Goal: Information Seeking & Learning: Learn about a topic

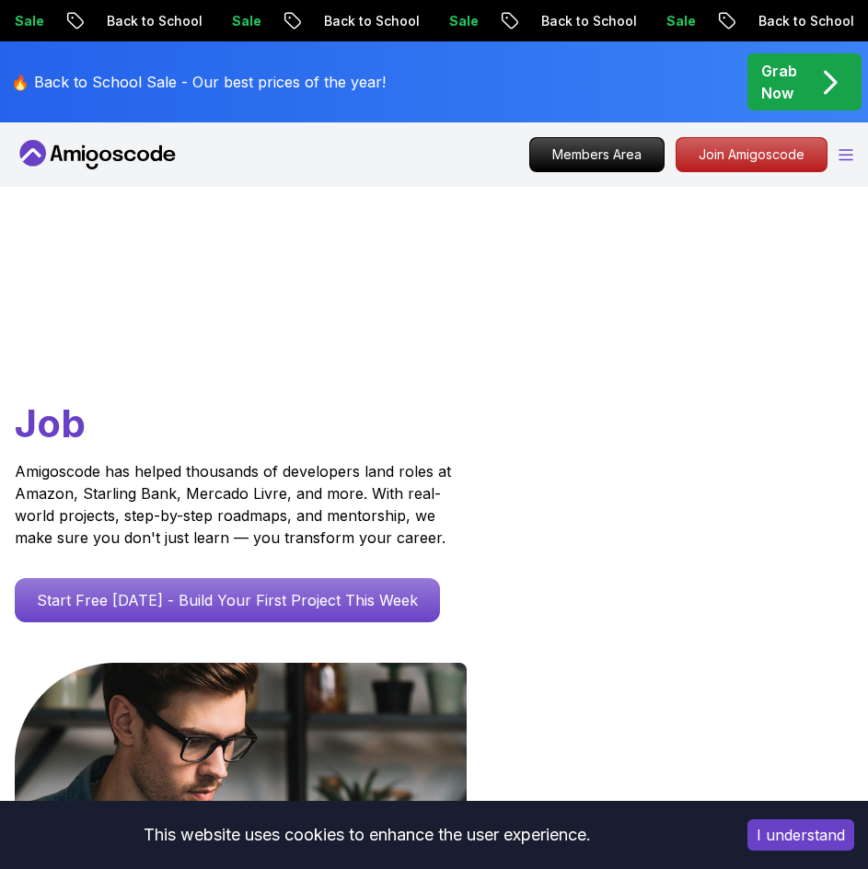
click at [850, 156] on icon "Open Menu" at bounding box center [845, 155] width 15 height 12
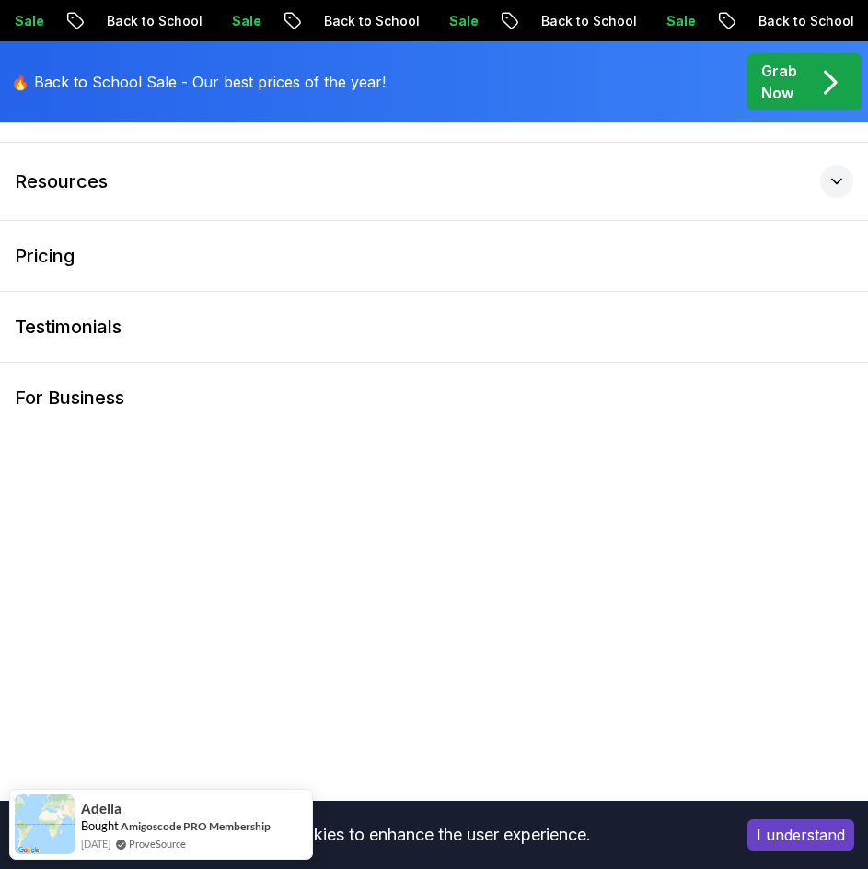
click at [99, 82] on p "🔥 Back to School Sale - Our best prices of the year!" at bounding box center [198, 82] width 375 height 22
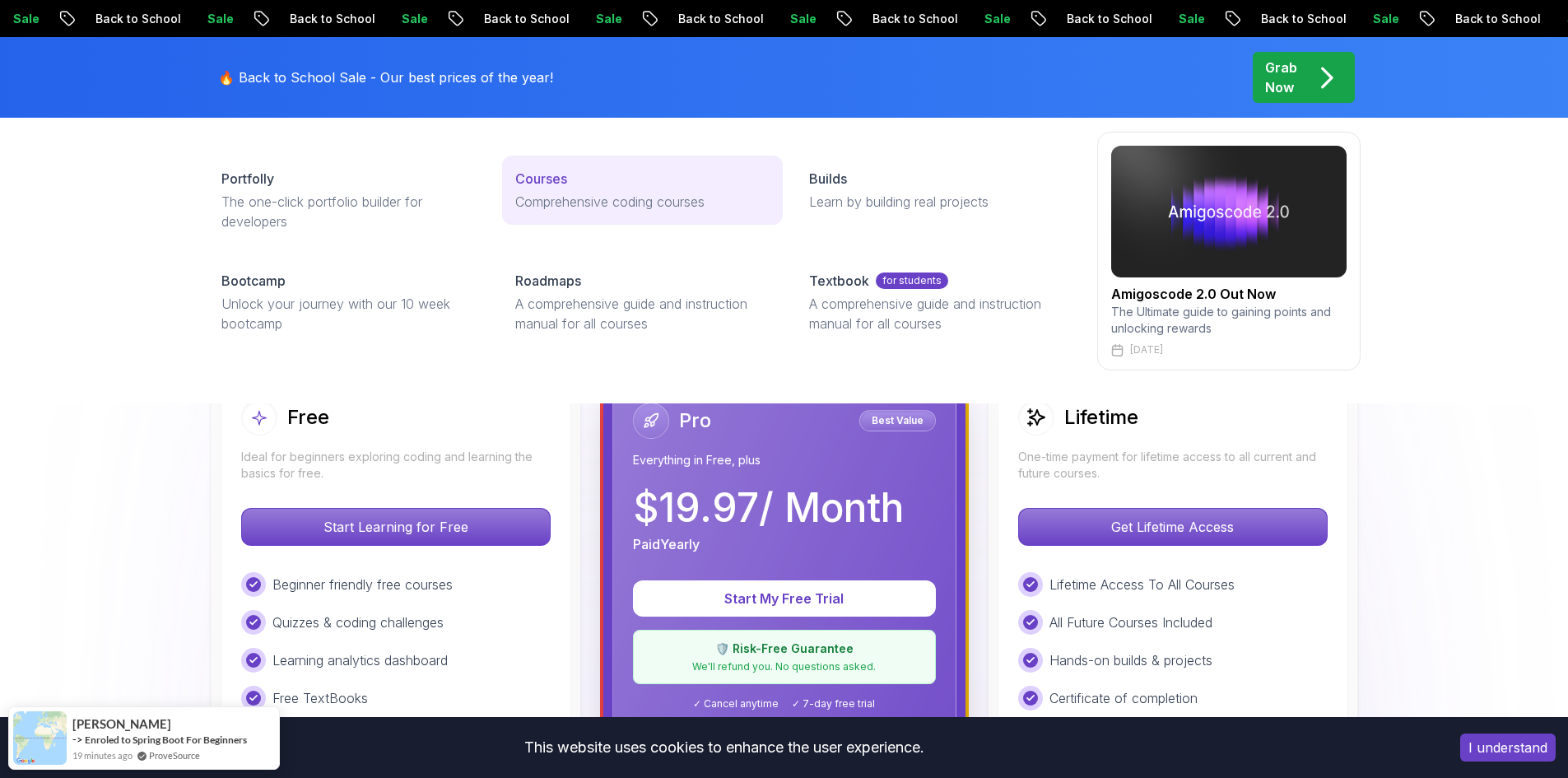
scroll to position [247, 0]
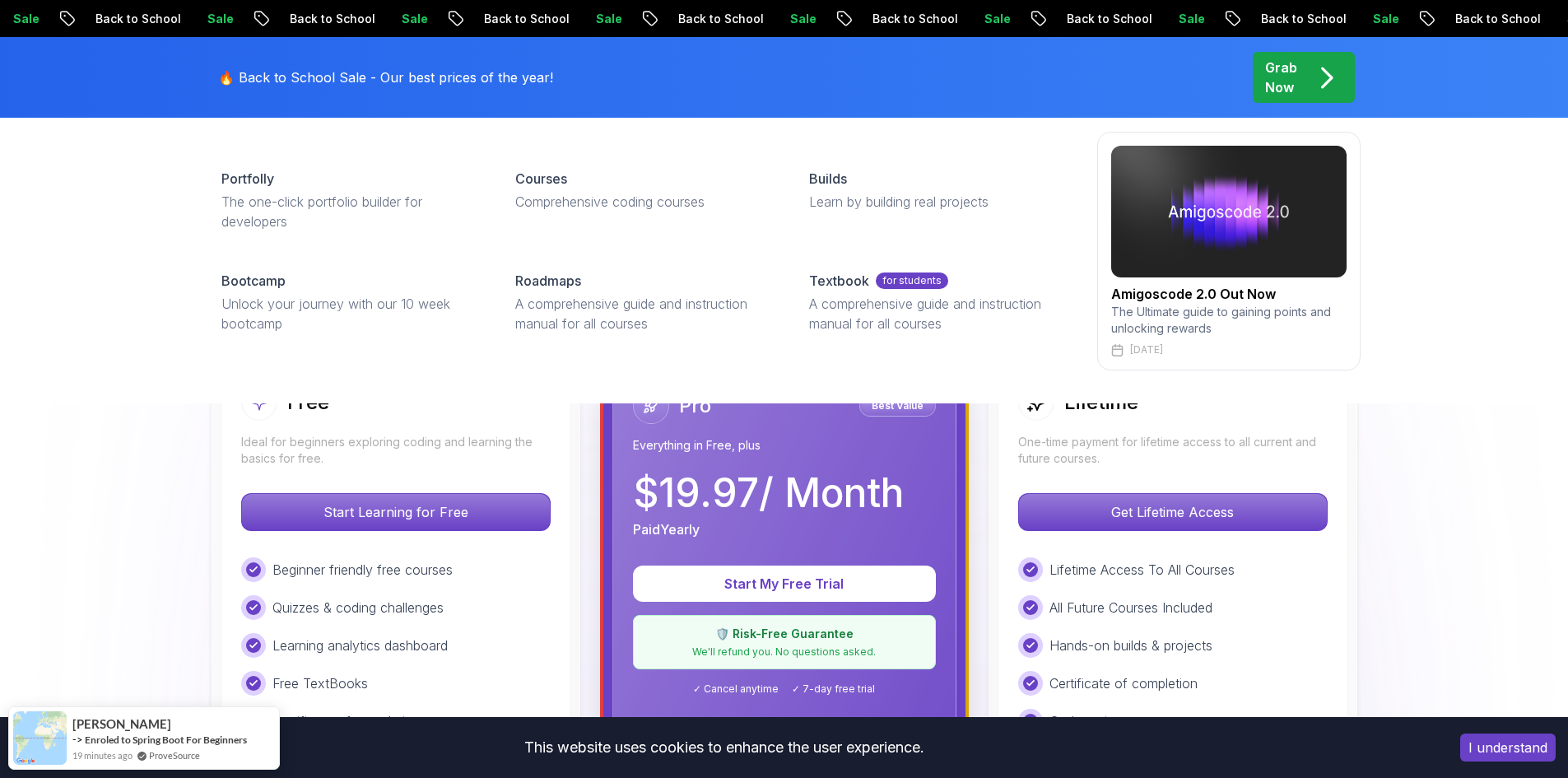
click at [71, 241] on div "Products Portfolly The one-click portfolio builder for developers Courses Compr…" at bounding box center [784, 228] width 1568 height 351
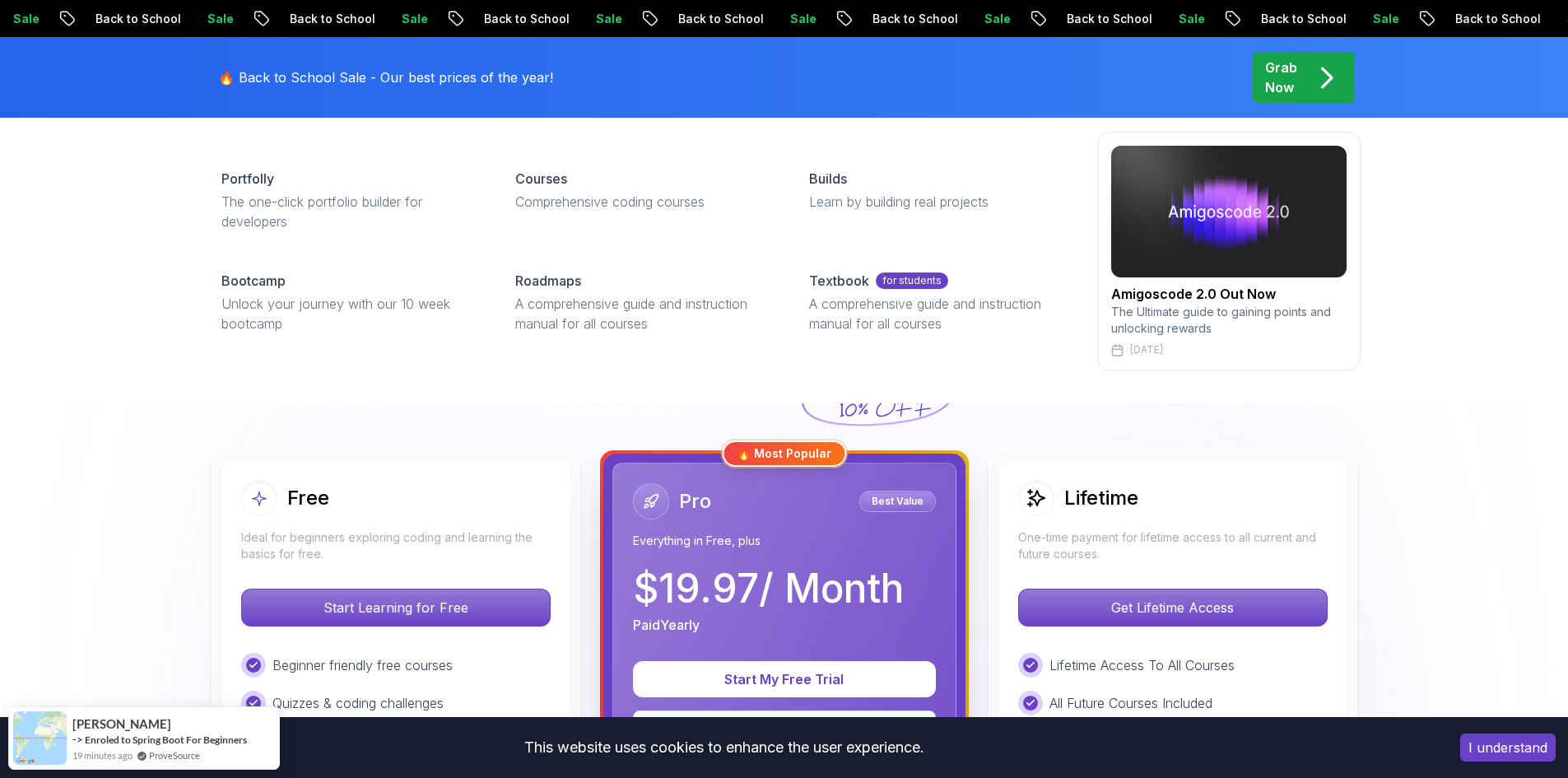
scroll to position [0, 0]
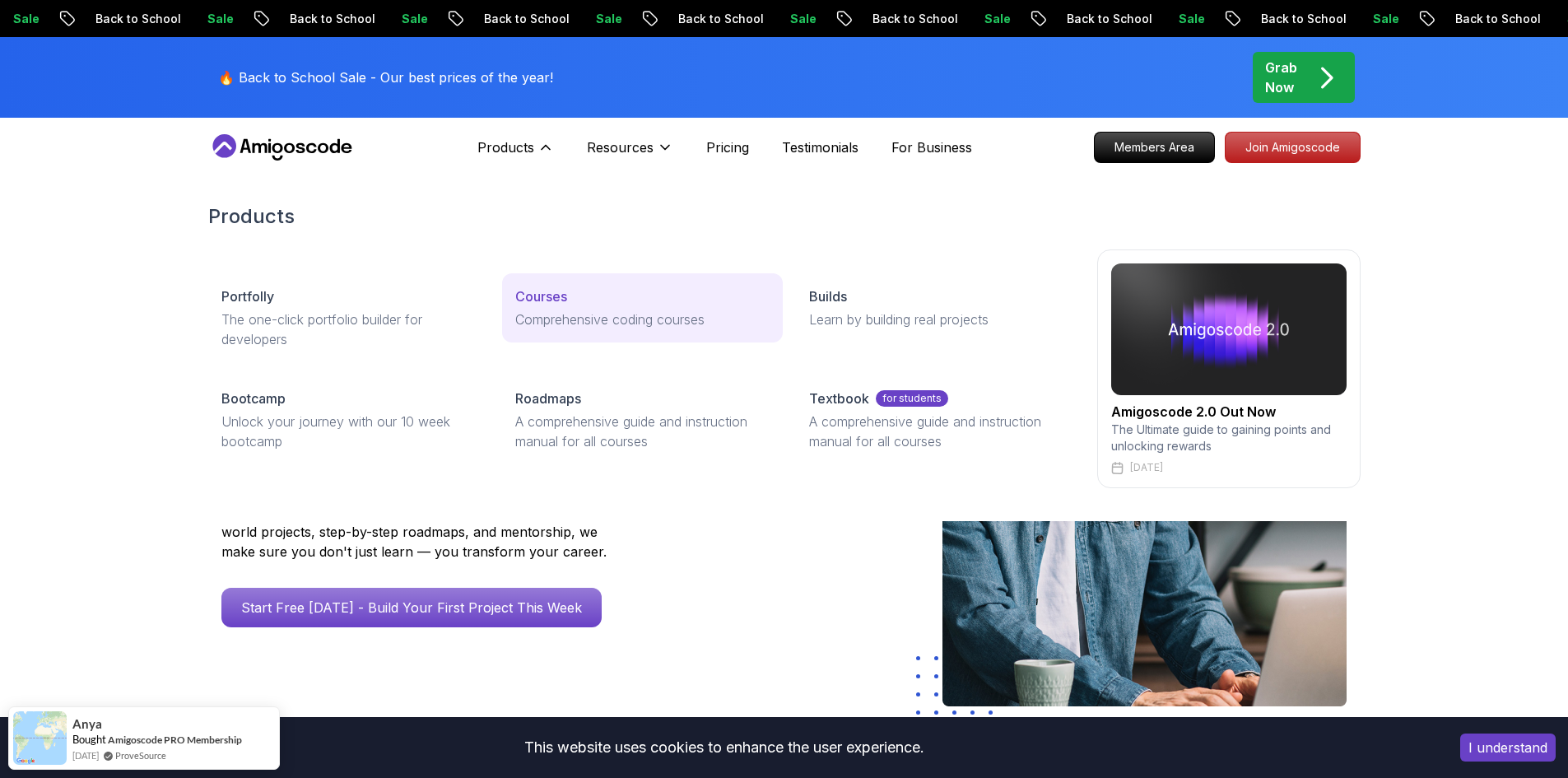
click at [567, 308] on link "Courses Comprehensive coding courses" at bounding box center [642, 308] width 281 height 69
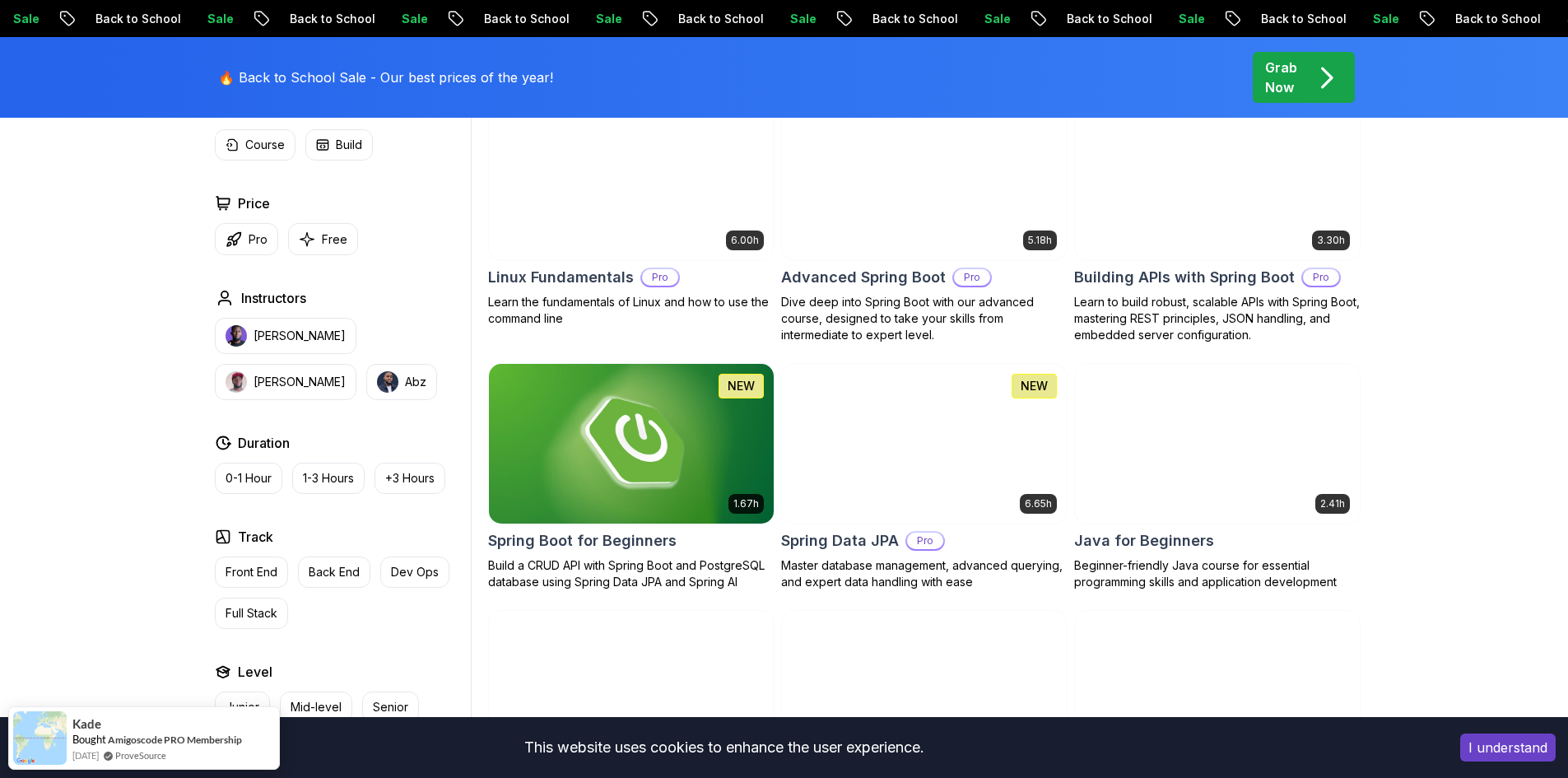
scroll to position [576, 0]
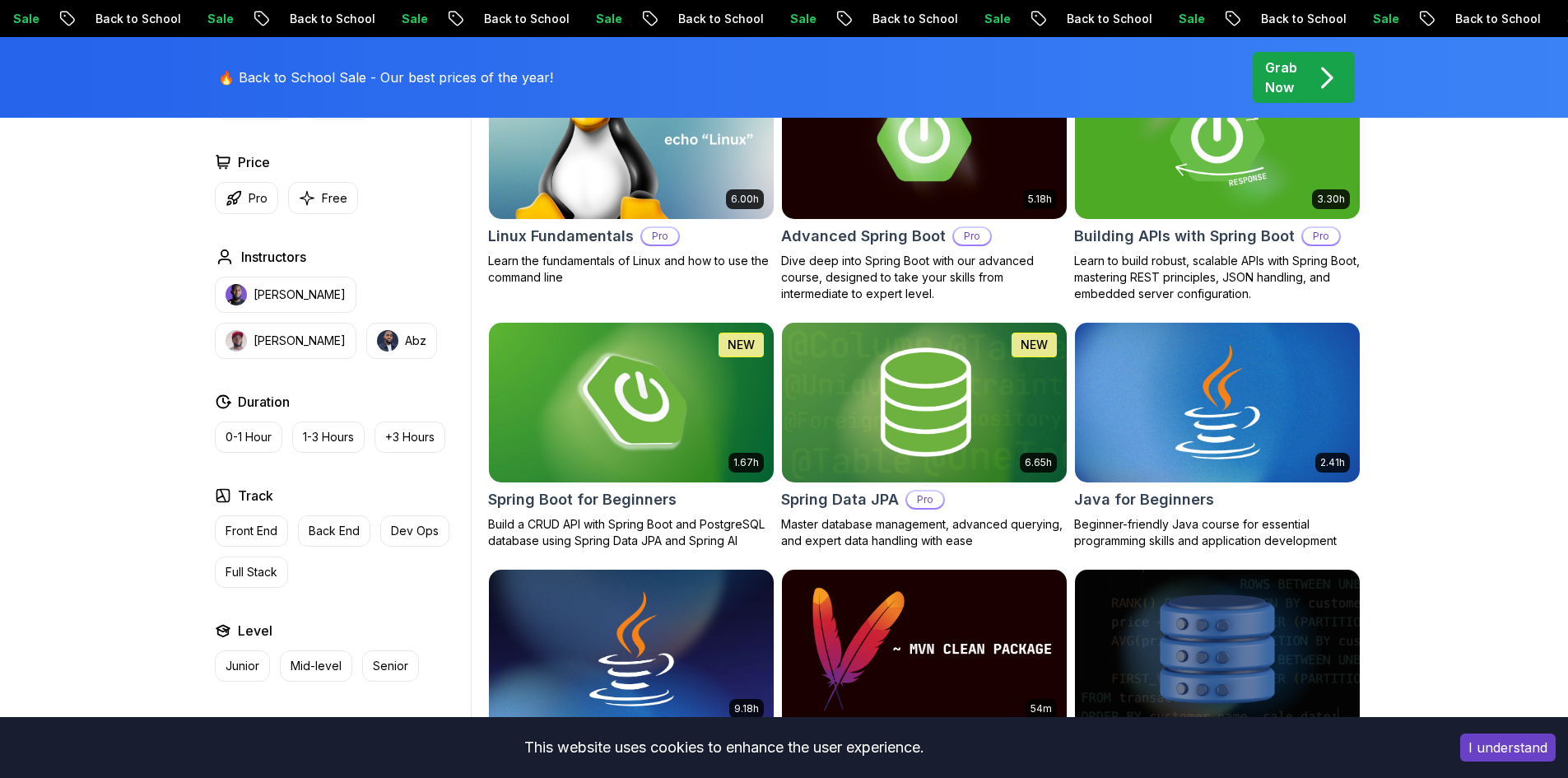
click at [612, 502] on h2 "Spring Boot for Beginners" at bounding box center [582, 500] width 189 height 23
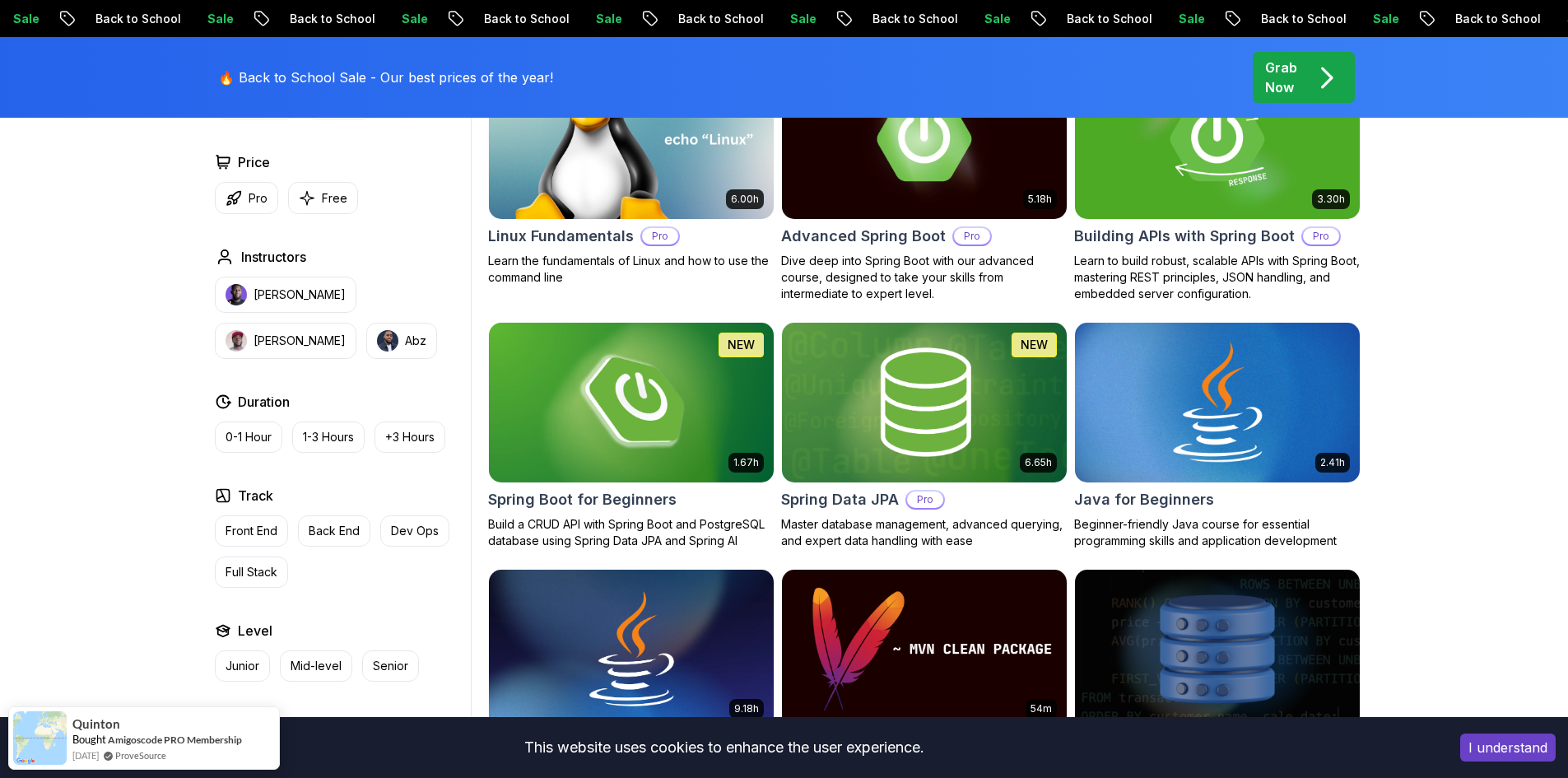
click at [776, 505] on h2 "Java for Beginners" at bounding box center [1144, 500] width 140 height 23
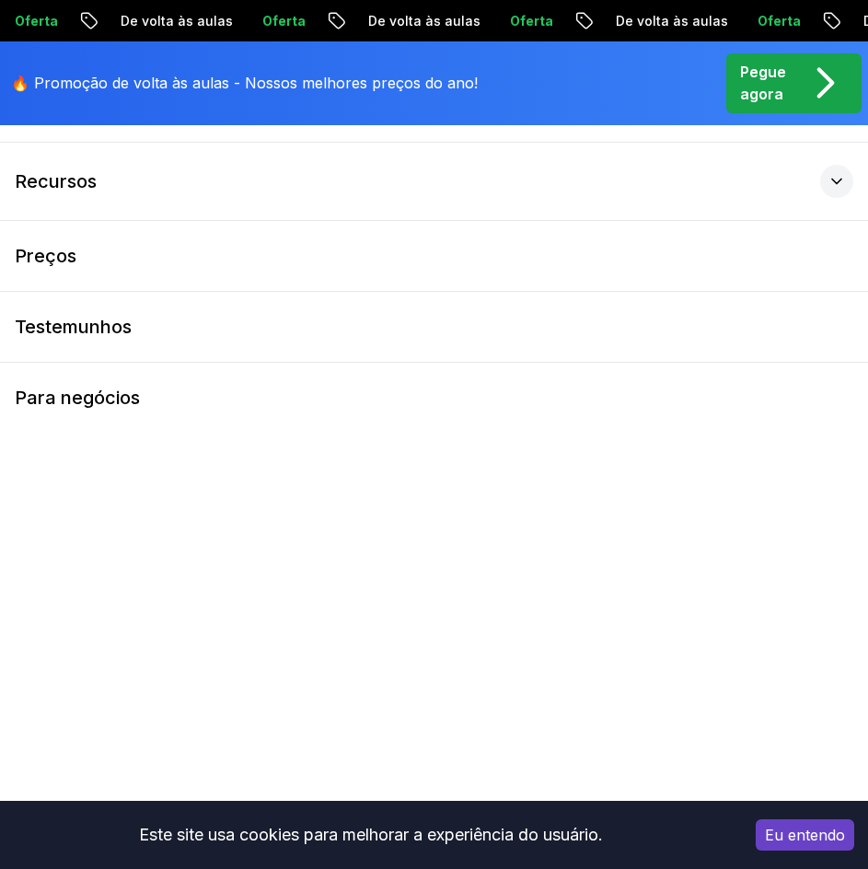
scroll to position [591, 0]
click at [791, 834] on font "Eu entendo" at bounding box center [805, 835] width 80 height 18
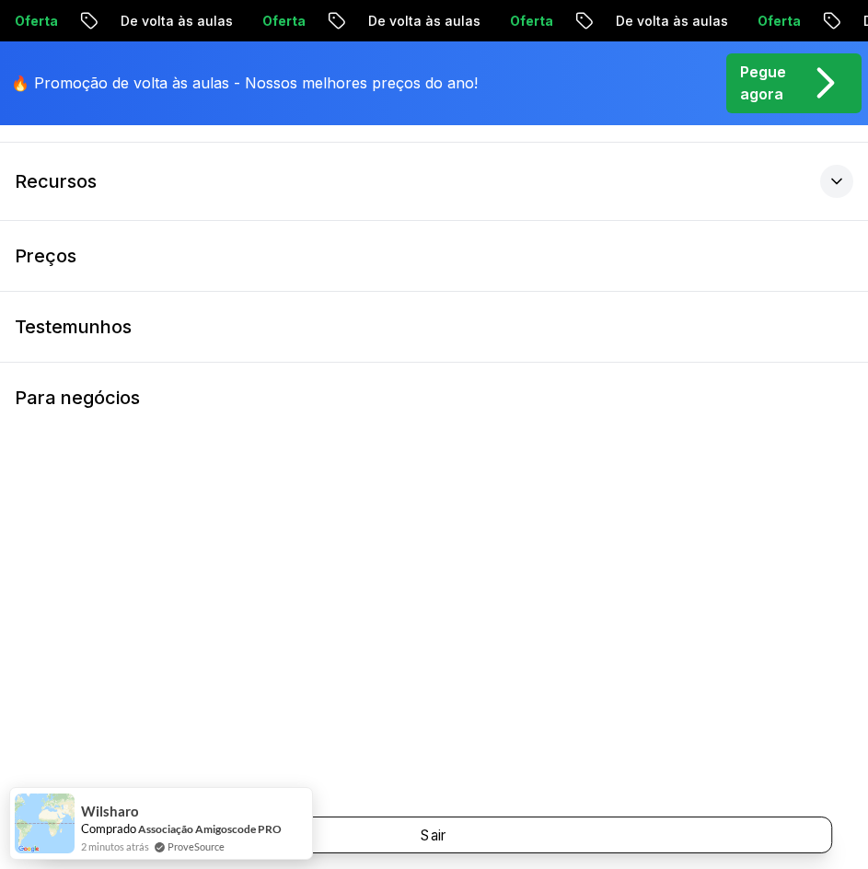
click at [624, 826] on button "Sair" at bounding box center [434, 834] width 796 height 37
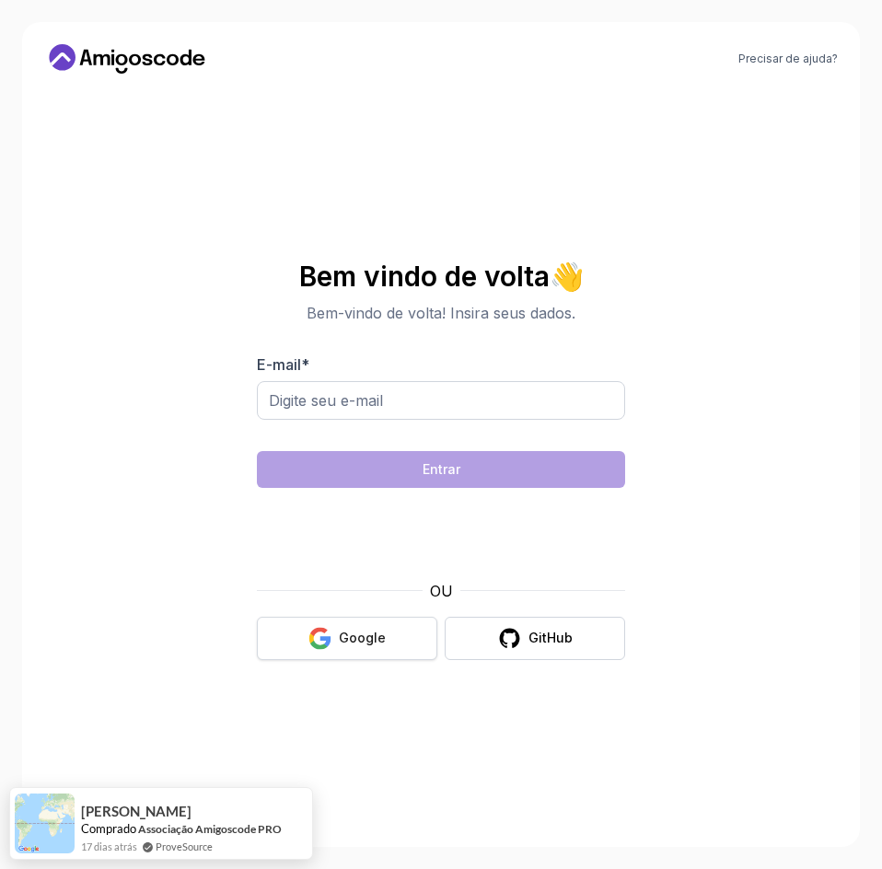
click at [327, 650] on button "Google" at bounding box center [347, 638] width 180 height 43
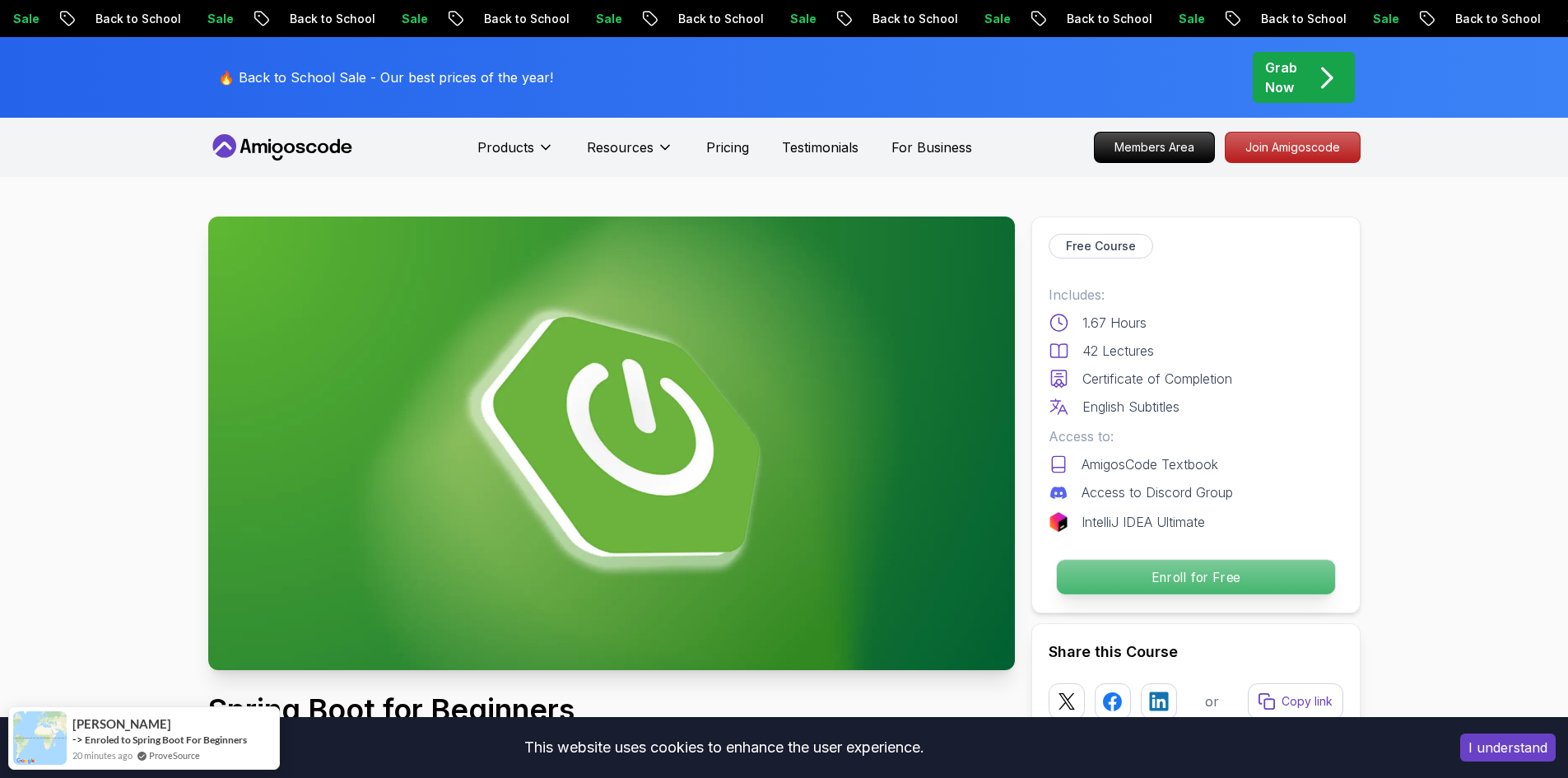
click at [1200, 579] on p "Enroll for Free" at bounding box center [1195, 577] width 278 height 35
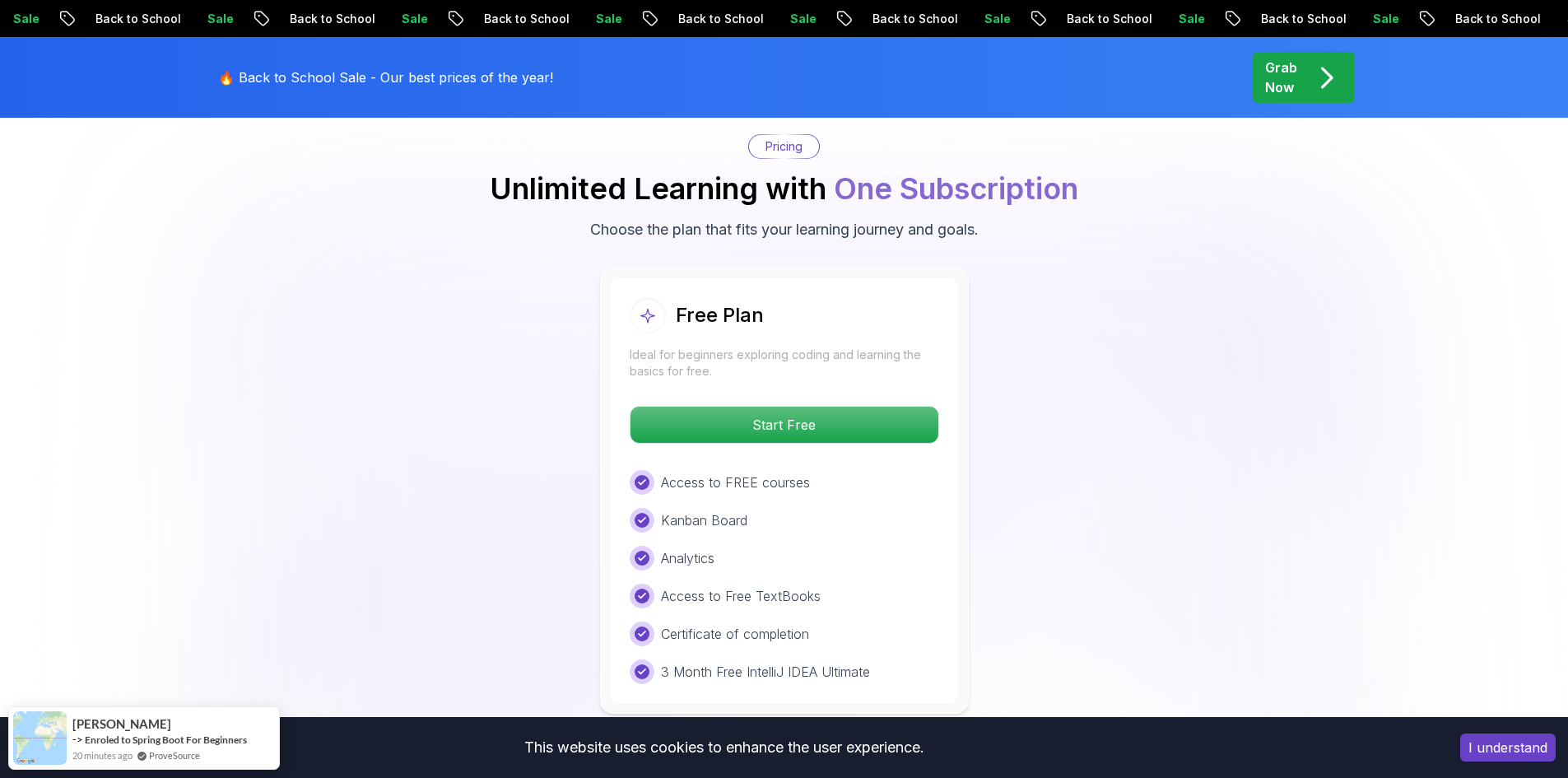
scroll to position [3350, 0]
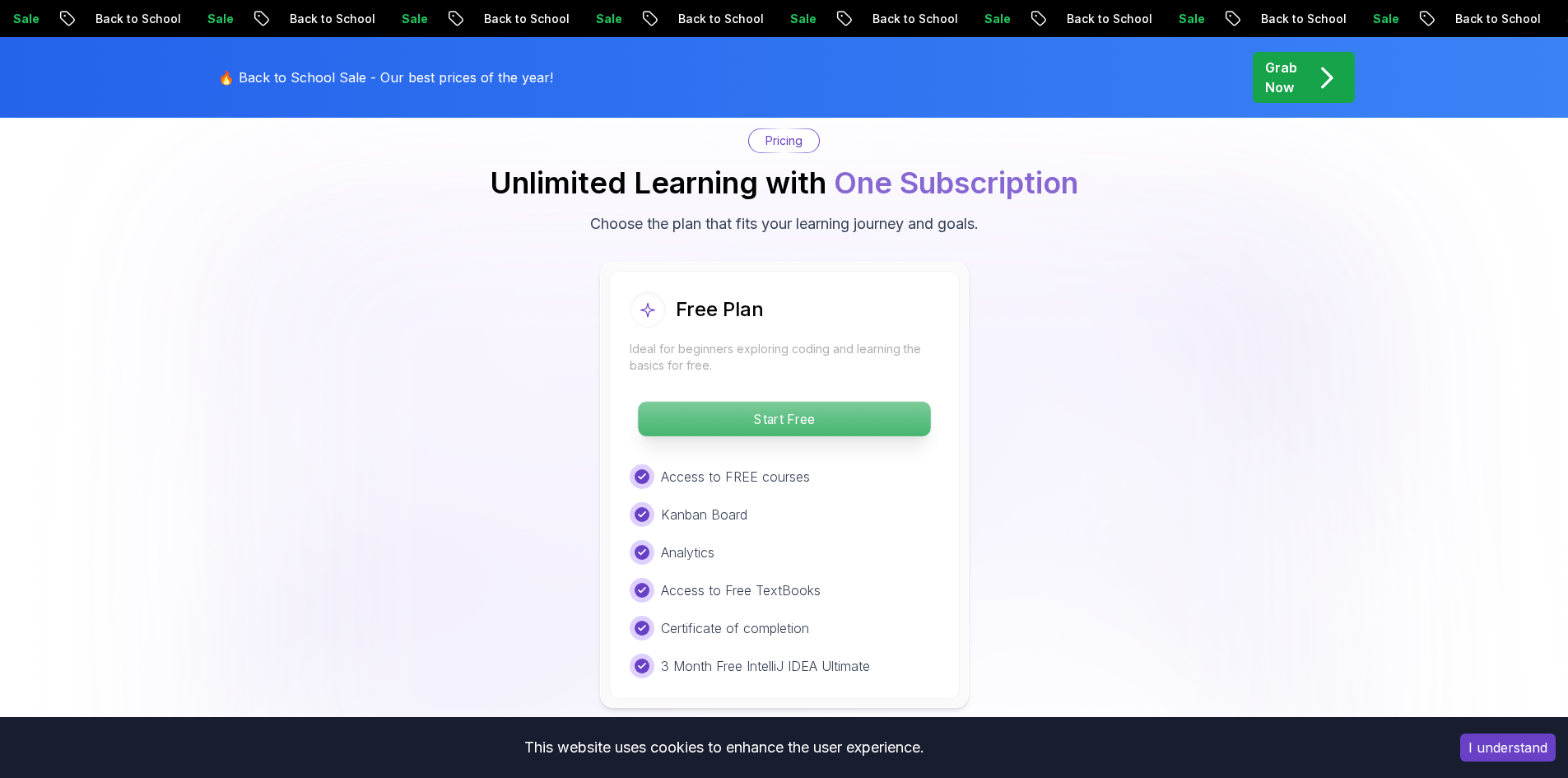
click at [852, 402] on p "Start Free" at bounding box center [784, 419] width 292 height 35
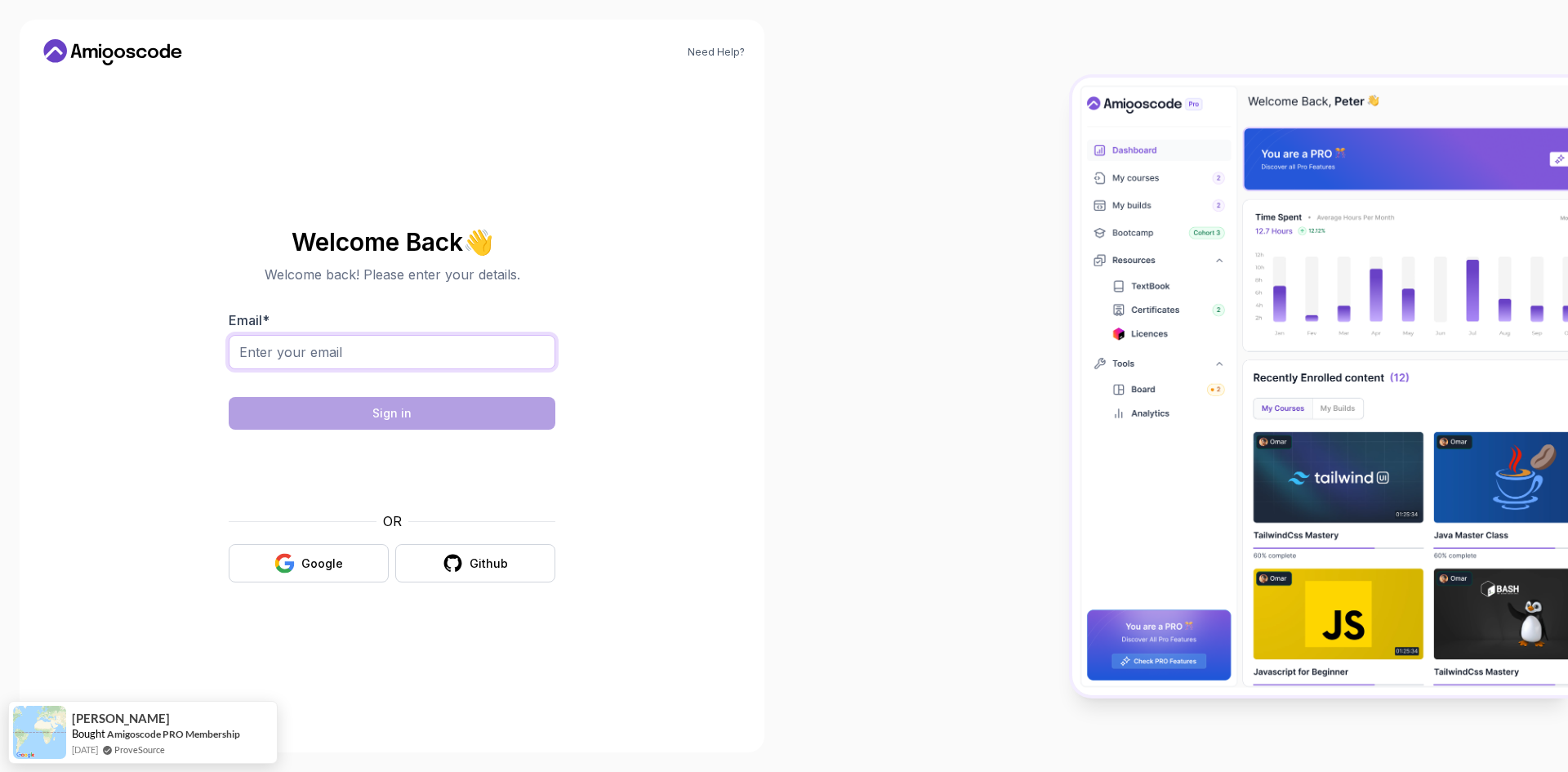
click at [438, 343] on input "Email *" at bounding box center [392, 351] width 327 height 35
type input "[EMAIL_ADDRESS][DOMAIN_NAME]"
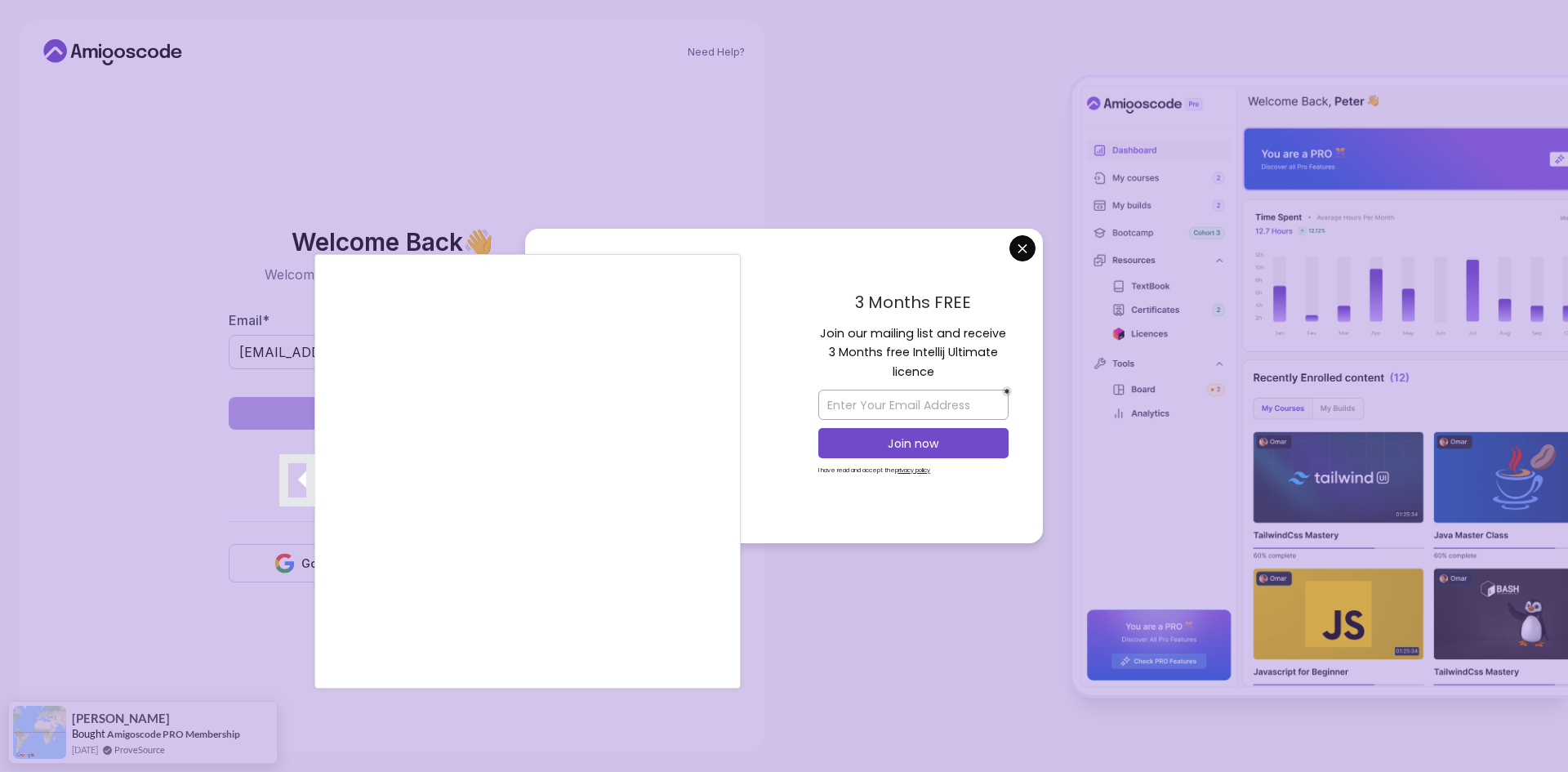
click at [1028, 251] on div at bounding box center [784, 386] width 1568 height 772
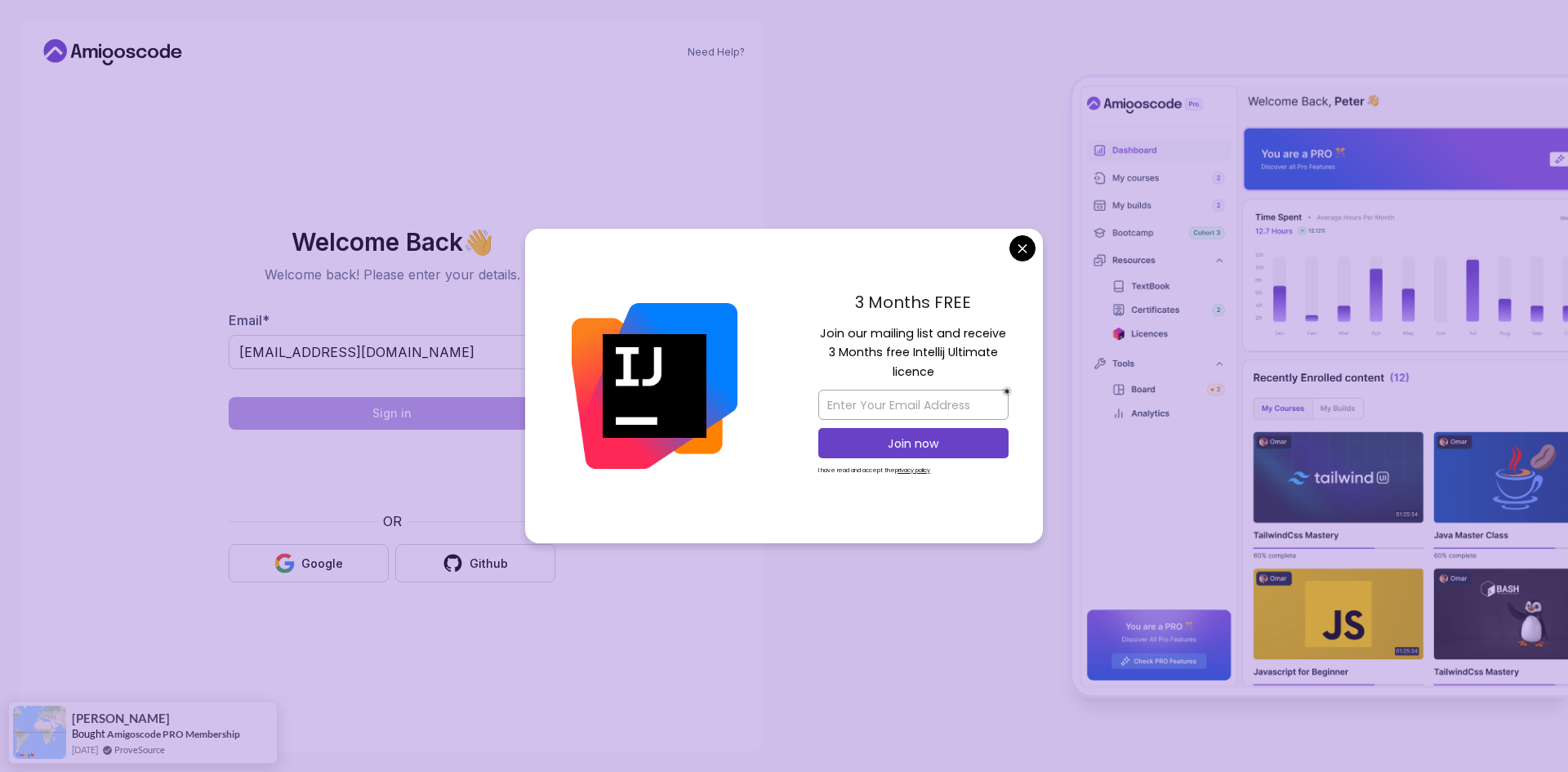
click at [1020, 256] on body "Need Help? Welcome Back 👋 Welcome back! Please enter your details. Email * hara…" at bounding box center [784, 386] width 1568 height 772
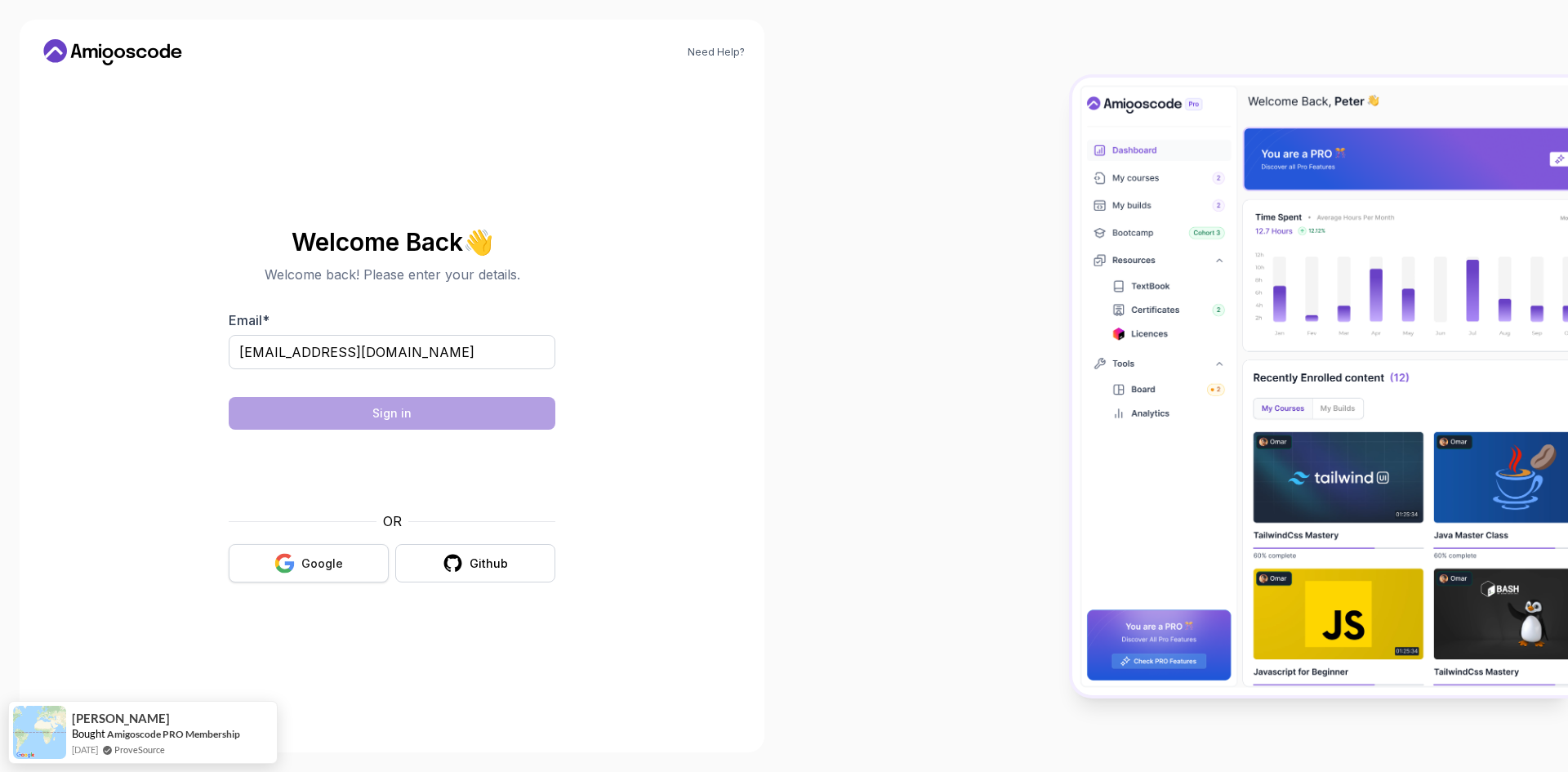
click at [326, 571] on div "Google" at bounding box center [322, 563] width 42 height 16
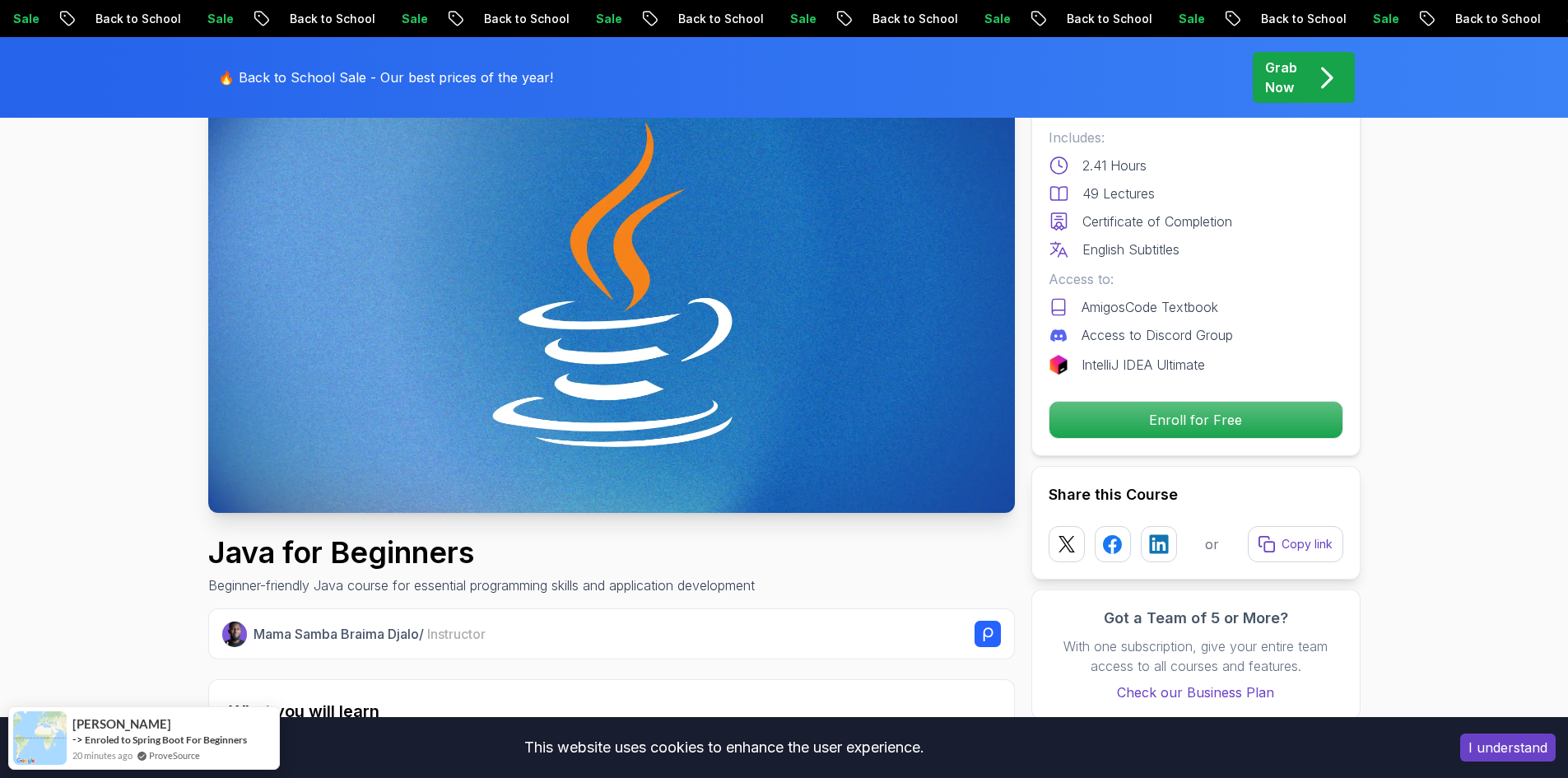
scroll to position [247, 0]
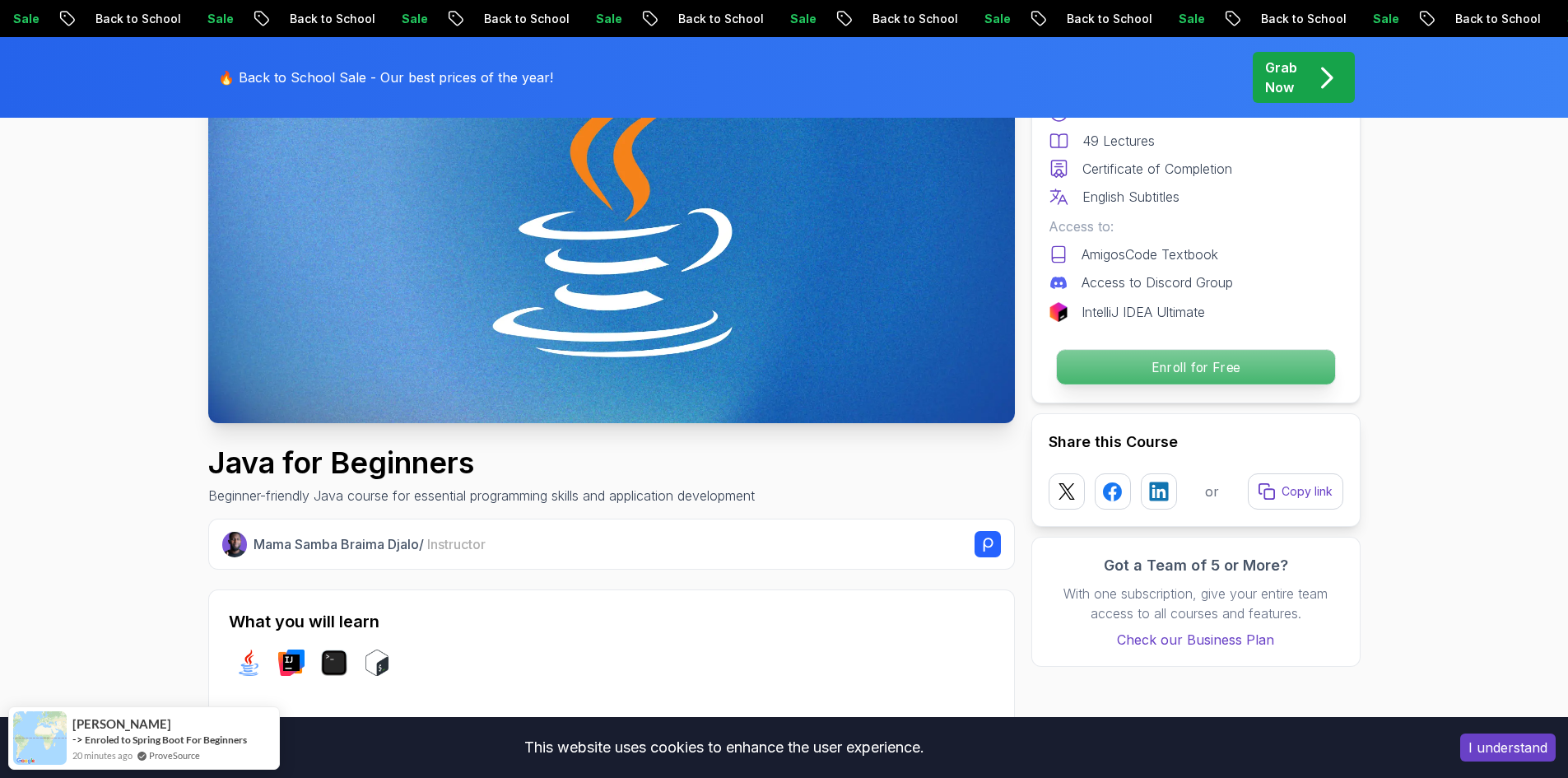
click at [1152, 371] on p "Enroll for Free" at bounding box center [1195, 367] width 278 height 35
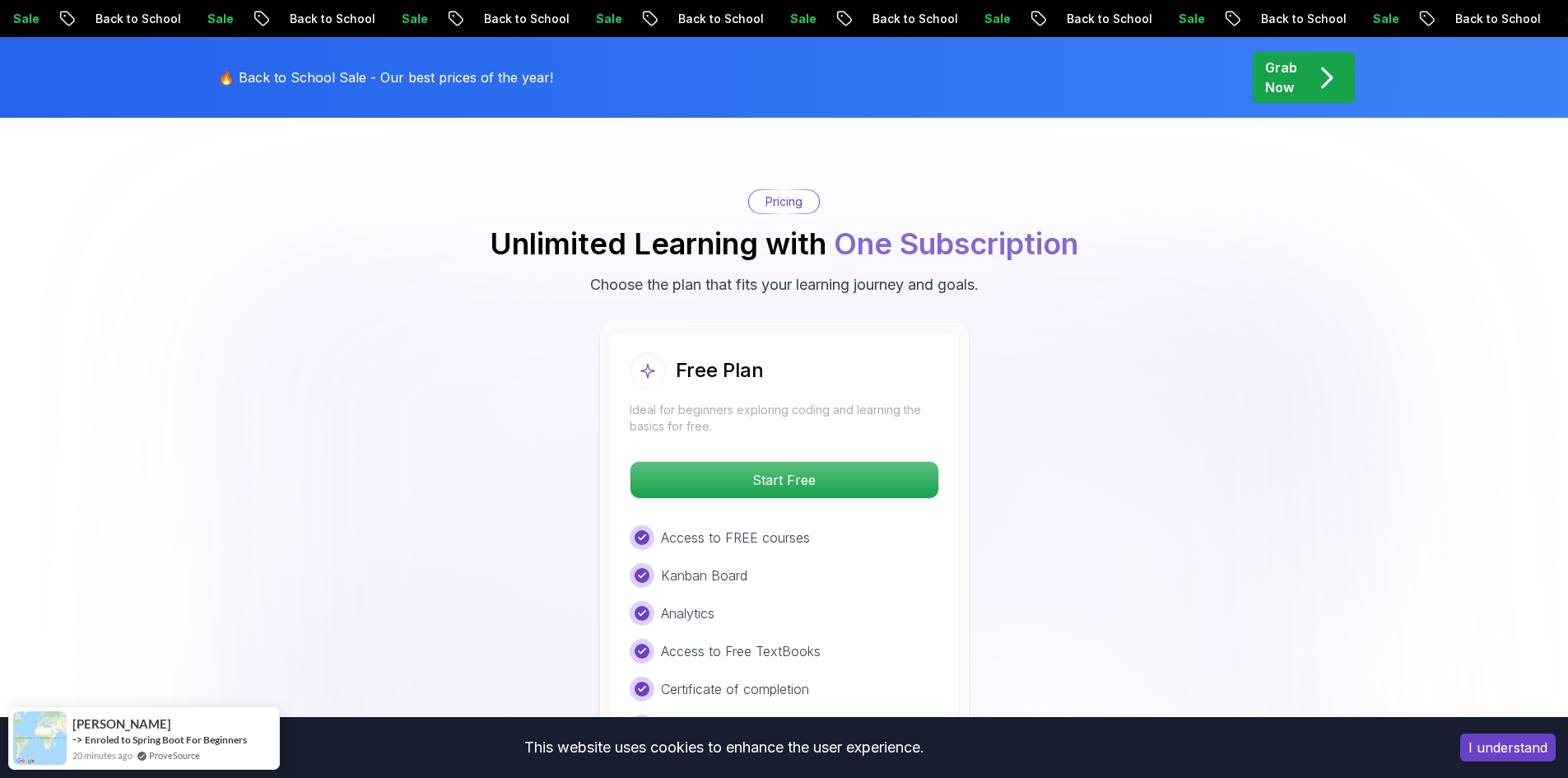
scroll to position [3282, 0]
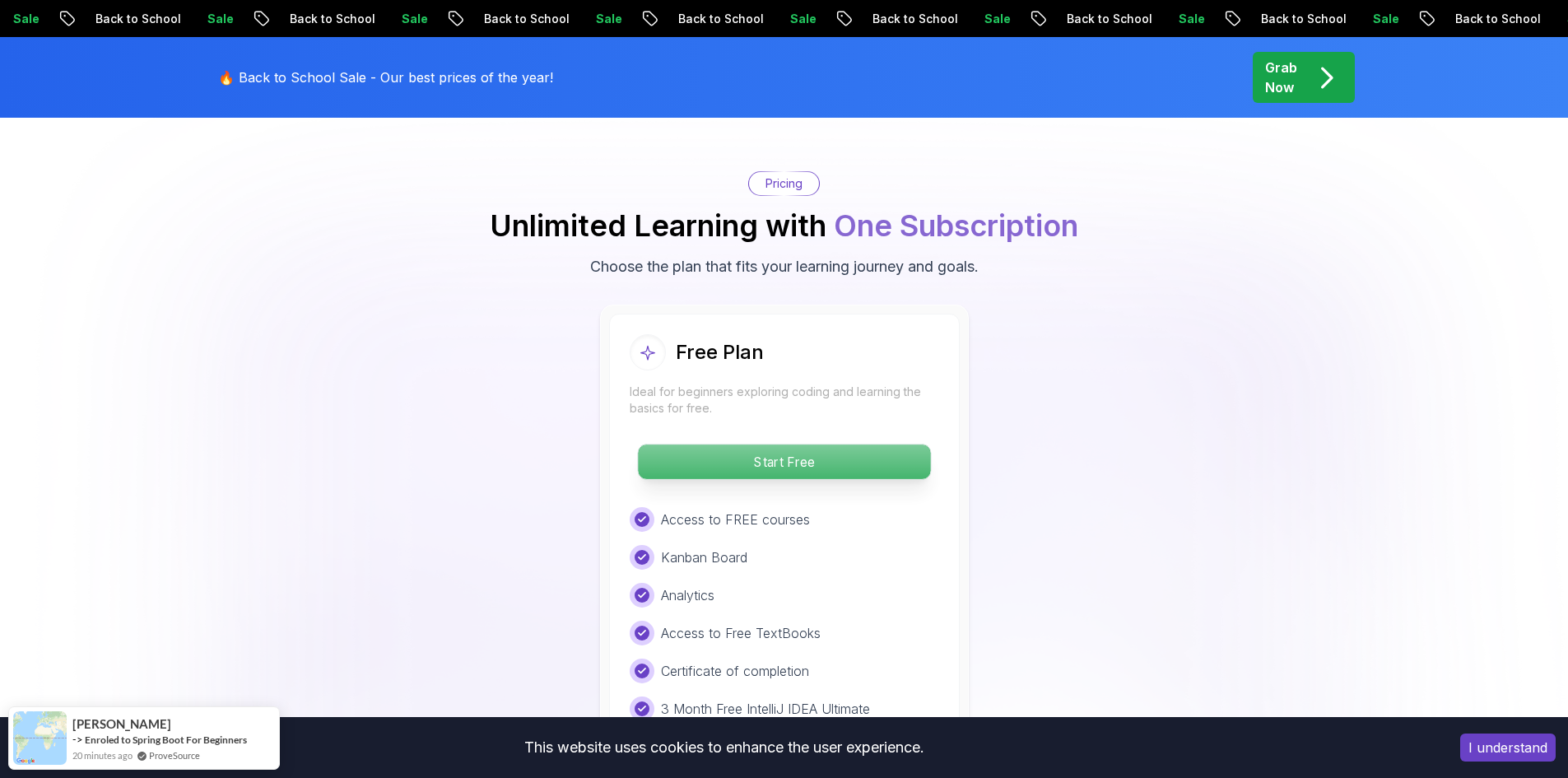
click at [829, 444] on p "Start Free" at bounding box center [784, 461] width 292 height 35
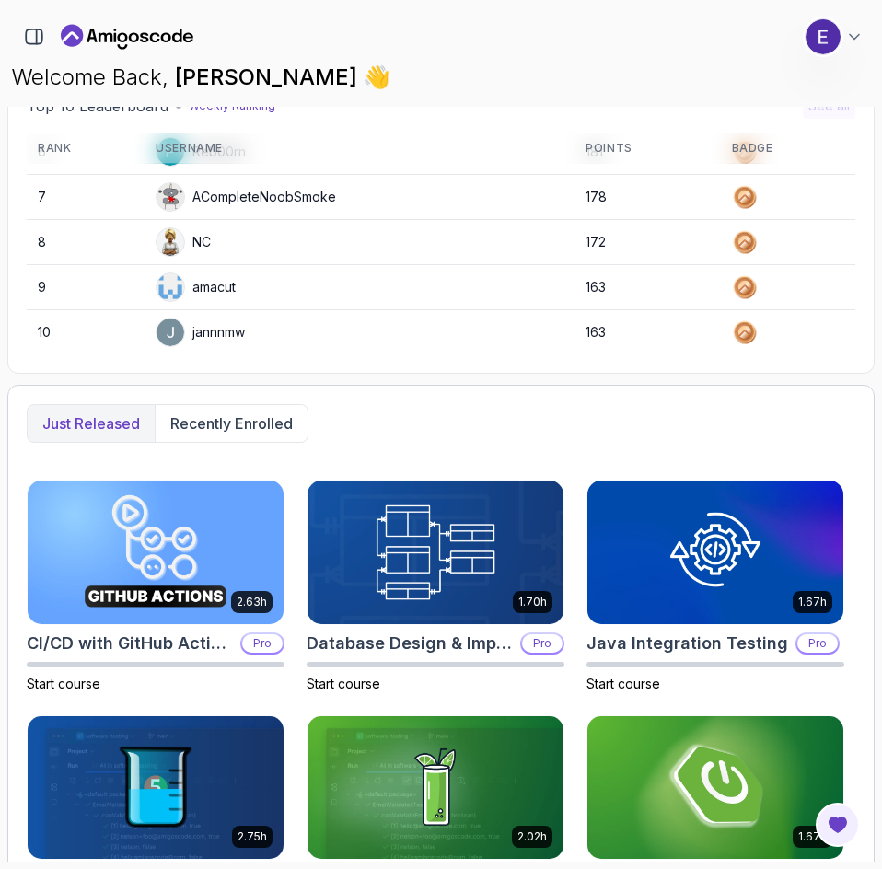
scroll to position [610, 0]
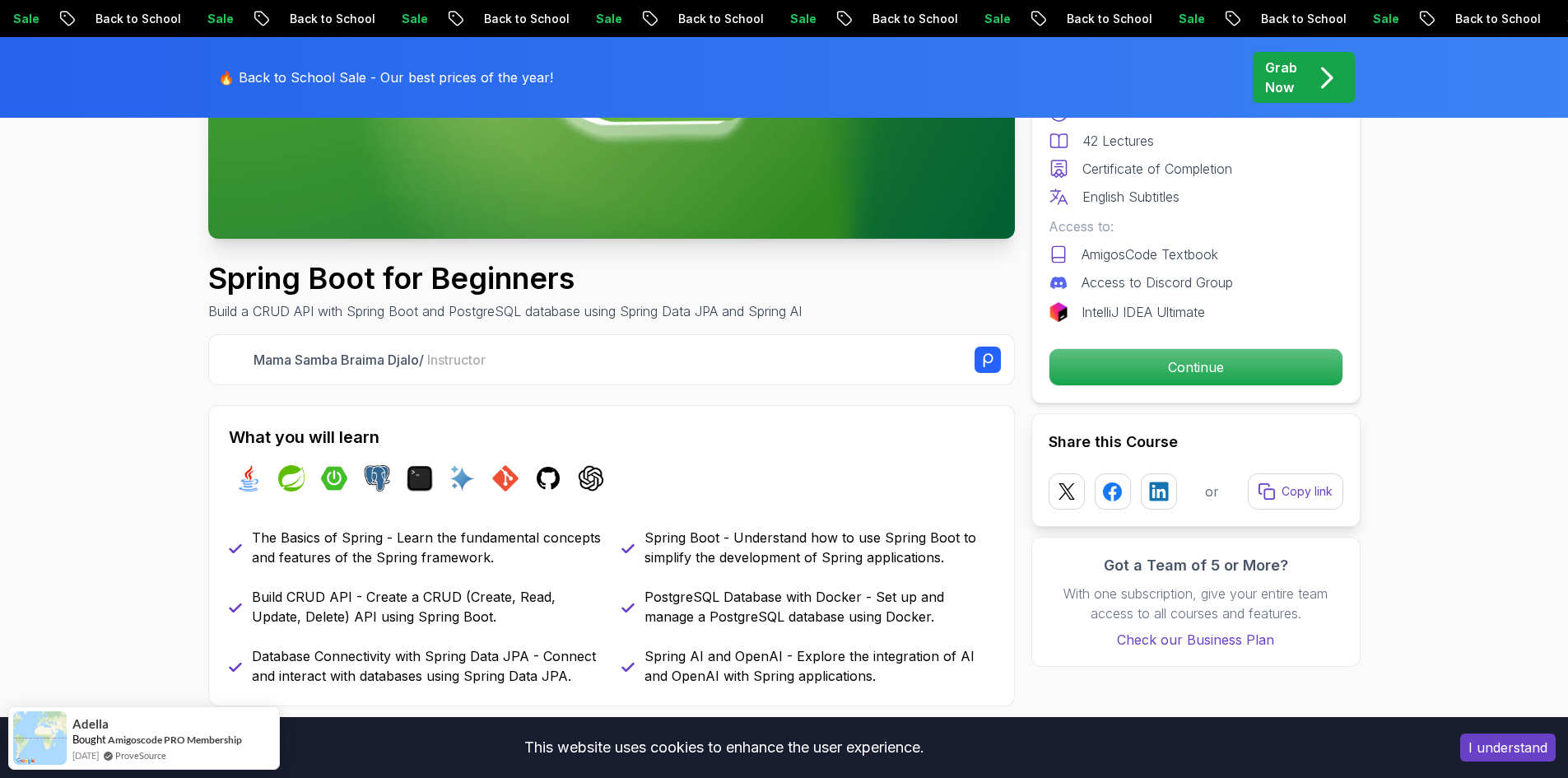
scroll to position [411, 0]
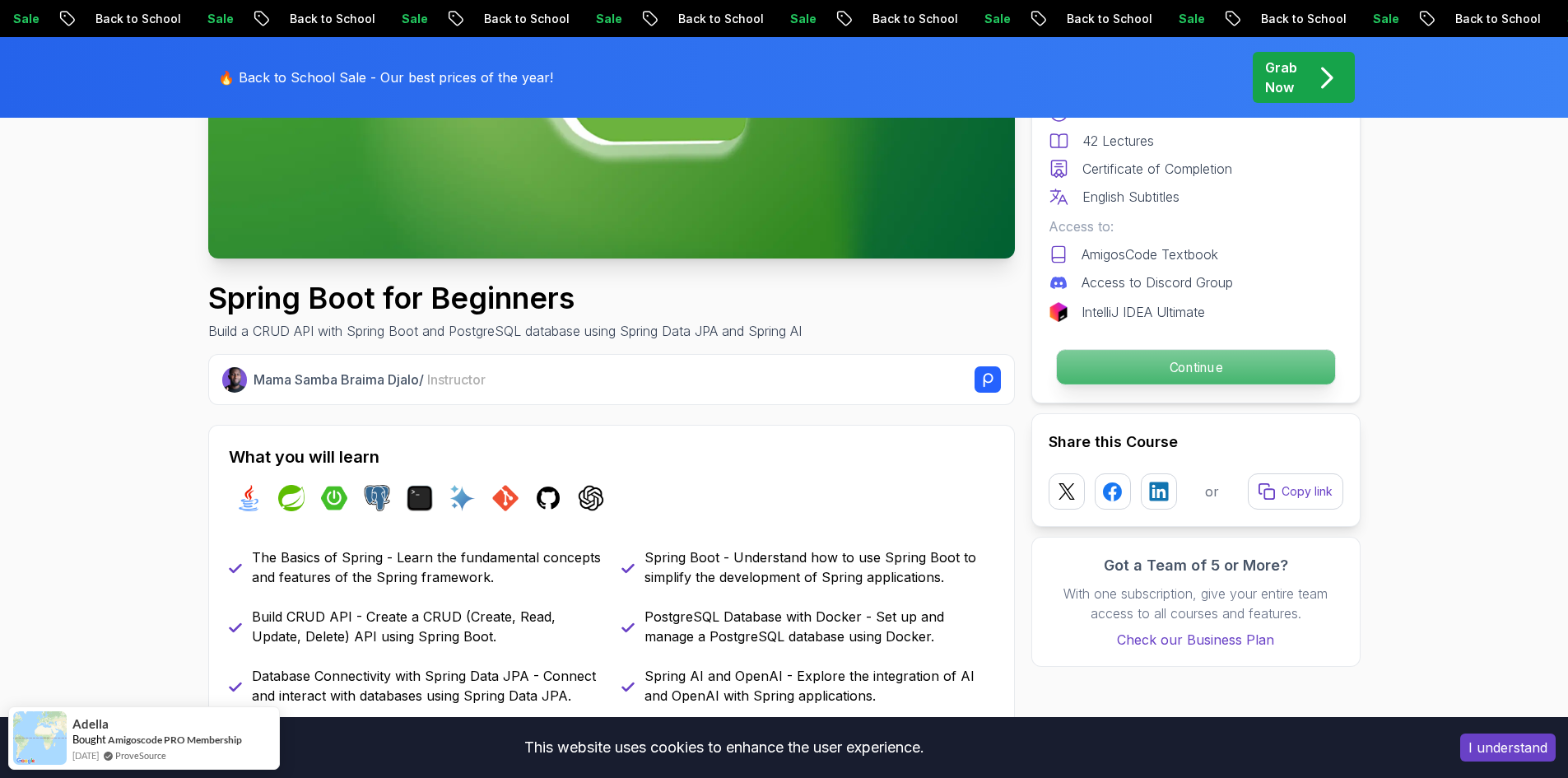
click at [1148, 359] on p "Continue" at bounding box center [1195, 367] width 278 height 35
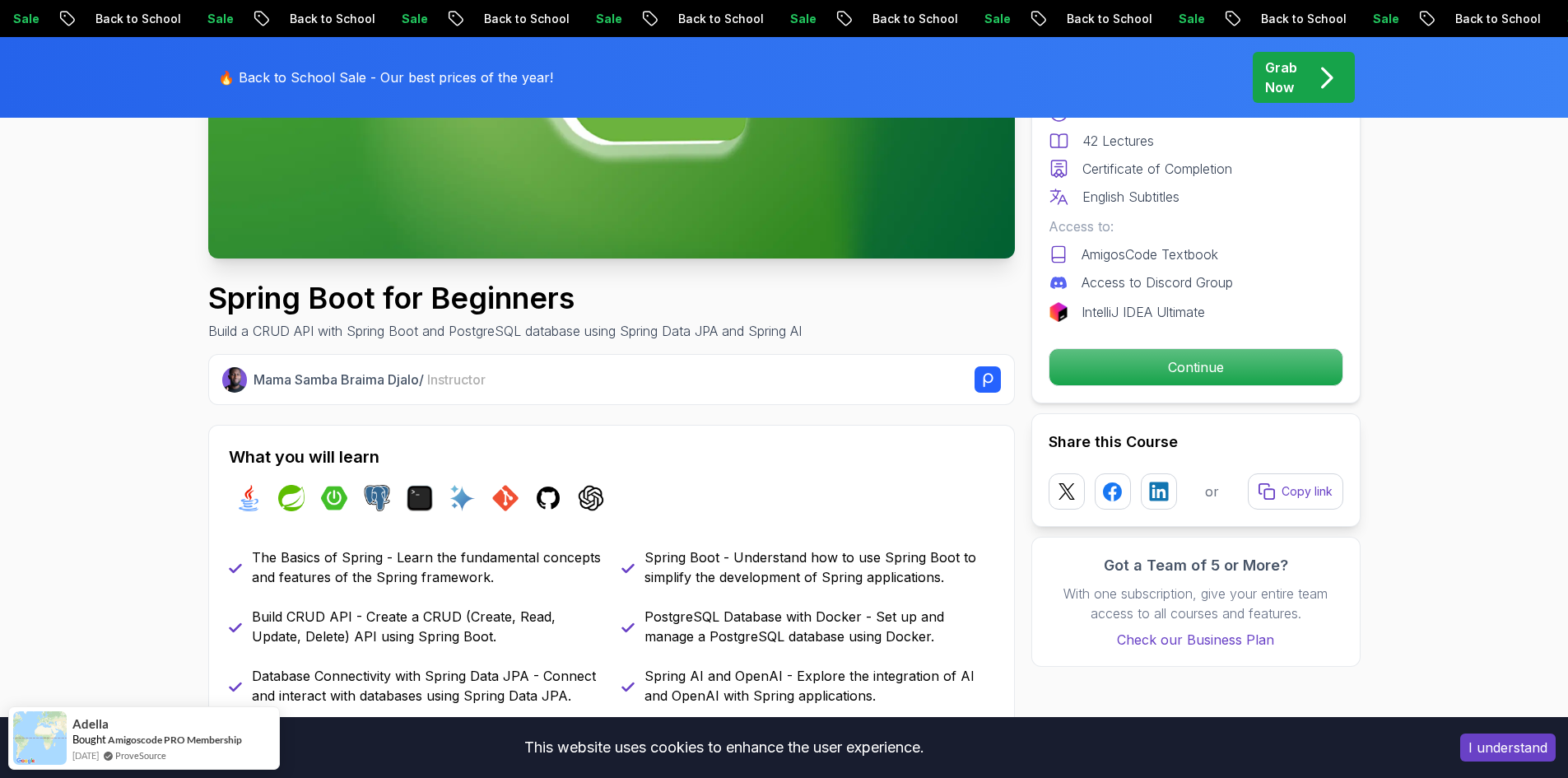
scroll to position [302, 0]
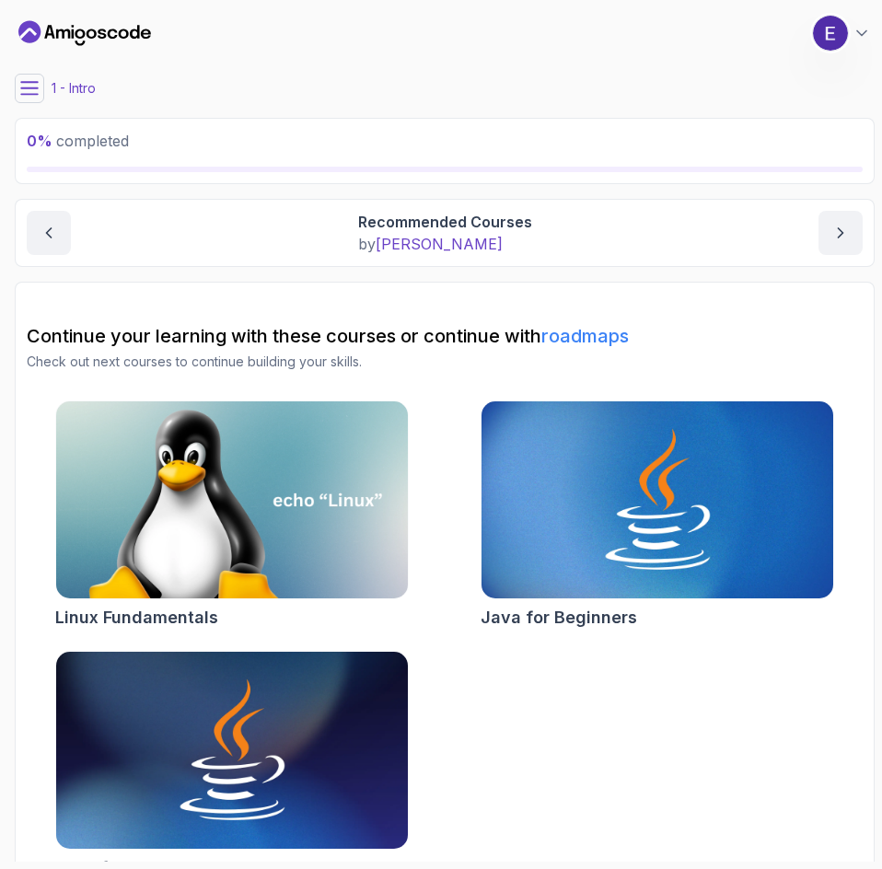
click at [628, 64] on main "My Courses Spring Boot for Beginners 0 Points 1 Eduardo Harassui 1 - Intro 0 % …" at bounding box center [445, 434] width 860 height 854
click at [710, 9] on div "My Courses Spring Boot for Beginners 0 Points 1 Eduardo Harassui" at bounding box center [445, 33] width 860 height 52
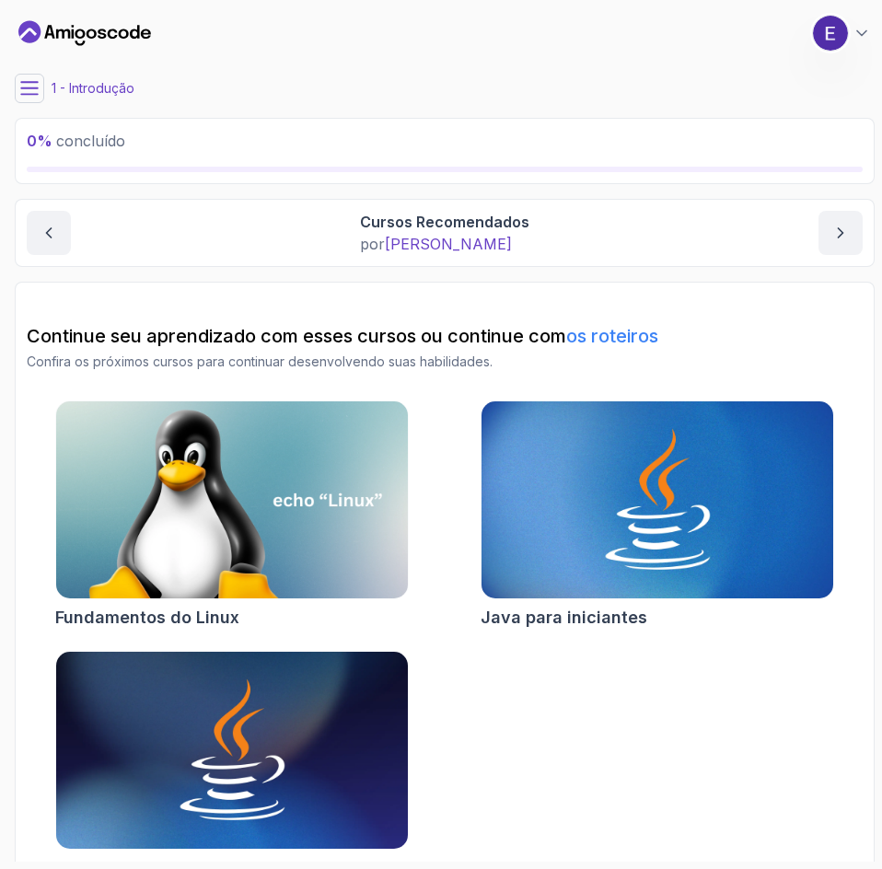
click at [722, 54] on div "Meus Cursos Spring Boot para iniciantes 0 pontos 1 Eduardo Harassii" at bounding box center [445, 33] width 860 height 52
click at [106, 89] on font "1 - Introdução" at bounding box center [93, 88] width 83 height 16
click at [43, 231] on icon "conteúdo anterior" at bounding box center [49, 233] width 18 height 18
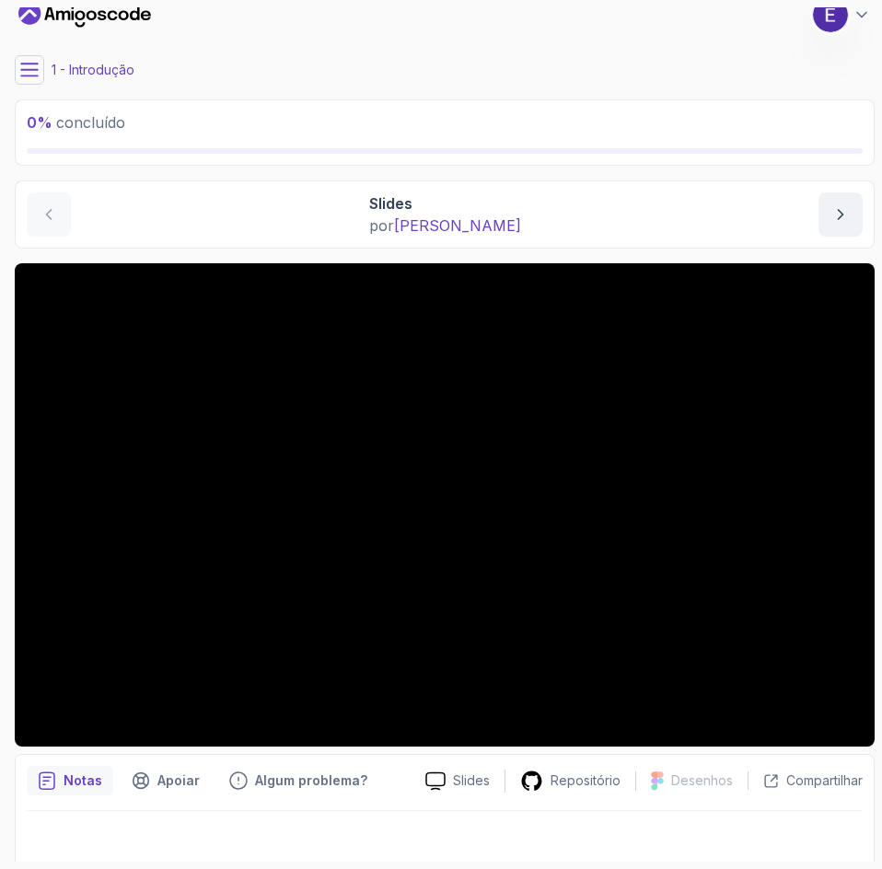
scroll to position [31, 0]
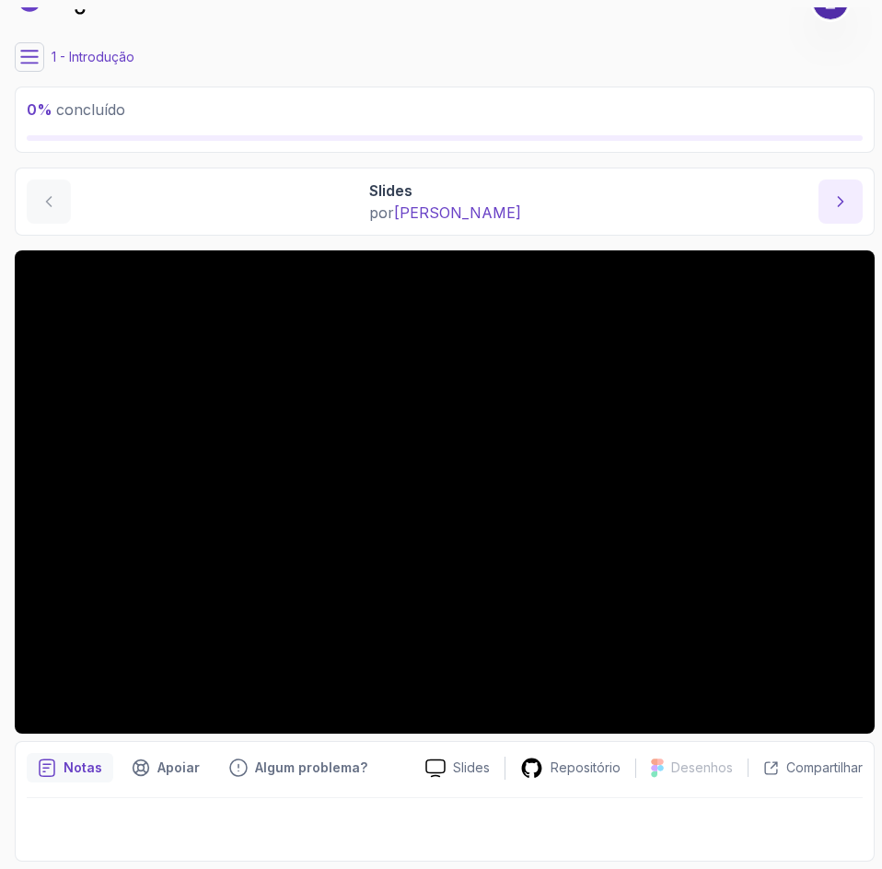
click at [829, 201] on button "próximo conteúdo" at bounding box center [840, 201] width 44 height 44
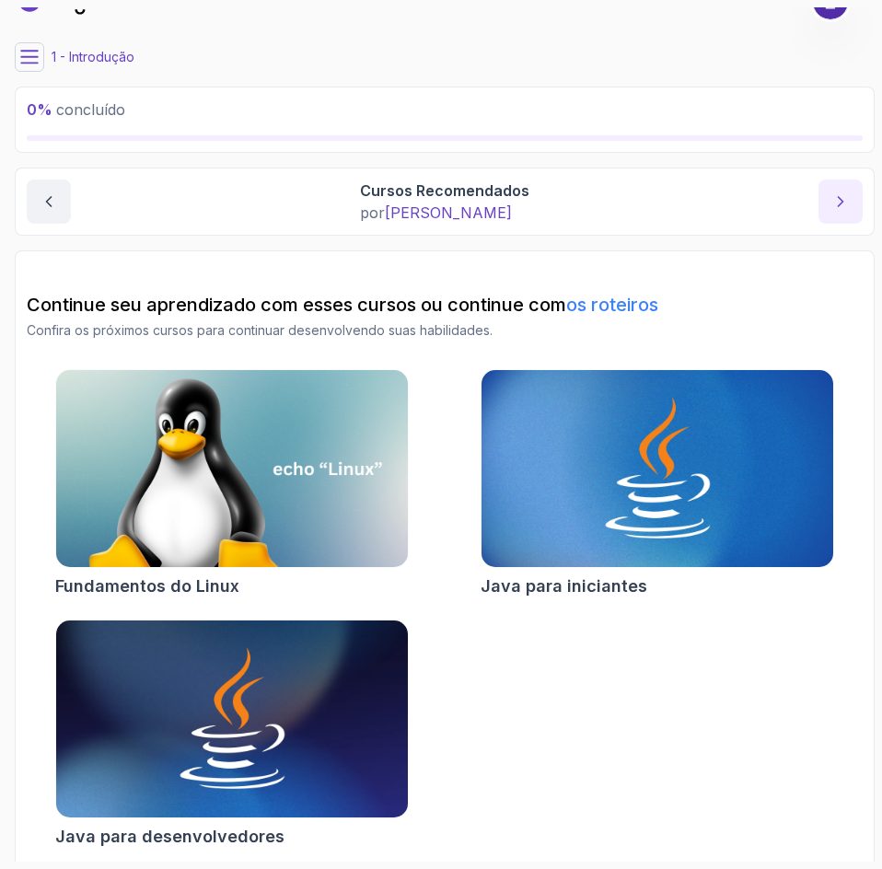
click at [847, 194] on icon "próximo conteúdo" at bounding box center [840, 201] width 18 height 18
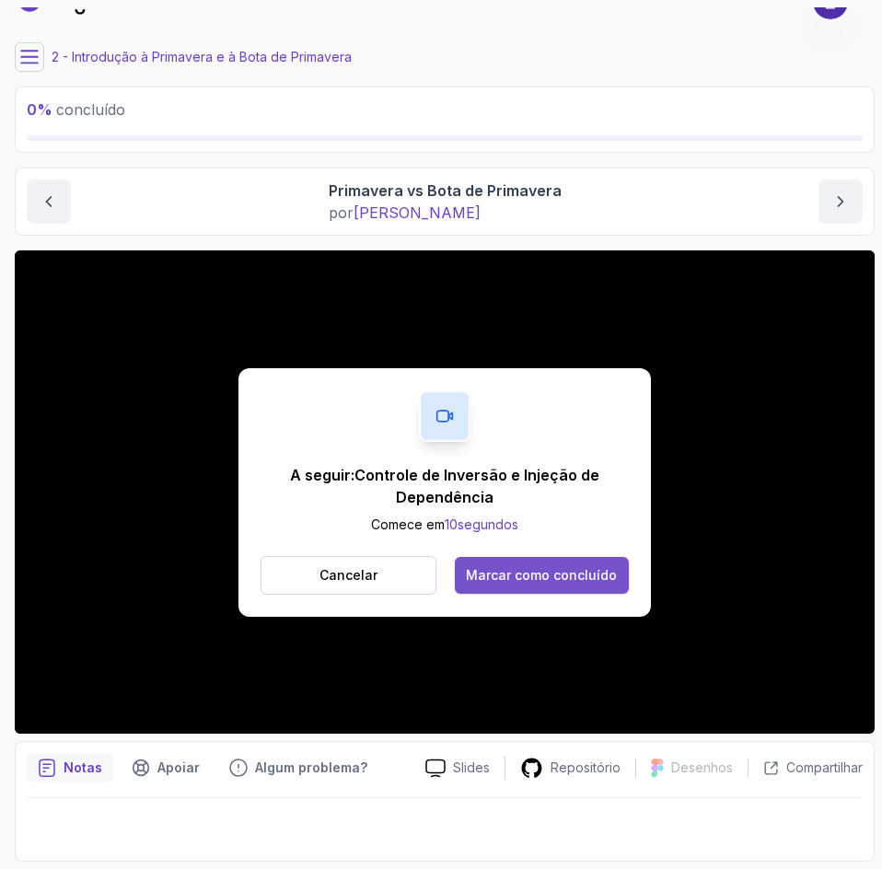
click at [572, 579] on font "Marcar como concluído" at bounding box center [541, 575] width 151 height 16
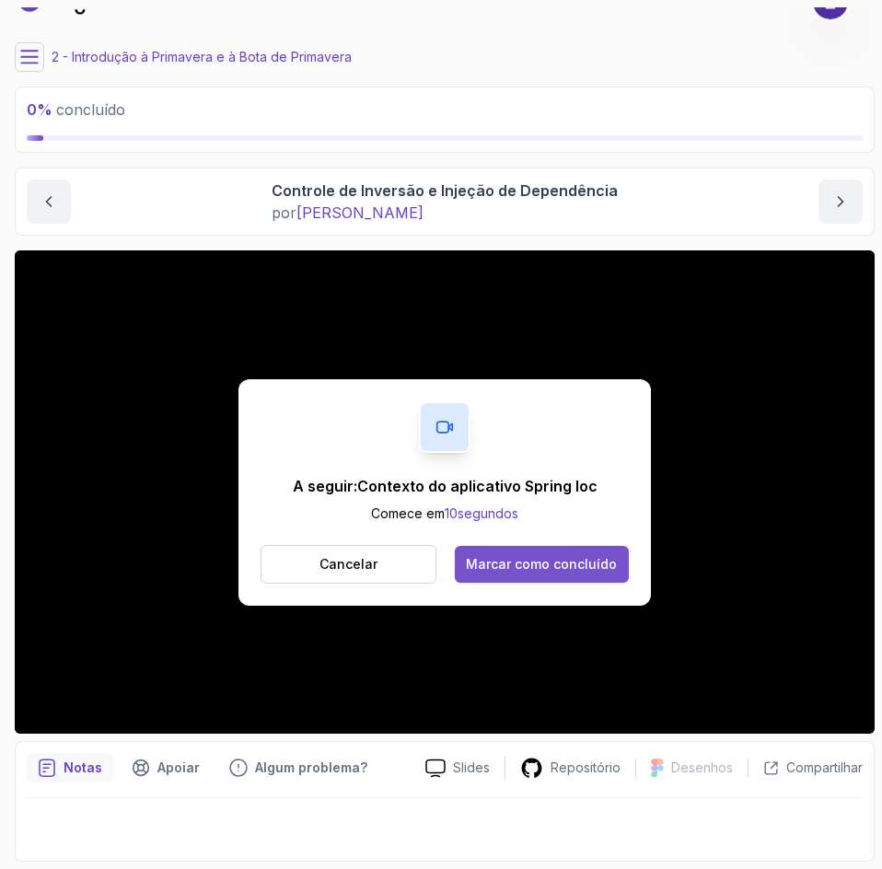
click at [607, 569] on font "Marcar como concluído" at bounding box center [541, 564] width 151 height 16
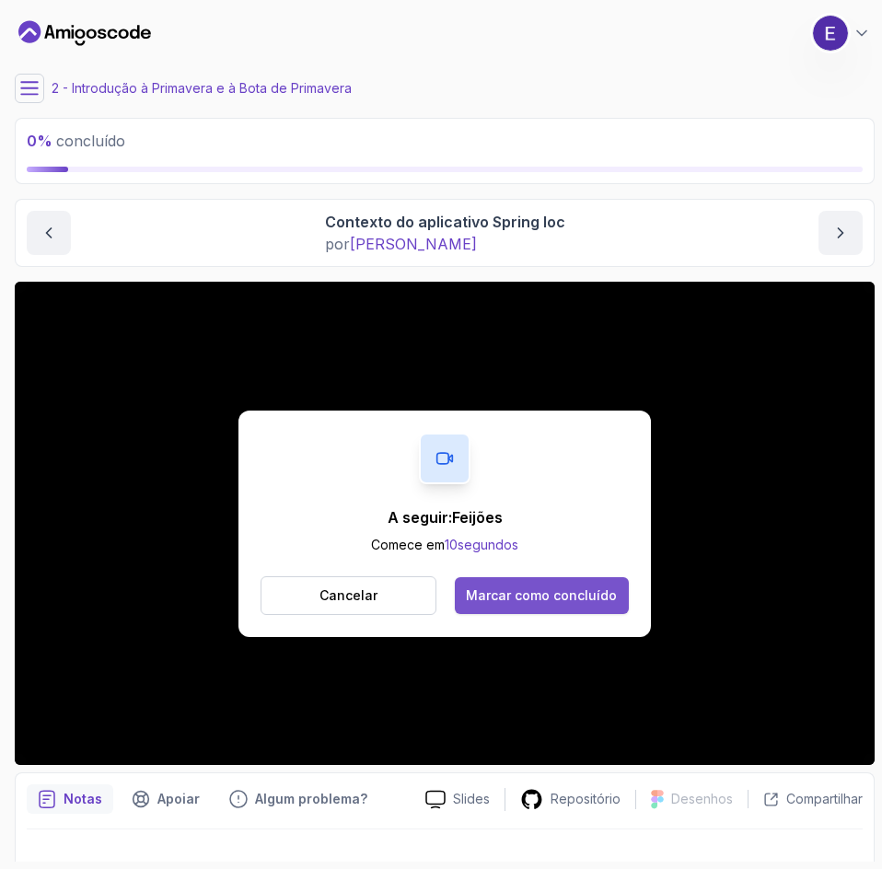
click at [559, 598] on font "Marcar como concluído" at bounding box center [541, 595] width 151 height 16
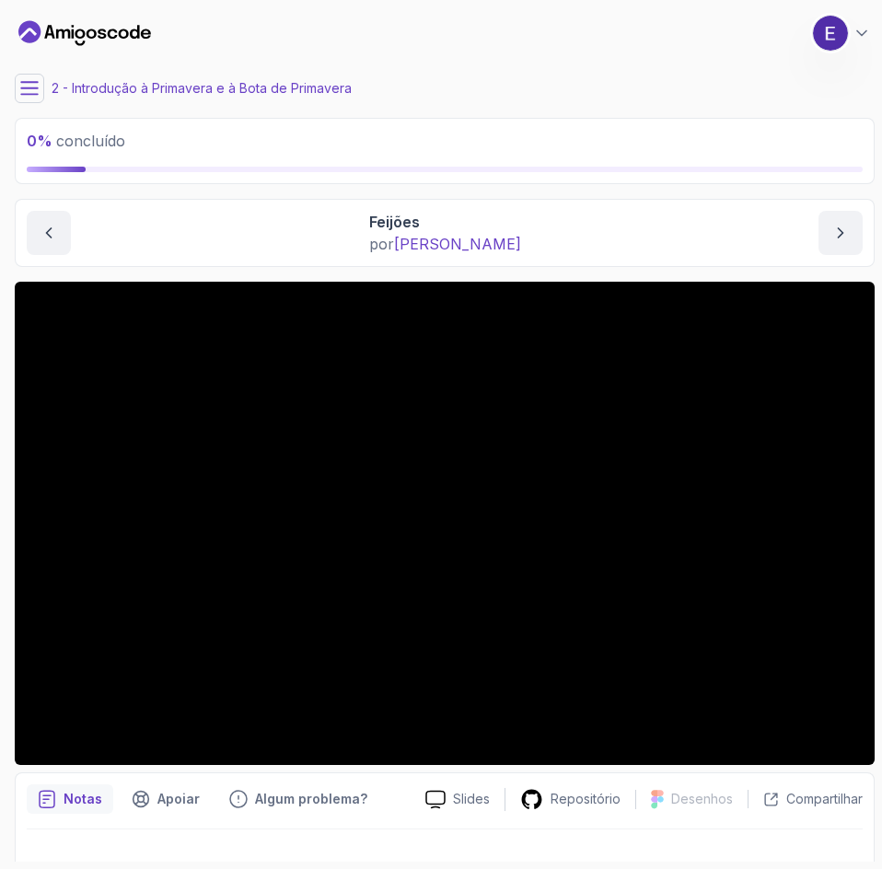
scroll to position [31, 0]
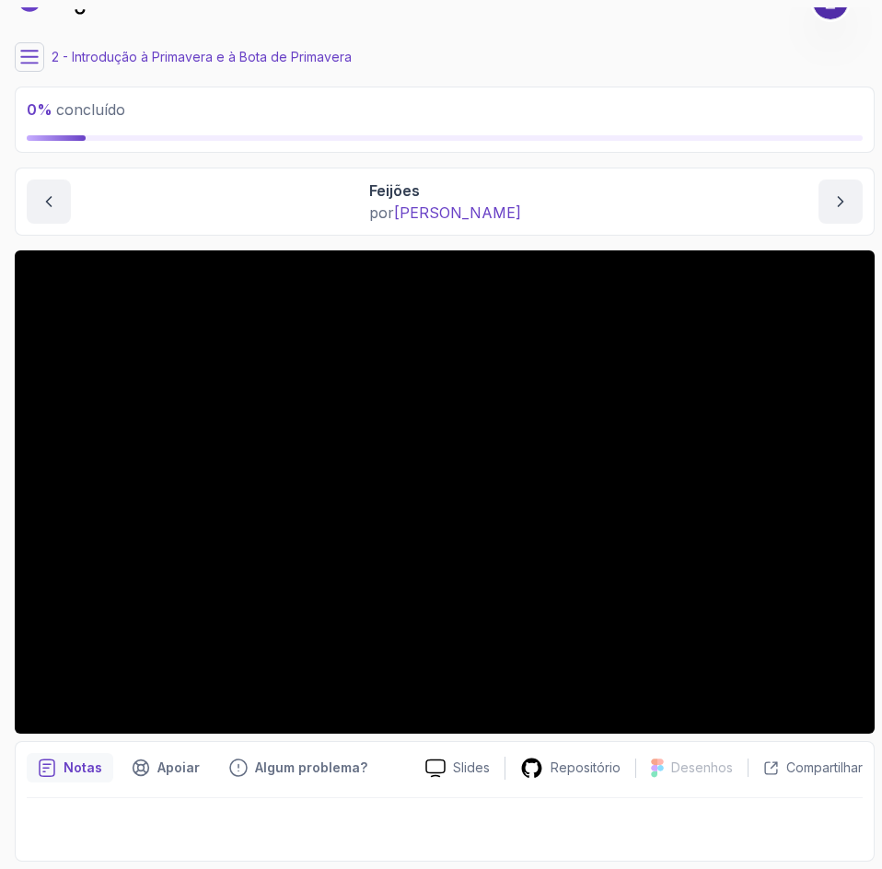
click at [30, 55] on icon at bounding box center [29, 57] width 18 height 18
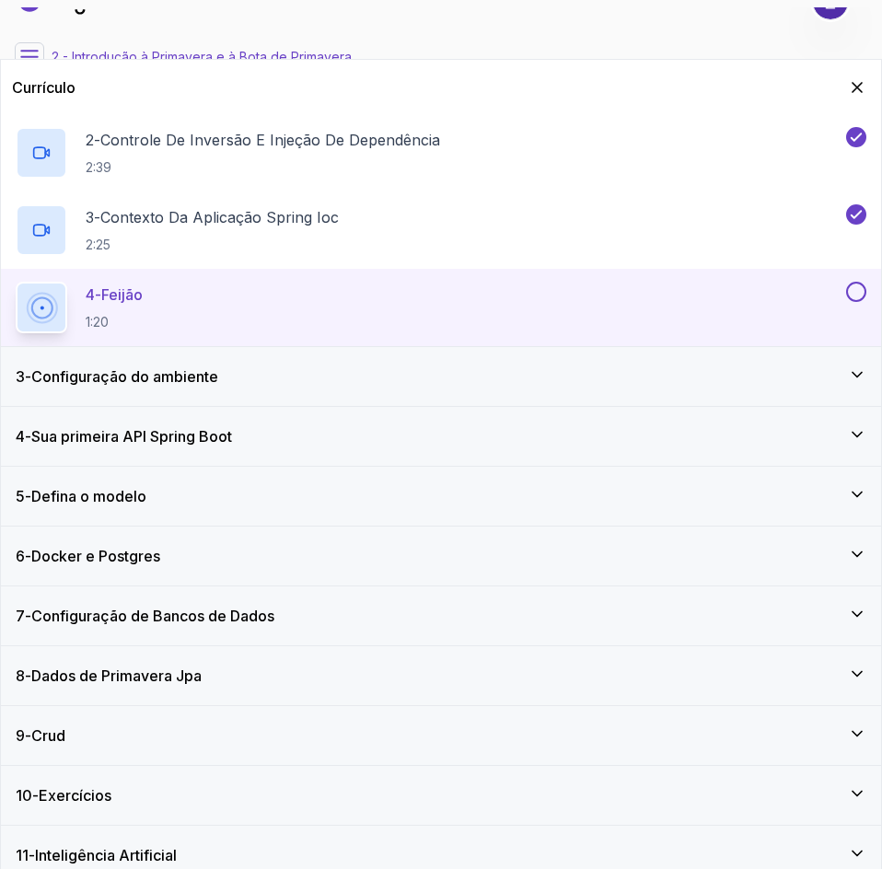
scroll to position [214, 0]
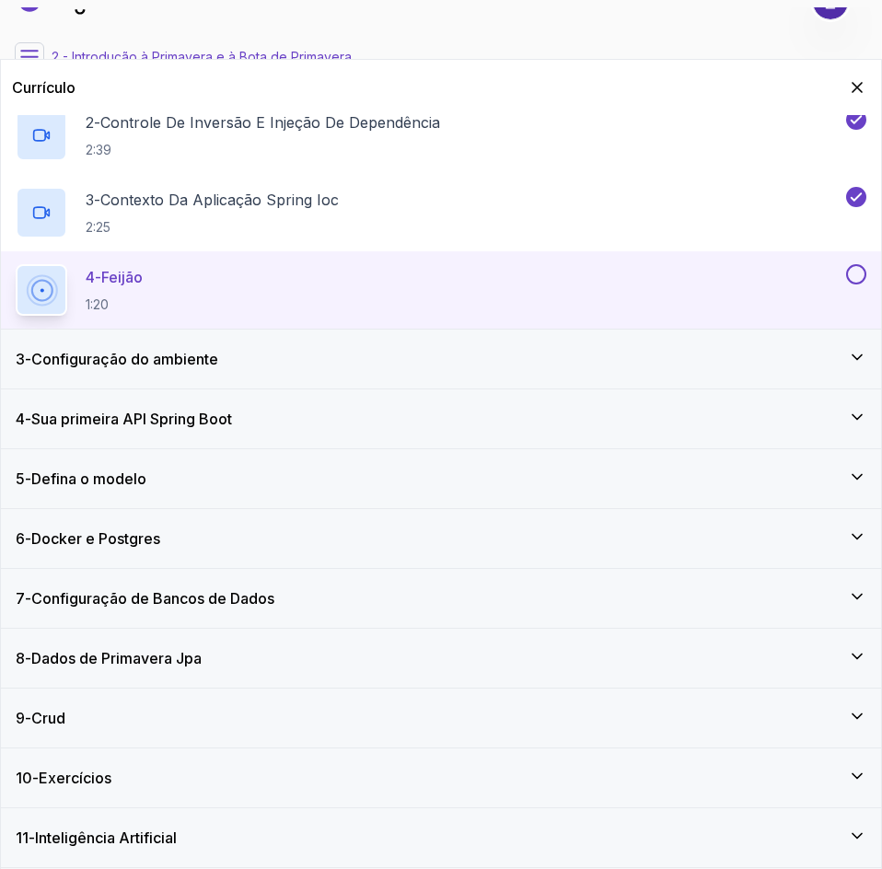
click at [852, 366] on div "3 - Configuração do ambiente" at bounding box center [441, 359] width 850 height 22
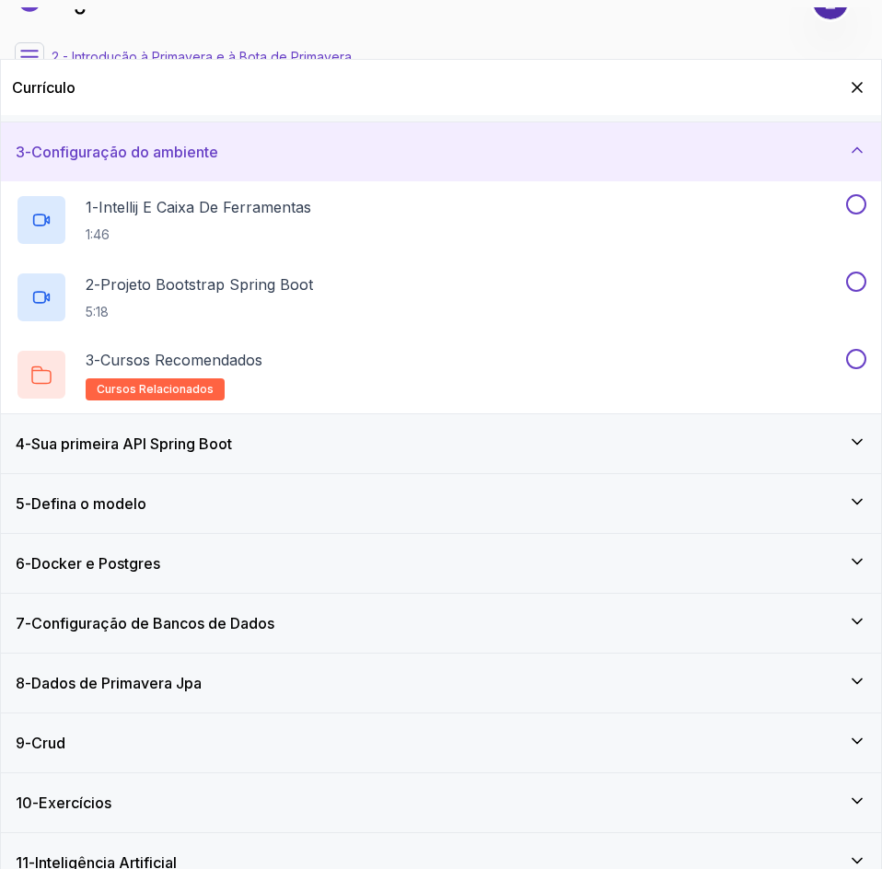
scroll to position [137, 0]
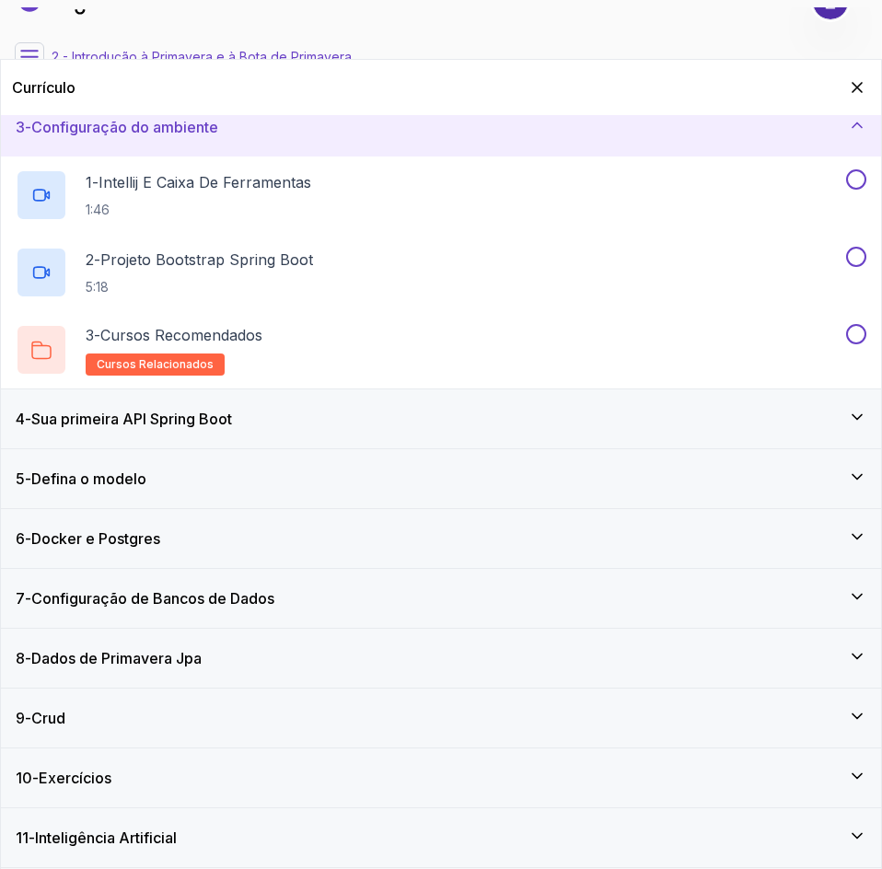
click at [853, 409] on icon at bounding box center [857, 417] width 18 height 18
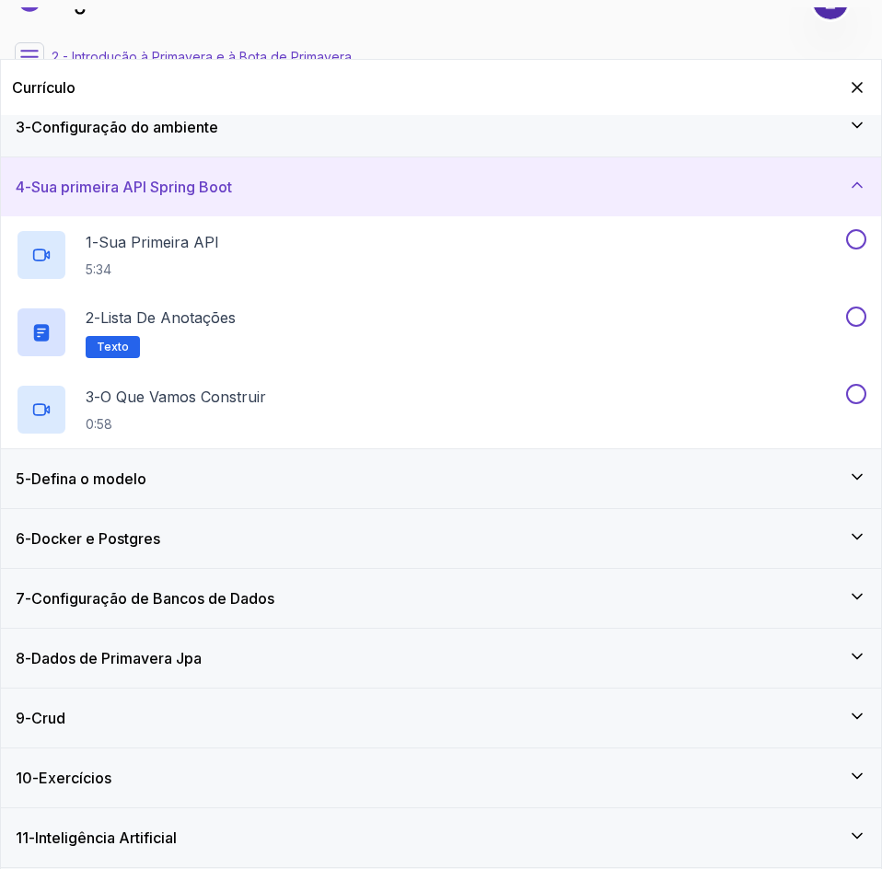
click at [849, 484] on icon at bounding box center [857, 477] width 18 height 18
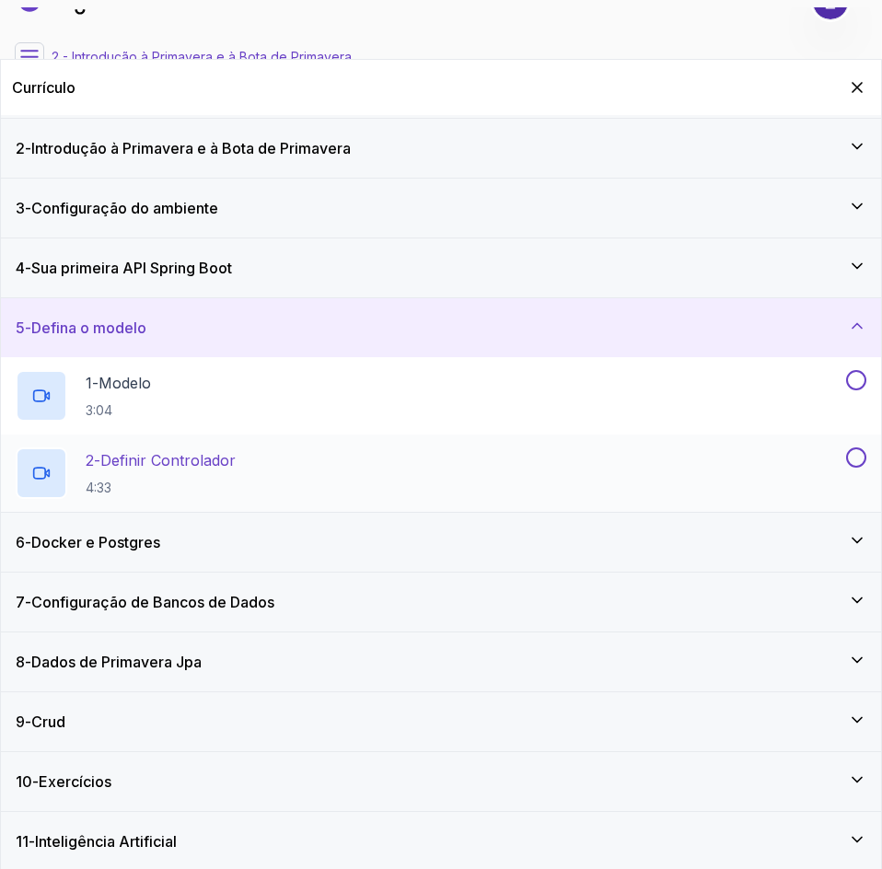
scroll to position [60, 0]
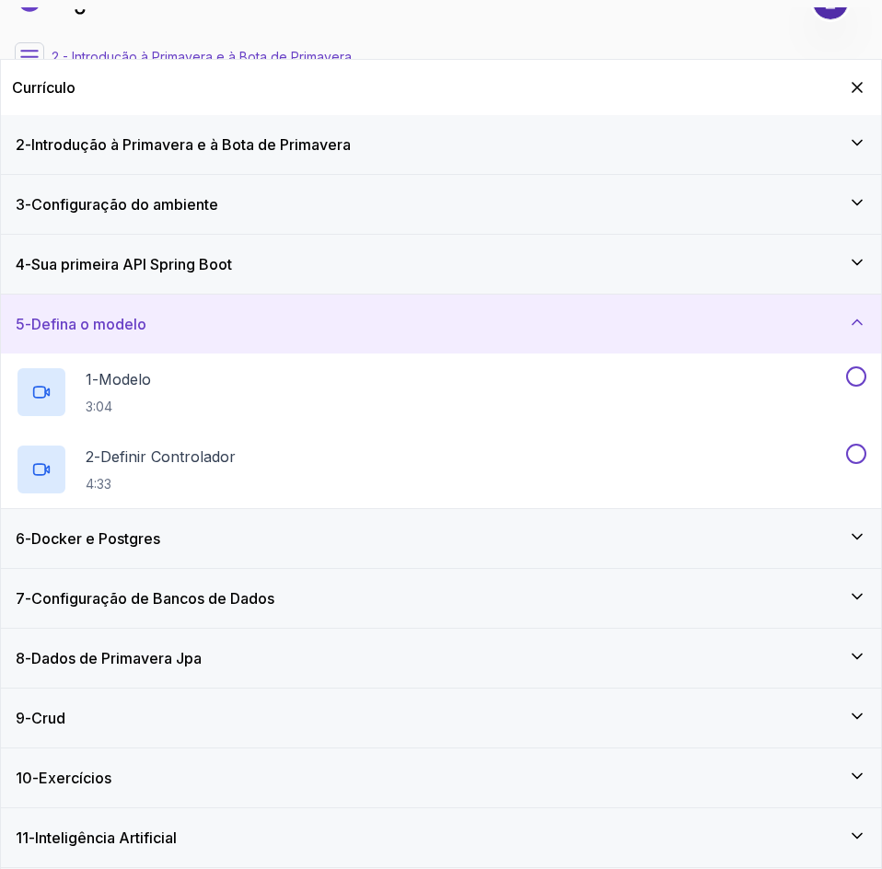
click at [825, 546] on div "6 - Docker e Postgres" at bounding box center [441, 538] width 850 height 22
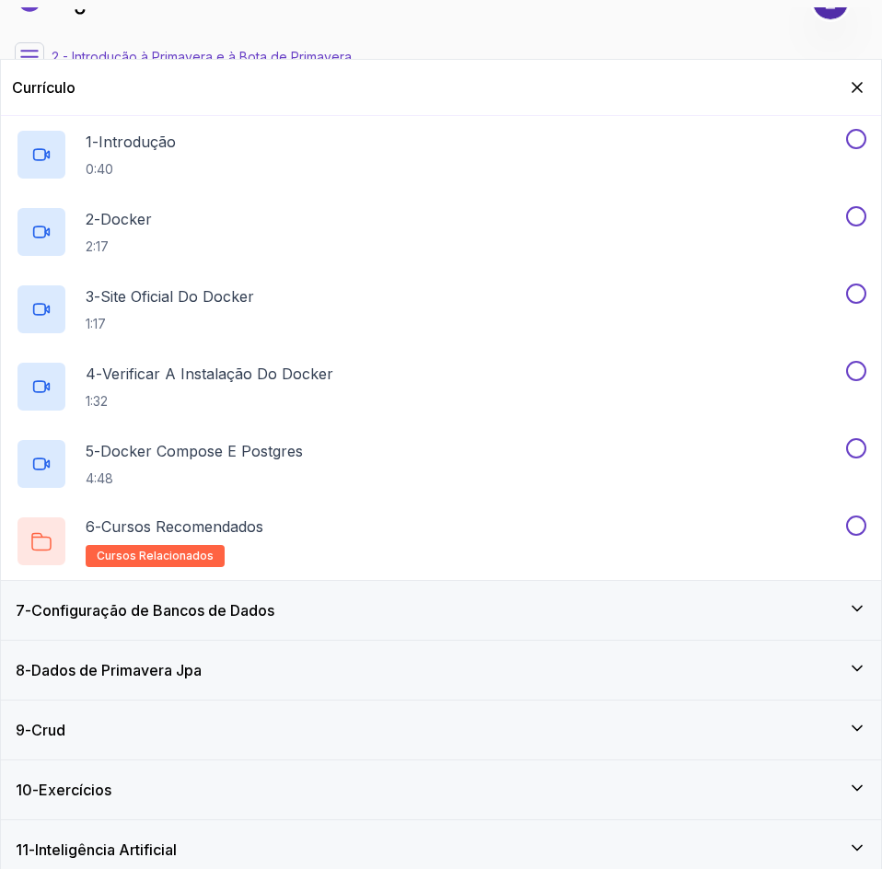
scroll to position [369, 0]
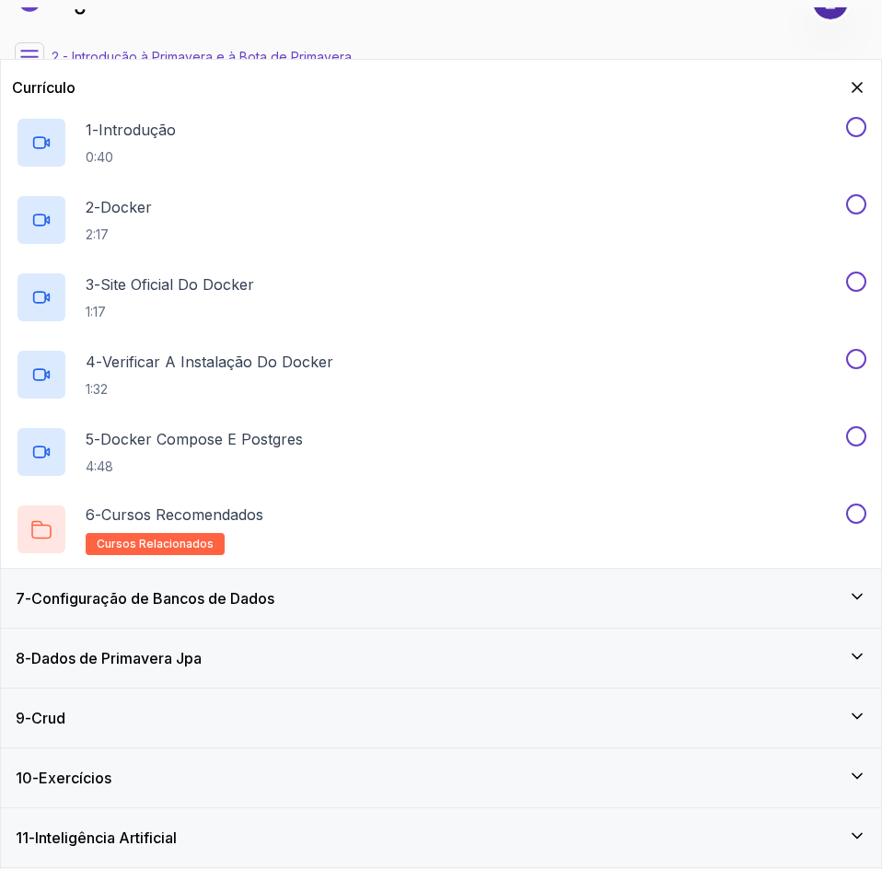
click at [840, 608] on div "7 - Configuração de Bancos de Dados" at bounding box center [441, 598] width 850 height 22
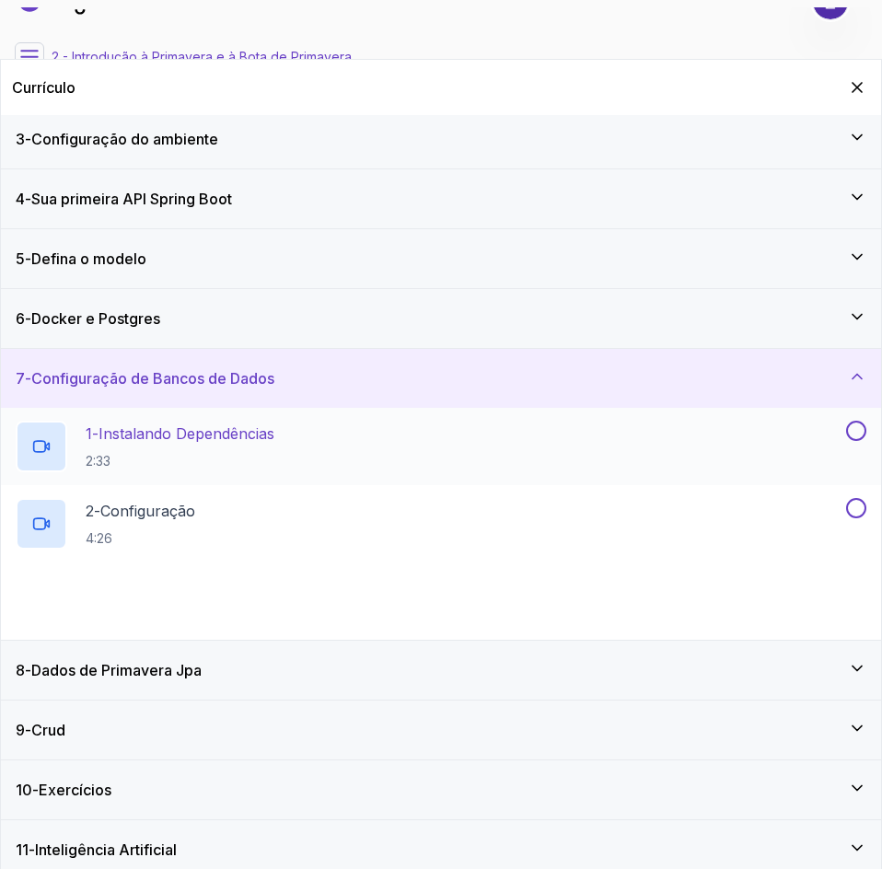
scroll to position [137, 0]
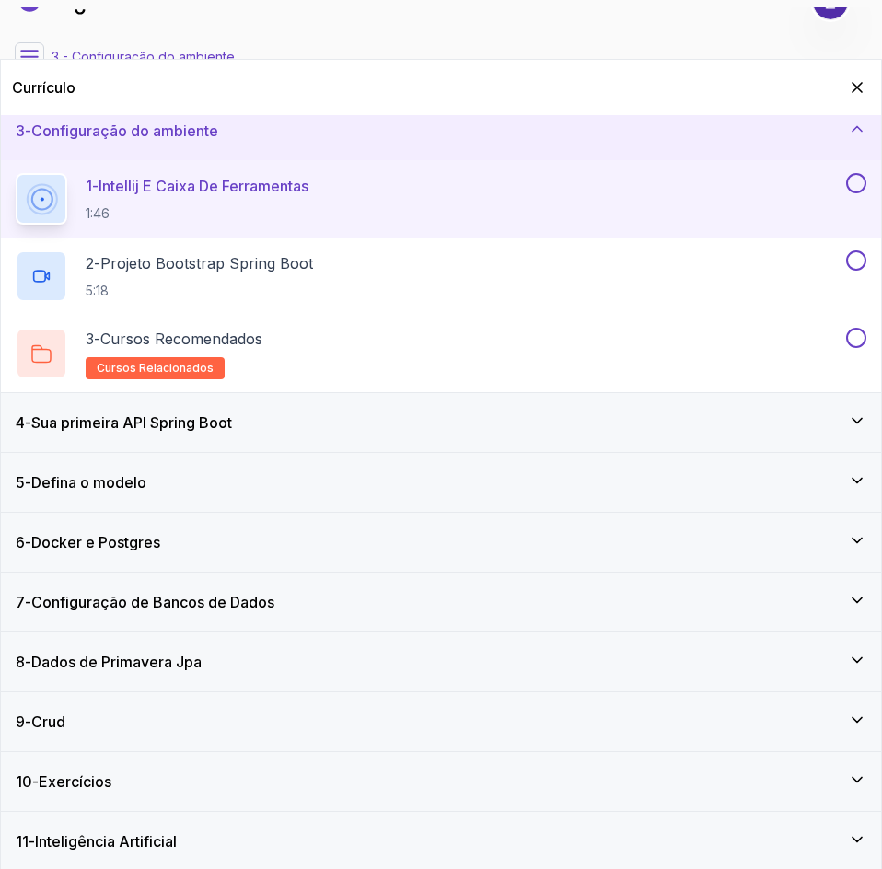
scroll to position [137, 0]
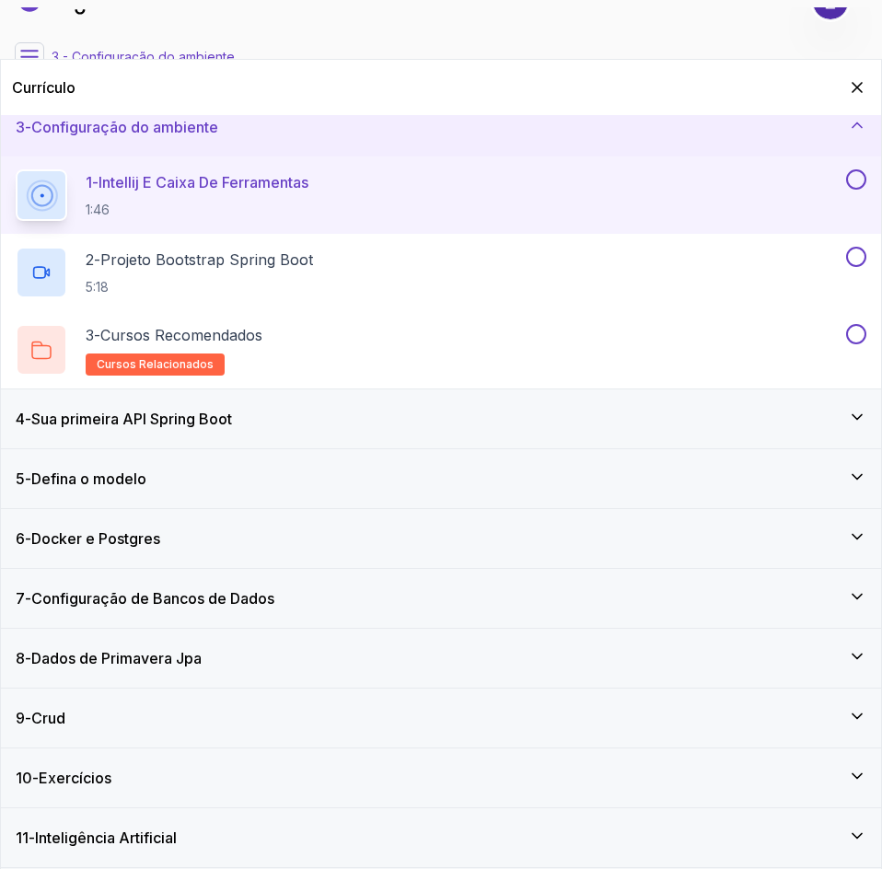
click at [834, 433] on div "4 - Sua primeira API Spring Boot" at bounding box center [441, 418] width 880 height 59
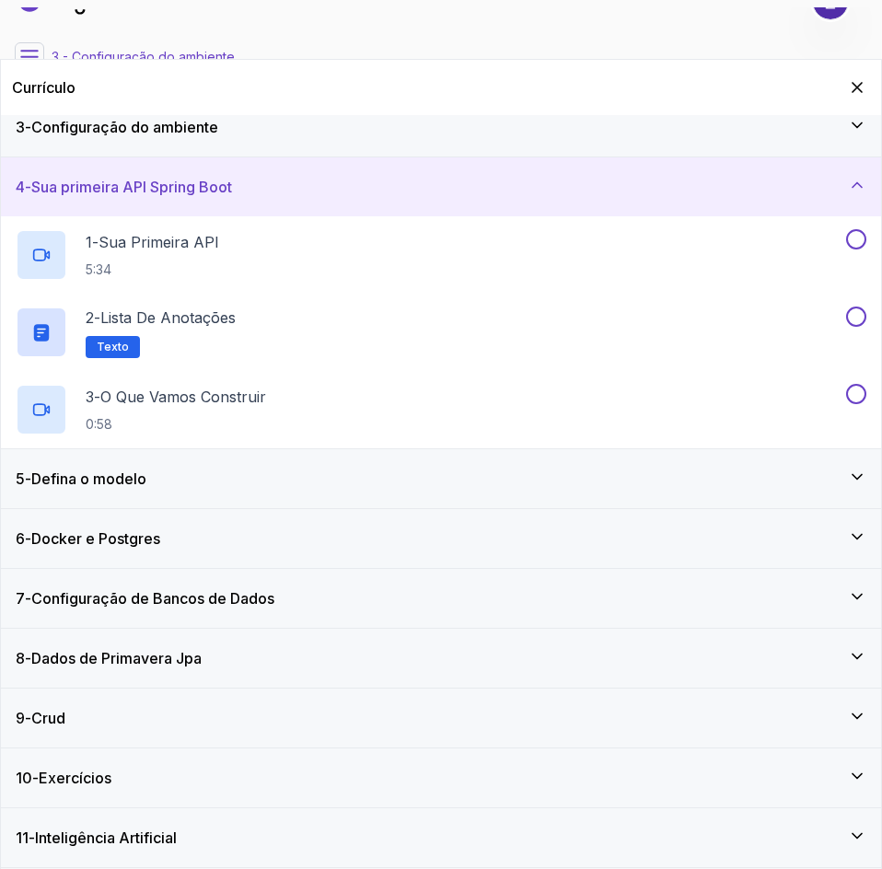
click at [837, 478] on div "5 - Defina o modelo" at bounding box center [441, 479] width 850 height 22
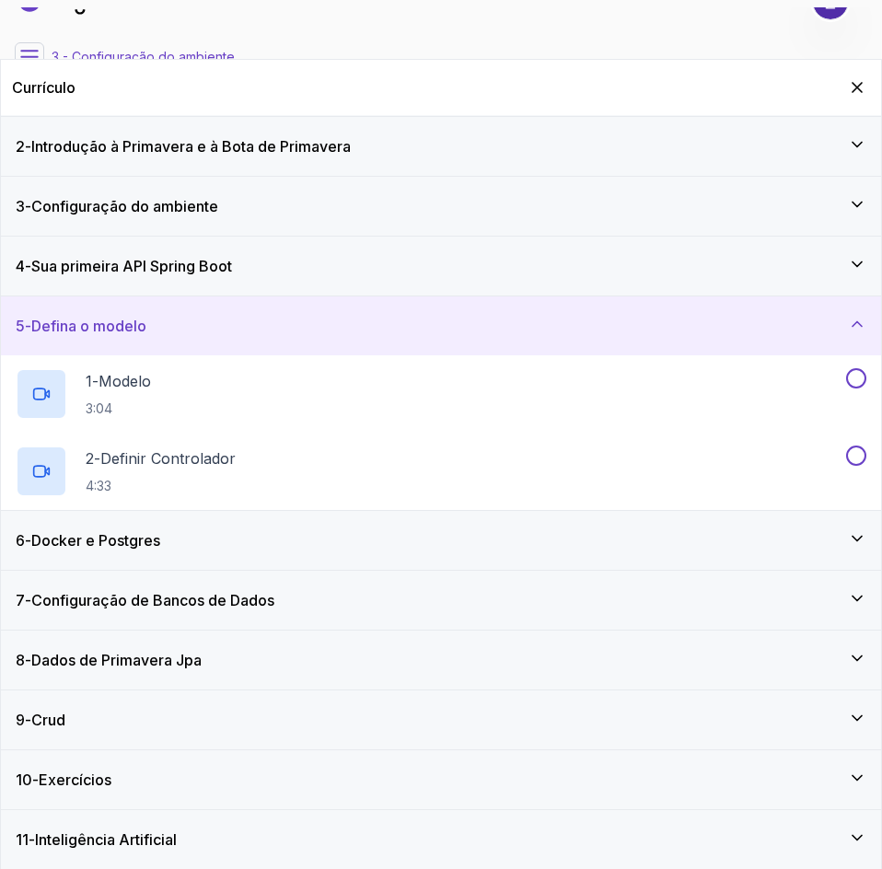
scroll to position [60, 0]
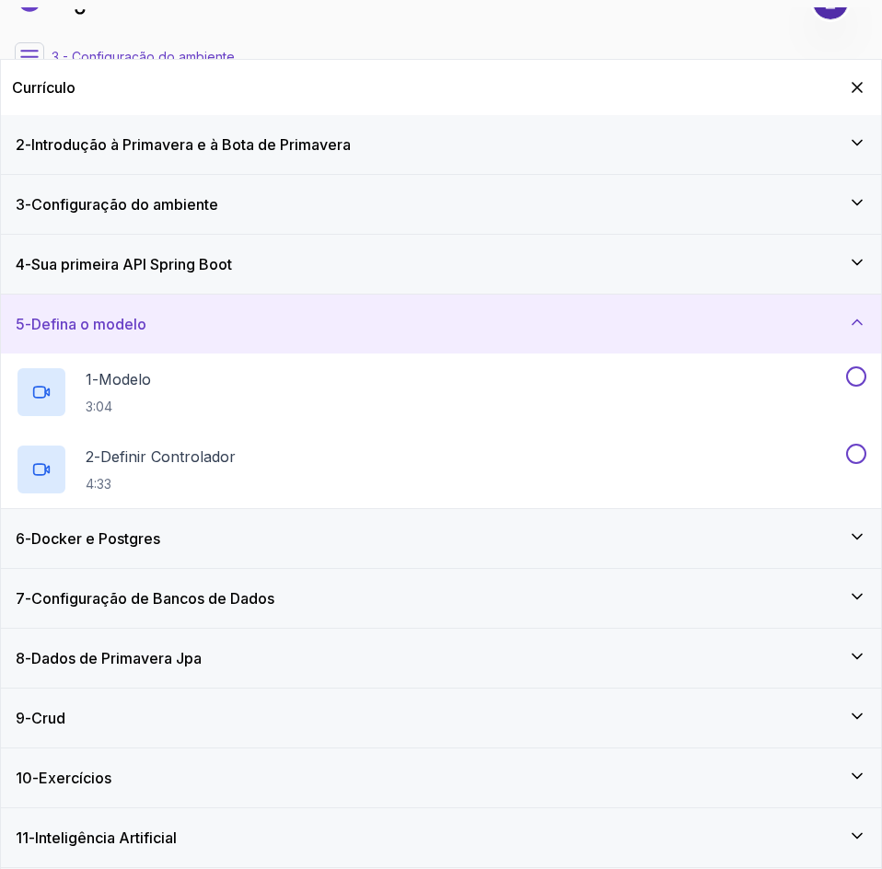
click at [818, 549] on div "6 - Docker e Postgres" at bounding box center [441, 538] width 850 height 22
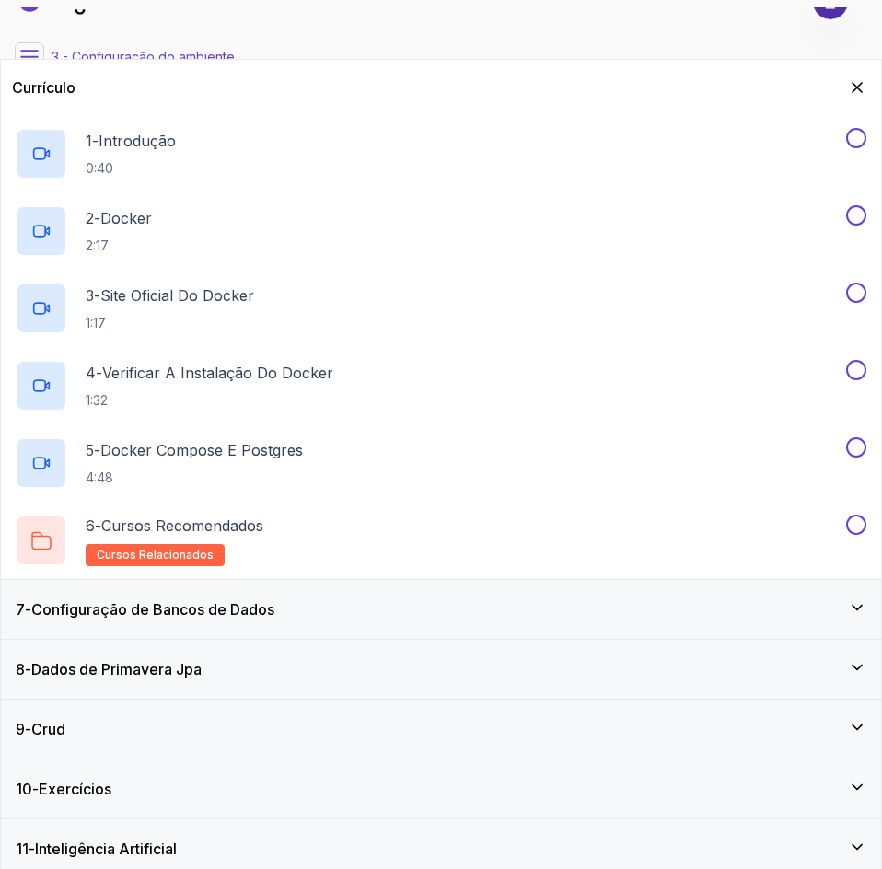
scroll to position [369, 0]
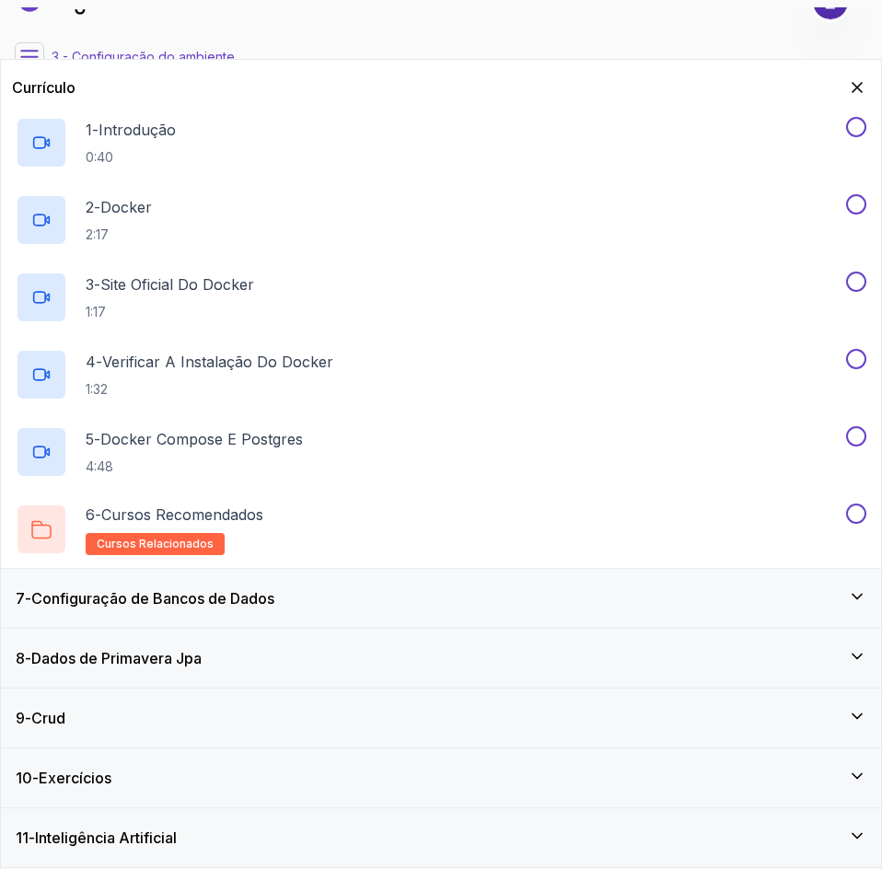
click at [750, 610] on div "7 - Configuração de Bancos de Dados" at bounding box center [441, 598] width 880 height 59
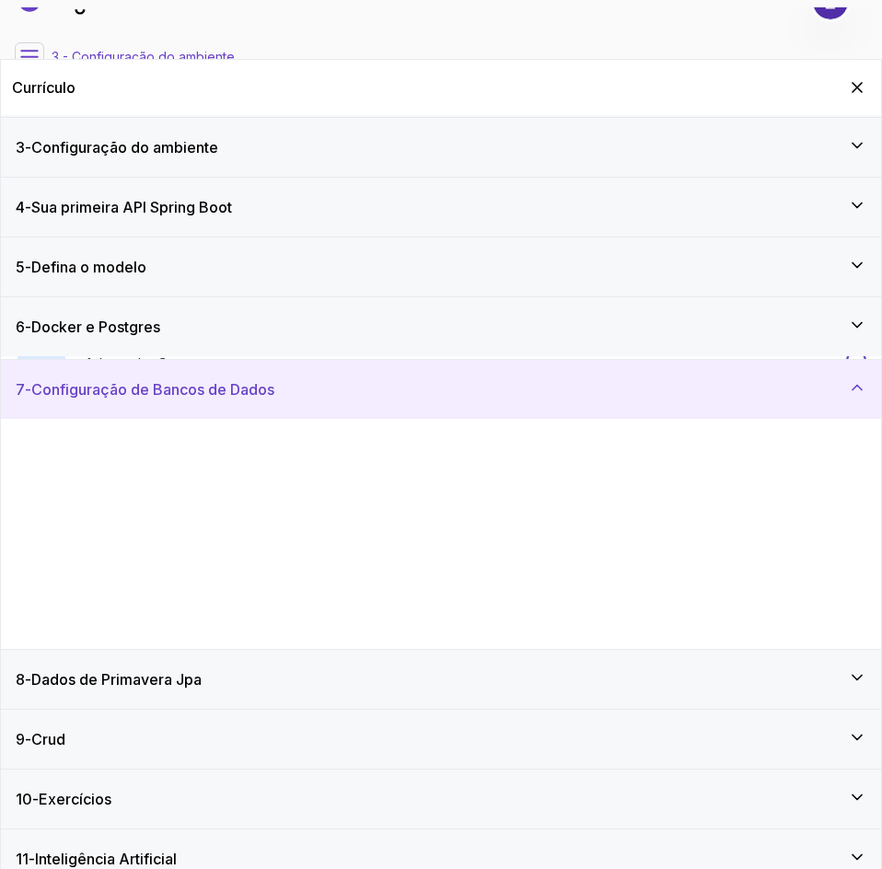
scroll to position [137, 0]
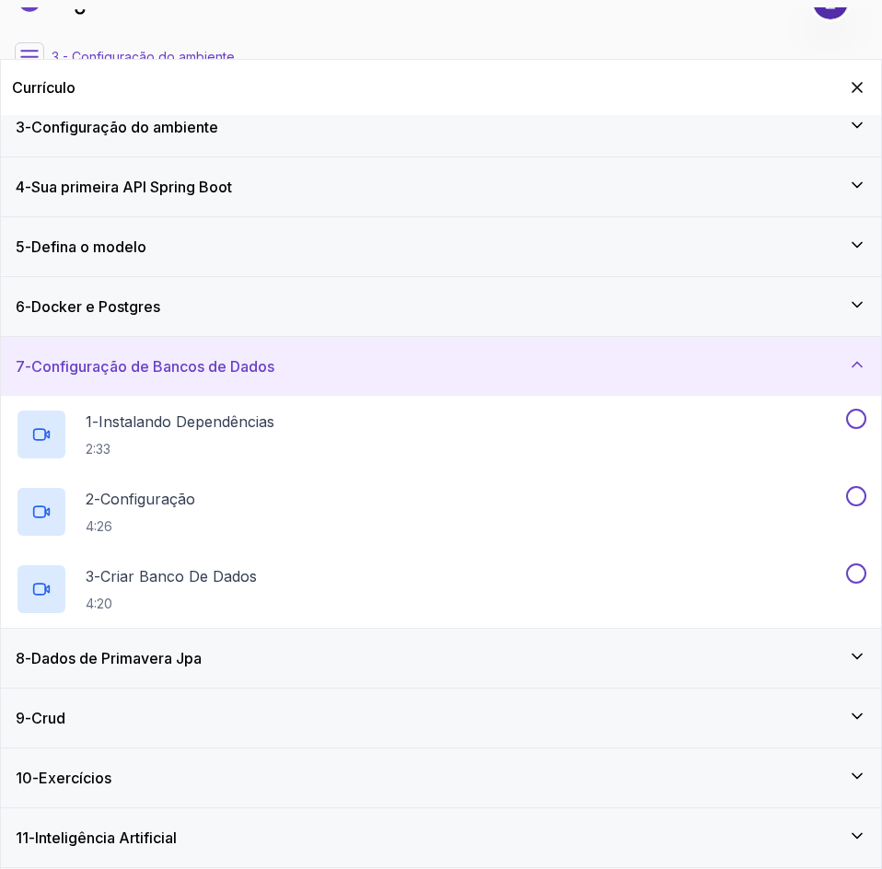
click at [742, 662] on div "8 - Dados de Primavera Jpa" at bounding box center [441, 658] width 850 height 22
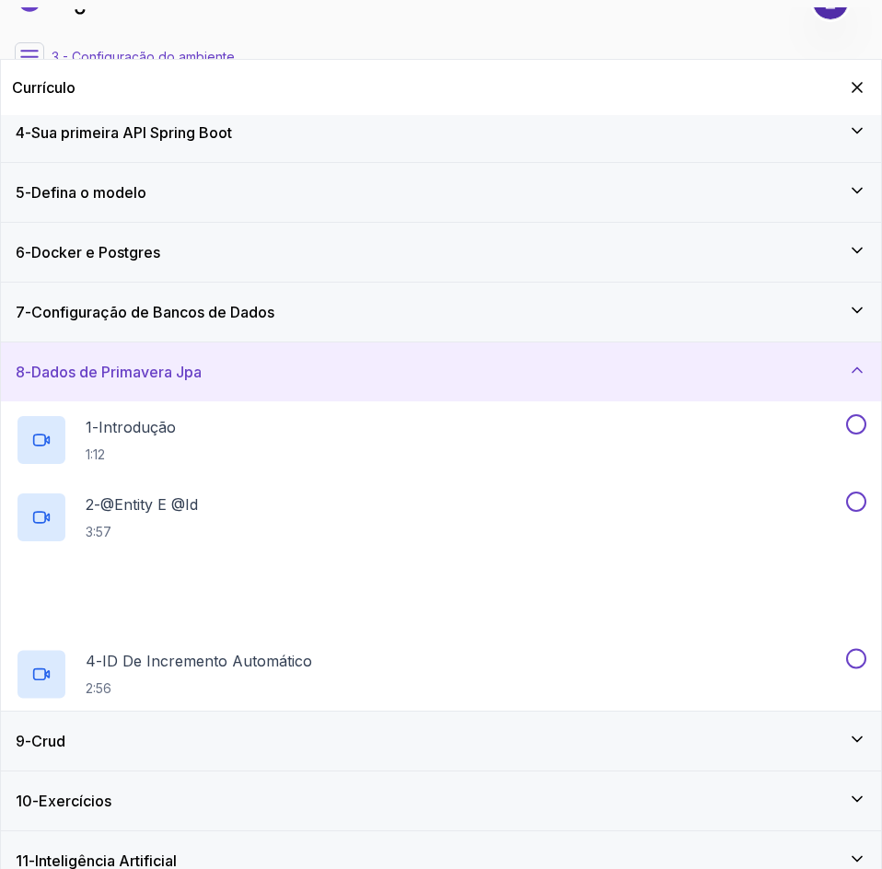
scroll to position [214, 0]
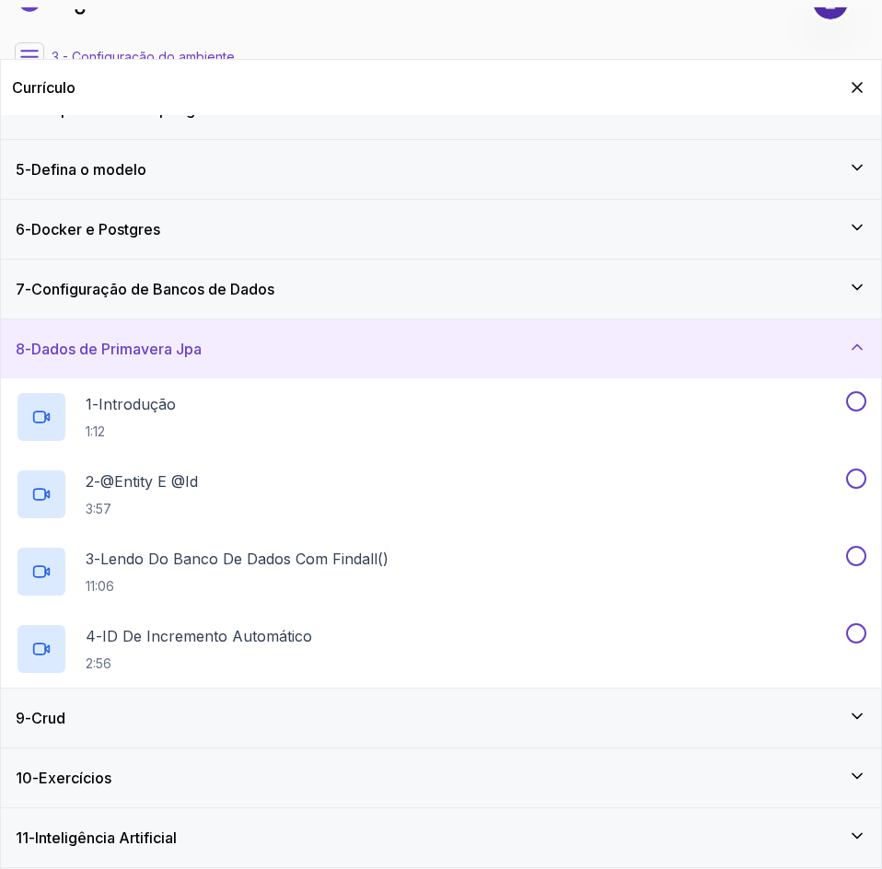
click at [692, 704] on div "9 - Crud" at bounding box center [441, 717] width 880 height 59
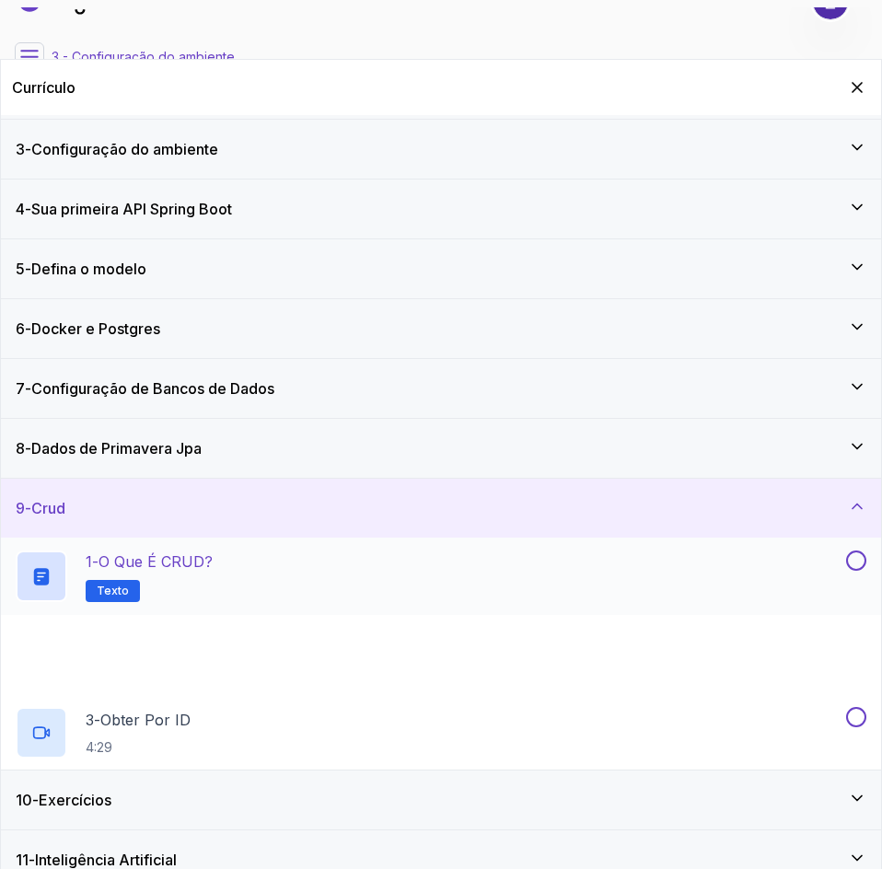
scroll to position [137, 0]
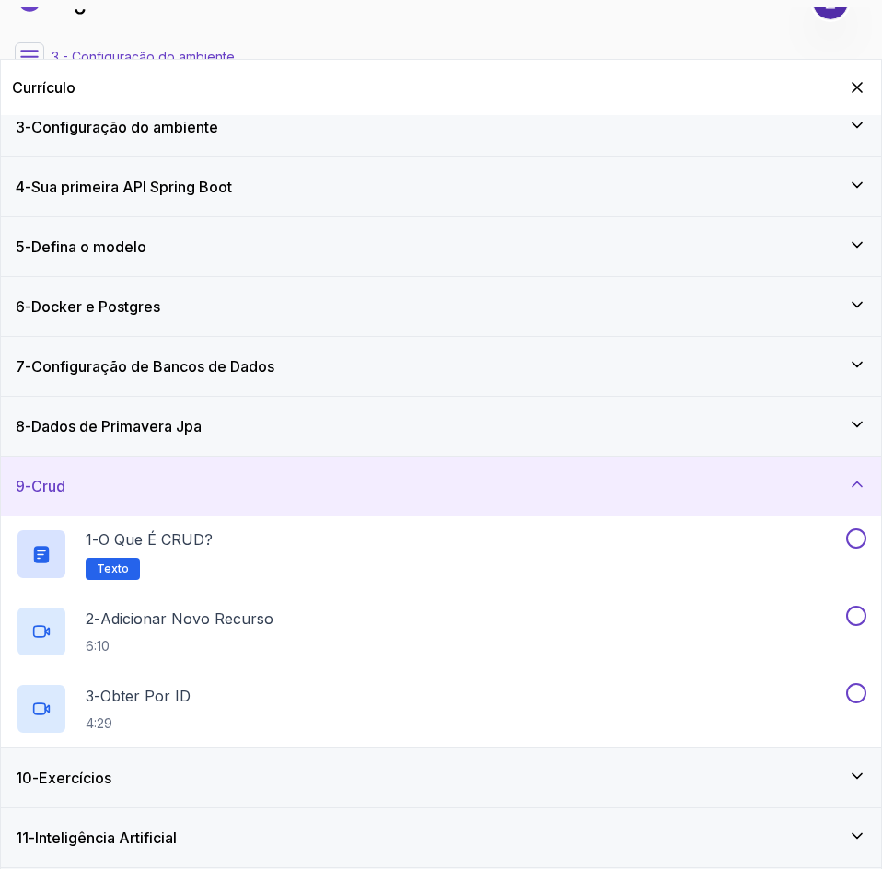
click at [552, 788] on div "10 - Exercícios" at bounding box center [441, 778] width 850 height 22
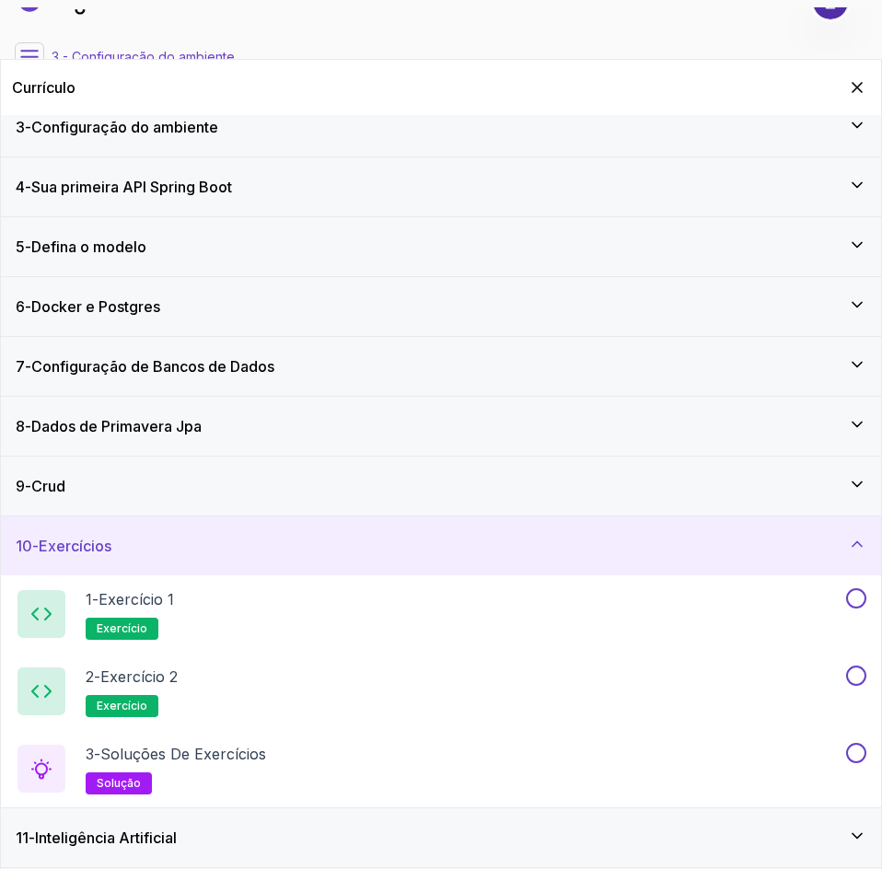
click at [652, 842] on div "11 - Inteligência Artificial" at bounding box center [441, 837] width 850 height 22
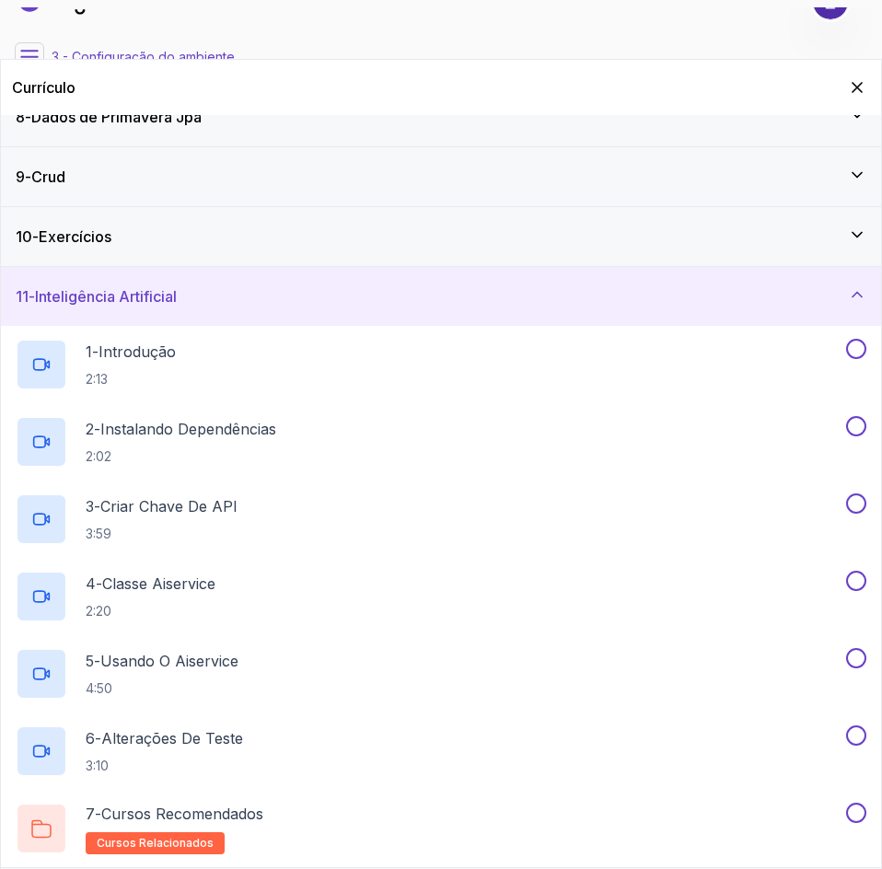
scroll to position [0, 0]
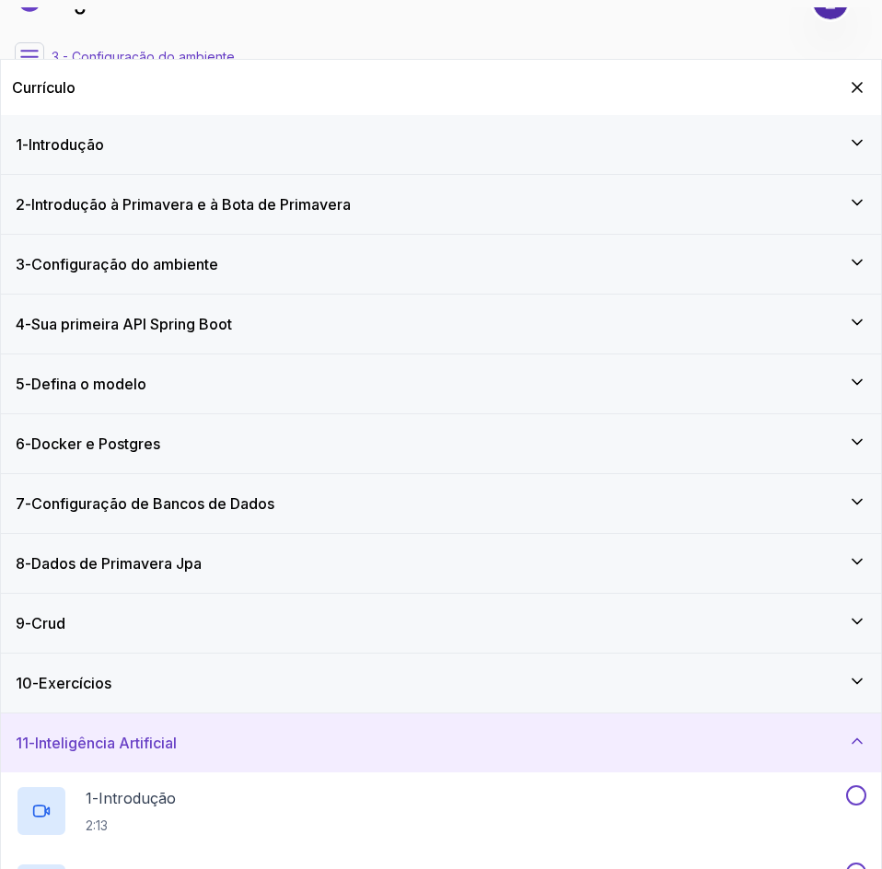
click at [854, 746] on icon at bounding box center [857, 741] width 18 height 18
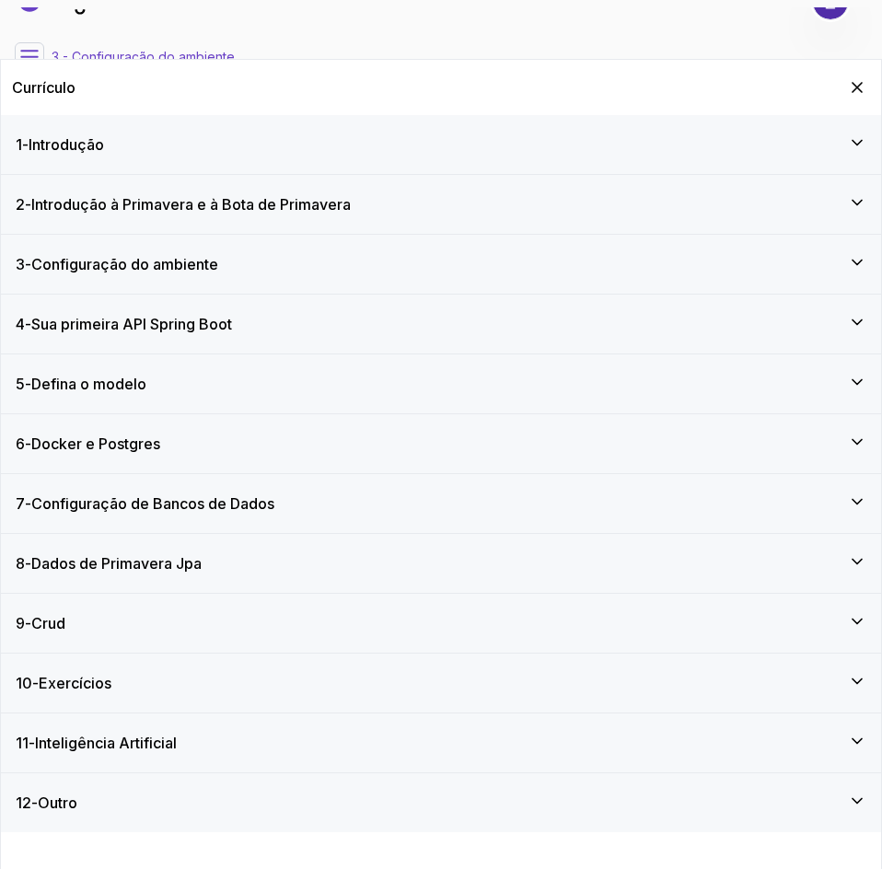
click at [847, 192] on div "2 - Introdução à Primavera e à Bota de Primavera" at bounding box center [441, 204] width 880 height 59
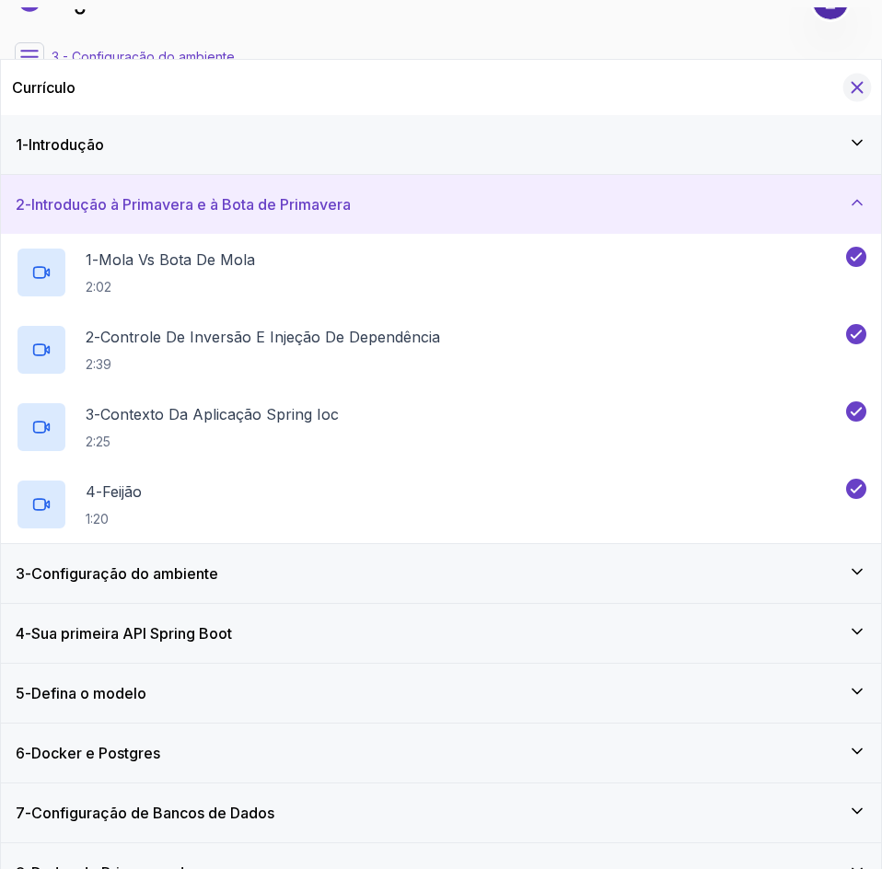
click at [860, 87] on icon "Ocultar currículo para celular" at bounding box center [857, 87] width 20 height 20
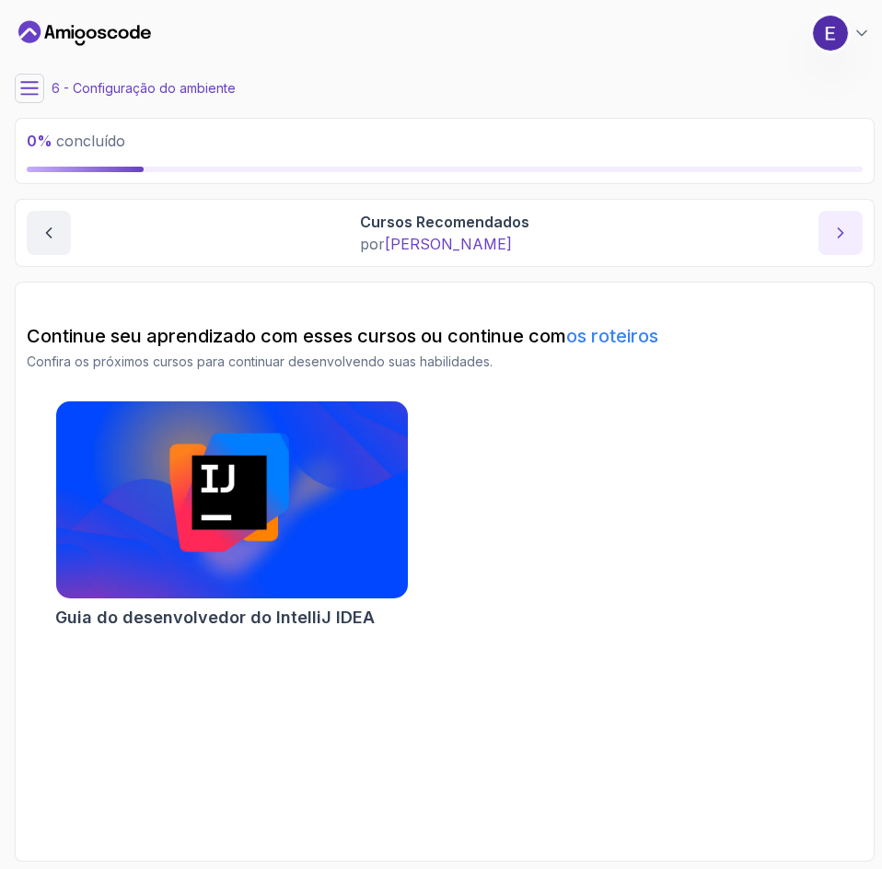
click at [834, 235] on icon "próximo conteúdo" at bounding box center [840, 233] width 18 height 18
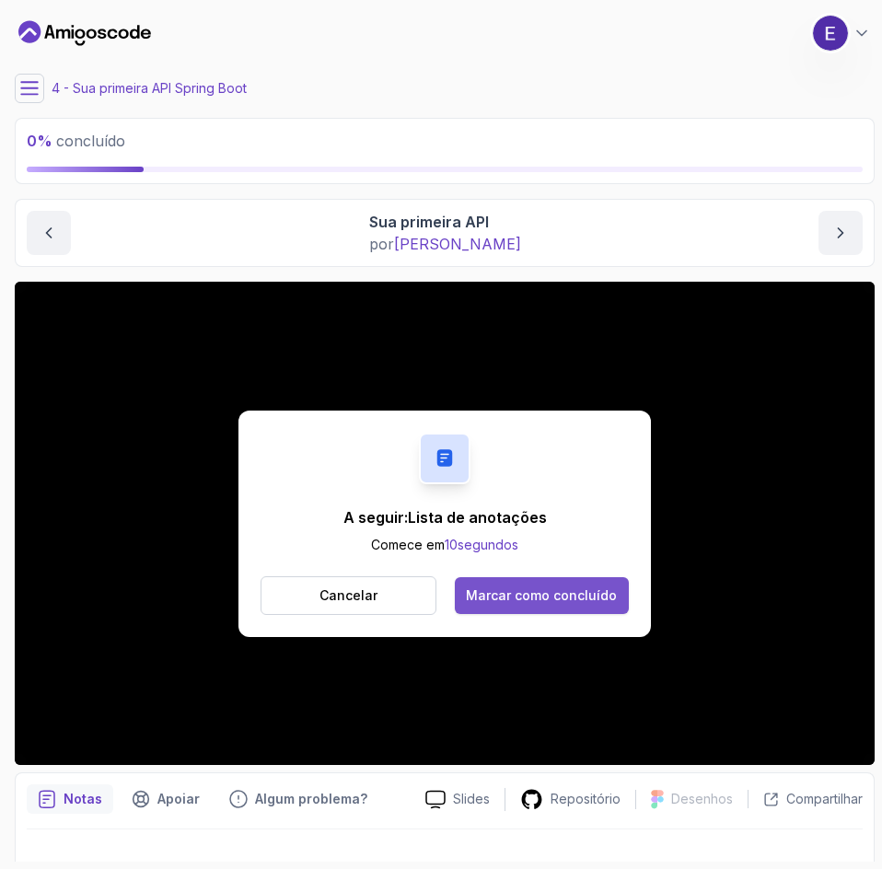
click at [590, 611] on button "Marcar como concluído" at bounding box center [542, 595] width 174 height 37
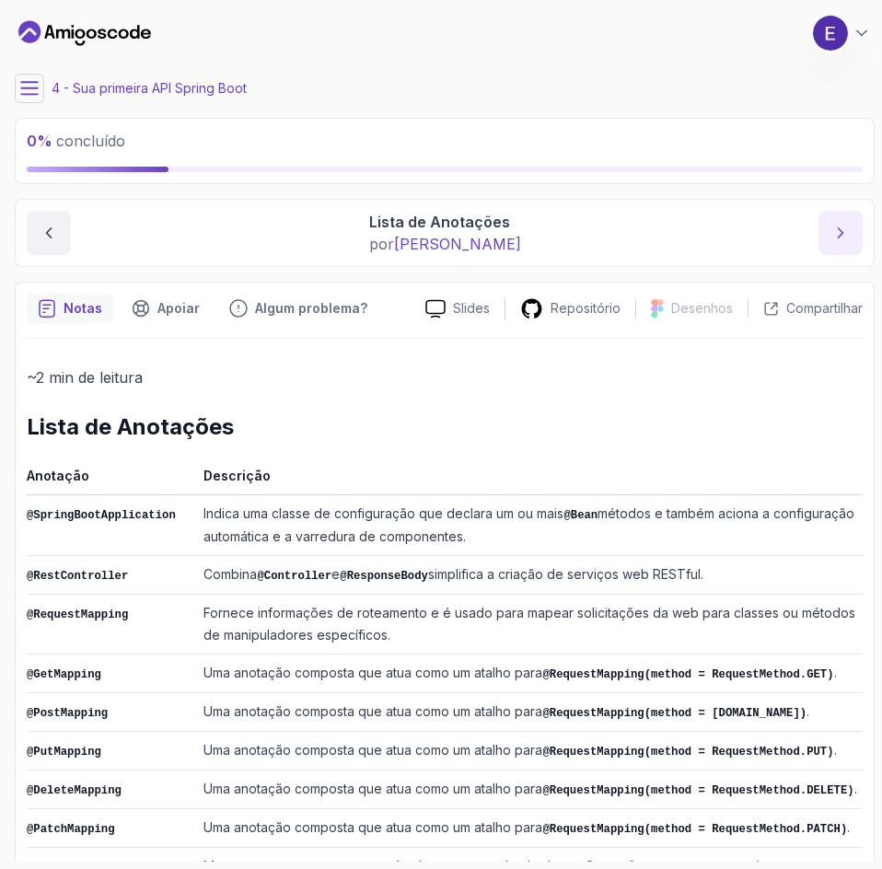
click at [836, 242] on button "próximo conteúdo" at bounding box center [840, 233] width 44 height 44
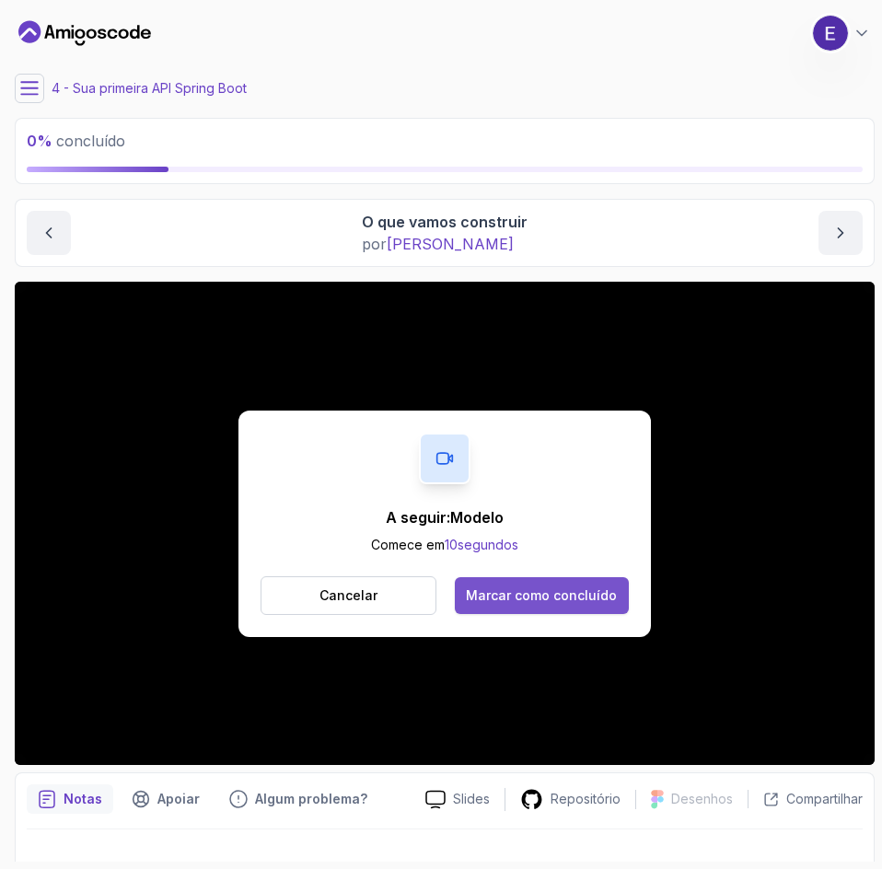
click at [584, 607] on button "Marcar como concluído" at bounding box center [542, 595] width 174 height 37
click at [594, 590] on font "Marcar como concluído" at bounding box center [541, 595] width 151 height 16
click at [583, 594] on font "Marcar como concluído" at bounding box center [541, 595] width 151 height 16
click at [579, 599] on font "Marcar como concluído" at bounding box center [541, 595] width 151 height 16
click at [585, 599] on font "Marcar como concluído" at bounding box center [541, 595] width 151 height 16
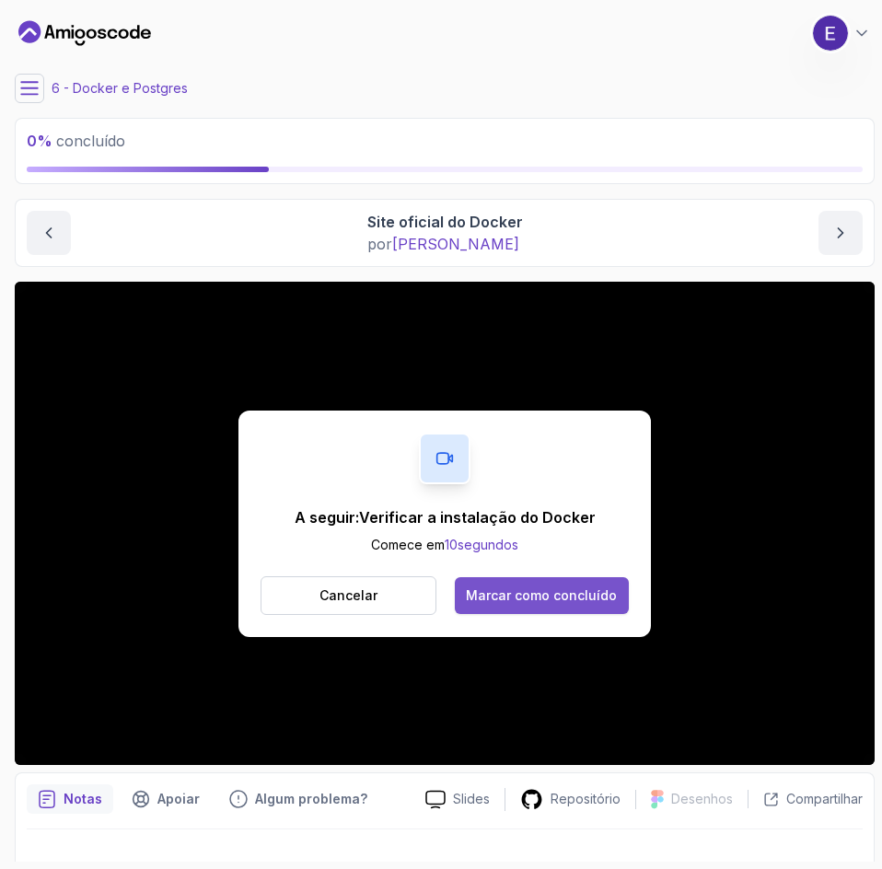
click at [591, 594] on font "Marcar como concluído" at bounding box center [541, 595] width 151 height 16
click at [581, 601] on font "Marcar como concluído" at bounding box center [541, 595] width 151 height 16
click at [589, 593] on font "Marcar como concluído" at bounding box center [541, 595] width 151 height 16
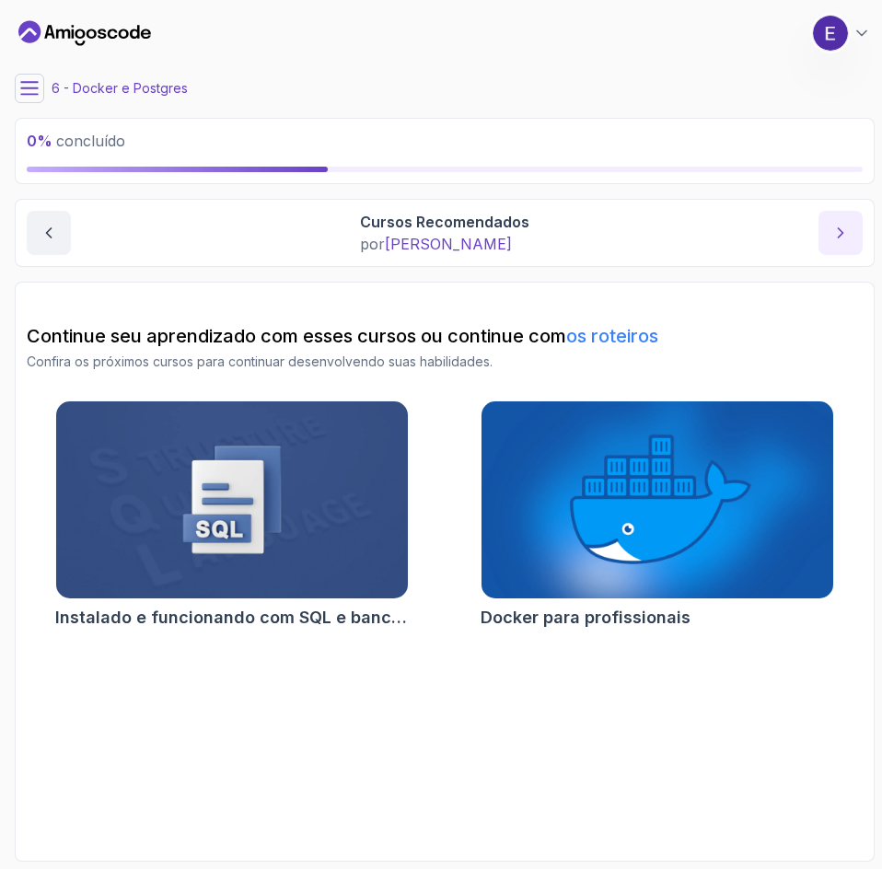
click at [844, 237] on icon "próximo conteúdo" at bounding box center [840, 233] width 18 height 18
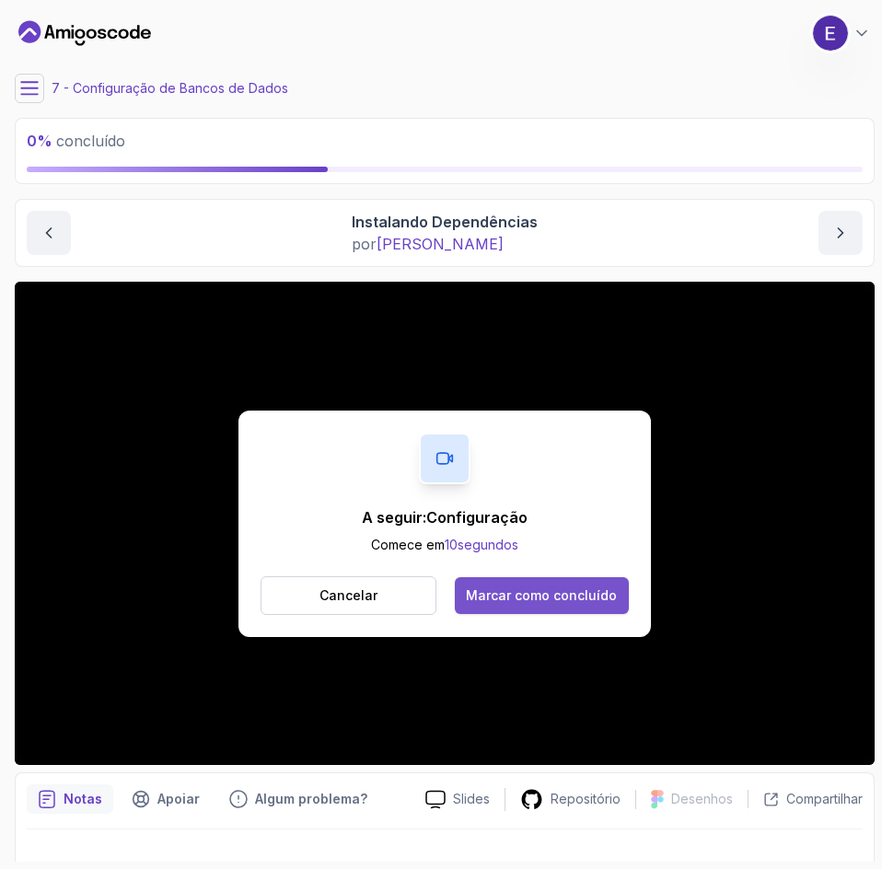
click at [580, 597] on font "Marcar como concluído" at bounding box center [541, 595] width 151 height 16
click at [577, 579] on button "Marcar como concluído" at bounding box center [542, 595] width 174 height 37
click at [562, 598] on font "Marcar como concluído" at bounding box center [541, 595] width 151 height 16
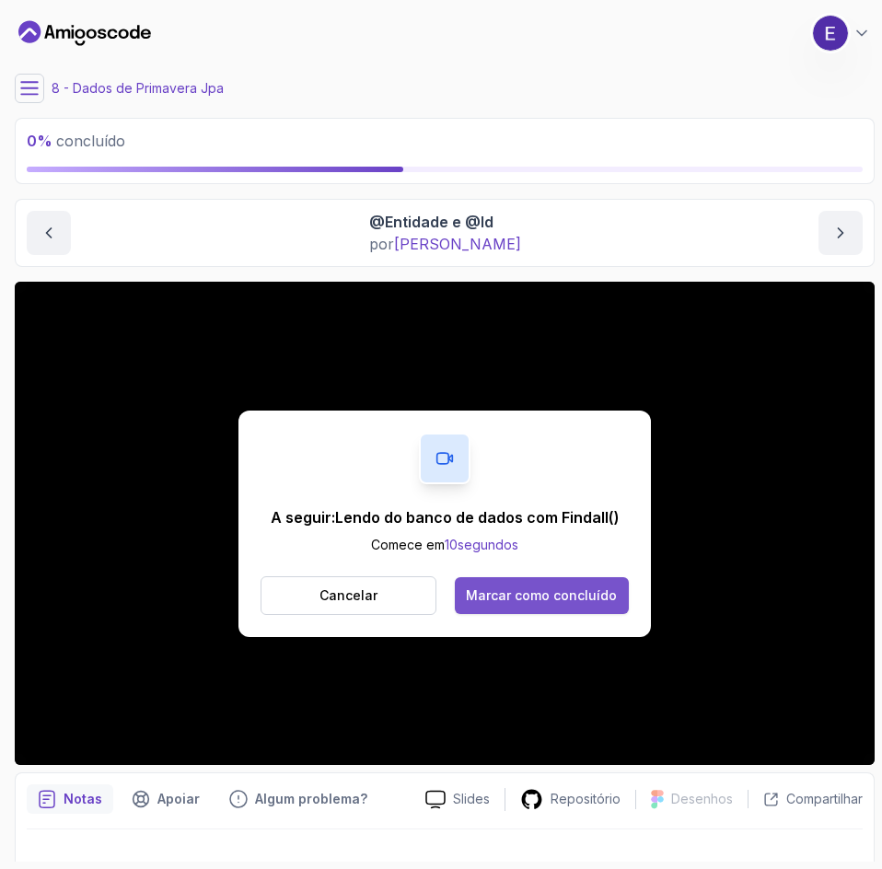
click at [576, 591] on font "Marcar como concluído" at bounding box center [541, 595] width 151 height 16
click at [590, 594] on font "Marcar como concluído" at bounding box center [541, 595] width 151 height 16
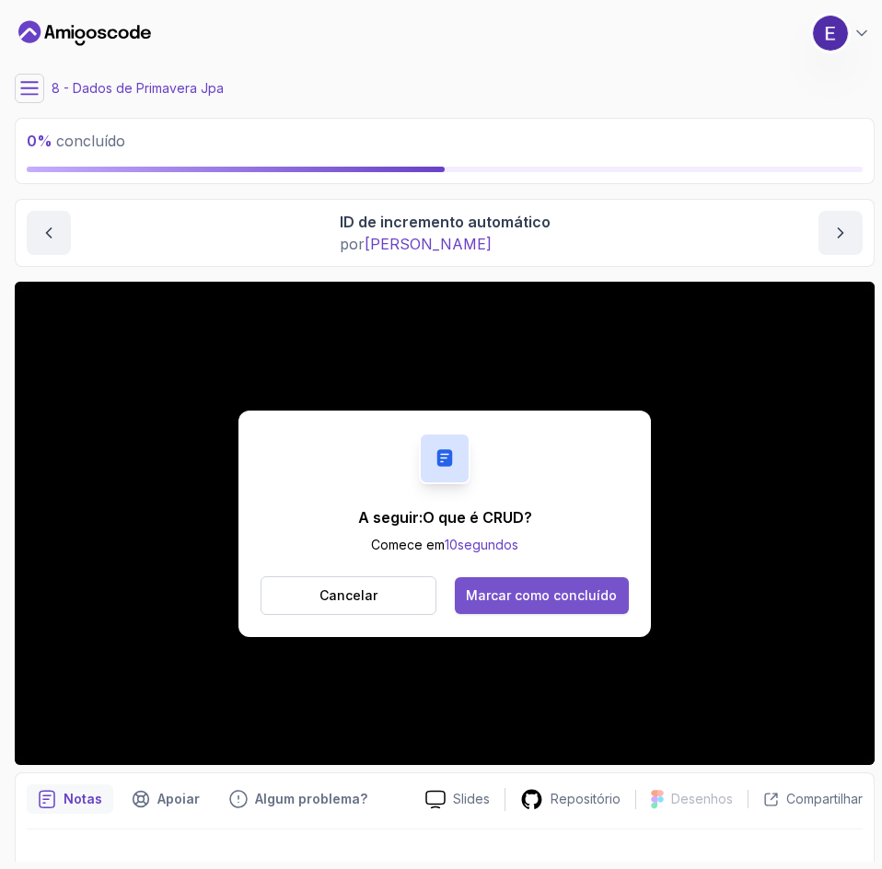
click at [589, 595] on font "Marcar como concluído" at bounding box center [541, 595] width 151 height 16
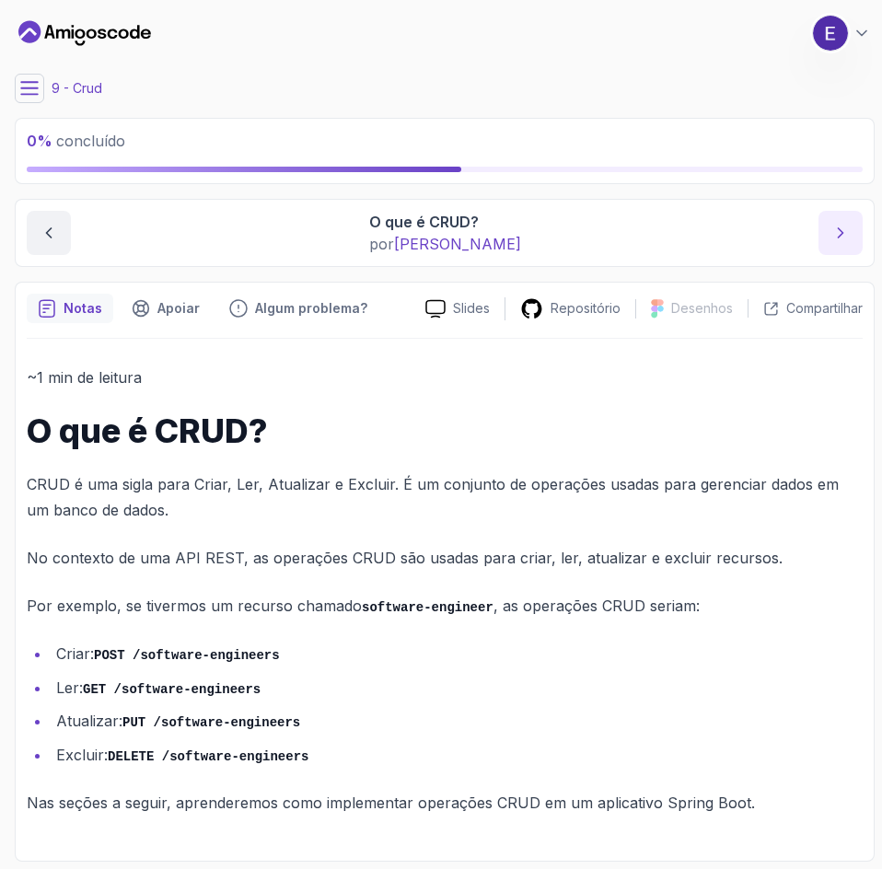
click at [843, 241] on icon "próximo conteúdo" at bounding box center [840, 233] width 18 height 18
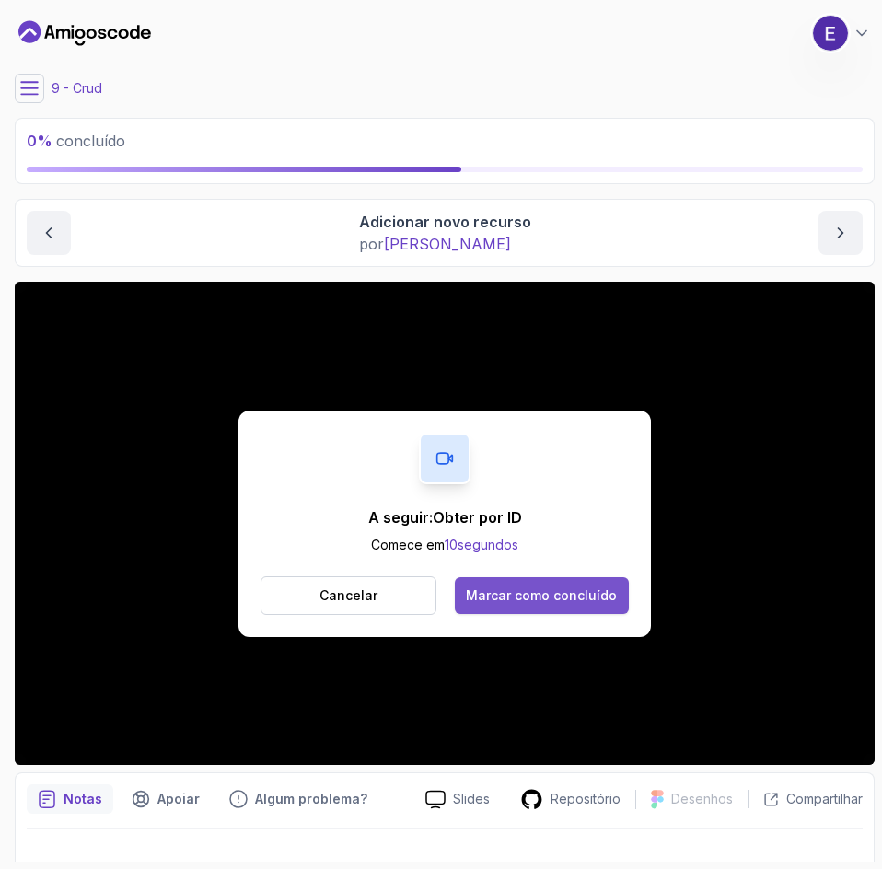
click at [551, 601] on font "Marcar como concluído" at bounding box center [541, 595] width 151 height 16
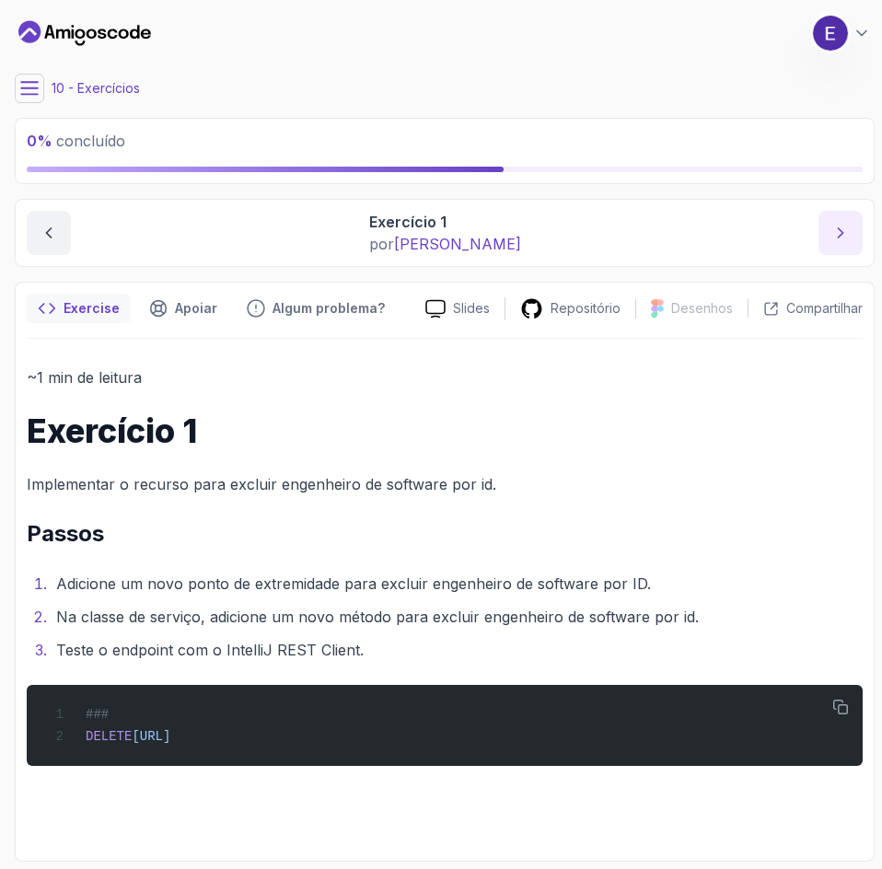
click at [849, 235] on icon "próximo conteúdo" at bounding box center [840, 233] width 18 height 18
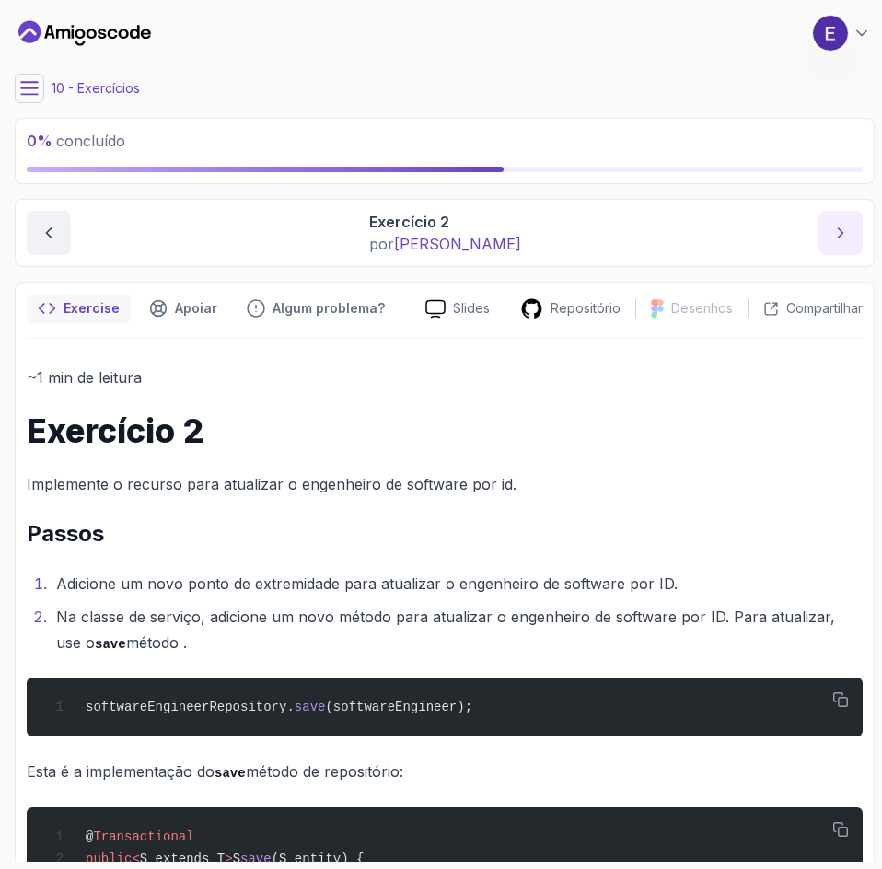
click at [848, 237] on icon "próximo conteúdo" at bounding box center [840, 233] width 18 height 18
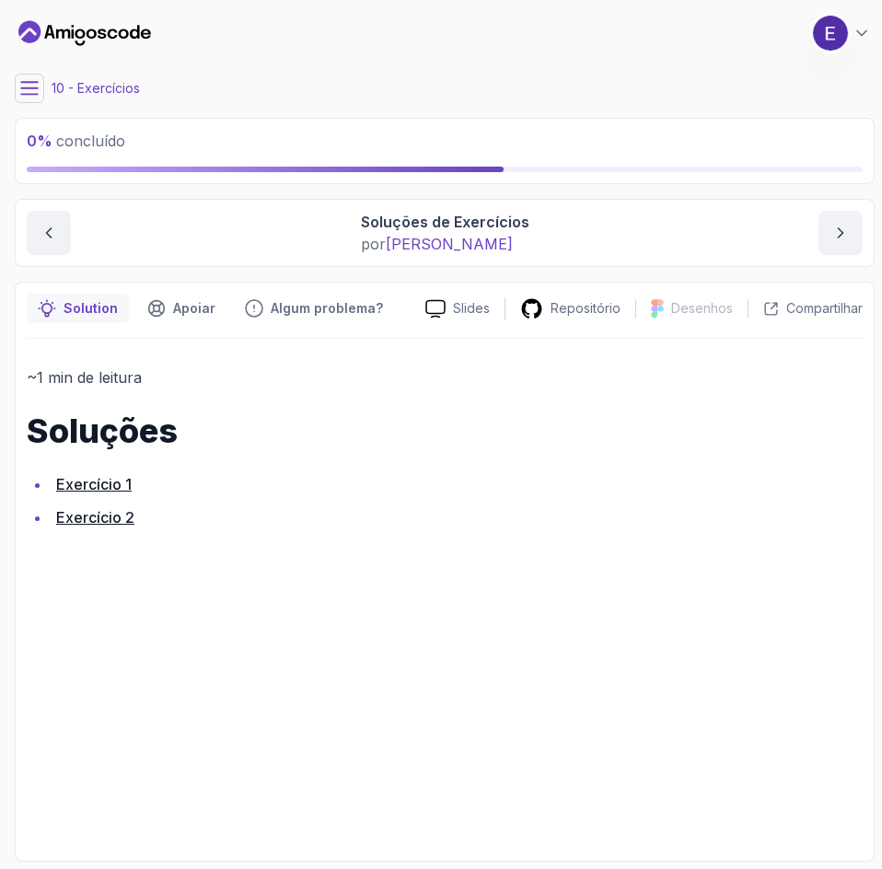
click at [119, 489] on font "Exercício 1" at bounding box center [93, 484] width 75 height 18
click at [108, 518] on font "Exercício 2" at bounding box center [95, 517] width 78 height 18
click at [825, 234] on button "próximo conteúdo" at bounding box center [840, 233] width 44 height 44
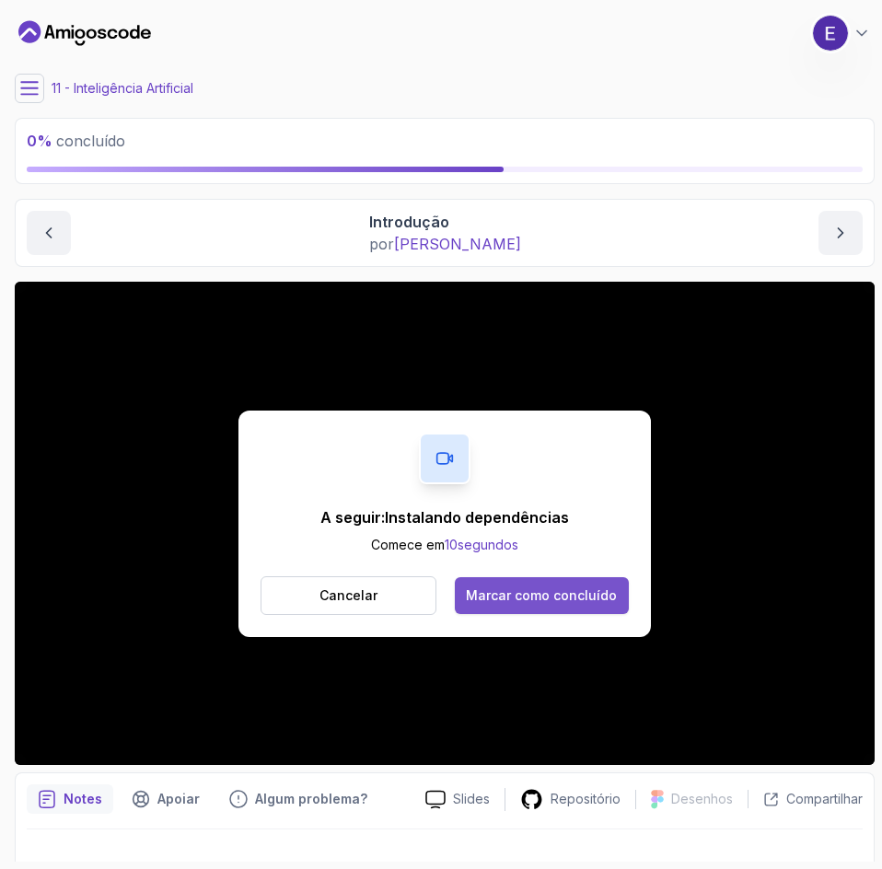
click at [597, 599] on font "Marcar como concluído" at bounding box center [541, 595] width 151 height 16
click at [583, 595] on font "Marcar como concluído" at bounding box center [541, 595] width 151 height 16
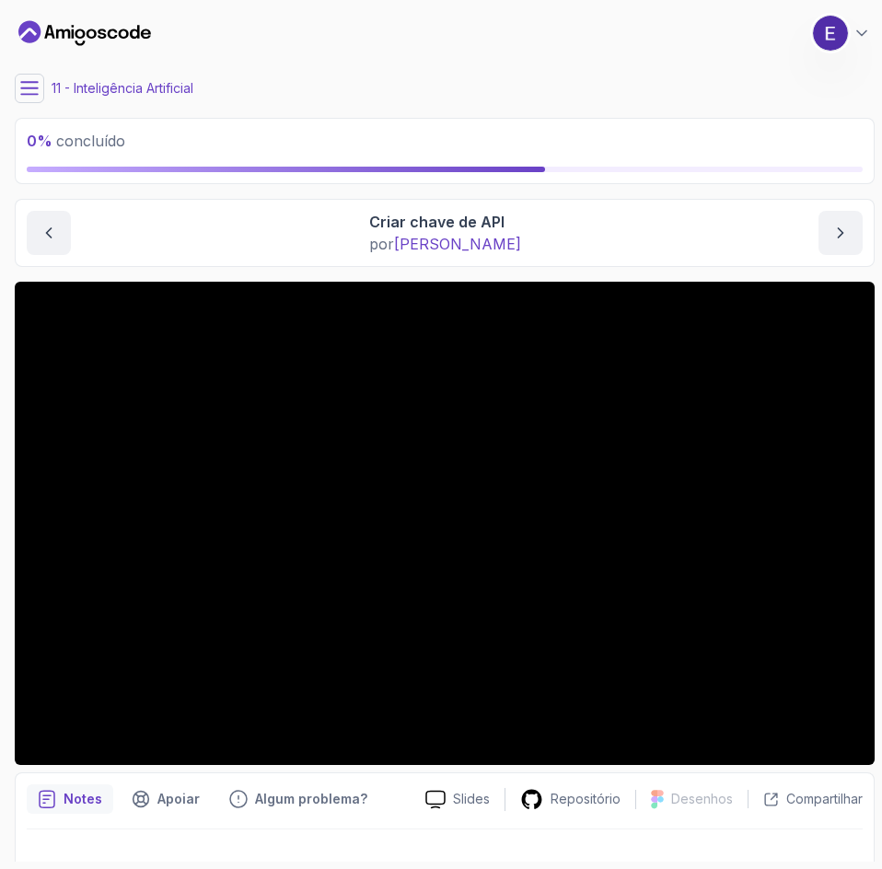
click at [34, 83] on icon at bounding box center [29, 88] width 17 height 12
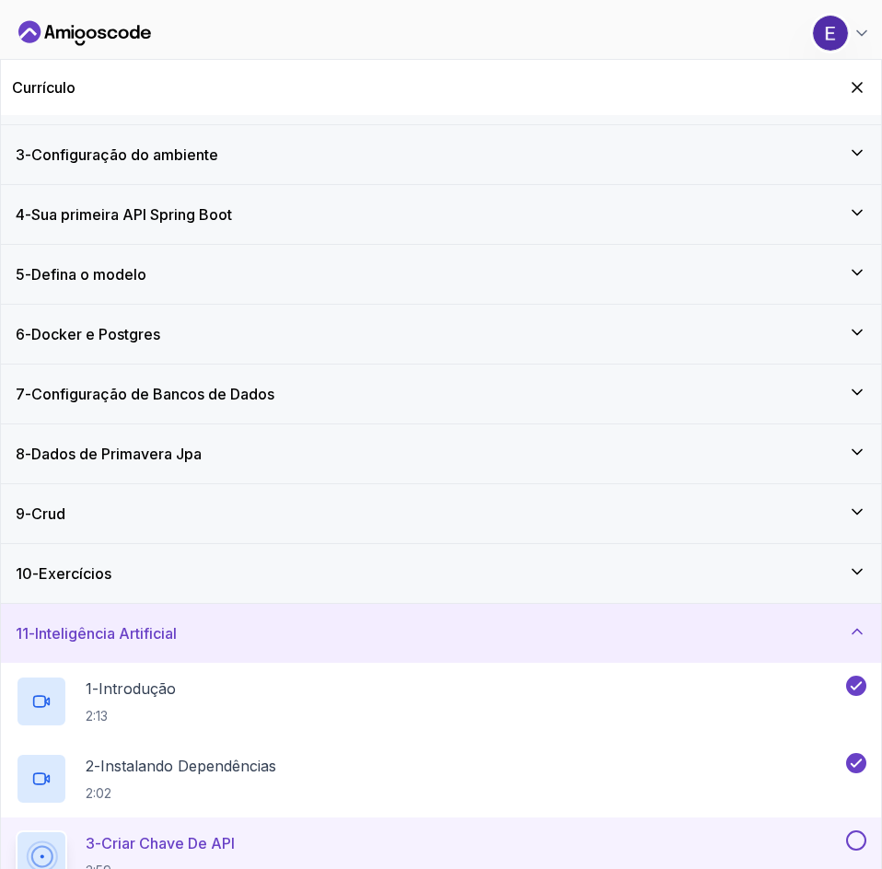
scroll to position [78, 0]
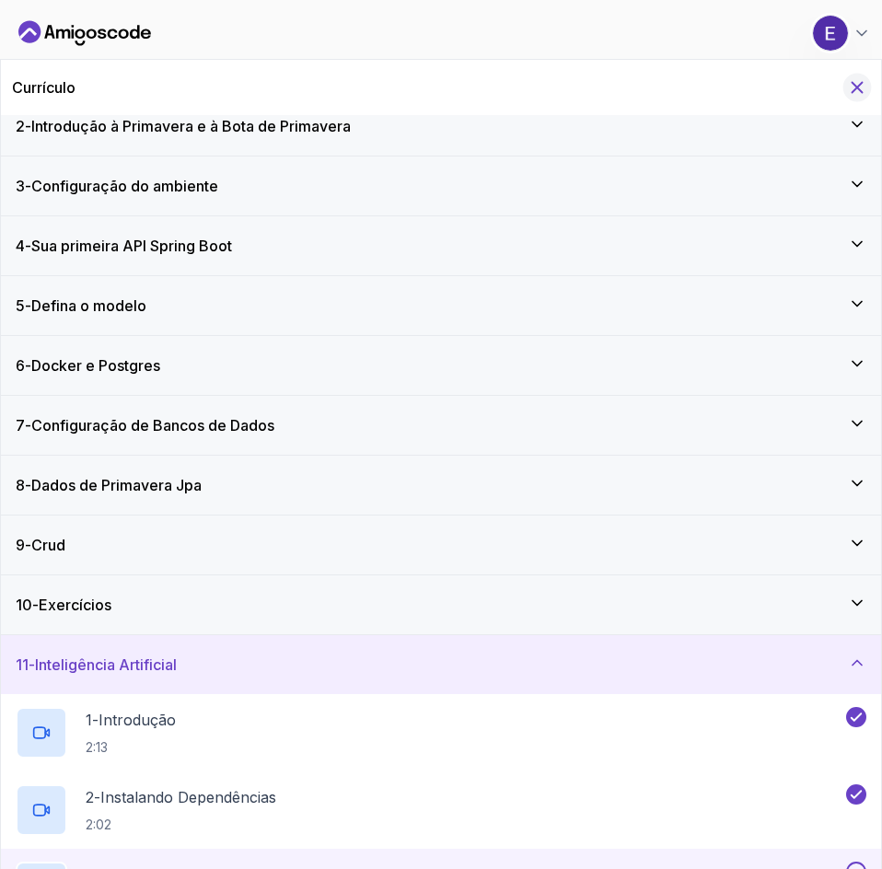
click at [852, 92] on icon "Ocultar currículo para celular" at bounding box center [857, 88] width 10 height 10
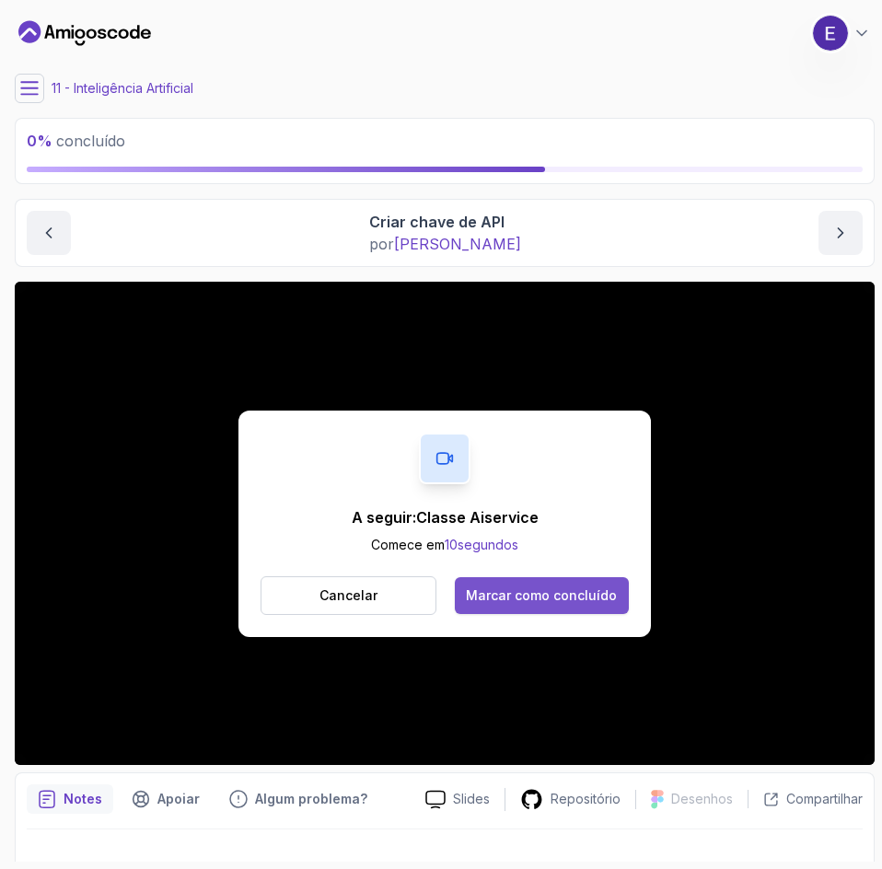
click at [587, 599] on font "Marcar como concluído" at bounding box center [541, 595] width 151 height 16
click at [482, 599] on font "Marcar como concluído" at bounding box center [541, 595] width 151 height 16
click at [572, 599] on font "Marcar como concluído" at bounding box center [541, 595] width 151 height 16
click at [608, 597] on font "Marcar como concluído" at bounding box center [541, 595] width 151 height 16
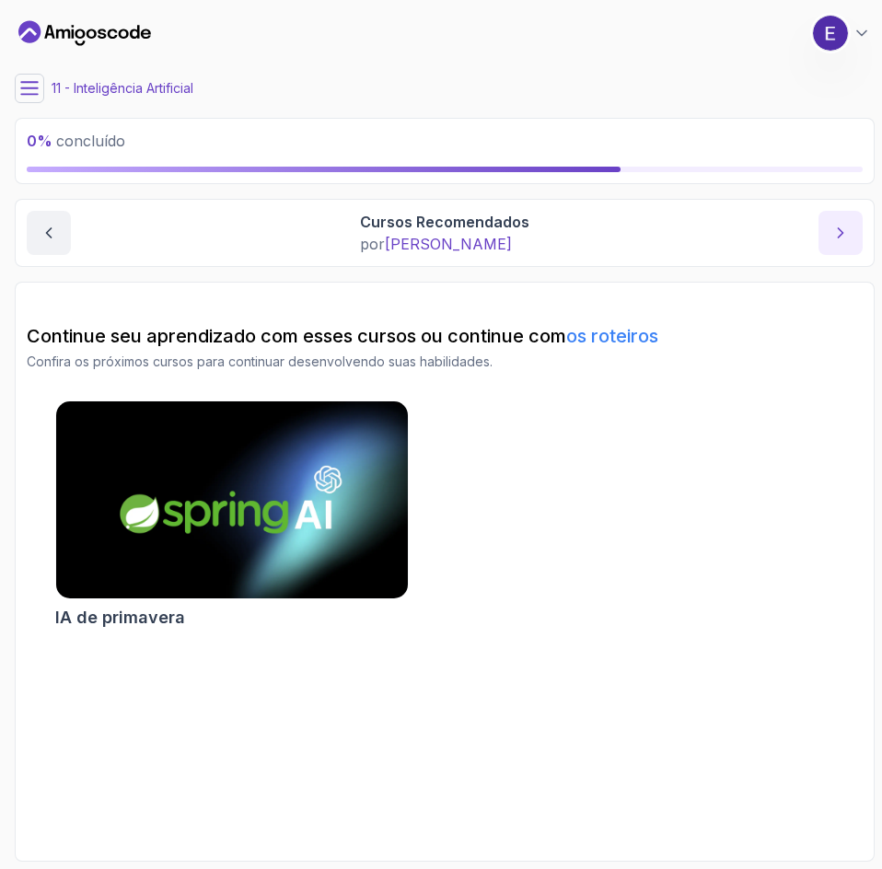
click at [839, 231] on icon "próximo conteúdo" at bounding box center [840, 233] width 18 height 18
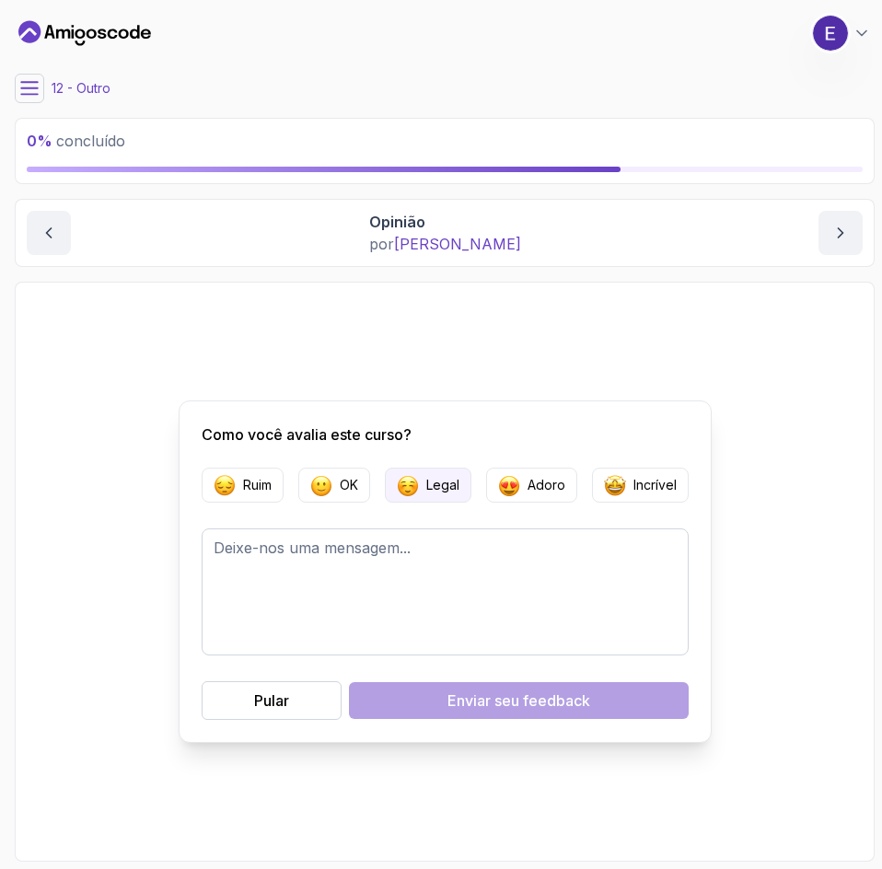
click at [459, 484] on font "Legal" at bounding box center [442, 485] width 33 height 16
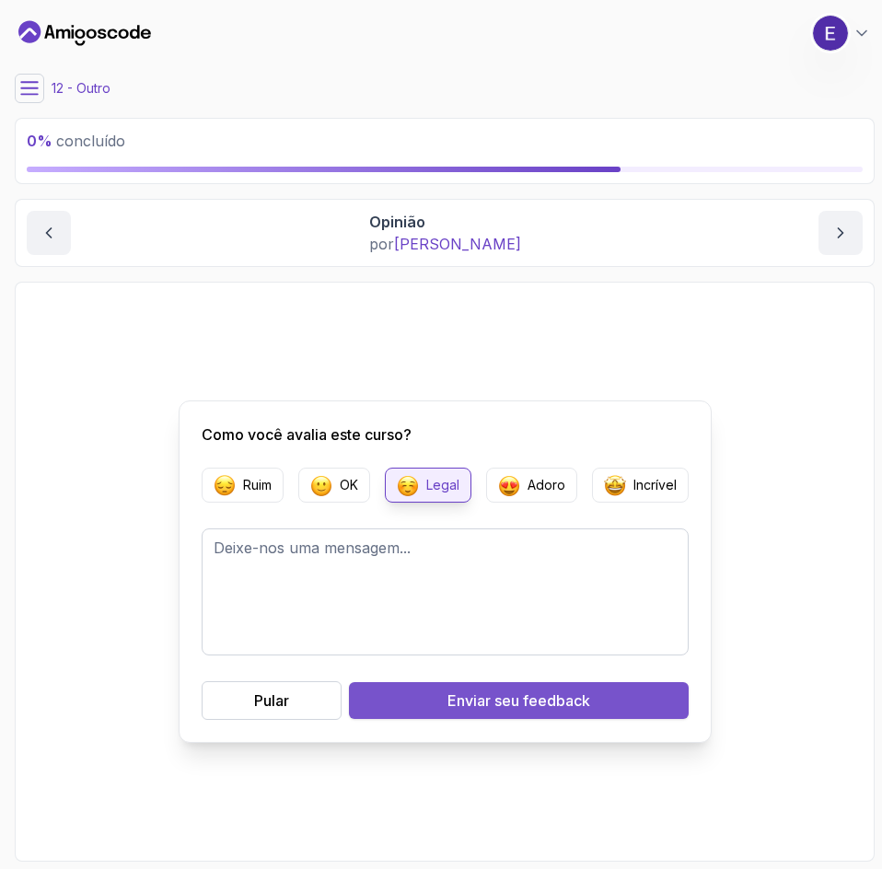
click at [600, 710] on button "Enviar seu feedback" at bounding box center [518, 700] width 339 height 37
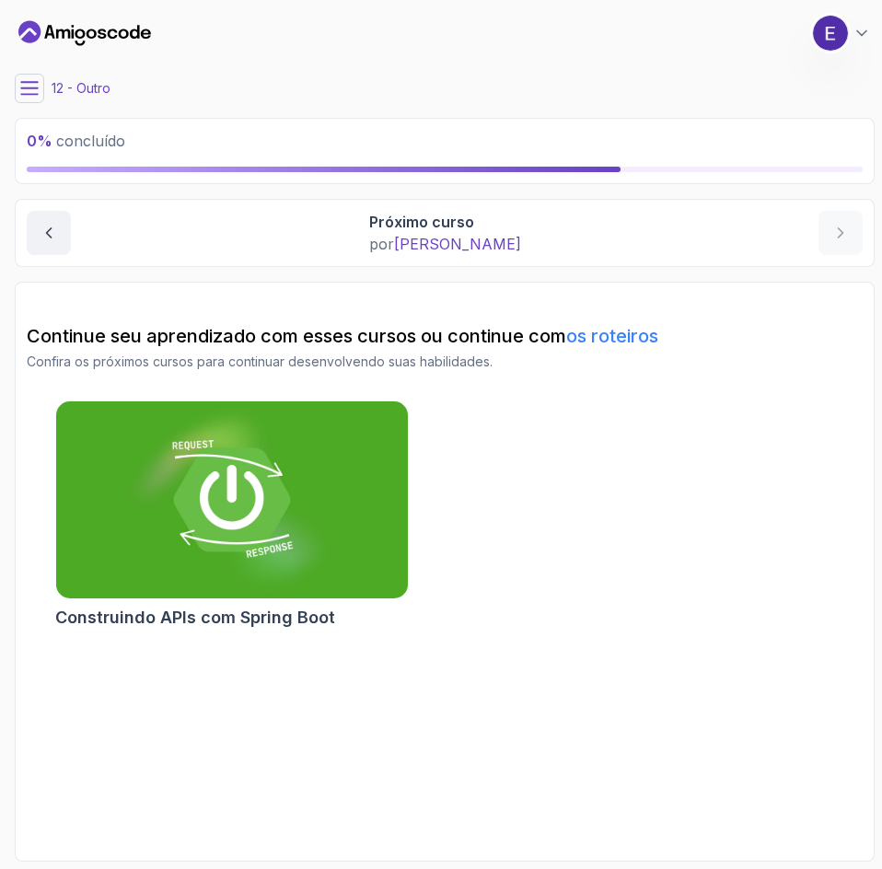
click at [34, 94] on icon at bounding box center [29, 88] width 17 height 12
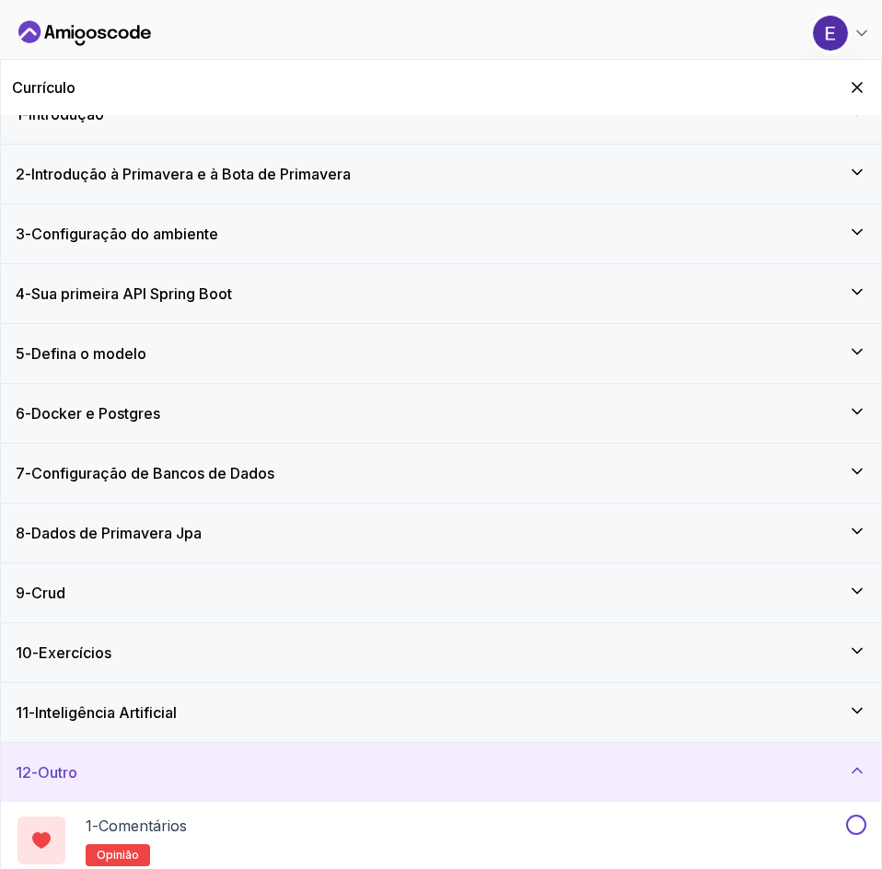
scroll to position [60, 0]
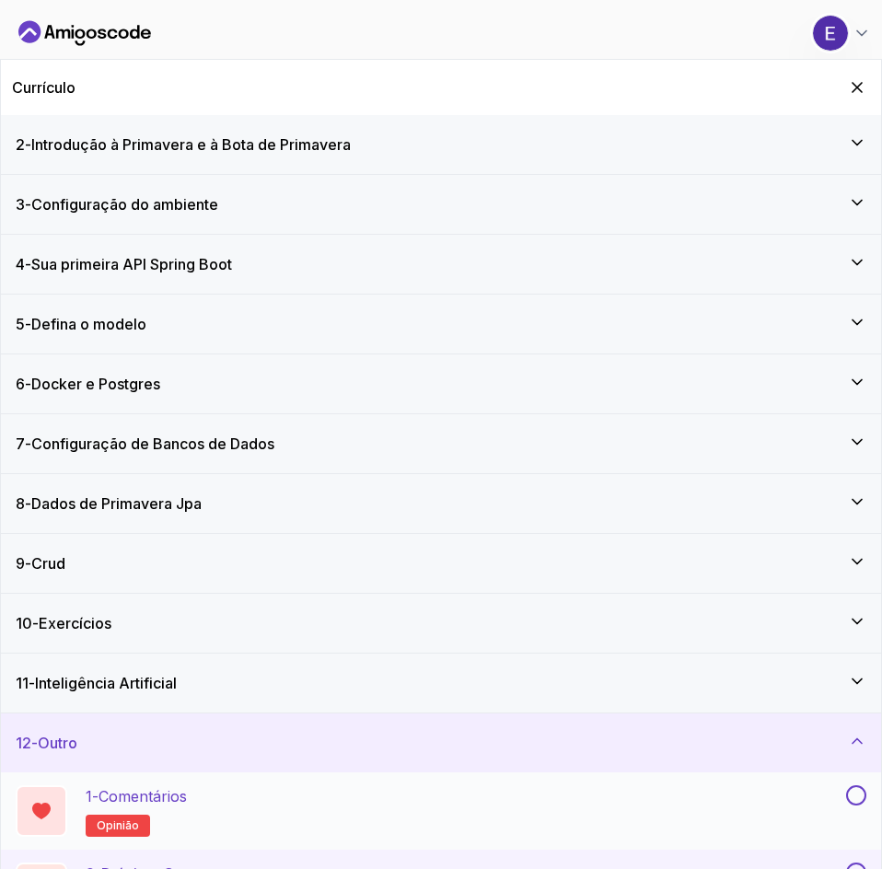
click at [859, 800] on button at bounding box center [856, 795] width 20 height 20
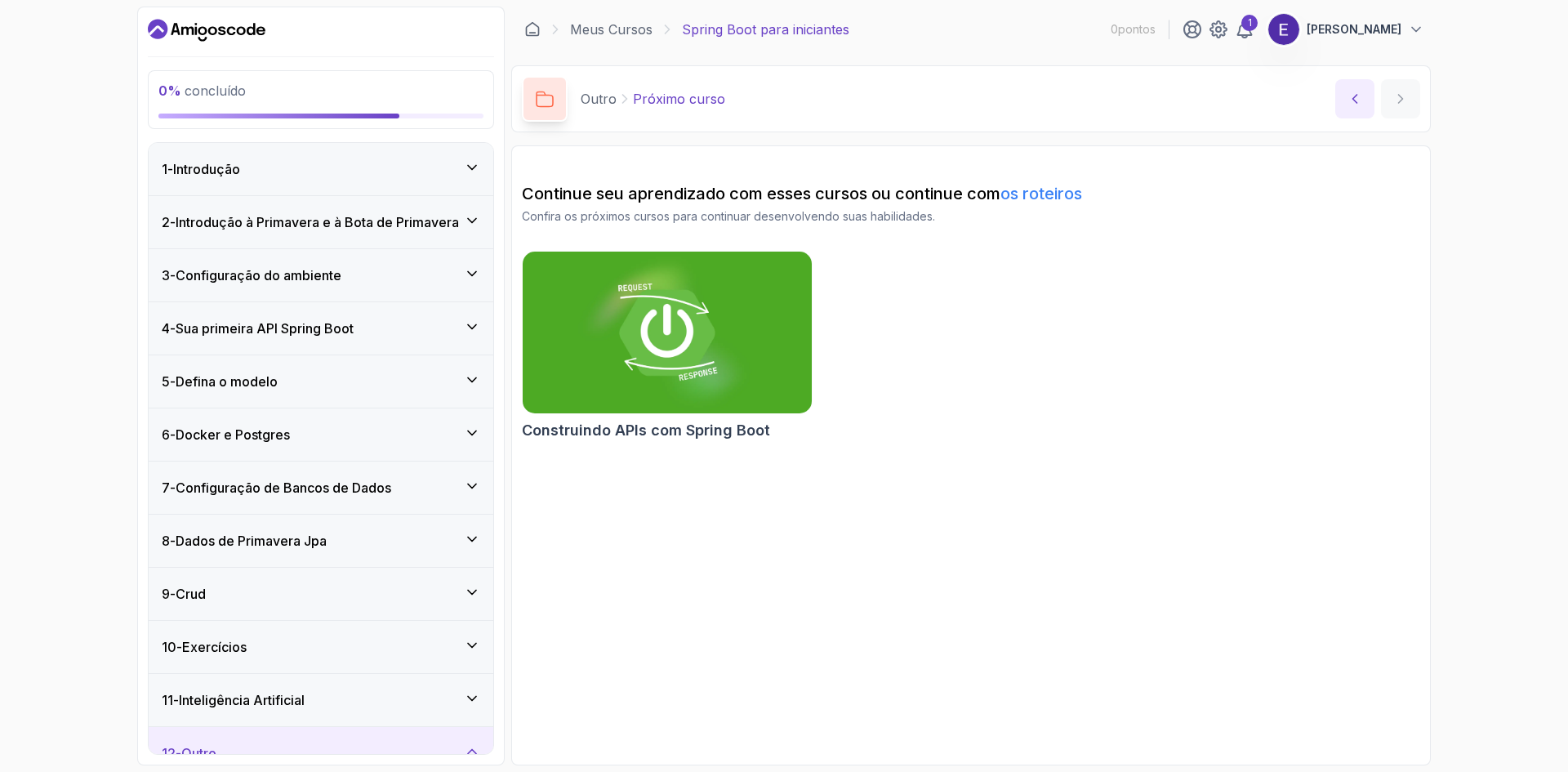
click at [1359, 104] on icon "conteúdo anterior" at bounding box center [1355, 98] width 16 height 16
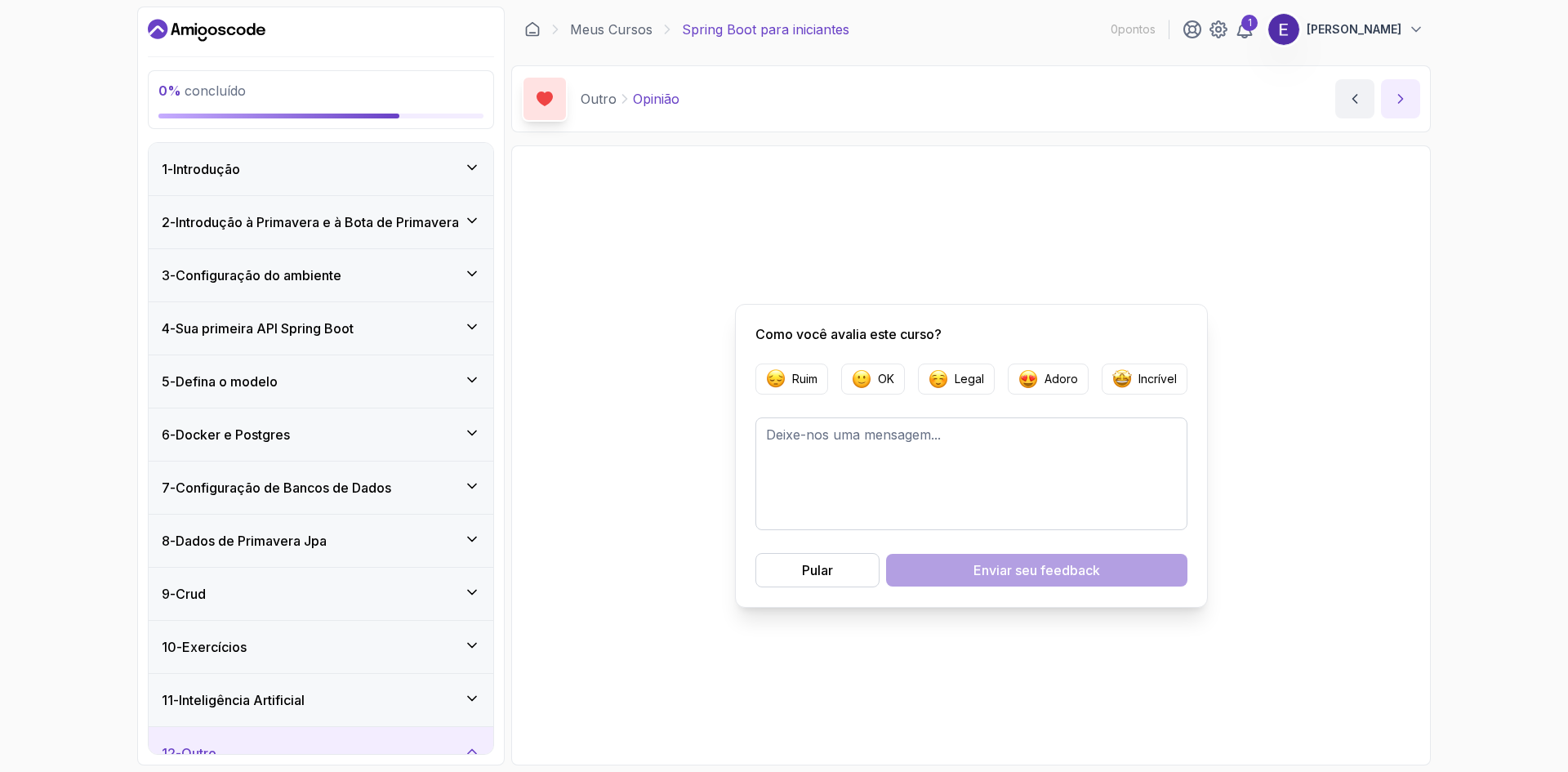
click at [1406, 104] on icon "próximo conteúdo" at bounding box center [1400, 98] width 16 height 16
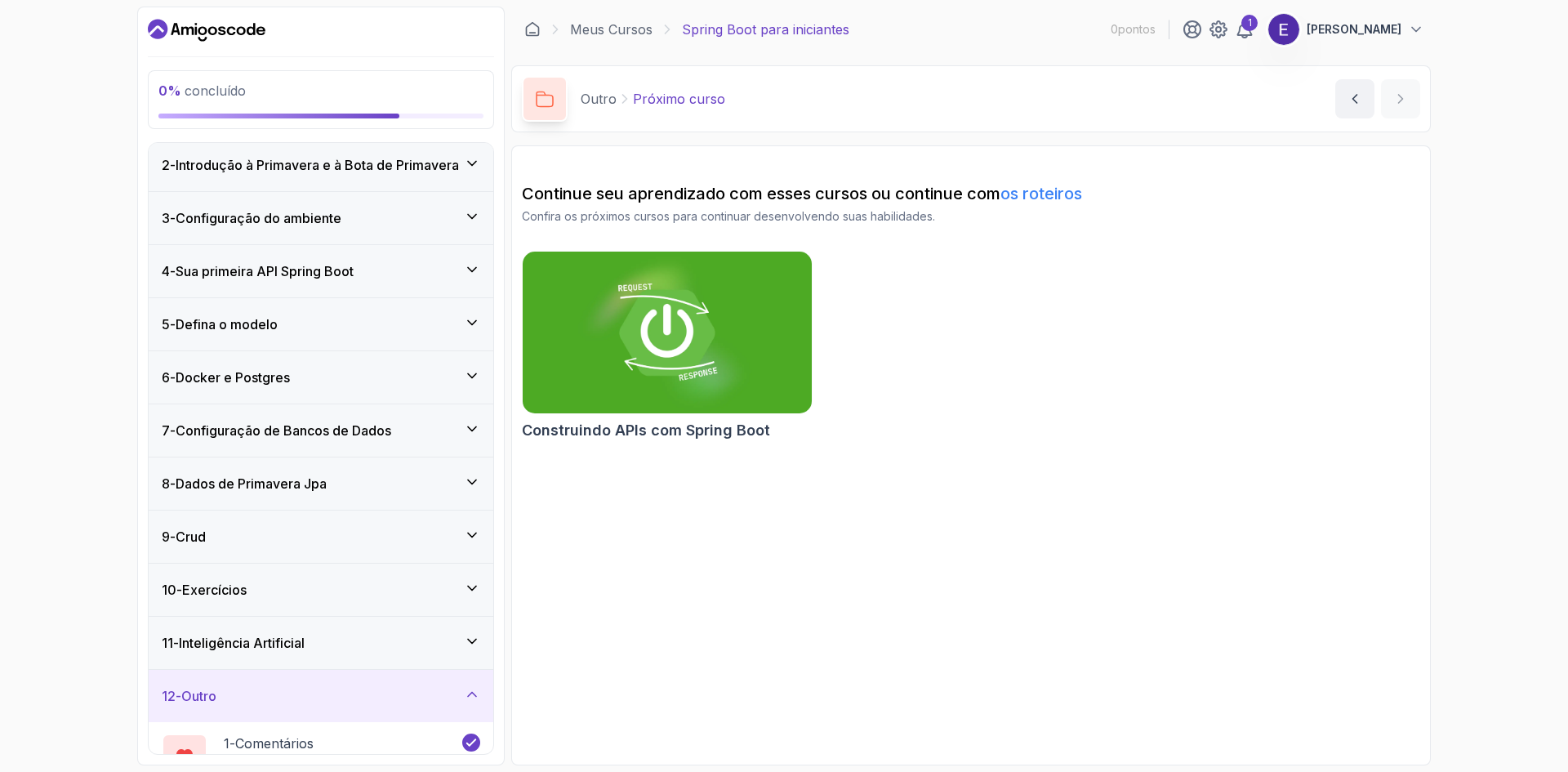
scroll to position [162, 0]
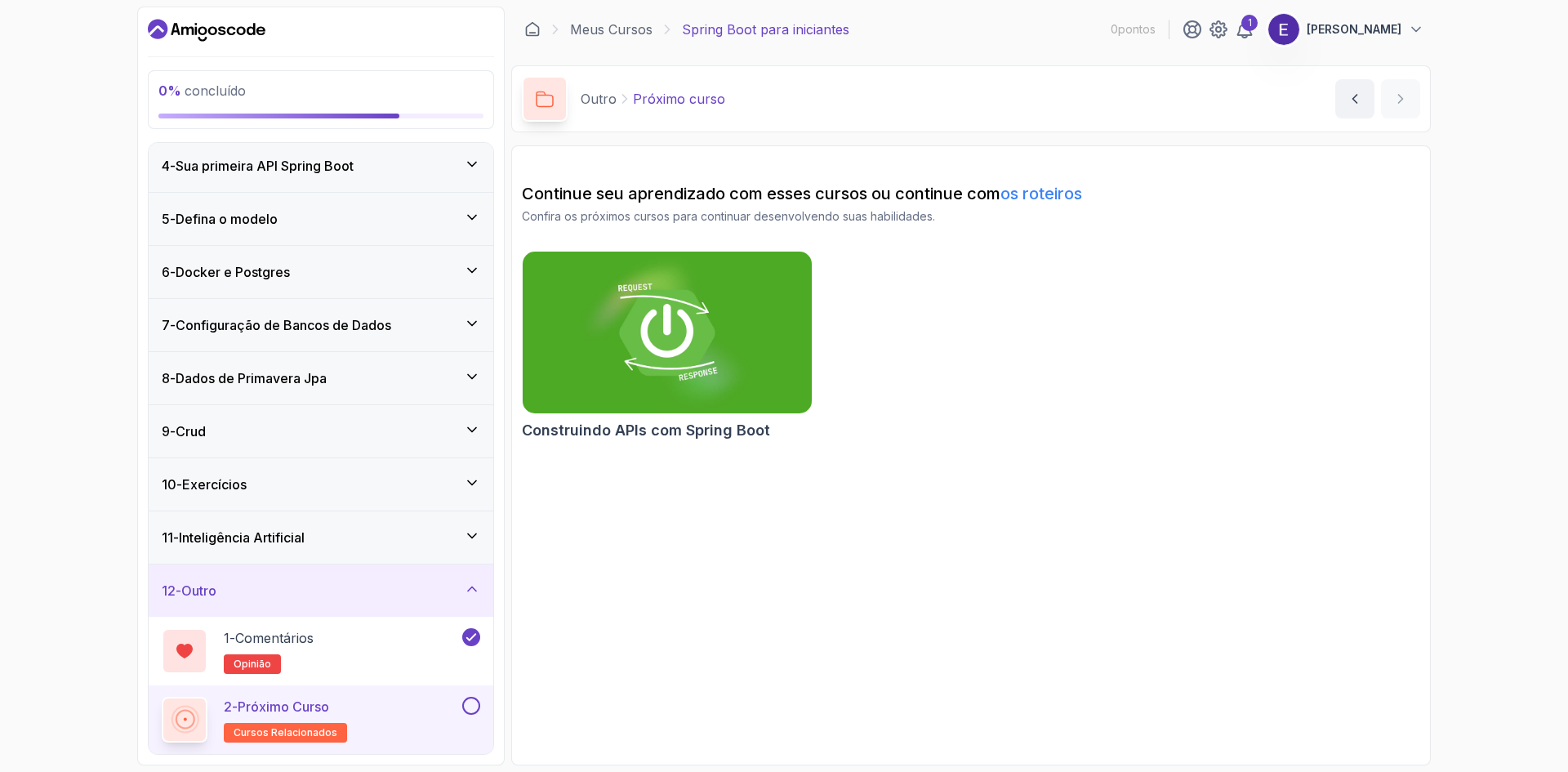
click at [467, 707] on button at bounding box center [471, 705] width 18 height 18
click at [285, 85] on p "0 % concluído" at bounding box center [321, 91] width 325 height 20
click at [771, 28] on font "Spring Boot para iniciantes" at bounding box center [765, 29] width 168 height 16
click at [1042, 195] on font "os roteiros" at bounding box center [1041, 193] width 82 height 20
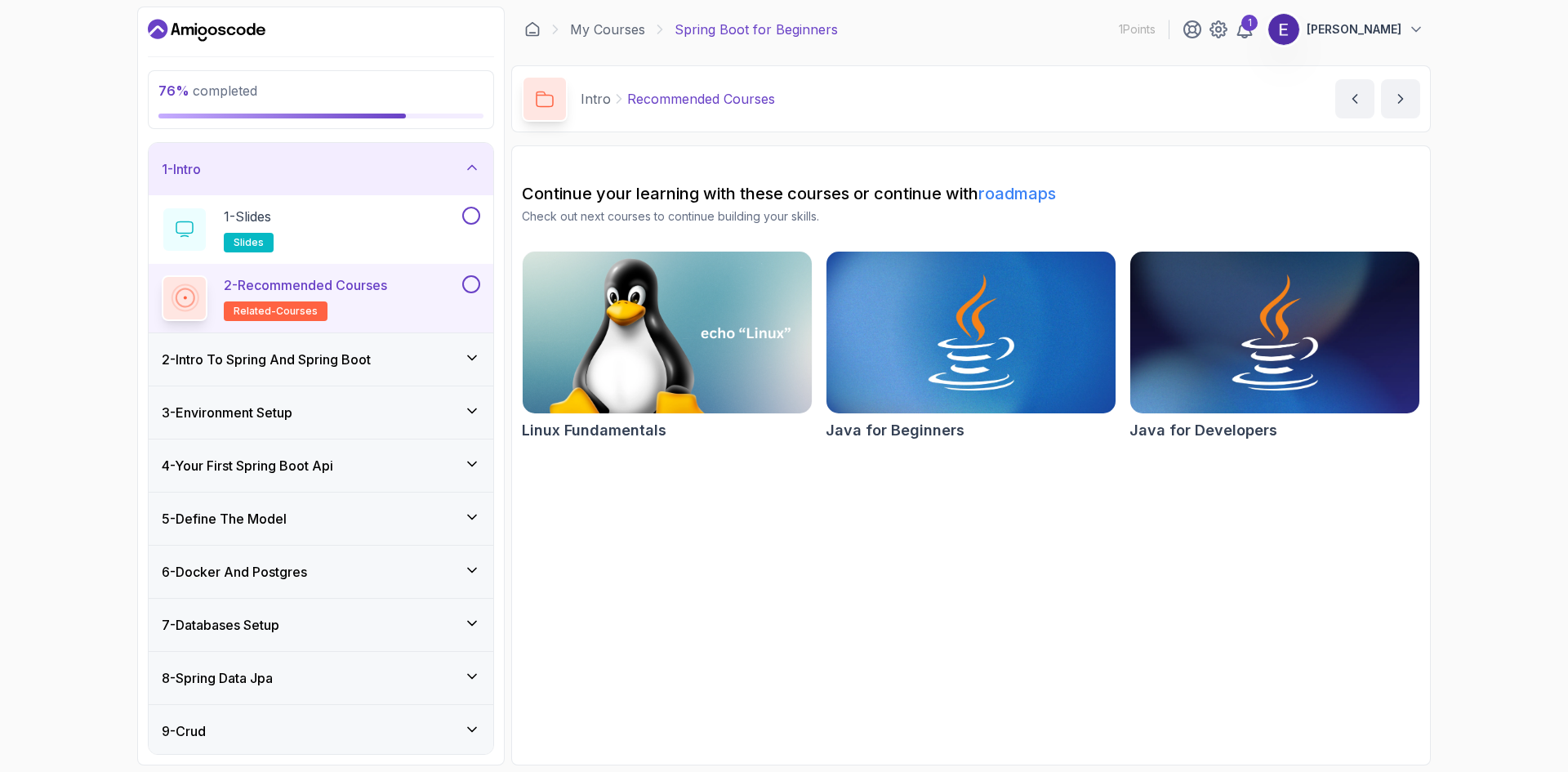
click at [471, 286] on button at bounding box center [471, 284] width 18 height 18
click at [472, 219] on button at bounding box center [471, 216] width 18 height 18
click at [477, 169] on icon at bounding box center [471, 167] width 8 height 4
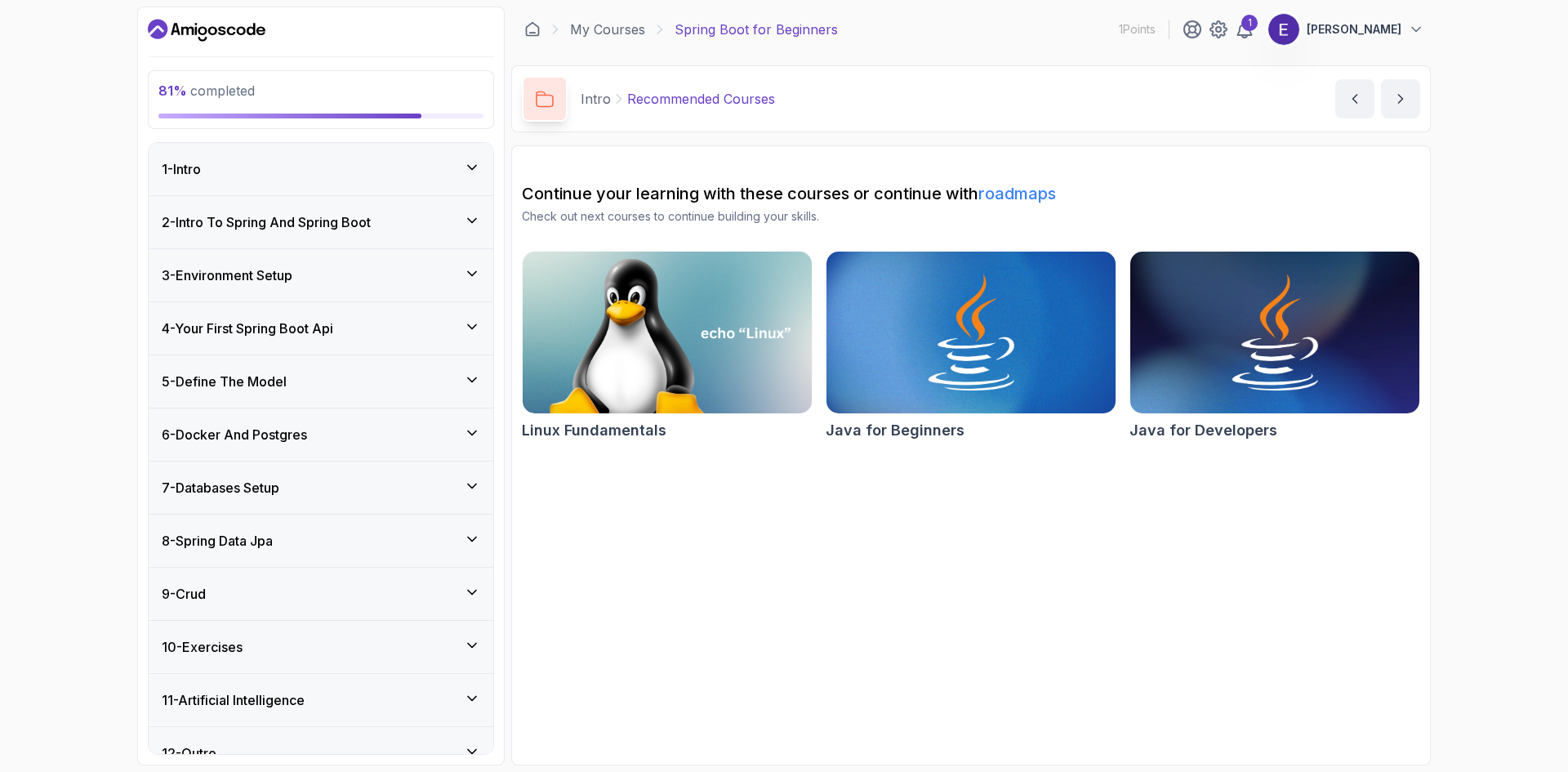
click at [475, 226] on icon at bounding box center [472, 220] width 16 height 16
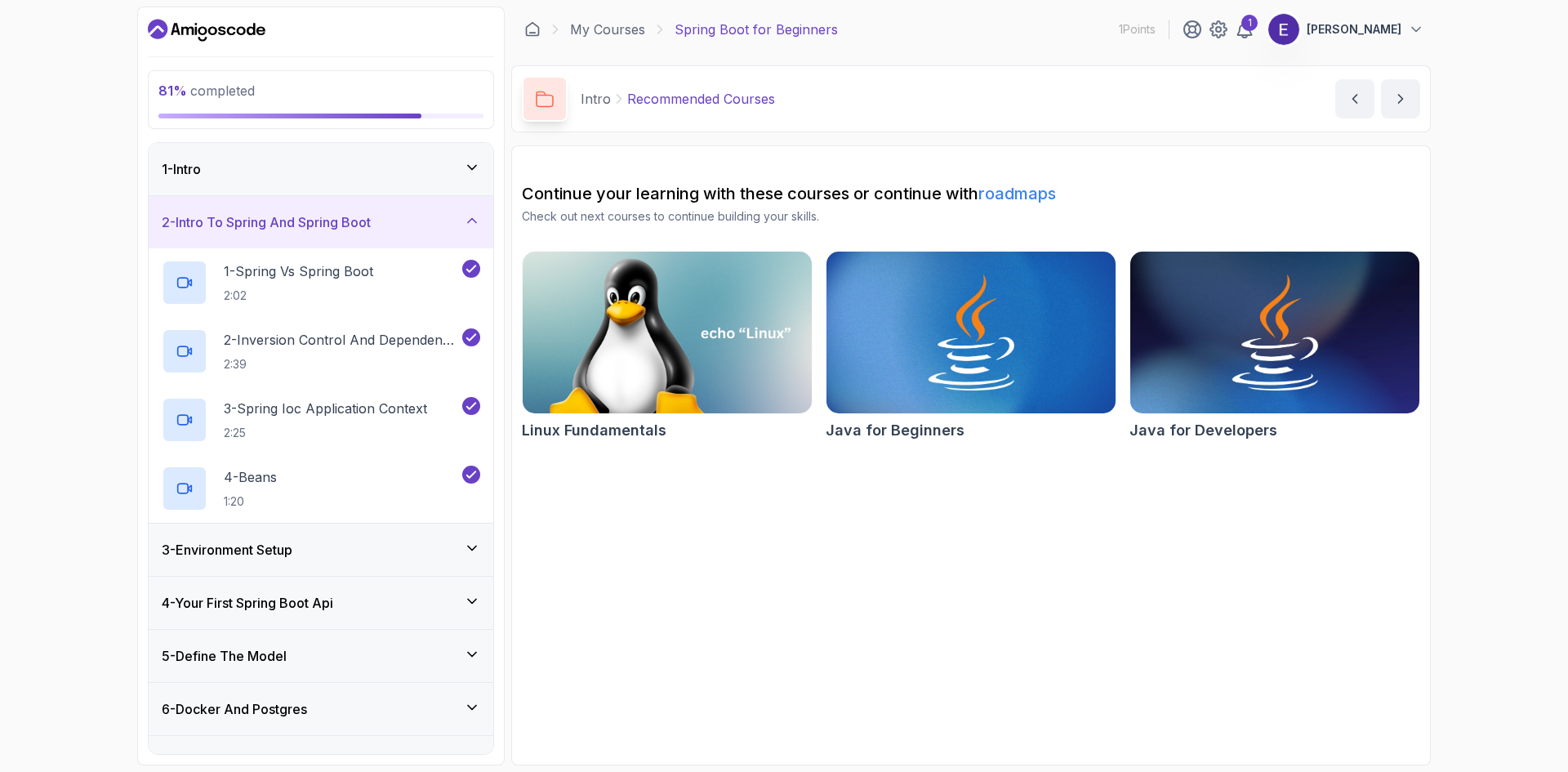
click at [475, 226] on icon at bounding box center [472, 220] width 16 height 16
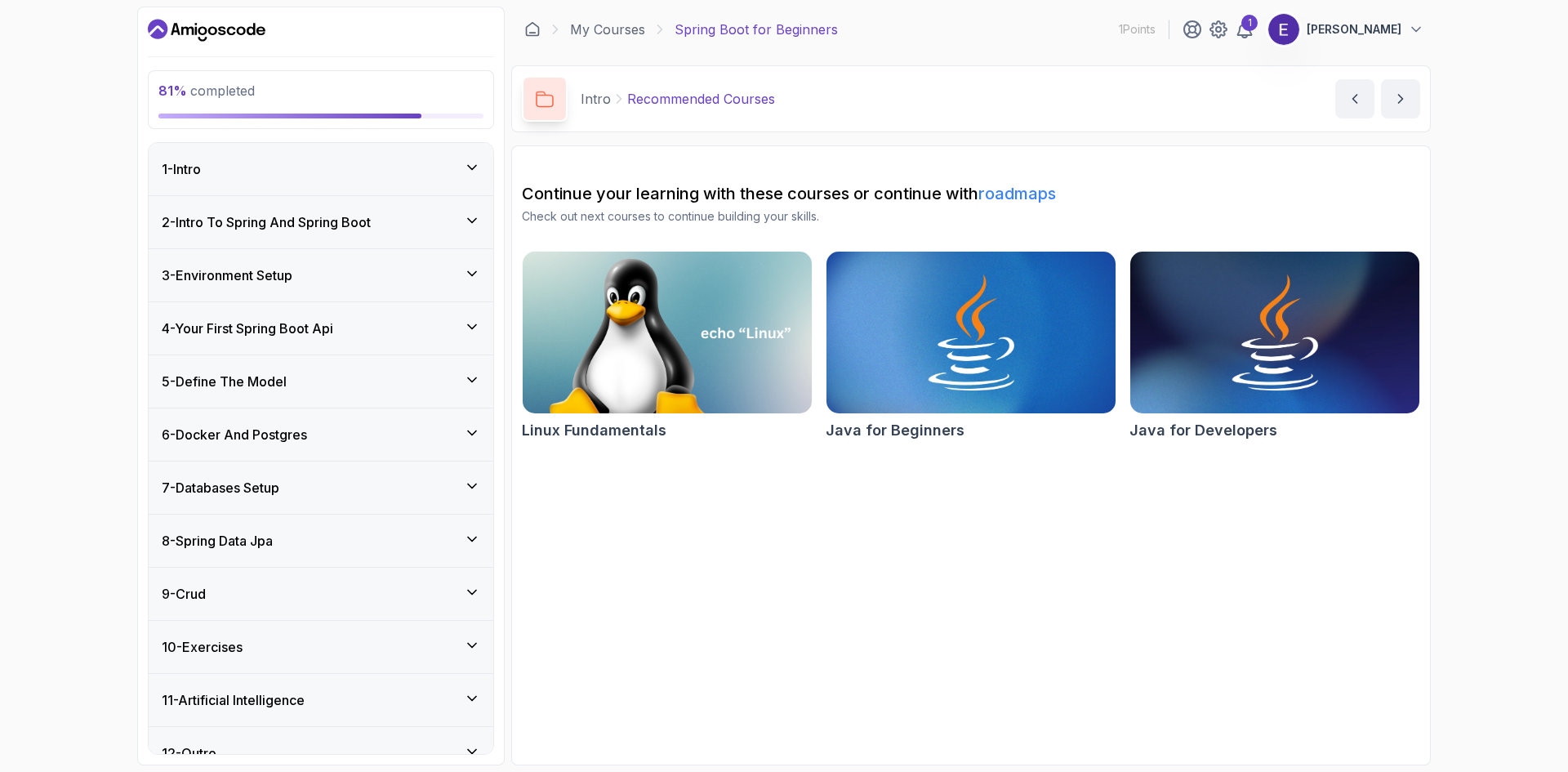
click at [473, 279] on icon at bounding box center [472, 273] width 16 height 16
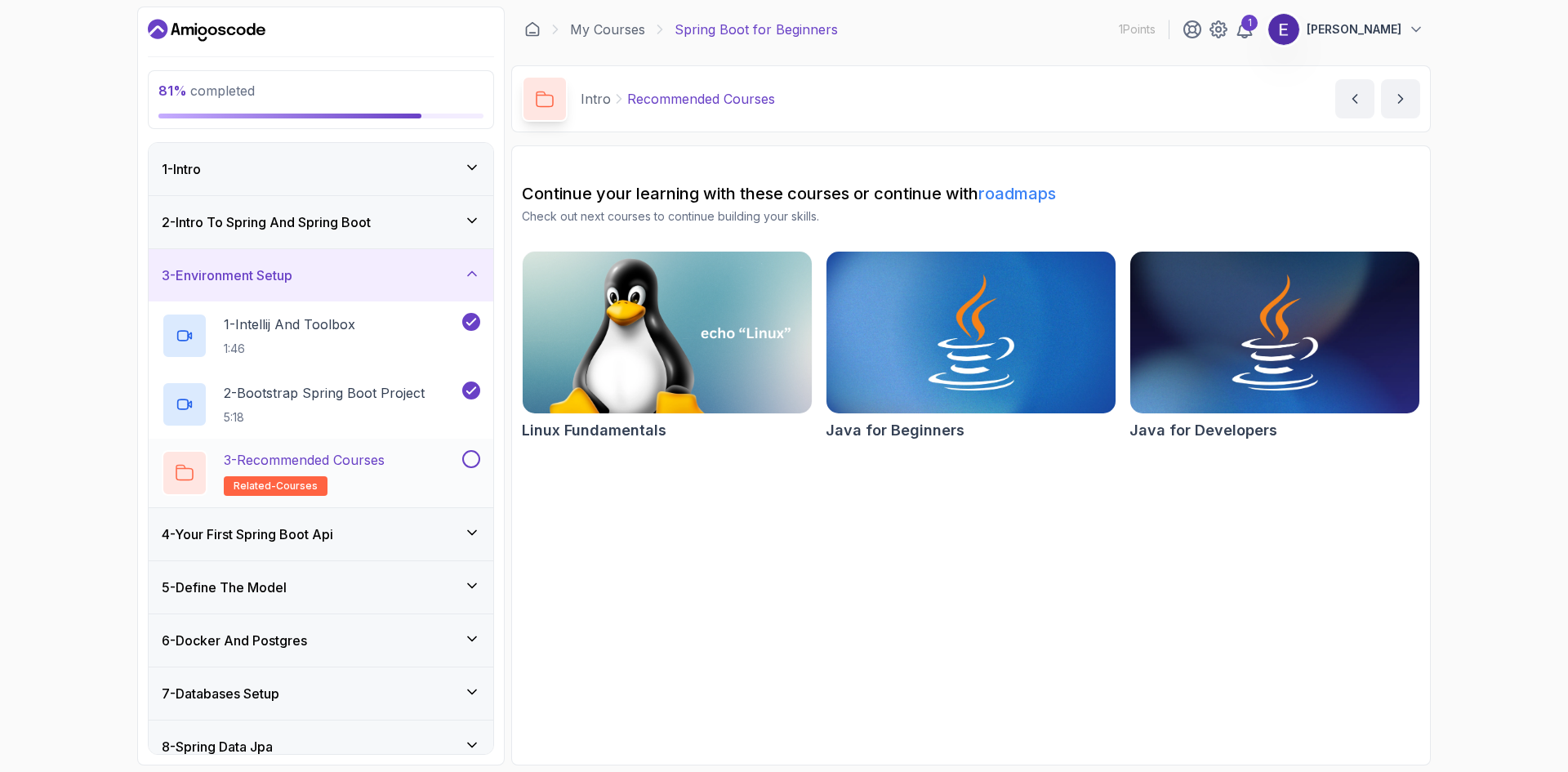
click at [474, 466] on button at bounding box center [471, 459] width 18 height 18
click at [471, 287] on div "3 - Environment Setup" at bounding box center [320, 275] width 344 height 52
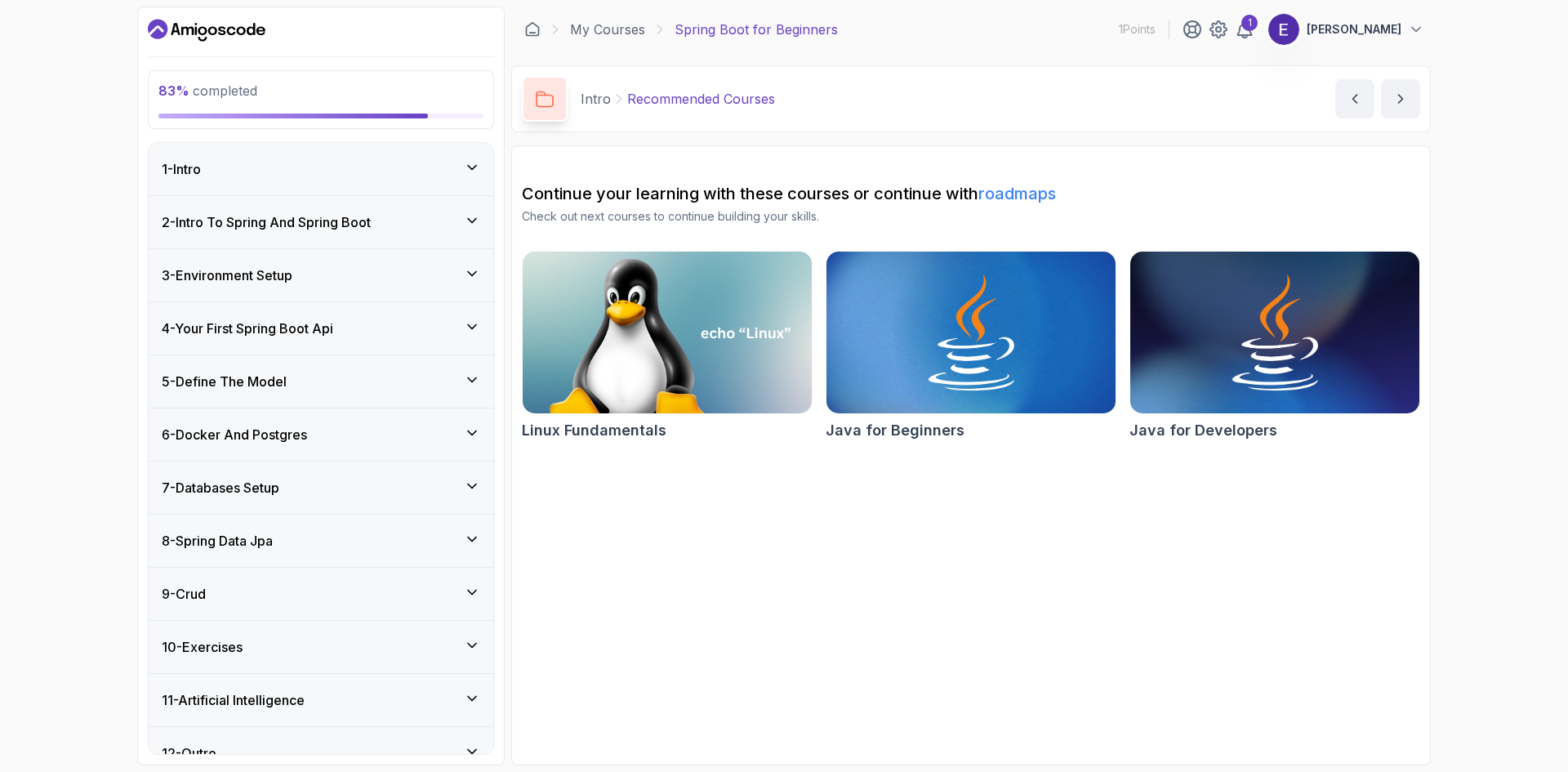
click at [471, 330] on icon at bounding box center [472, 327] width 16 height 16
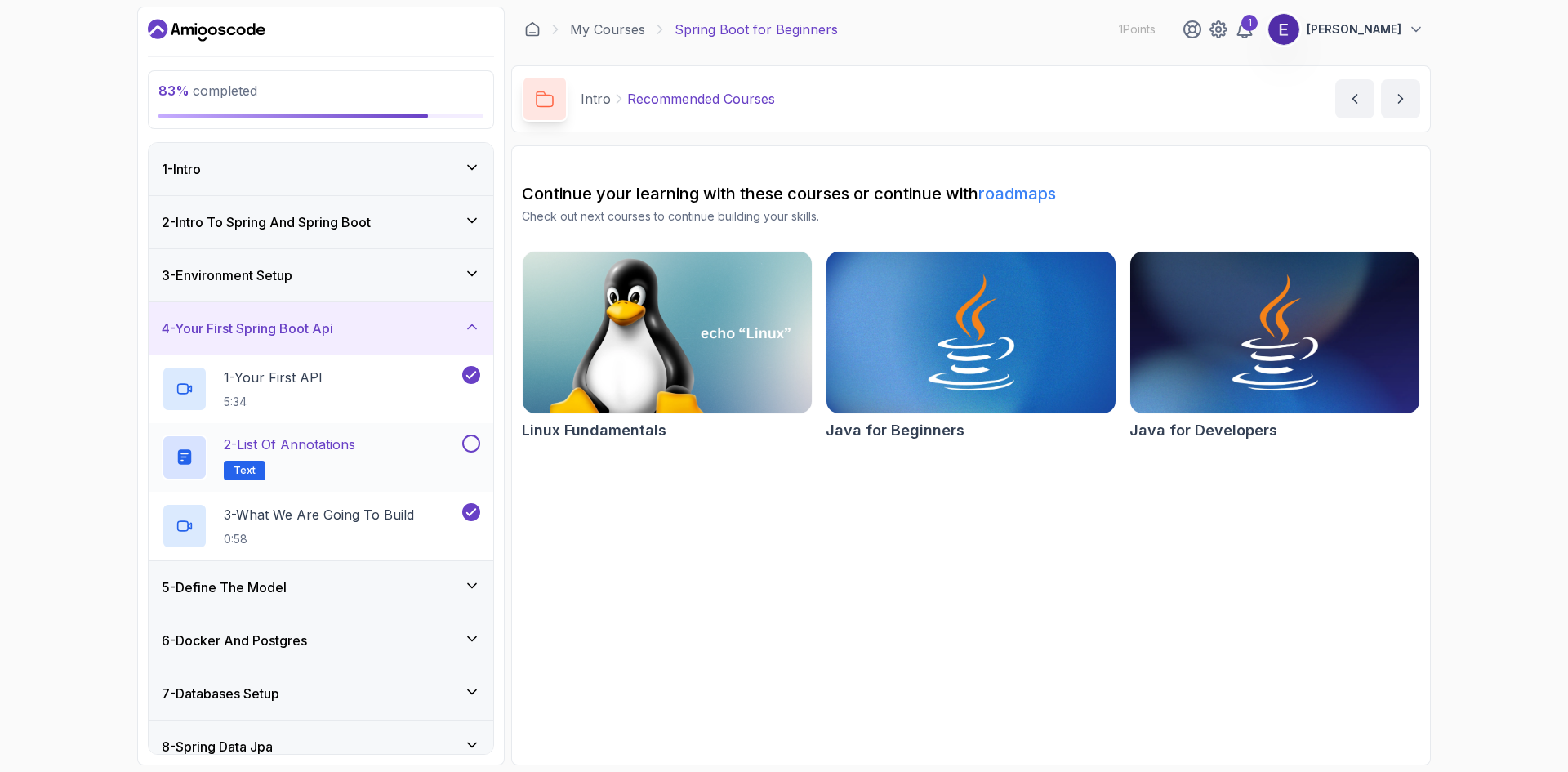
click at [470, 445] on button at bounding box center [471, 444] width 18 height 18
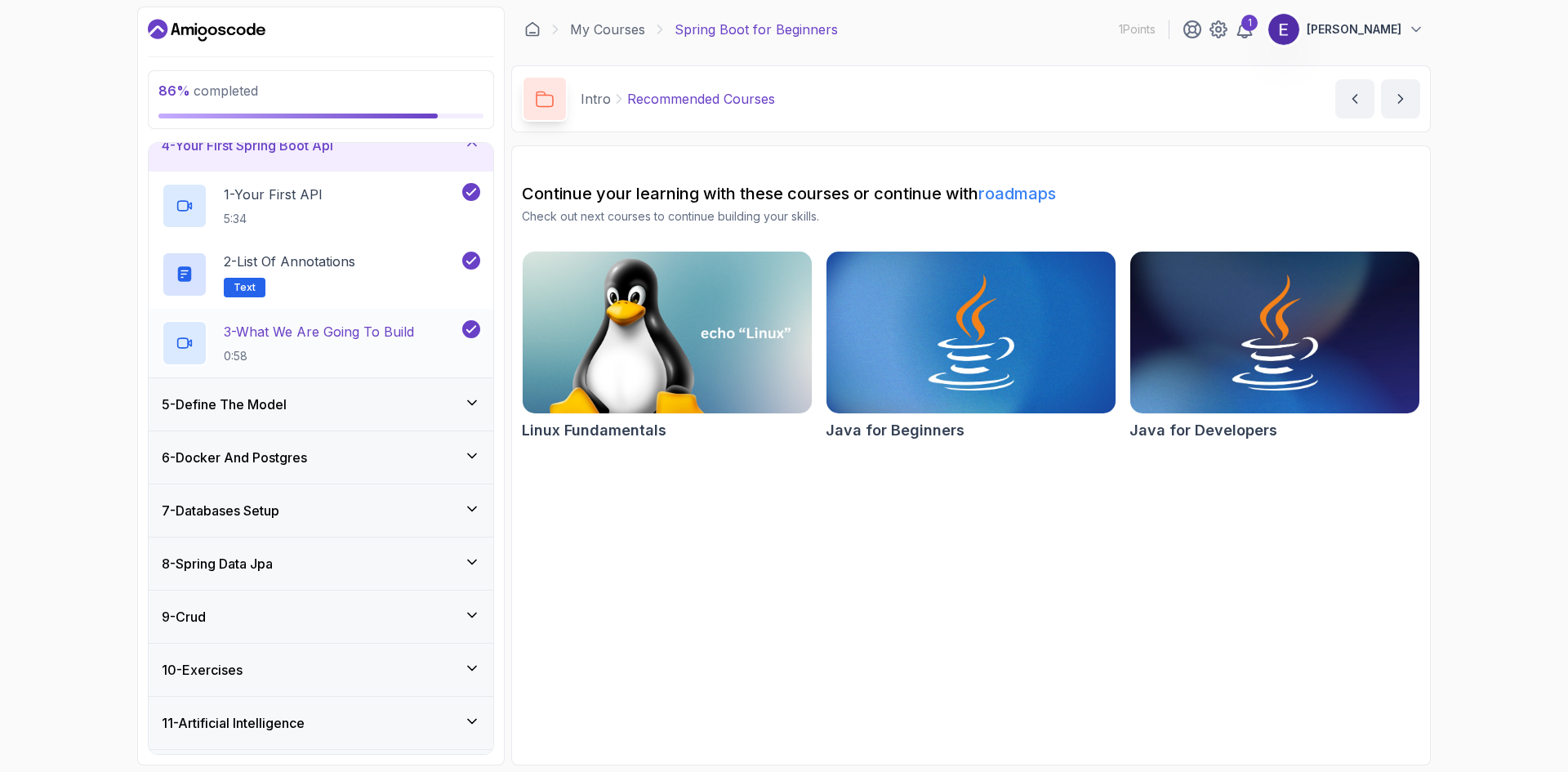
scroll to position [231, 0]
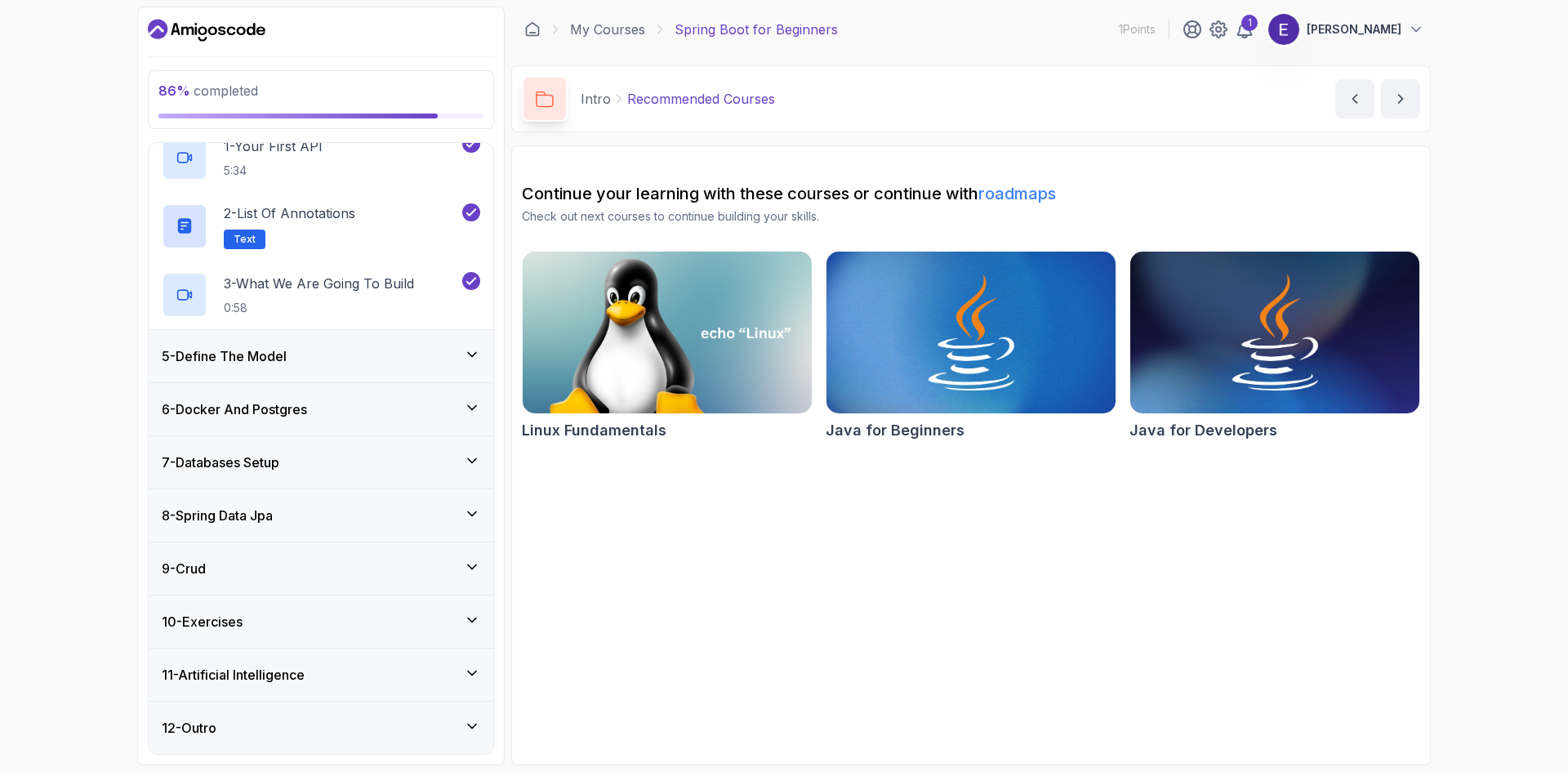
click at [469, 353] on icon at bounding box center [472, 354] width 16 height 16
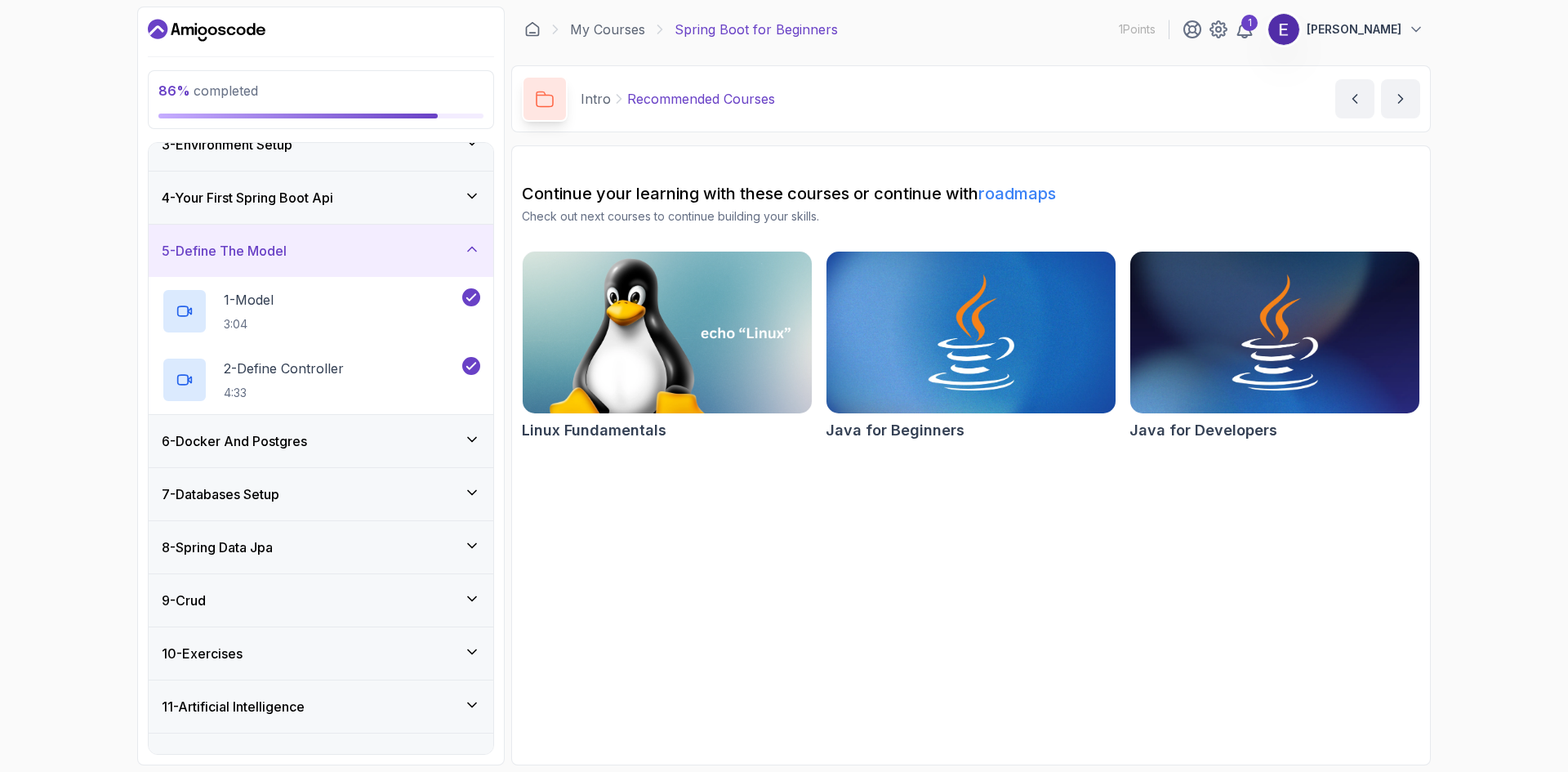
scroll to position [162, 0]
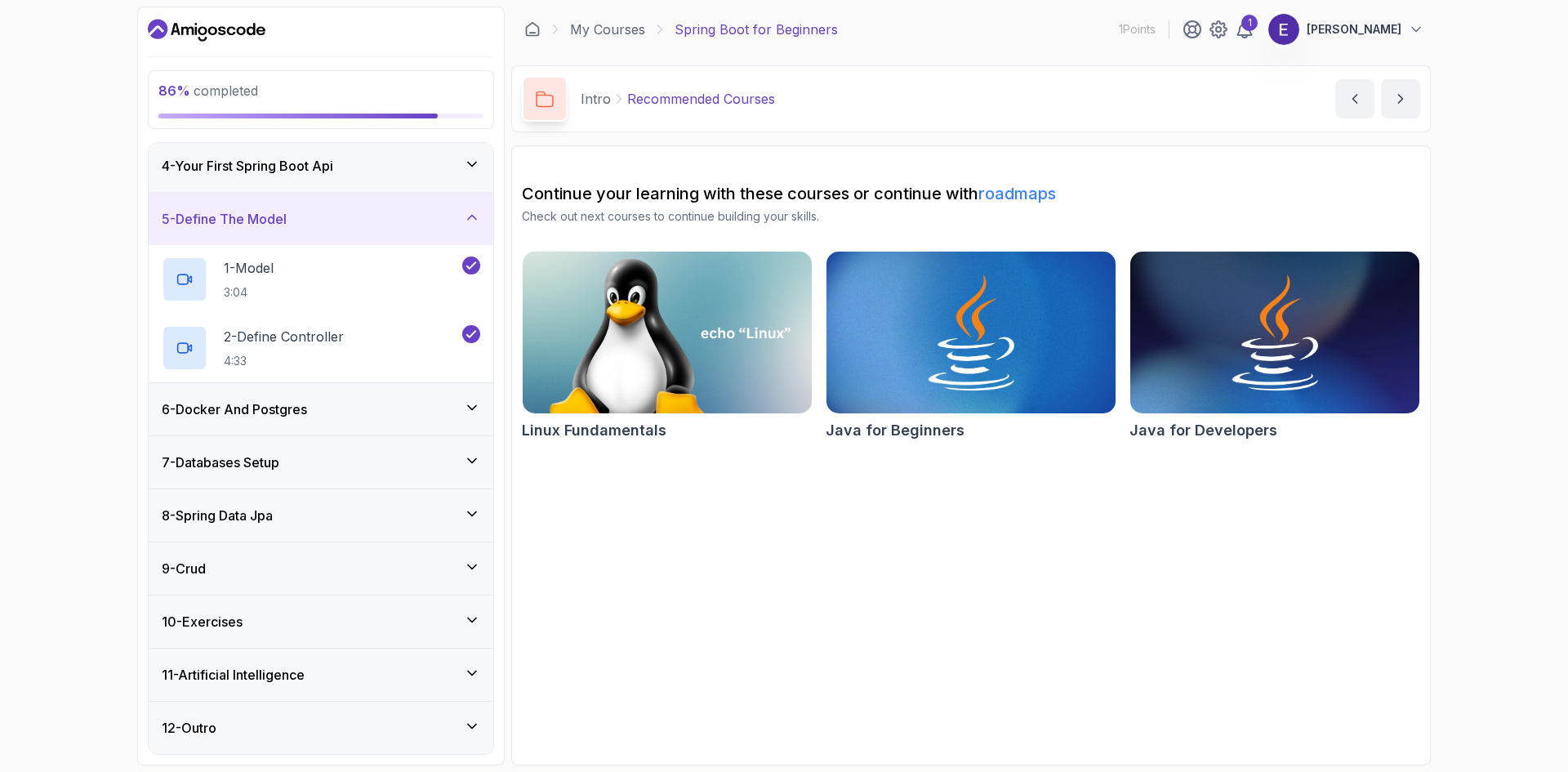
click at [469, 403] on icon at bounding box center [472, 407] width 16 height 16
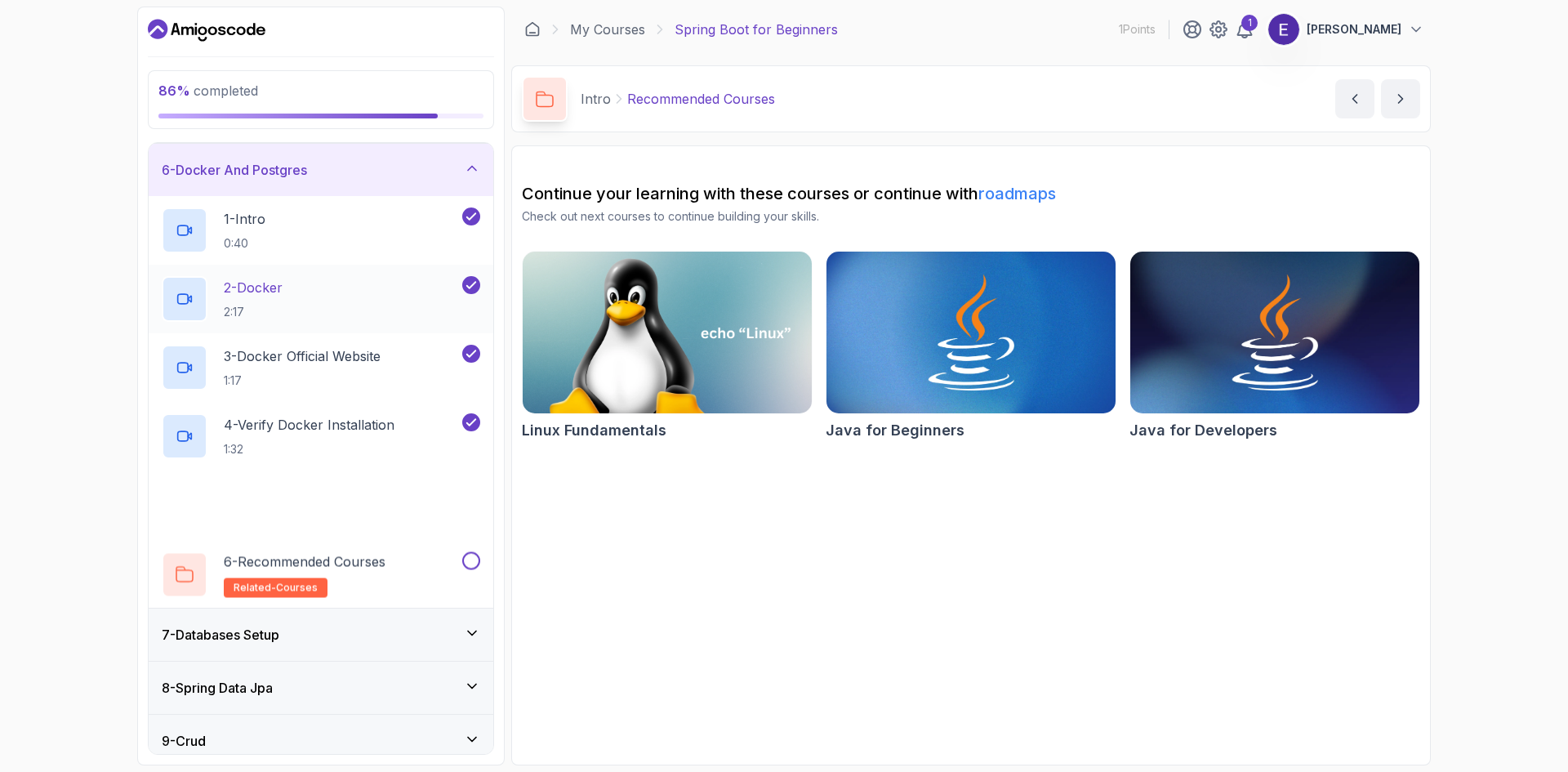
scroll to position [326, 0]
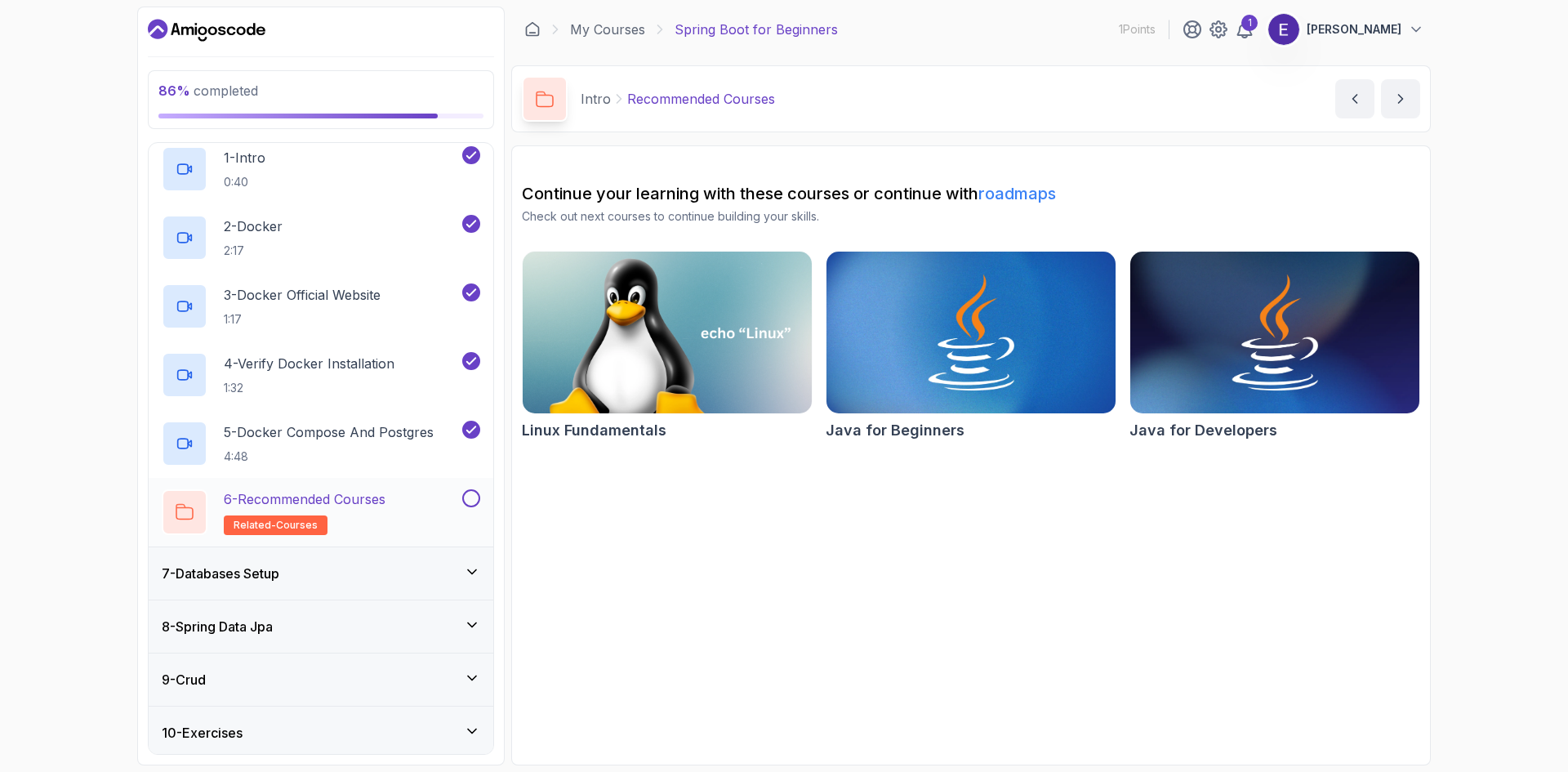
click at [472, 503] on button at bounding box center [471, 498] width 18 height 18
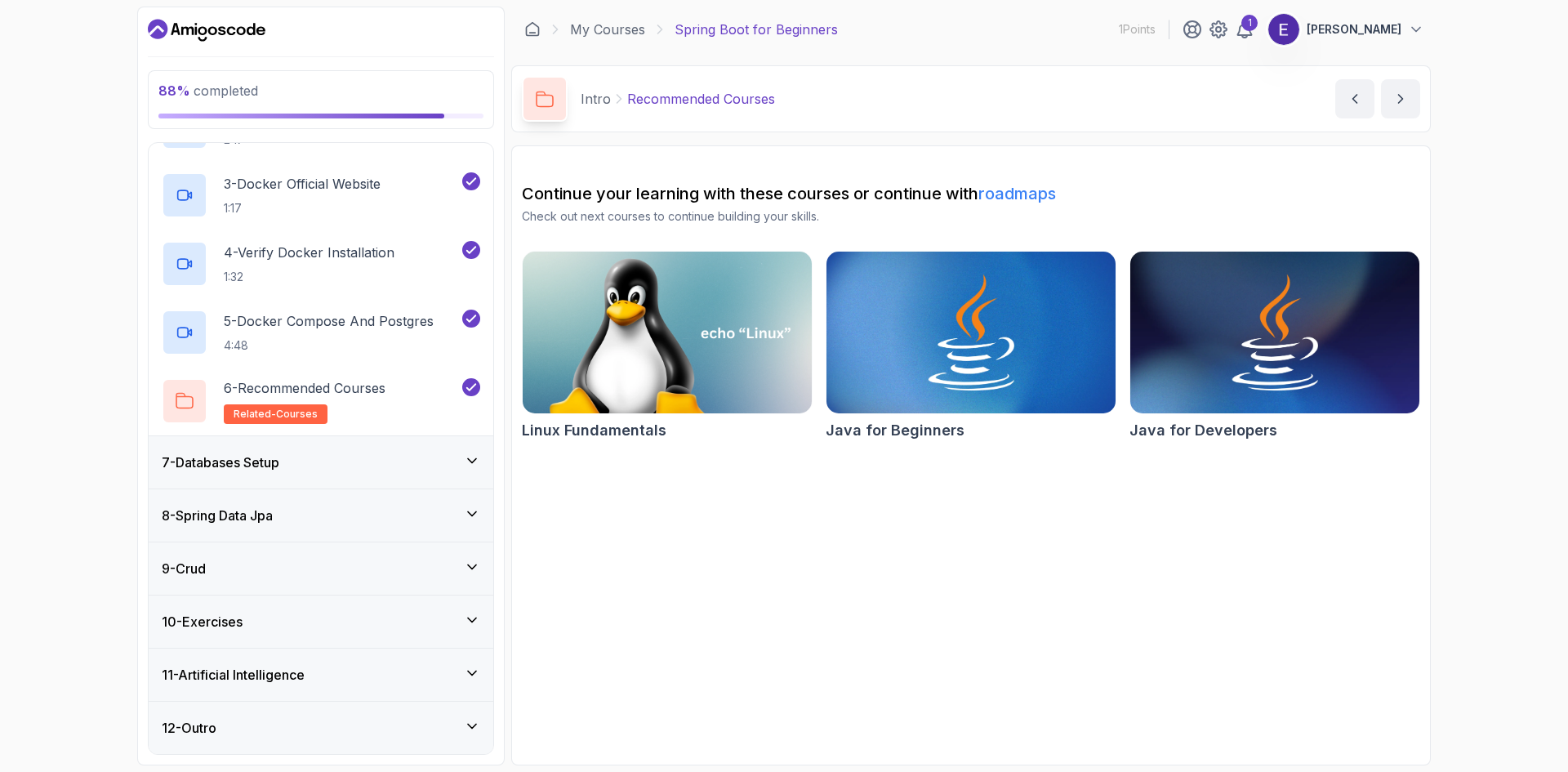
click at [457, 469] on div "7 - Databases Setup" at bounding box center [320, 462] width 319 height 20
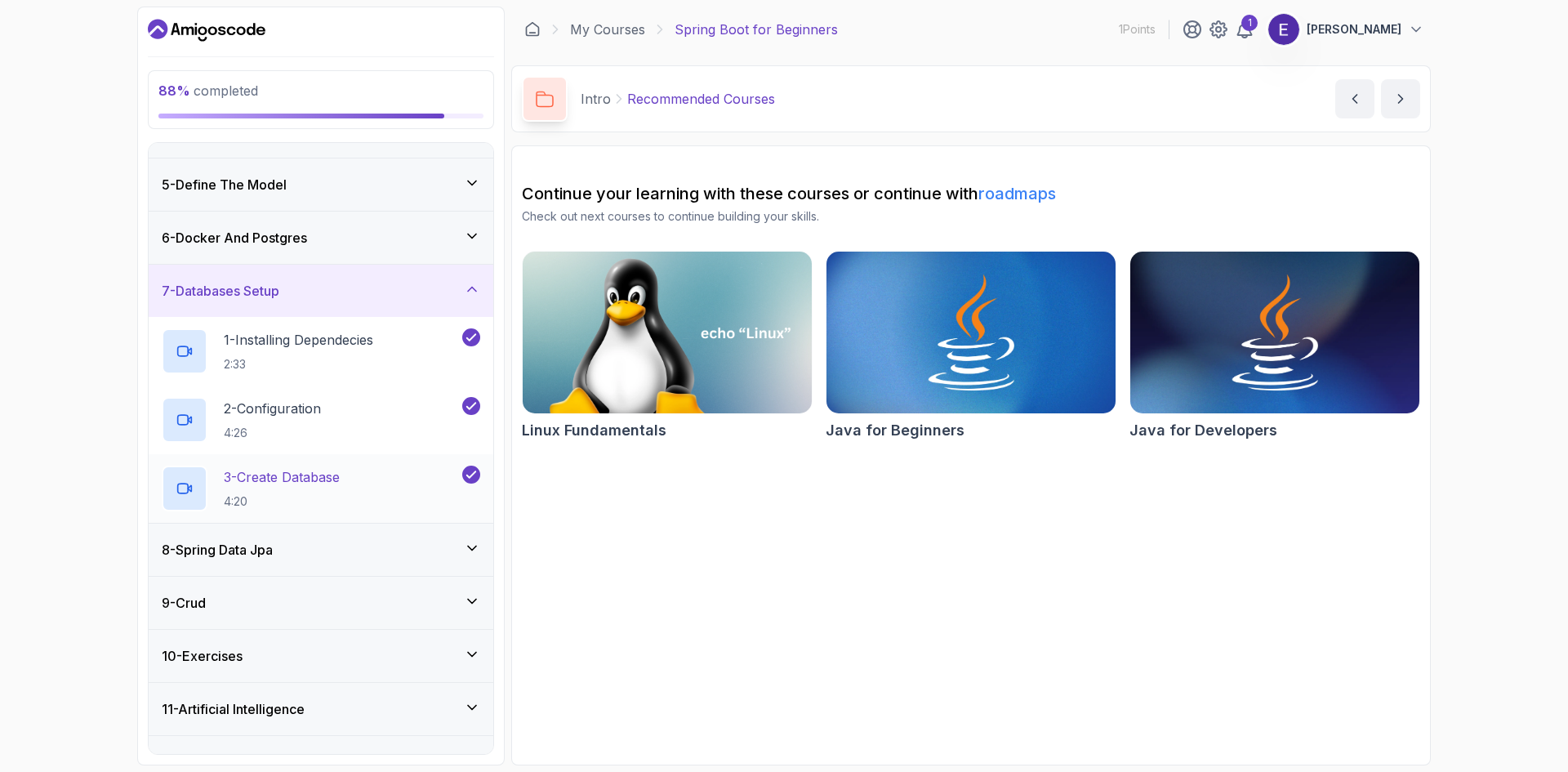
scroll to position [231, 0]
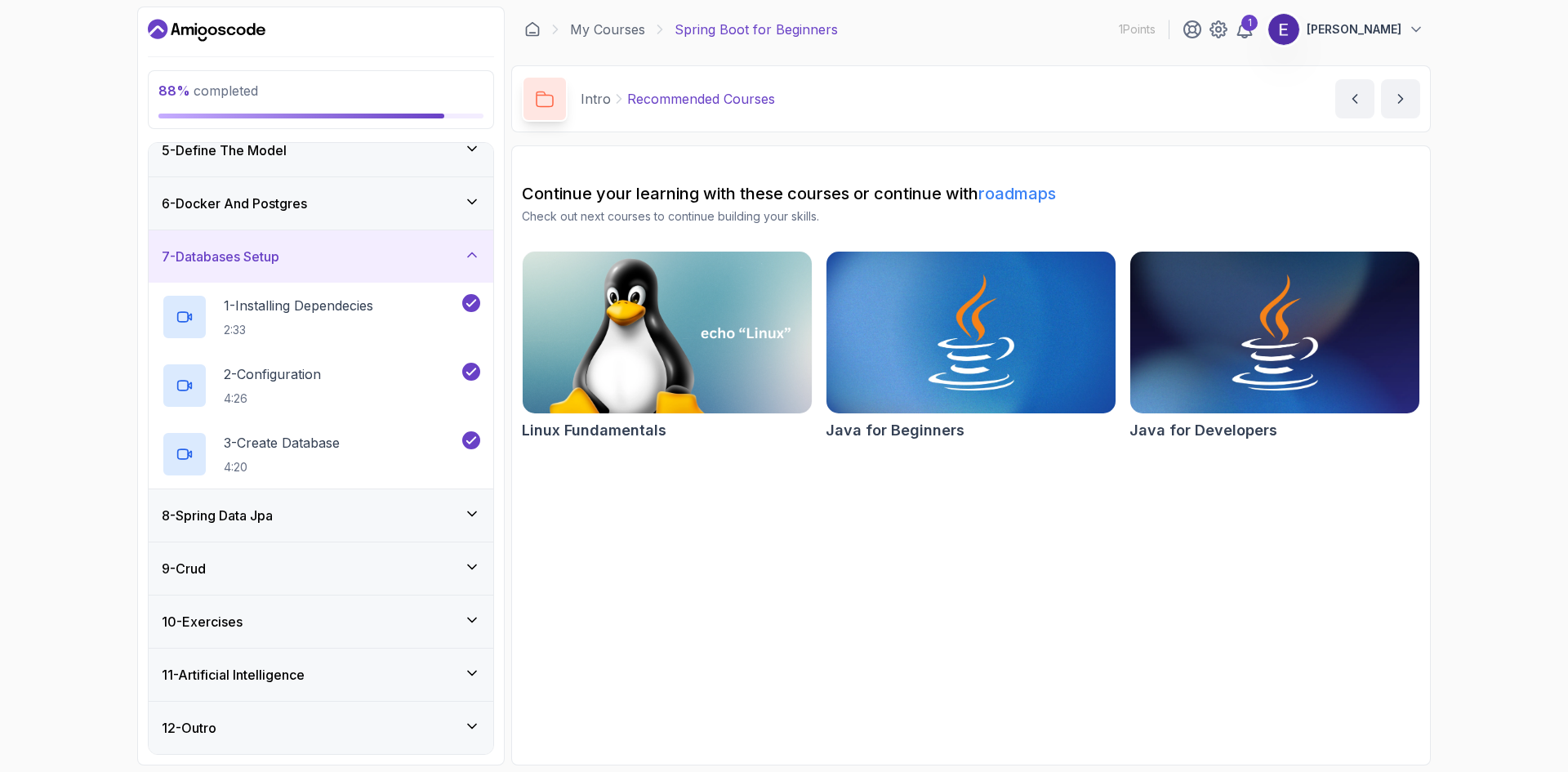
click at [460, 509] on div "8 - Spring Data Jpa" at bounding box center [320, 516] width 319 height 20
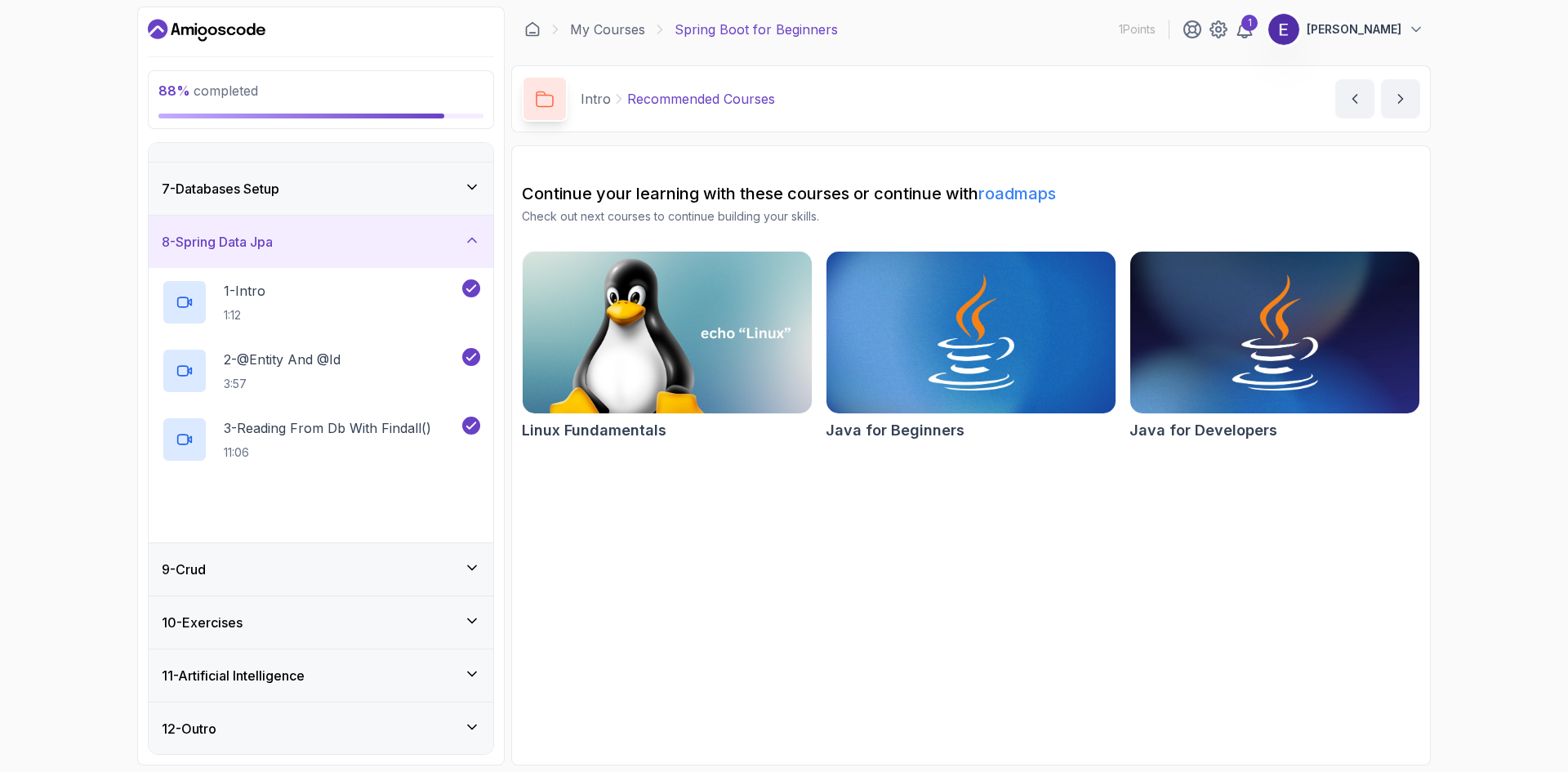
scroll to position [300, 0]
click at [445, 569] on div "9 - Crud" at bounding box center [320, 568] width 319 height 20
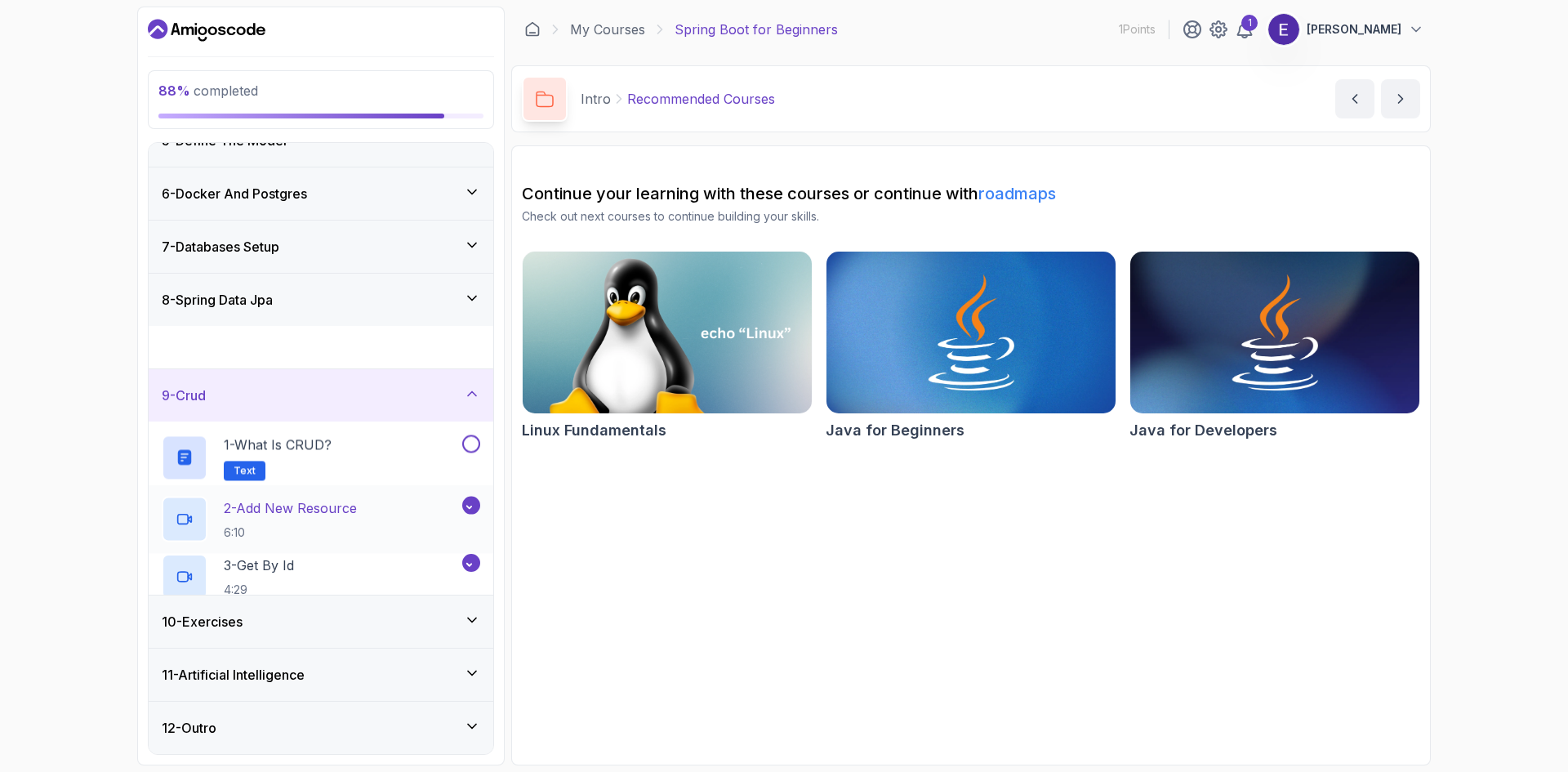
scroll to position [231, 0]
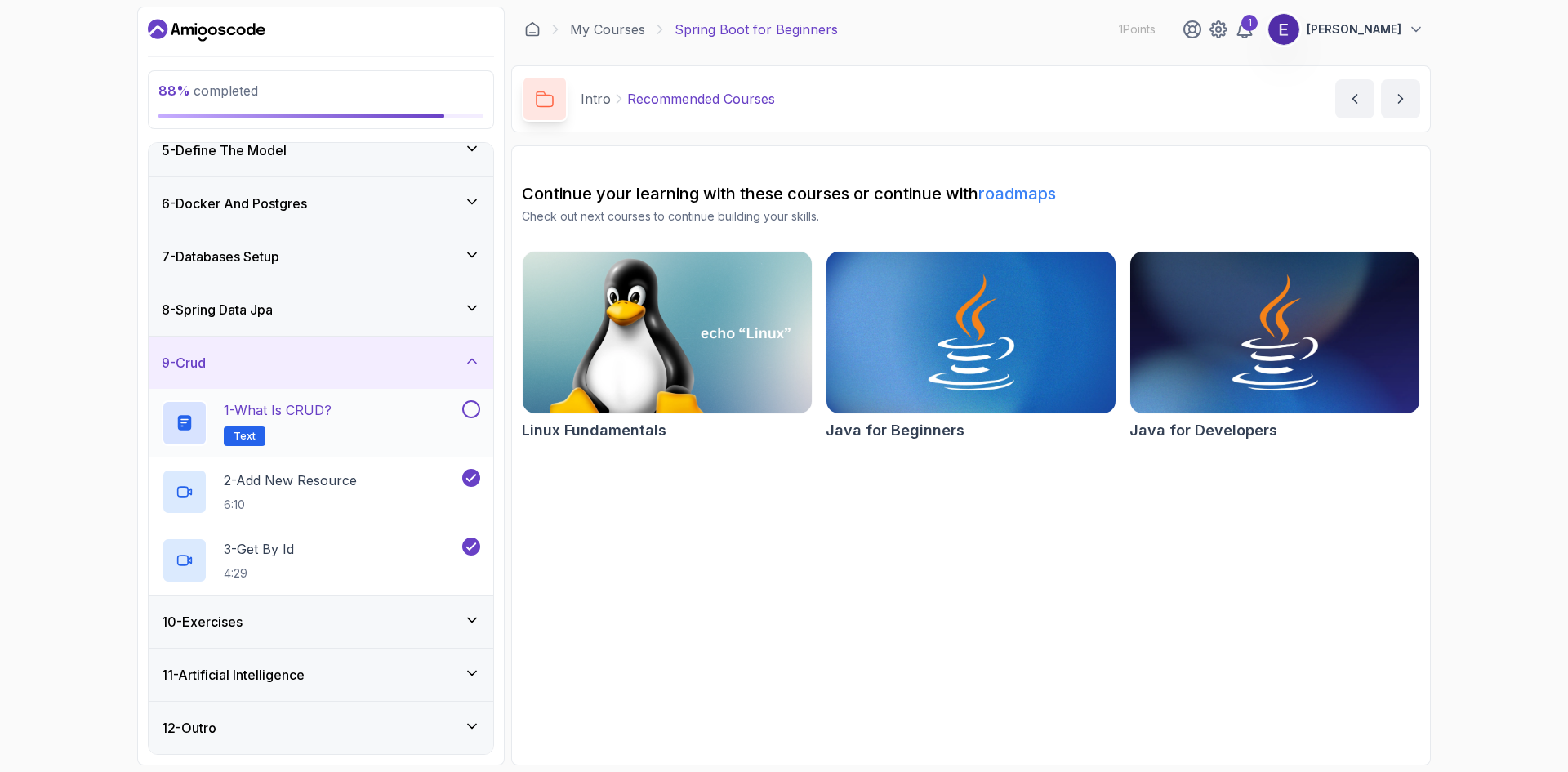
click at [469, 414] on button at bounding box center [471, 409] width 18 height 18
click at [441, 628] on div "10 - Exercises" at bounding box center [320, 621] width 319 height 20
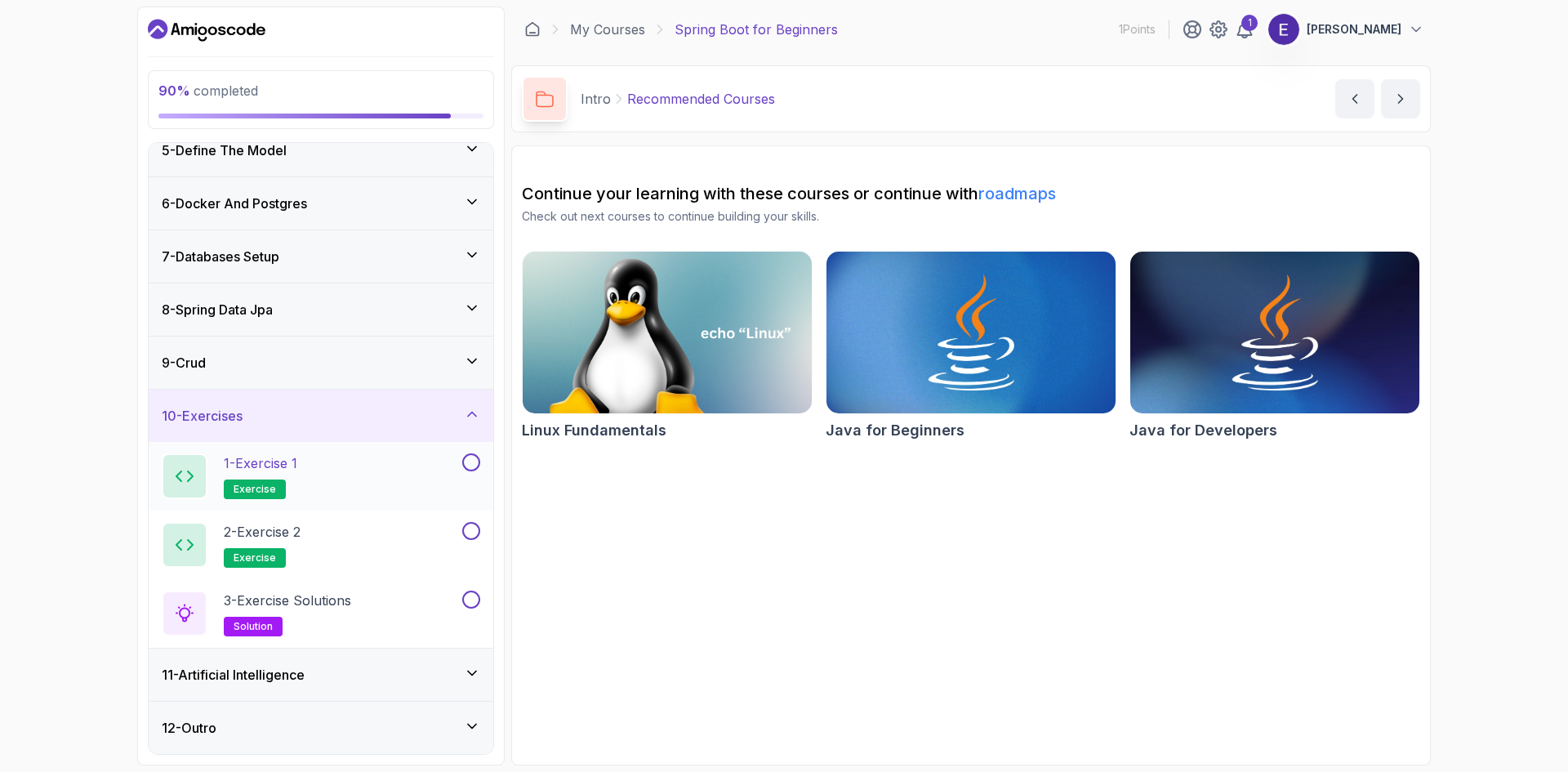
click at [476, 465] on button at bounding box center [471, 462] width 18 height 18
click at [475, 529] on button at bounding box center [471, 531] width 18 height 18
click at [473, 600] on button at bounding box center [471, 599] width 18 height 18
click at [468, 685] on div "11 - Artificial Intelligence" at bounding box center [320, 674] width 344 height 52
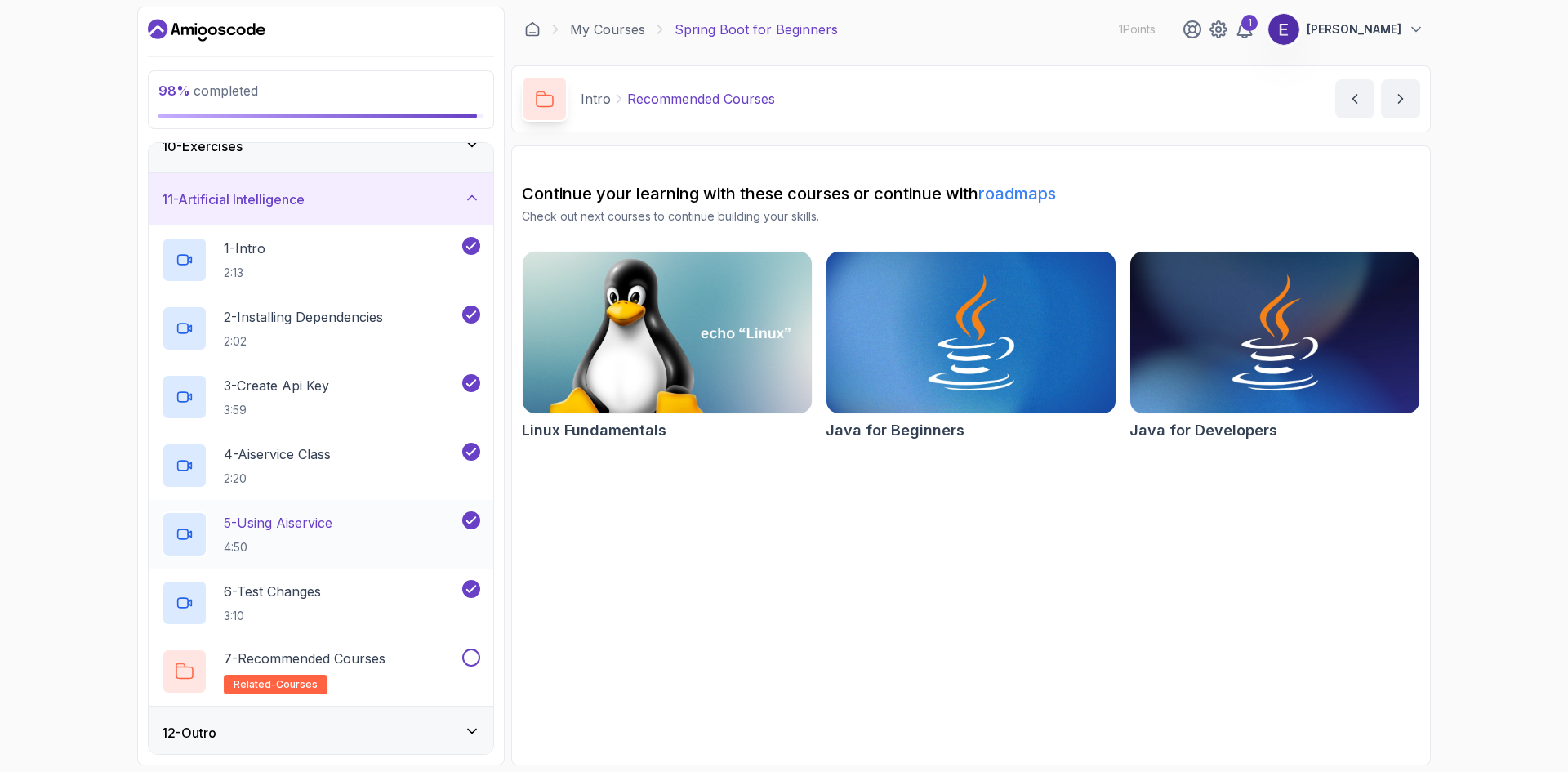
scroll to position [506, 0]
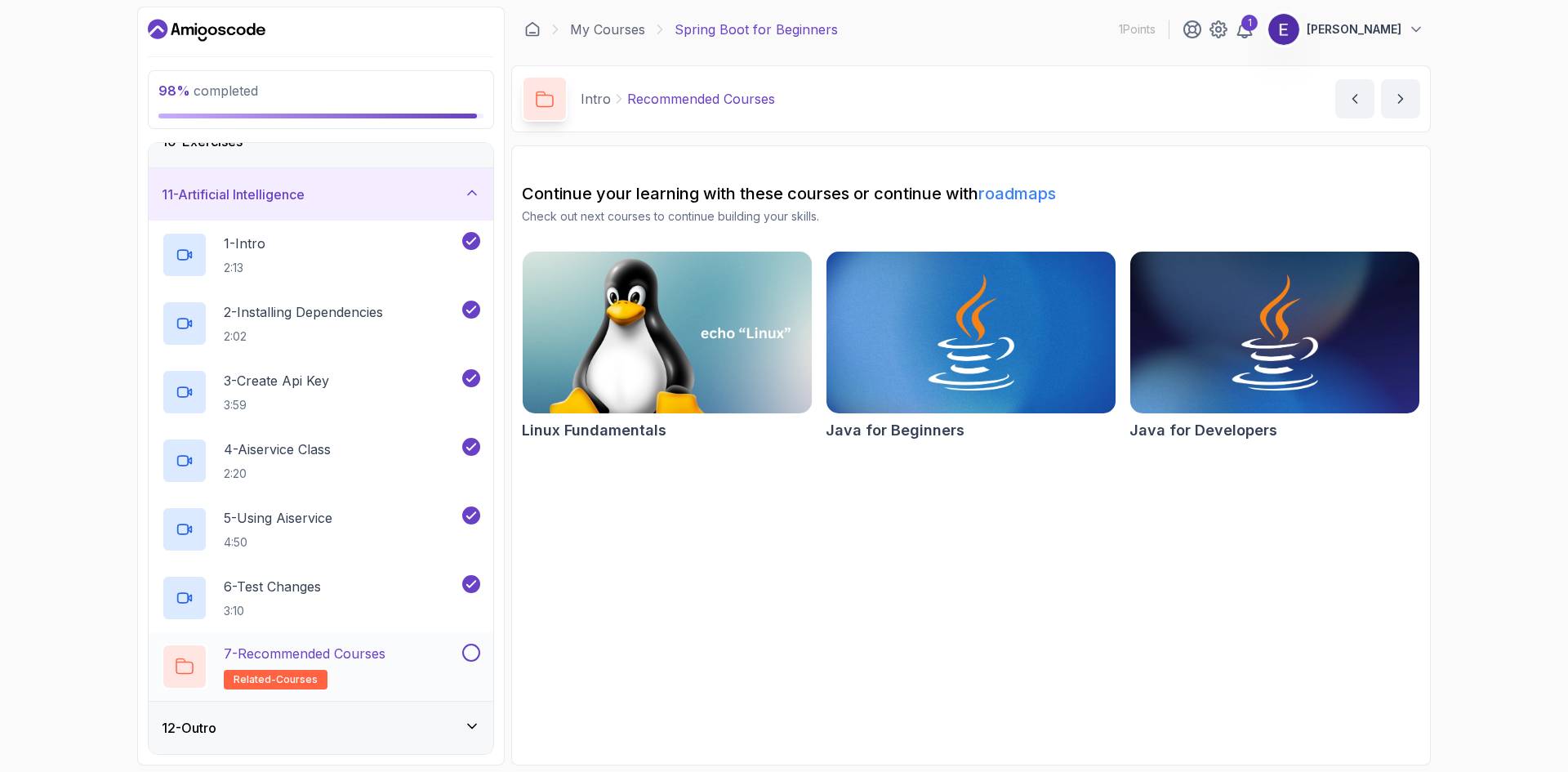
click at [467, 659] on button at bounding box center [471, 652] width 18 height 18
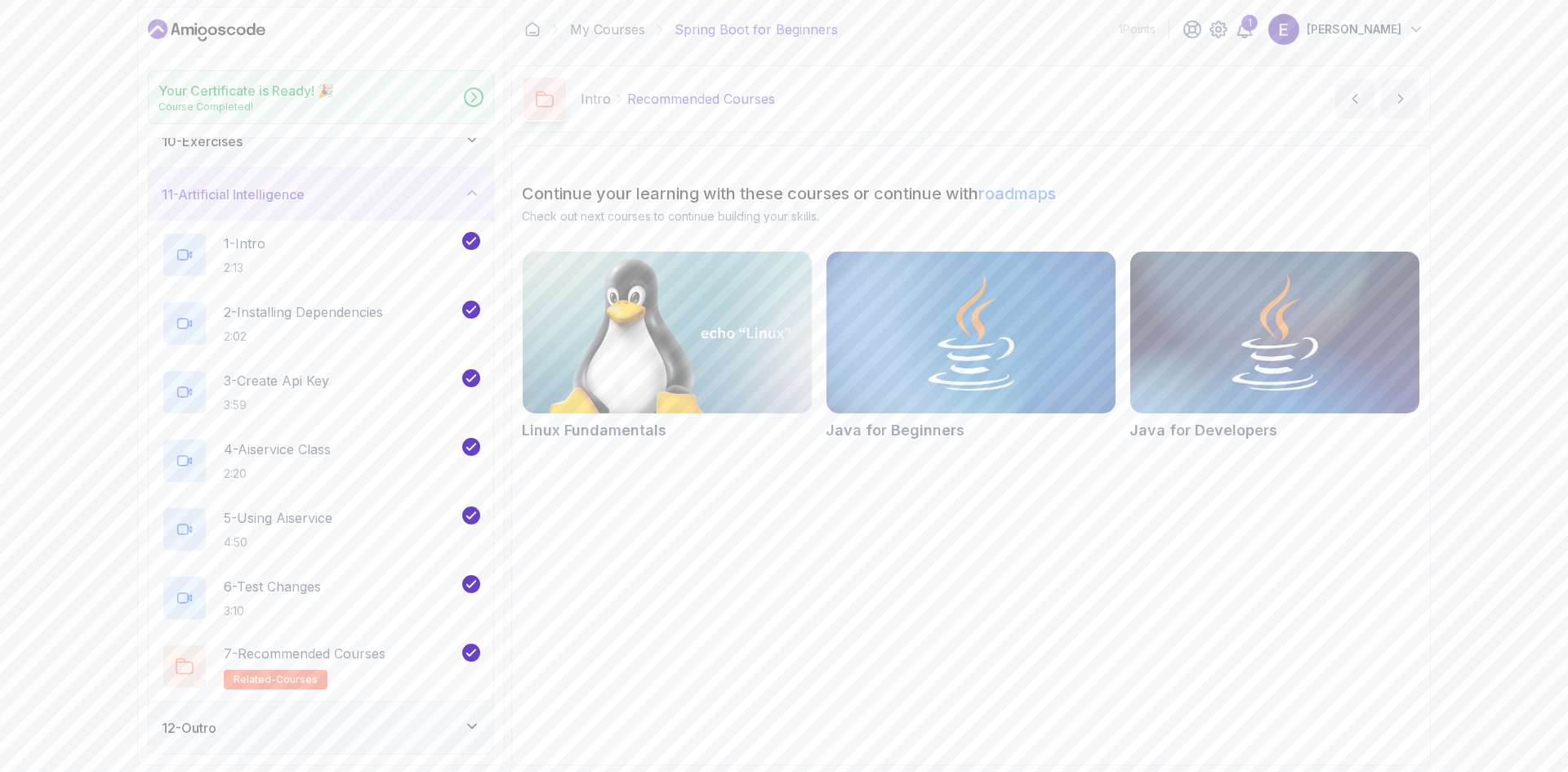
scroll to position [500, 0]
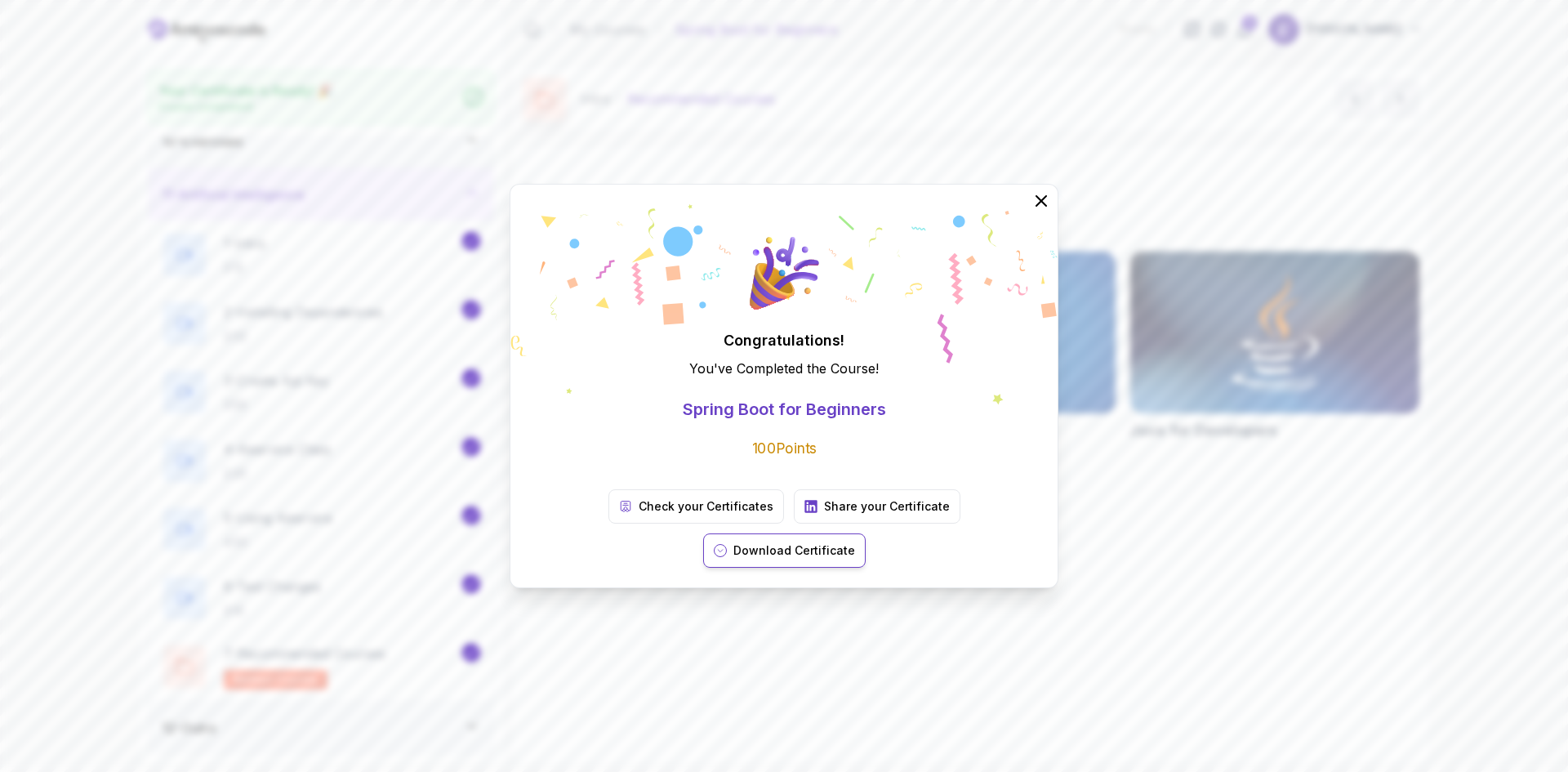
click at [855, 542] on p "Download Certificate" at bounding box center [793, 550] width 122 height 16
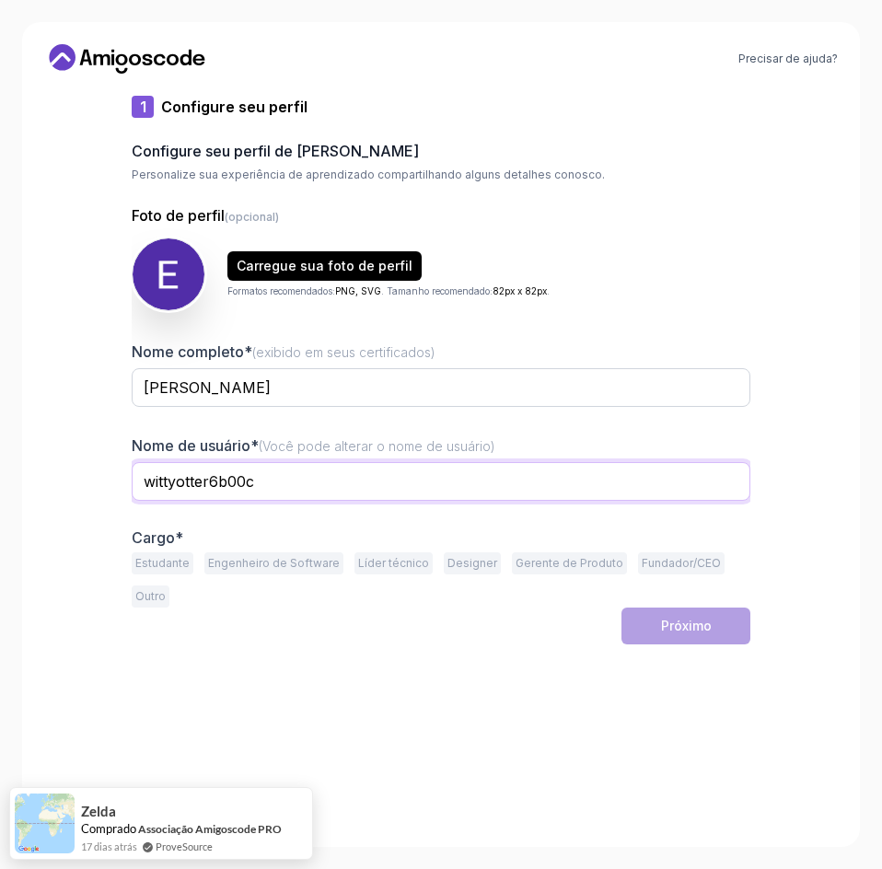
click at [340, 479] on input "wittyotter6b00c" at bounding box center [441, 481] width 618 height 39
type input "[PERSON_NAME]"
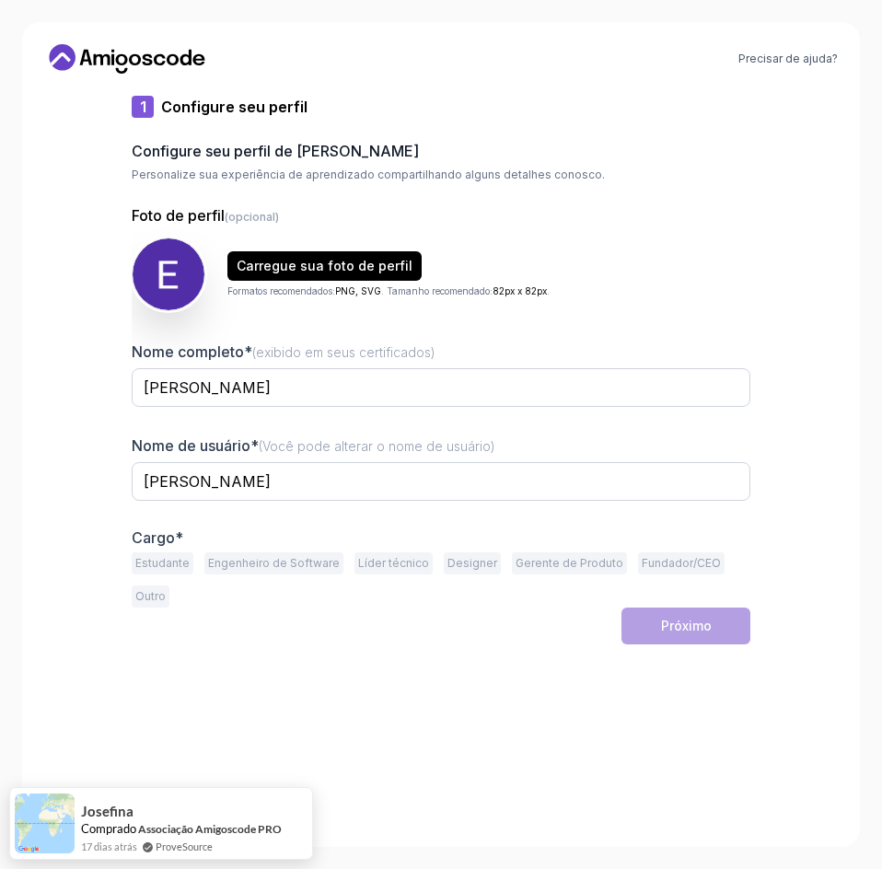
click at [179, 564] on font "Estudante" at bounding box center [162, 563] width 54 height 14
click at [712, 607] on button "Próximo" at bounding box center [685, 625] width 129 height 37
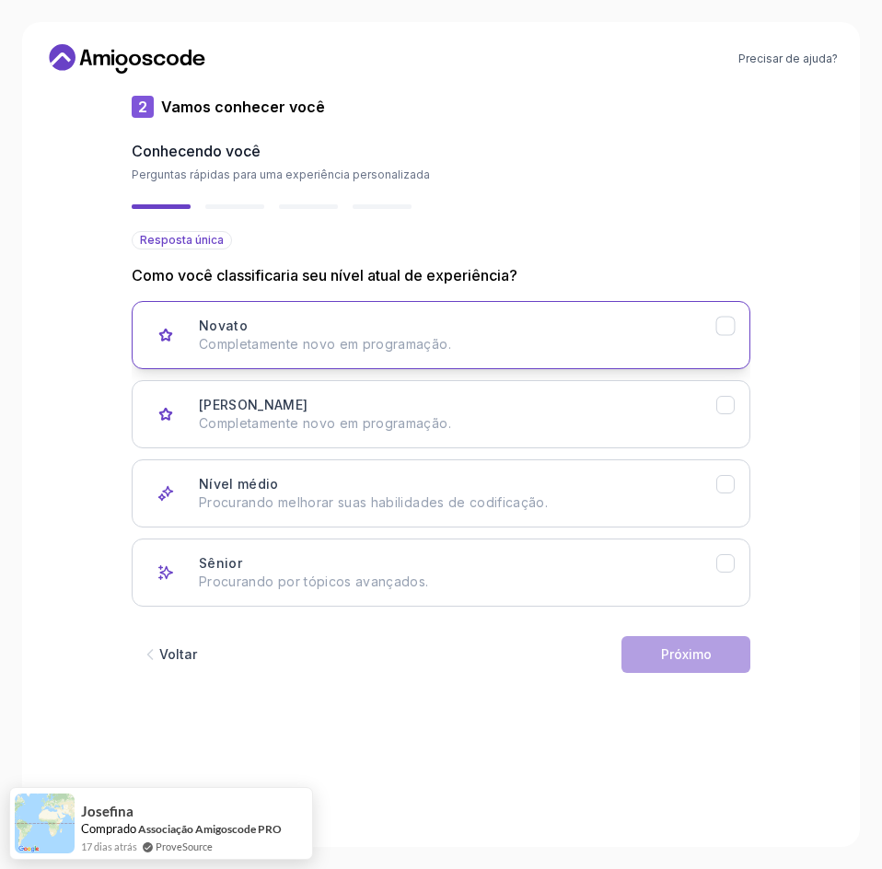
click at [551, 347] on p "Completamente novo em programação." at bounding box center [457, 344] width 517 height 18
click at [659, 337] on p "Completamente novo em programação." at bounding box center [457, 344] width 517 height 18
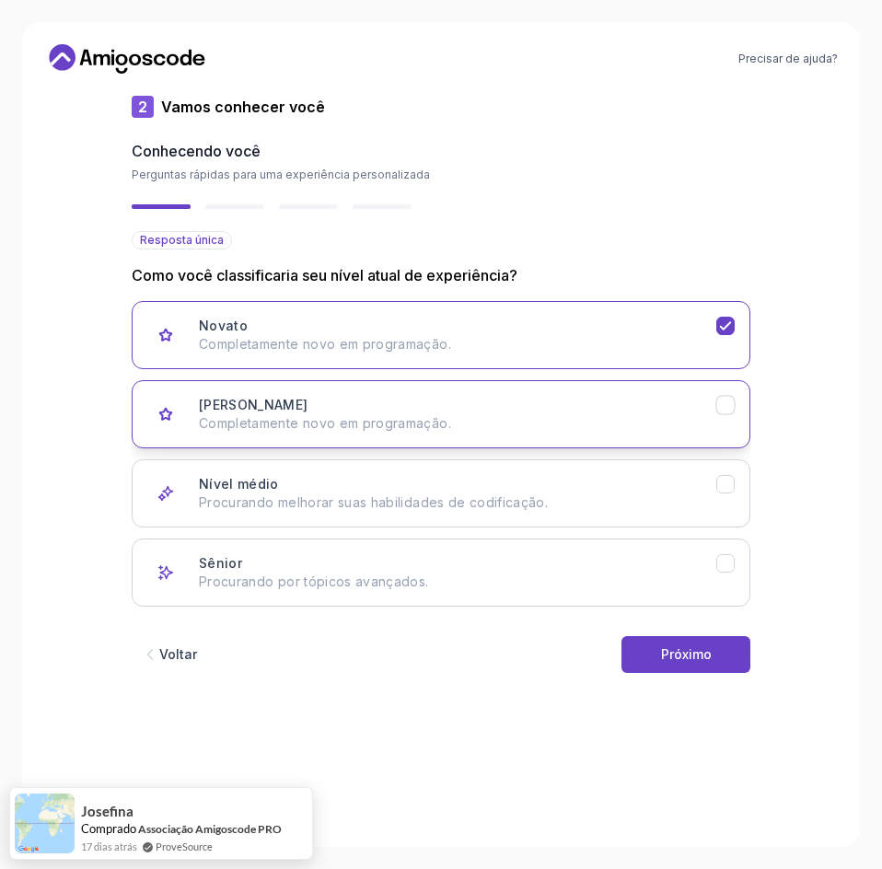
click at [725, 425] on button "Júnior Completamente novo em programação." at bounding box center [441, 414] width 618 height 68
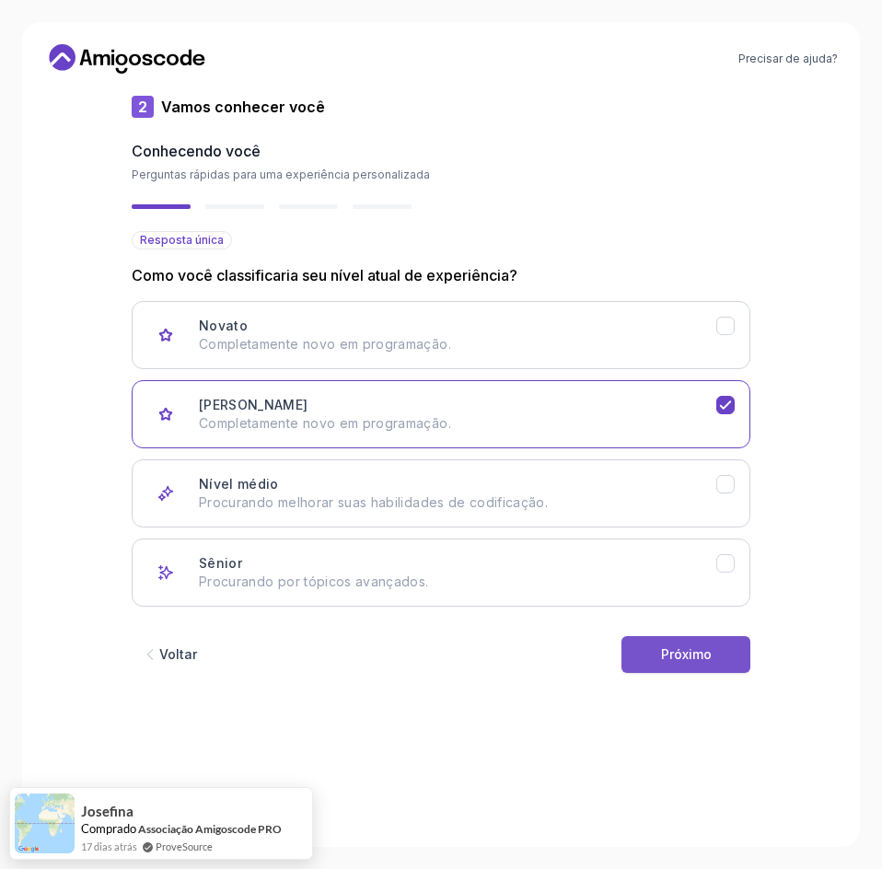
click at [731, 662] on button "Próximo" at bounding box center [685, 654] width 129 height 37
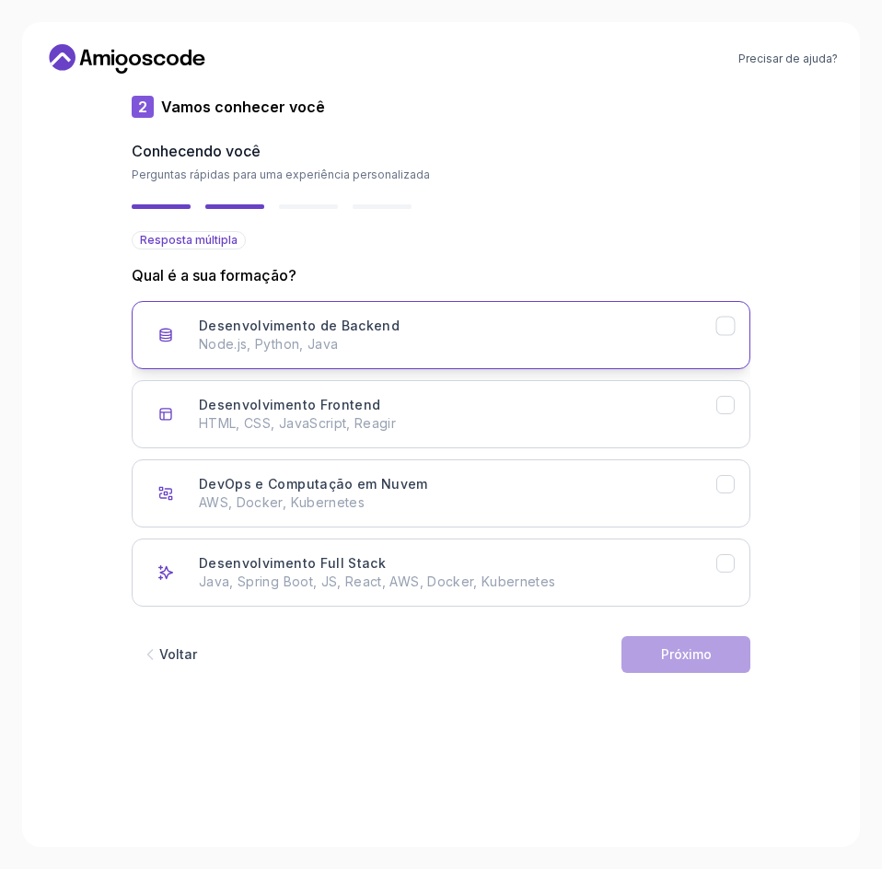
click at [699, 330] on div "Desenvolvimento de Backend Node.js, Python, Java" at bounding box center [457, 335] width 517 height 37
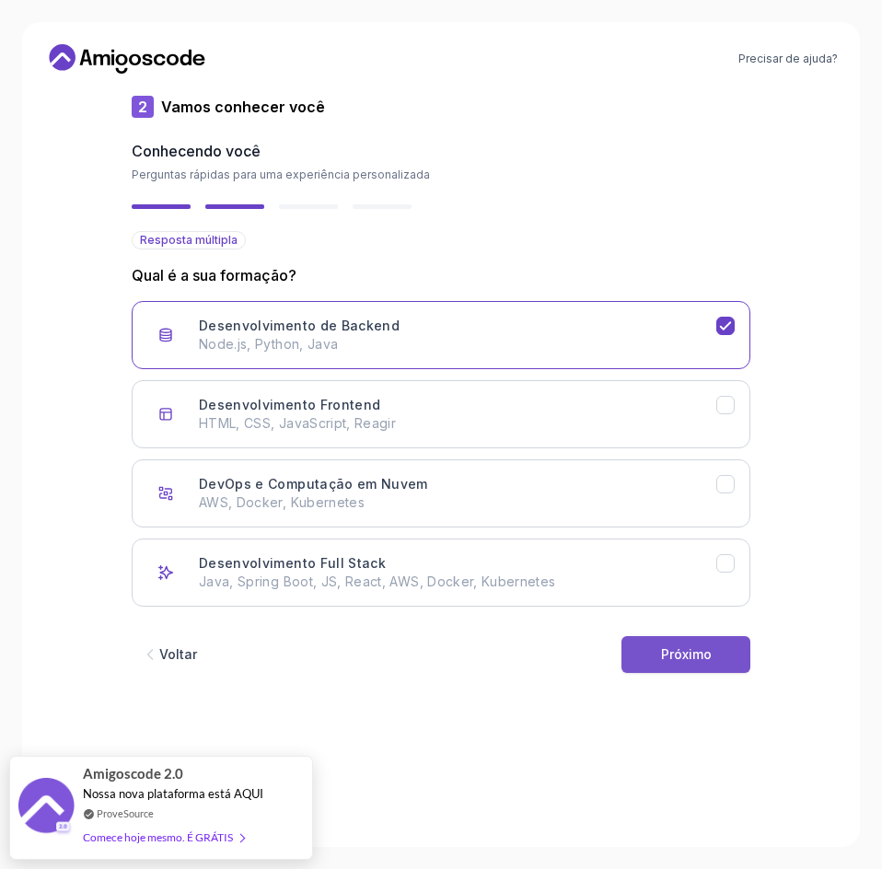
click at [715, 664] on button "Próximo" at bounding box center [685, 654] width 129 height 37
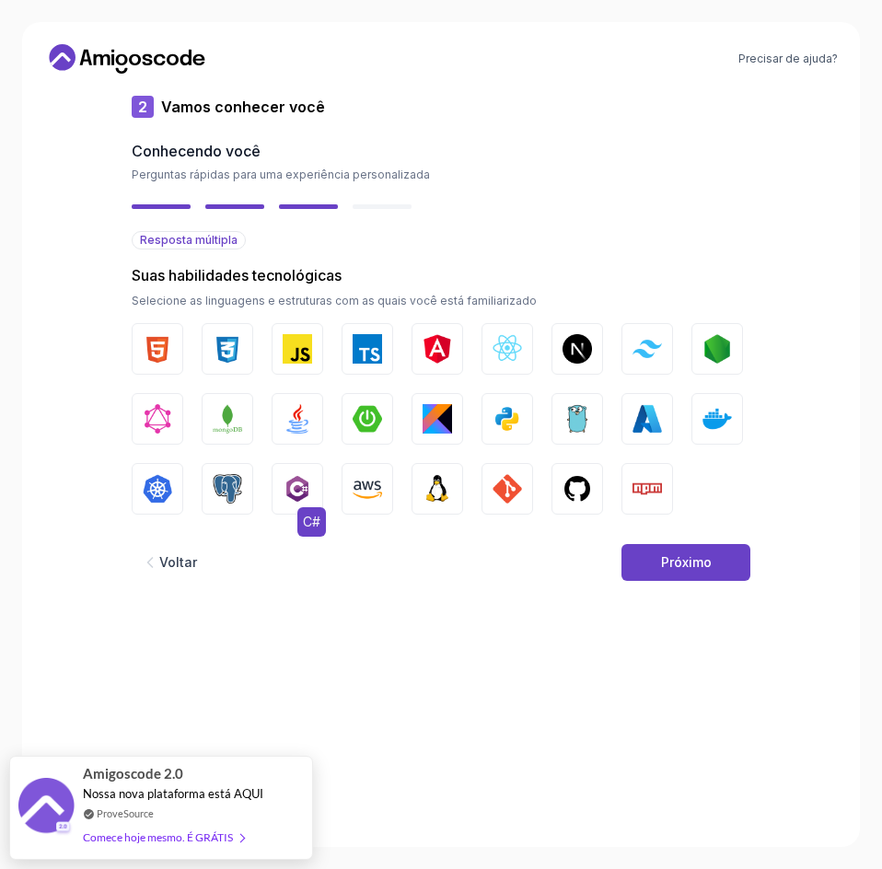
click at [296, 496] on img "button" at bounding box center [297, 488] width 29 height 29
click at [311, 359] on img "button" at bounding box center [297, 348] width 29 height 29
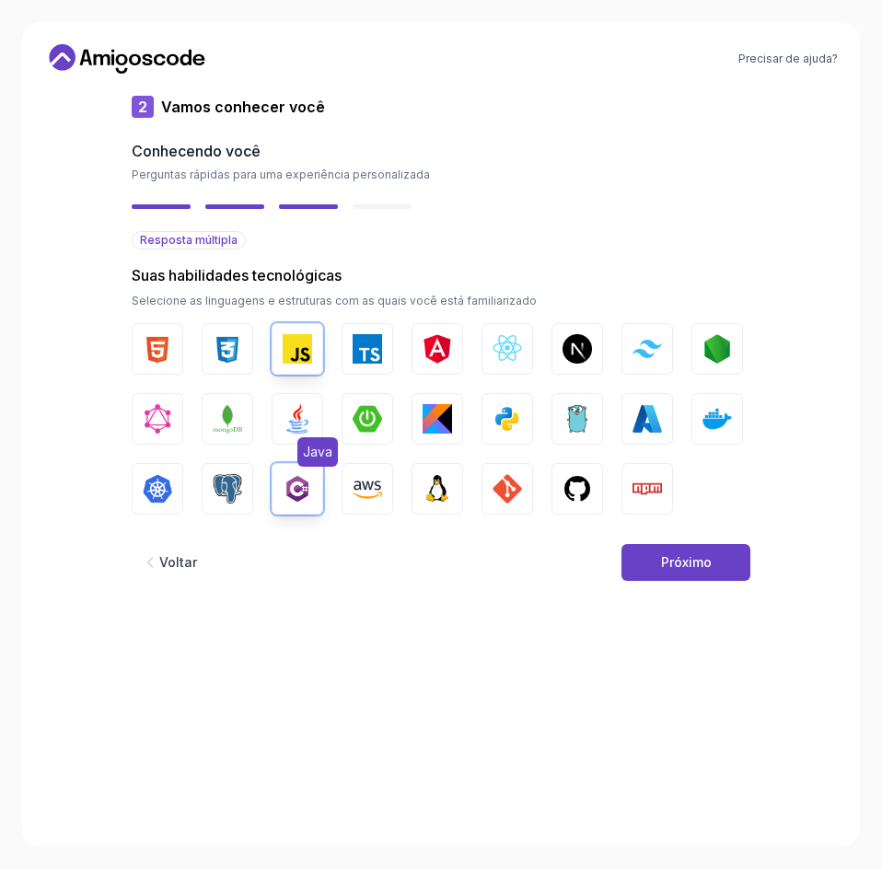
click at [290, 425] on img "button" at bounding box center [297, 418] width 29 height 29
click at [711, 565] on button "Próximo" at bounding box center [685, 562] width 129 height 37
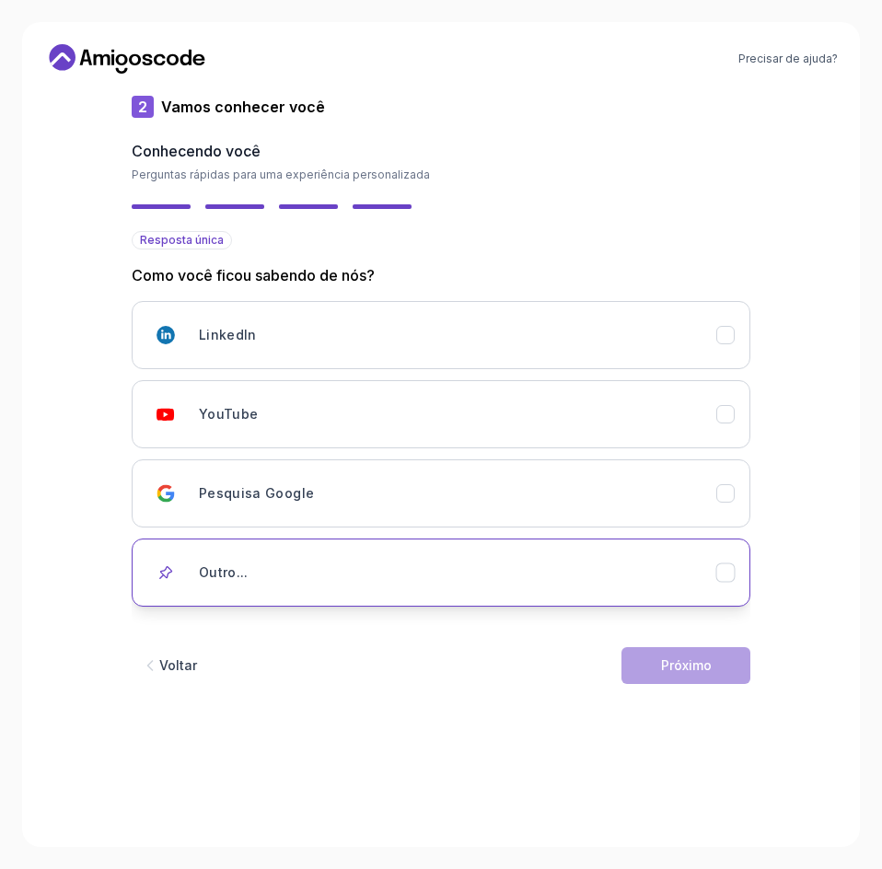
click at [585, 569] on div "Outro..." at bounding box center [457, 572] width 517 height 37
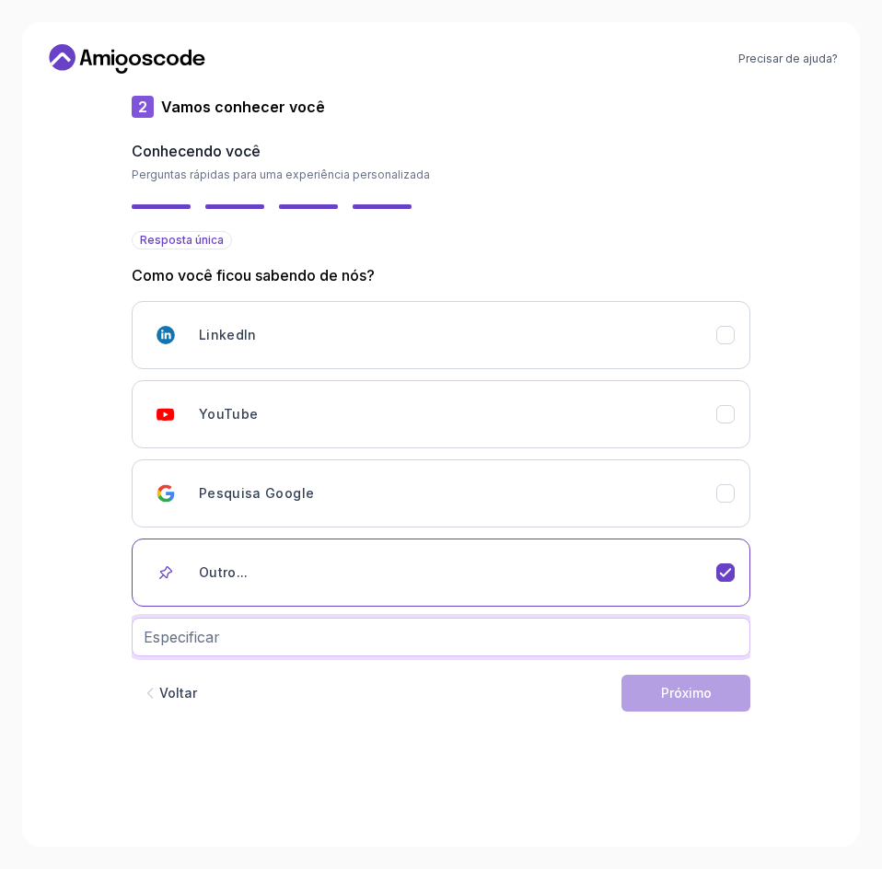
click at [621, 641] on input "text" at bounding box center [441, 637] width 618 height 39
type input "Professor"
click at [621, 675] on button "Próximo" at bounding box center [685, 693] width 129 height 37
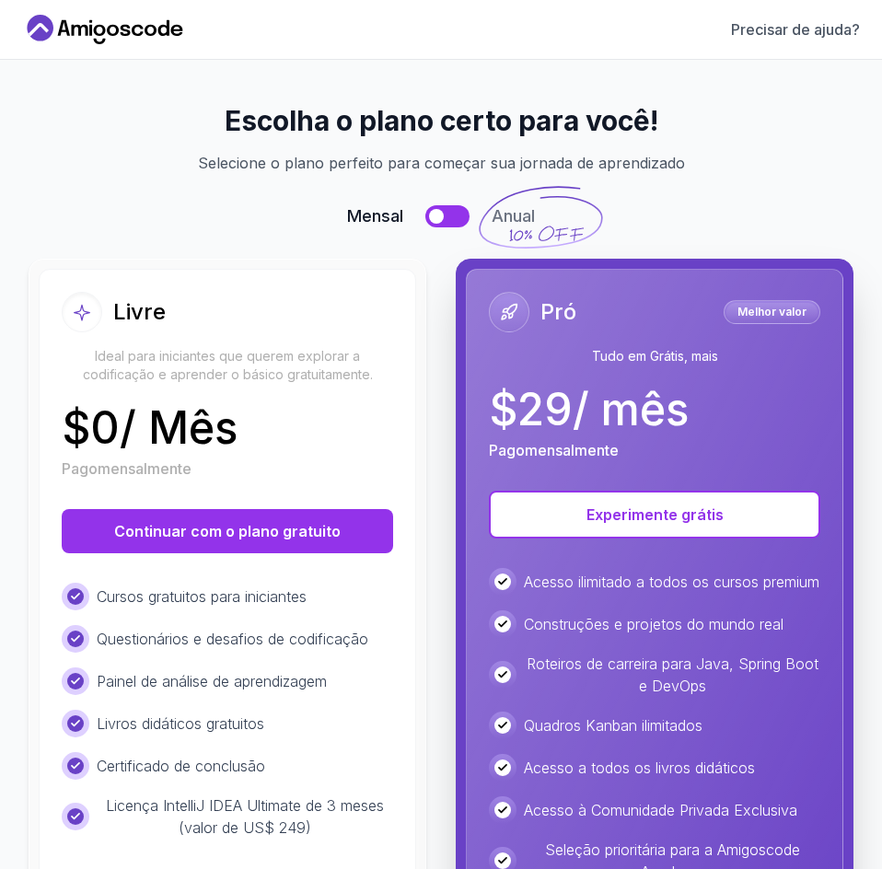
click at [435, 221] on button at bounding box center [447, 216] width 44 height 22
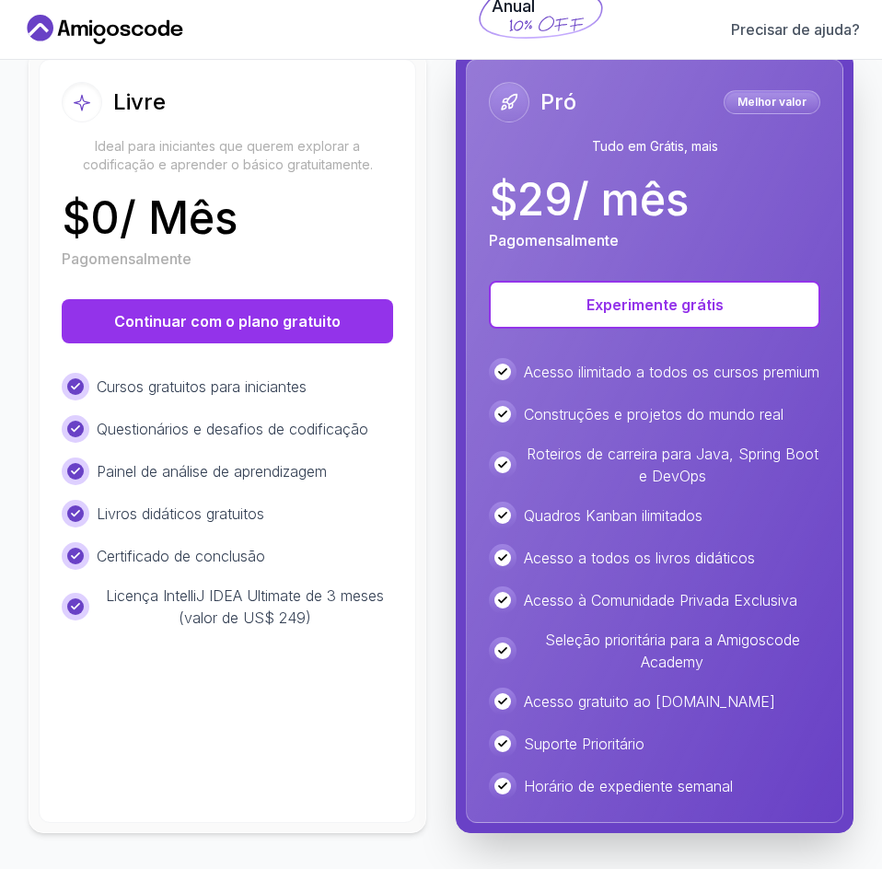
scroll to position [235, 0]
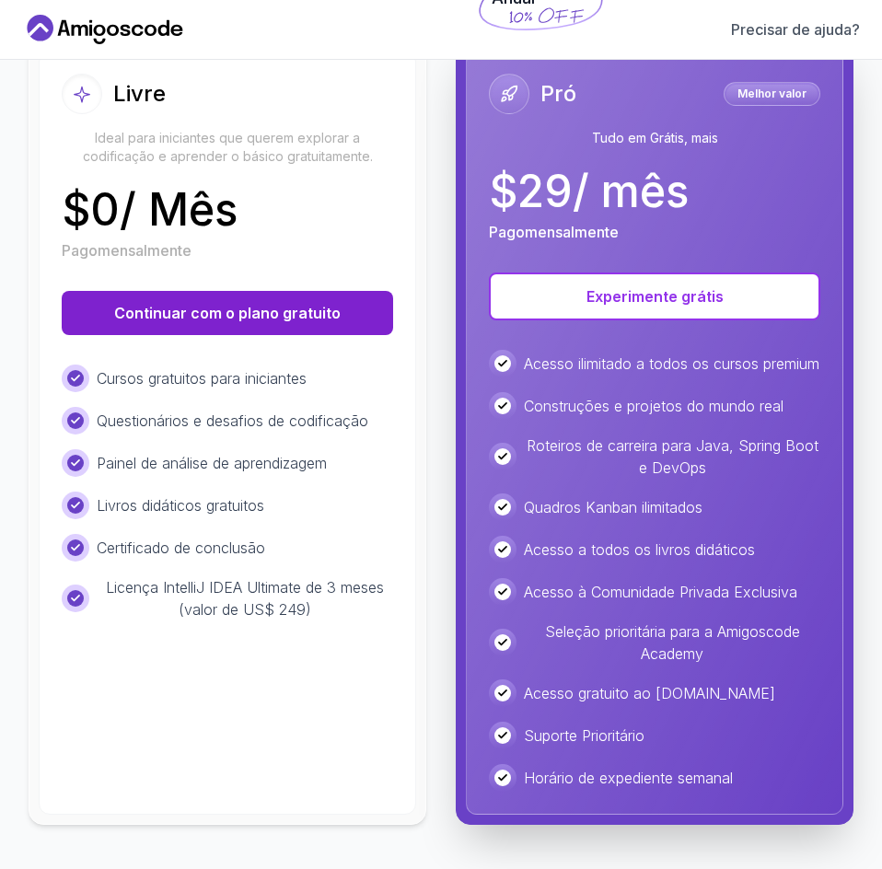
click at [284, 304] on font "Continuar com o plano gratuito" at bounding box center [227, 313] width 226 height 18
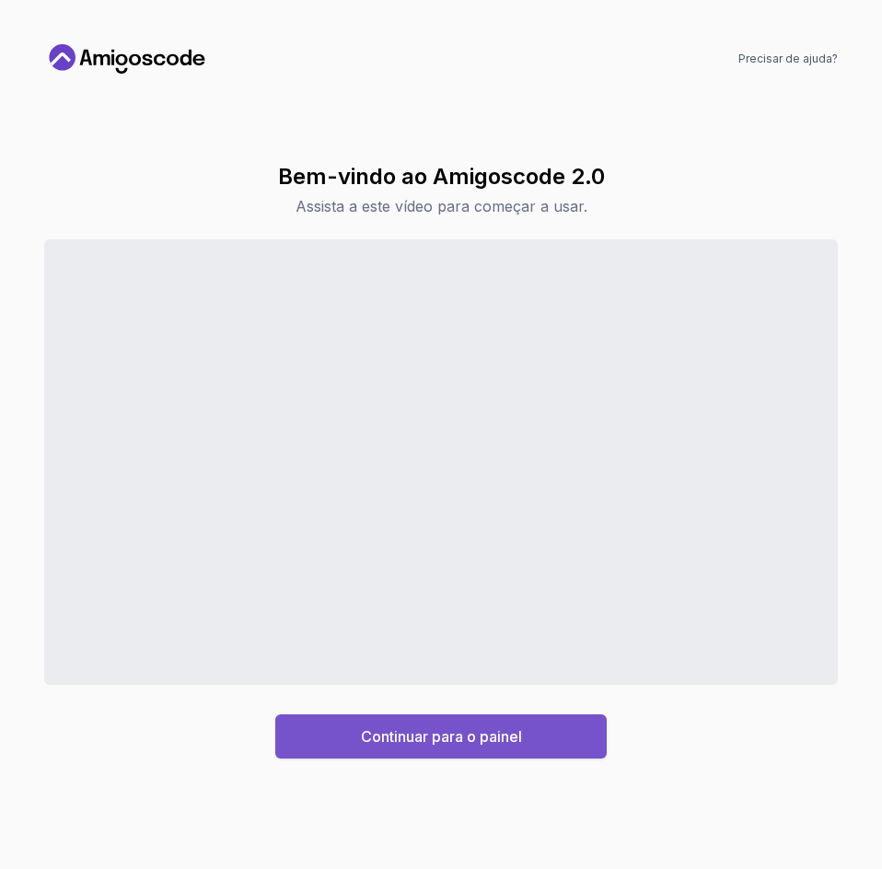
click at [563, 738] on button "Continuar para o painel" at bounding box center [440, 736] width 331 height 44
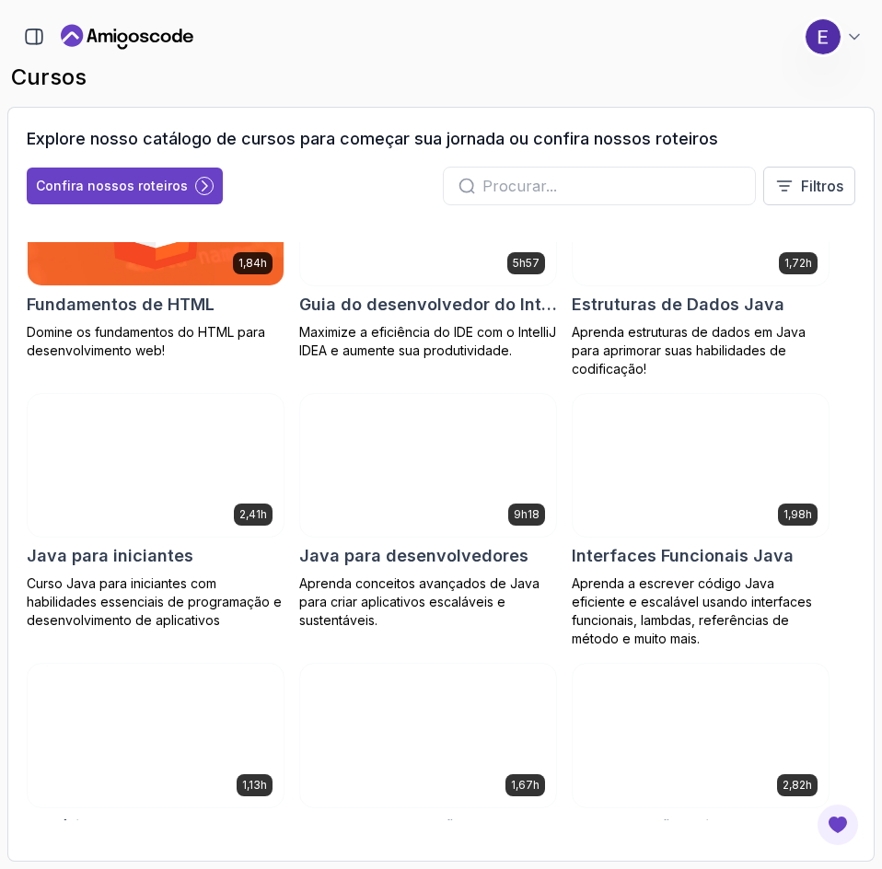
scroll to position [1288, 0]
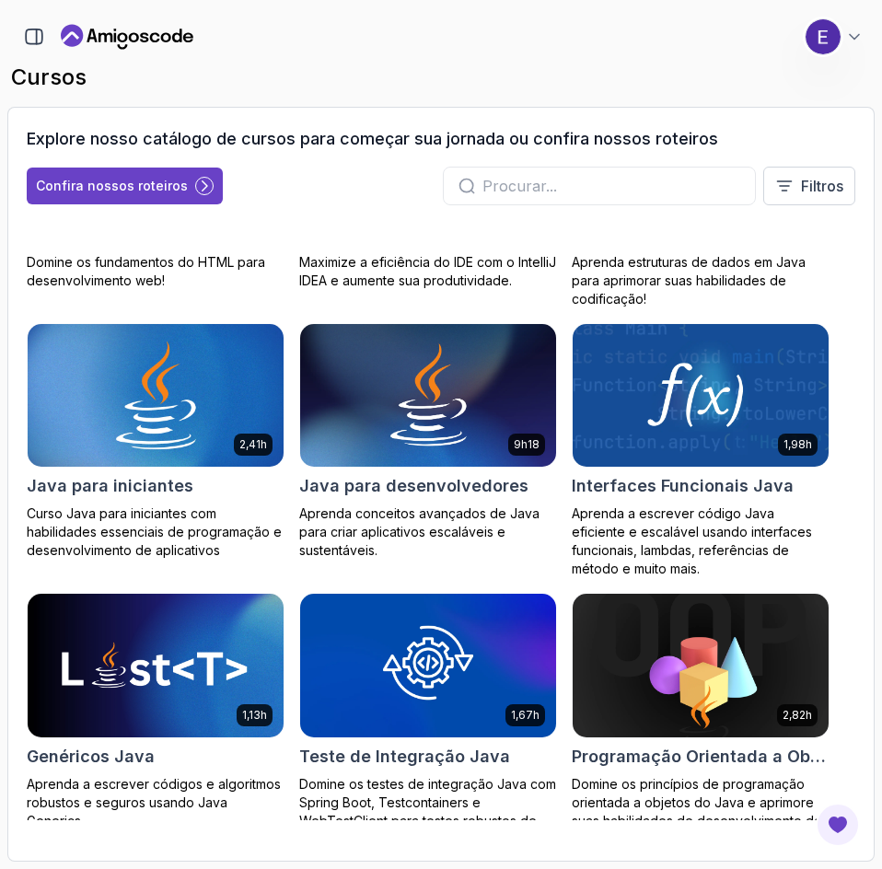
click at [74, 485] on font "Java para iniciantes" at bounding box center [110, 485] width 167 height 19
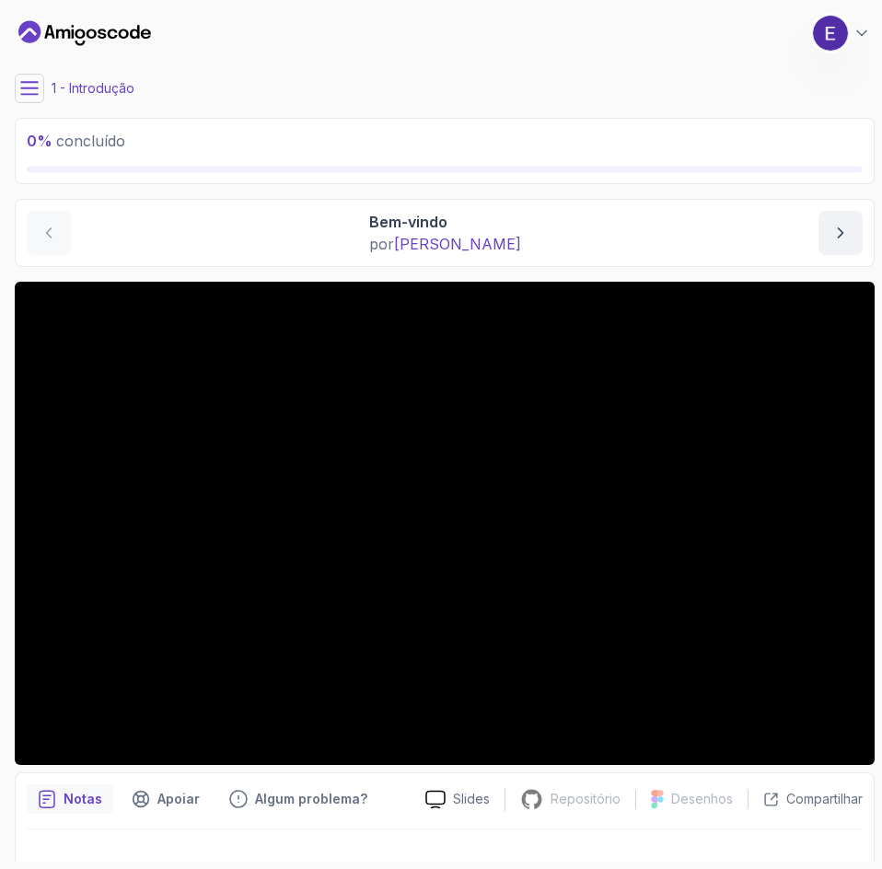
click at [14, 82] on div "0 % concluído 1 - Introdução 1 - Bem-vindo 1:36 2 - Cursos Recomendados cursos …" at bounding box center [440, 434] width 867 height 854
click at [24, 82] on icon at bounding box center [29, 88] width 17 height 12
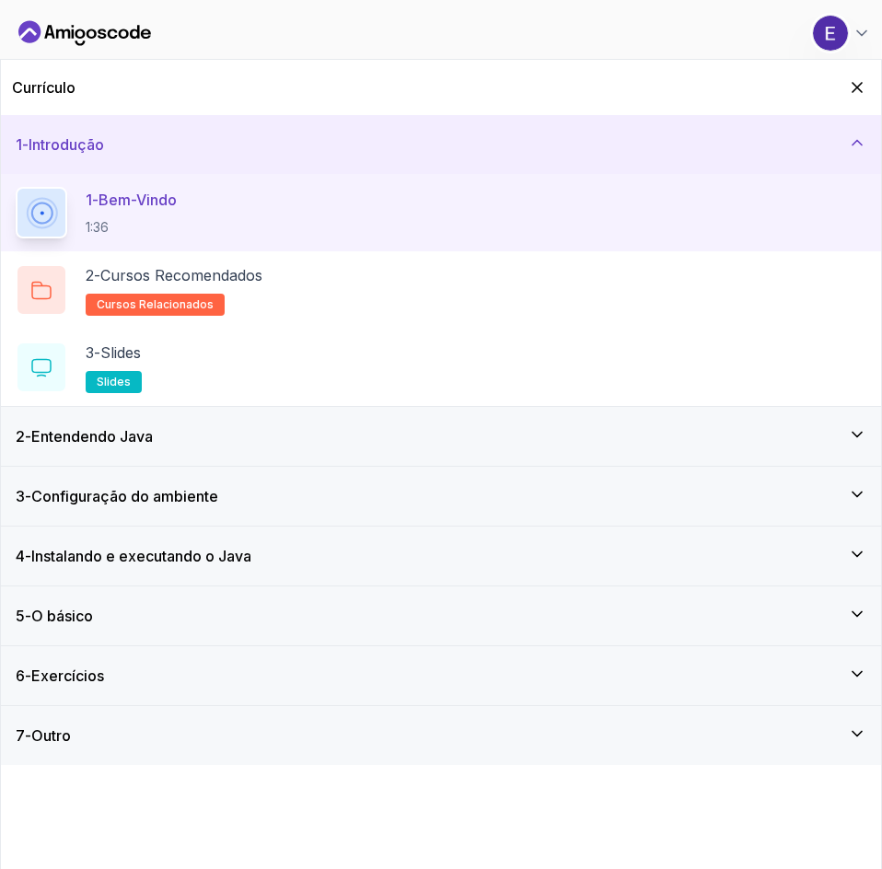
click at [849, 150] on icon at bounding box center [857, 142] width 18 height 18
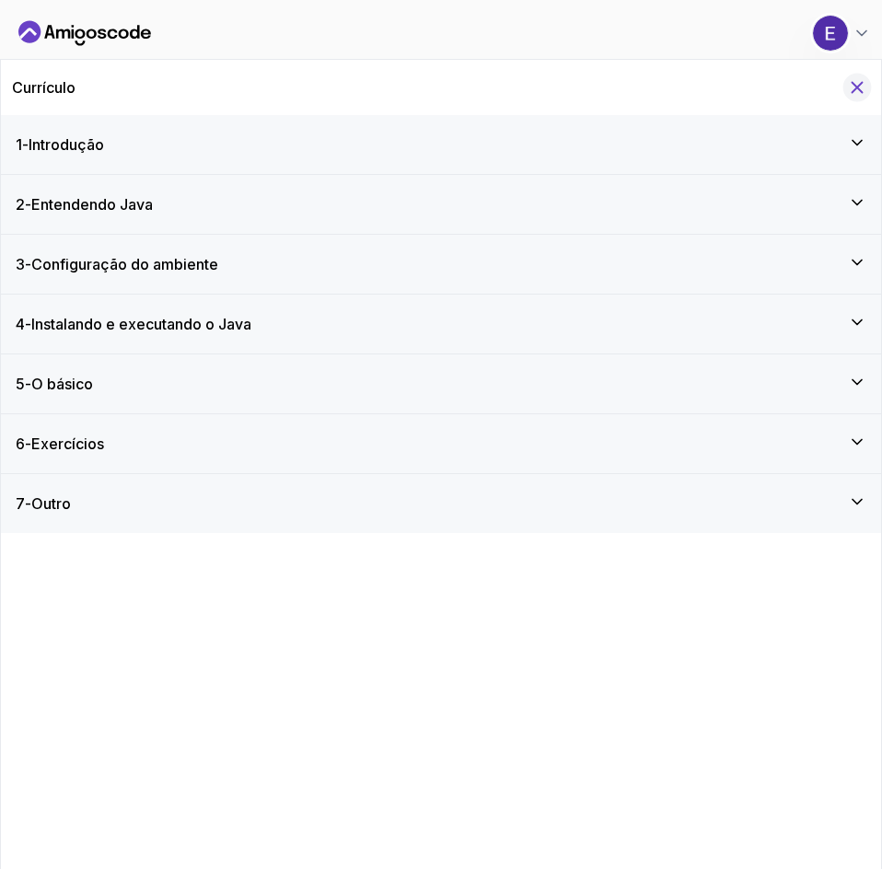
click at [859, 85] on icon "Ocultar currículo para celular" at bounding box center [857, 88] width 10 height 10
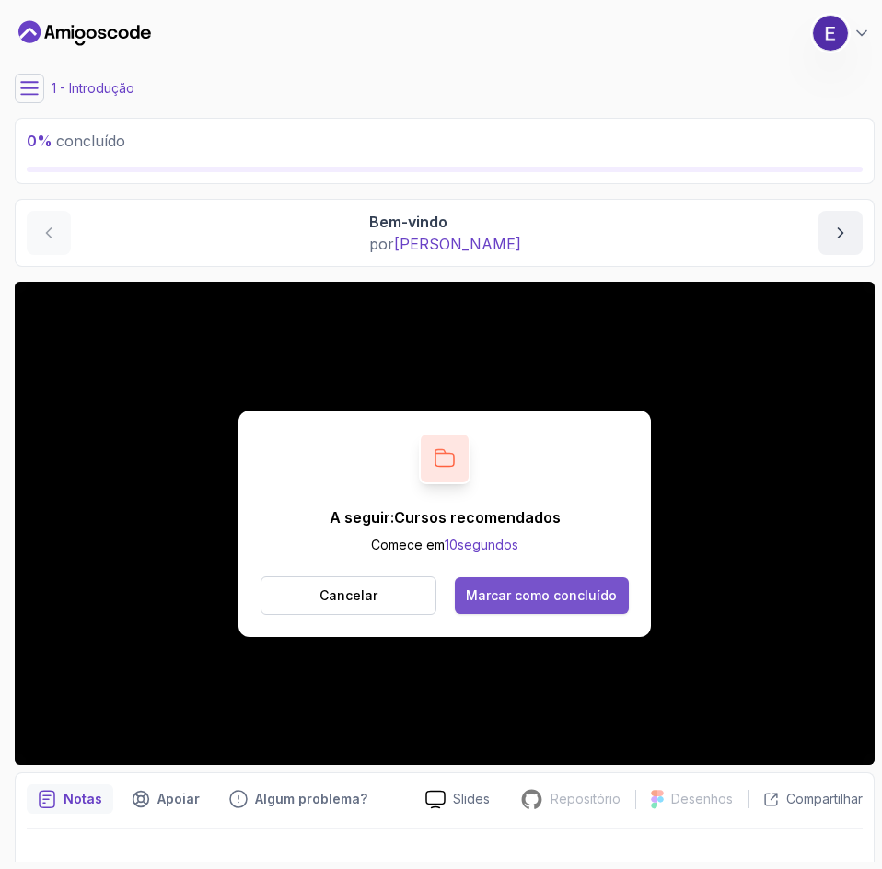
click at [611, 596] on font "Marcar como concluído" at bounding box center [541, 595] width 151 height 16
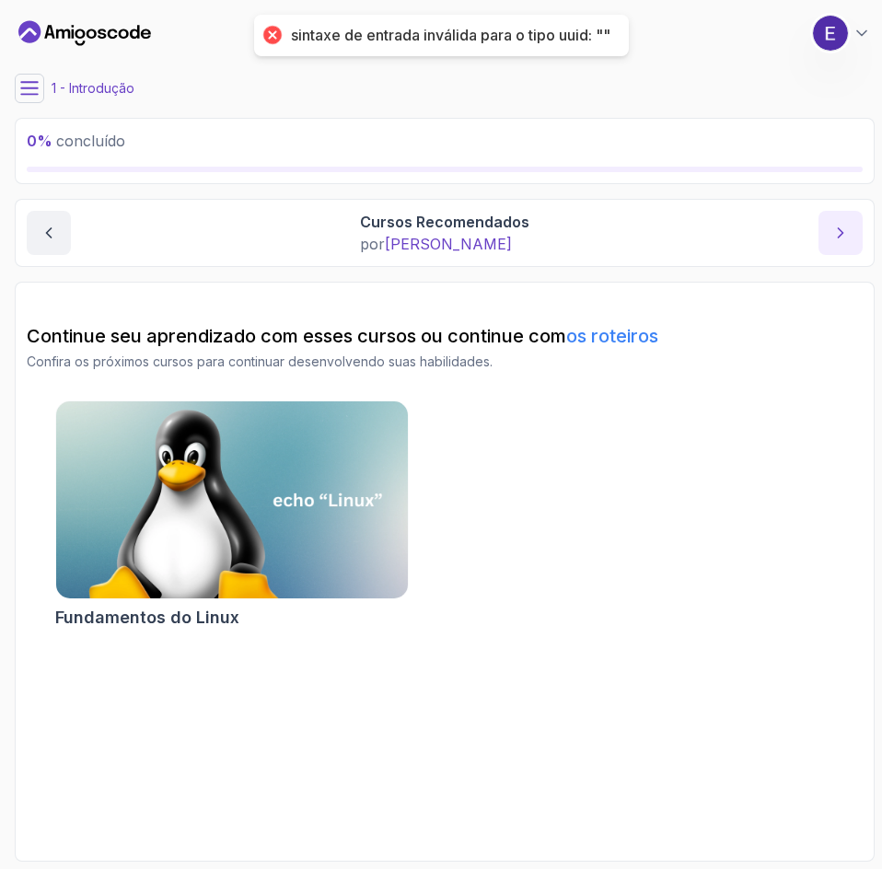
click at [829, 245] on button "próximo conteúdo" at bounding box center [840, 233] width 44 height 44
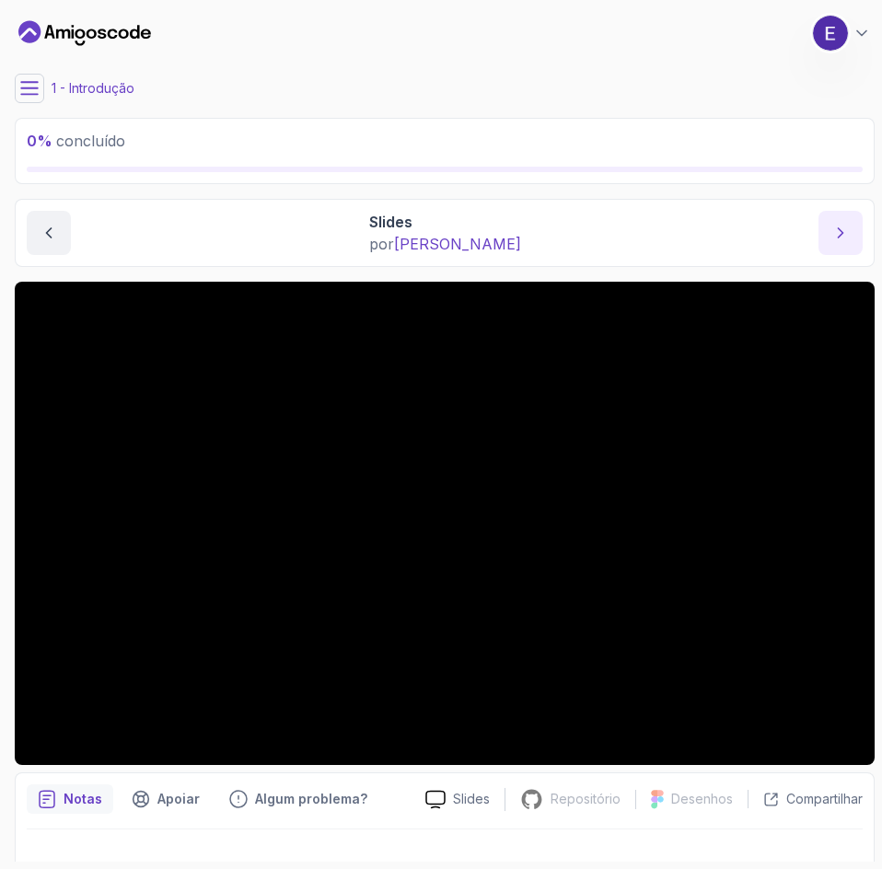
click at [838, 230] on icon "próximo conteúdo" at bounding box center [840, 233] width 18 height 18
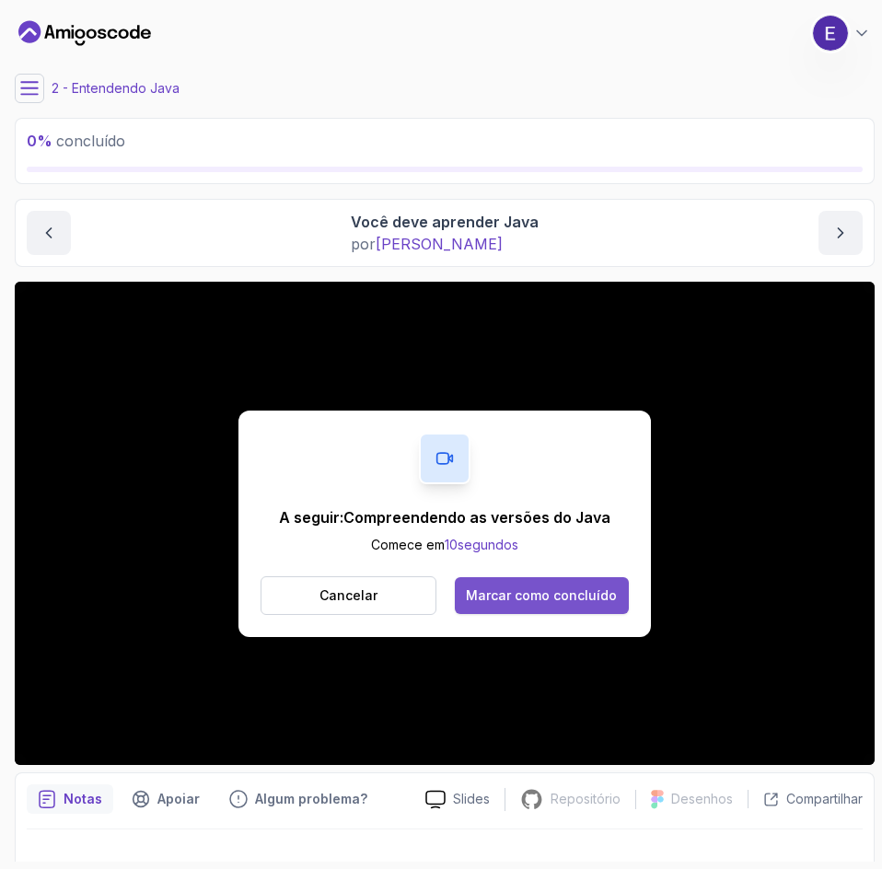
click at [582, 596] on font "Marcar como concluído" at bounding box center [541, 595] width 151 height 16
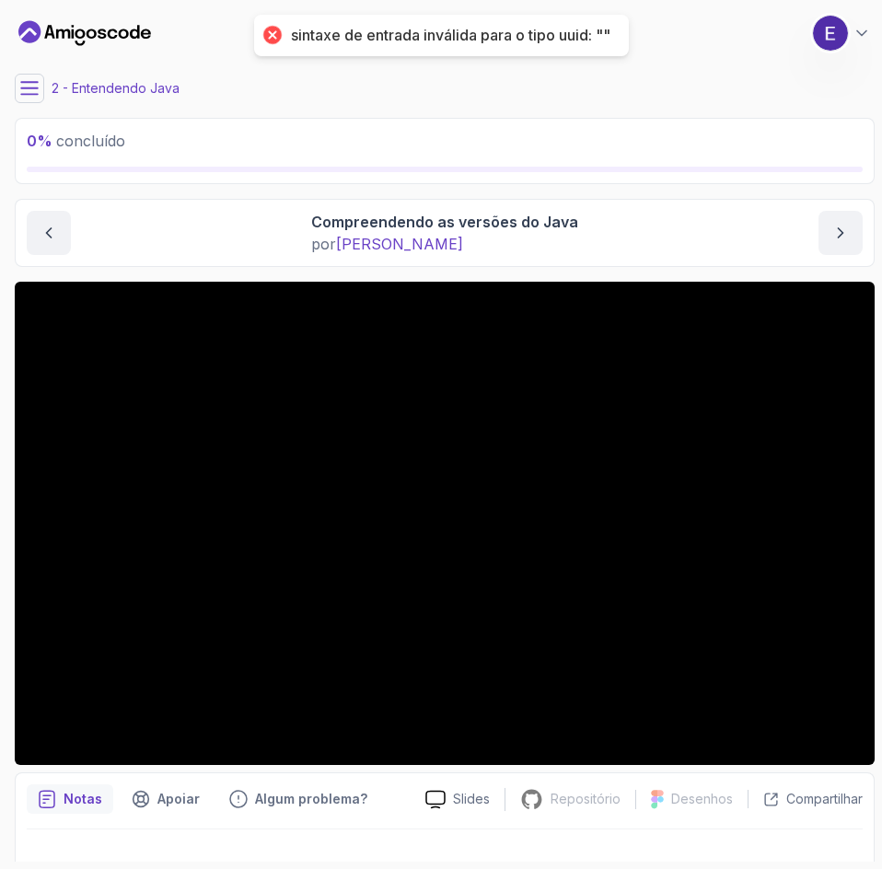
click at [37, 92] on icon at bounding box center [29, 88] width 18 height 18
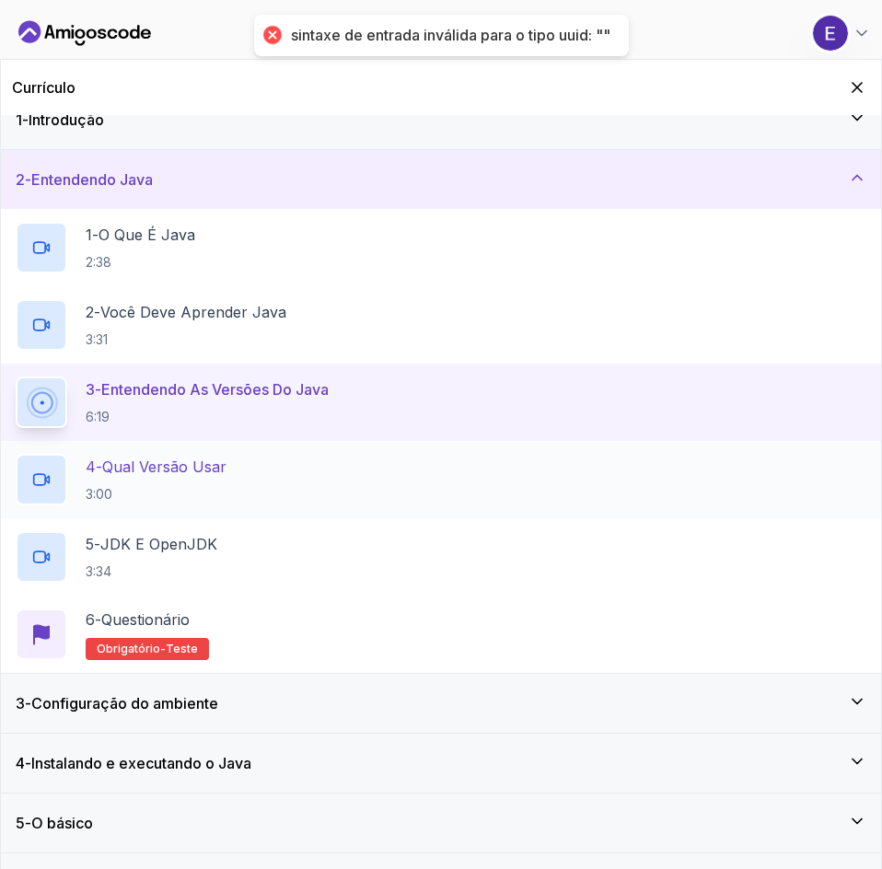
scroll to position [70, 0]
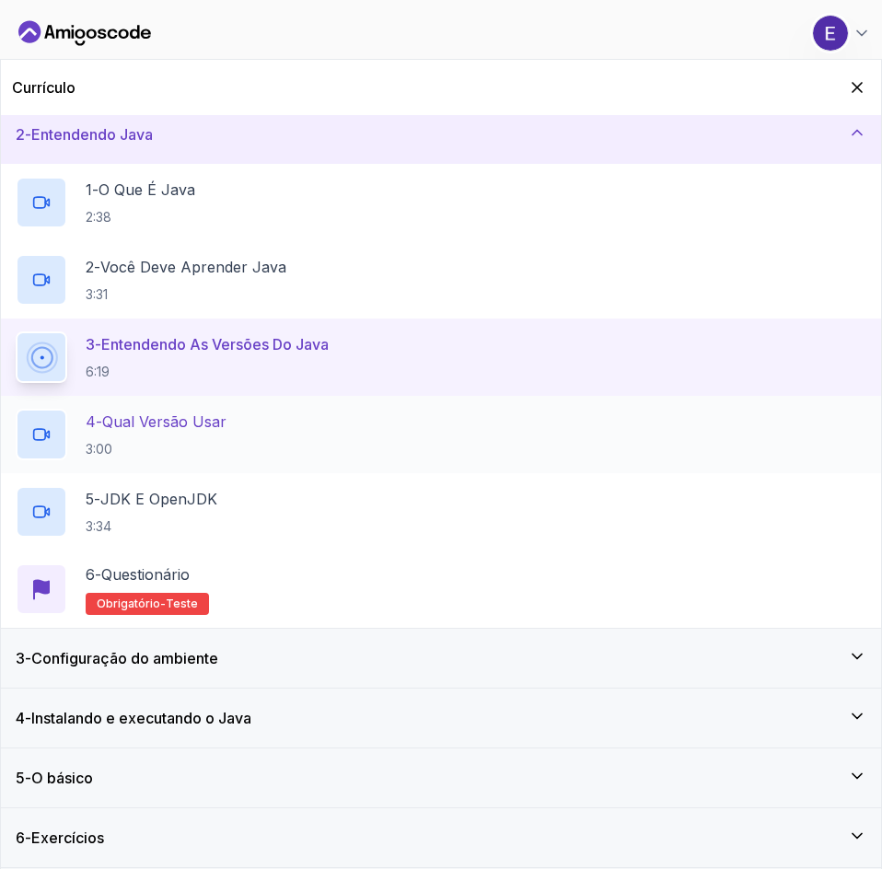
click at [748, 450] on div "4 - Qual versão usar 3:00" at bounding box center [441, 435] width 850 height 52
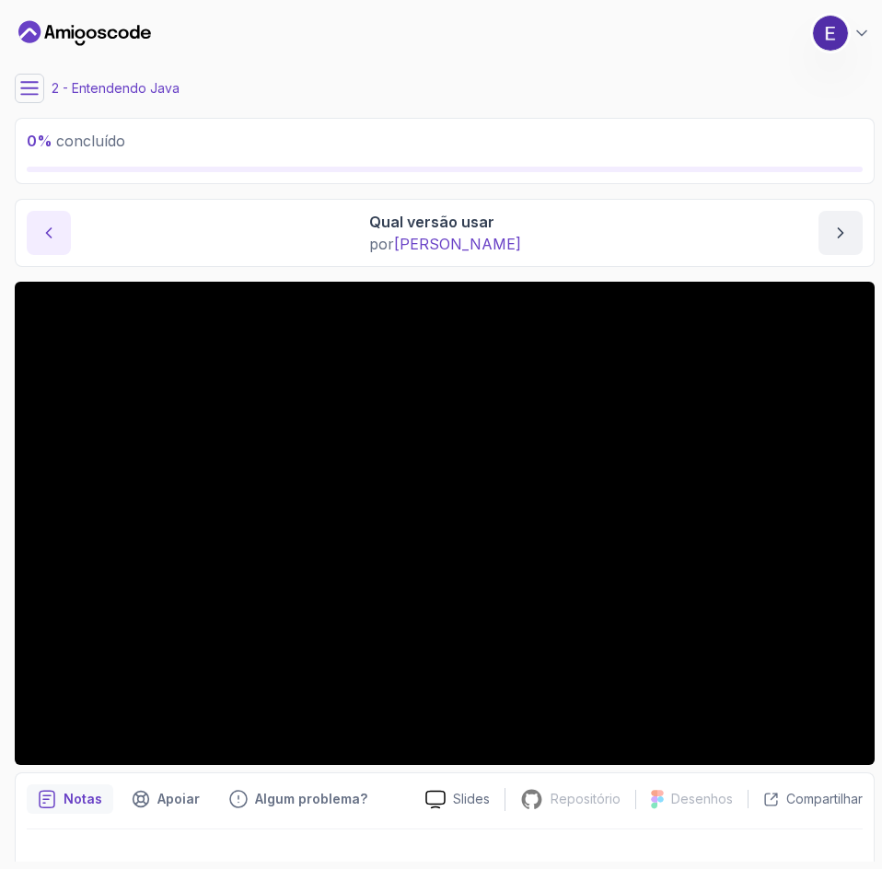
click at [29, 243] on button "conteúdo anterior" at bounding box center [49, 233] width 44 height 44
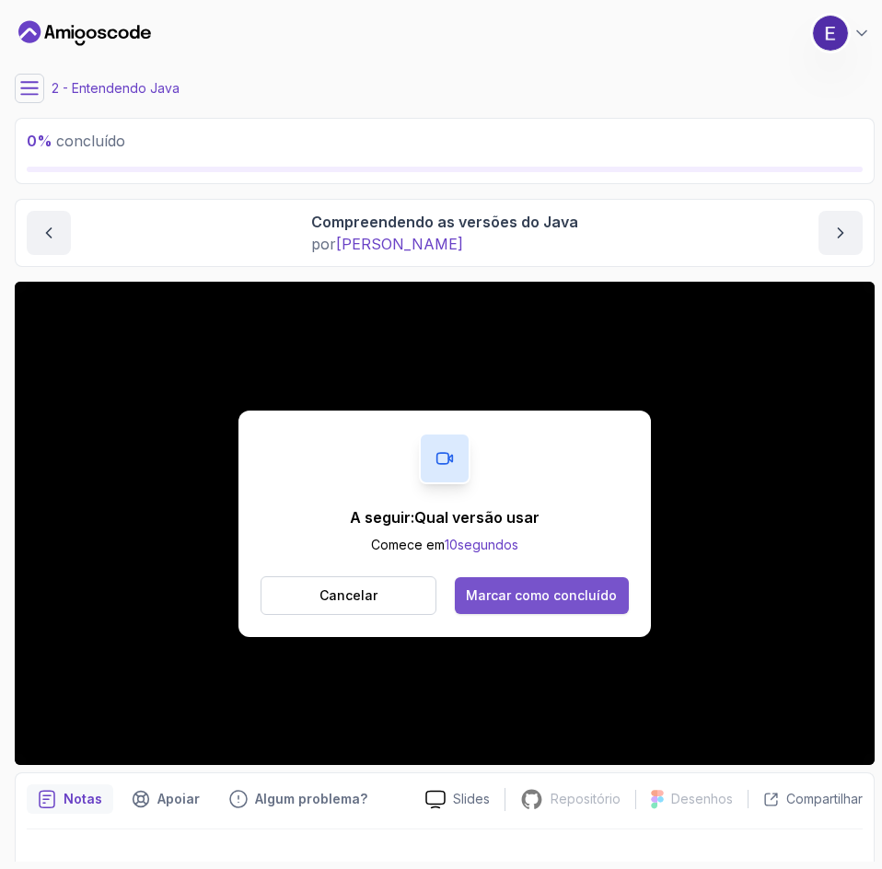
click at [560, 583] on button "Marcar como concluído" at bounding box center [542, 595] width 174 height 37
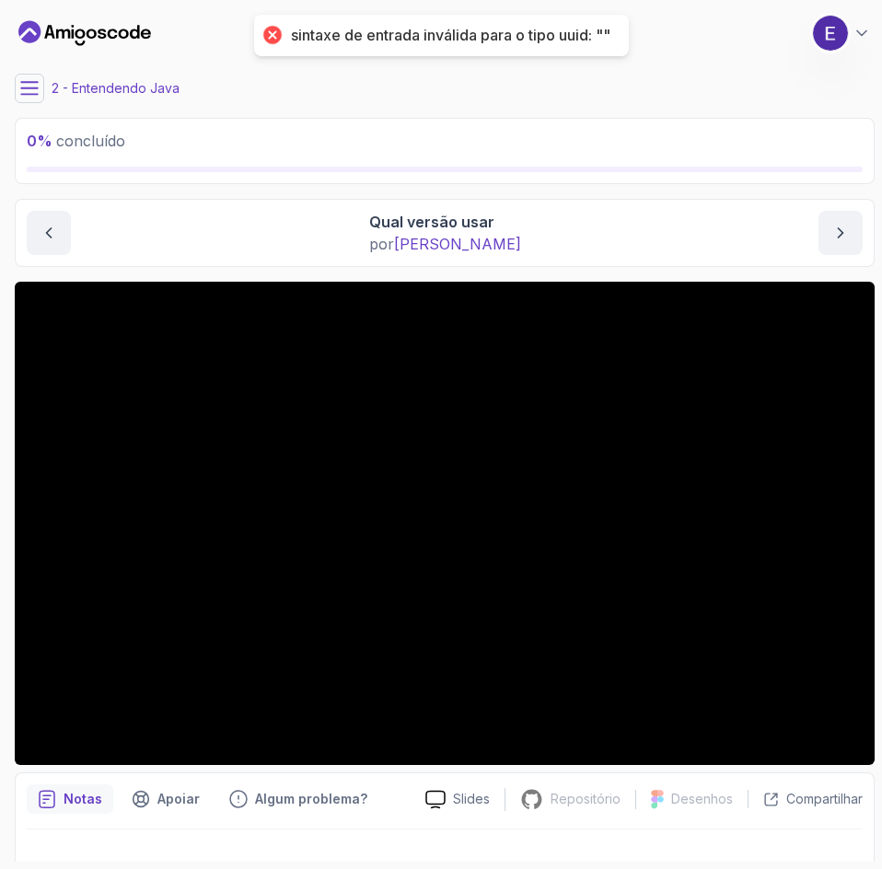
click at [614, 34] on div "sintaxe de entrada inválida para o tipo uuid: """ at bounding box center [441, 35] width 375 height 41
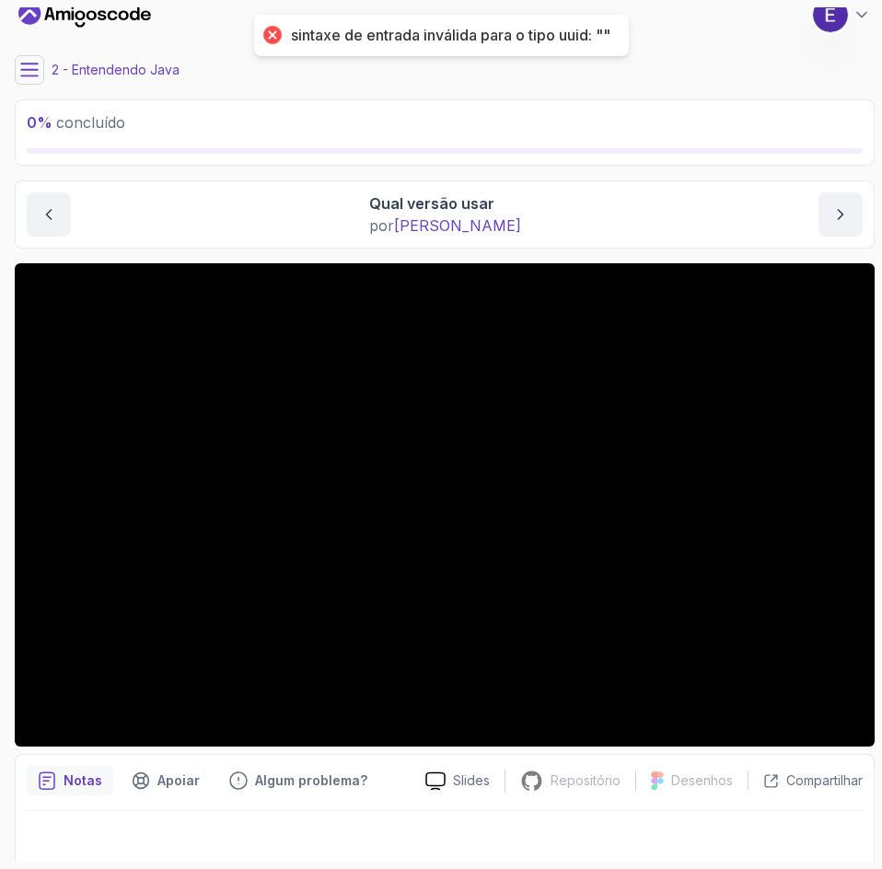
scroll to position [31, 0]
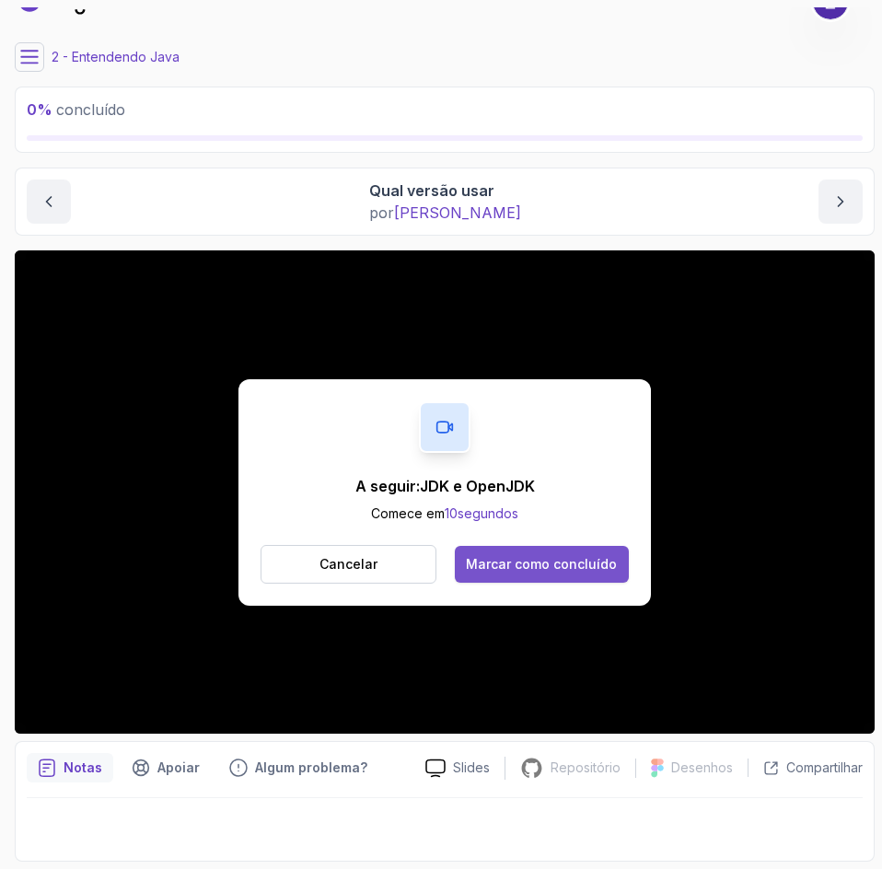
click at [572, 565] on font "Marcar como concluído" at bounding box center [541, 564] width 151 height 16
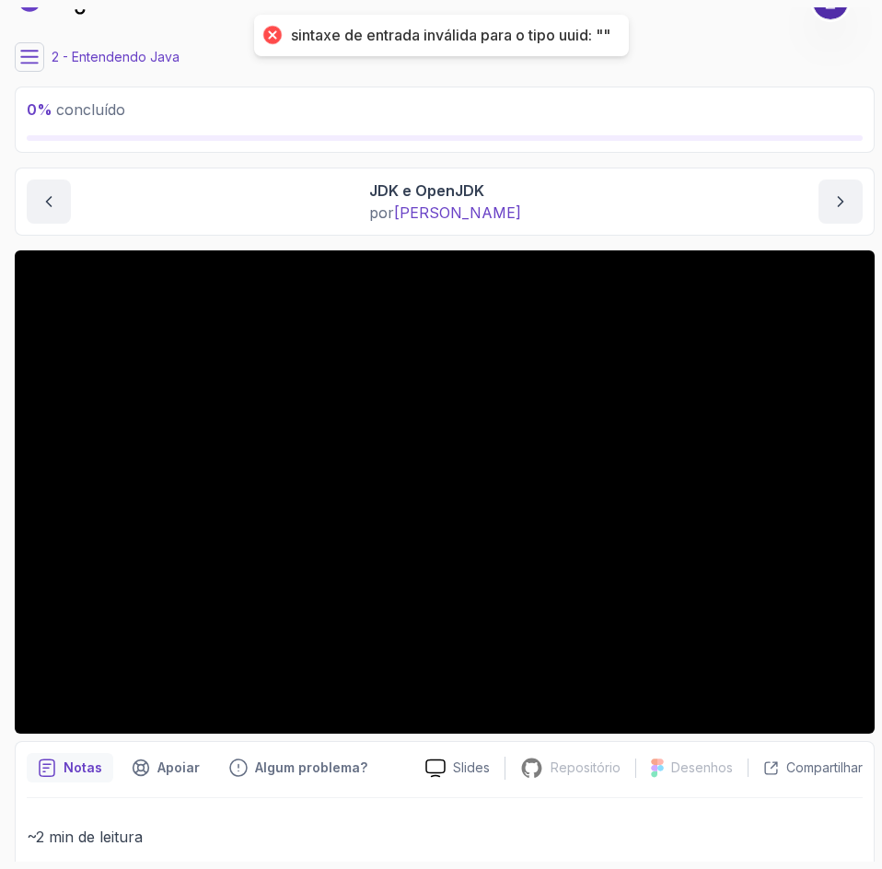
click at [553, 34] on font "sintaxe de entrada inválida para o tipo uuid: """ at bounding box center [450, 35] width 319 height 18
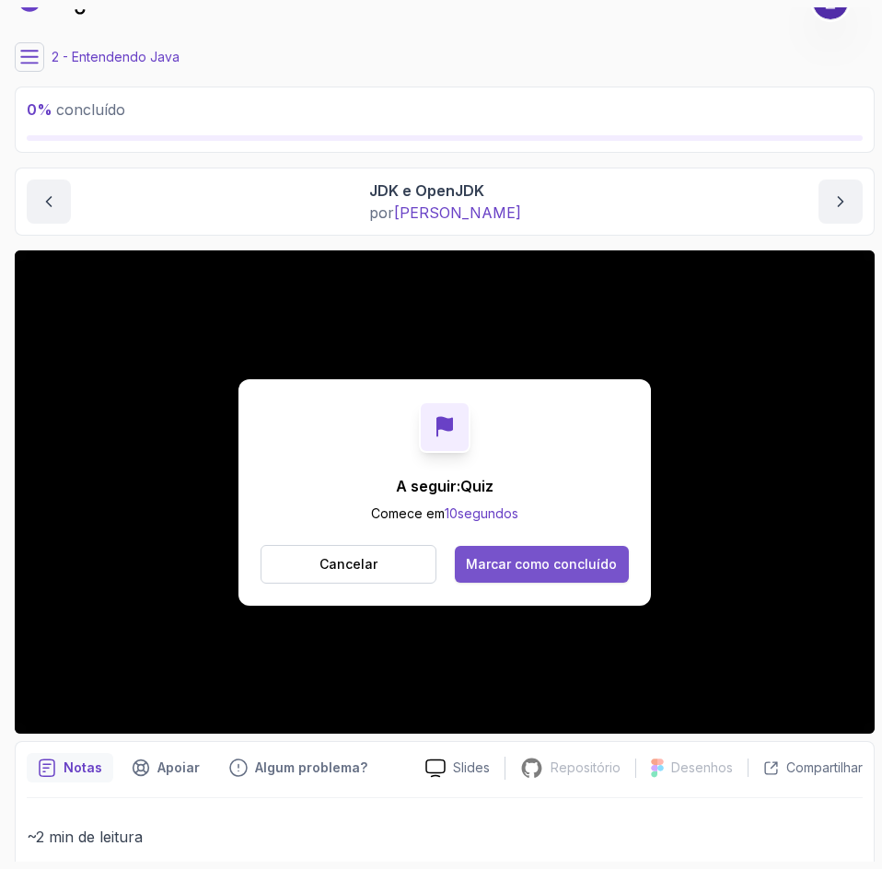
click at [565, 565] on font "Marcar como concluído" at bounding box center [541, 564] width 151 height 16
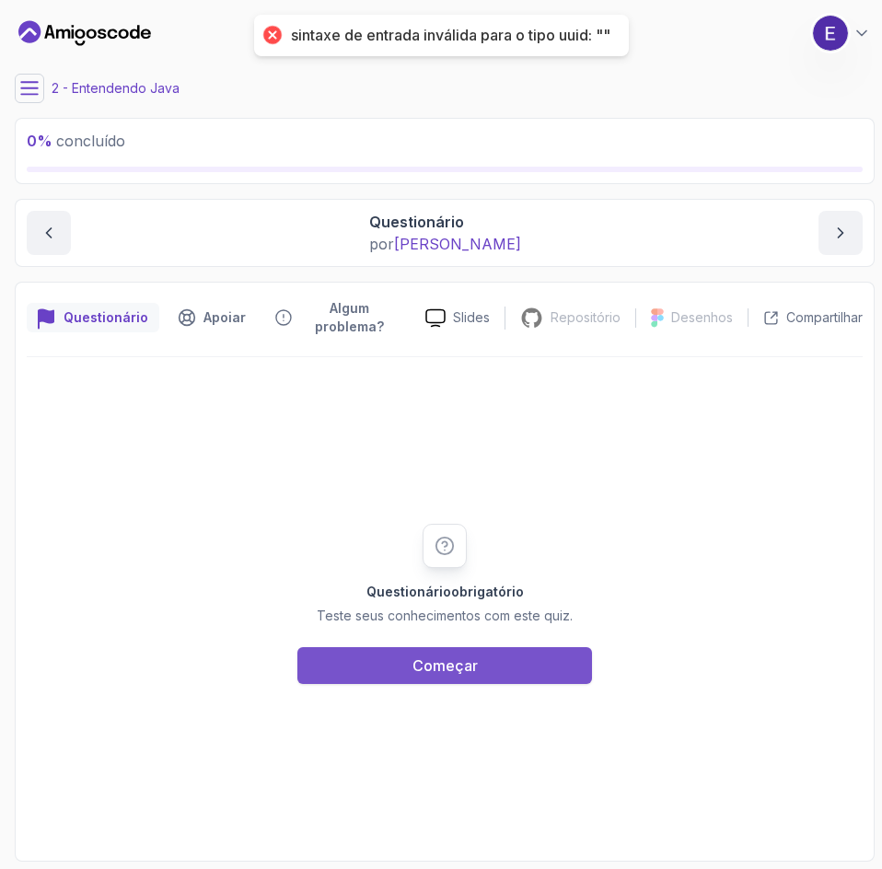
click at [548, 676] on button "Começar" at bounding box center [444, 665] width 295 height 37
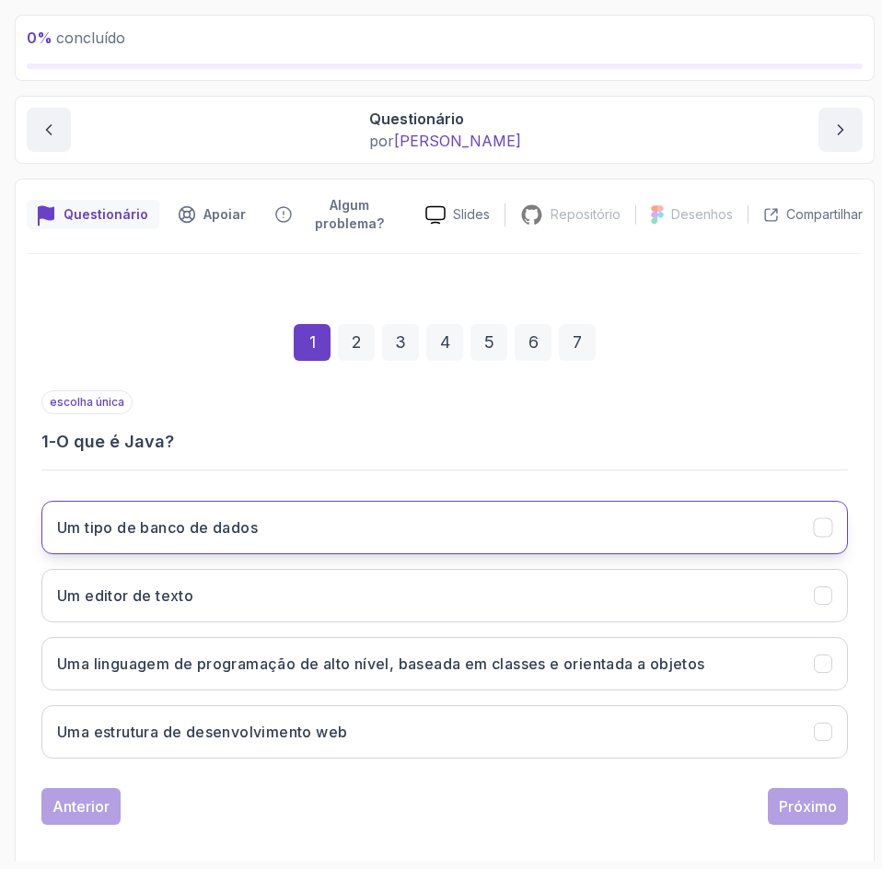
scroll to position [119, 0]
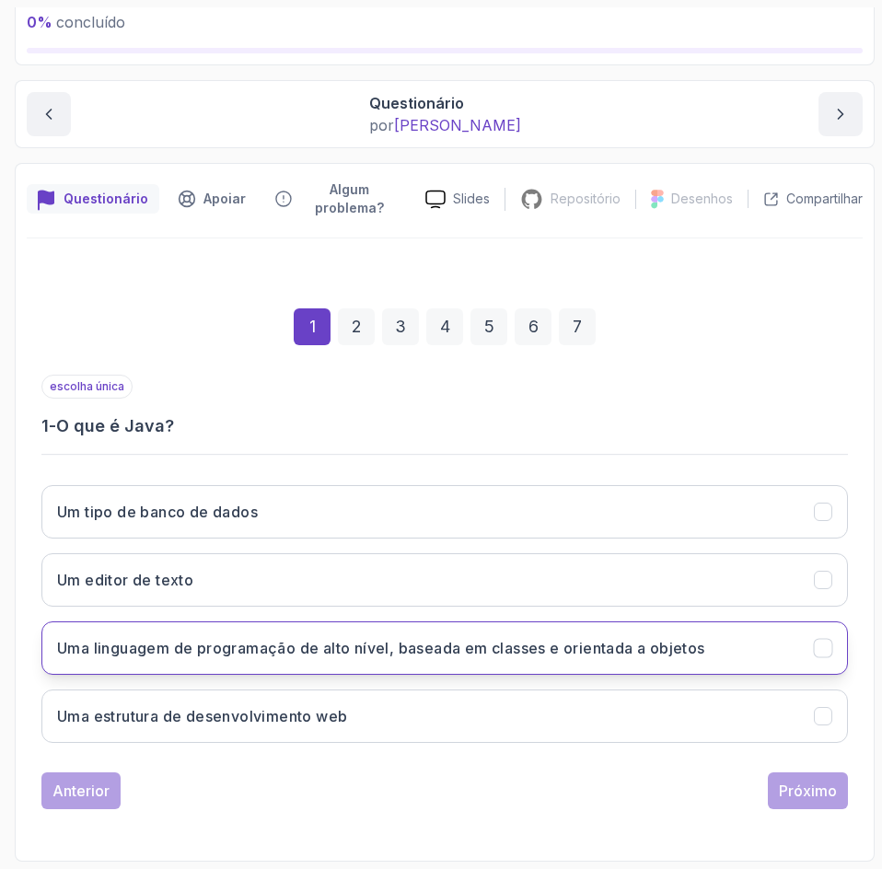
click at [583, 649] on font "Uma linguagem de programação de alto nível, baseada em classes e orientada a ob…" at bounding box center [381, 648] width 648 height 18
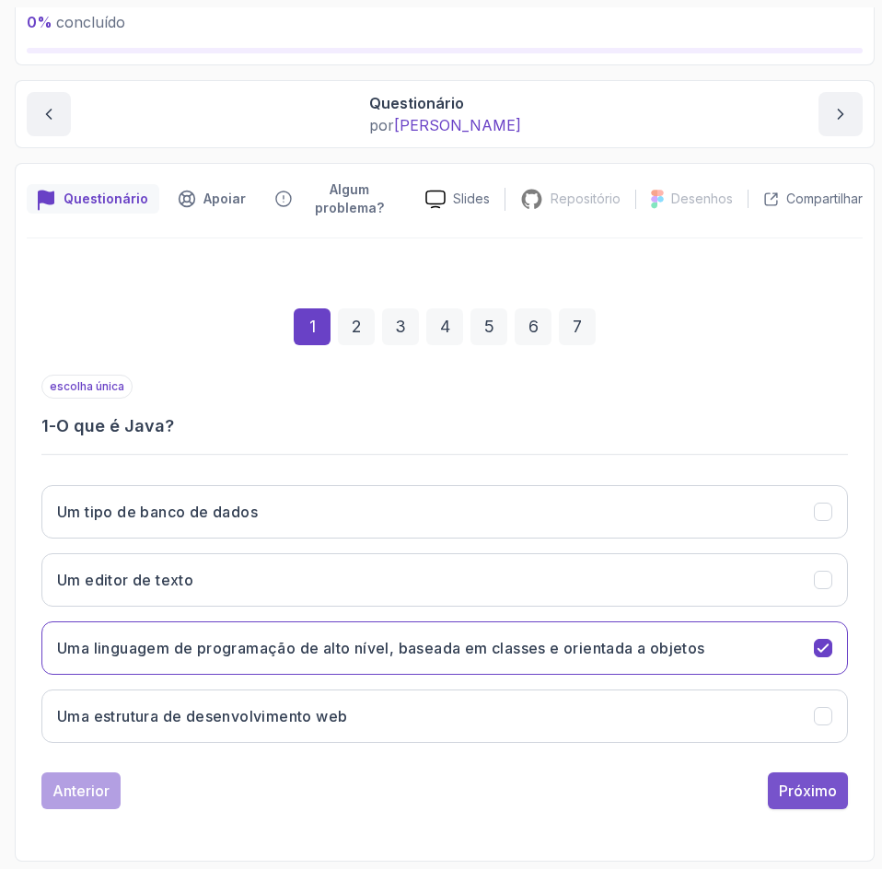
click at [791, 799] on font "Próximo" at bounding box center [808, 790] width 58 height 18
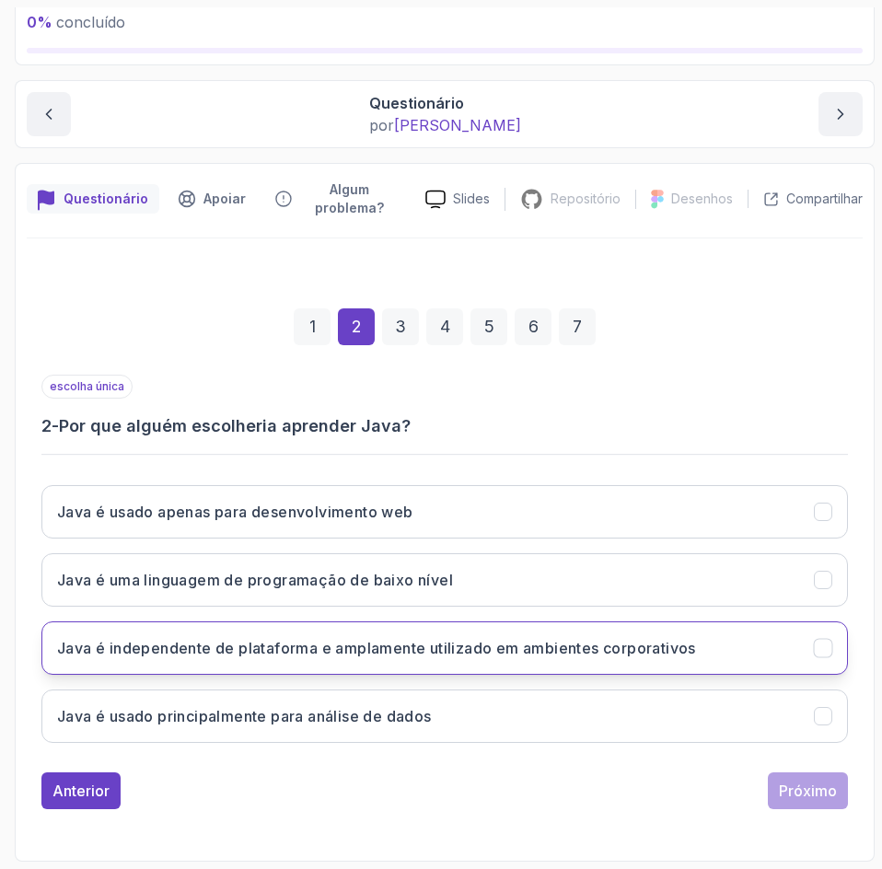
click at [771, 650] on button "Java é independente de plataforma e amplamente utilizado em ambientes corporati…" at bounding box center [444, 647] width 806 height 53
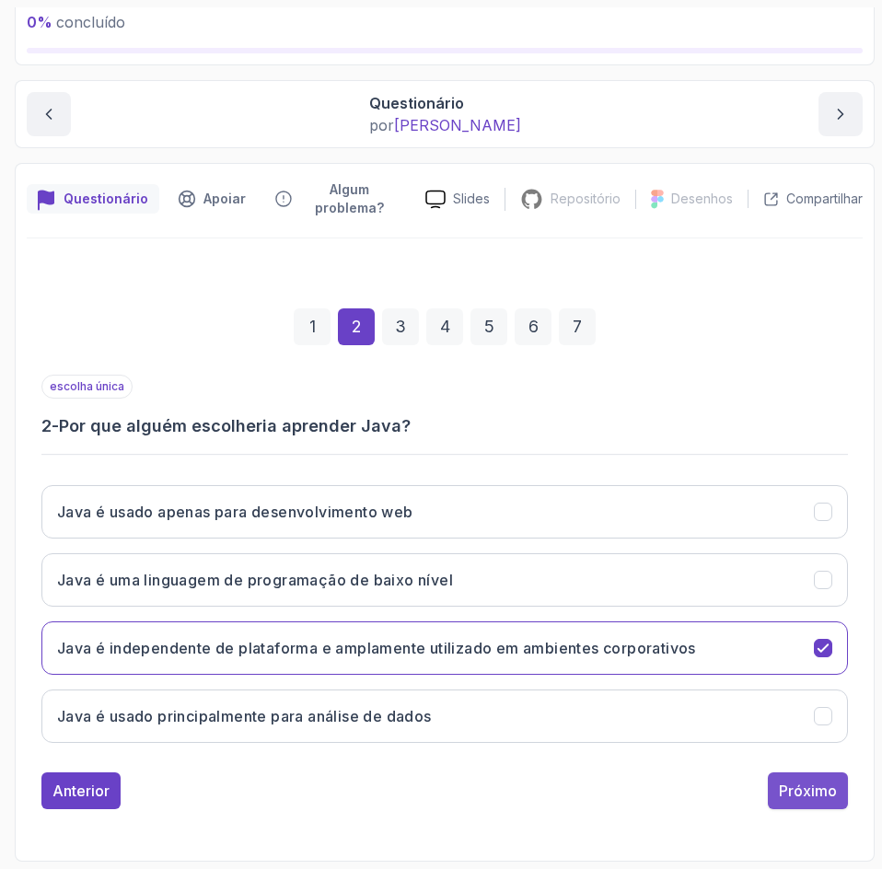
click at [810, 802] on button "Próximo" at bounding box center [808, 790] width 80 height 37
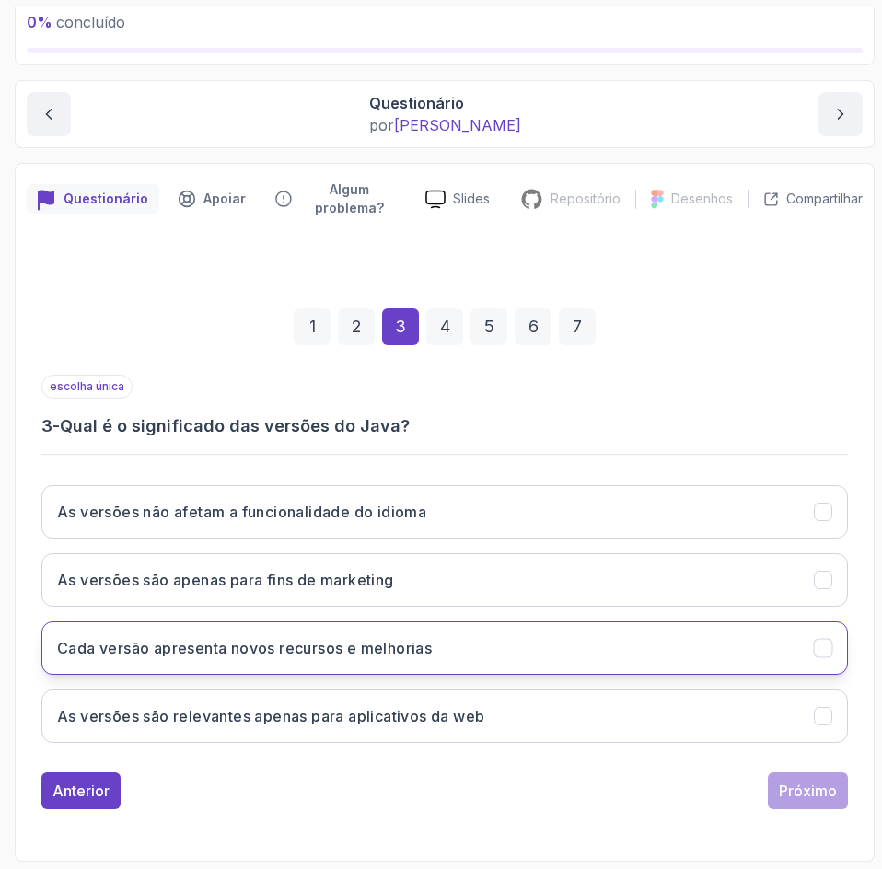
click at [784, 650] on button "Cada versão apresenta novos recursos e melhorias" at bounding box center [444, 647] width 806 height 53
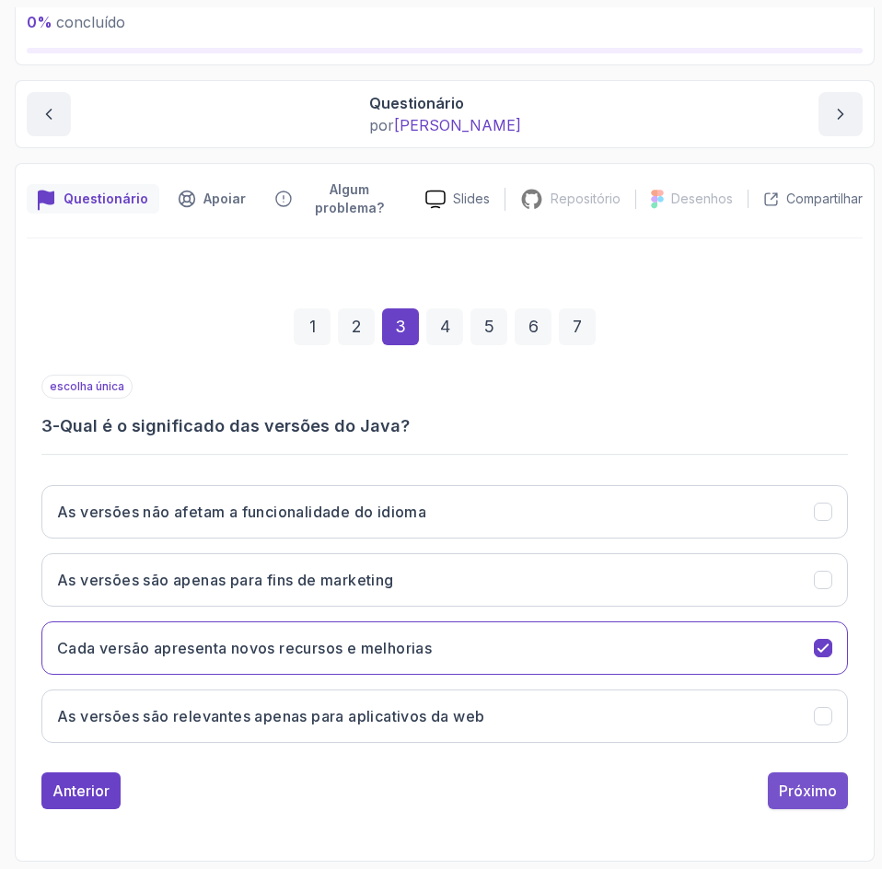
click at [799, 799] on font "Próximo" at bounding box center [808, 790] width 58 height 18
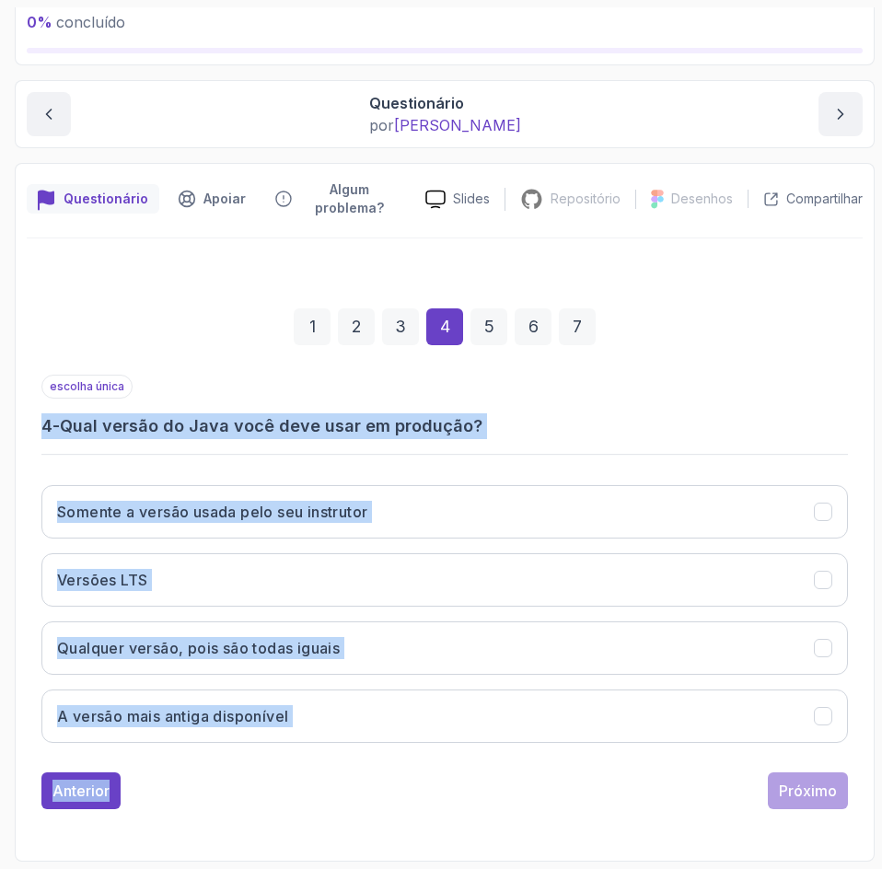
drag, startPoint x: 356, startPoint y: 771, endPoint x: 0, endPoint y: 411, distance: 506.3
click at [0, 411] on section "0 % concluído 1 - Introdução 2 - Entendendo Java 1 - O que é Java 2:38 2 - Você…" at bounding box center [441, 434] width 882 height 869
copy div "4 - Qual versão do Java você deve usar em produção? Somente a versão usada pelo…"
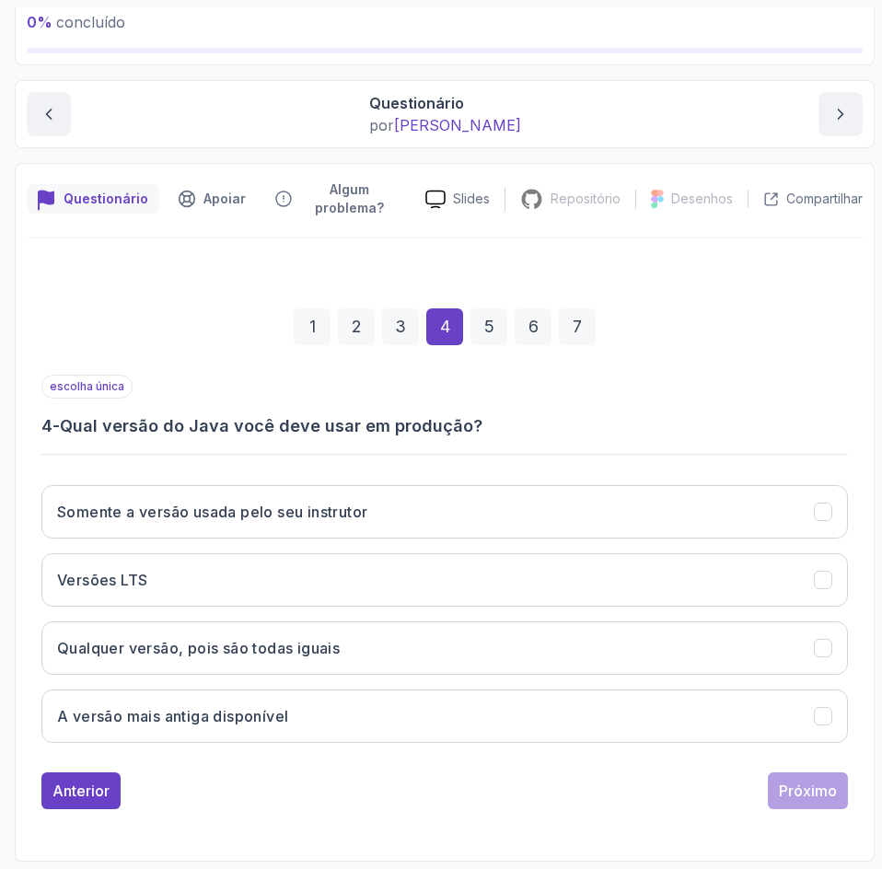
click at [703, 329] on div "1 2 3 4 5 6 7" at bounding box center [444, 327] width 806 height 96
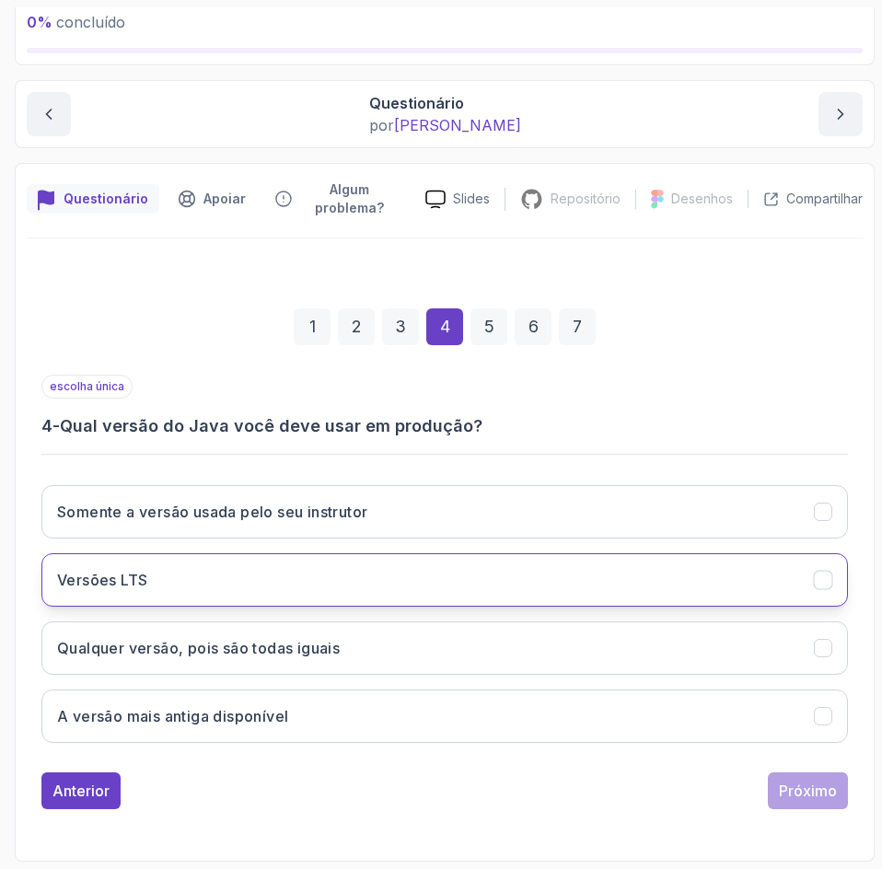
click at [758, 583] on button "Versões LTS" at bounding box center [444, 579] width 806 height 53
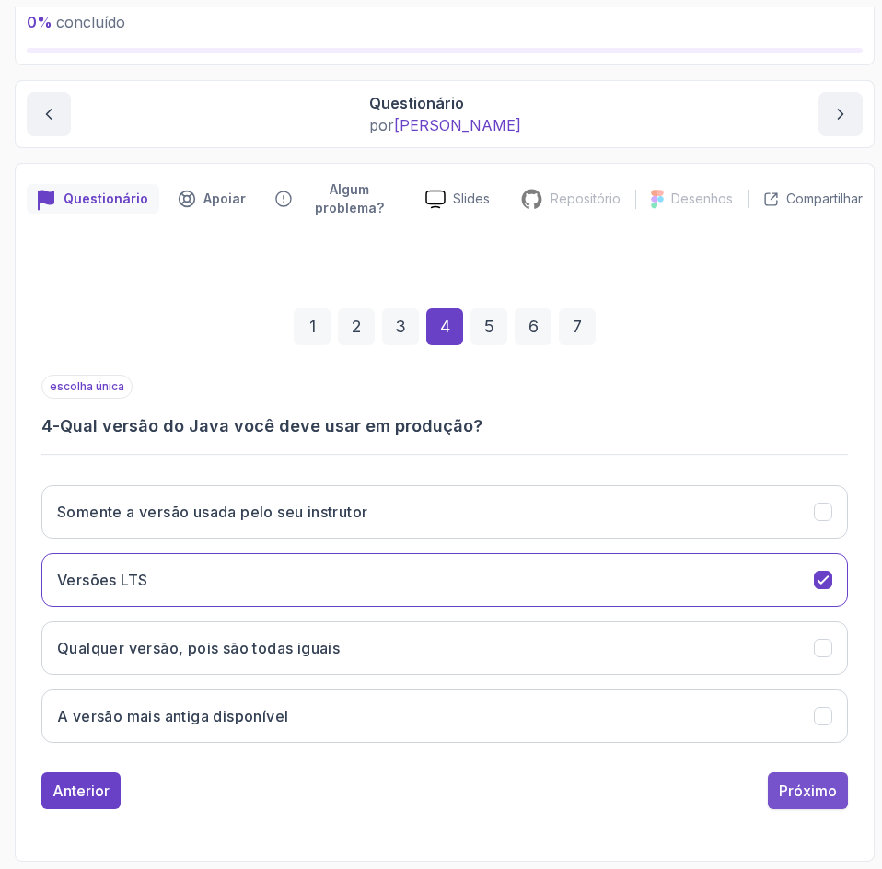
click at [792, 782] on font "Próximo" at bounding box center [808, 790] width 58 height 18
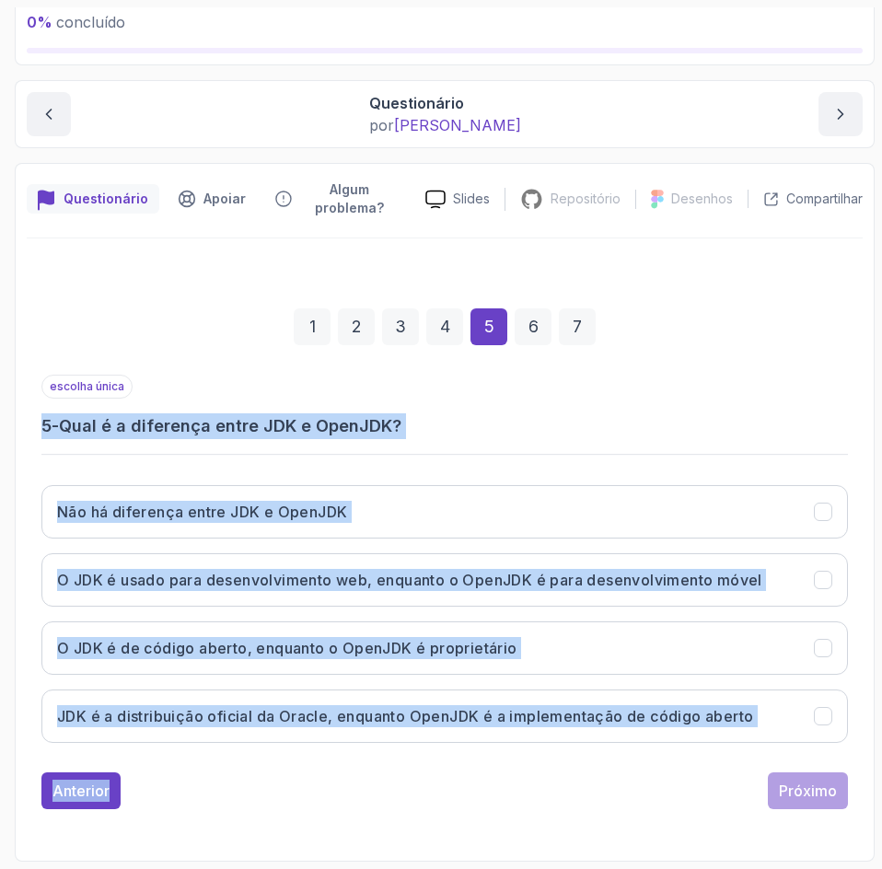
drag, startPoint x: 383, startPoint y: 781, endPoint x: -1, endPoint y: 422, distance: 526.1
click at [0, 422] on html "0 % concluído 1 - Introdução 2 - Entendendo Java 1 - O que é Java 2:38 2 - Você…" at bounding box center [441, 434] width 882 height 869
copy div "5 - Qual é a diferença entre JDK e OpenJDK? Não há diferença entre JDK e OpenJD…"
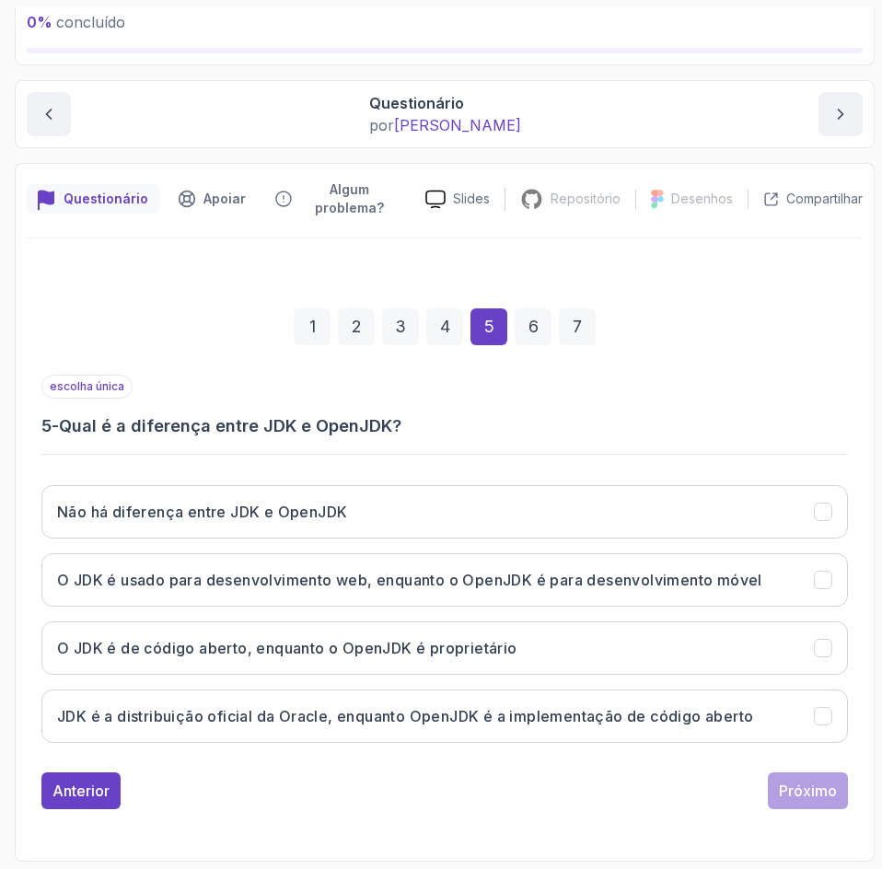
click at [699, 361] on div "1 2 3 4 5 6 7" at bounding box center [444, 327] width 806 height 96
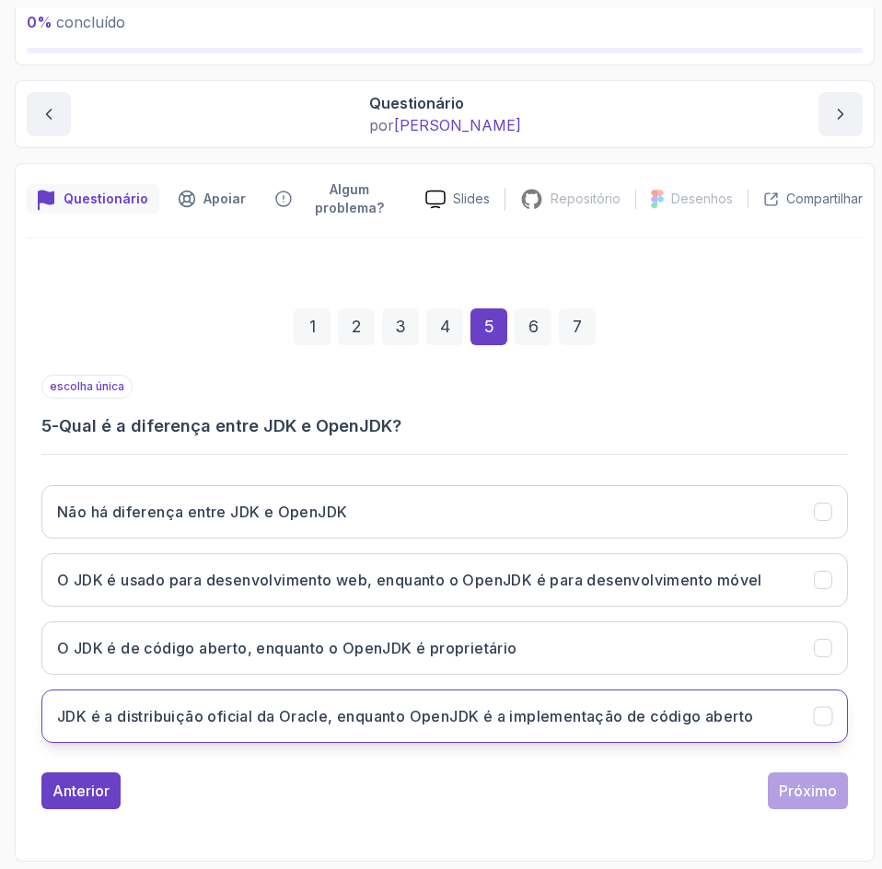
click at [817, 716] on icon "JDK é a distribuição oficial da Oracle, enquanto OpenJDK é a implementação de c…" at bounding box center [822, 715] width 10 height 7
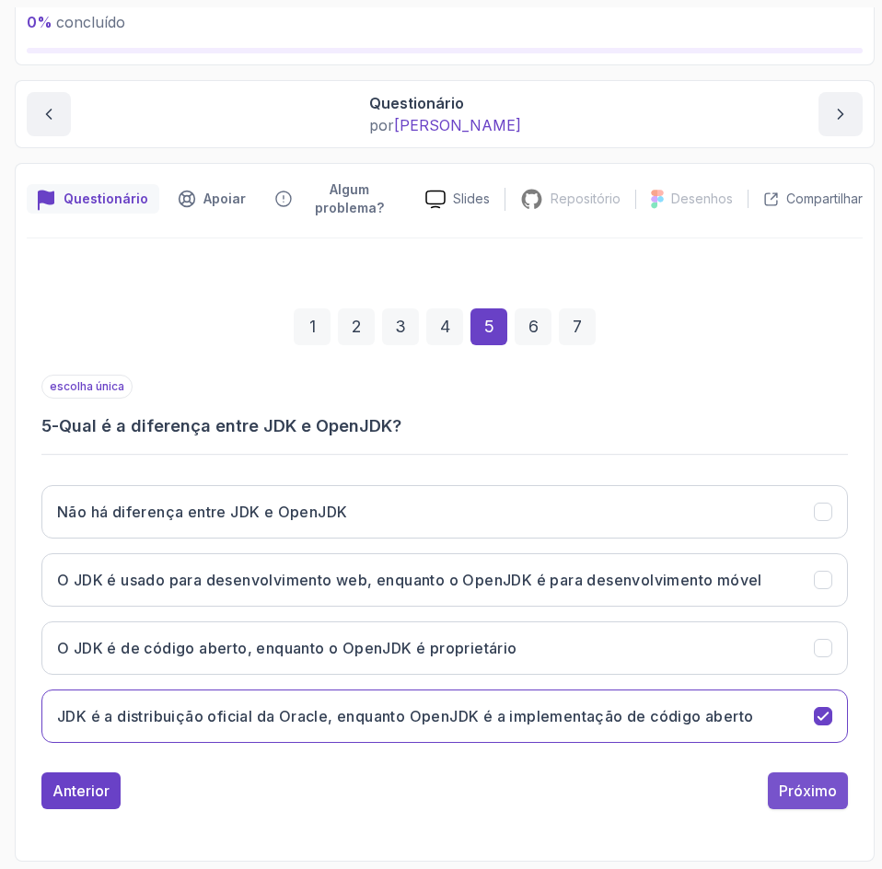
click at [812, 791] on font "Próximo" at bounding box center [808, 790] width 58 height 18
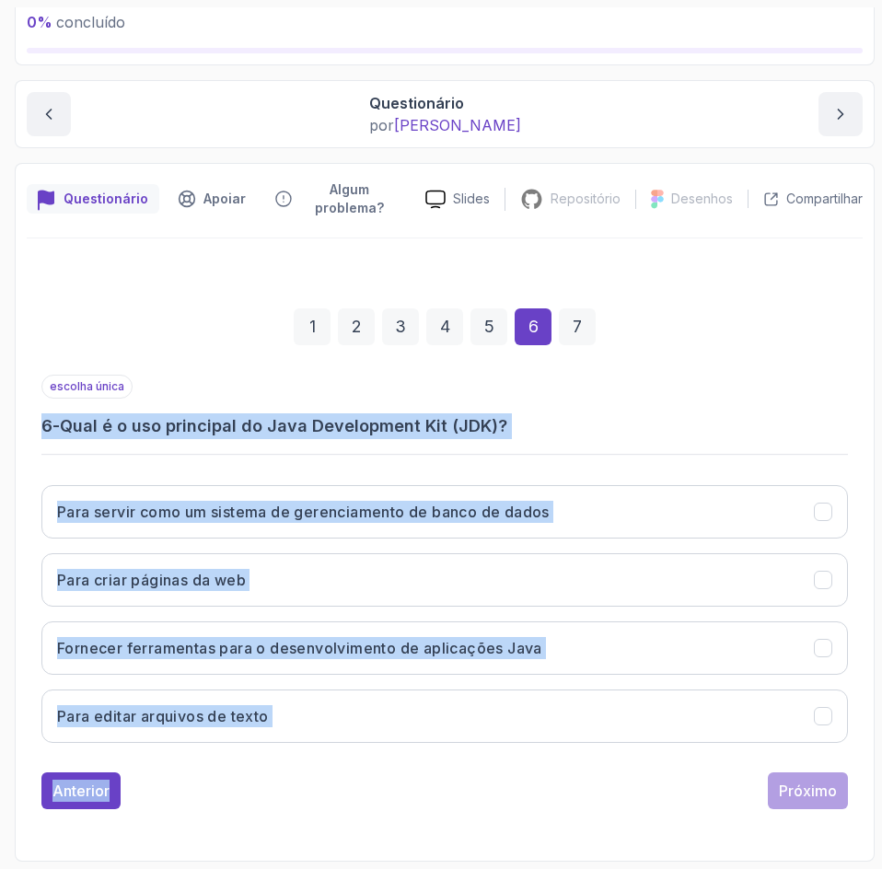
drag, startPoint x: 295, startPoint y: 756, endPoint x: 20, endPoint y: 417, distance: 436.4
click at [20, 417] on div "Questionário Apoiar Algum problema? Slides Repositório Repositório não disponív…" at bounding box center [445, 512] width 860 height 699
copy div "6 - Qual é o uso principal do Java Development Kit (JDK)? Para servir como um s…"
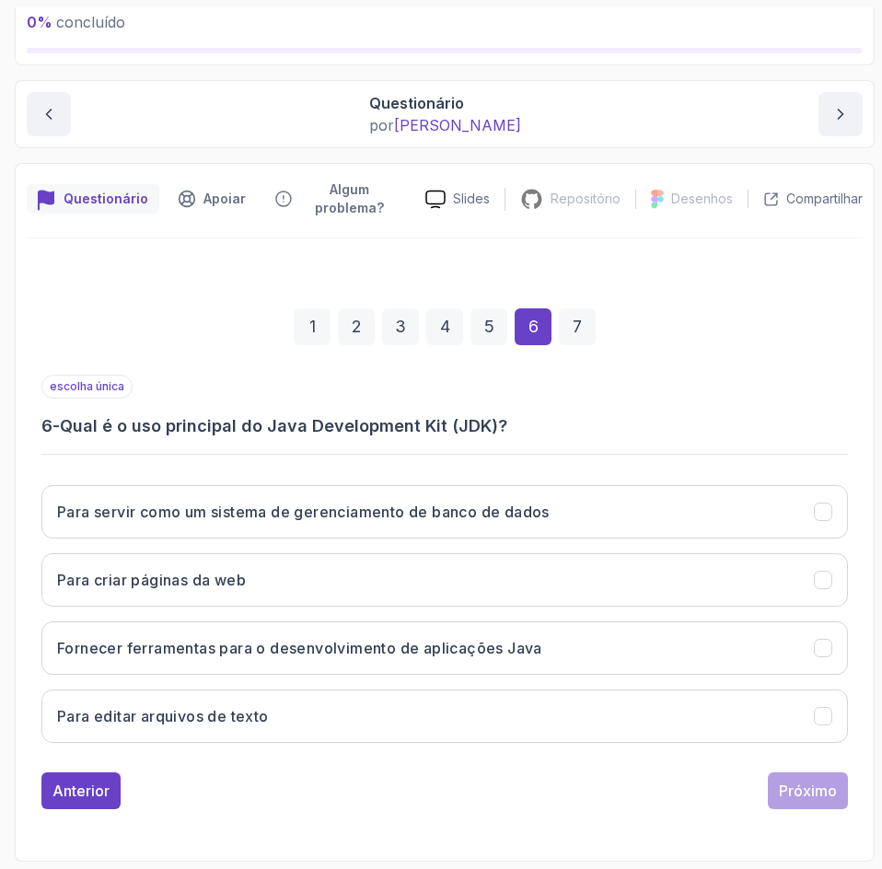
click at [761, 365] on div "1 2 3 4 5 6 7" at bounding box center [444, 327] width 806 height 96
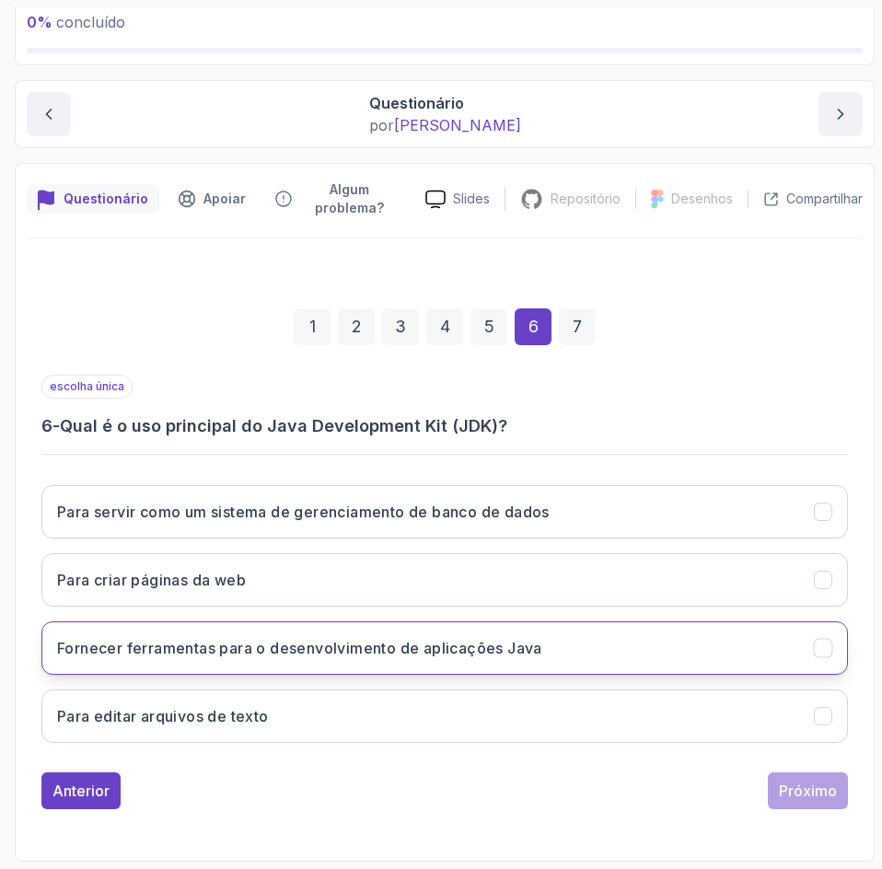
click at [694, 655] on button "Fornecer ferramentas para o desenvolvimento de aplicações Java" at bounding box center [444, 647] width 806 height 53
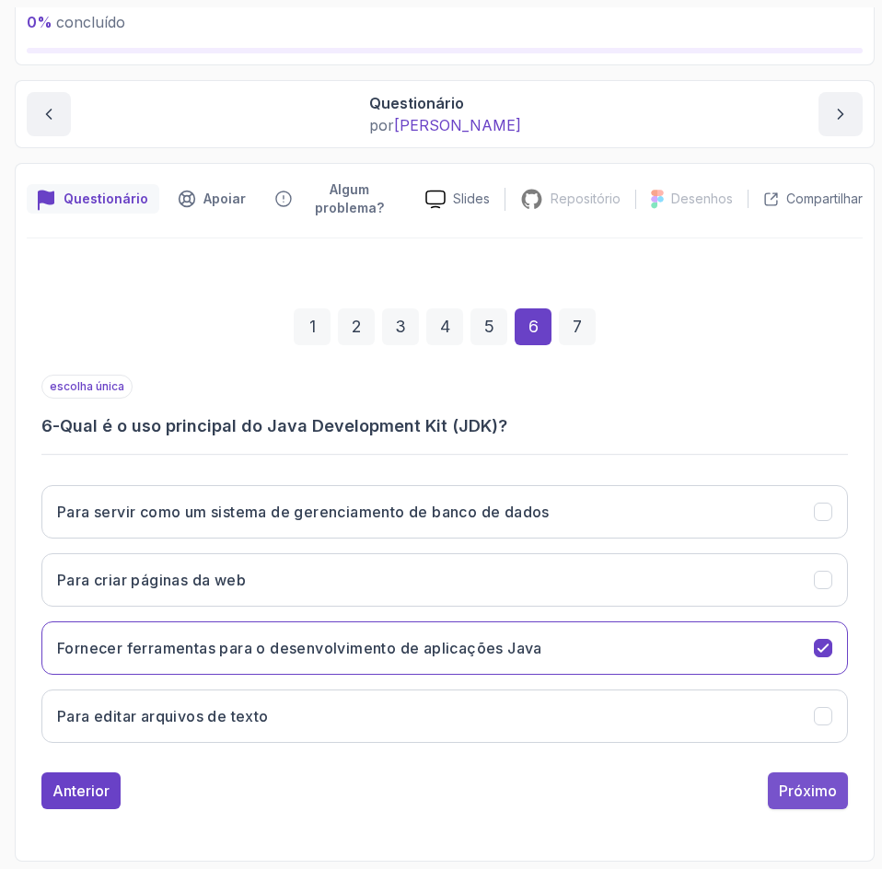
click at [813, 789] on font "Próximo" at bounding box center [808, 790] width 58 height 18
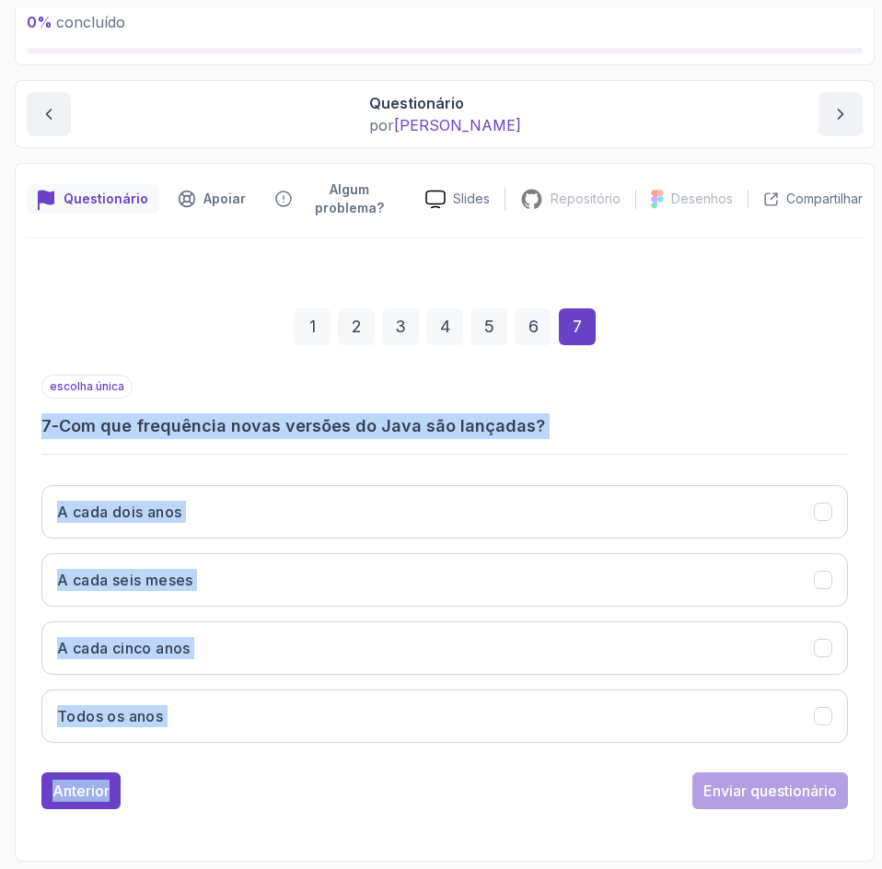
drag, startPoint x: 252, startPoint y: 763, endPoint x: 6, endPoint y: 417, distance: 424.4
click at [6, 417] on section "0 % concluído 1 - Introdução 2 - Entendendo Java 1 - O que é Java 2:38 2 - Você…" at bounding box center [441, 434] width 882 height 869
copy div "7 - Com que frequência novas versões do Java são lançadas? A cada dois anos A c…"
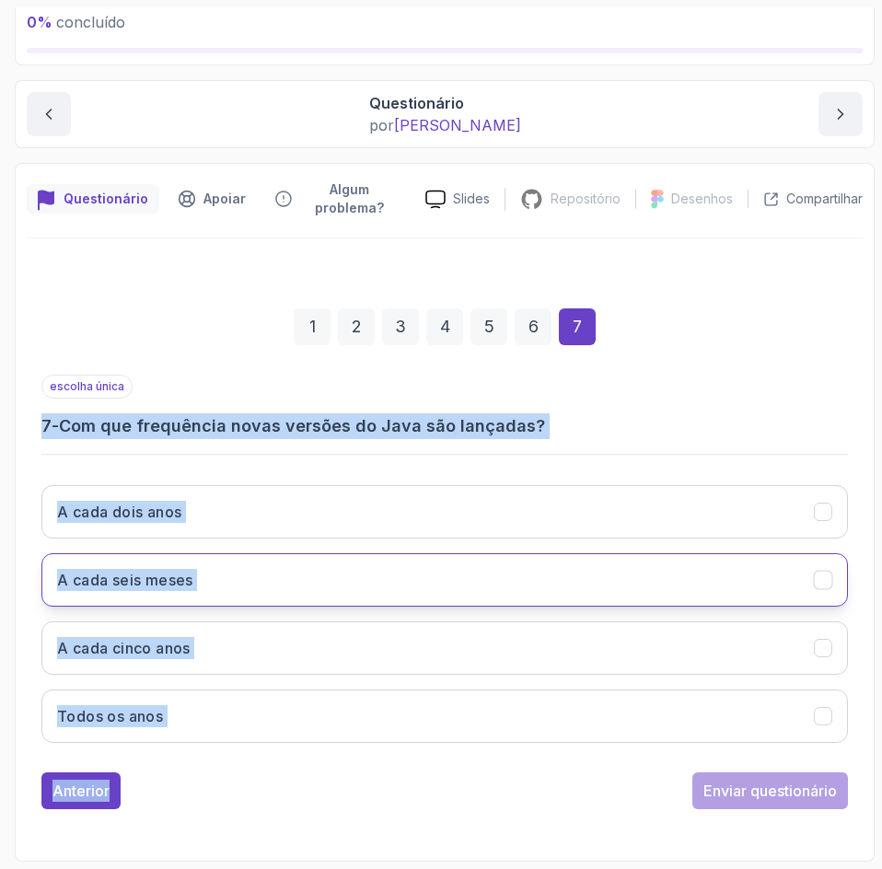
click at [456, 598] on button "A cada seis meses" at bounding box center [444, 579] width 806 height 53
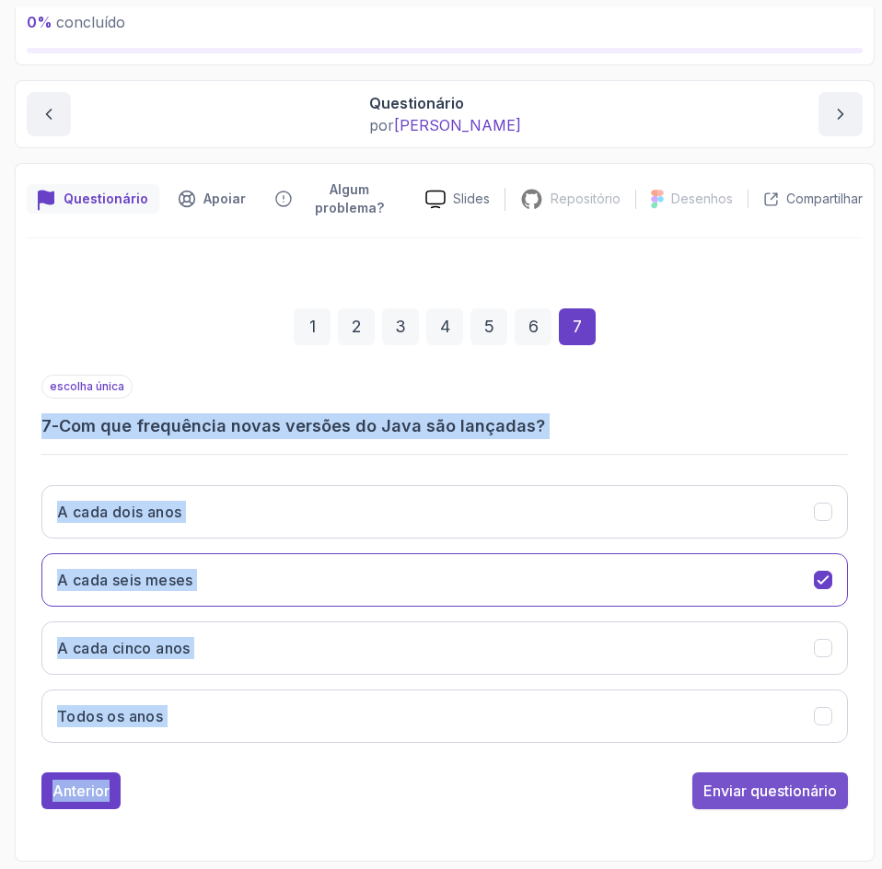
click at [804, 791] on font "Enviar questionário" at bounding box center [769, 790] width 133 height 18
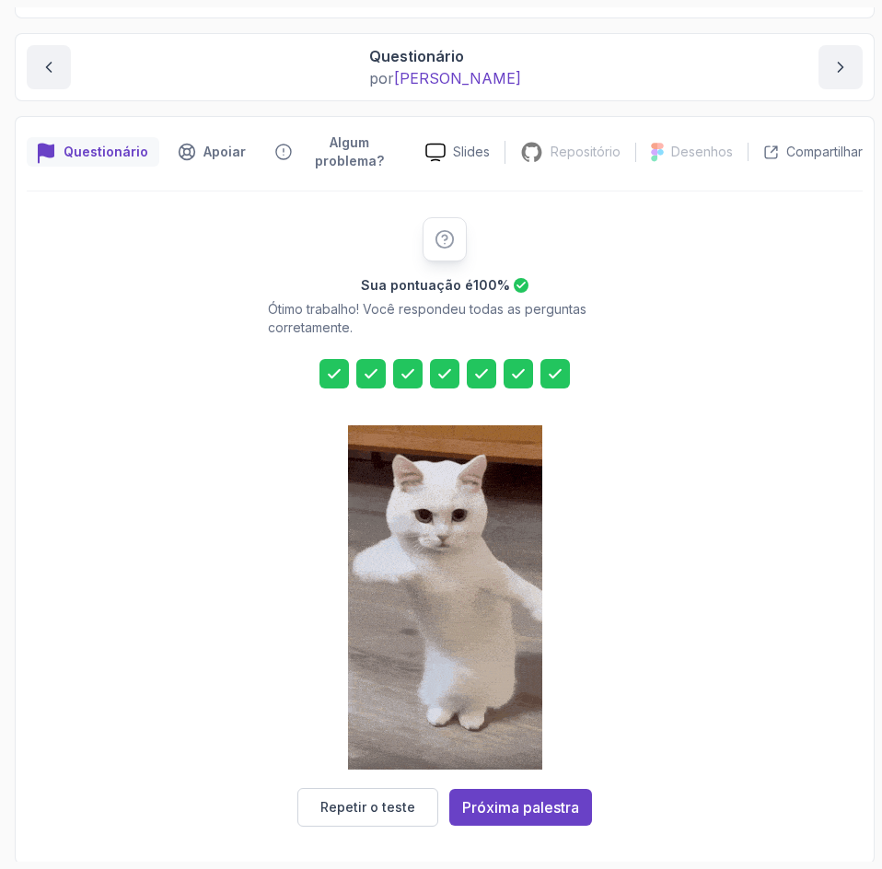
scroll to position [168, 0]
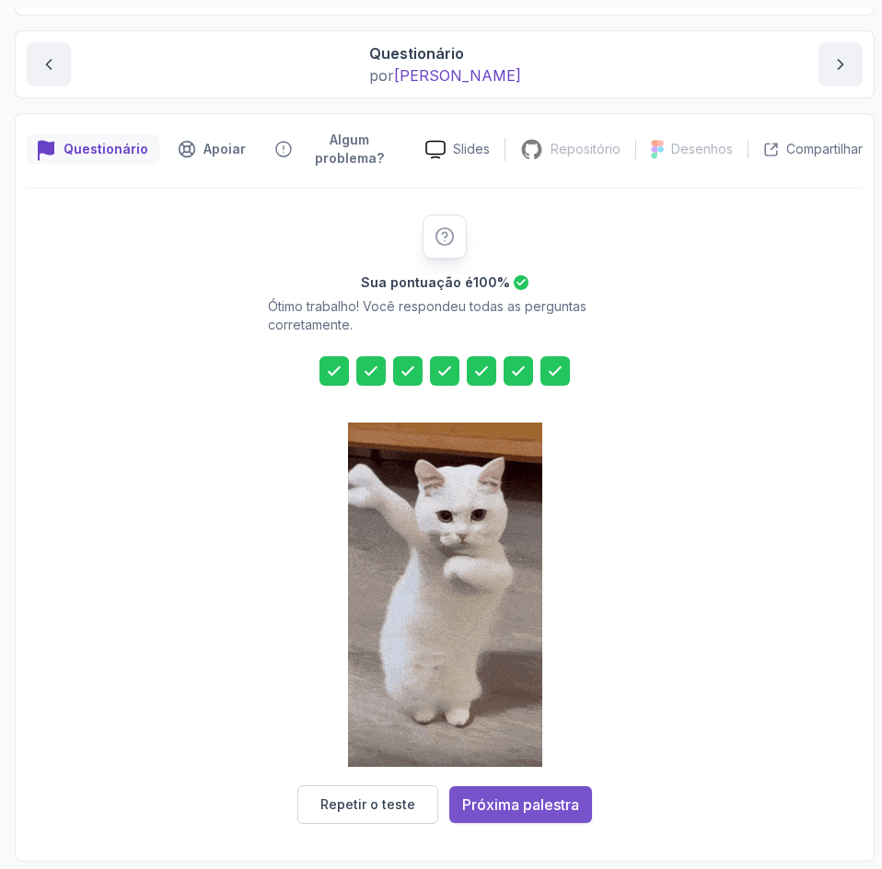
click at [577, 813] on font "Próxima palestra" at bounding box center [520, 804] width 117 height 18
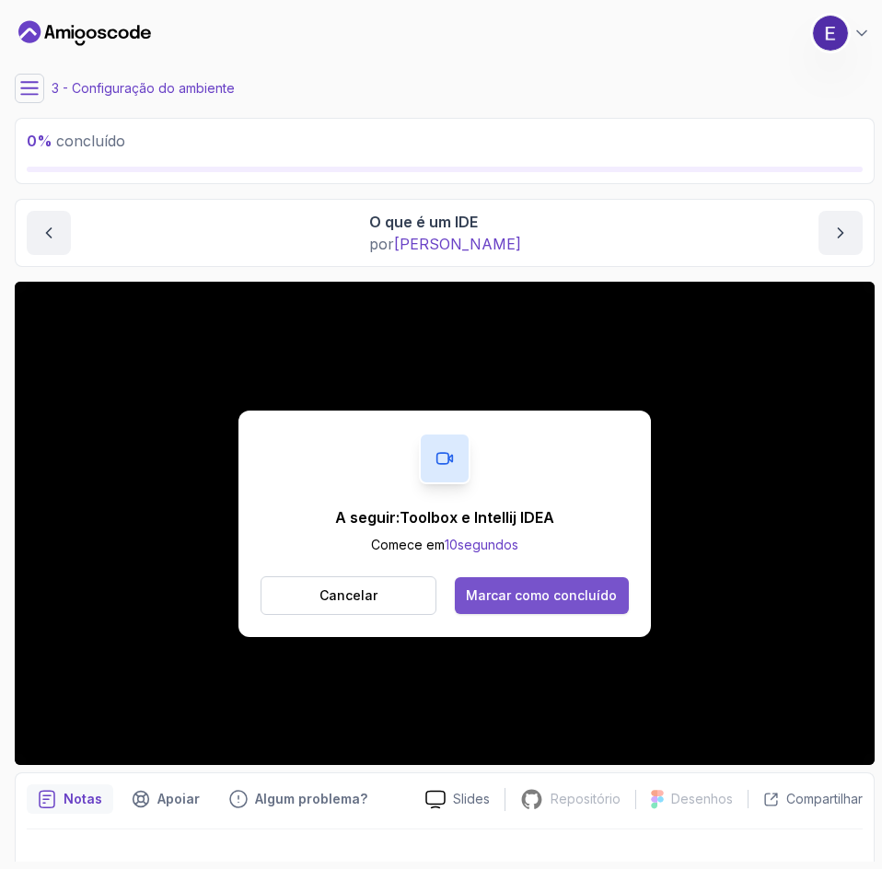
click at [596, 603] on div "Marcar como concluído" at bounding box center [541, 595] width 151 height 18
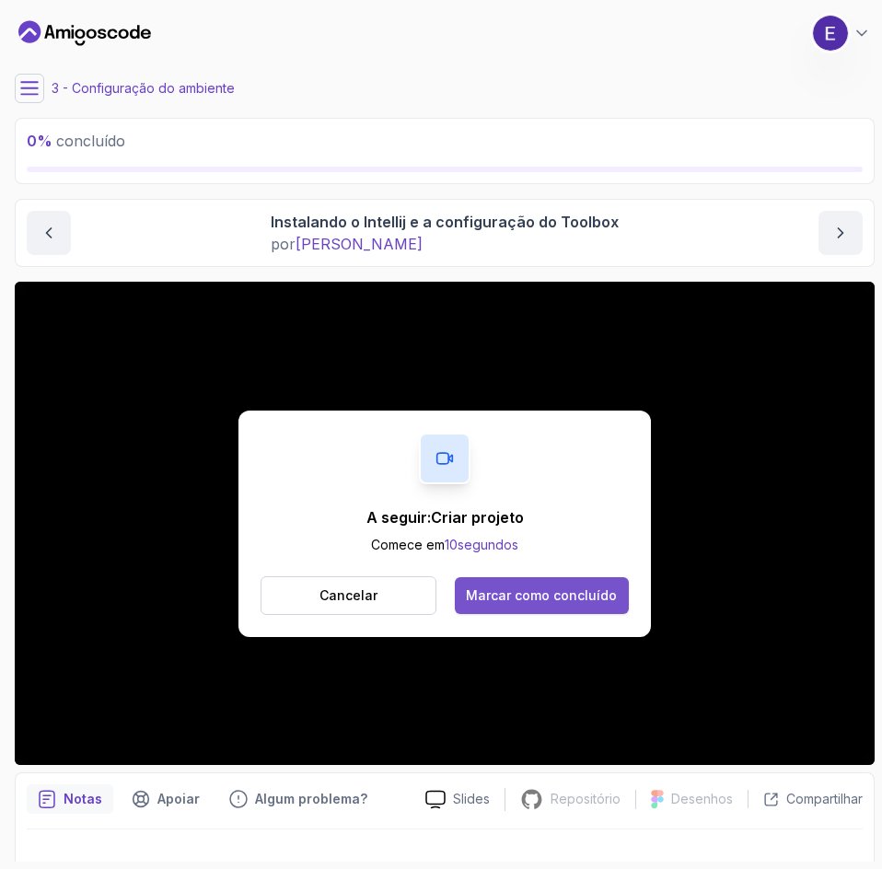
click at [613, 599] on font "Marcar como concluído" at bounding box center [541, 595] width 151 height 16
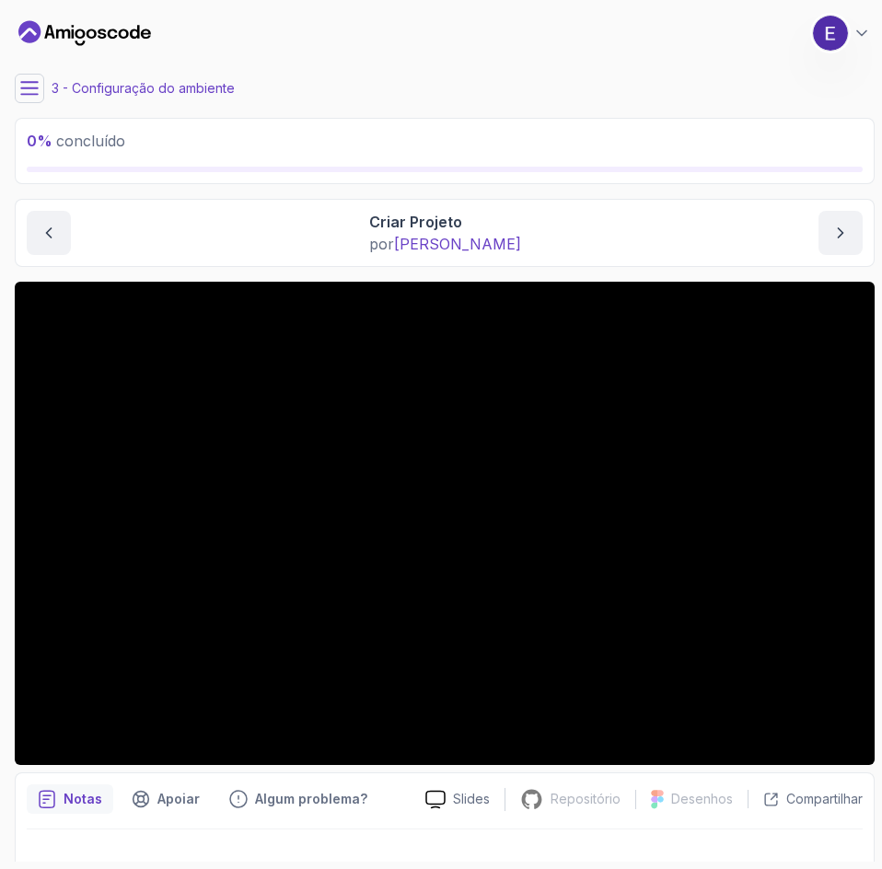
click at [695, 138] on p "0 % concluído" at bounding box center [445, 141] width 836 height 22
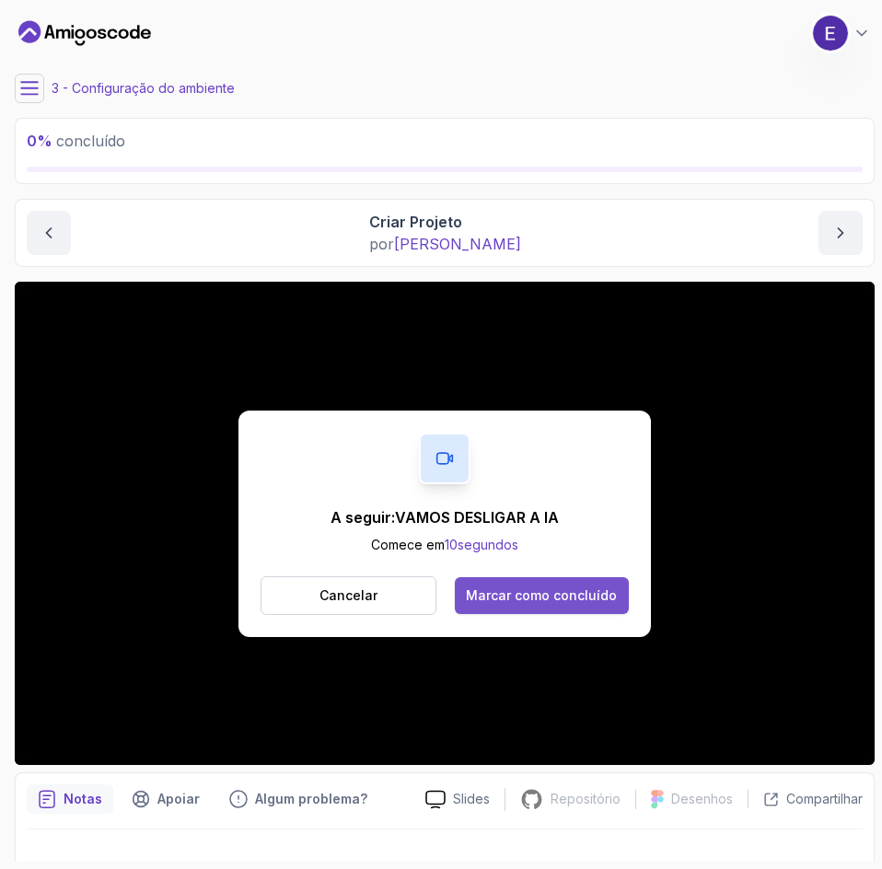
click at [575, 613] on button "Marcar como concluído" at bounding box center [542, 595] width 174 height 37
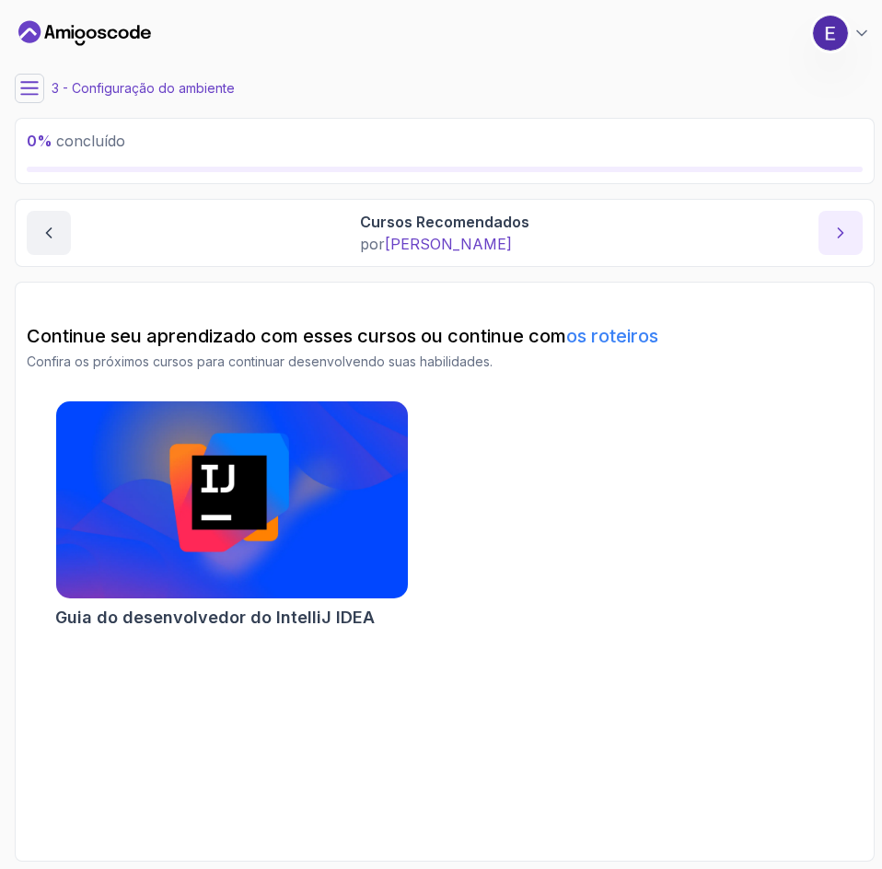
click at [842, 237] on icon "próximo conteúdo" at bounding box center [840, 233] width 18 height 18
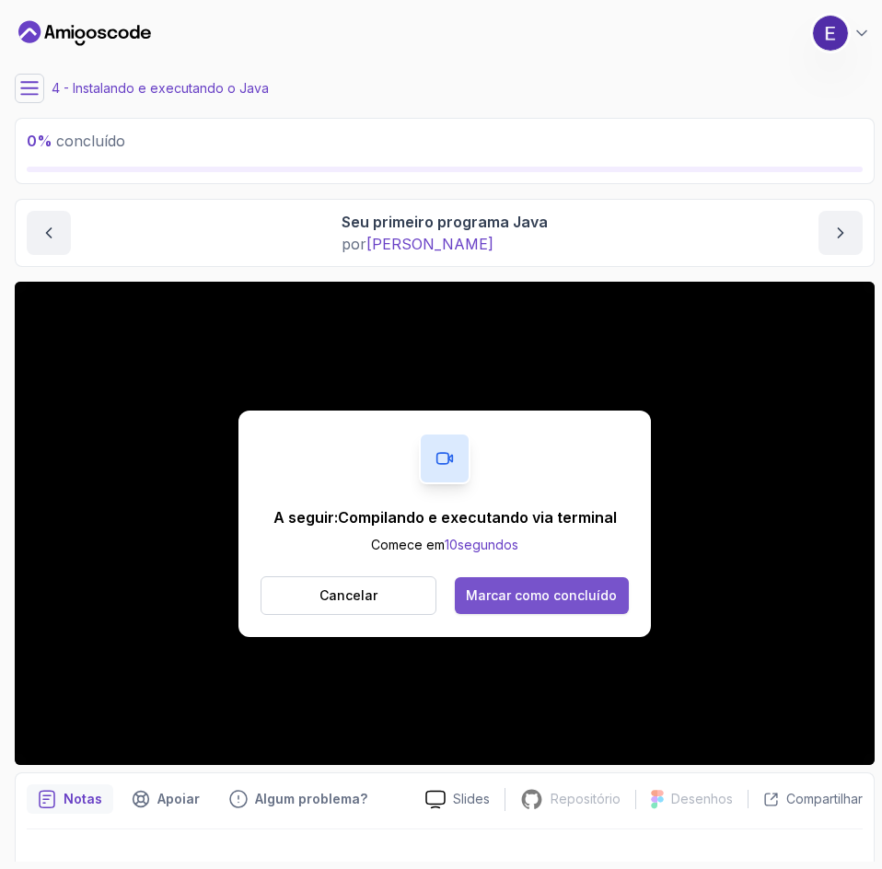
click at [601, 604] on div "Marcar como concluído" at bounding box center [541, 595] width 151 height 18
click at [604, 589] on font "Marcar como concluído" at bounding box center [541, 595] width 151 height 16
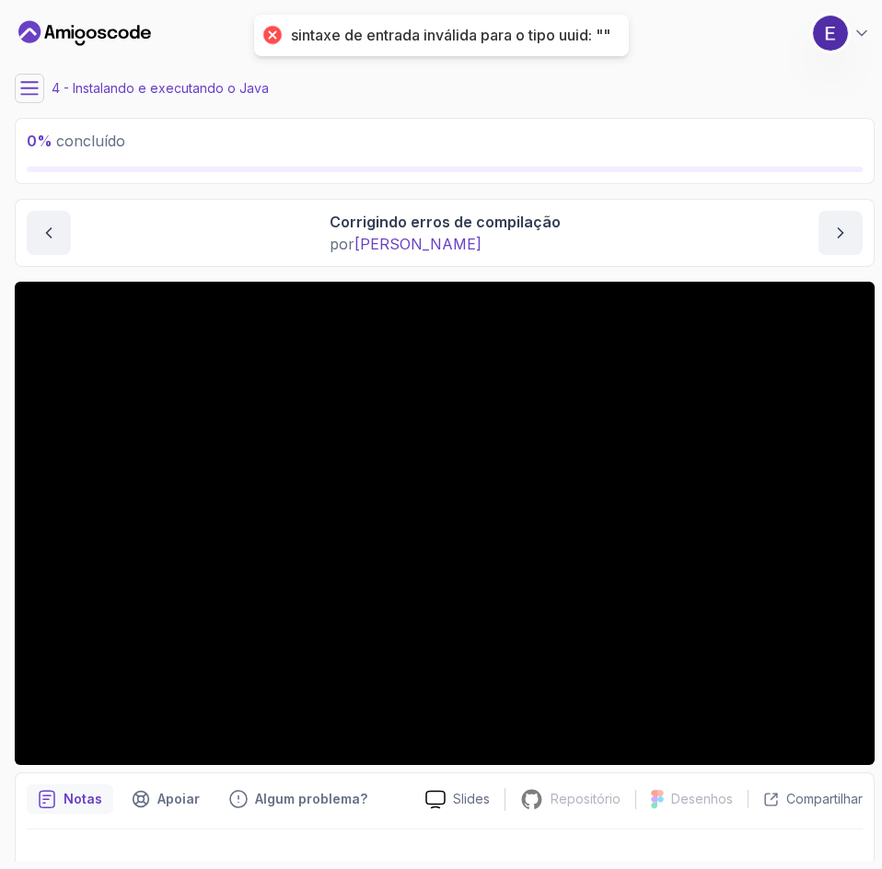
click at [36, 97] on icon at bounding box center [29, 88] width 18 height 18
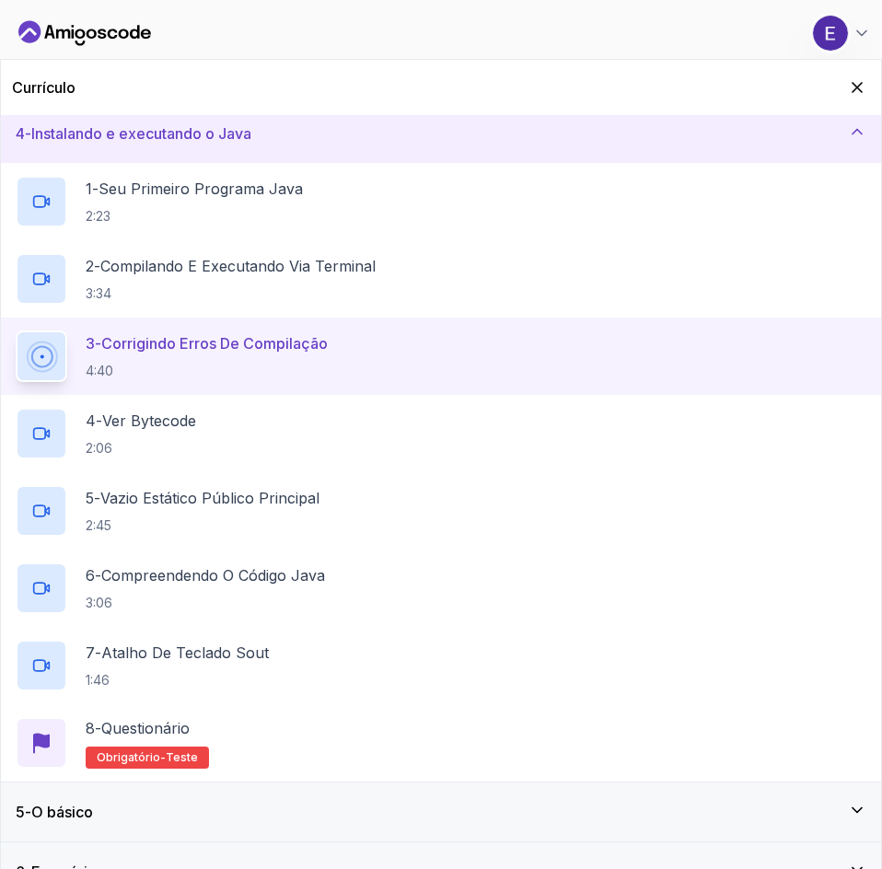
scroll to position [225, 0]
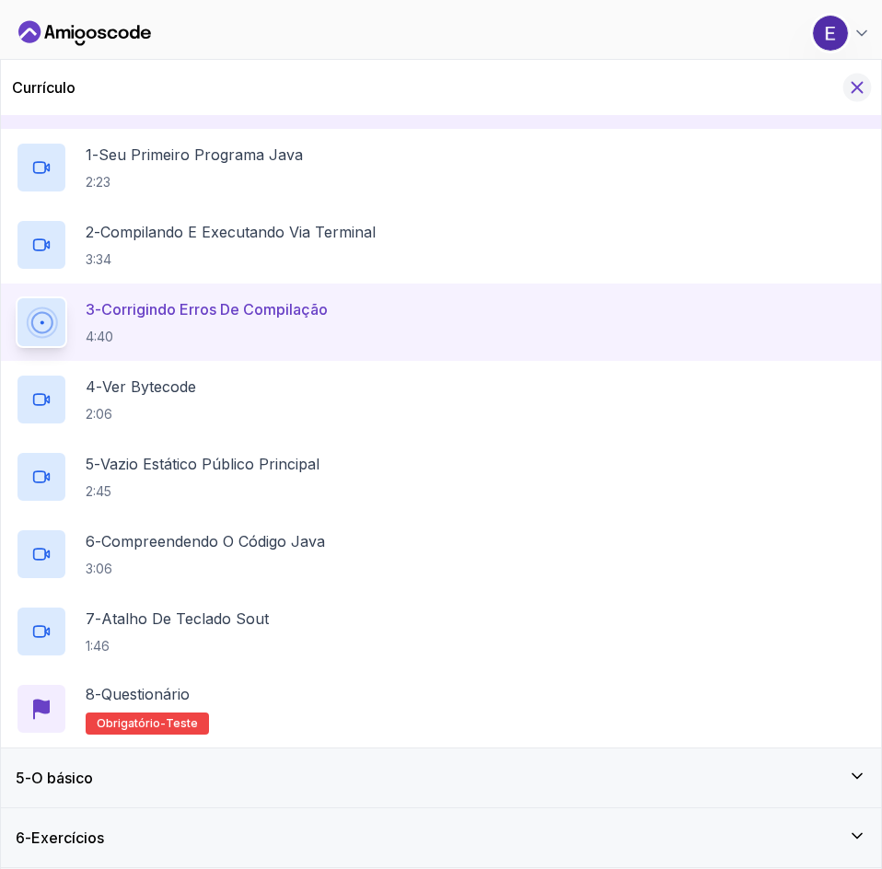
click at [852, 90] on icon "Ocultar currículo para celular" at bounding box center [857, 87] width 20 height 20
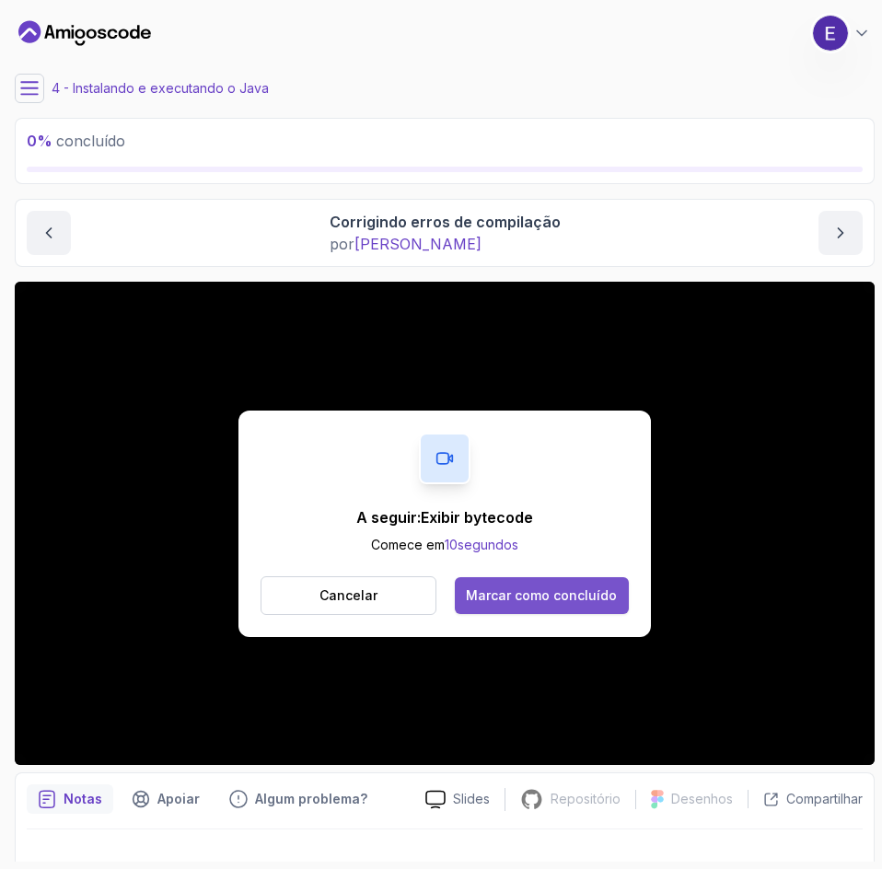
click at [594, 606] on button "Marcar como concluído" at bounding box center [542, 595] width 174 height 37
click at [547, 604] on div "Marcar como concluído" at bounding box center [541, 595] width 151 height 18
click at [591, 605] on button "Marcar como concluído" at bounding box center [542, 595] width 174 height 37
click at [539, 589] on font "Marcar como concluído" at bounding box center [541, 595] width 151 height 16
click at [585, 595] on font "Marcar como concluído" at bounding box center [541, 595] width 151 height 16
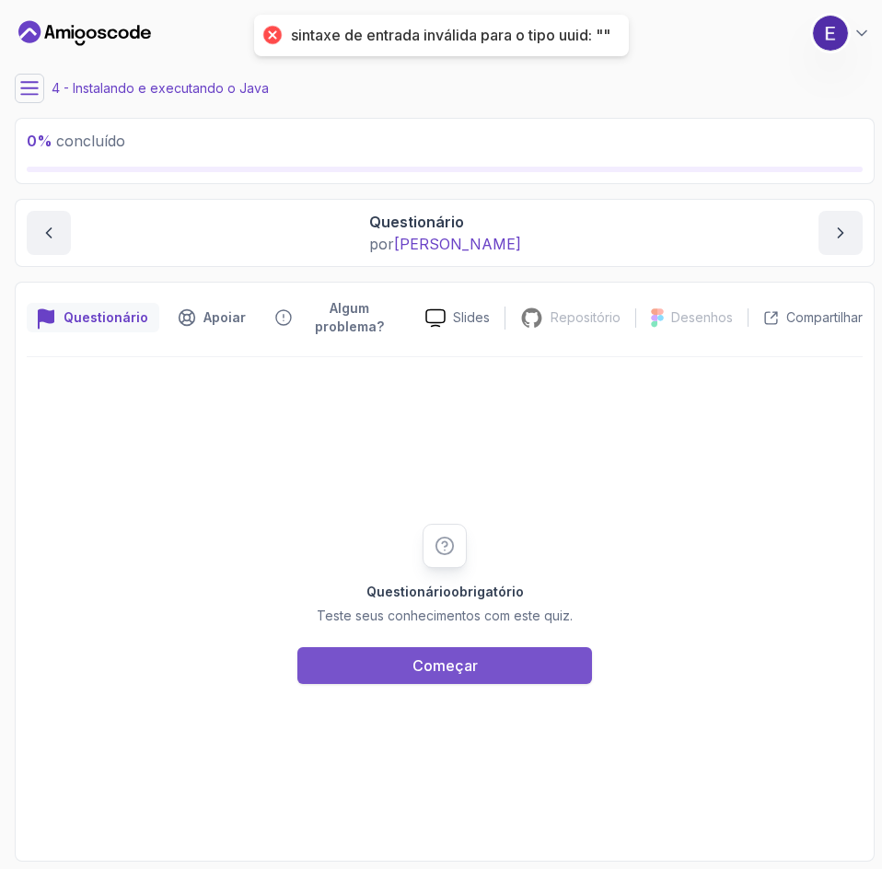
click at [547, 666] on button "Começar" at bounding box center [444, 665] width 295 height 37
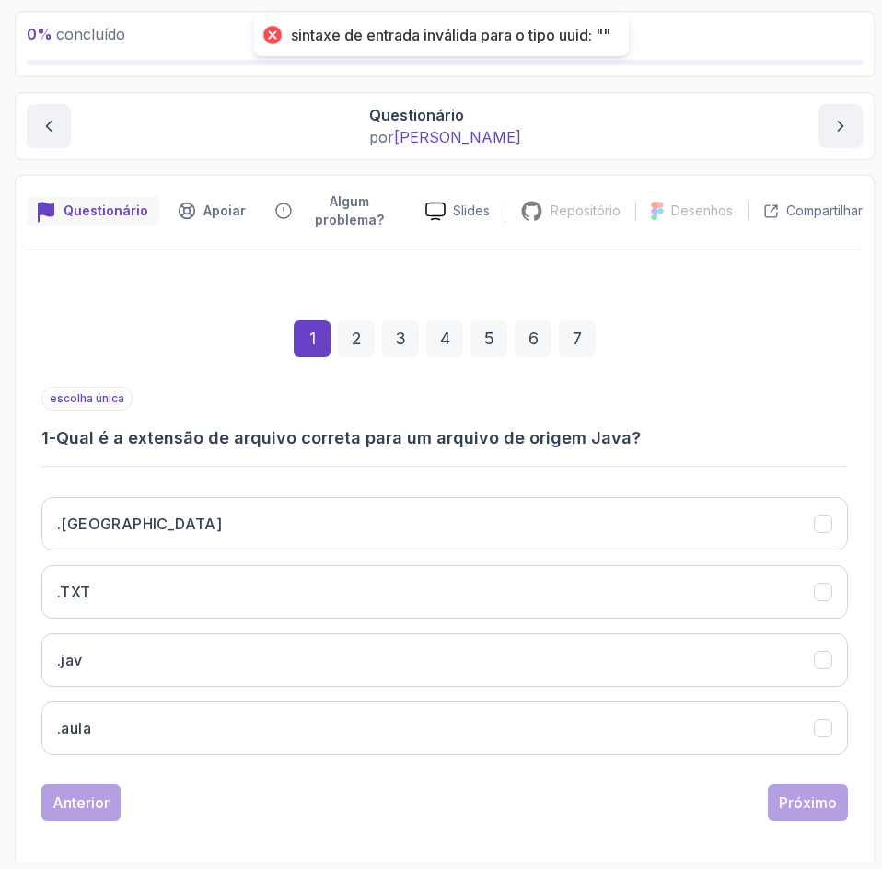
scroll to position [119, 0]
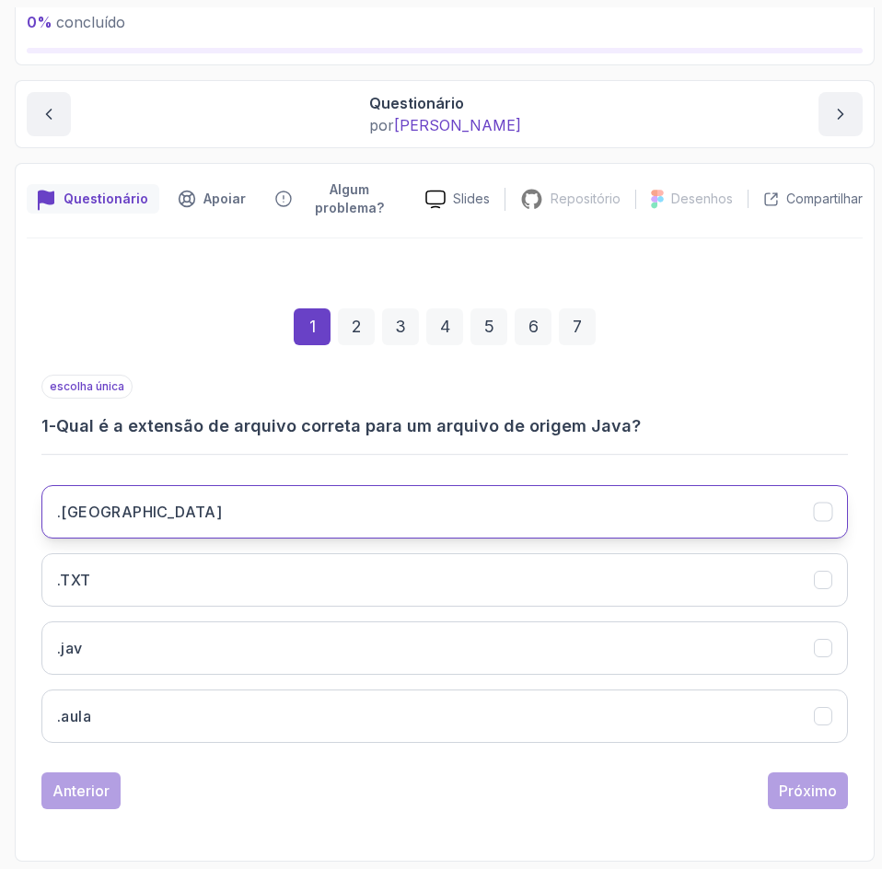
click at [323, 529] on button ".Java" at bounding box center [444, 511] width 806 height 53
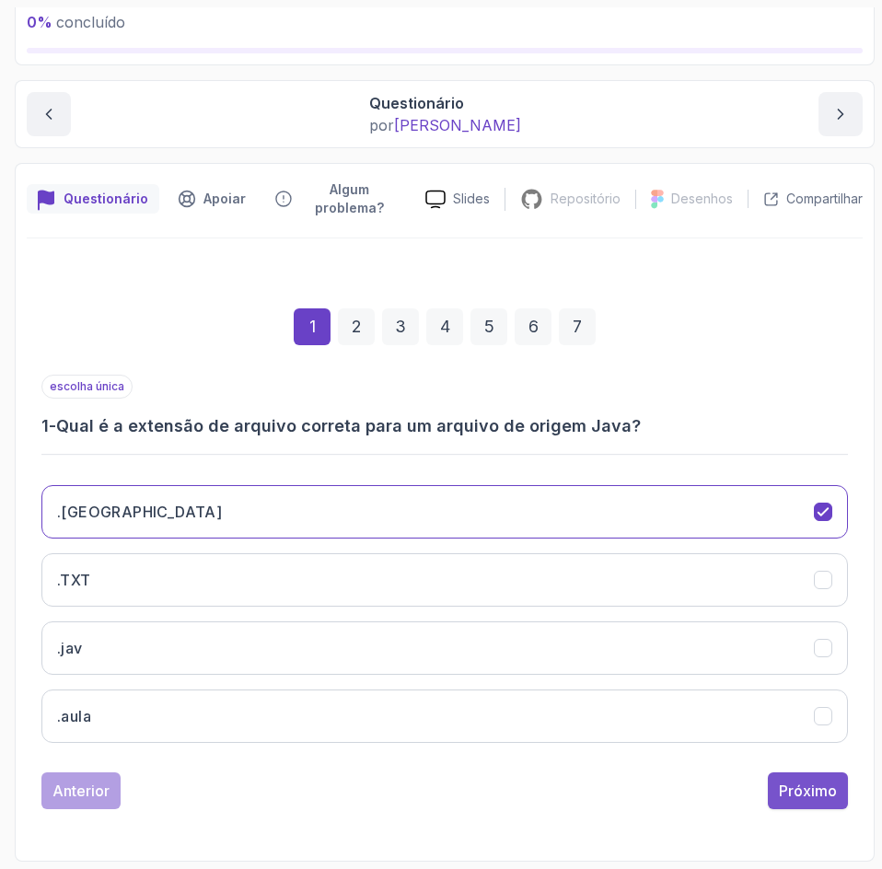
click at [801, 787] on font "Próximo" at bounding box center [808, 790] width 58 height 18
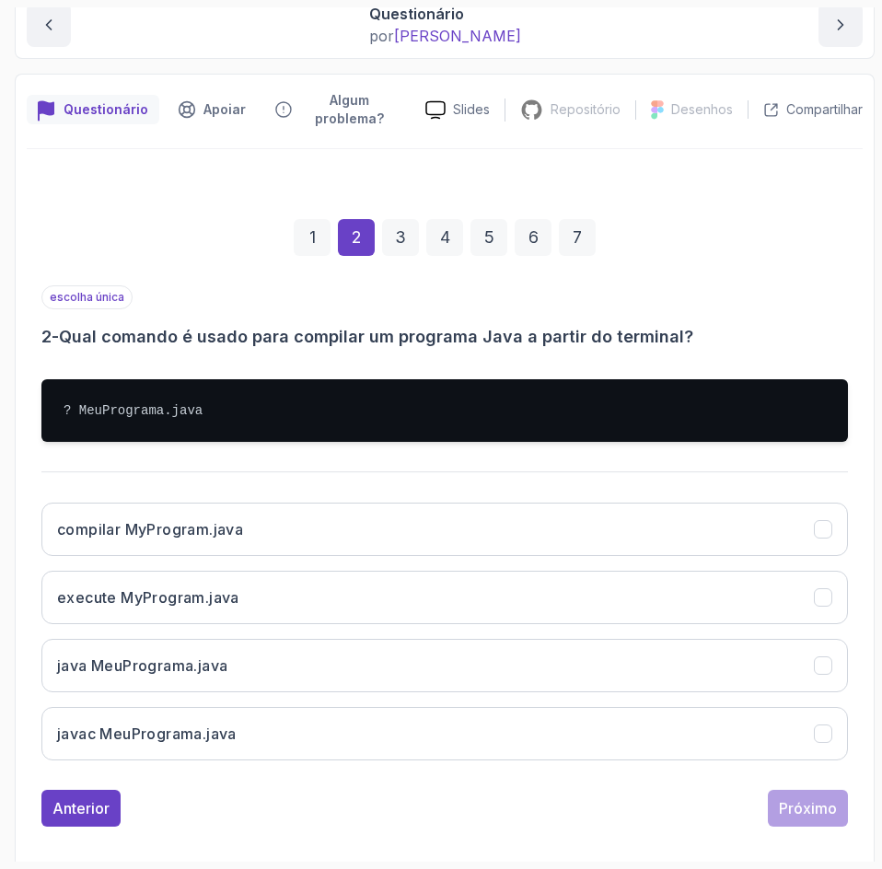
scroll to position [211, 0]
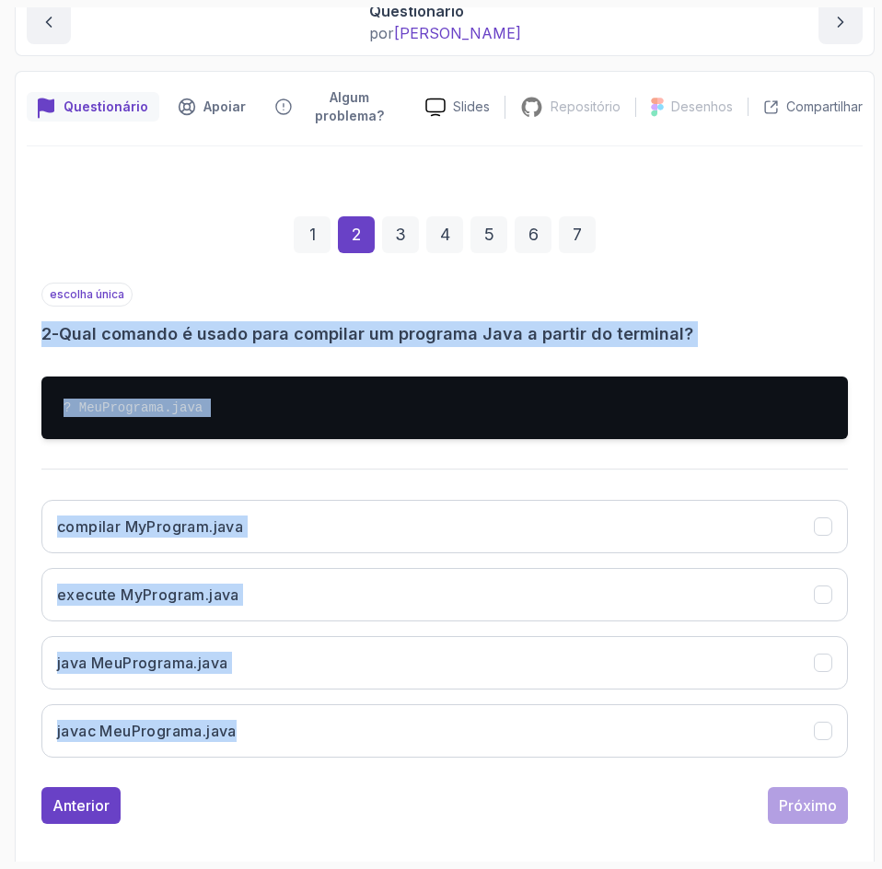
drag, startPoint x: 248, startPoint y: 761, endPoint x: -1, endPoint y: 339, distance: 490.1
click at [0, 339] on html "0 % concluído 1 - Introdução 2 - Entendendo Java 3 - Configuração do ambiente 4…" at bounding box center [441, 434] width 882 height 869
copy div "2 - Qual comando é usado para compilar um programa Java a partir do terminal? ?…"
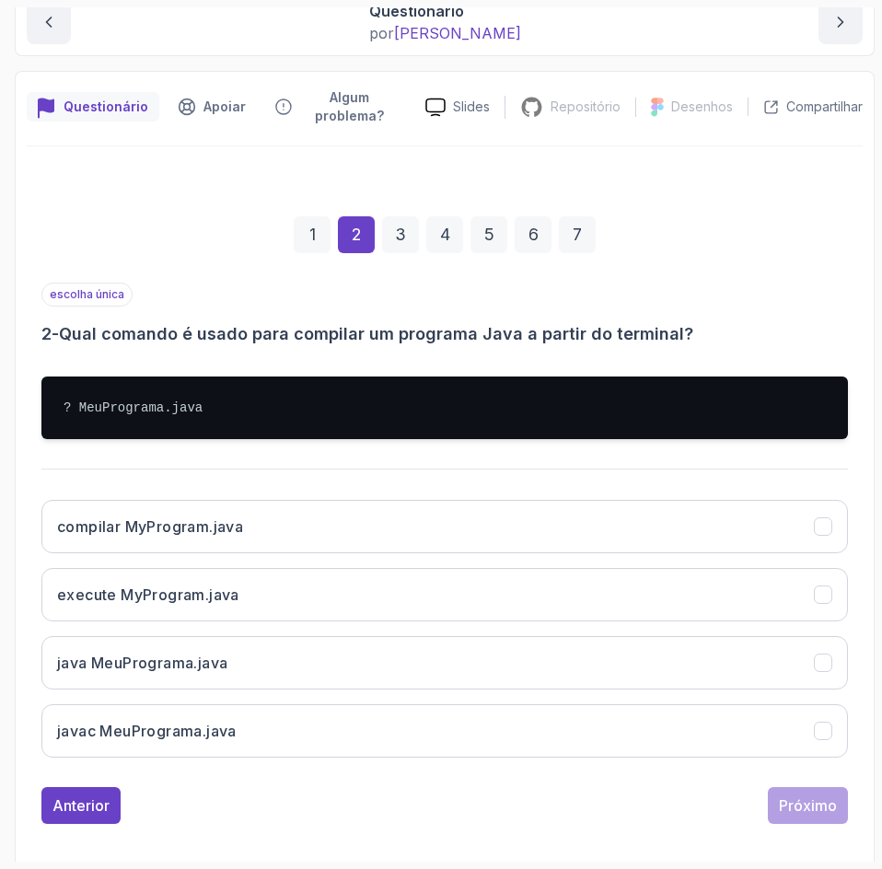
click at [256, 263] on div "1 2 3 4 5 6 7" at bounding box center [444, 235] width 806 height 96
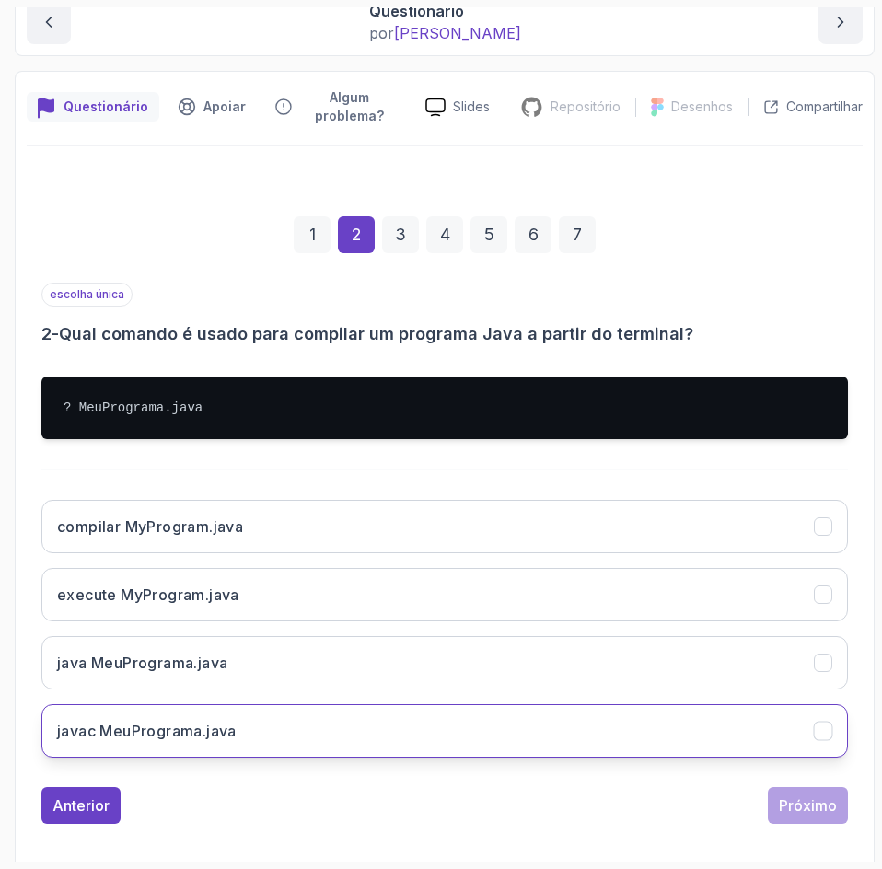
click at [286, 743] on button "javac MeuPrograma.java" at bounding box center [444, 730] width 806 height 53
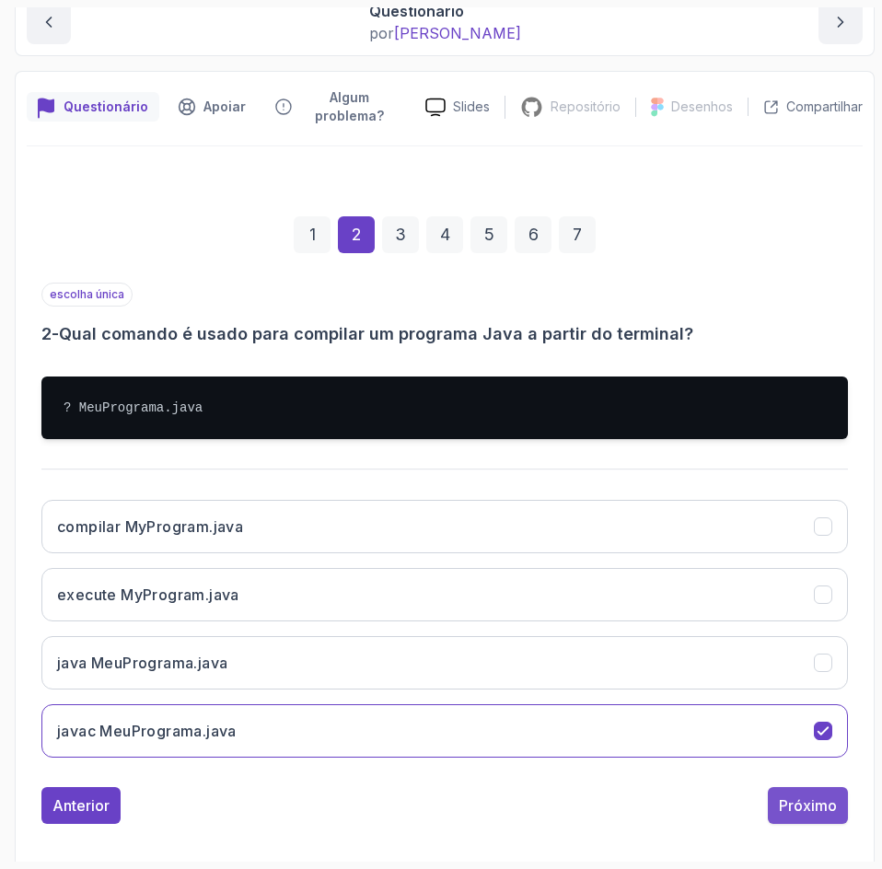
click at [824, 811] on font "Próximo" at bounding box center [808, 805] width 58 height 18
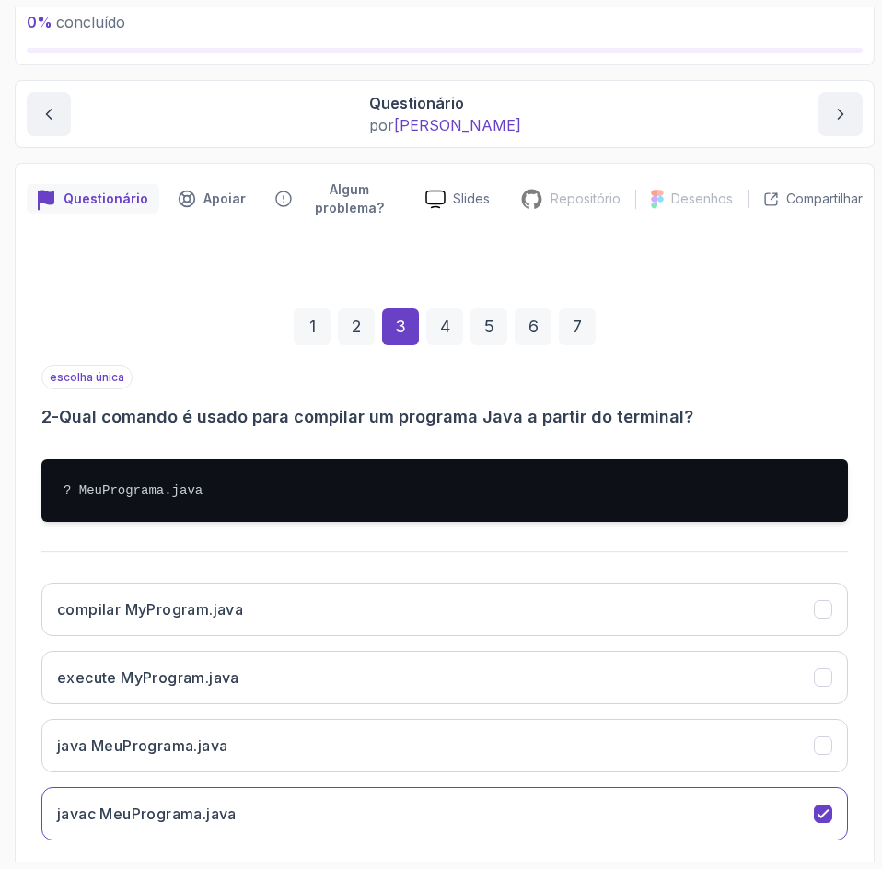
scroll to position [144, 0]
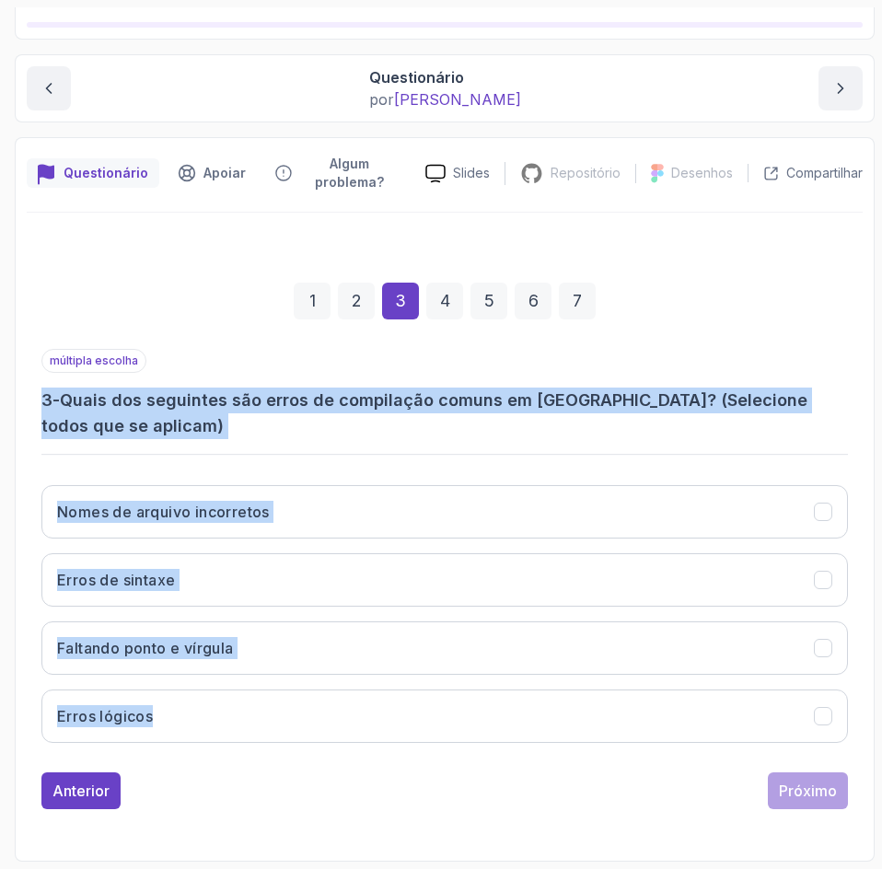
drag, startPoint x: 227, startPoint y: 750, endPoint x: 11, endPoint y: 410, distance: 403.4
click at [11, 410] on div "0 % concluído 1 - Introdução 2 - Entendendo Java 3 - Configuração do ambiente 4…" at bounding box center [440, 434] width 867 height 854
copy div "3 - Quais dos seguintes são erros de compilação comuns em Java? (Selecione todo…"
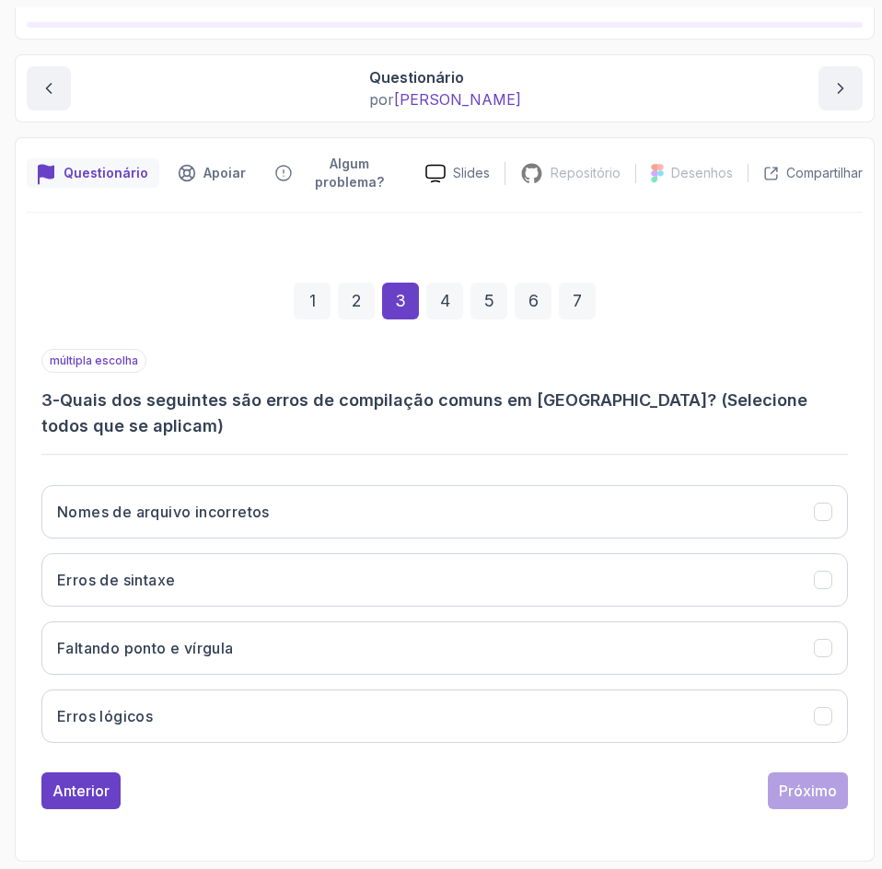
click at [782, 320] on div "1 2 3 4 5 6 7" at bounding box center [444, 301] width 806 height 96
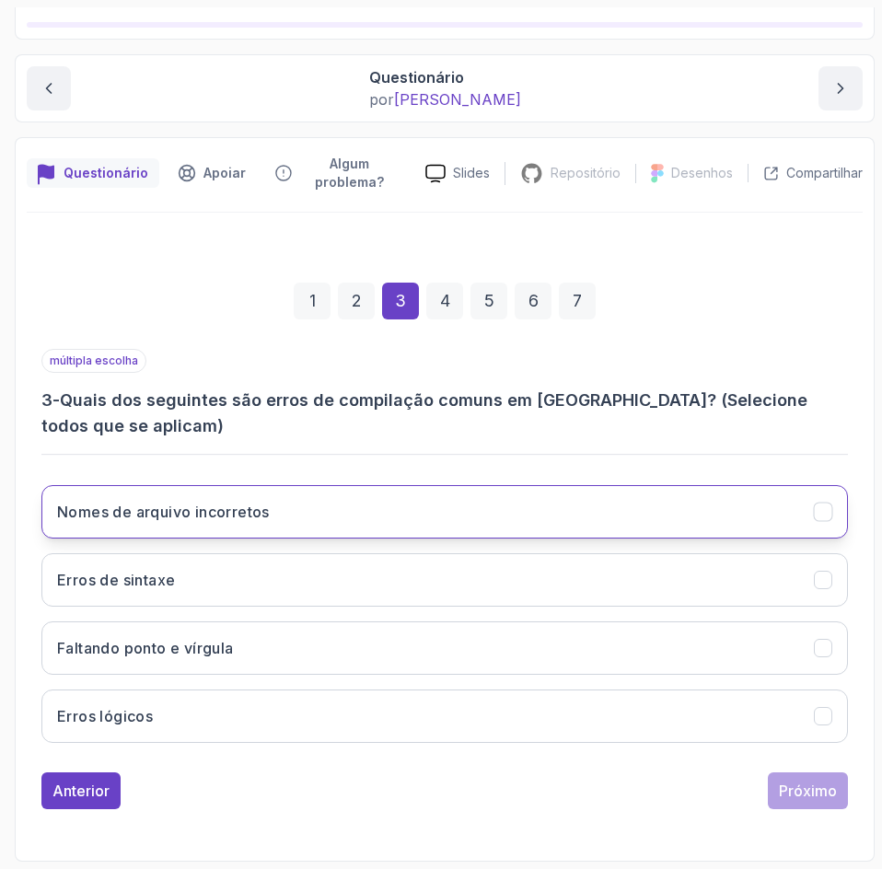
click at [826, 512] on icon "Nomes de arquivo incorretos" at bounding box center [822, 511] width 17 height 17
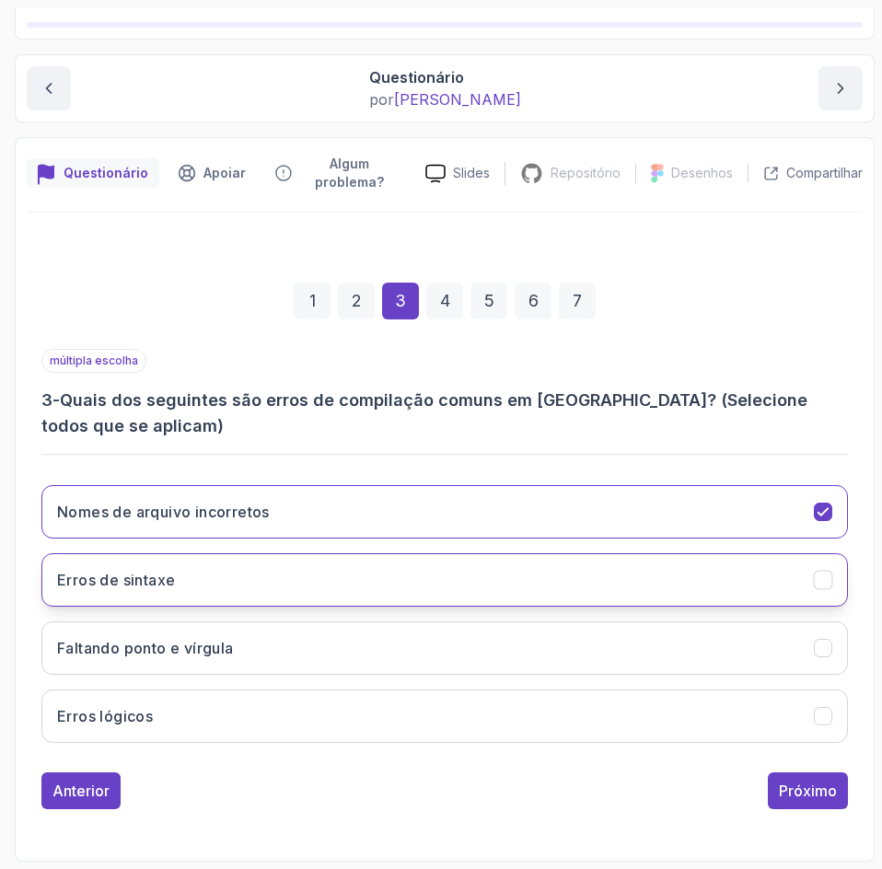
click at [827, 587] on icon "Erros de sintaxe" at bounding box center [822, 580] width 17 height 17
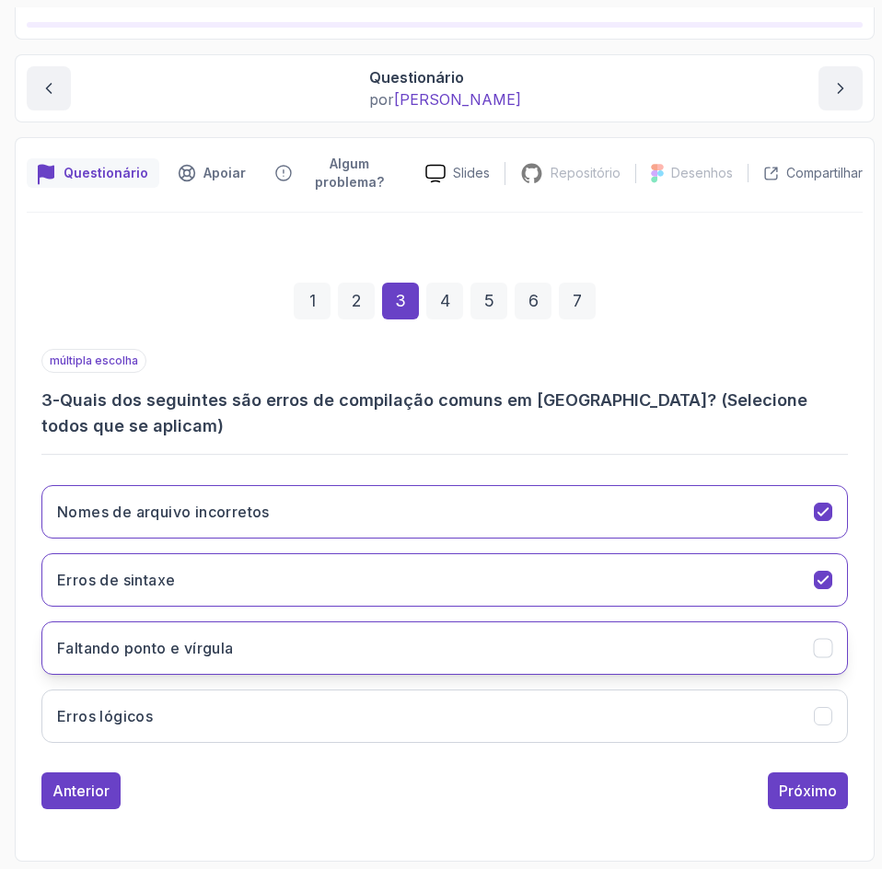
click at [823, 651] on icon "Faltando ponto e vírgula" at bounding box center [822, 648] width 17 height 17
click at [808, 791] on font "Próximo" at bounding box center [808, 790] width 58 height 18
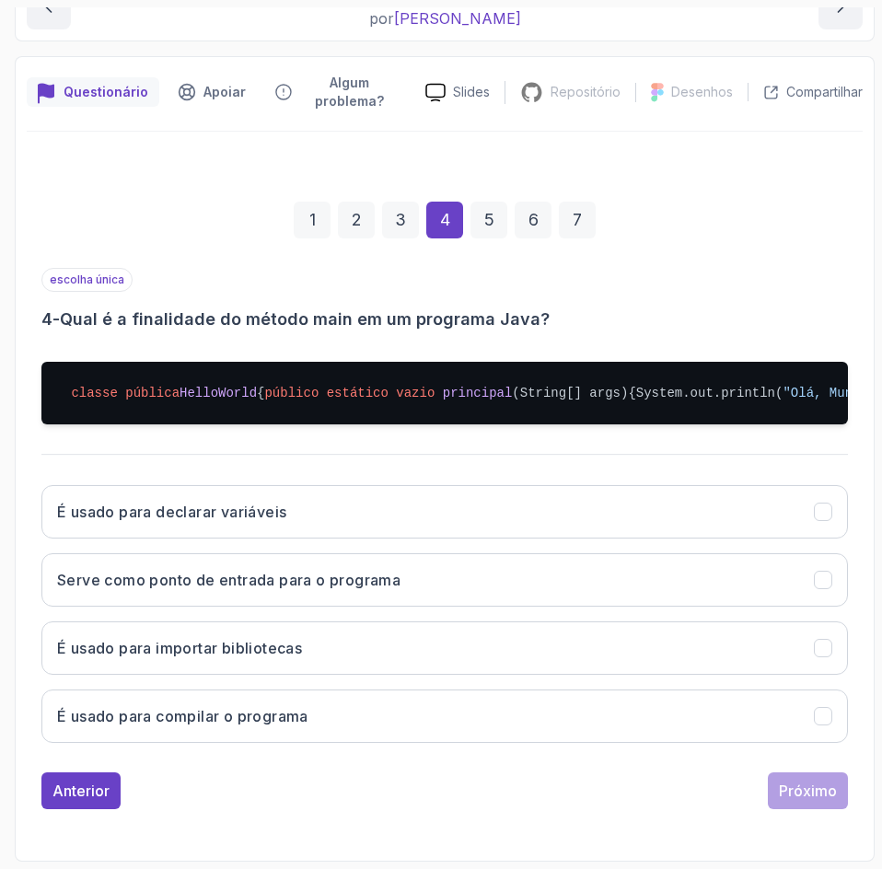
scroll to position [299, 0]
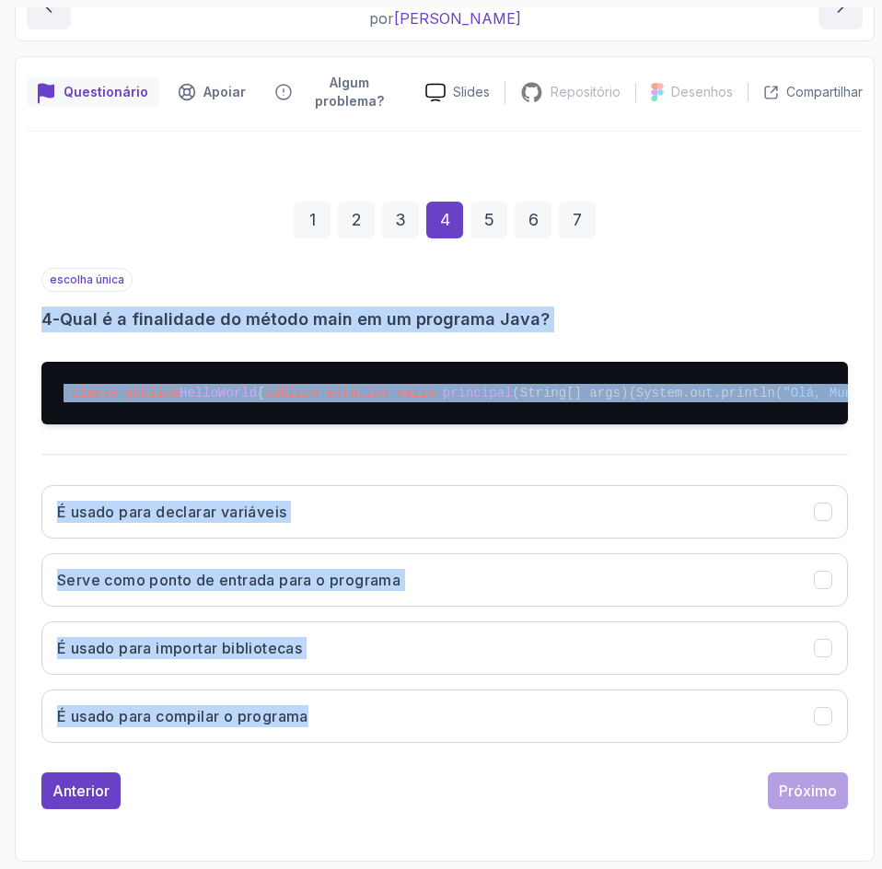
drag, startPoint x: 355, startPoint y: 753, endPoint x: 1, endPoint y: 244, distance: 620.1
click at [1, 244] on section "0 % concluído 1 - Introdução 2 - Entendendo Java 3 - Configuração do ambiente 4…" at bounding box center [441, 434] width 882 height 869
copy div "4 - Qual é a finalidade do método main em um programa Java? classe pública Hell…"
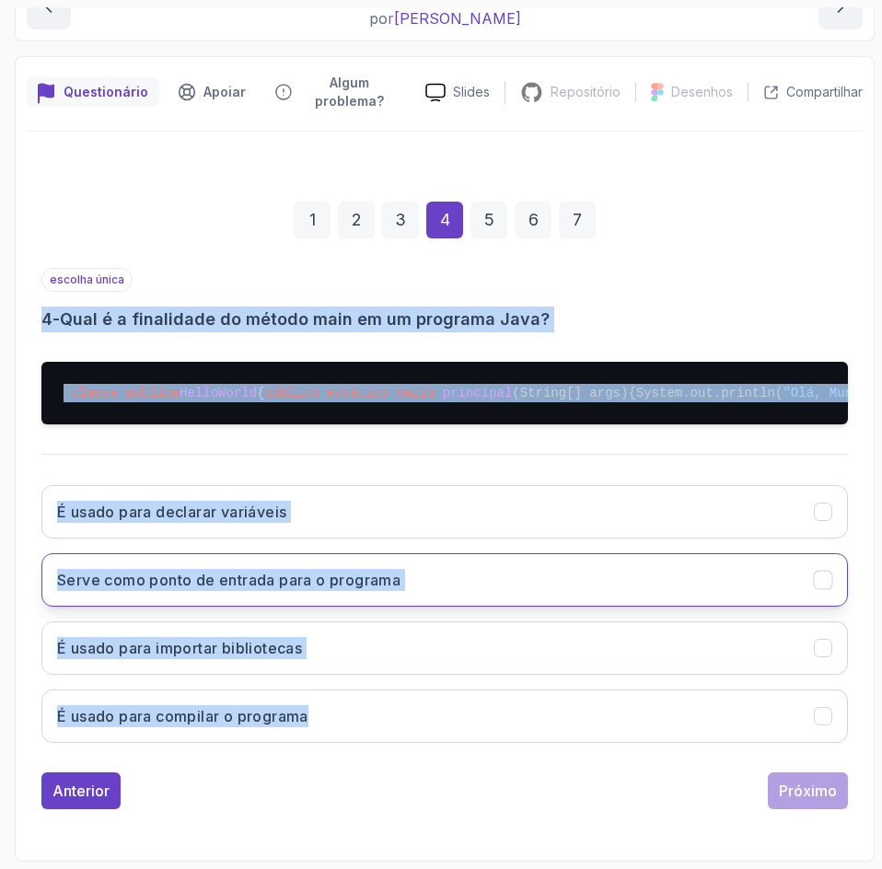
click at [724, 595] on button "Serve como ponto de entrada para o programa" at bounding box center [444, 579] width 806 height 53
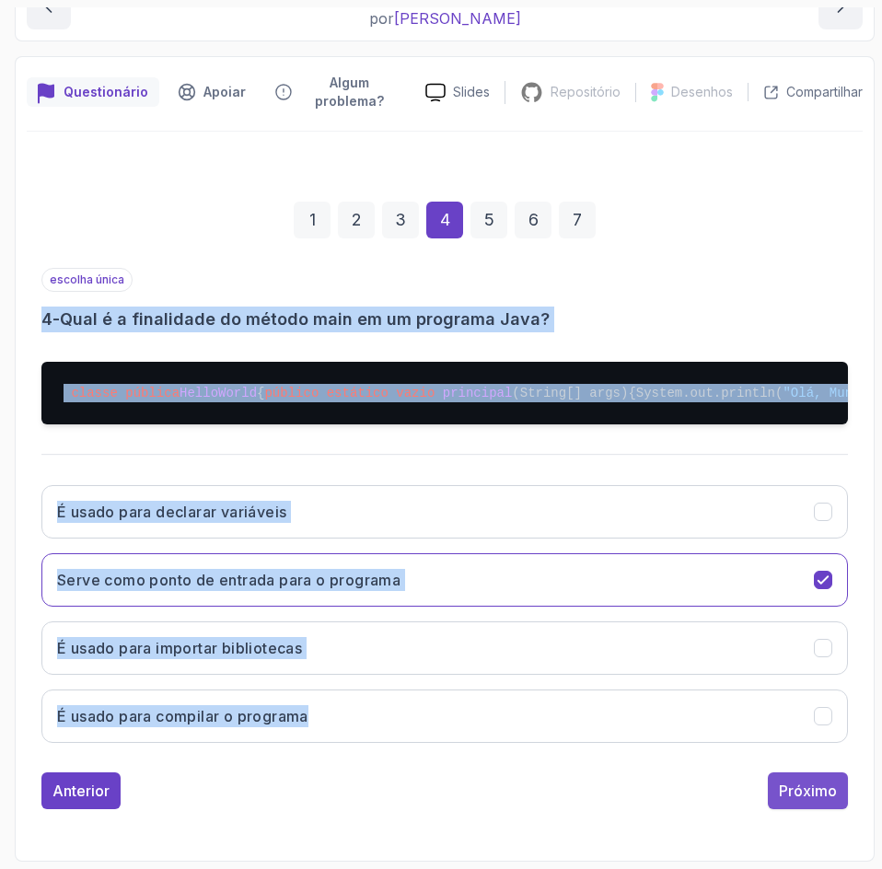
click at [836, 780] on div "Próximo" at bounding box center [808, 791] width 58 height 22
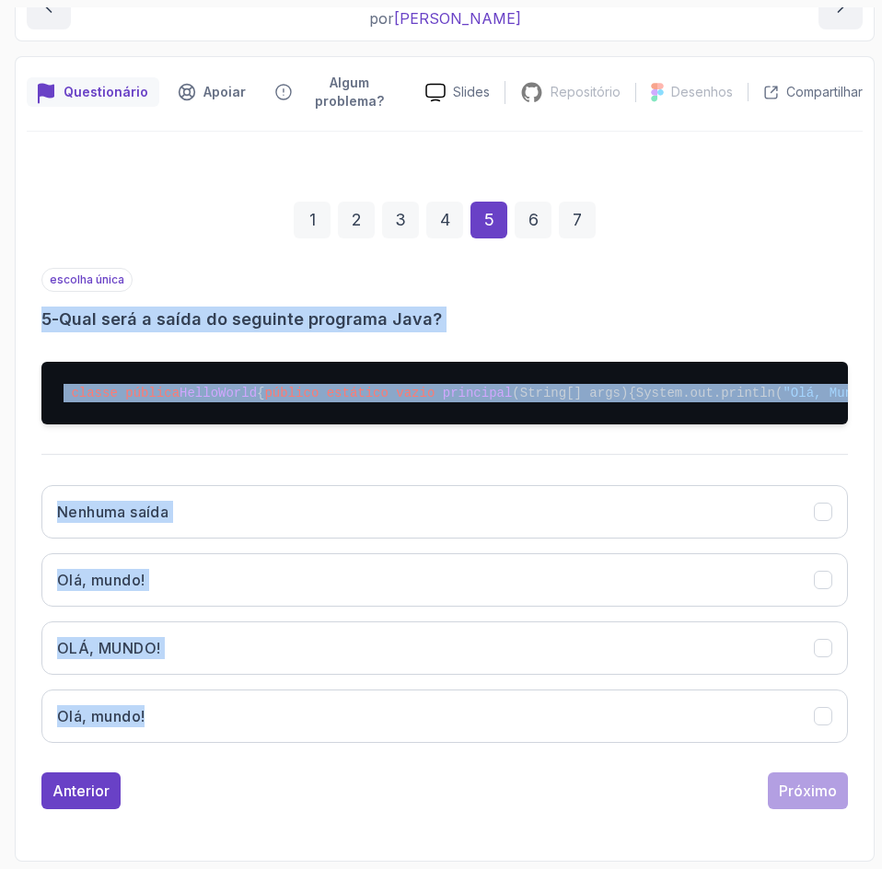
drag, startPoint x: 236, startPoint y: 750, endPoint x: -1, endPoint y: 221, distance: 579.6
click at [0, 221] on html "0 % concluído 1 - Introdução 2 - Entendendo Java 3 - Configuração do ambiente 4…" at bounding box center [441, 434] width 882 height 869
copy div "5 - Qual será a saída do seguinte programa Java? classe pública HelloWorld { pú…"
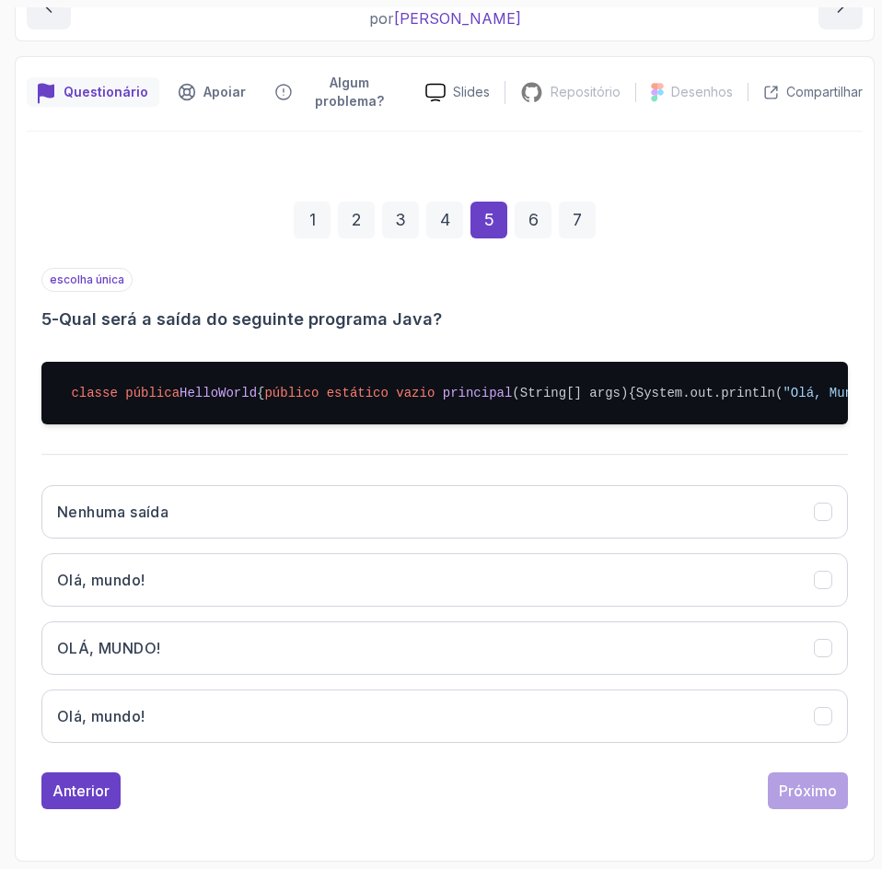
click at [293, 803] on div "Anterior Próximo" at bounding box center [444, 790] width 806 height 37
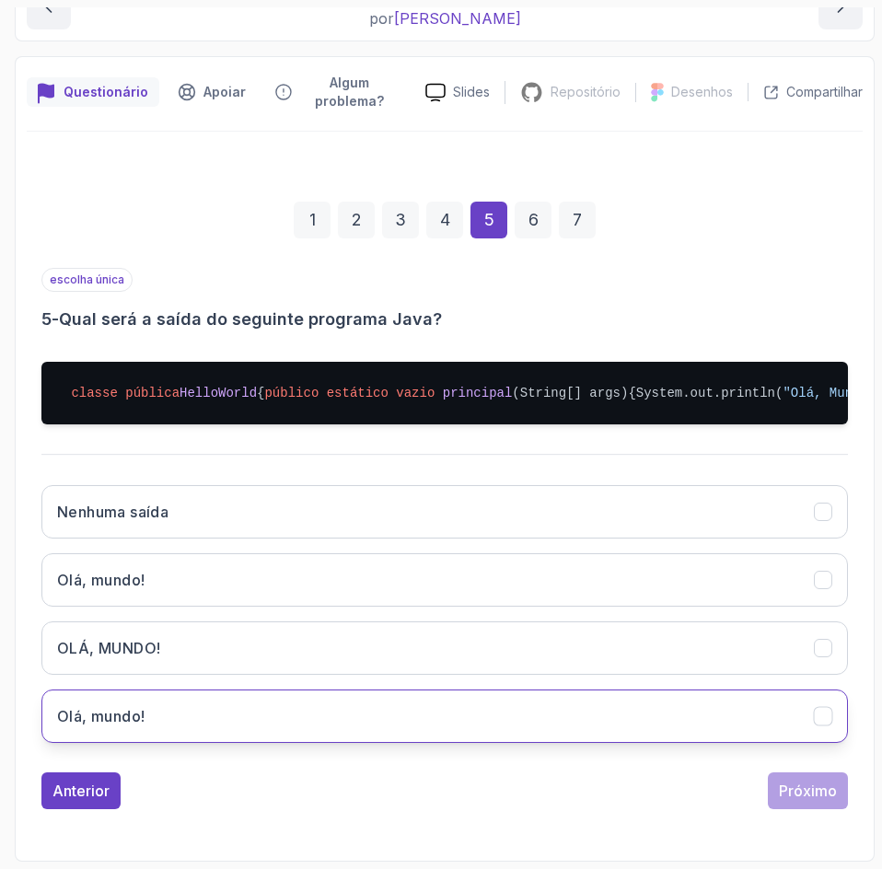
click at [353, 726] on button "Olá, mundo!" at bounding box center [444, 715] width 806 height 53
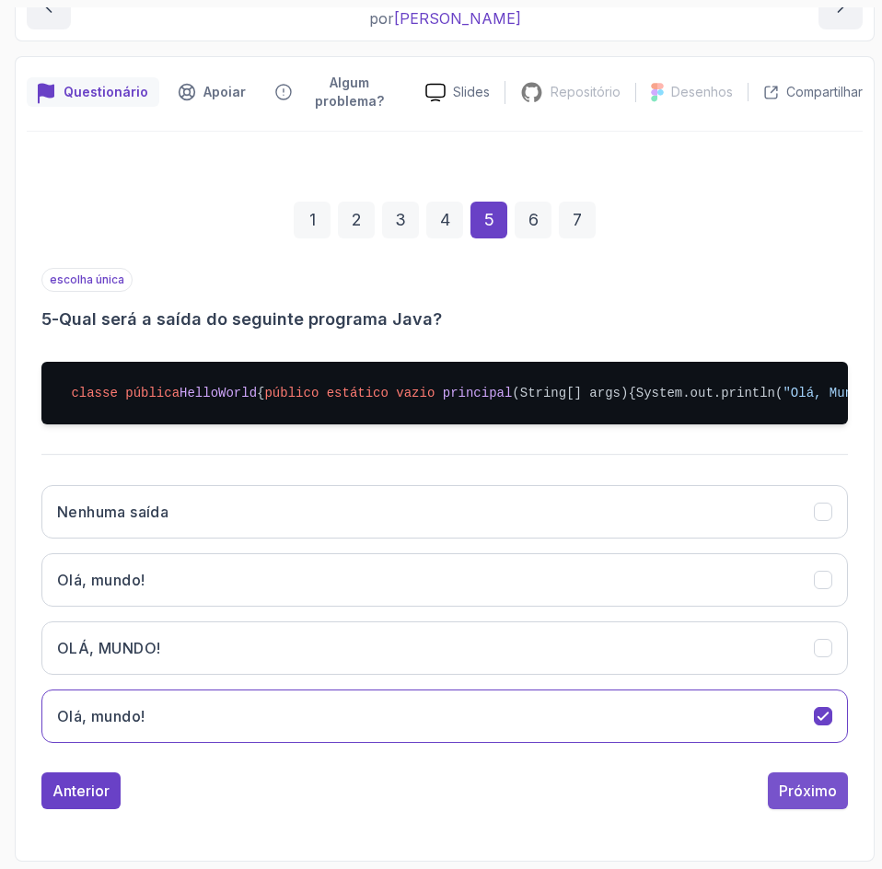
click at [808, 804] on button "Próximo" at bounding box center [808, 790] width 80 height 37
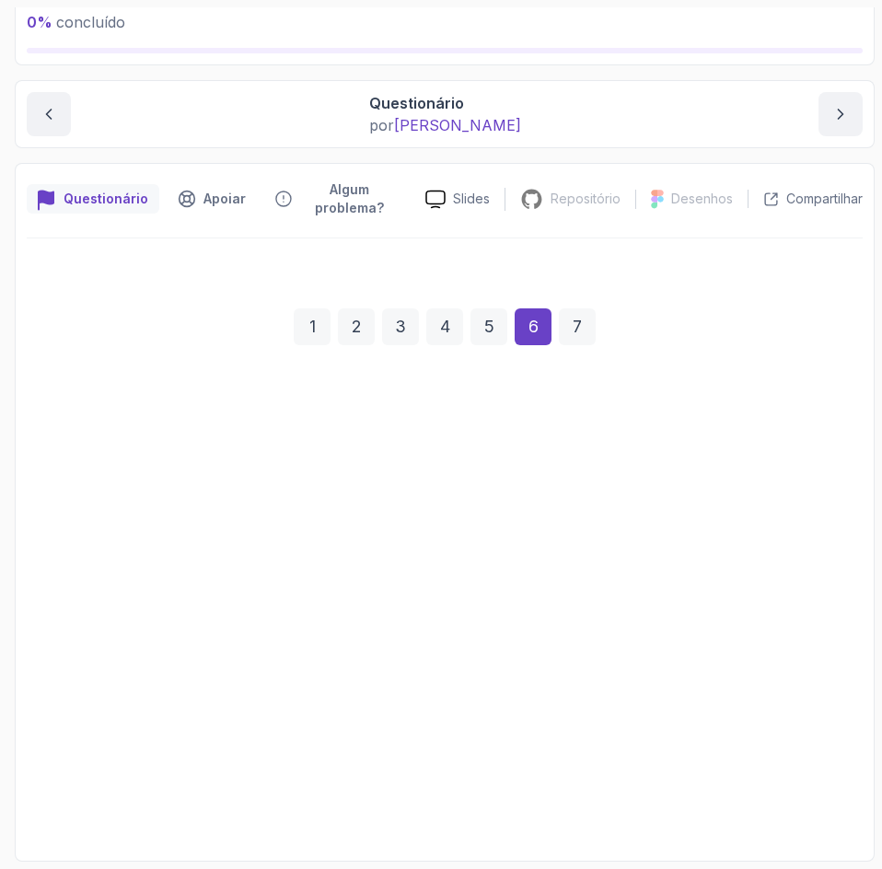
scroll to position [119, 0]
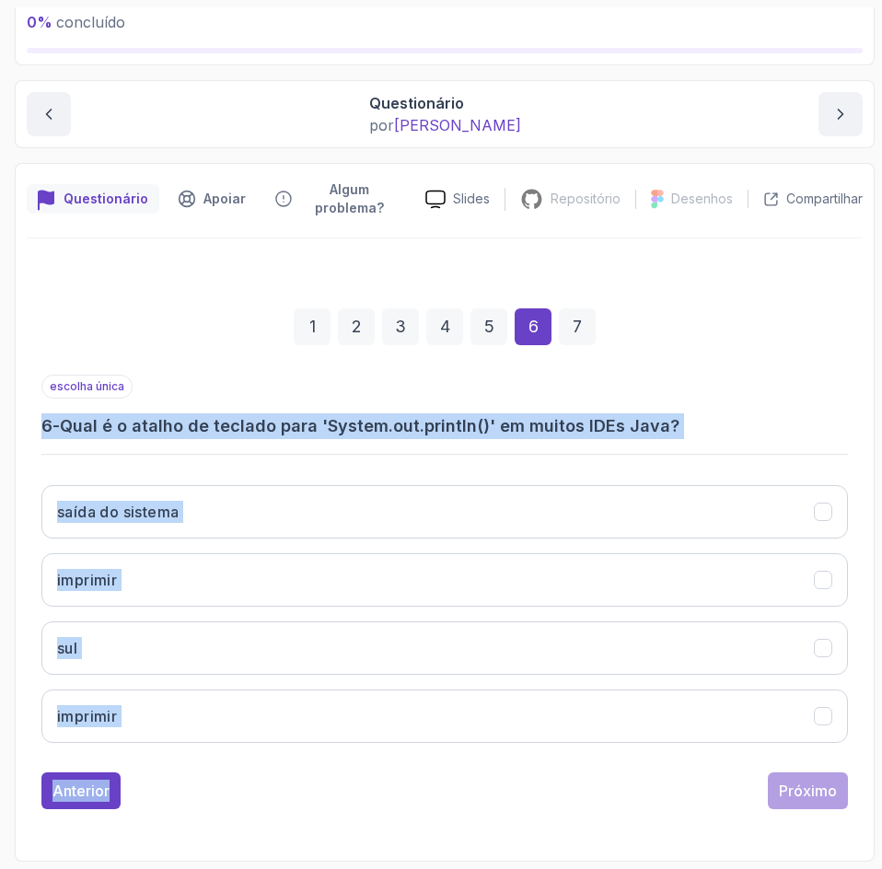
drag, startPoint x: 252, startPoint y: 763, endPoint x: -1, endPoint y: 403, distance: 439.9
click at [0, 403] on html "0 % concluído 1 - Introdução 2 - Entendendo Java 3 - Configuração do ambiente 4…" at bounding box center [441, 434] width 882 height 869
copy div "6 - Qual é o atalho de teclado para 'System.out.println()' em muitos IDEs Java?…"
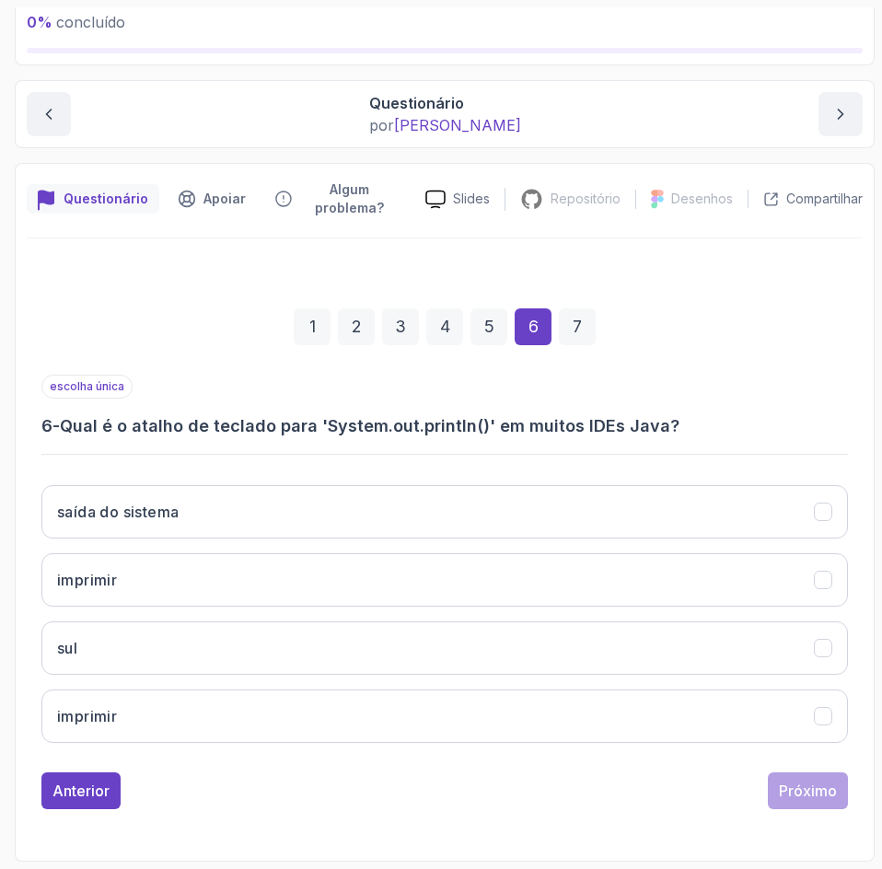
click at [777, 330] on div "1 2 3 4 5 6 7" at bounding box center [444, 327] width 806 height 96
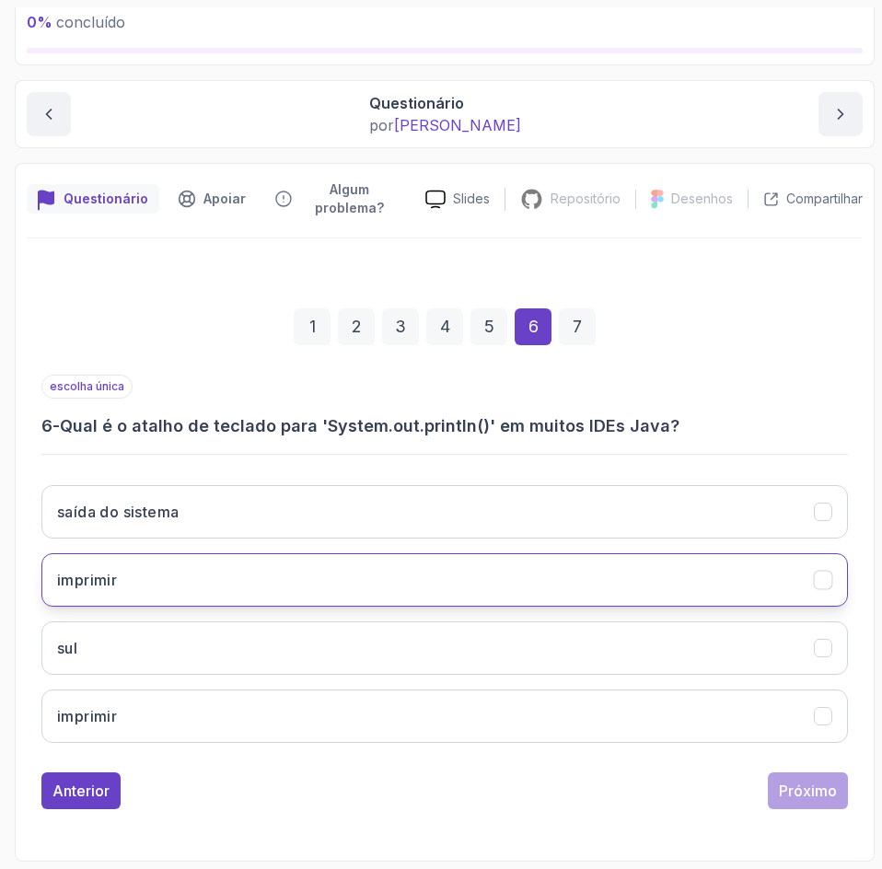
click at [598, 568] on button "imprimir" at bounding box center [444, 579] width 806 height 53
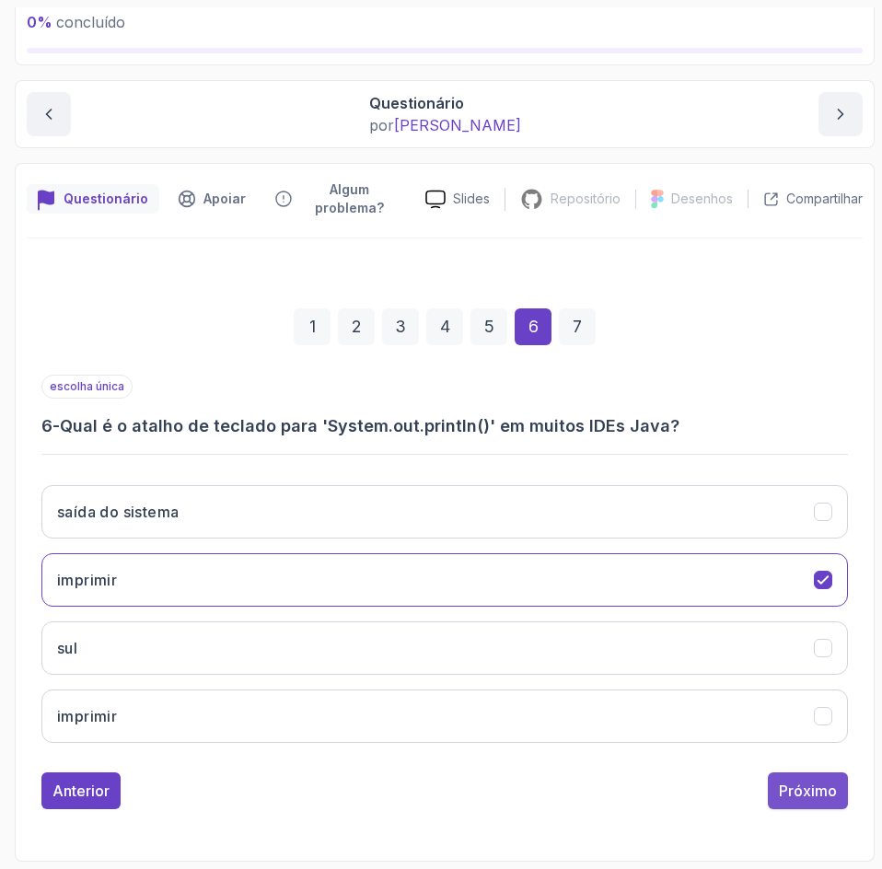
click at [809, 806] on button "Próximo" at bounding box center [808, 790] width 80 height 37
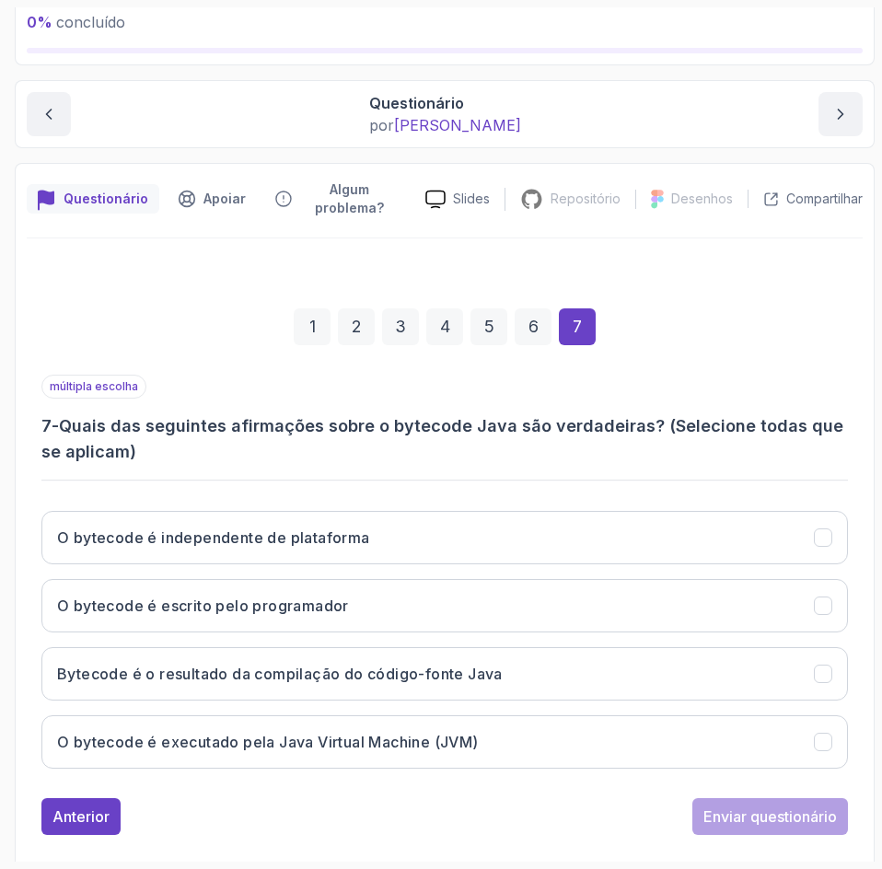
scroll to position [144, 0]
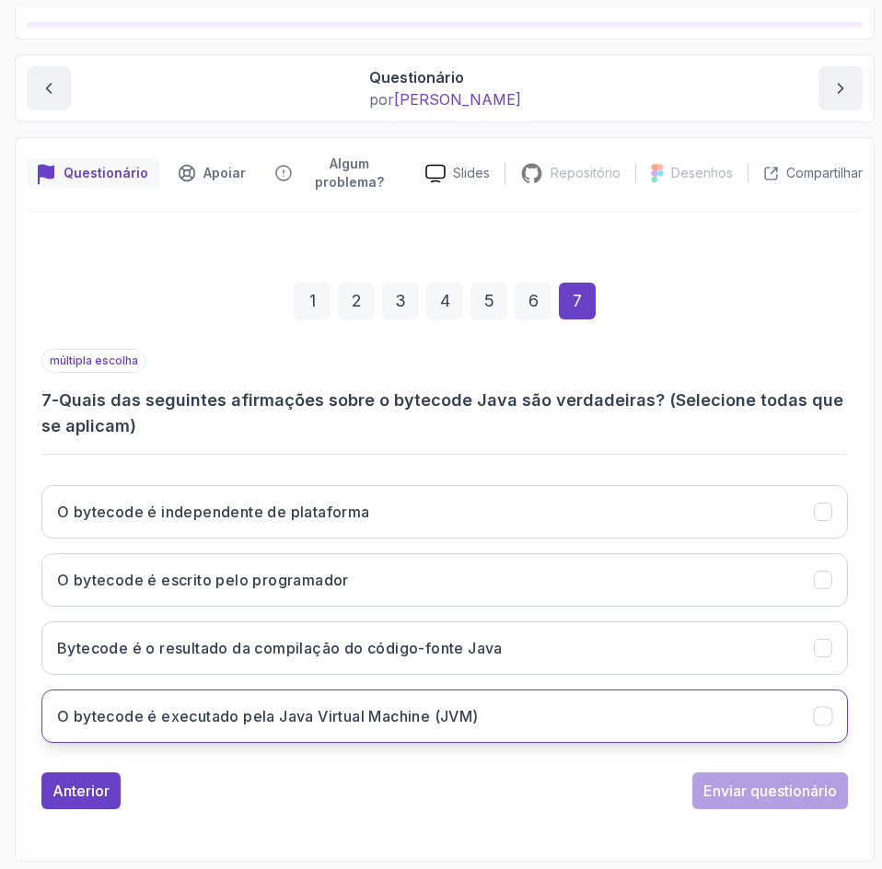
click at [618, 730] on button "O bytecode é executado pela Java Virtual Machine (JVM)" at bounding box center [444, 715] width 806 height 53
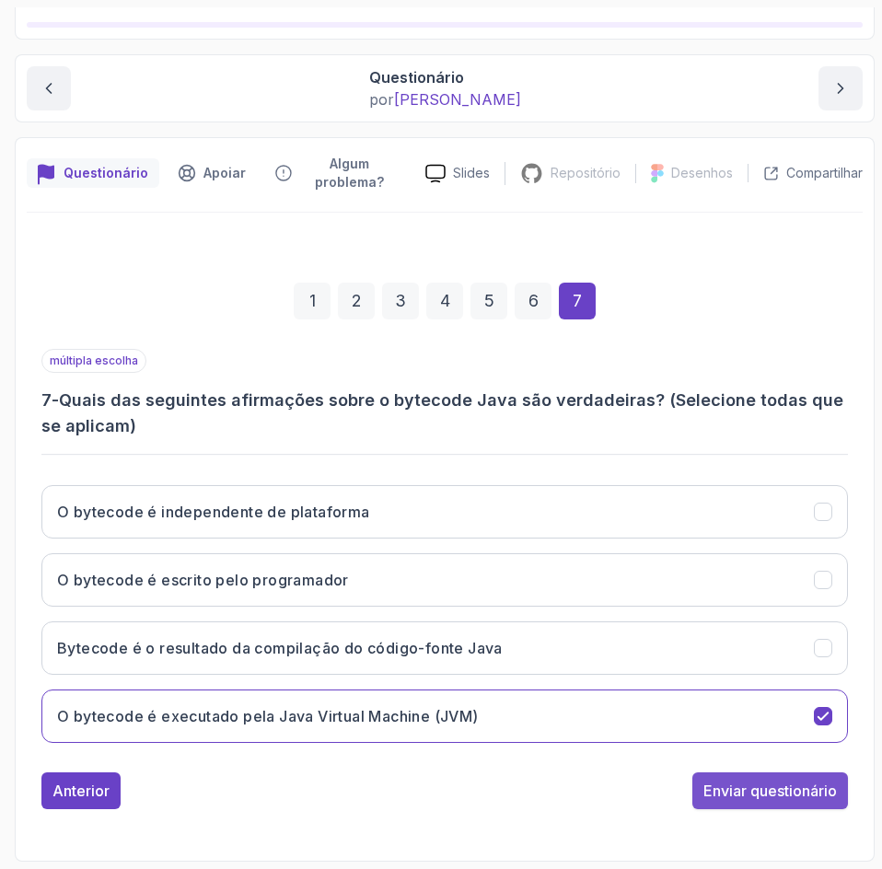
click at [799, 807] on button "Enviar questionário" at bounding box center [770, 790] width 156 height 37
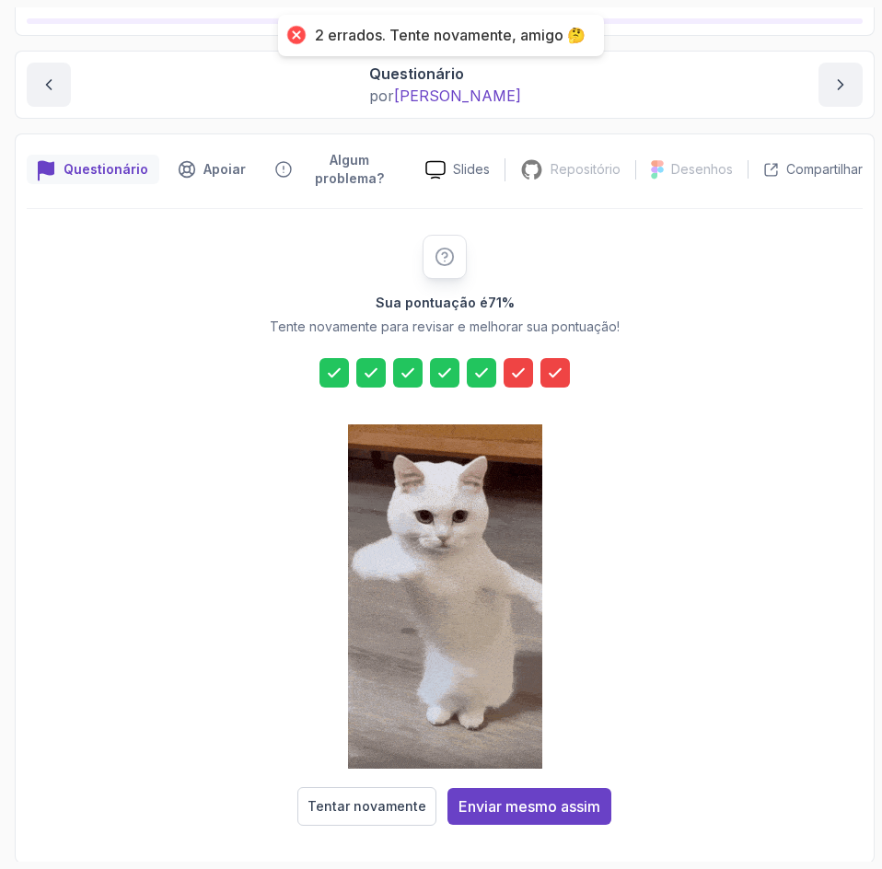
scroll to position [150, 0]
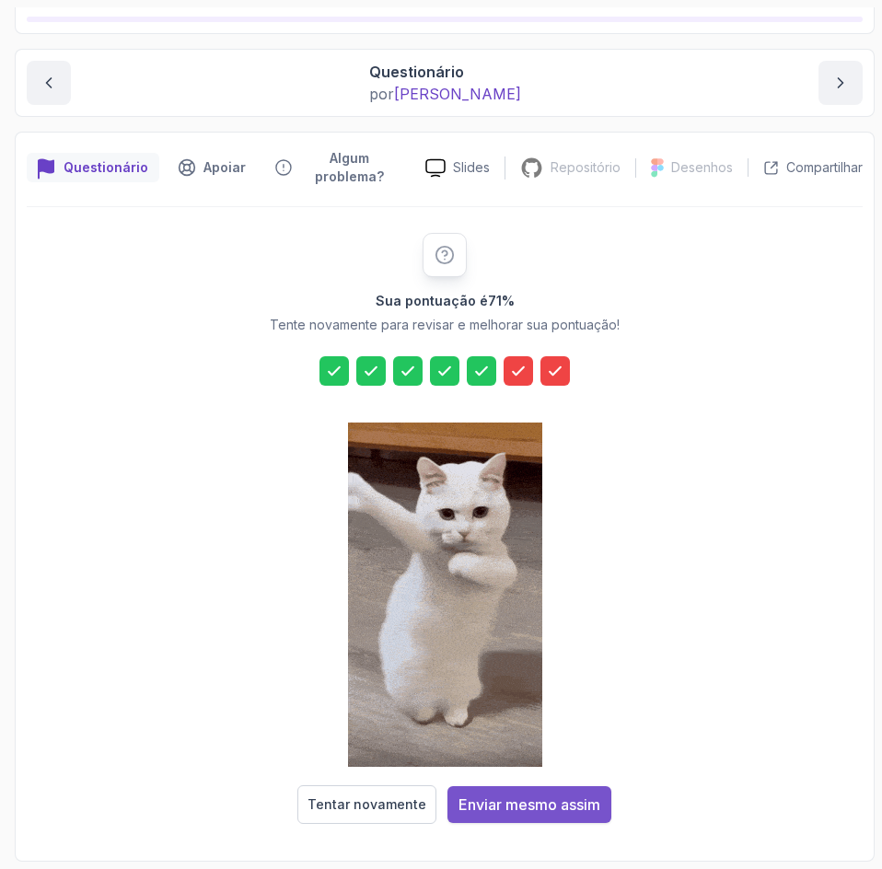
click at [580, 800] on font "Enviar mesmo assim" at bounding box center [529, 804] width 142 height 18
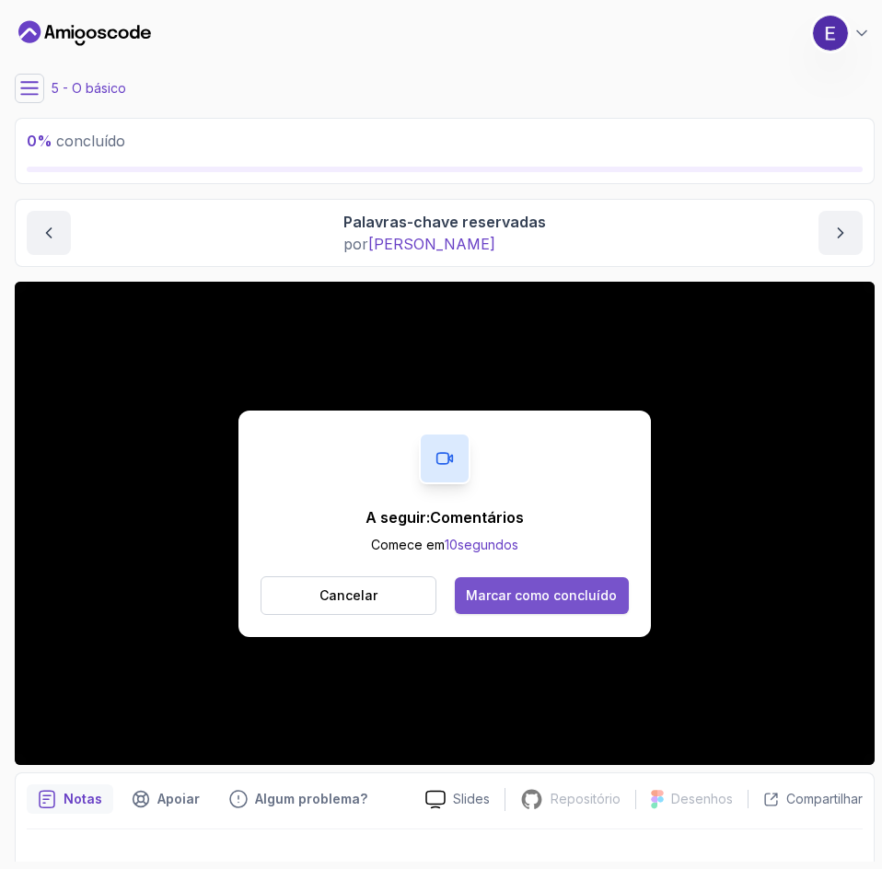
click at [579, 591] on font "Marcar como concluído" at bounding box center [541, 595] width 151 height 16
click at [596, 595] on font "Marcar como concluído" at bounding box center [541, 595] width 151 height 16
click at [568, 597] on font "Marcar como concluído" at bounding box center [541, 595] width 151 height 16
click at [573, 608] on button "Marcar como concluído" at bounding box center [542, 595] width 174 height 37
click at [579, 599] on font "Marcar como concluído" at bounding box center [541, 595] width 151 height 16
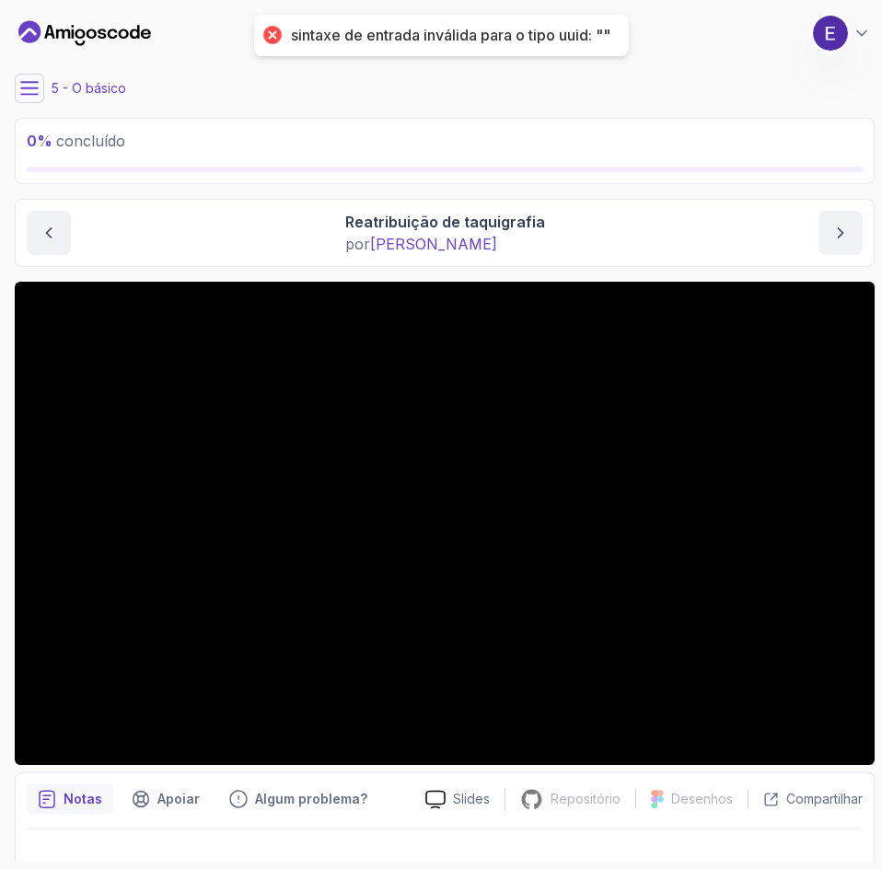
click at [31, 93] on icon at bounding box center [29, 88] width 18 height 18
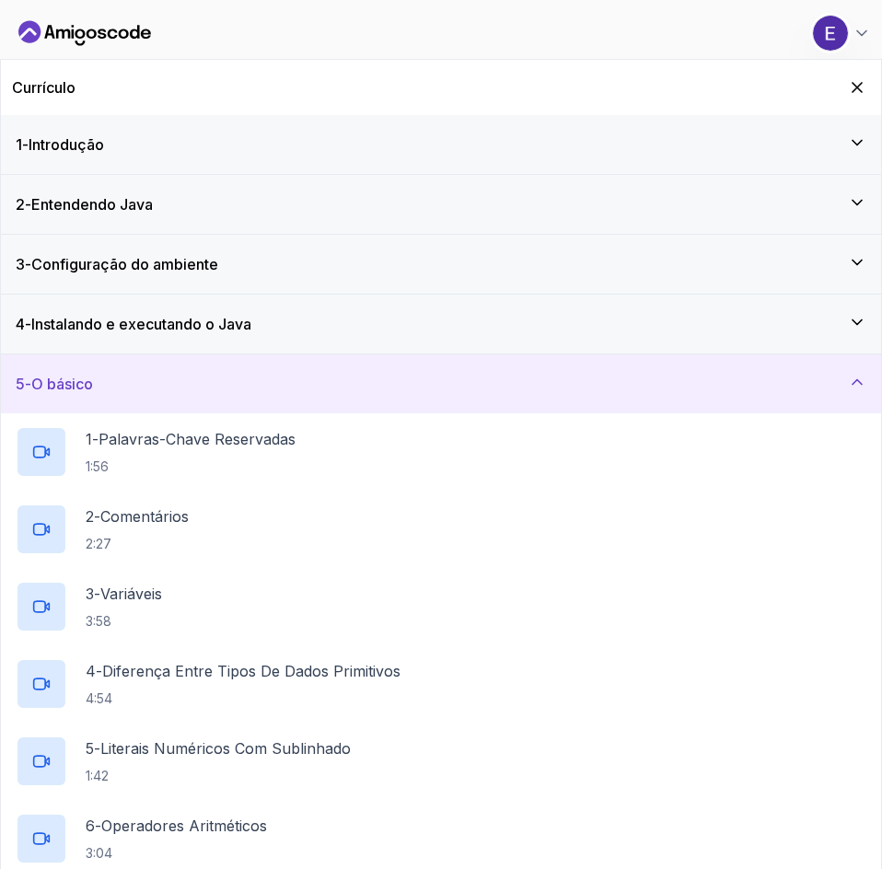
click at [87, 375] on font "O básico" at bounding box center [62, 384] width 62 height 18
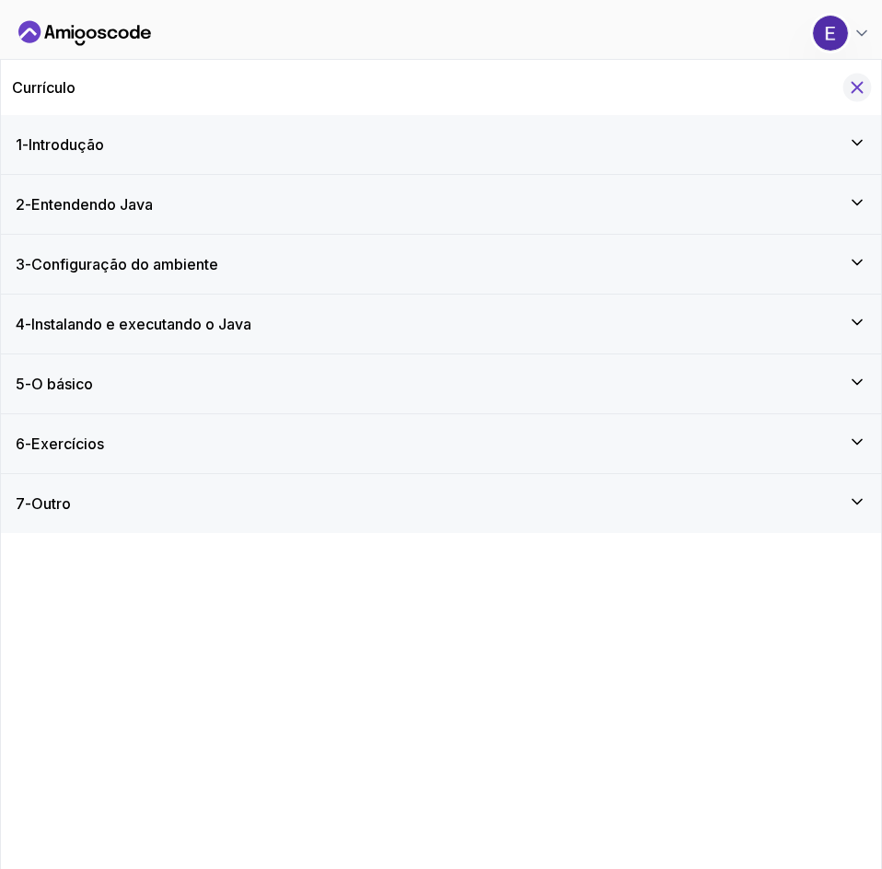
click at [862, 84] on icon "Ocultar currículo para celular" at bounding box center [857, 87] width 20 height 20
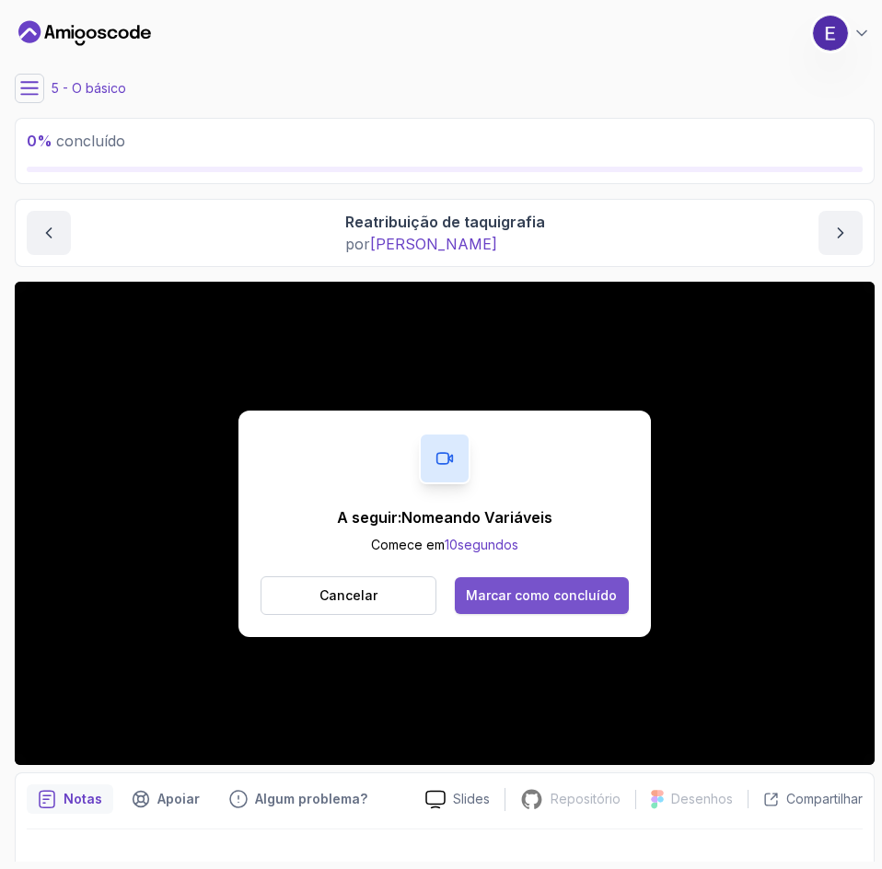
click at [558, 590] on font "Marcar como concluído" at bounding box center [541, 595] width 151 height 16
click at [583, 604] on div "Marcar como concluído" at bounding box center [541, 595] width 151 height 18
click at [582, 596] on font "Marcar como concluído" at bounding box center [541, 595] width 151 height 16
click at [592, 609] on button "Marcar como concluído" at bounding box center [542, 595] width 174 height 37
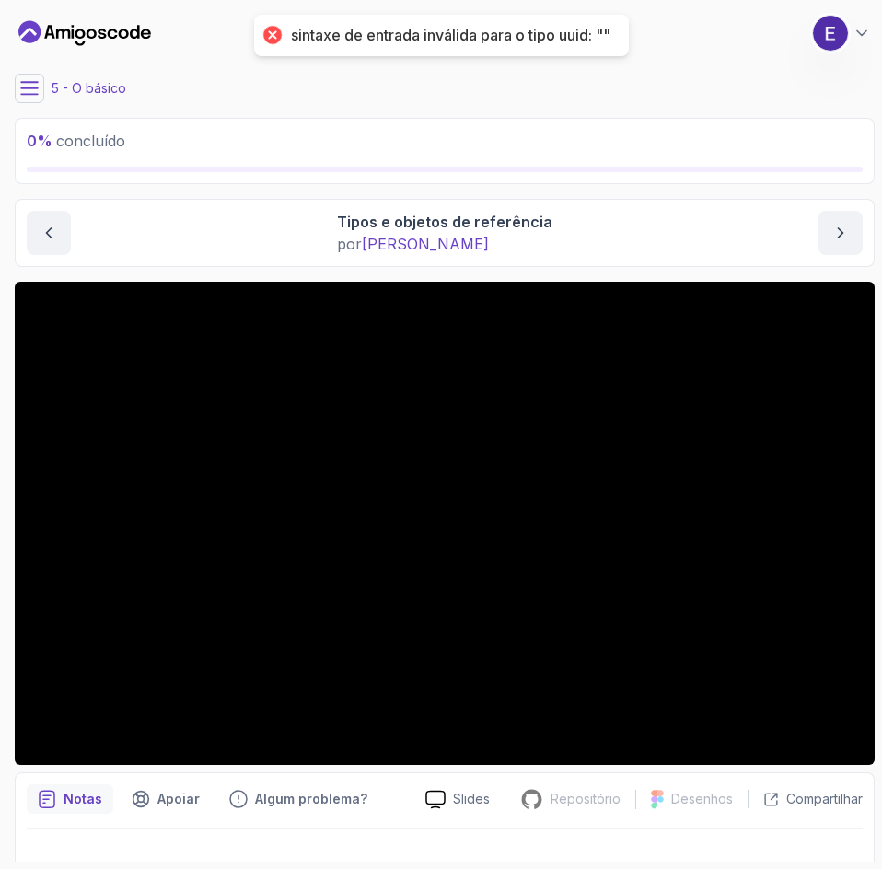
click at [38, 90] on icon at bounding box center [29, 88] width 18 height 18
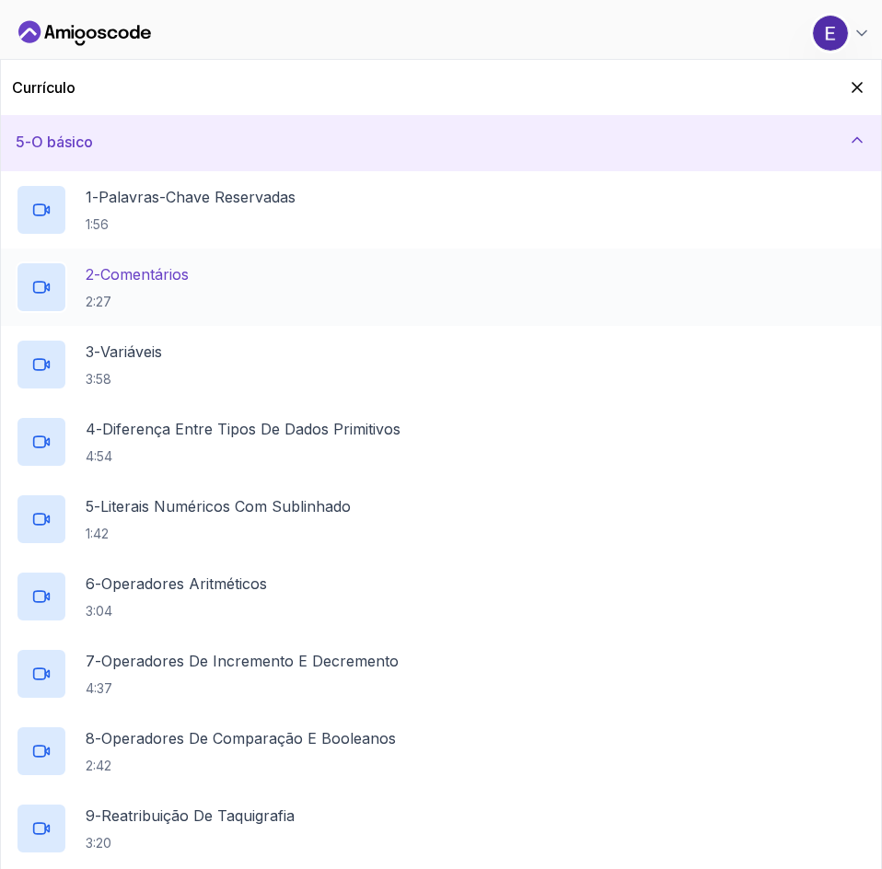
scroll to position [232, 0]
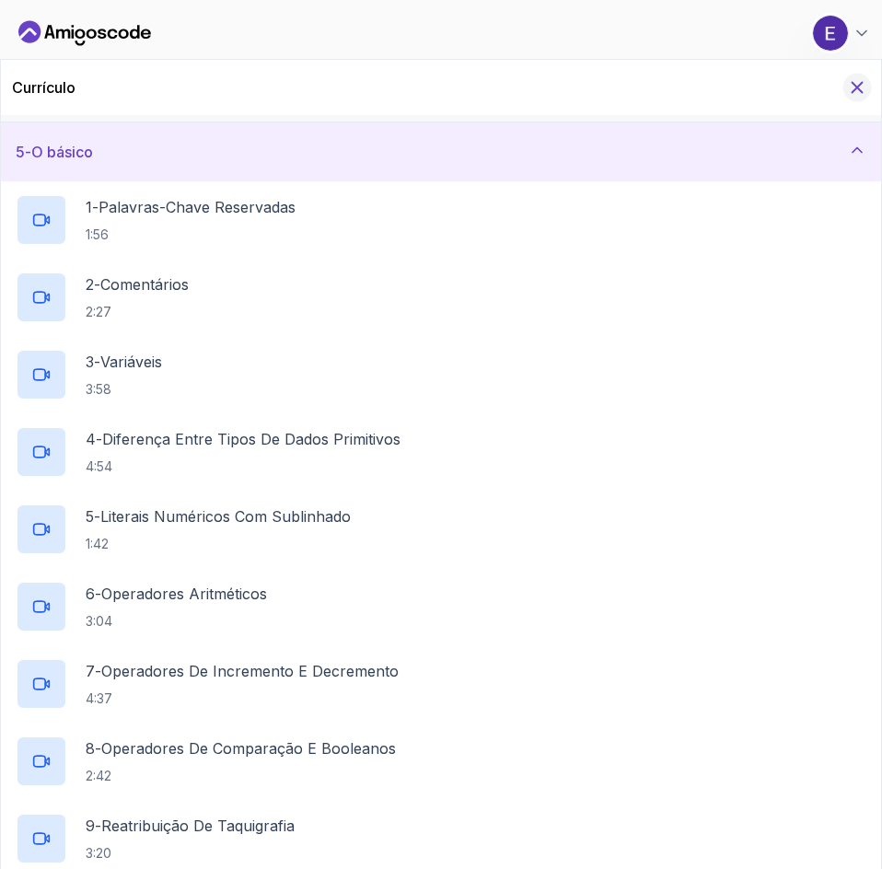
click at [849, 87] on icon "Ocultar currículo para celular" at bounding box center [857, 87] width 20 height 20
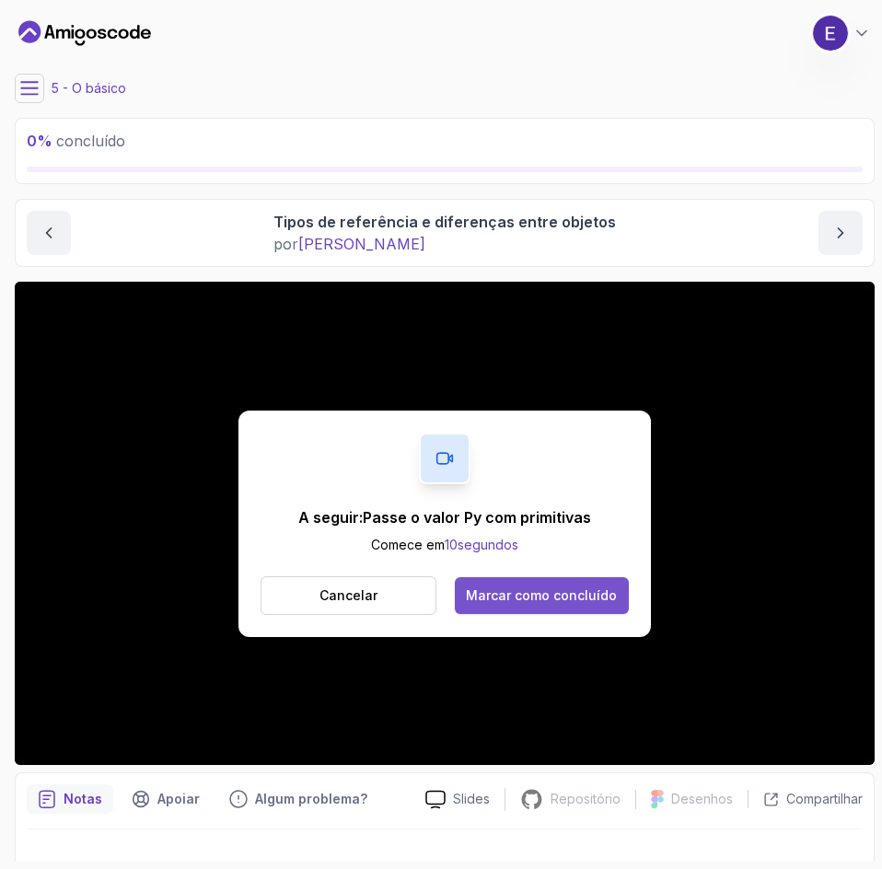
click at [587, 605] on button "Marcar como concluído" at bounding box center [542, 595] width 174 height 37
click at [566, 600] on font "Marcar como concluído" at bounding box center [541, 595] width 151 height 16
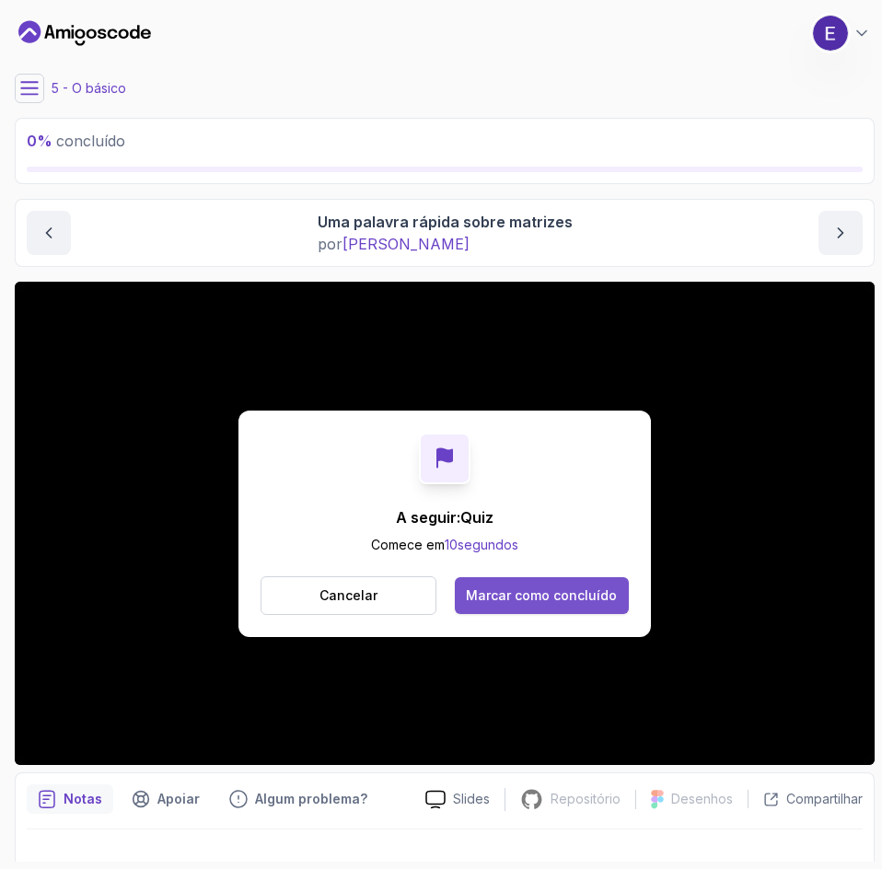
click at [574, 602] on font "Marcar como concluído" at bounding box center [541, 595] width 151 height 16
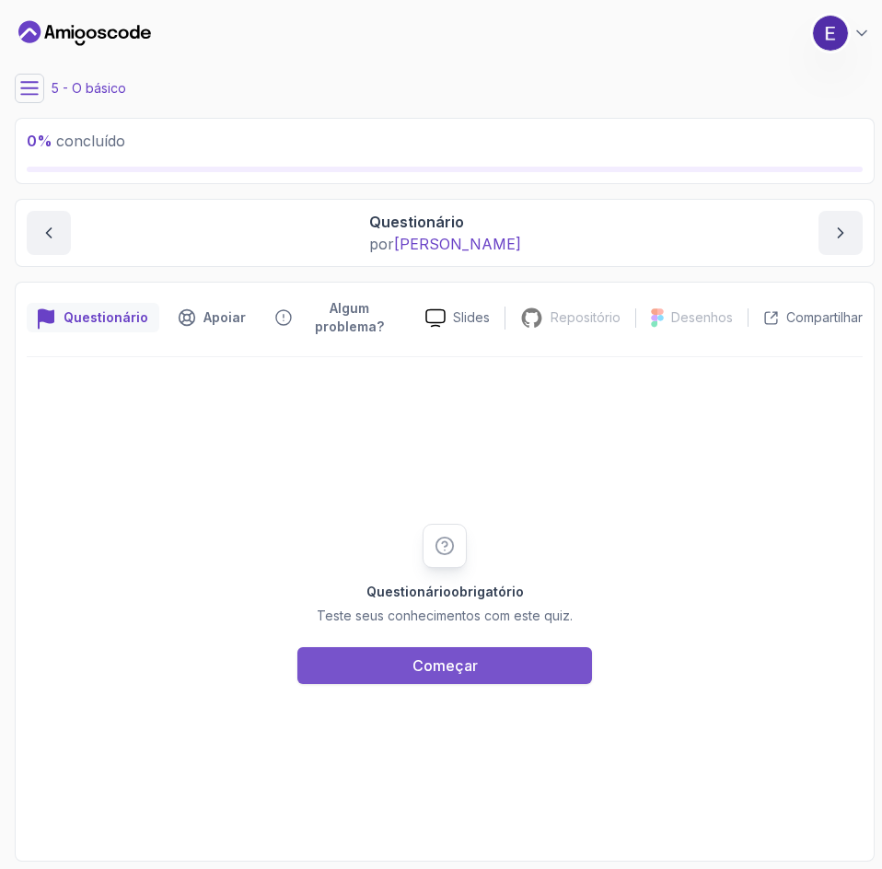
click at [493, 670] on button "Começar" at bounding box center [444, 665] width 295 height 37
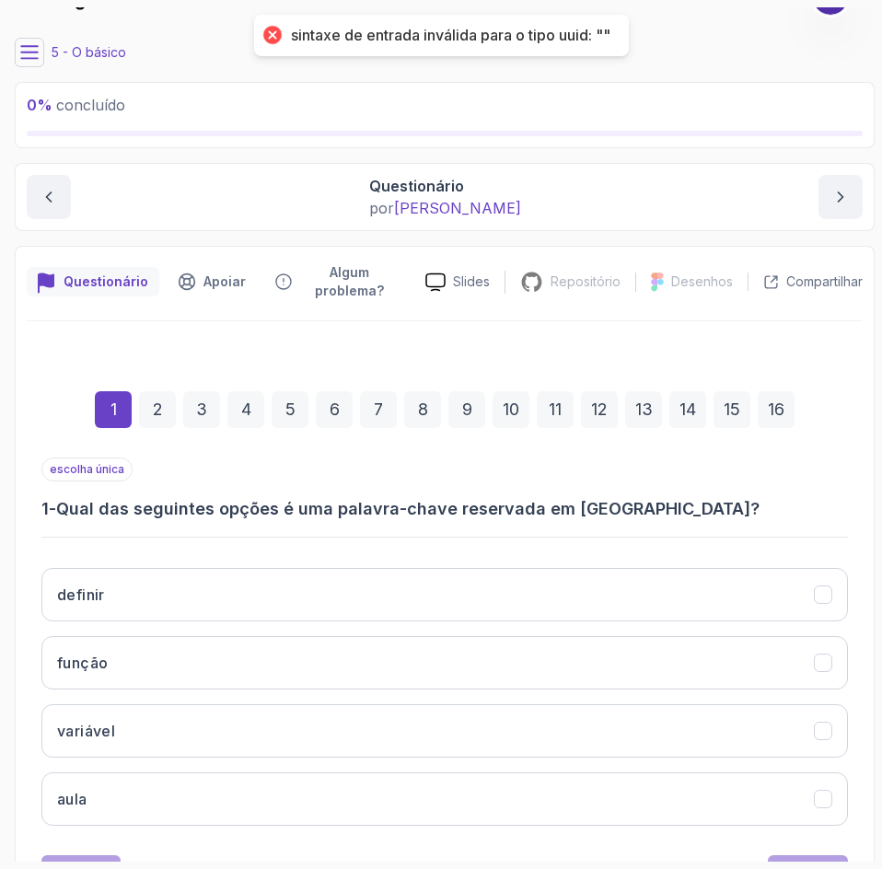
scroll to position [119, 0]
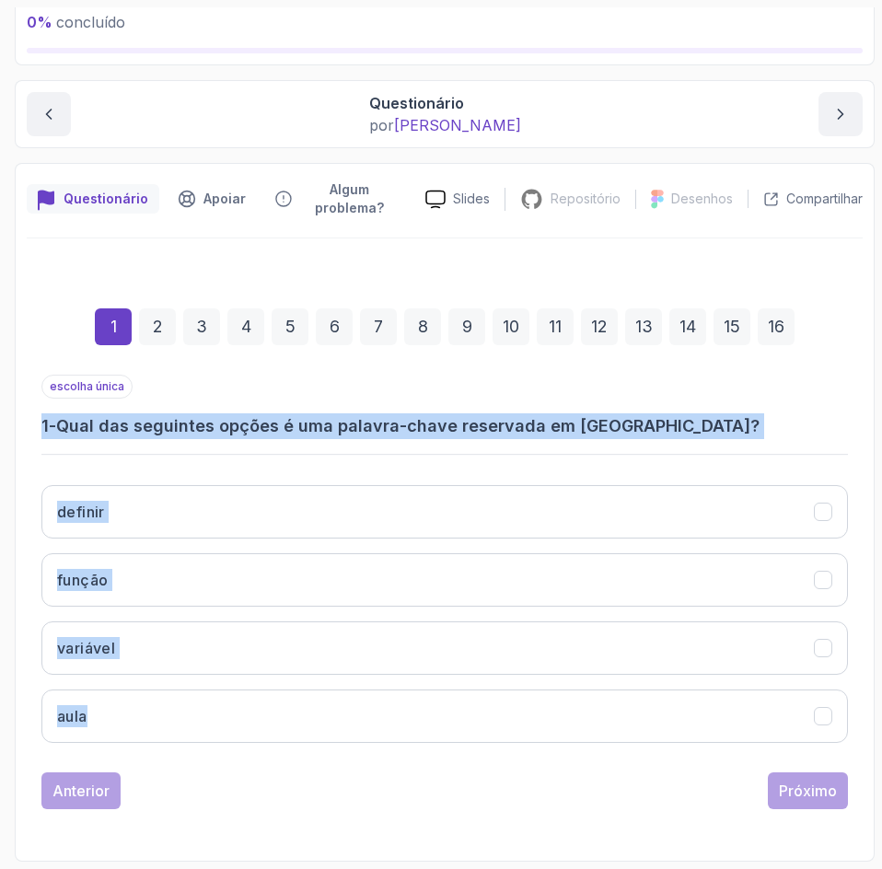
drag, startPoint x: 231, startPoint y: 752, endPoint x: 2, endPoint y: 403, distance: 417.3
click at [2, 403] on section "0 % concluído 1 - Introdução 2 - Entendendo Java 3 - Configuração do ambiente 4…" at bounding box center [441, 434] width 882 height 869
copy div "1 - Qual das seguintes opções é uma palavra-chave reservada em Java? definir fu…"
click at [772, 409] on div "escolha única 1 - Qual das seguintes opções é uma palavra-chave reservada em Ja…" at bounding box center [444, 407] width 806 height 64
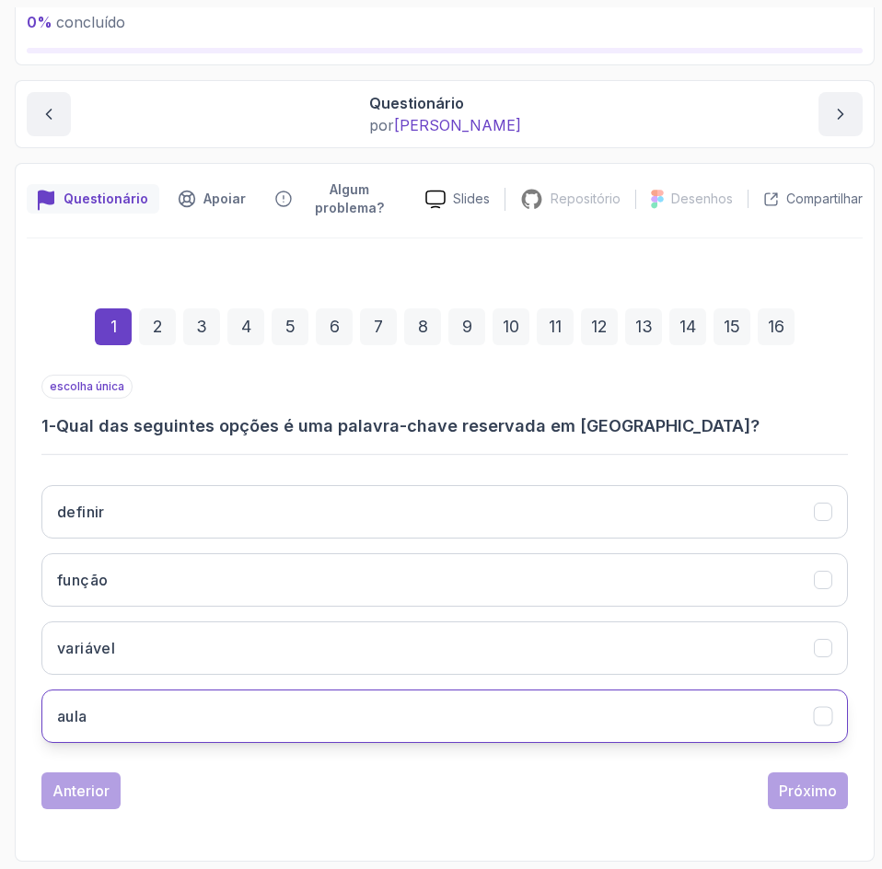
click at [477, 714] on button "aula" at bounding box center [444, 715] width 806 height 53
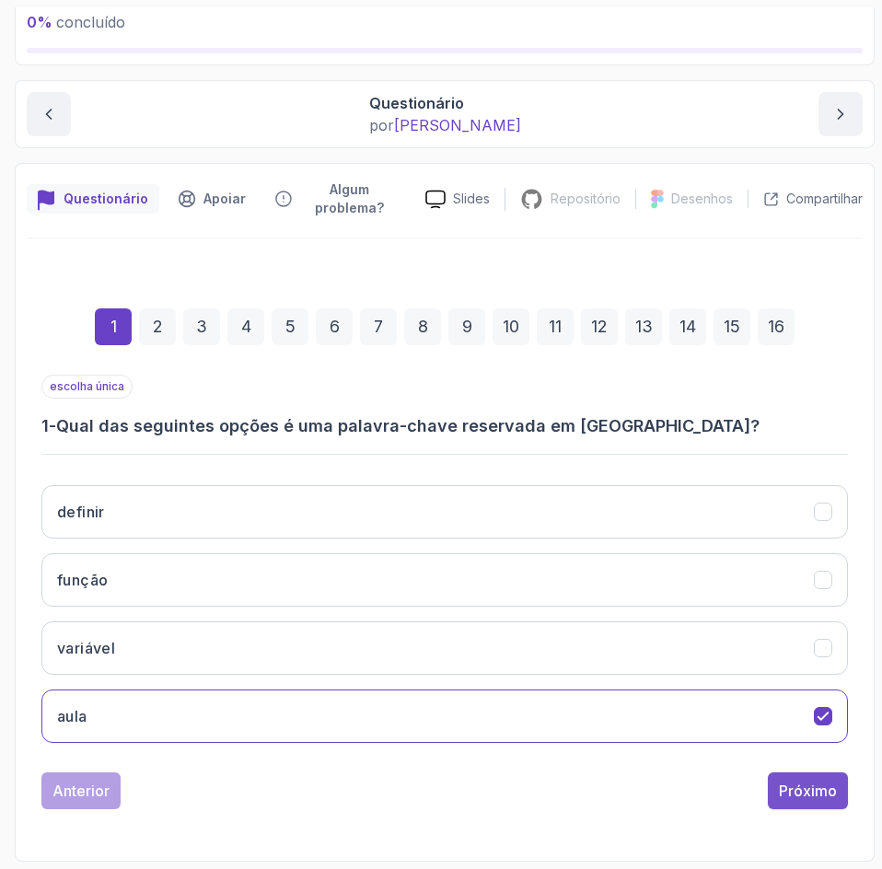
click at [814, 802] on button "Próximo" at bounding box center [808, 790] width 80 height 37
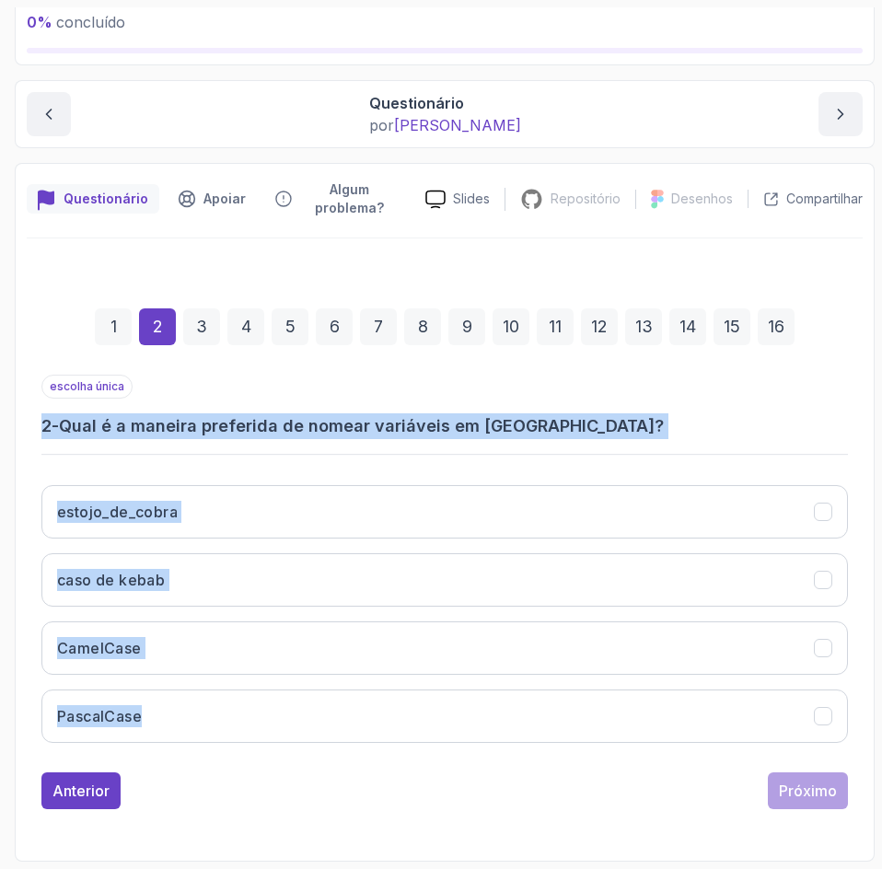
drag, startPoint x: 125, startPoint y: 703, endPoint x: 22, endPoint y: 400, distance: 319.8
click at [22, 400] on div "Questionário Apoiar Algum problema? Slides Repositório Repositório não disponív…" at bounding box center [445, 512] width 860 height 699
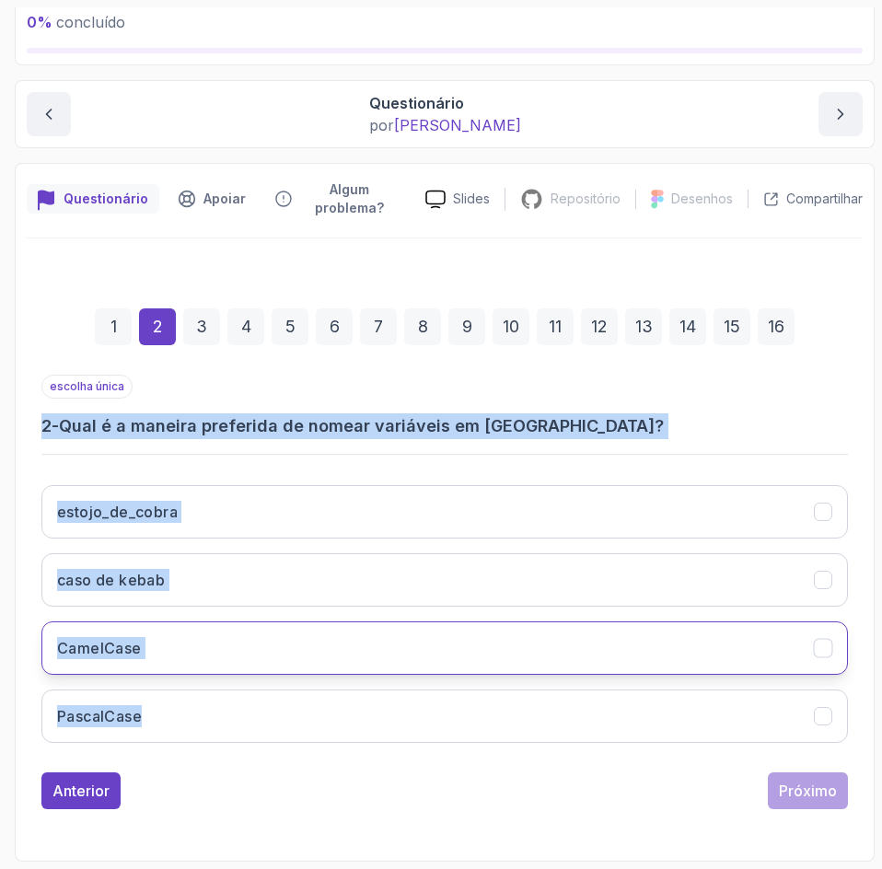
click at [561, 643] on button "CamelCase" at bounding box center [444, 647] width 806 height 53
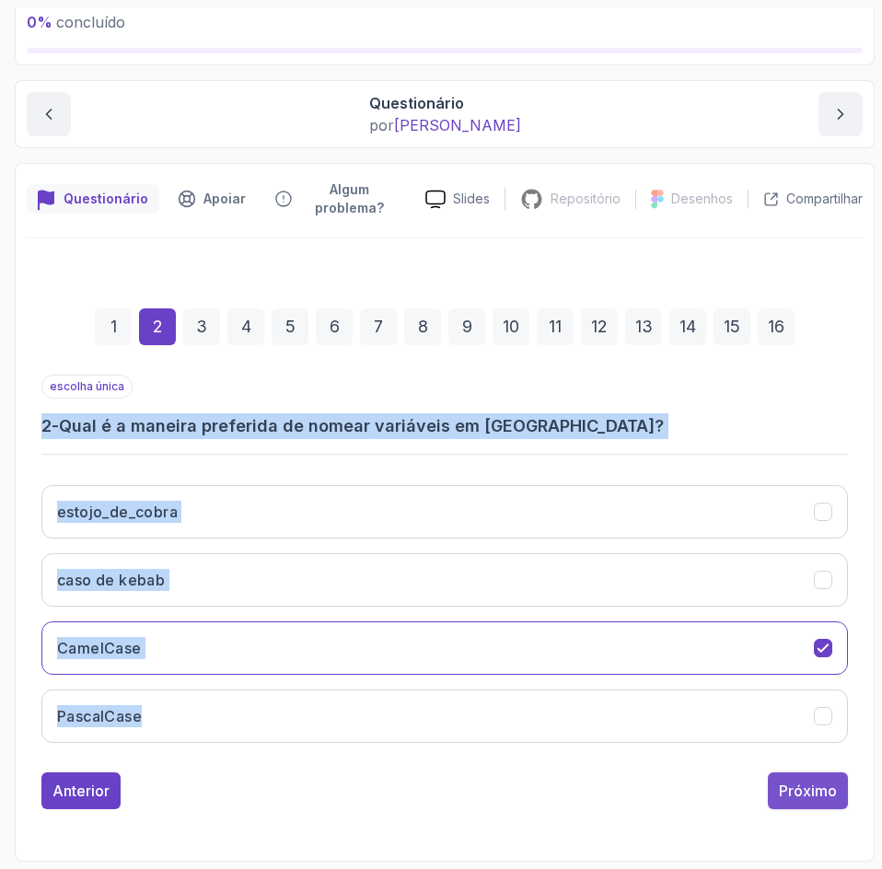
click at [799, 803] on button "Próximo" at bounding box center [808, 790] width 80 height 37
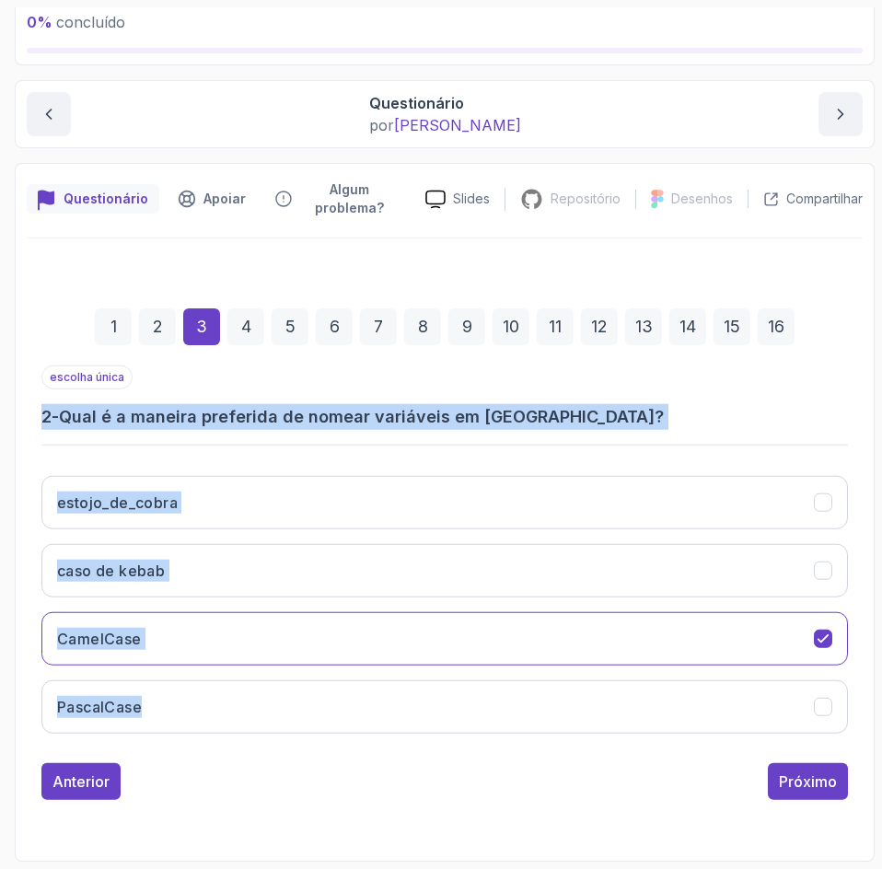
scroll to position [89, 0]
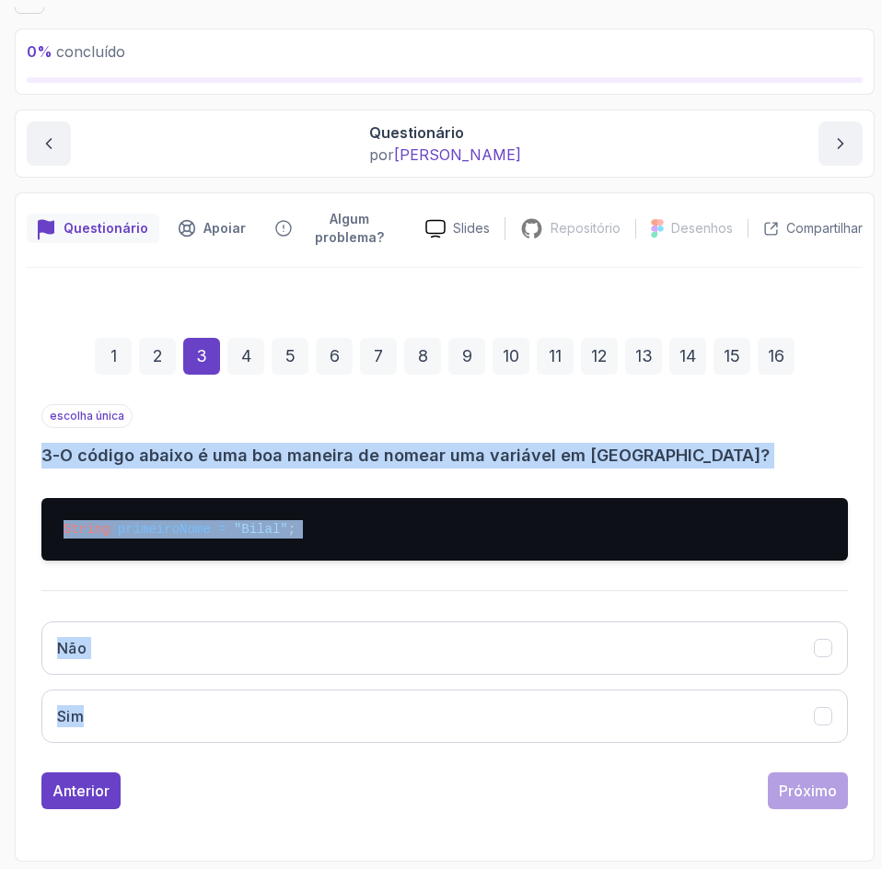
drag, startPoint x: 225, startPoint y: 745, endPoint x: -1, endPoint y: 437, distance: 382.0
click at [0, 437] on html "0 % concluído 1 - Introdução 2 - Entendendo Java 3 - Configuração do ambiente 4…" at bounding box center [441, 434] width 882 height 869
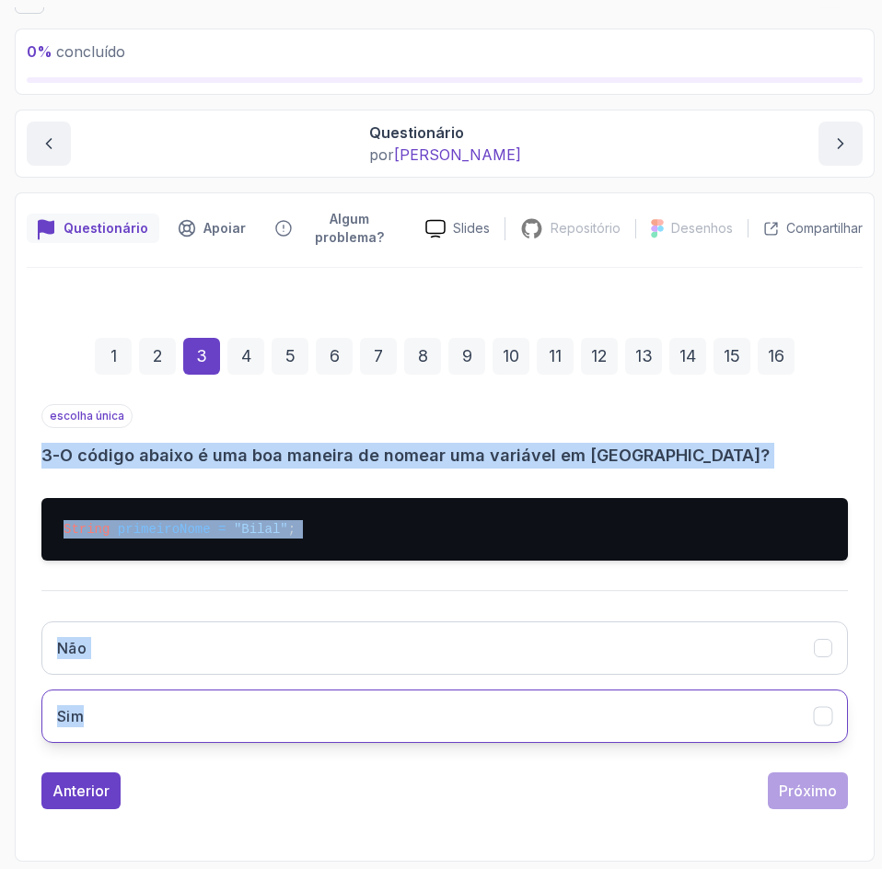
click at [203, 714] on button "Sim" at bounding box center [444, 715] width 806 height 53
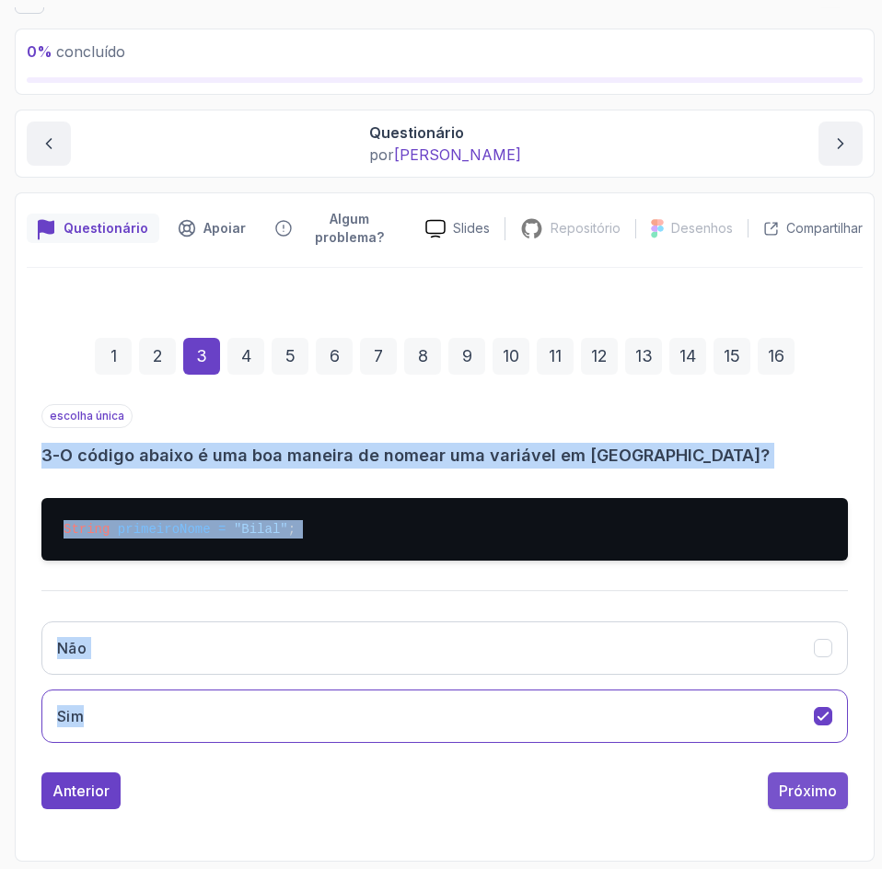
click at [809, 803] on button "Próximo" at bounding box center [808, 790] width 80 height 37
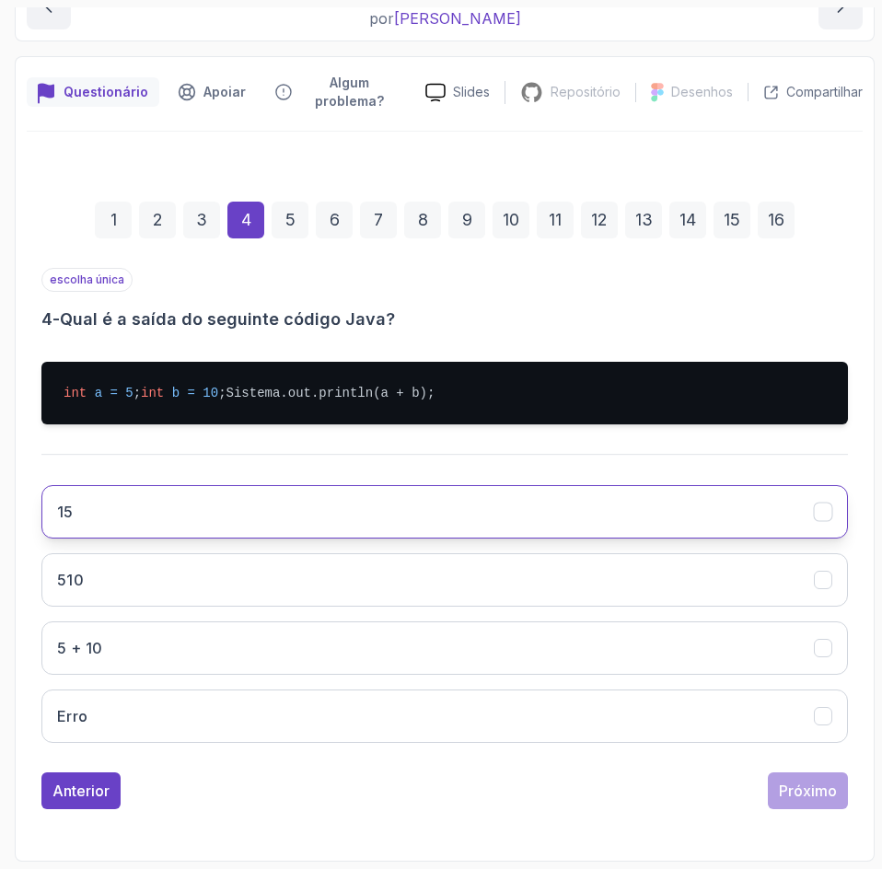
scroll to position [262, 0]
click at [474, 516] on button "15" at bounding box center [444, 511] width 806 height 53
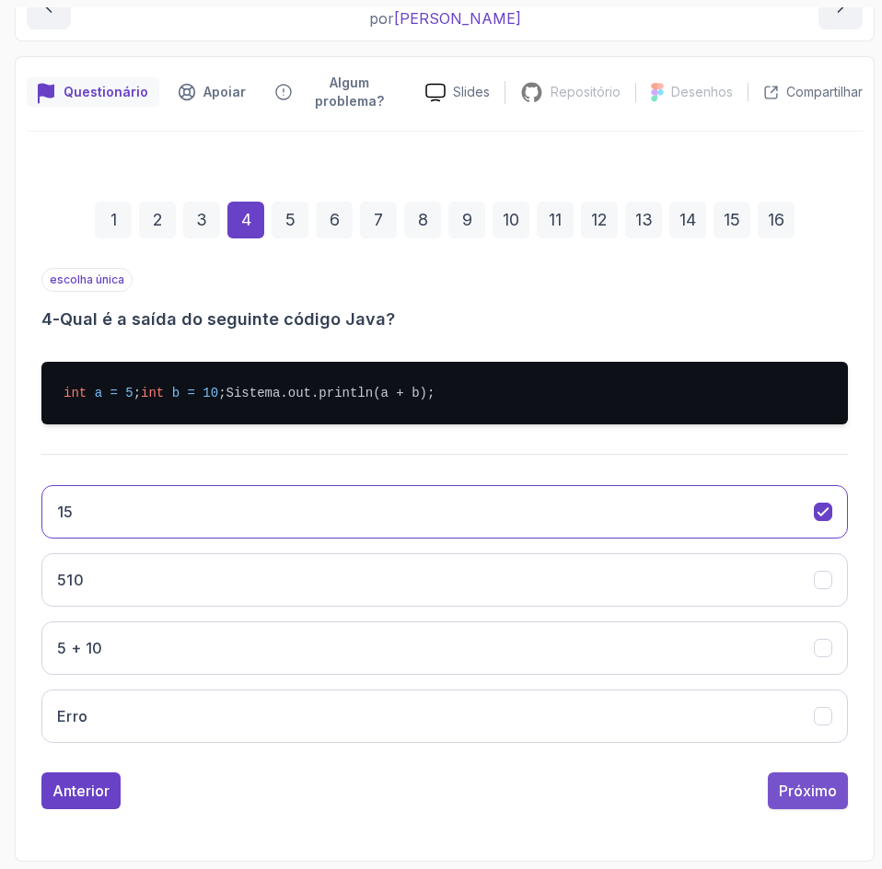
click at [832, 788] on font "Próximo" at bounding box center [808, 790] width 58 height 18
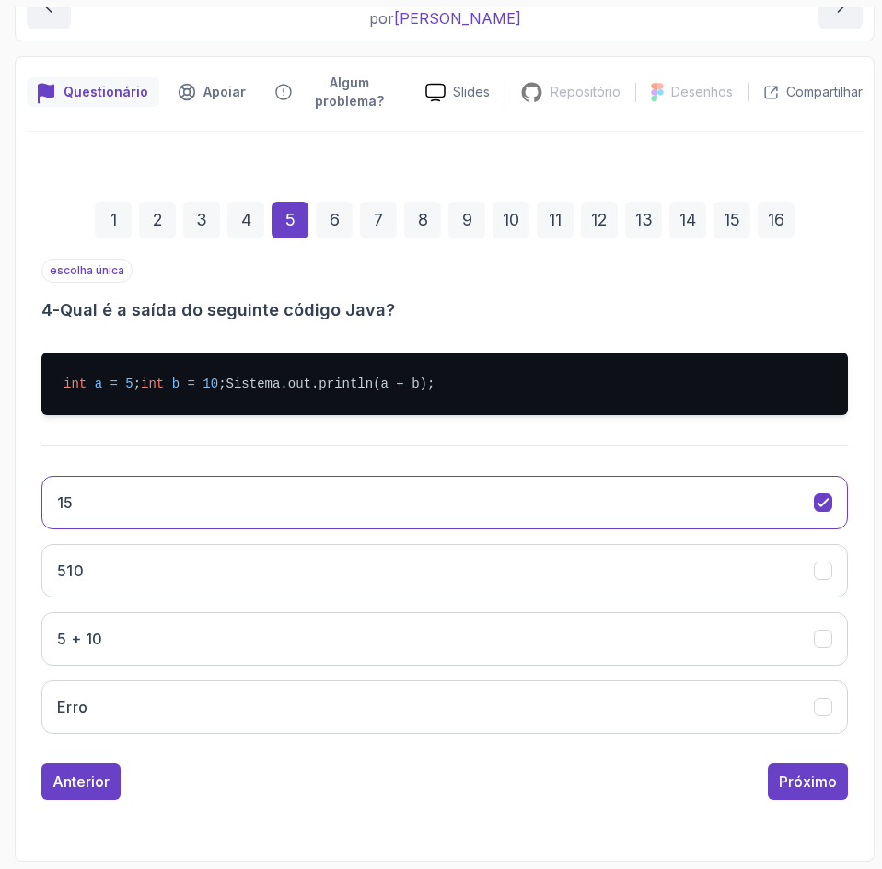
scroll to position [119, 0]
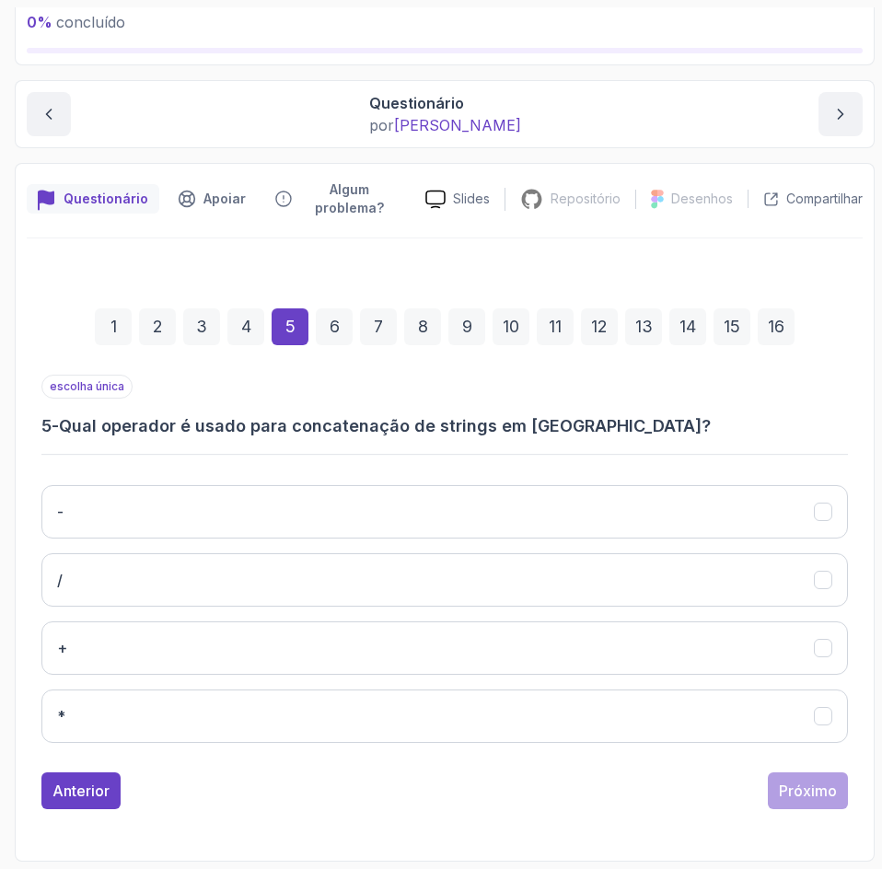
click at [245, 334] on font "4" at bounding box center [246, 326] width 10 height 19
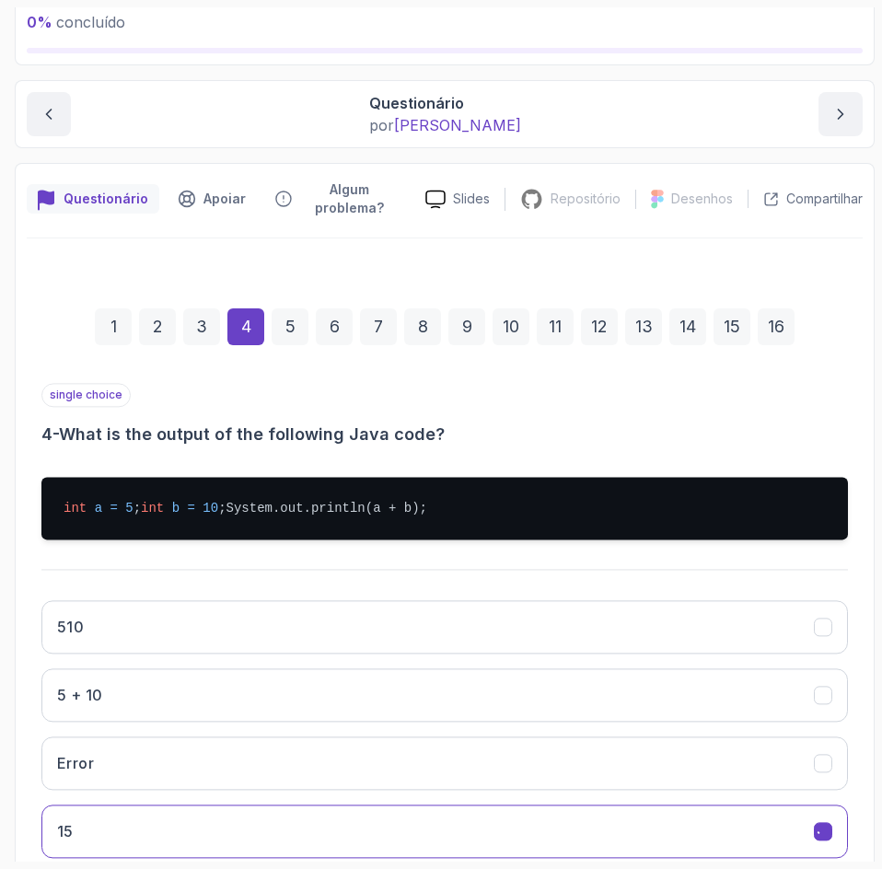
scroll to position [262, 0]
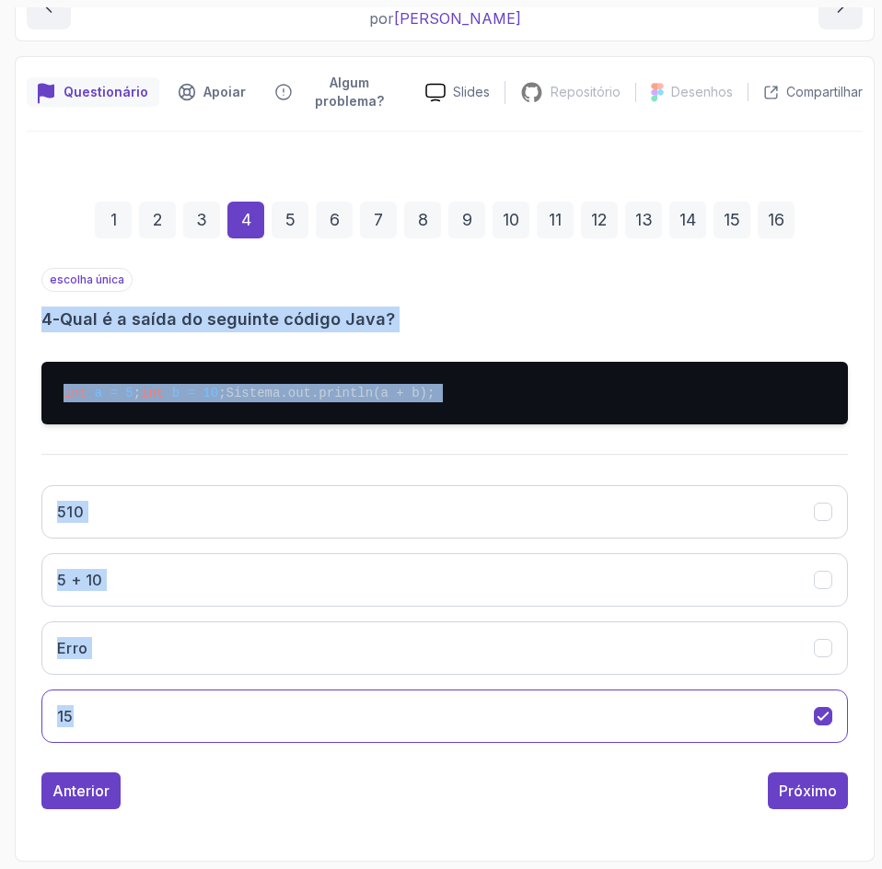
drag, startPoint x: 172, startPoint y: 744, endPoint x: 29, endPoint y: 290, distance: 475.9
click at [29, 290] on div "1 2 3 4 5 6 7 8 9 10 11 12 13 14 15 16 escolha única 4 - Qual é a saída do segu…" at bounding box center [445, 490] width 836 height 666
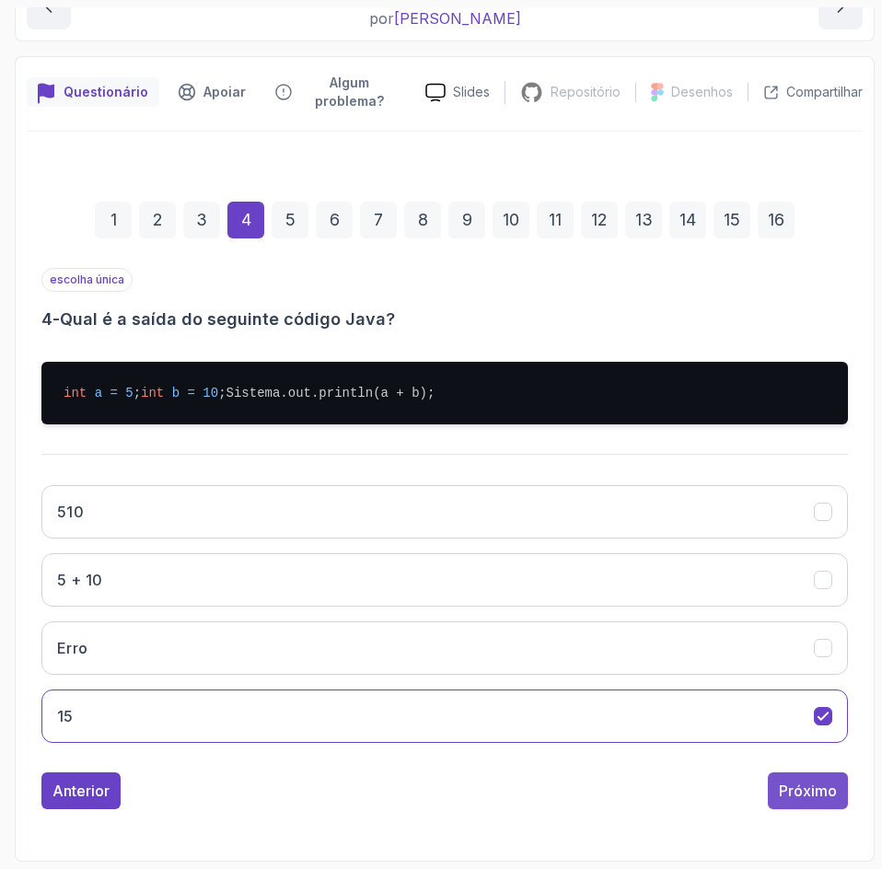
click at [812, 809] on div "1 2 3 4 5 6 7 8 9 10 11 12 13 14 15 16 escolha única 4 - Qual é a saída do segu…" at bounding box center [445, 490] width 836 height 666
click at [817, 797] on font "Próximo" at bounding box center [808, 790] width 58 height 18
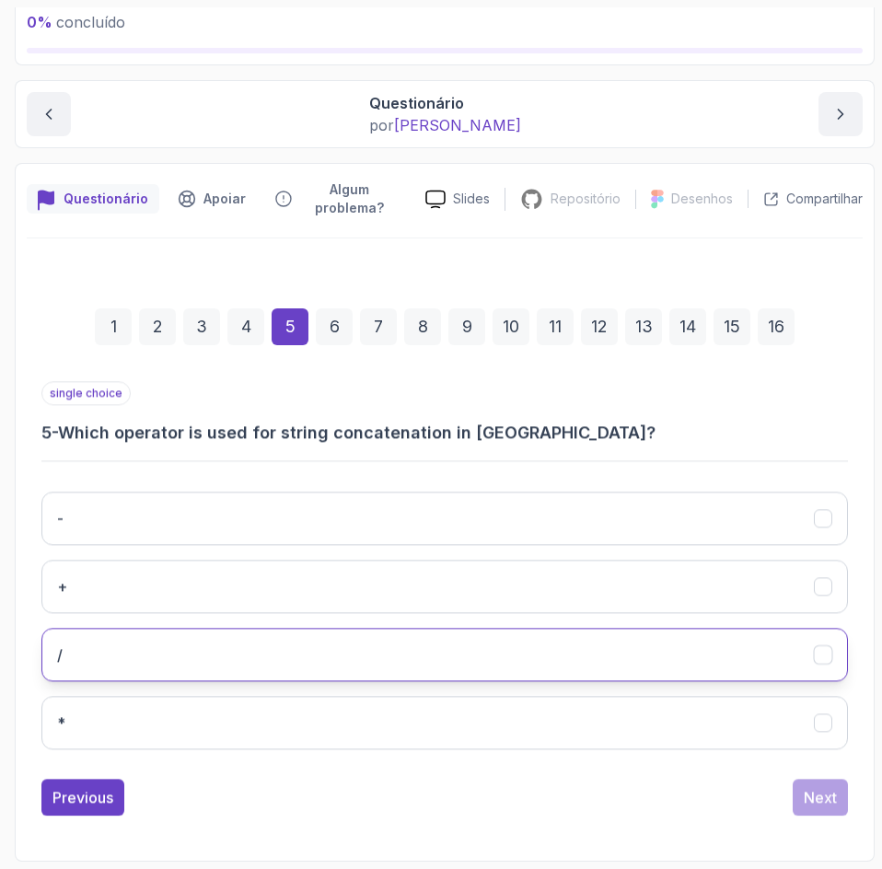
scroll to position [119, 0]
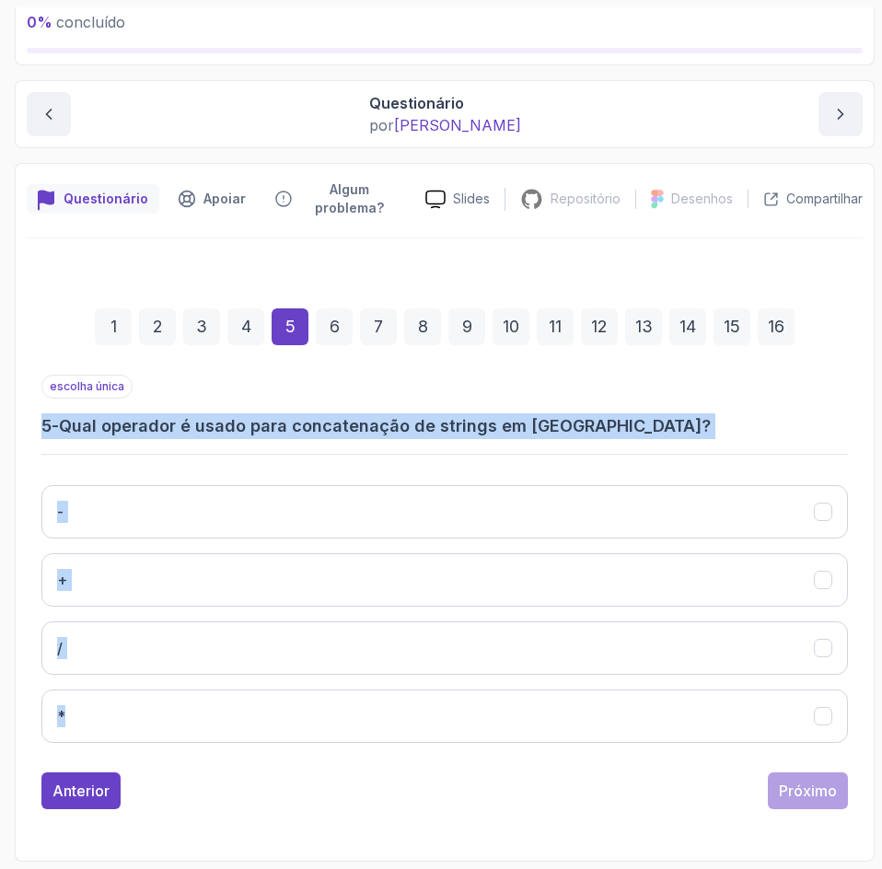
drag, startPoint x: 216, startPoint y: 748, endPoint x: 15, endPoint y: 422, distance: 383.1
click at [15, 422] on div "Questionário Apoiar Algum problema? Slides Repositório Repositório não disponív…" at bounding box center [445, 512] width 860 height 699
click at [595, 422] on h3 "5 - Qual operador é usado para concatenação de strings em Java?" at bounding box center [444, 426] width 806 height 26
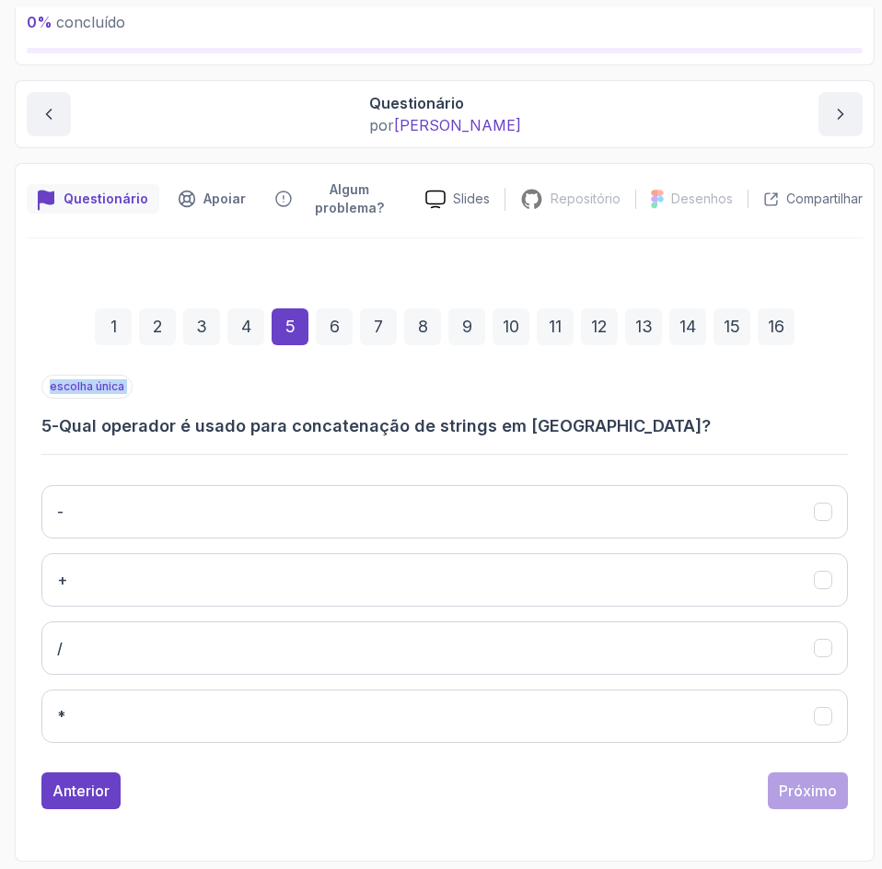
drag, startPoint x: 595, startPoint y: 422, endPoint x: 34, endPoint y: 422, distance: 561.4
click at [34, 422] on div "1 2 3 4 5 6 7 8 9 10 11 12 13 14 15 16 escolha única 5 - Qual operador é usado …" at bounding box center [445, 544] width 836 height 560
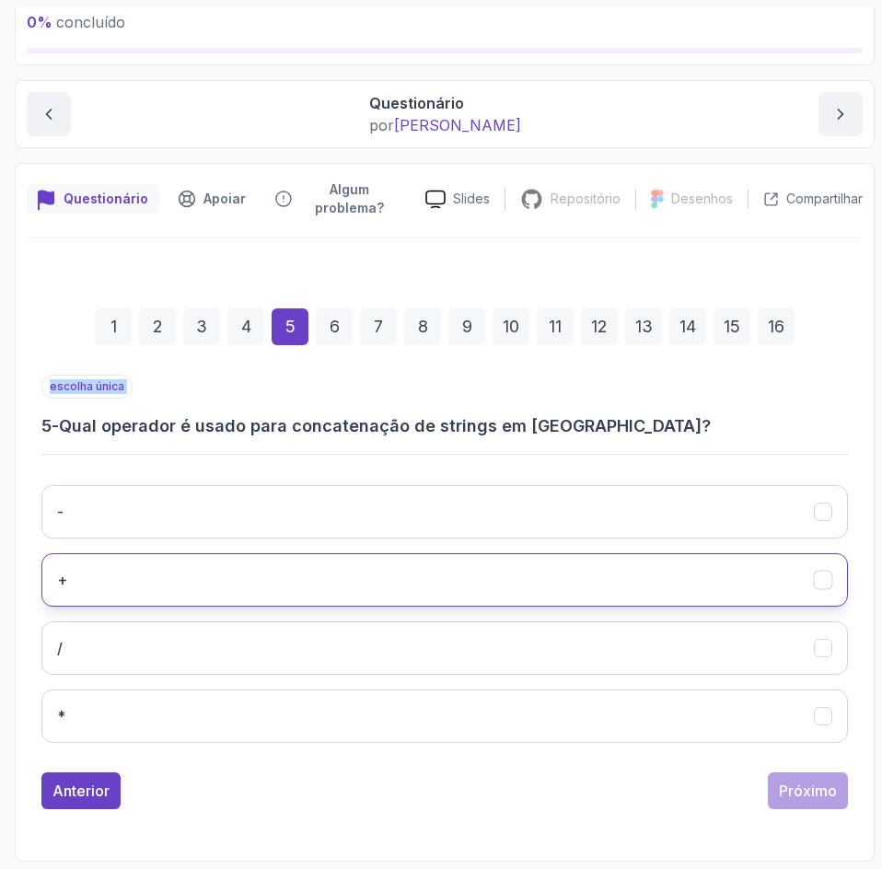
click at [307, 586] on button "+" at bounding box center [444, 579] width 806 height 53
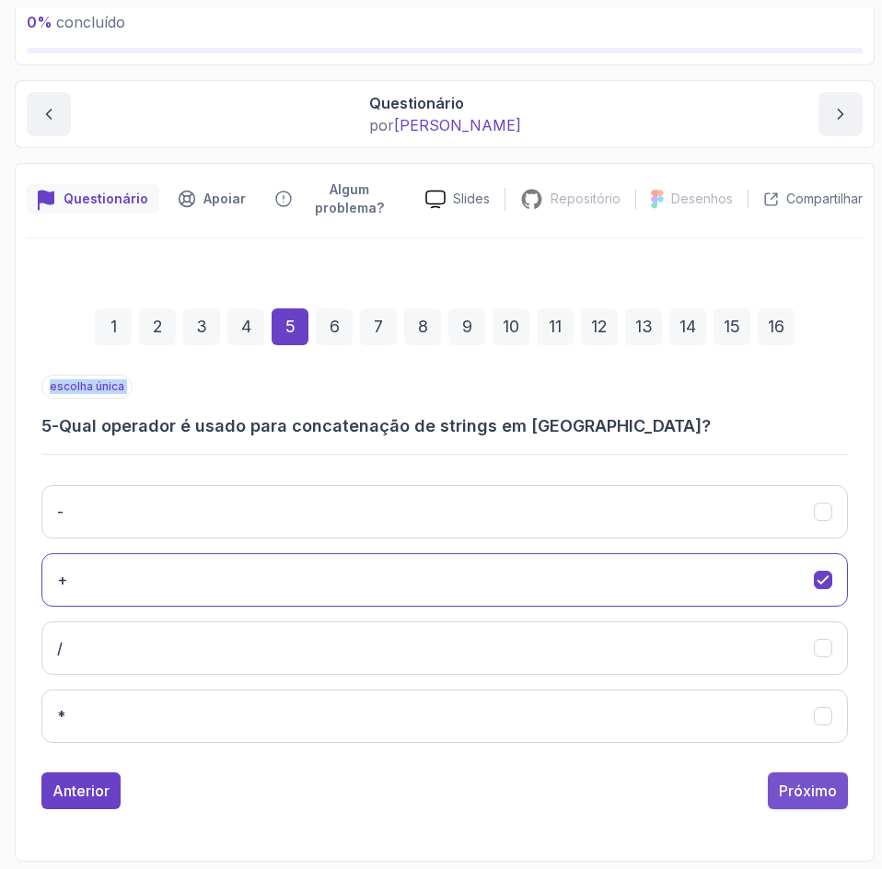
click at [821, 802] on button "Próximo" at bounding box center [808, 790] width 80 height 37
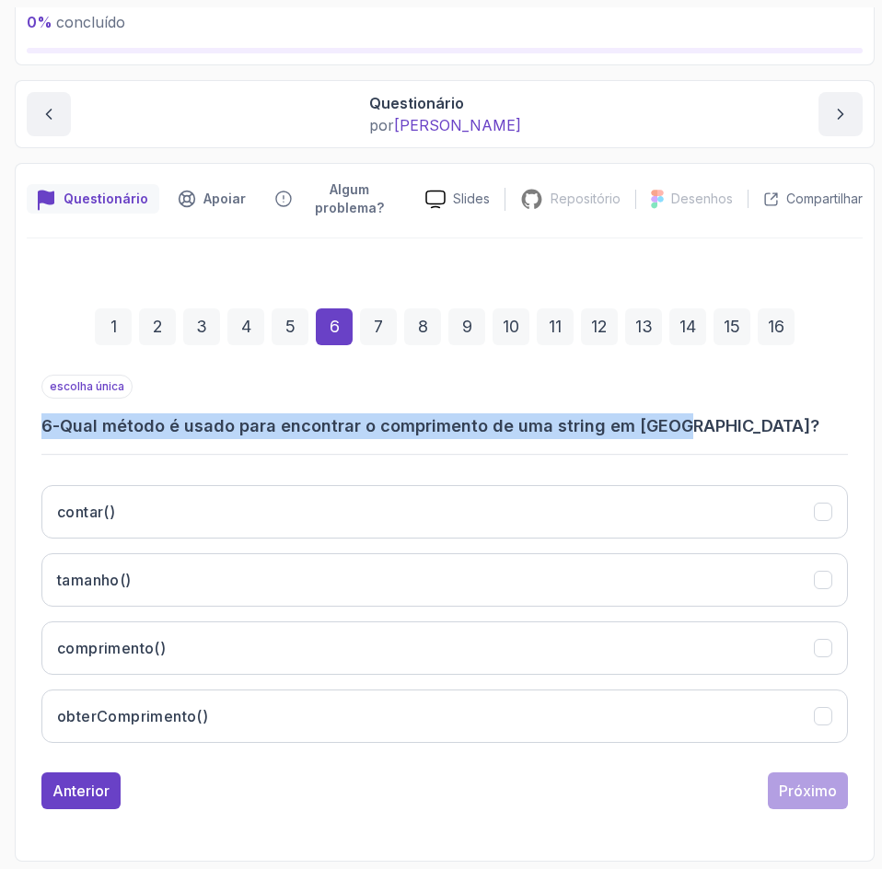
drag, startPoint x: 692, startPoint y: 424, endPoint x: -1, endPoint y: 421, distance: 693.0
click at [0, 421] on html "0 % concluído 1 - Introdução 2 - Entendendo Java 3 - Configuração do ambiente 4…" at bounding box center [441, 434] width 882 height 869
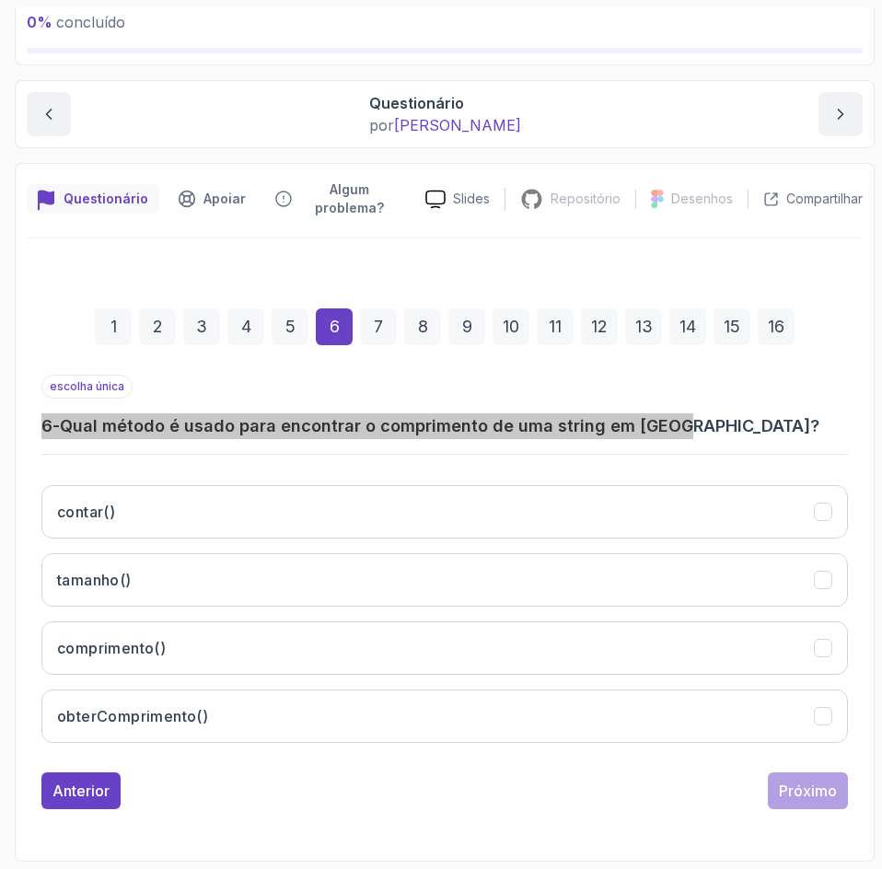
scroll to position [100, 0]
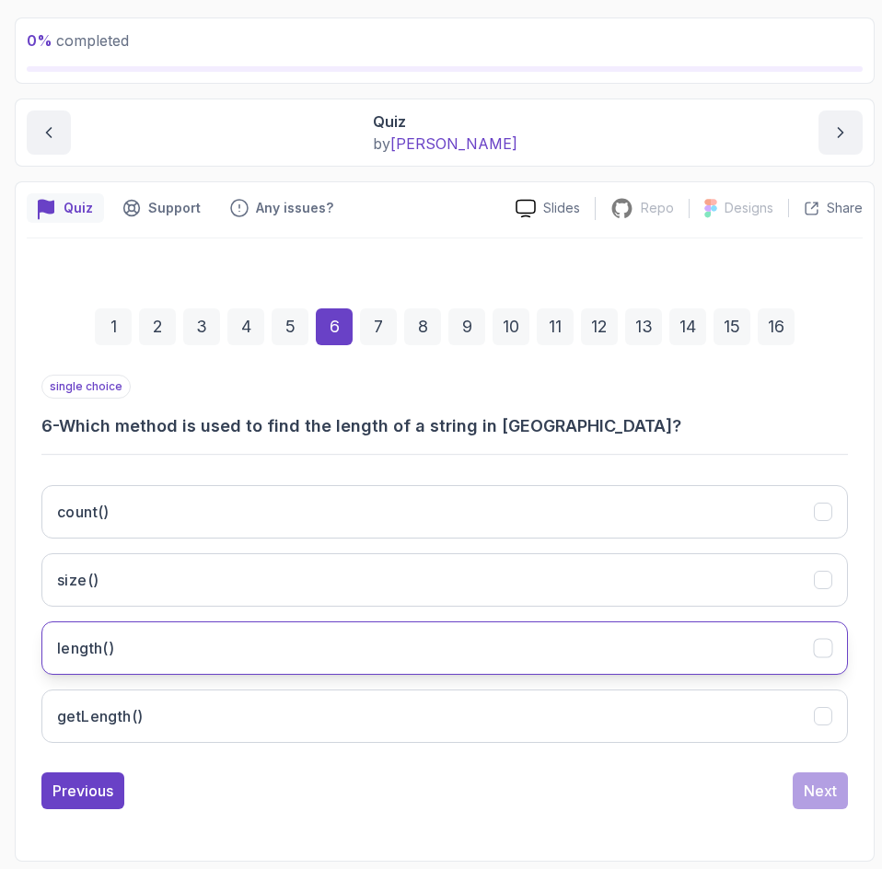
click at [423, 660] on button "length()" at bounding box center [444, 647] width 806 height 53
click at [812, 794] on div "Next" at bounding box center [819, 791] width 33 height 22
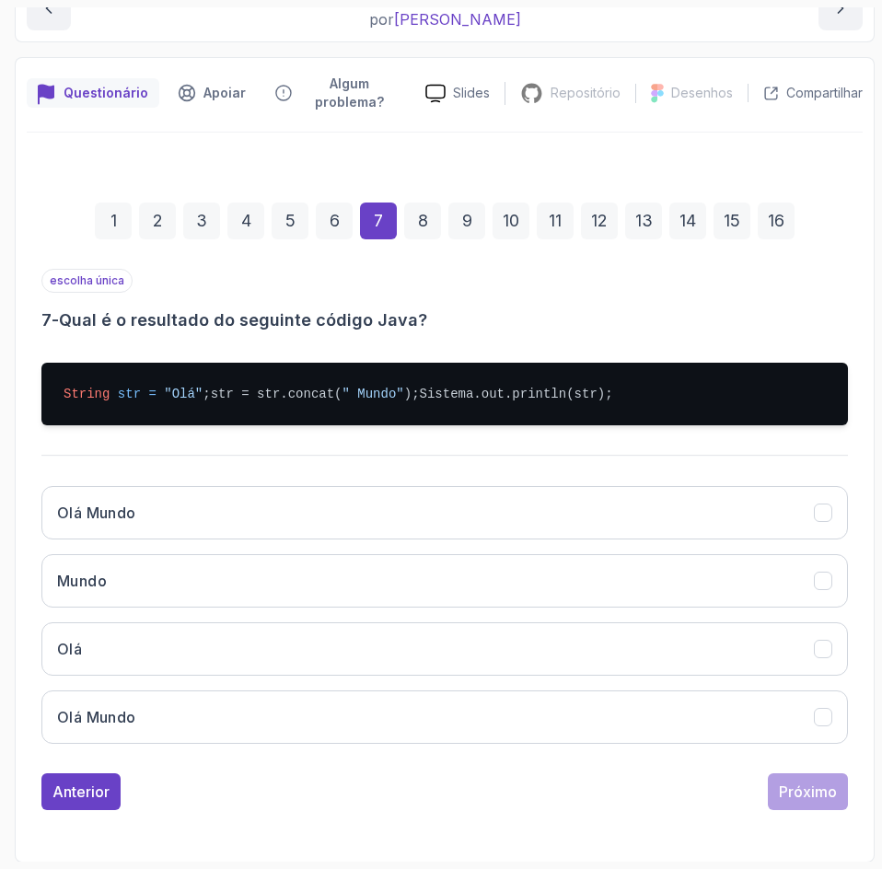
scroll to position [262, 0]
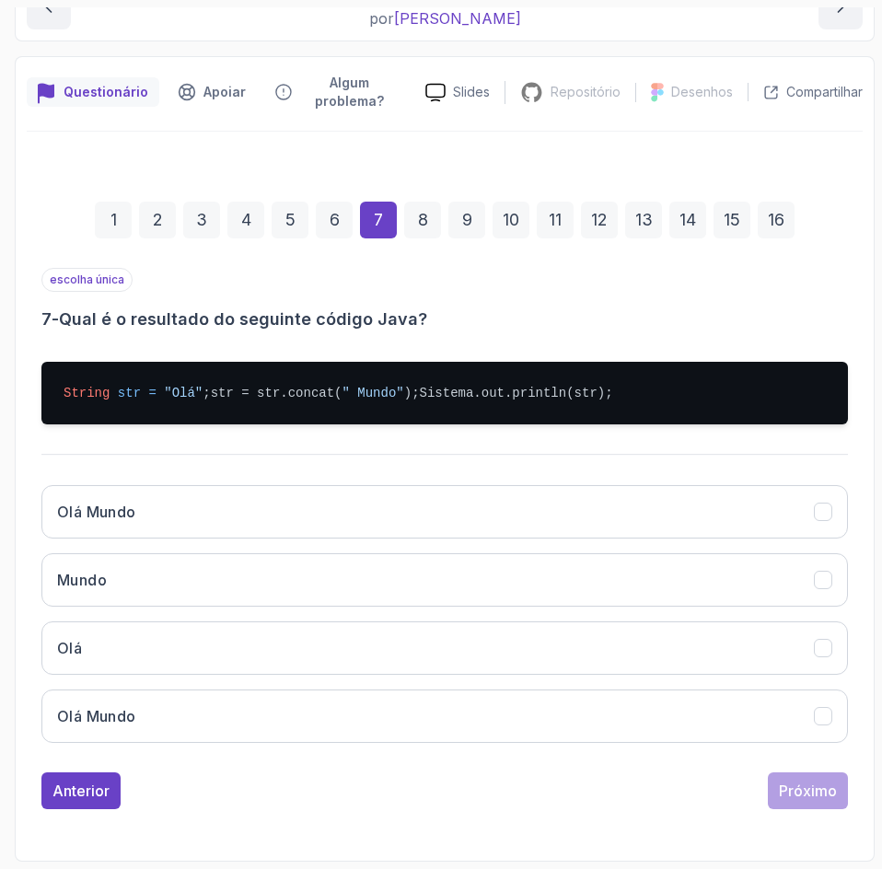
drag, startPoint x: 176, startPoint y: 741, endPoint x: 8, endPoint y: 394, distance: 385.3
click at [8, 394] on div "0 % concluído 1 - Introdução 2 - Entendendo Java 3 - Configuração do ambiente 4…" at bounding box center [440, 434] width 867 height 854
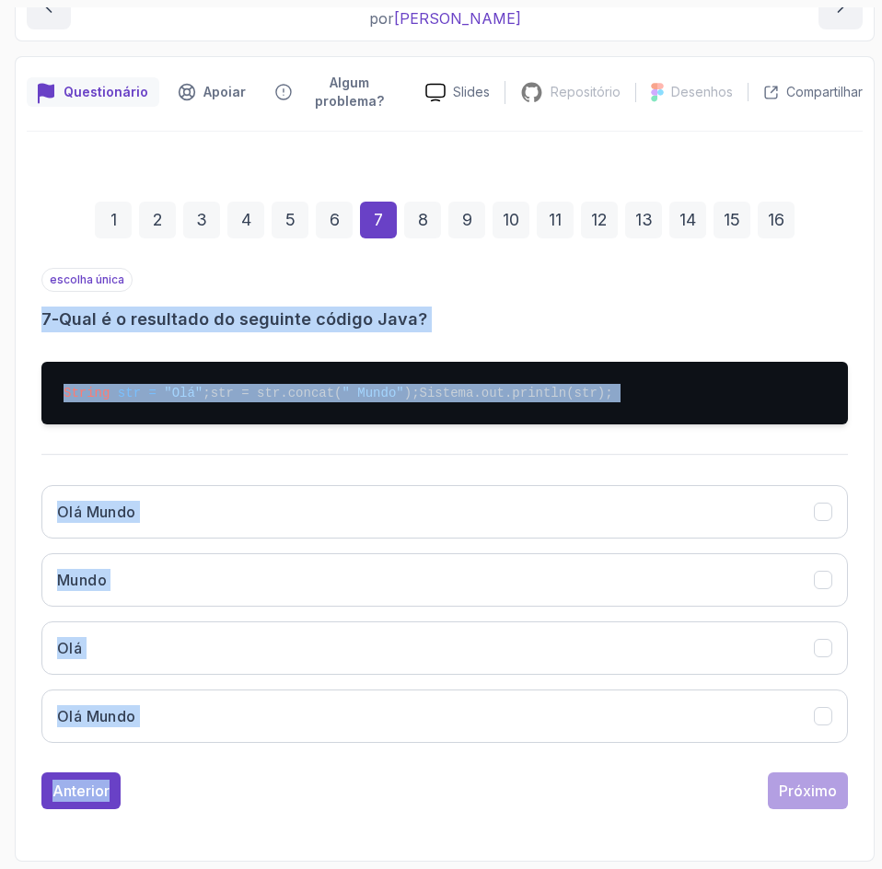
drag, startPoint x: 172, startPoint y: 757, endPoint x: 29, endPoint y: 284, distance: 494.4
click at [29, 284] on div "1 2 3 4 5 6 7 8 9 10 11 12 13 14 15 16 escolha única 7 - Qual é o resultado do …" at bounding box center [445, 490] width 836 height 666
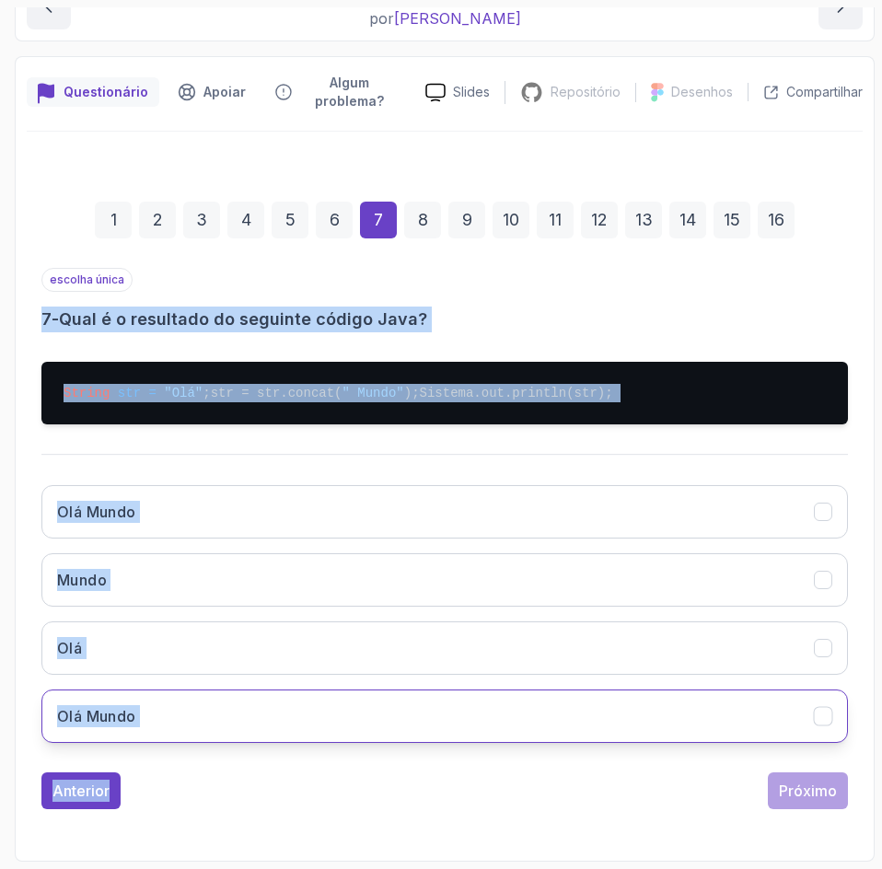
click at [641, 729] on button "Olá Mundo" at bounding box center [444, 715] width 806 height 53
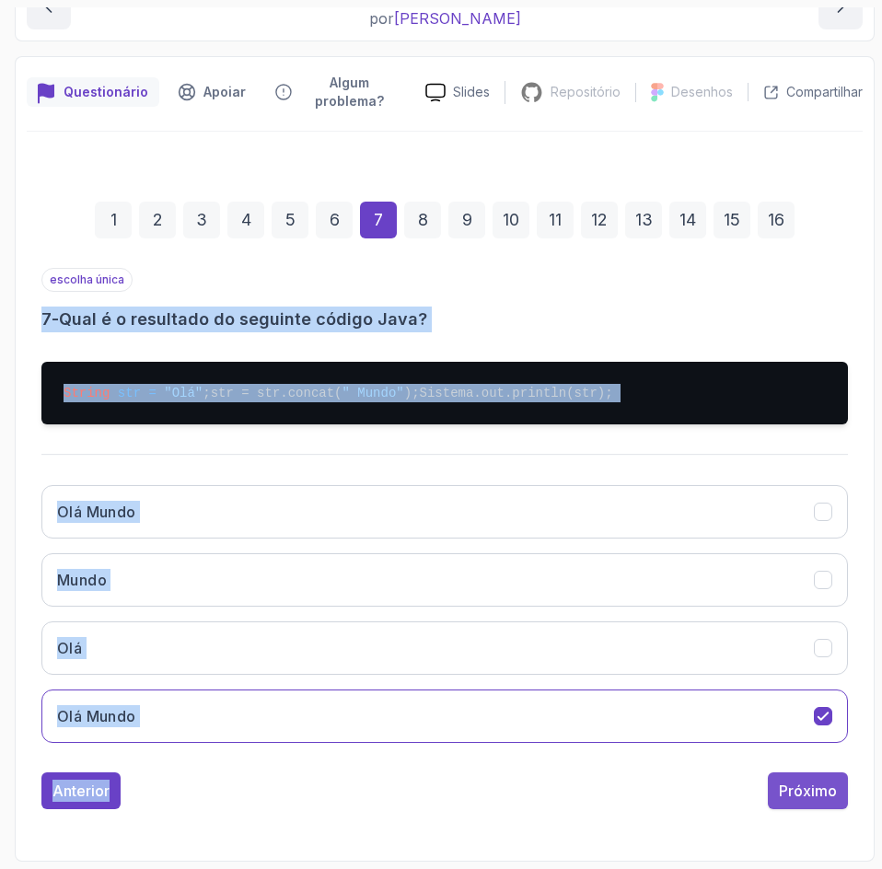
click at [812, 787] on font "Próximo" at bounding box center [808, 790] width 58 height 18
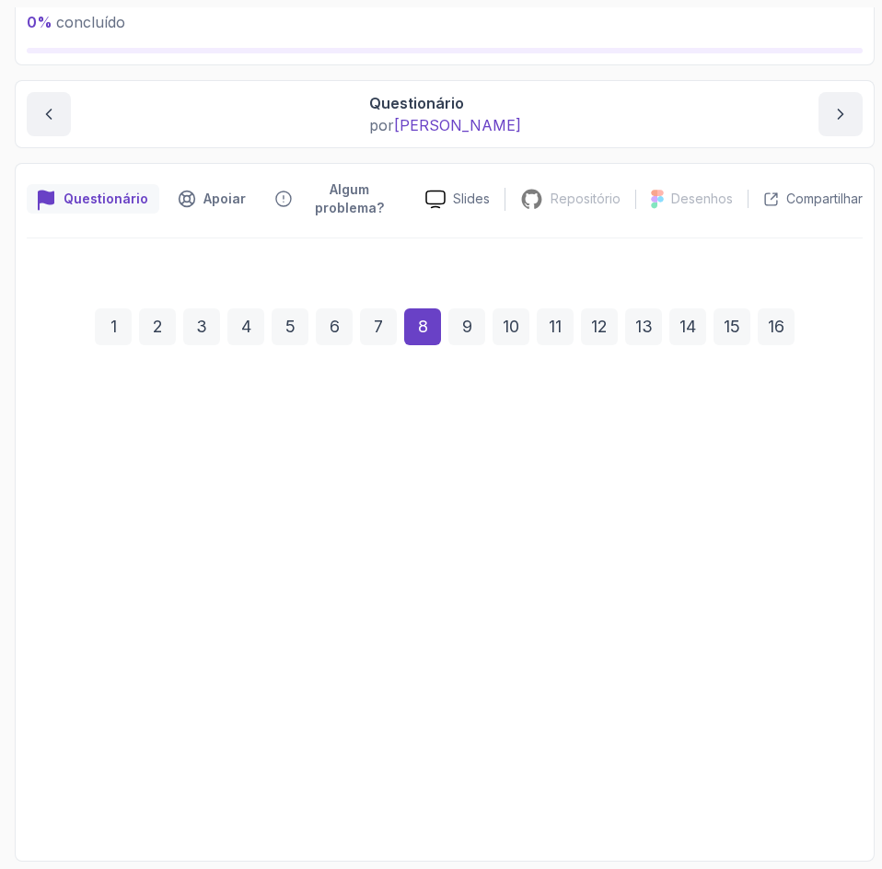
scroll to position [119, 0]
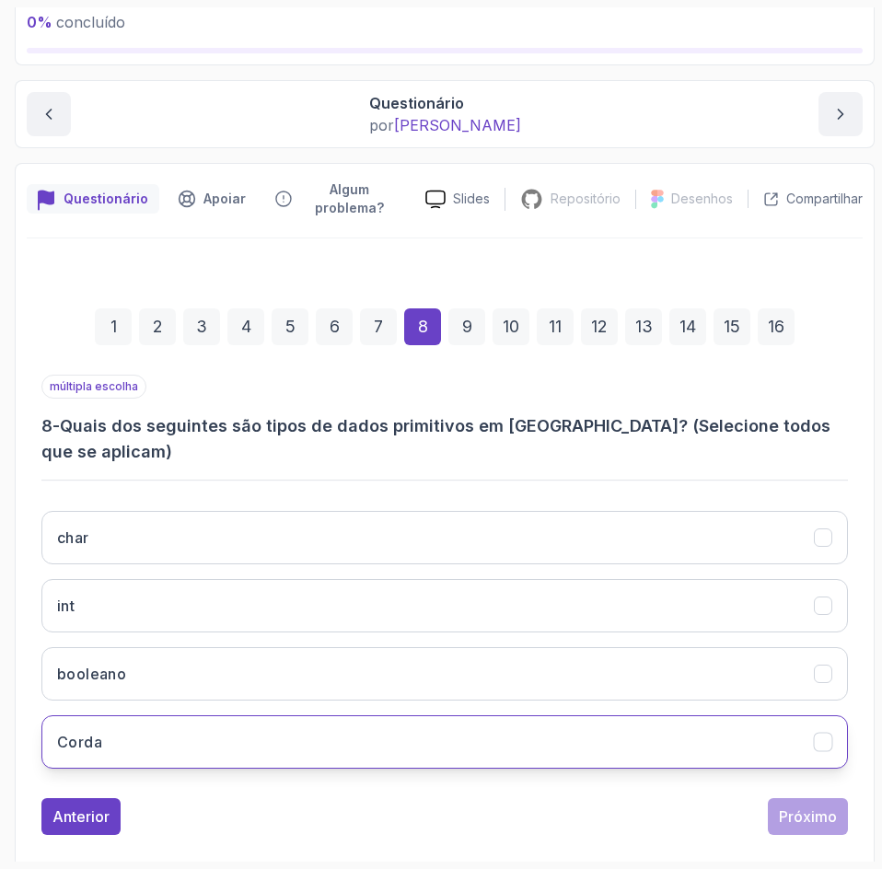
drag, startPoint x: 242, startPoint y: 746, endPoint x: 218, endPoint y: 733, distance: 27.2
click at [218, 733] on div "char int booleano Corda" at bounding box center [444, 639] width 806 height 287
click at [218, 733] on button "Corda" at bounding box center [444, 741] width 806 height 53
drag, startPoint x: 233, startPoint y: 749, endPoint x: 154, endPoint y: 723, distance: 83.2
click at [154, 723] on div "char int booleano Corda" at bounding box center [444, 639] width 806 height 287
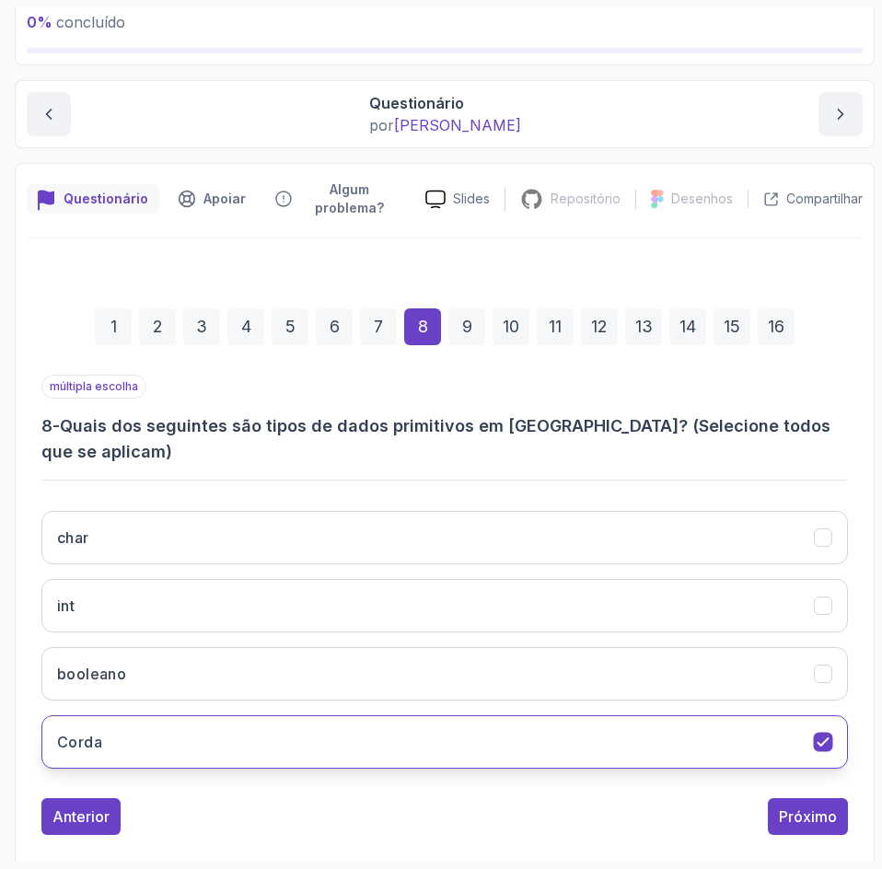
click at [361, 728] on button "Corda" at bounding box center [444, 741] width 806 height 53
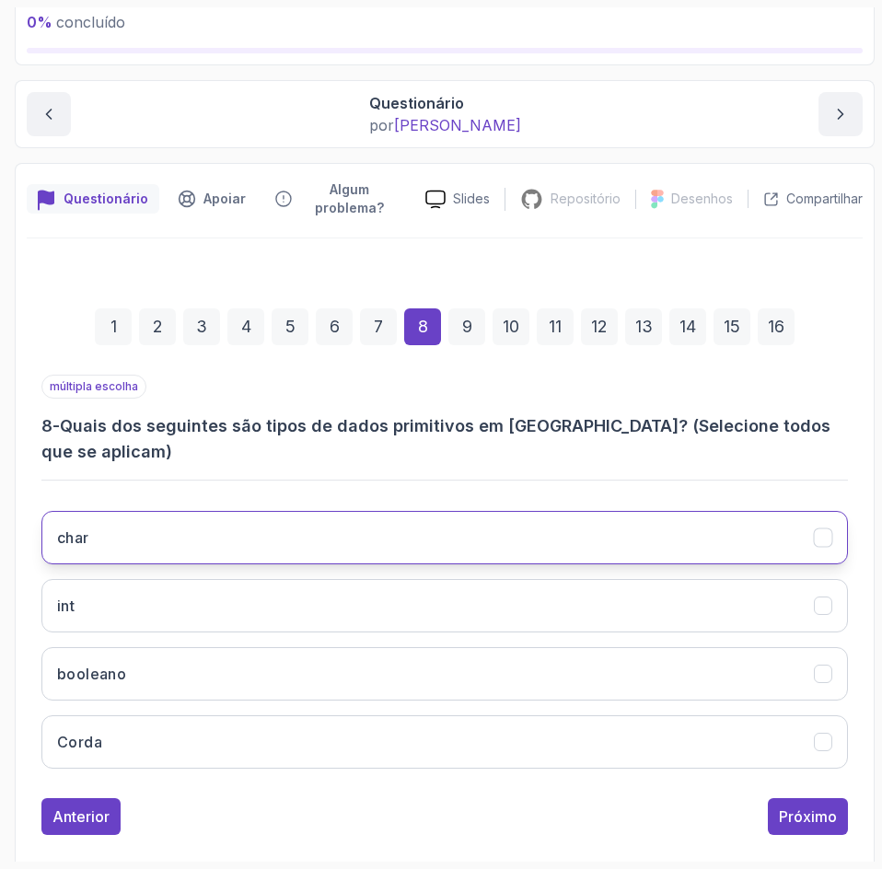
click at [757, 517] on button "char" at bounding box center [444, 537] width 806 height 53
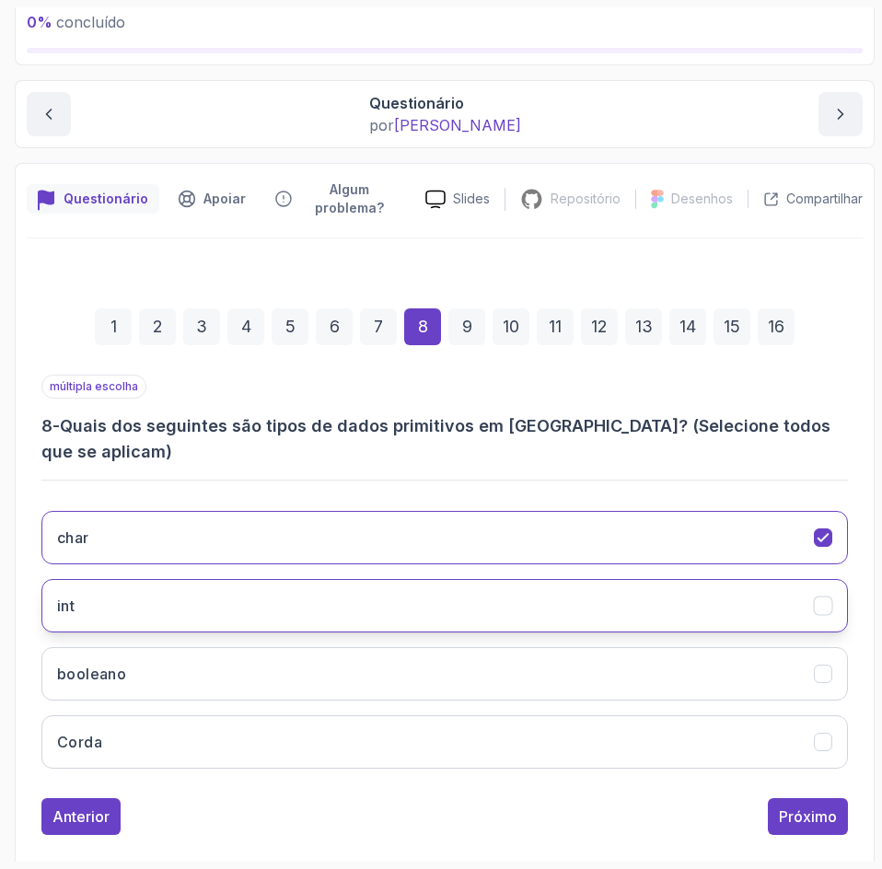
click at [753, 579] on button "int" at bounding box center [444, 605] width 806 height 53
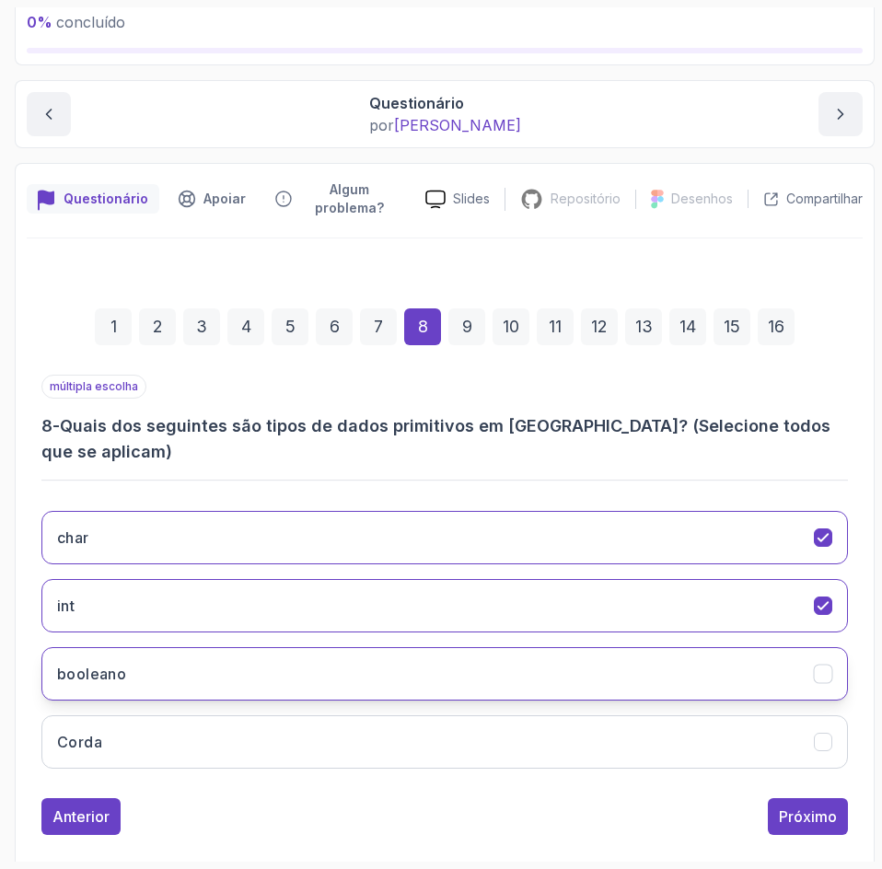
click at [748, 647] on button "booleano" at bounding box center [444, 673] width 806 height 53
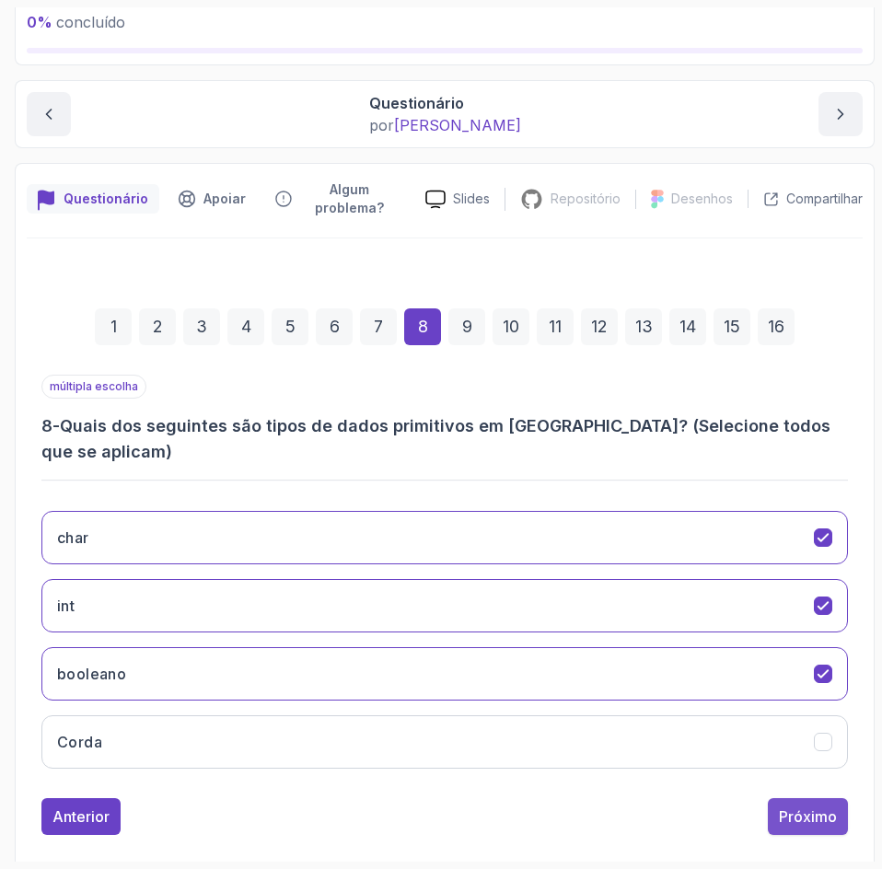
click at [791, 798] on button "Próximo" at bounding box center [808, 816] width 80 height 37
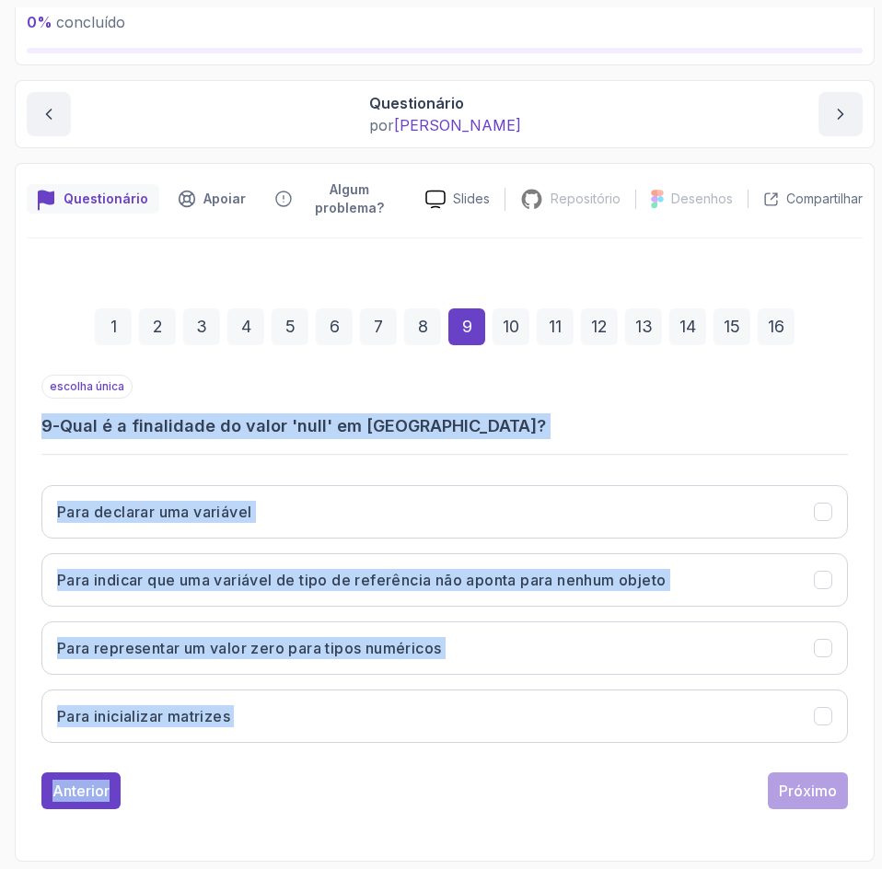
drag, startPoint x: 323, startPoint y: 764, endPoint x: -1, endPoint y: 412, distance: 478.1
click at [0, 412] on html "0 % concluído 1 - Introdução 2 - Entendendo Java 3 - Configuração do ambiente 4…" at bounding box center [441, 434] width 882 height 869
click at [606, 424] on h3 "9 - Qual é a finalidade do valor 'null' em Java?" at bounding box center [444, 426] width 806 height 26
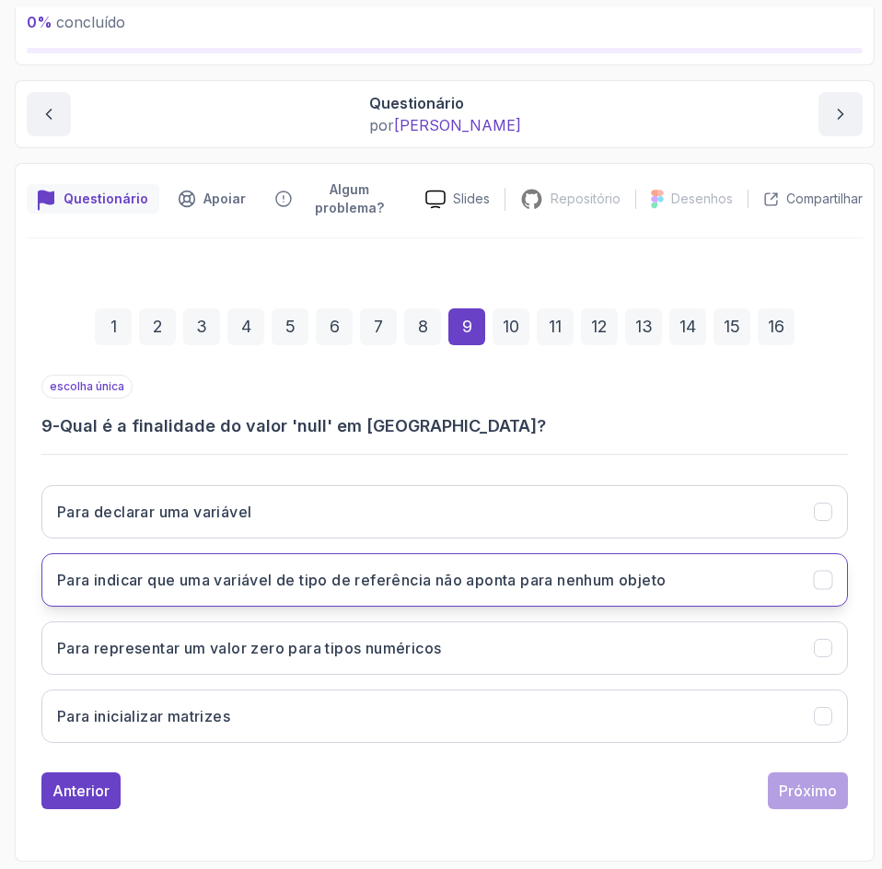
click at [623, 597] on button "Para indicar que uma variável de tipo de referência não aponta para nenhum obje…" at bounding box center [444, 579] width 806 height 53
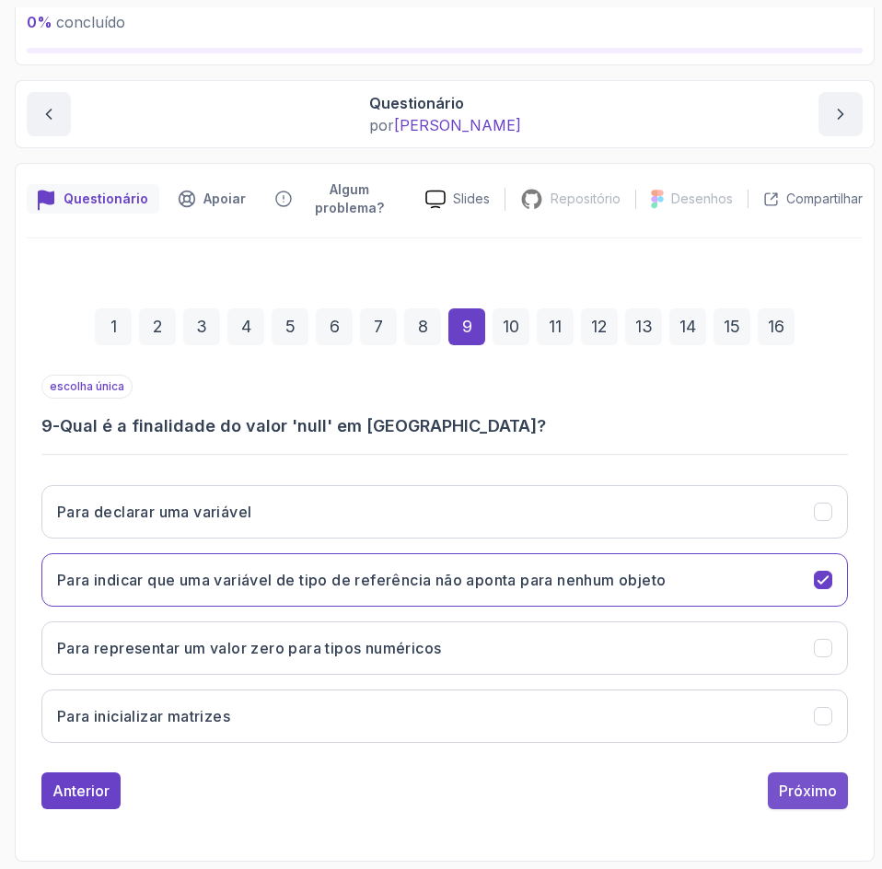
click at [817, 804] on button "Próximo" at bounding box center [808, 790] width 80 height 37
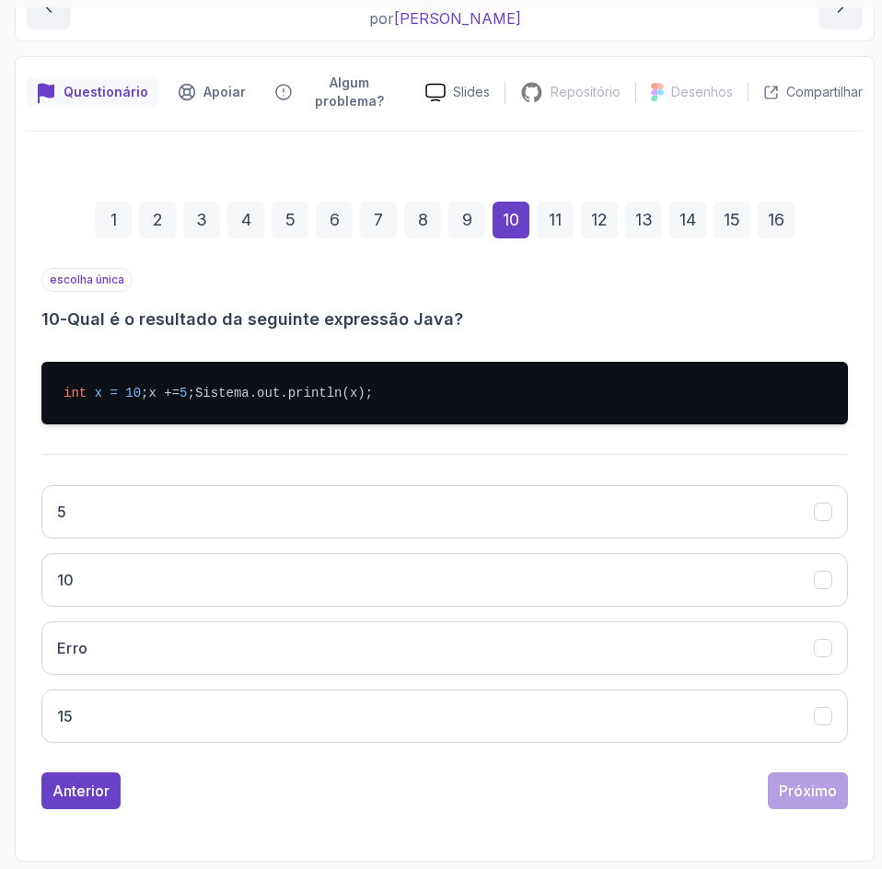
scroll to position [262, 0]
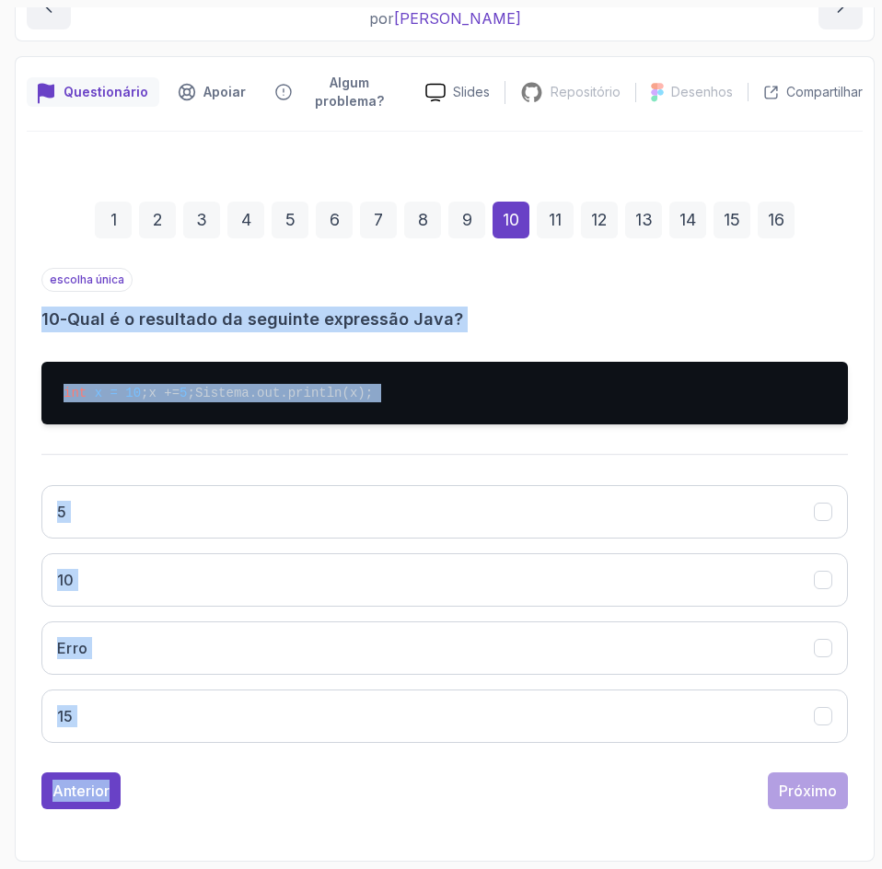
drag, startPoint x: 180, startPoint y: 762, endPoint x: 17, endPoint y: 278, distance: 510.8
click at [17, 278] on div "Questionário Apoiar Algum problema? Slides Repositório Repositório não disponív…" at bounding box center [445, 458] width 860 height 805
click at [126, 431] on div "int x = 10 ; x += 5 ; Sistema.out.println(x);" at bounding box center [444, 393] width 806 height 92
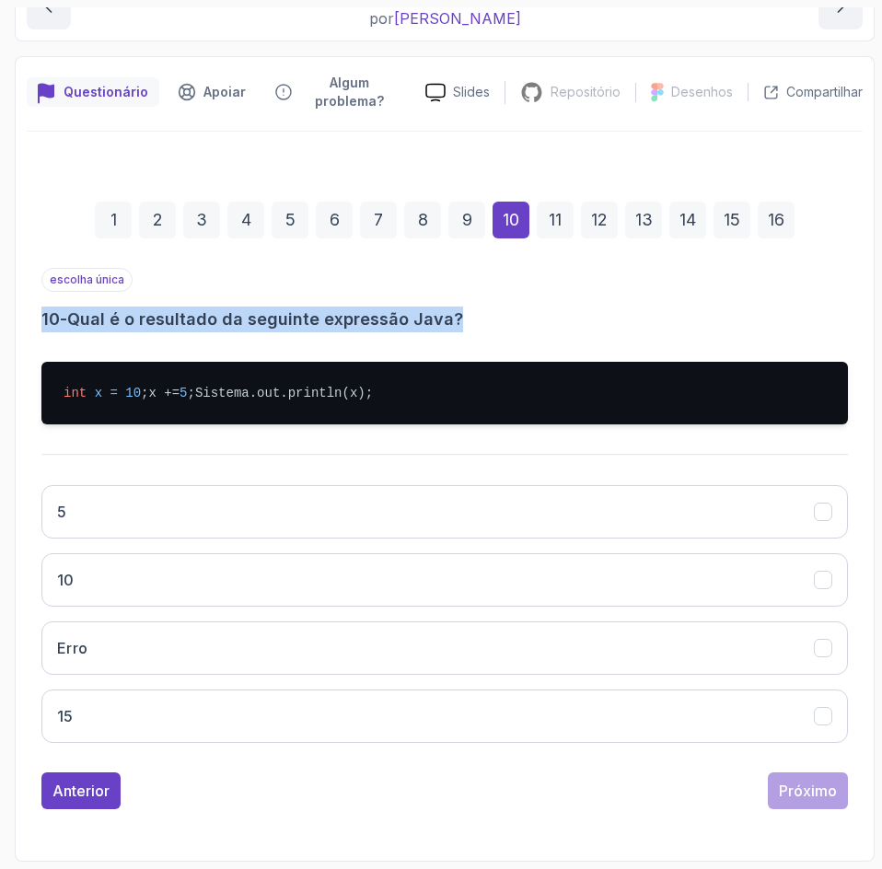
drag, startPoint x: 141, startPoint y: 442, endPoint x: -1, endPoint y: 281, distance: 214.5
click at [0, 281] on html "0 % concluído 1 - Introdução 2 - Entendendo Java 3 - Configuração do ambiente 4…" at bounding box center [441, 434] width 882 height 869
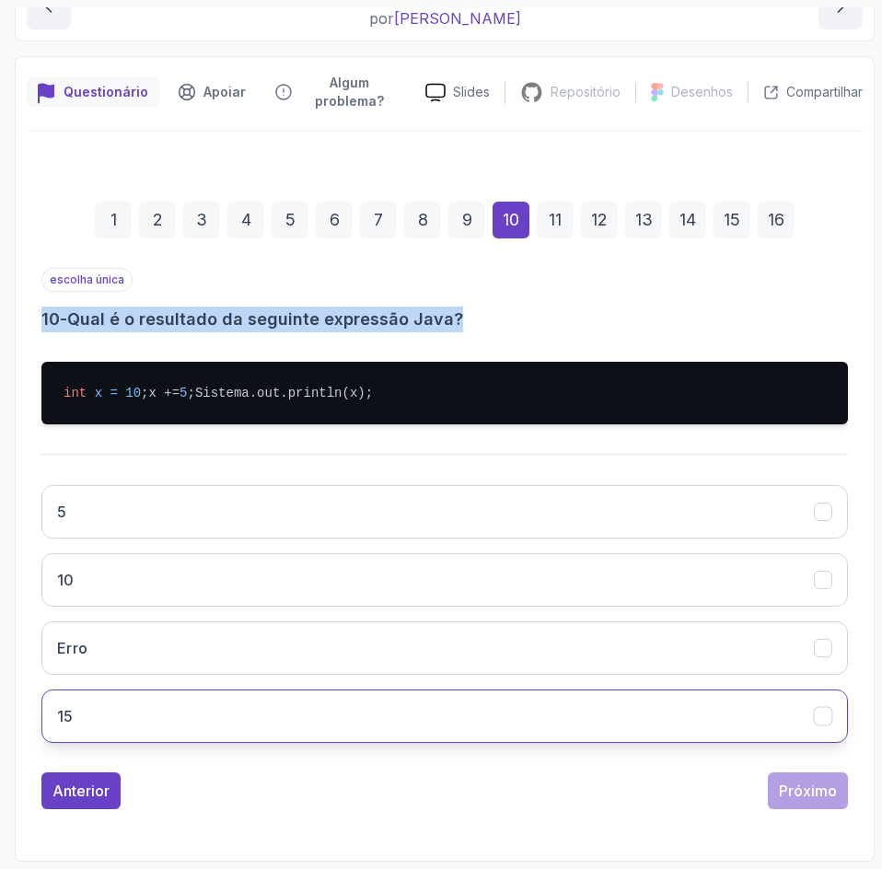
click at [182, 711] on button "15" at bounding box center [444, 715] width 806 height 53
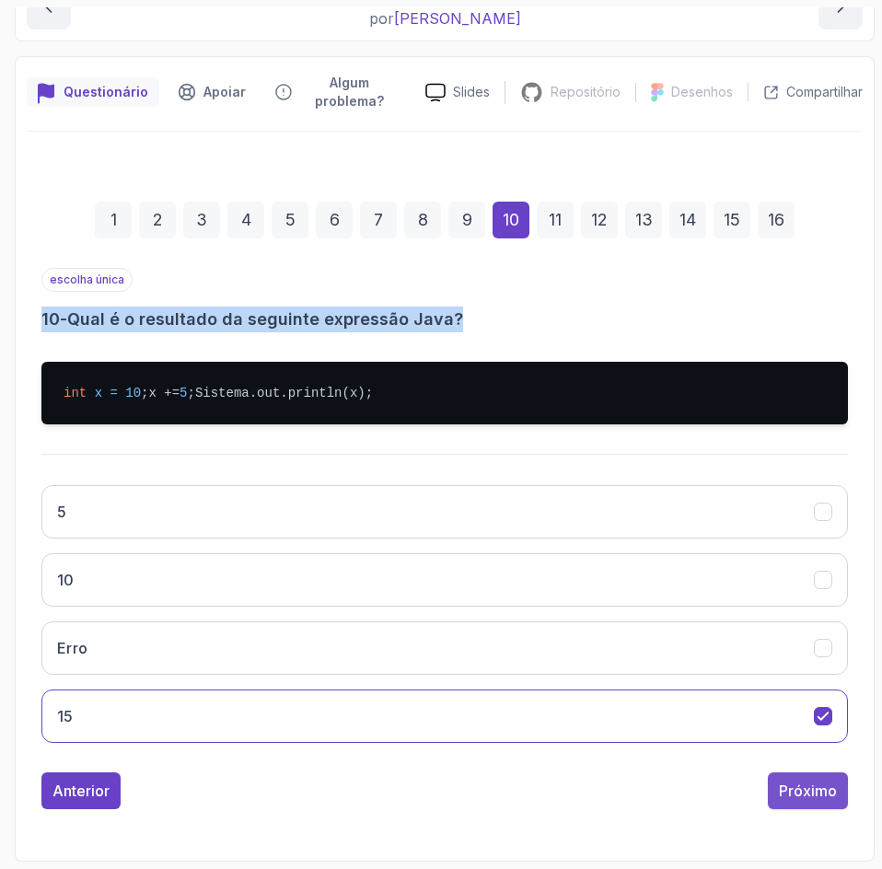
click at [814, 796] on font "Próximo" at bounding box center [808, 790] width 58 height 18
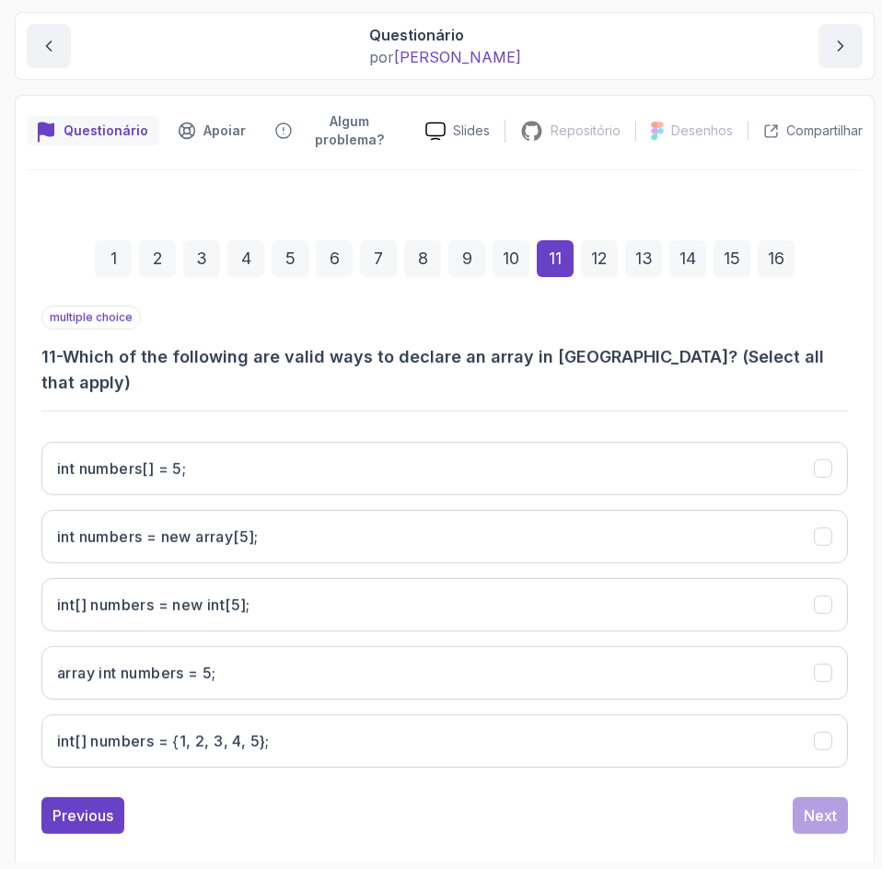
scroll to position [213, 0]
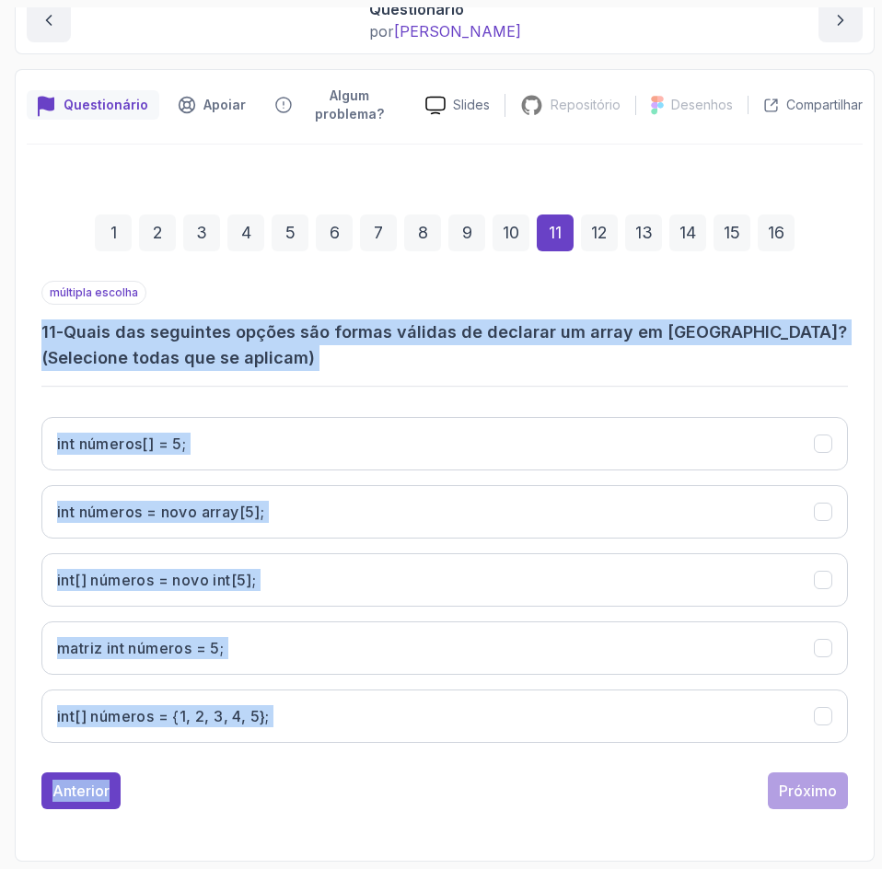
drag, startPoint x: 237, startPoint y: 766, endPoint x: 22, endPoint y: 318, distance: 496.4
click at [22, 318] on div "Questionário Apoiar Algum problema? Slides Repositório Repositório não disponív…" at bounding box center [445, 465] width 860 height 792
click at [445, 384] on div "múltipla escolha 11 - Quais das seguintes opções são formas válidas de declarar…" at bounding box center [444, 519] width 806 height 477
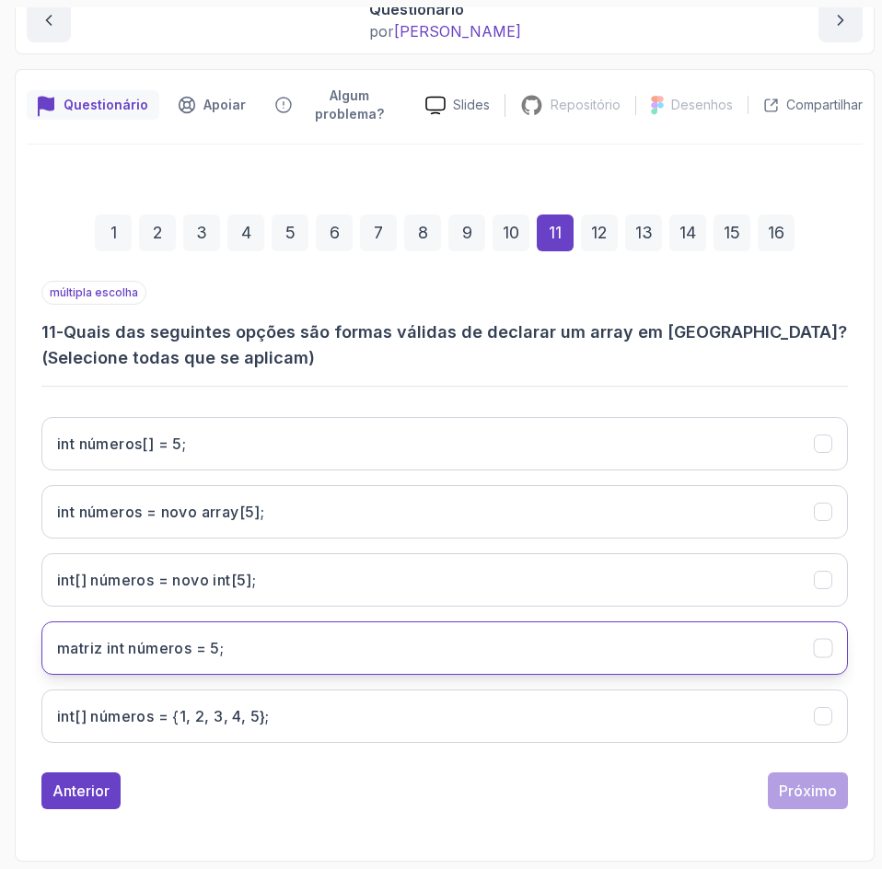
click at [341, 637] on button "matriz int números = 5;" at bounding box center [444, 647] width 806 height 53
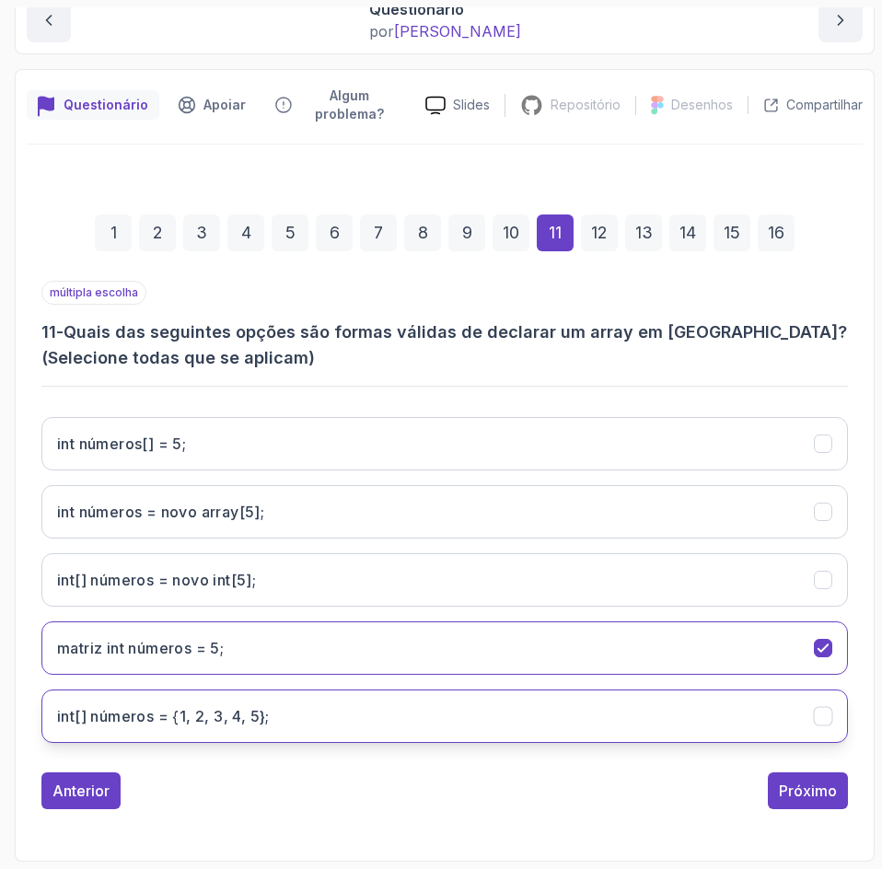
click at [522, 723] on 5};"] "int[] números = {1, 2, 3, 4, 5};" at bounding box center [444, 715] width 806 height 53
click at [815, 796] on font "Próximo" at bounding box center [808, 790] width 58 height 18
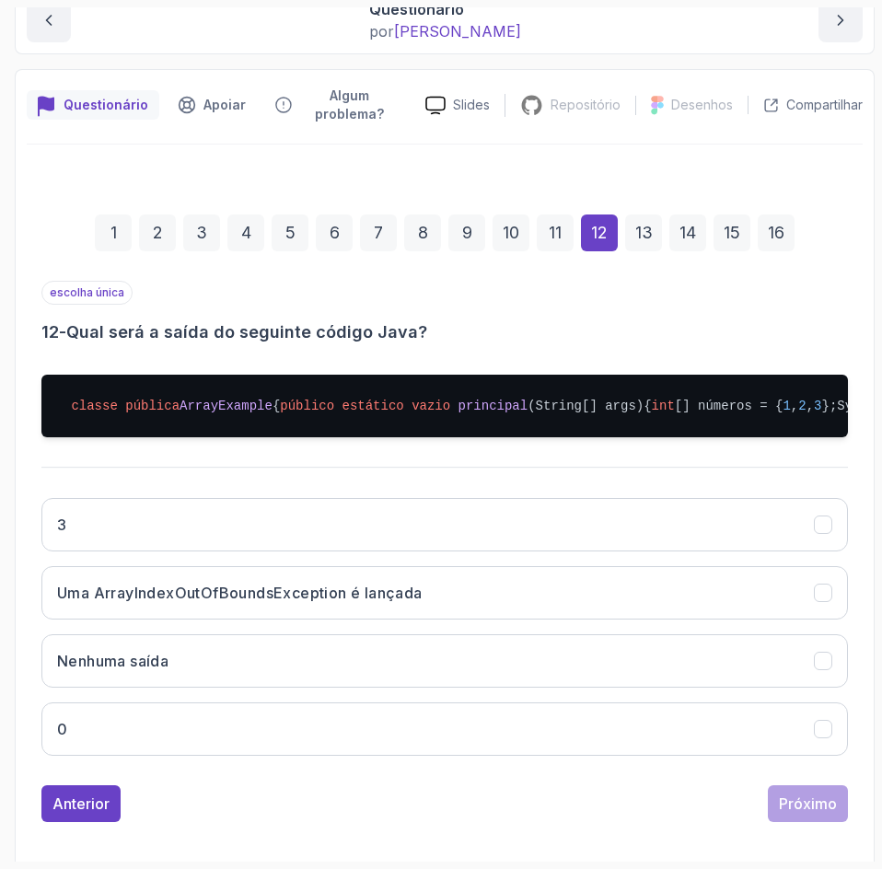
drag, startPoint x: 132, startPoint y: 519, endPoint x: 3, endPoint y: 329, distance: 229.2
click at [3, 329] on section "0 % concluído 1 - Introdução 2 - Entendendo Java 3 - Configuração do ambiente 4…" at bounding box center [441, 434] width 882 height 869
click at [593, 338] on h3 "12 - Qual será a saída do seguinte código Java?" at bounding box center [444, 332] width 806 height 26
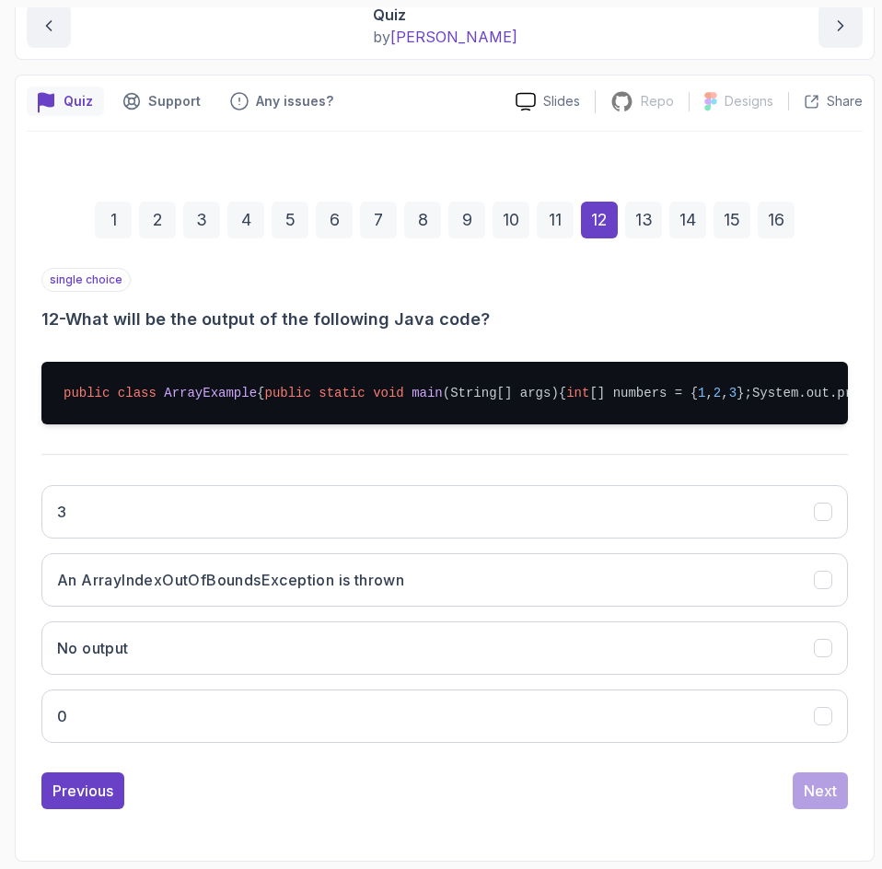
scroll to position [299, 0]
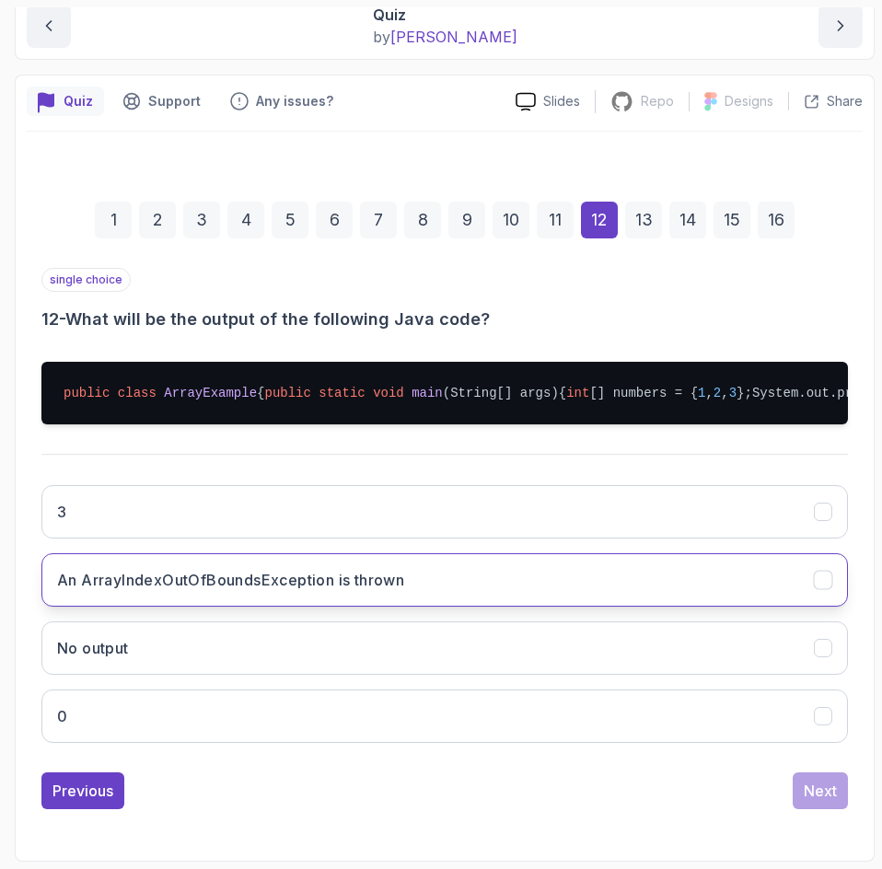
click at [514, 575] on button "An ArrayIndexOutOfBoundsException is thrown" at bounding box center [444, 579] width 806 height 53
click at [823, 797] on div "Next" at bounding box center [819, 791] width 33 height 22
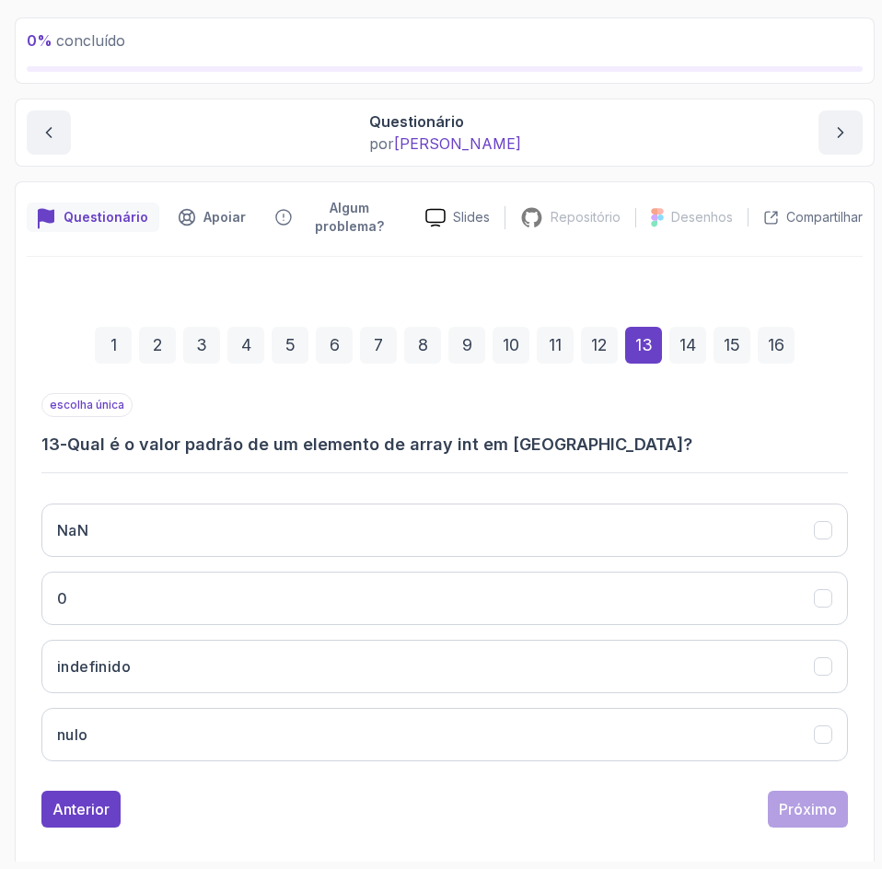
scroll to position [119, 0]
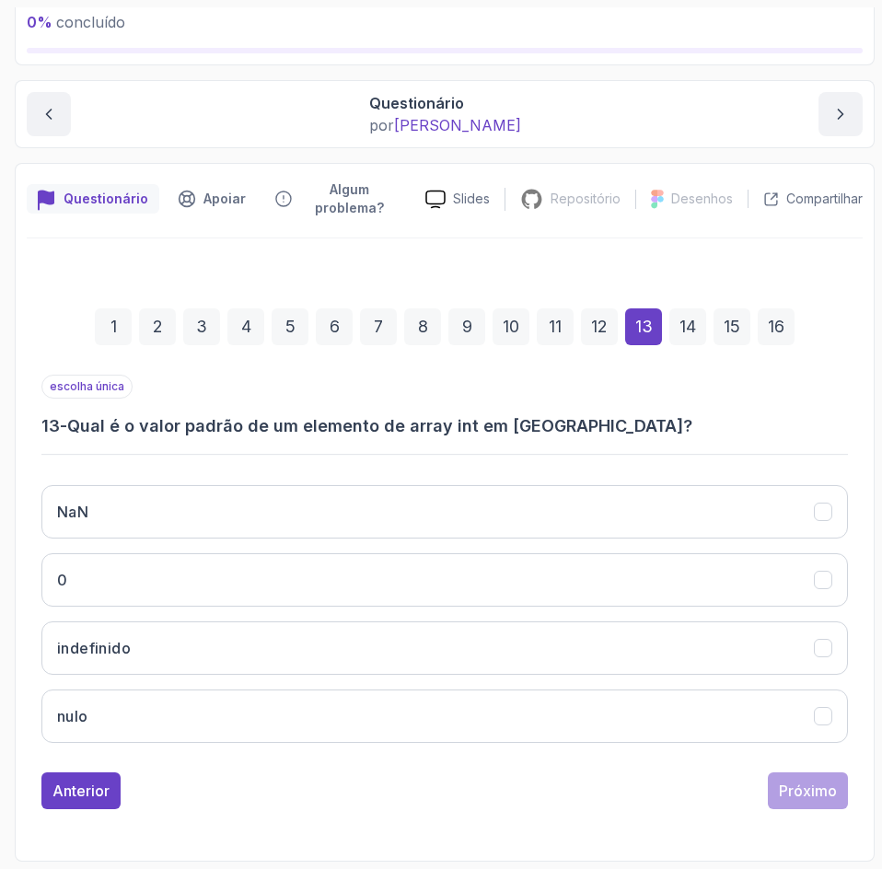
click at [227, 766] on div "escolha única 13 - Qual é o valor padrão de um elemento de array int em Java? N…" at bounding box center [444, 592] width 806 height 434
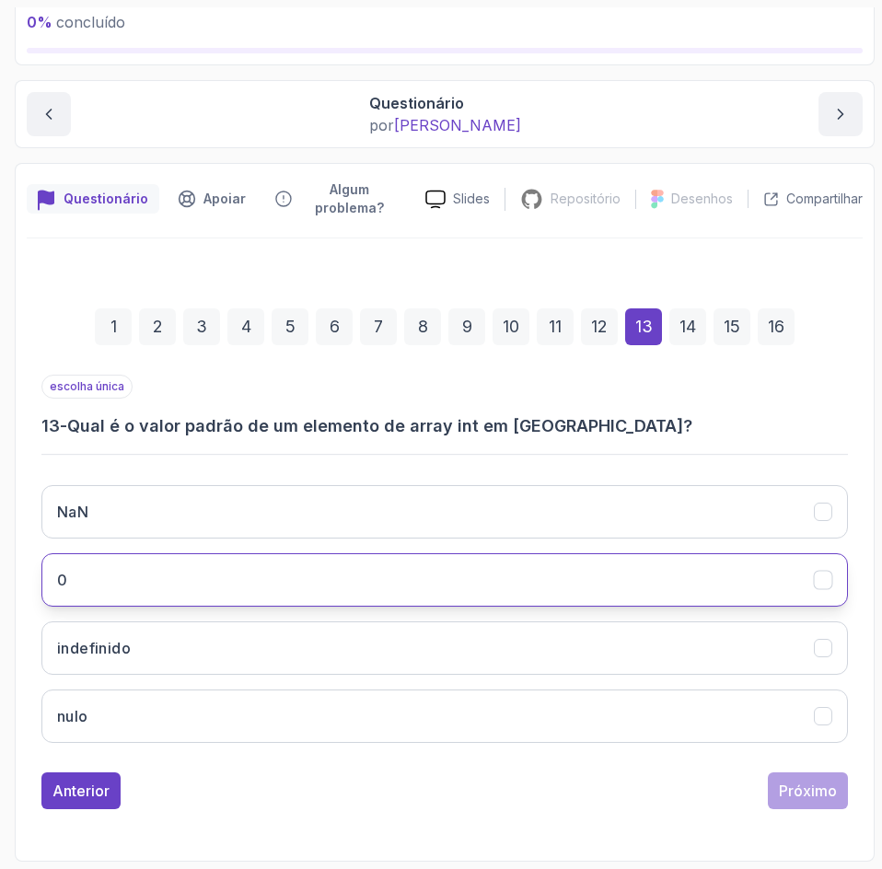
click at [726, 571] on button "0" at bounding box center [444, 579] width 806 height 53
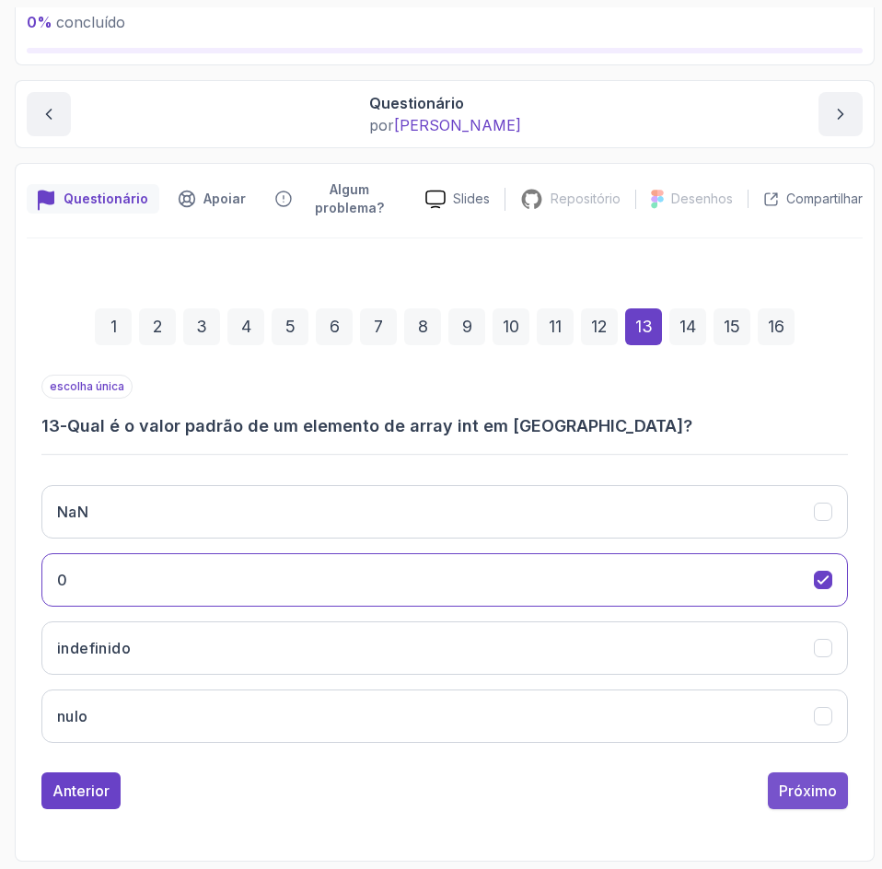
click at [811, 800] on div "Próximo" at bounding box center [808, 791] width 58 height 22
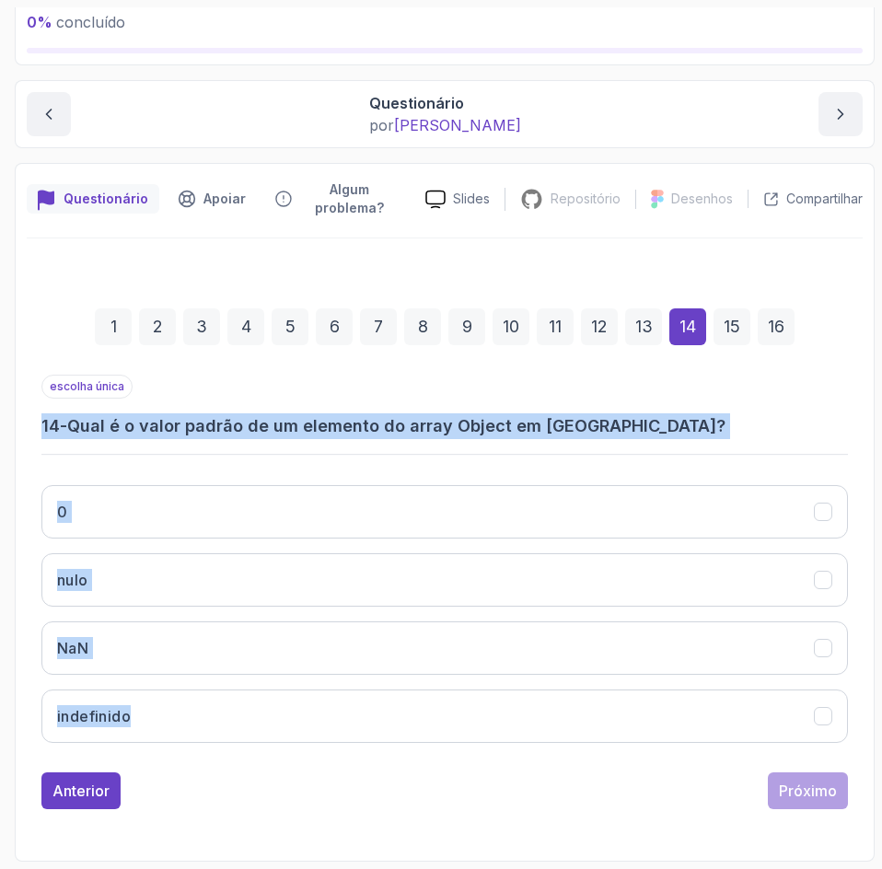
drag, startPoint x: 237, startPoint y: 755, endPoint x: 11, endPoint y: 404, distance: 416.9
click at [11, 404] on div "0 % concluído 1 - Introdução 2 - Entendendo Java 3 - Configuração do ambiente 4…" at bounding box center [440, 434] width 867 height 854
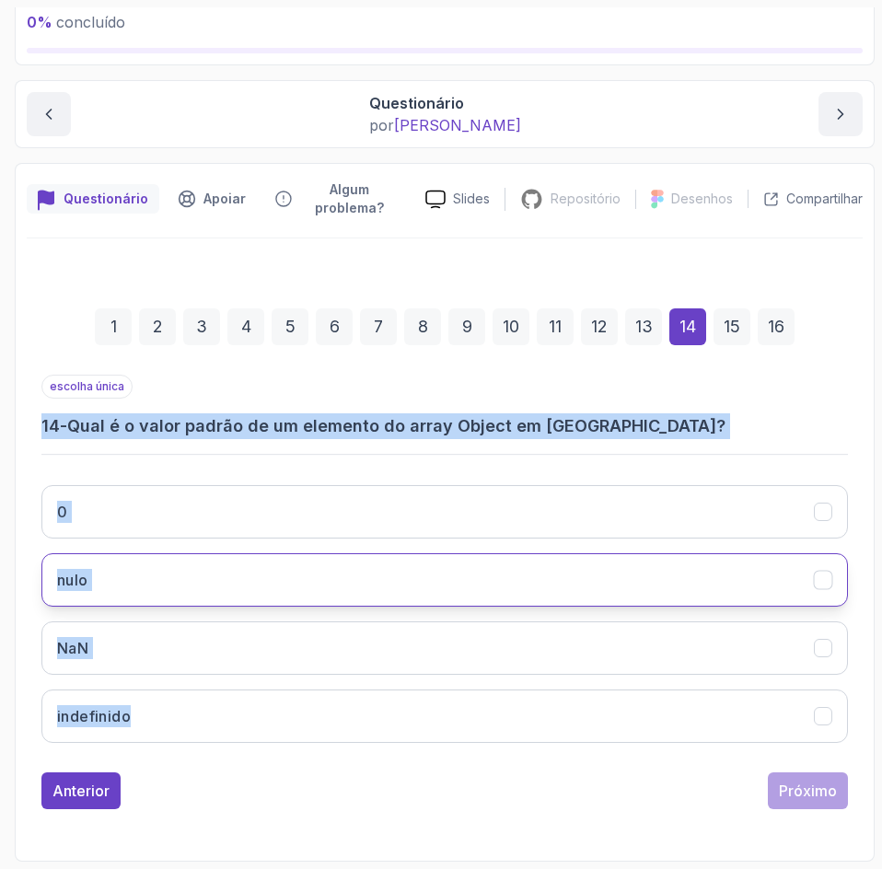
click at [313, 579] on button "nulo" at bounding box center [444, 579] width 806 height 53
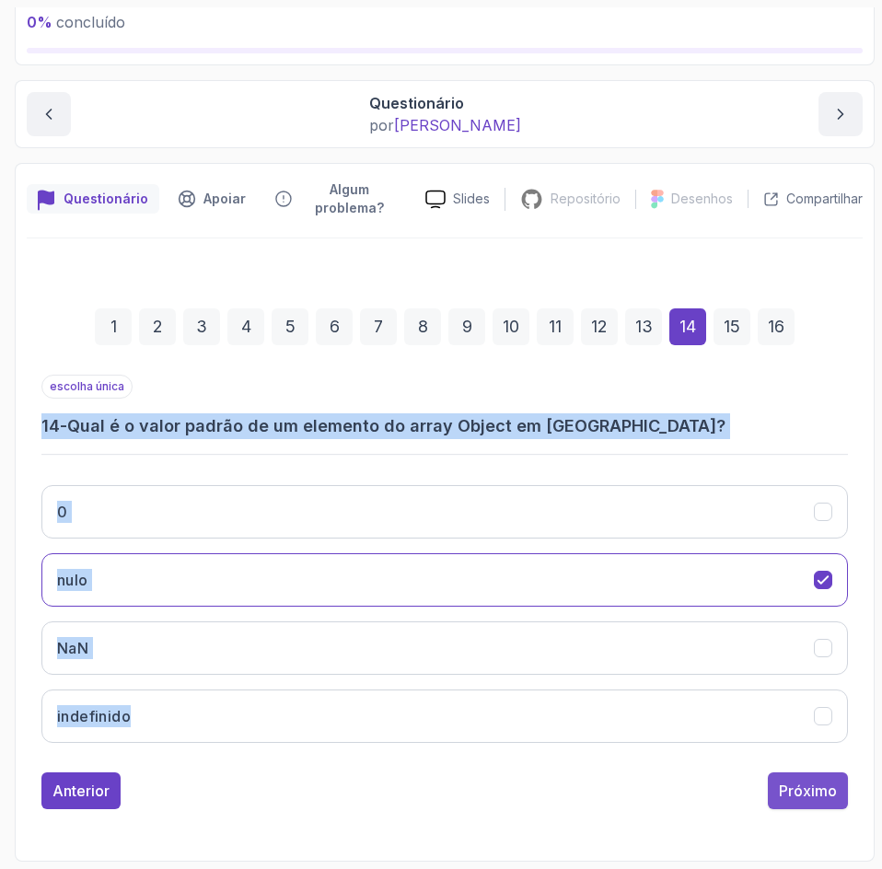
click at [780, 800] on div "Próximo" at bounding box center [808, 791] width 58 height 22
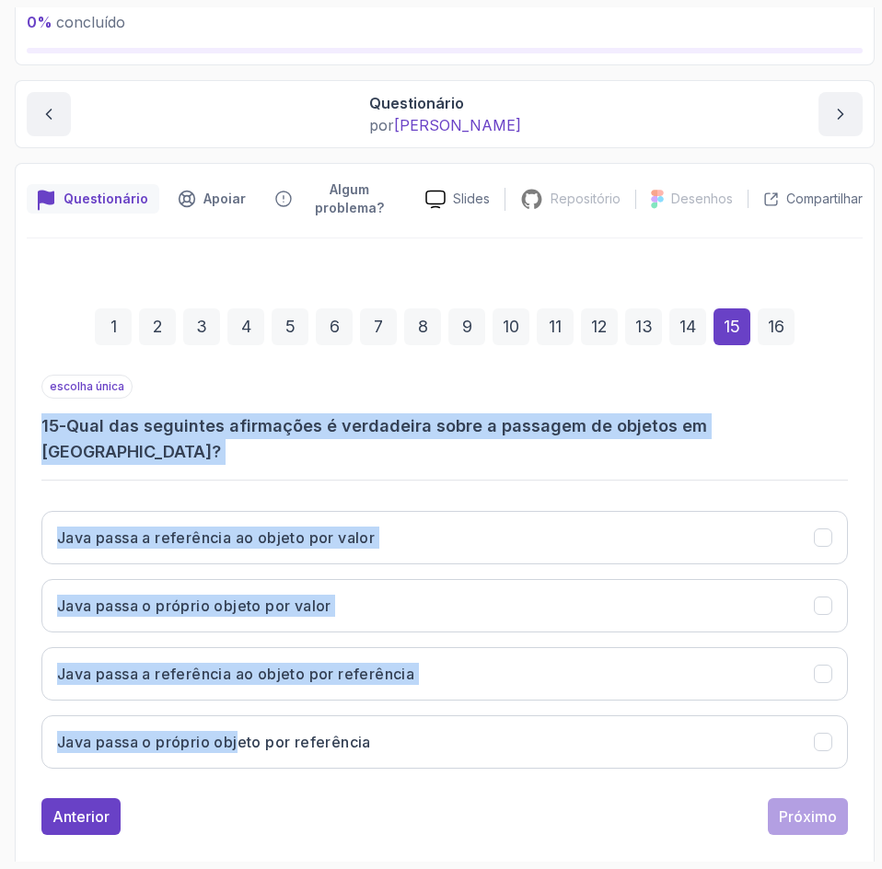
drag, startPoint x: 238, startPoint y: 756, endPoint x: 26, endPoint y: 417, distance: 399.9
click at [26, 417] on div "Questionário Apoiar Algum problema? Slides Repositório Repositório não disponív…" at bounding box center [445, 525] width 860 height 724
click at [799, 411] on div "escolha única 15 - Qual das seguintes afirmações é verdadeira sobre a passagem …" at bounding box center [444, 420] width 806 height 90
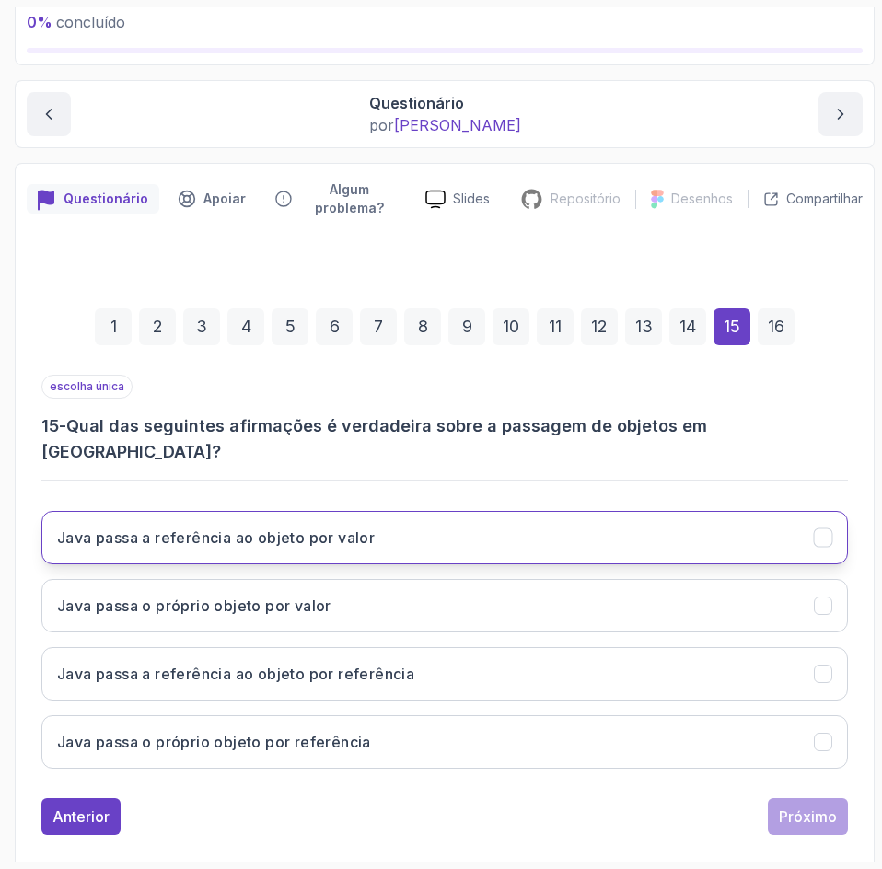
click at [516, 520] on button "Java passa a referência ao objeto por valor" at bounding box center [444, 537] width 806 height 53
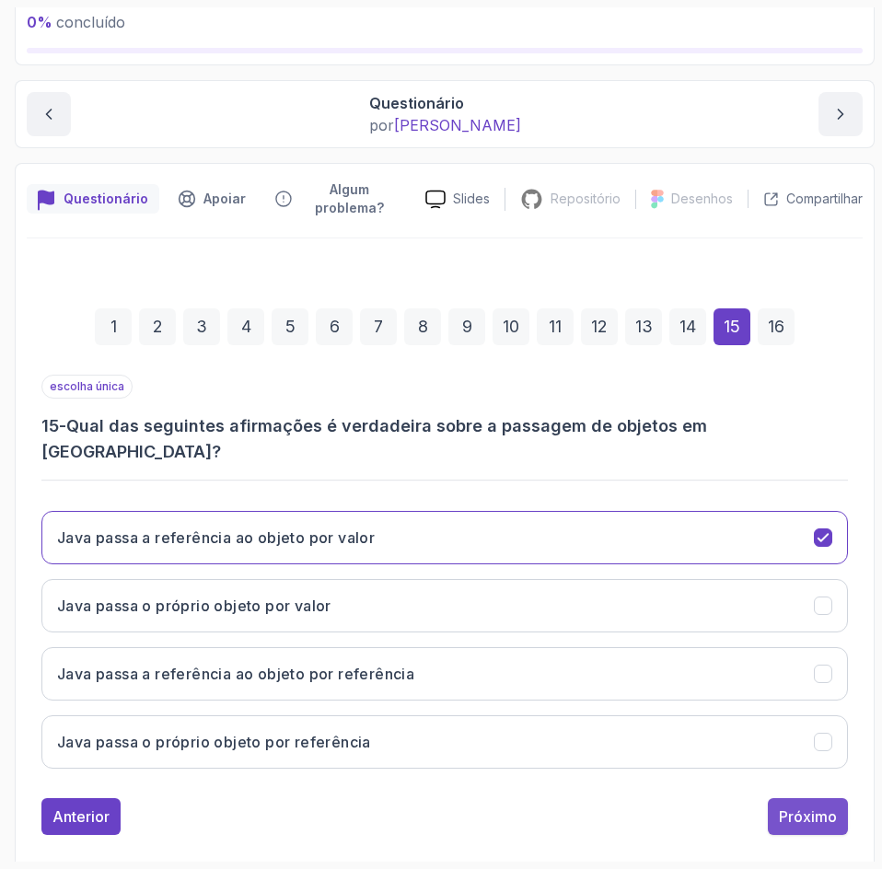
click at [788, 803] on button "Próximo" at bounding box center [808, 816] width 80 height 37
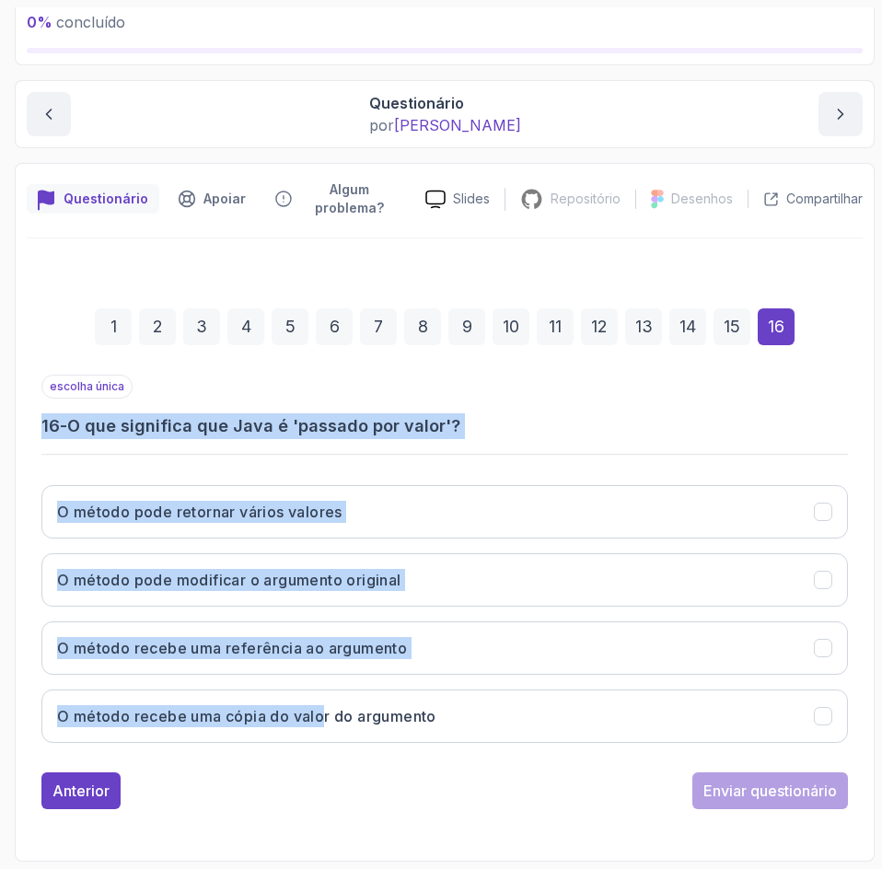
drag, startPoint x: 324, startPoint y: 755, endPoint x: -1, endPoint y: 415, distance: 470.0
click at [0, 415] on html "0 % concluído 1 - Introdução 2 - Entendendo Java 3 - Configuração do ambiente 4…" at bounding box center [441, 434] width 882 height 869
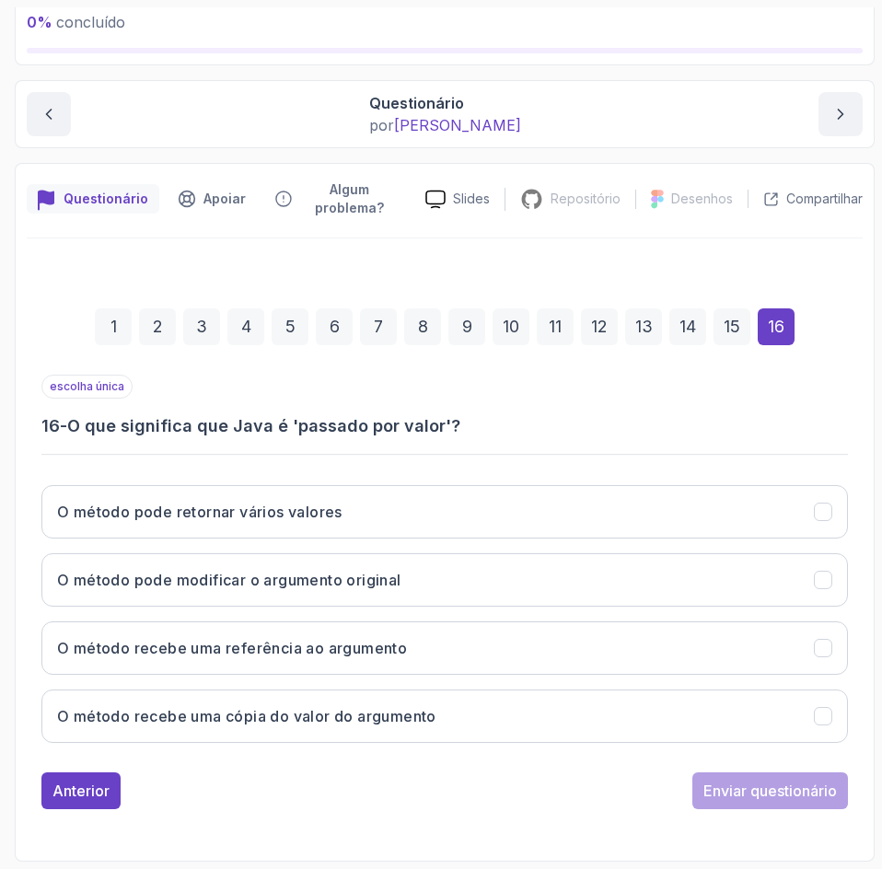
click at [438, 782] on div "Anterior Enviar questionário" at bounding box center [444, 790] width 806 height 37
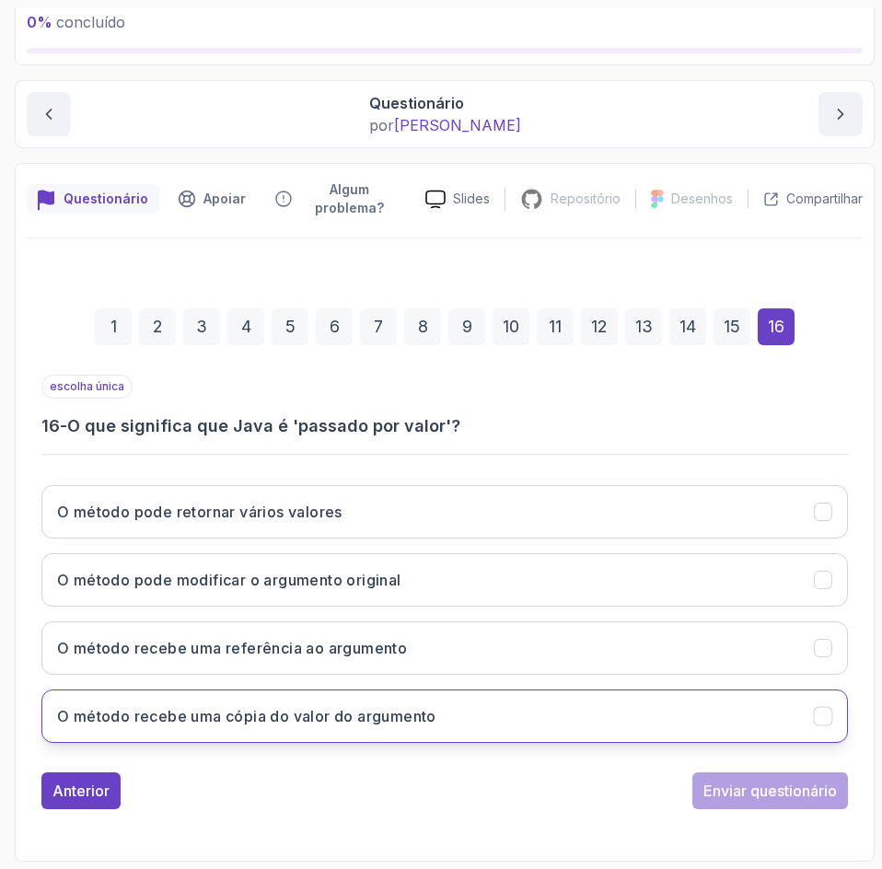
click at [502, 714] on button "O método recebe uma cópia do valor do argumento" at bounding box center [444, 715] width 806 height 53
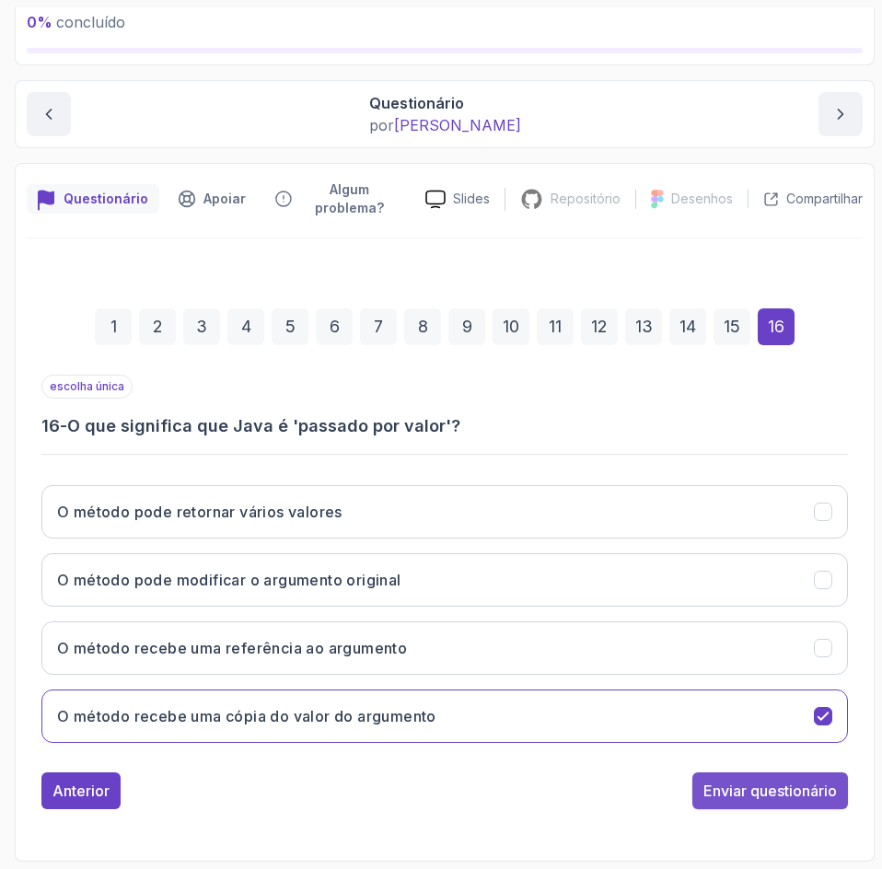
click at [801, 796] on font "Enviar questionário" at bounding box center [769, 790] width 133 height 18
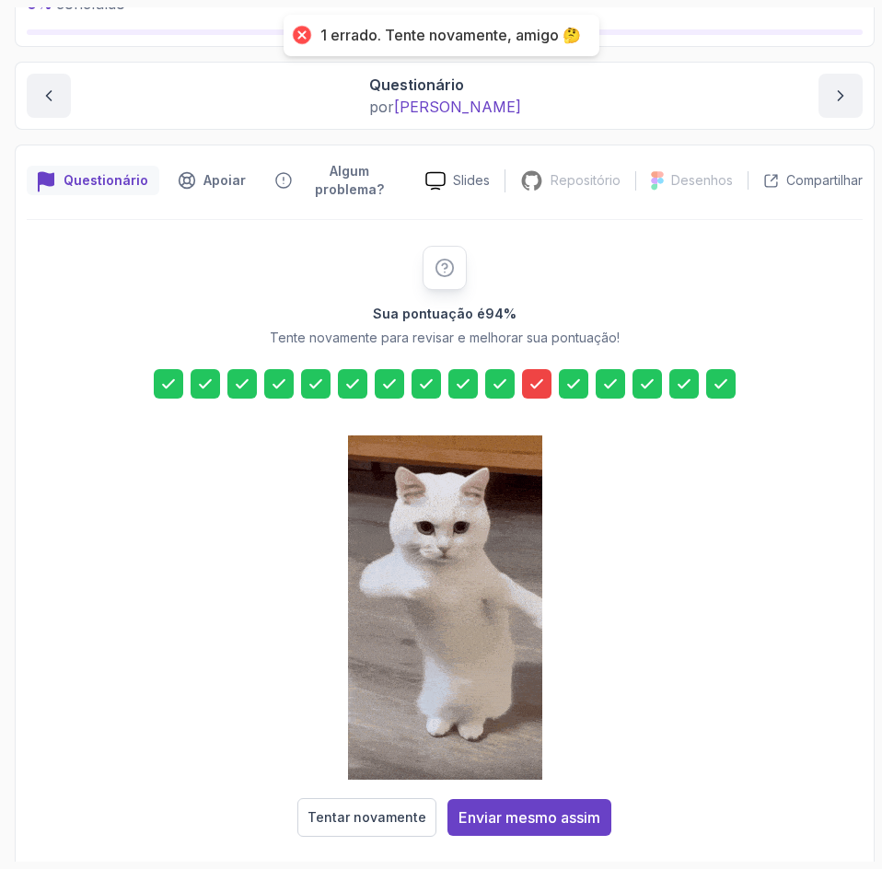
scroll to position [150, 0]
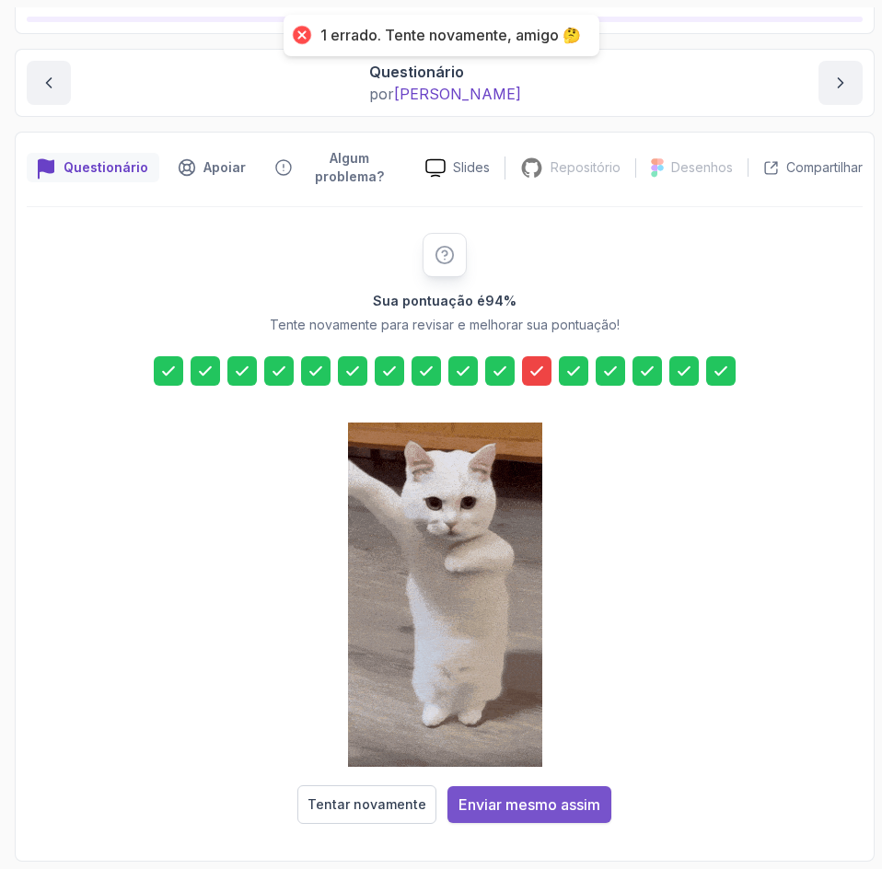
click at [559, 799] on font "Enviar mesmo assim" at bounding box center [529, 804] width 142 height 18
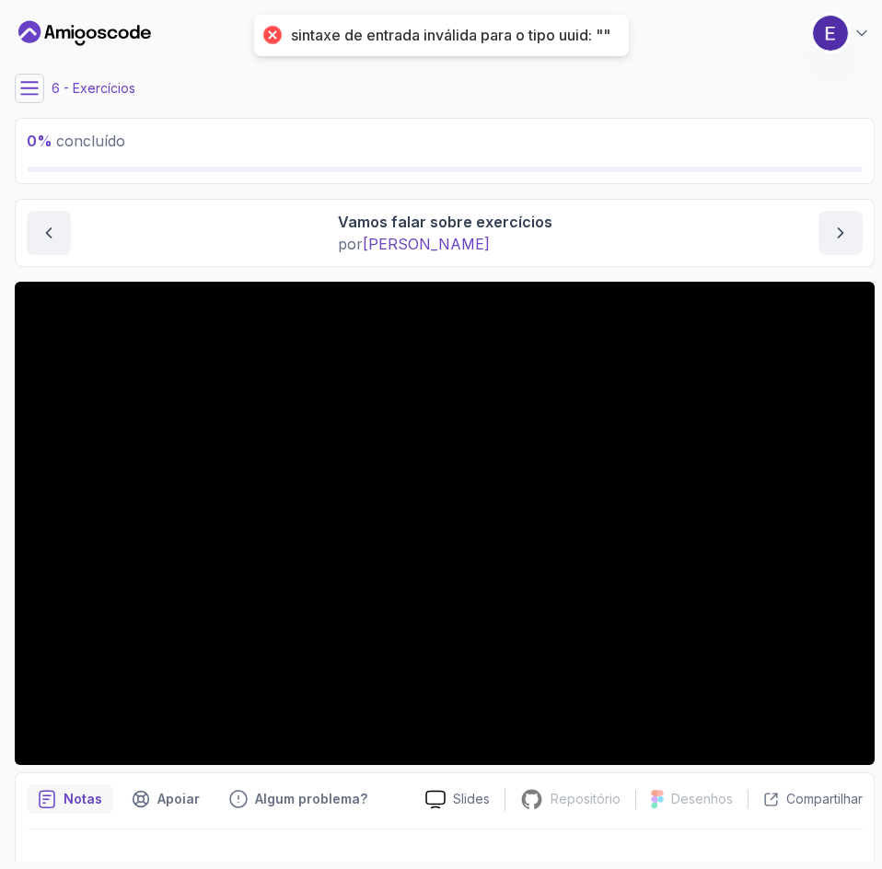
click at [37, 94] on icon at bounding box center [29, 88] width 17 height 12
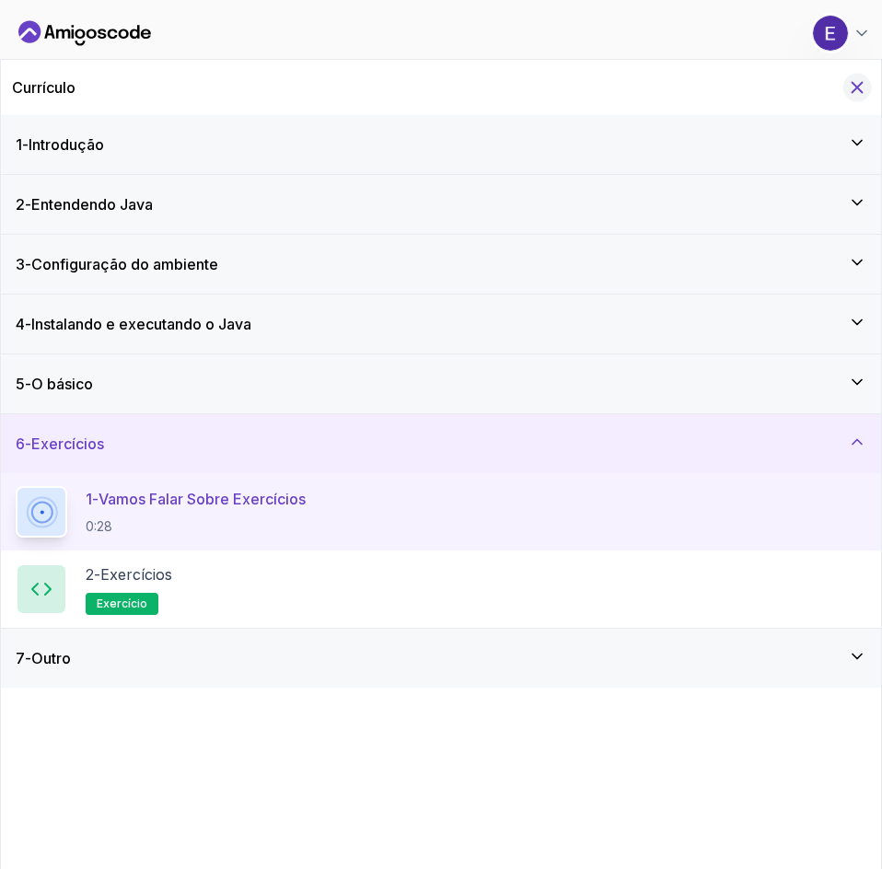
click at [858, 88] on icon "Ocultar currículo para celular" at bounding box center [857, 88] width 10 height 10
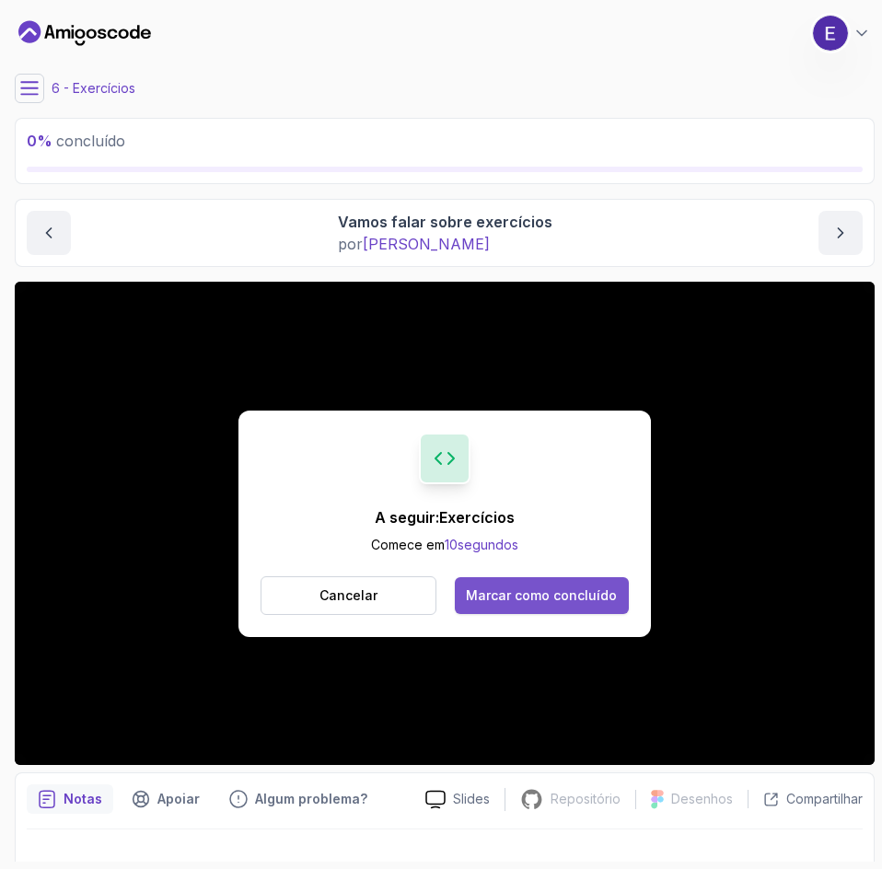
click at [570, 608] on button "Marcar como concluído" at bounding box center [542, 595] width 174 height 37
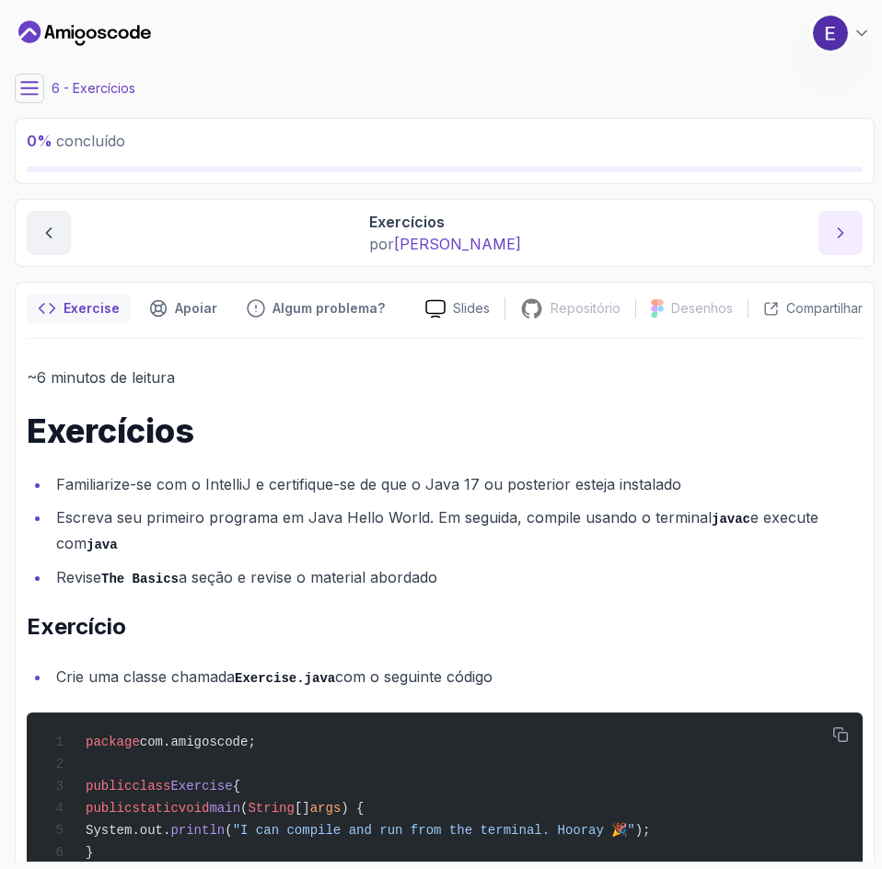
click at [836, 230] on icon "próximo conteúdo" at bounding box center [840, 233] width 18 height 18
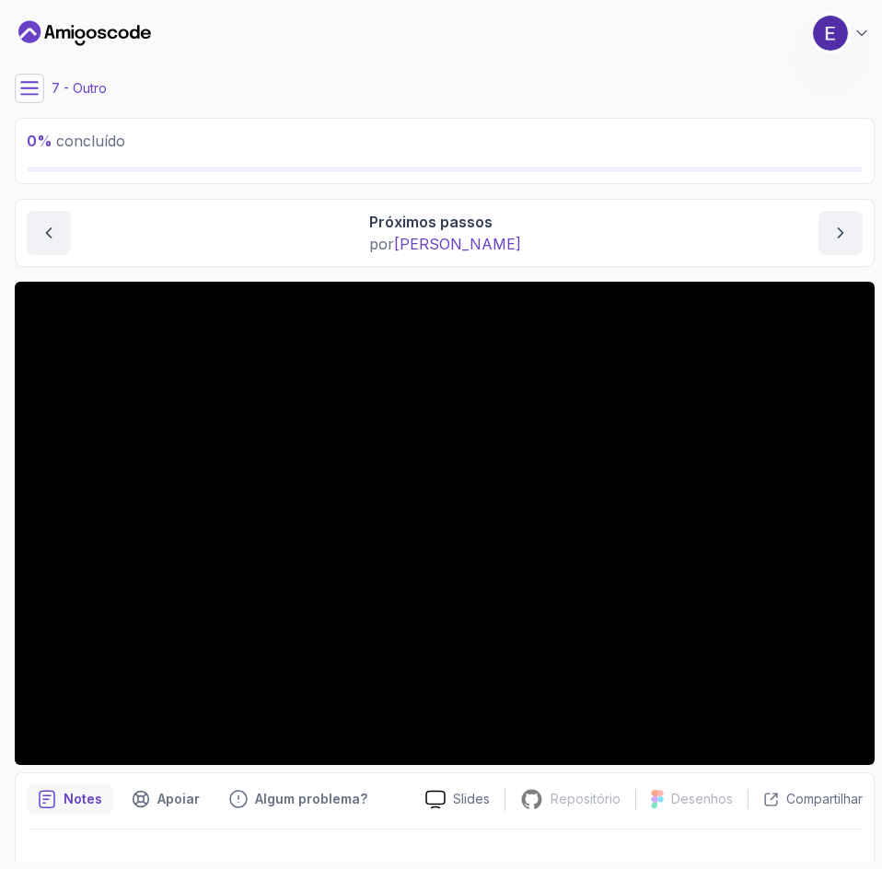
click at [32, 98] on button at bounding box center [29, 88] width 29 height 29
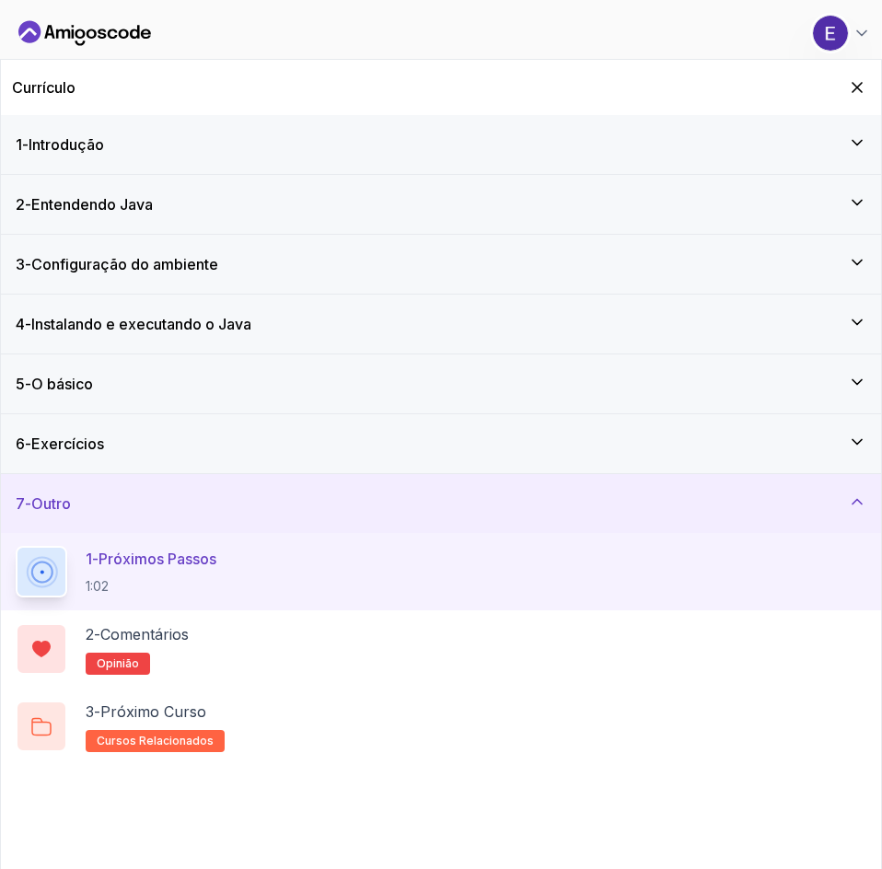
click at [862, 498] on icon at bounding box center [857, 501] width 18 height 18
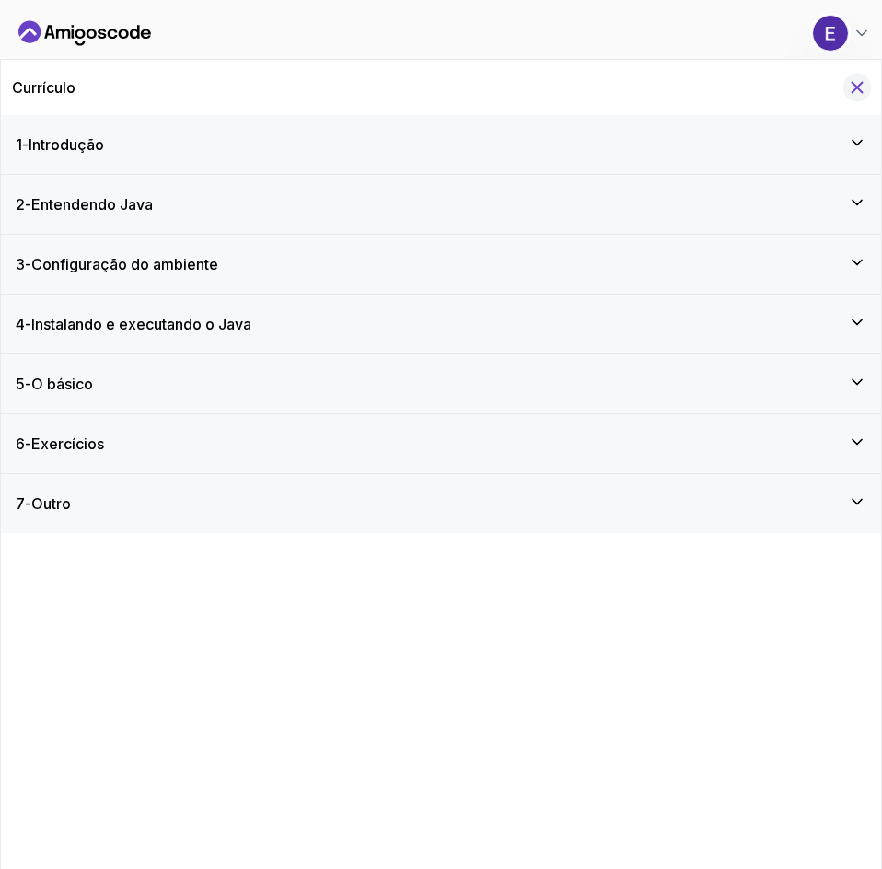
click at [858, 82] on icon "Ocultar currículo para celular" at bounding box center [857, 87] width 20 height 20
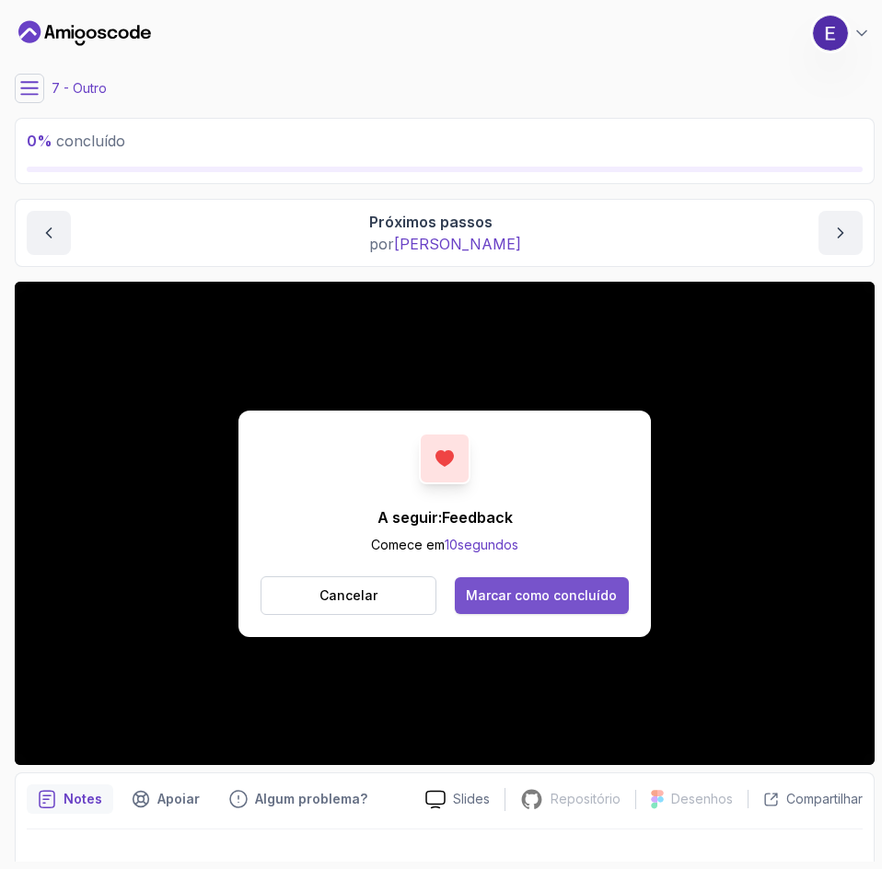
click at [557, 592] on font "Marcar como concluído" at bounding box center [541, 595] width 151 height 16
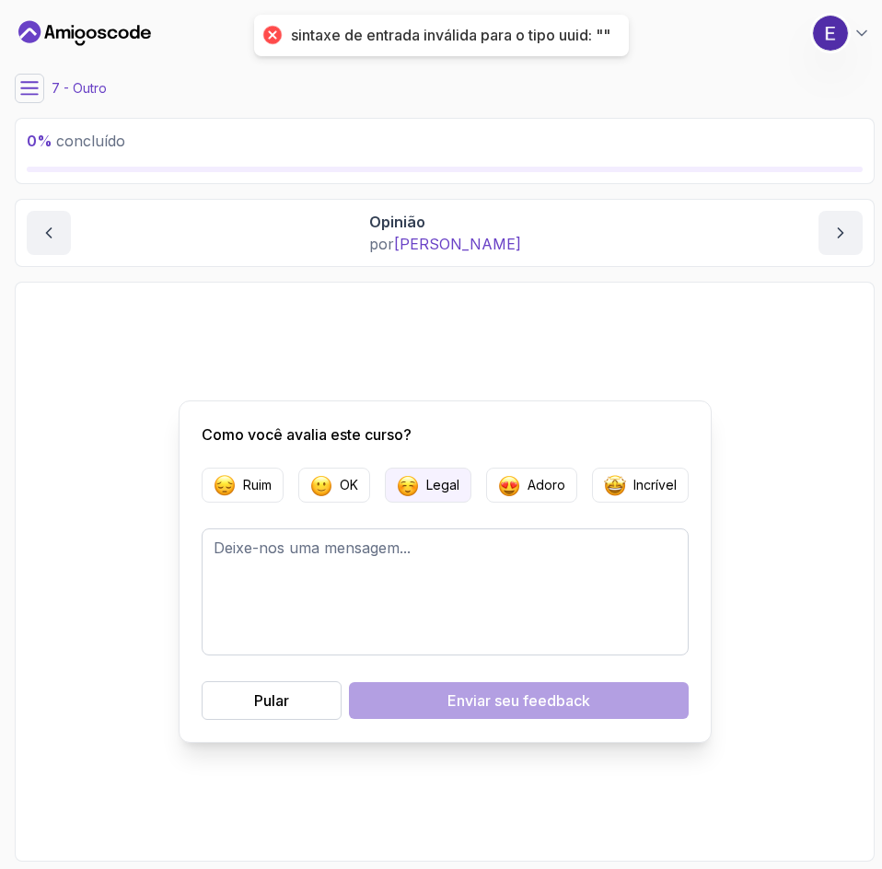
click at [440, 485] on font "Legal" at bounding box center [442, 485] width 33 height 16
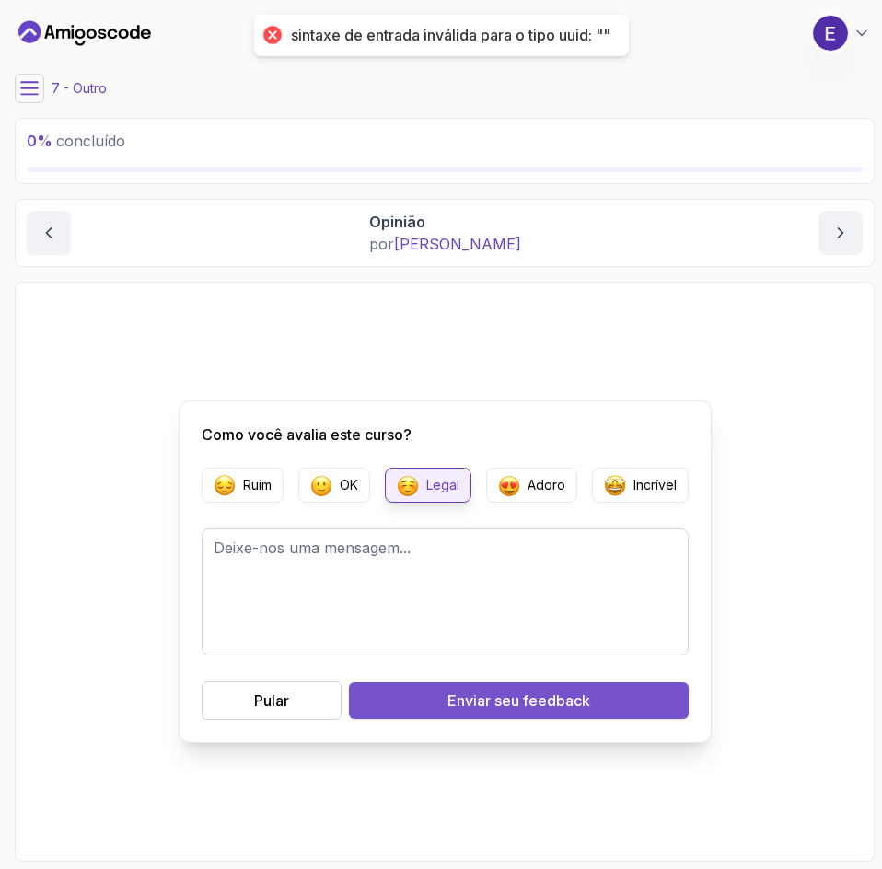
click at [541, 685] on button "Enviar seu feedback" at bounding box center [518, 700] width 339 height 37
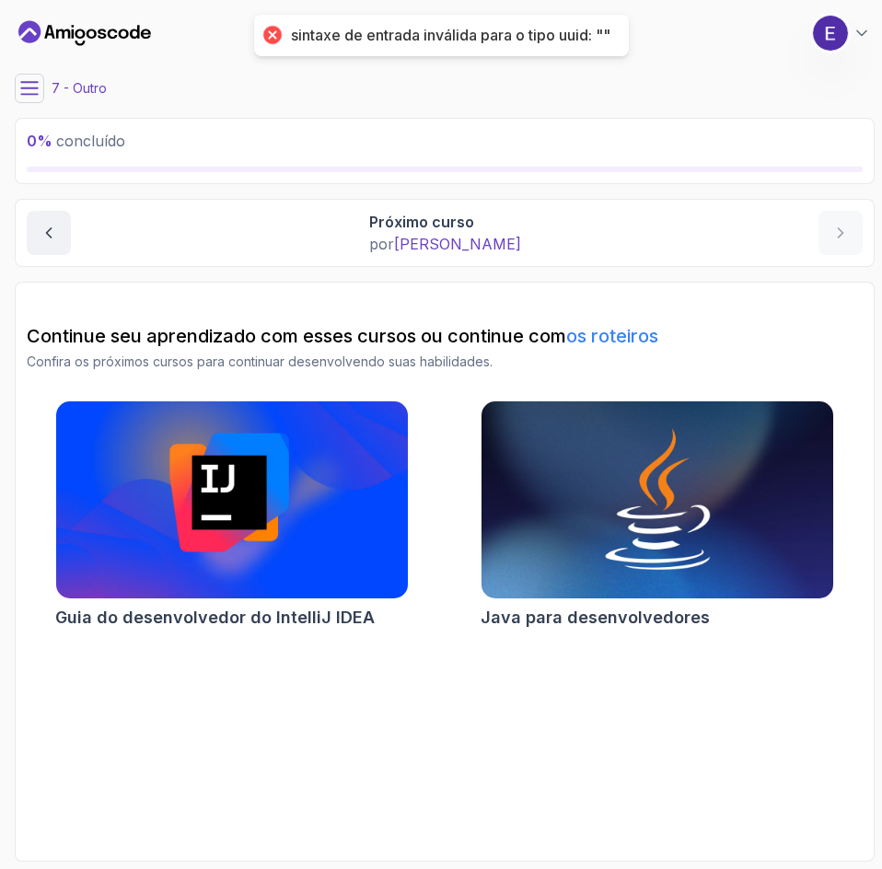
click at [40, 142] on font "%" at bounding box center [45, 141] width 16 height 18
drag, startPoint x: 25, startPoint y: 142, endPoint x: 34, endPoint y: 110, distance: 32.6
click at [25, 141] on div "0 % concluído" at bounding box center [445, 151] width 860 height 66
click at [34, 98] on button at bounding box center [29, 88] width 29 height 29
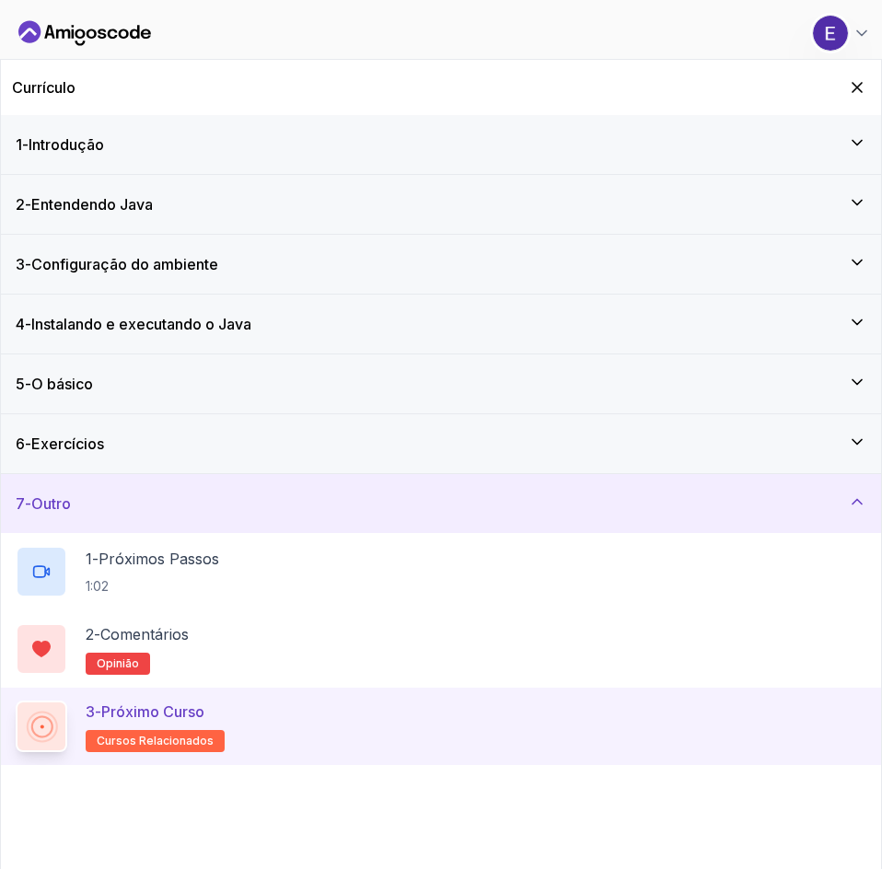
click at [854, 514] on div "7 - Outro" at bounding box center [441, 503] width 850 height 22
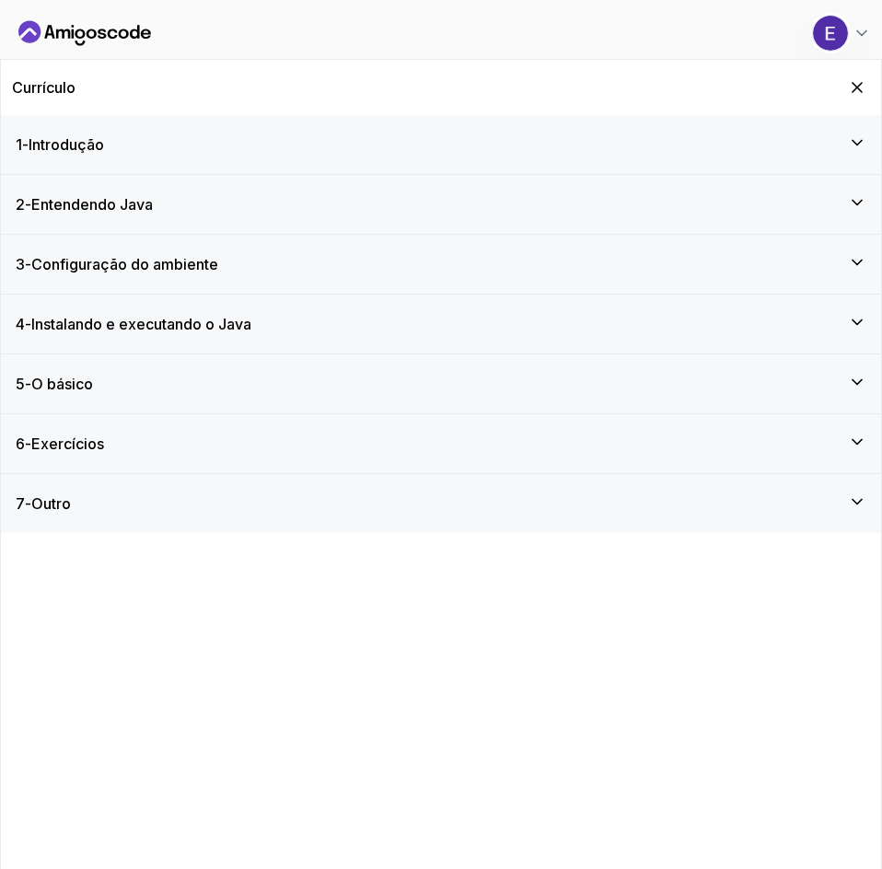
click at [859, 153] on div "1 - Introdução" at bounding box center [441, 144] width 850 height 22
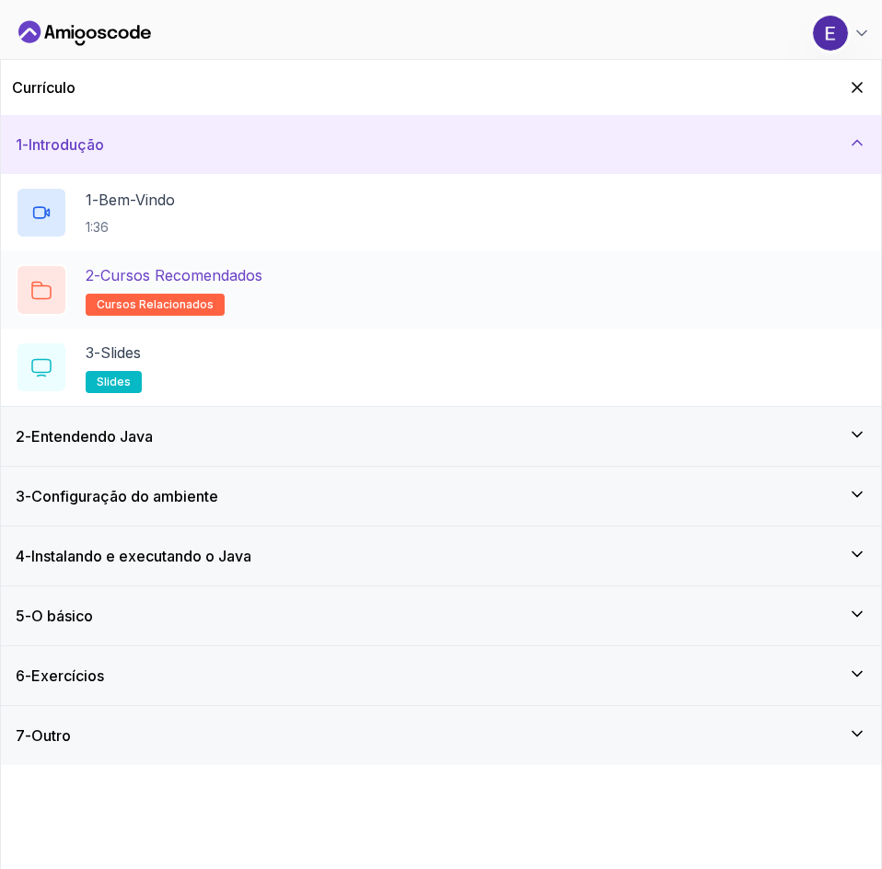
click at [272, 281] on div "2 - Cursos Recomendados cursos relacionados" at bounding box center [441, 290] width 850 height 52
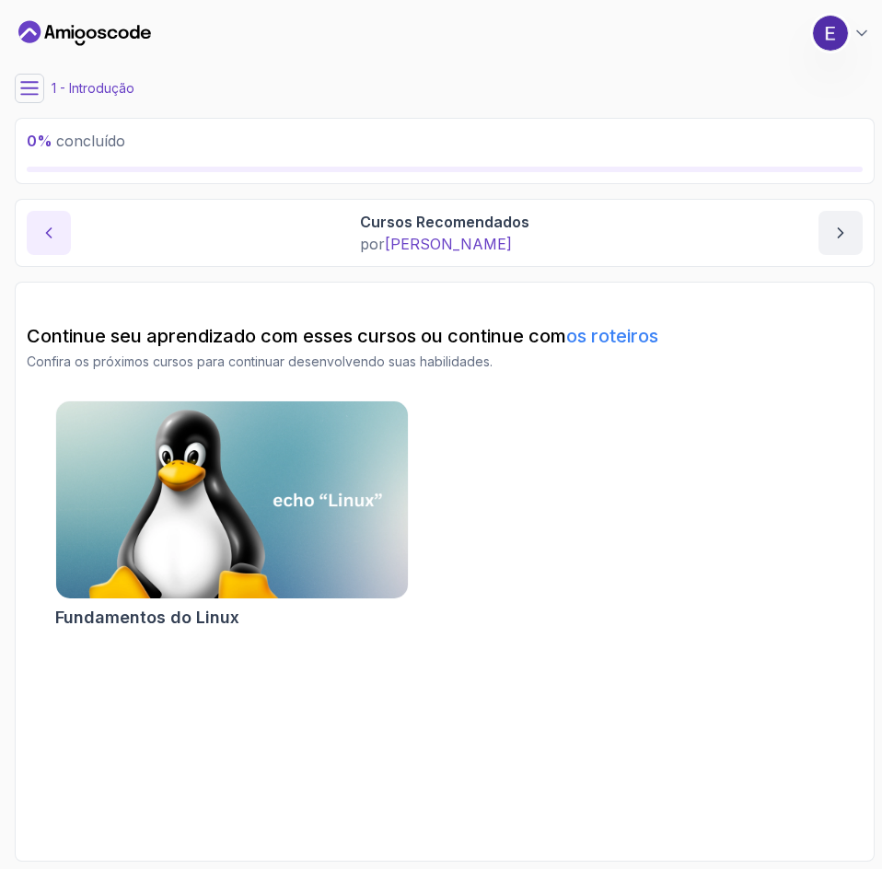
click at [40, 238] on icon "conteúdo anterior" at bounding box center [49, 233] width 18 height 18
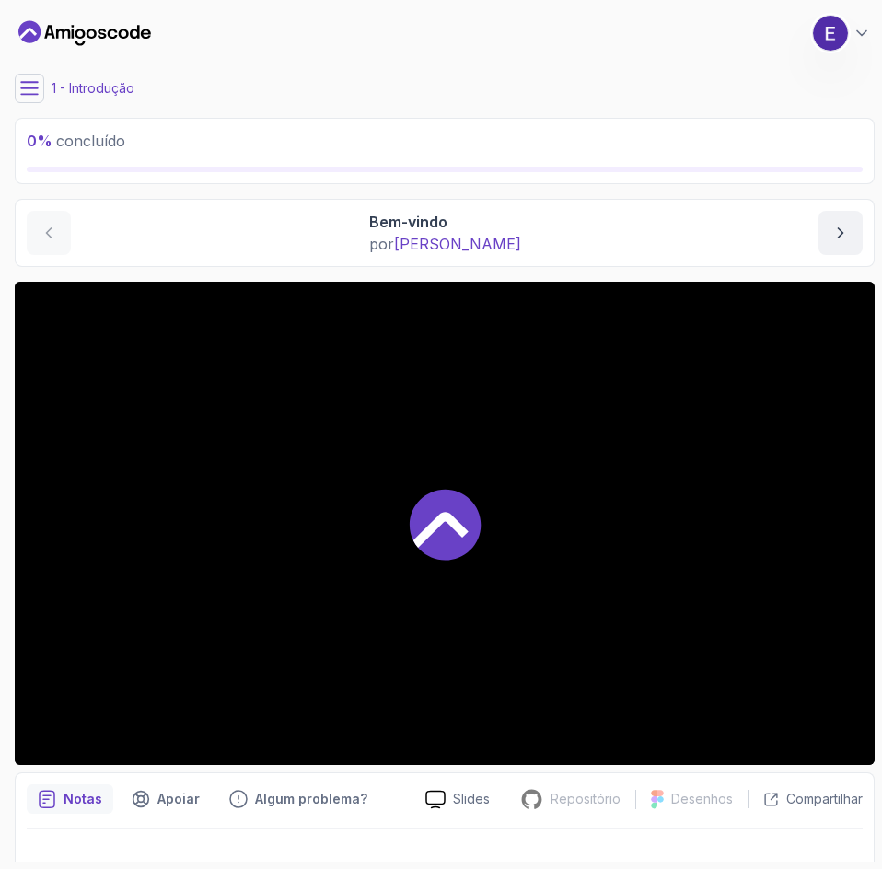
click at [43, 107] on main "Meus Cursos Java para iniciantes 51 pontos 1 Eduardo Harassii Estudante 1 - Int…" at bounding box center [445, 434] width 860 height 854
click at [73, 97] on p "1 - Introdução" at bounding box center [93, 88] width 83 height 18
click at [31, 97] on icon at bounding box center [29, 88] width 18 height 18
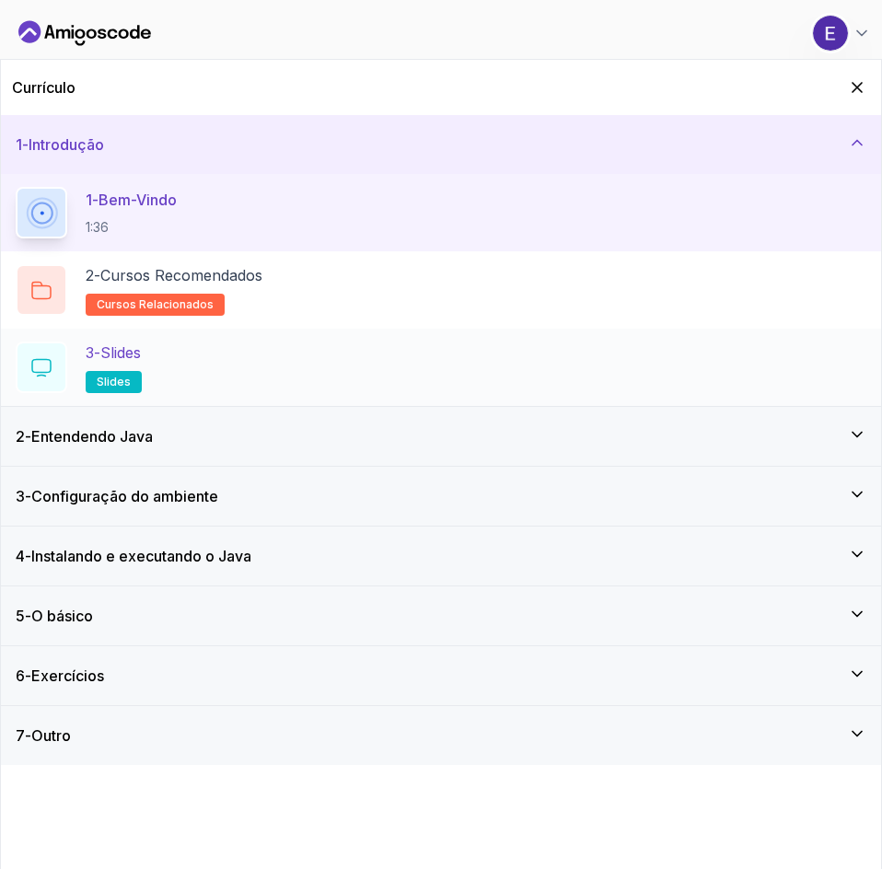
click at [318, 364] on div "3 - Slides slides" at bounding box center [441, 367] width 850 height 52
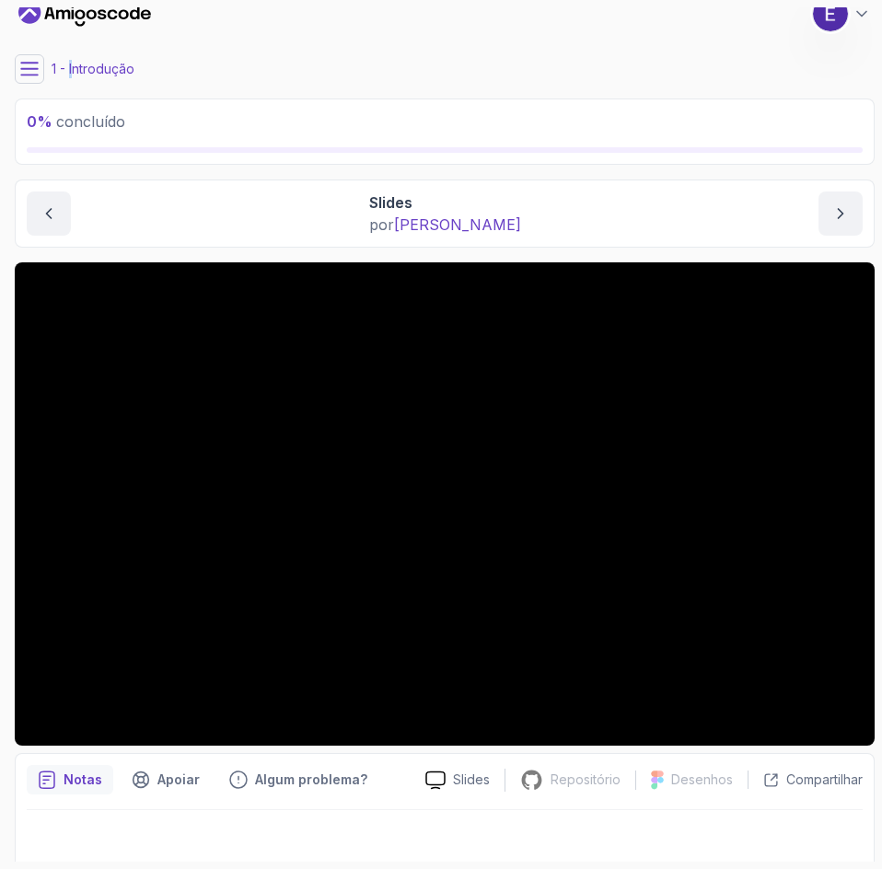
scroll to position [31, 0]
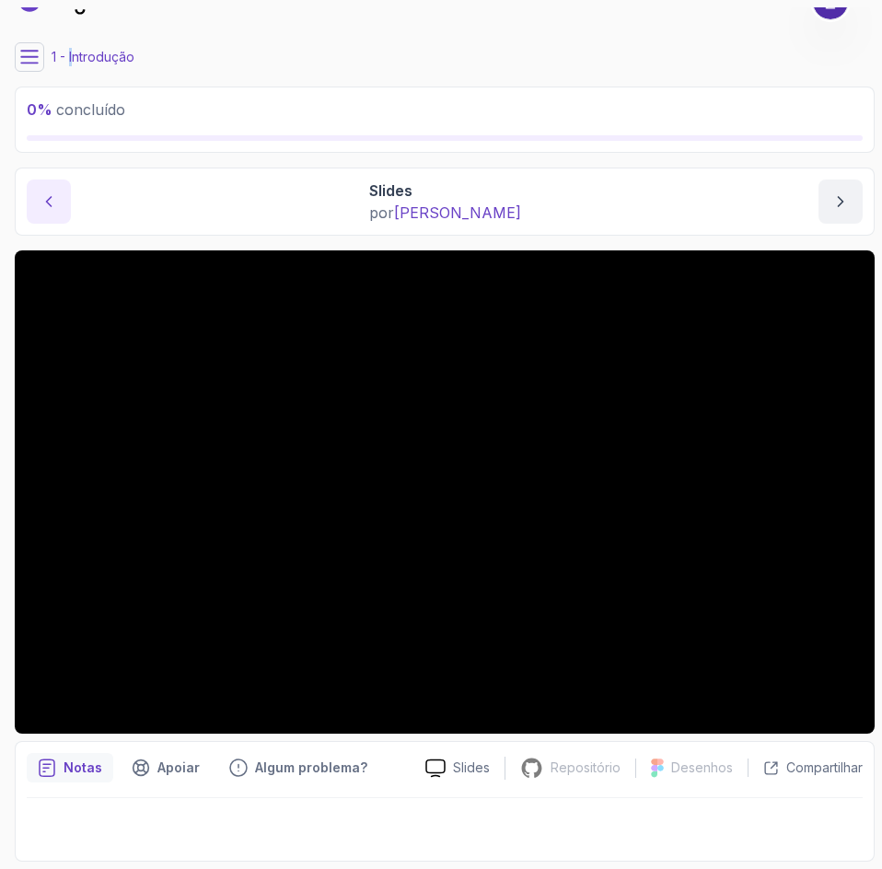
click at [61, 202] on button "conteúdo anterior" at bounding box center [49, 201] width 44 height 44
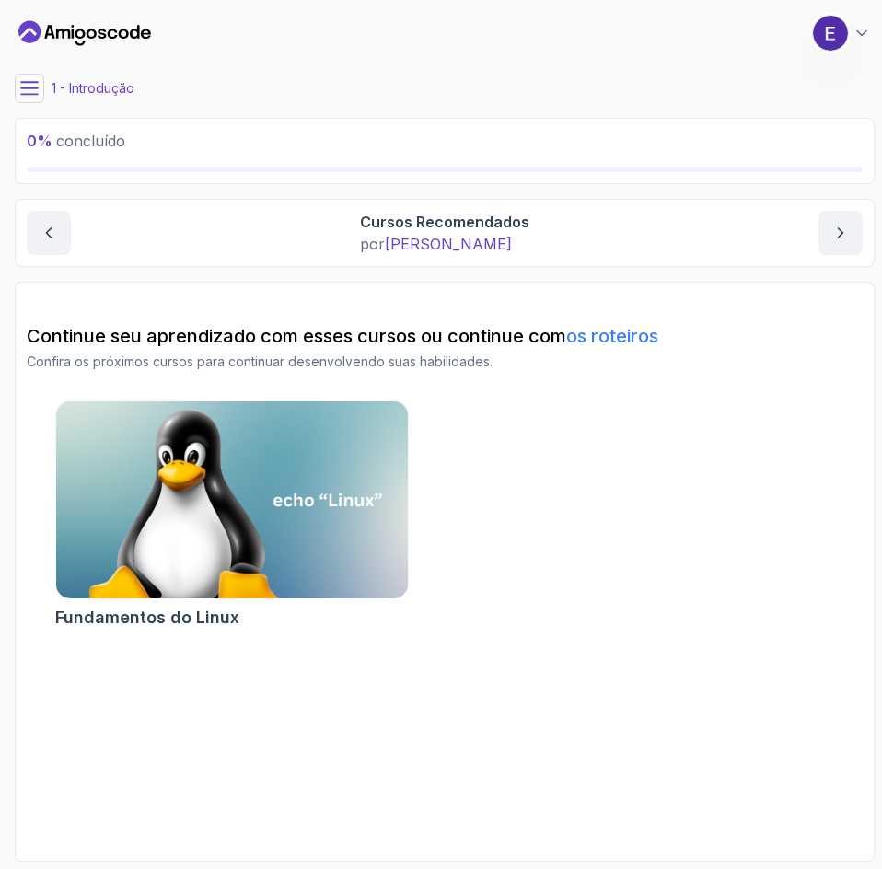
click at [45, 132] on font "%" at bounding box center [45, 141] width 16 height 18
click at [35, 136] on font "0" at bounding box center [32, 141] width 10 height 18
click at [31, 88] on icon at bounding box center [29, 88] width 17 height 12
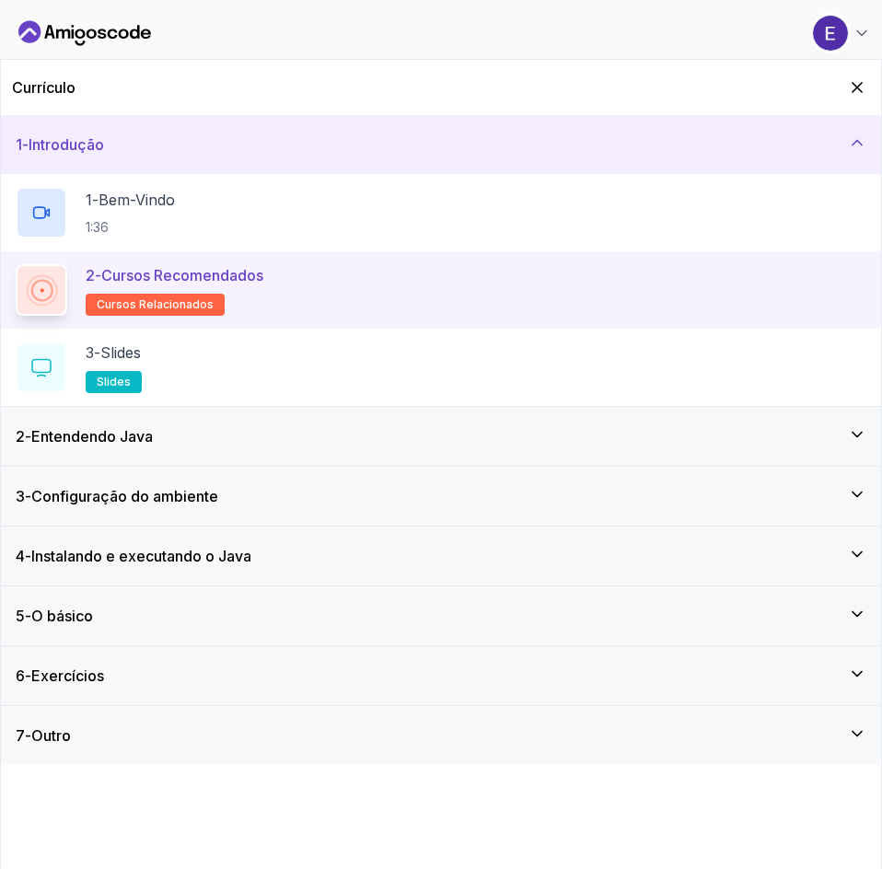
click at [849, 142] on icon at bounding box center [857, 142] width 18 height 18
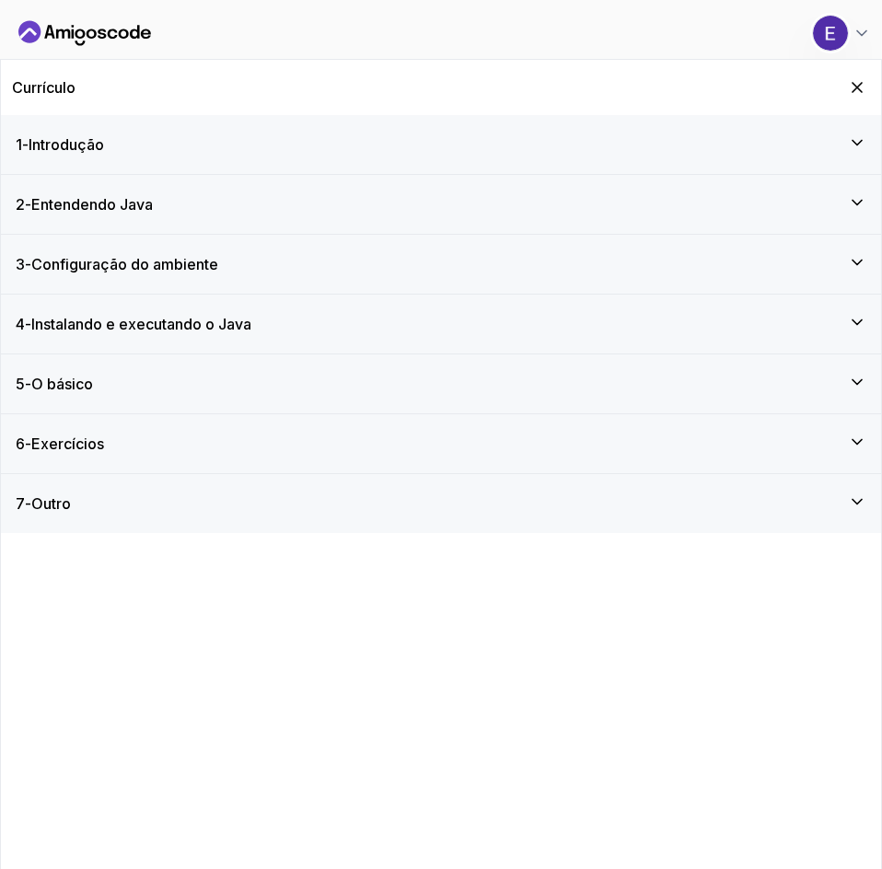
click at [831, 506] on div "7 - Outro" at bounding box center [441, 503] width 850 height 22
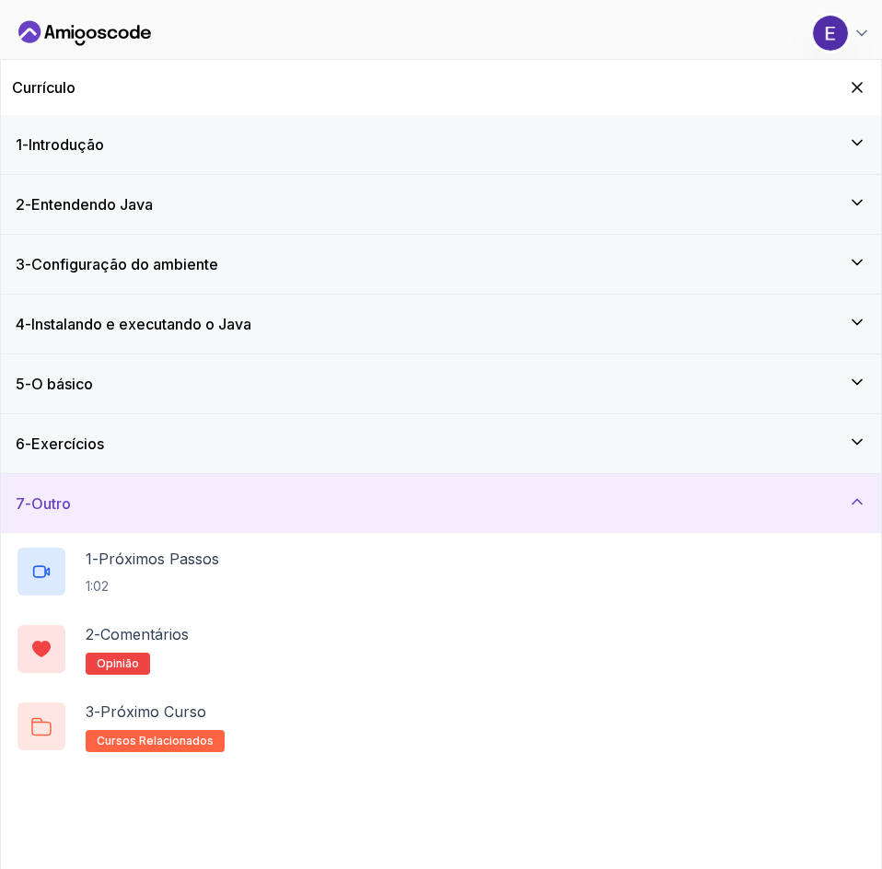
click at [852, 499] on icon at bounding box center [857, 501] width 18 height 18
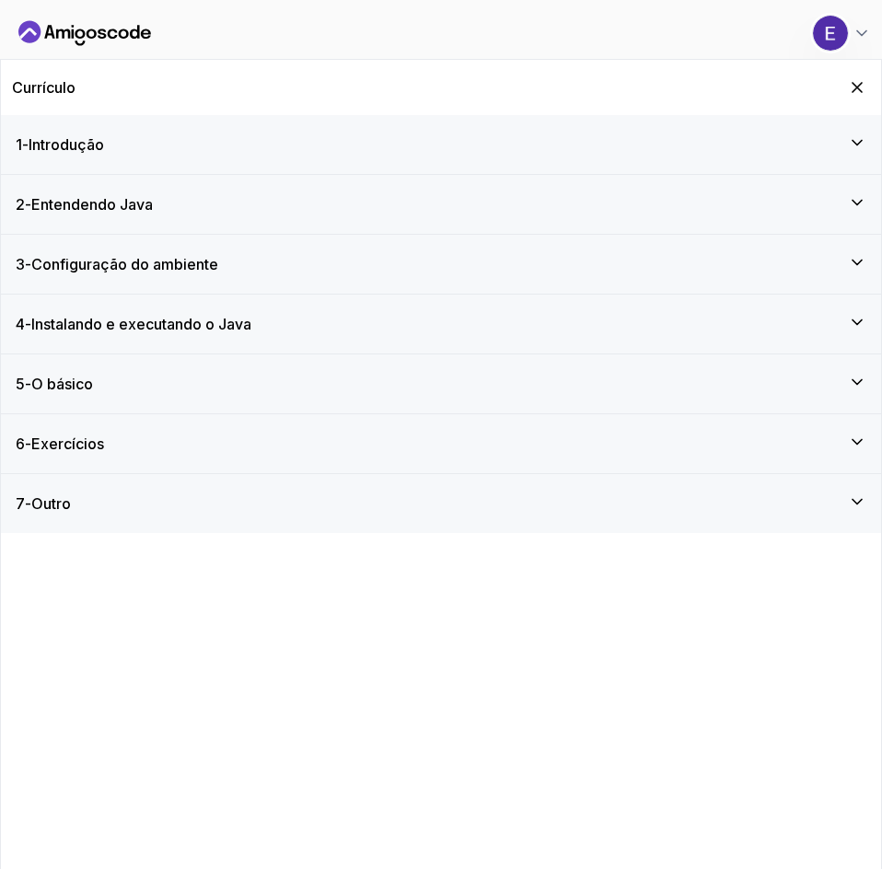
click at [853, 142] on icon at bounding box center [856, 143] width 9 height 5
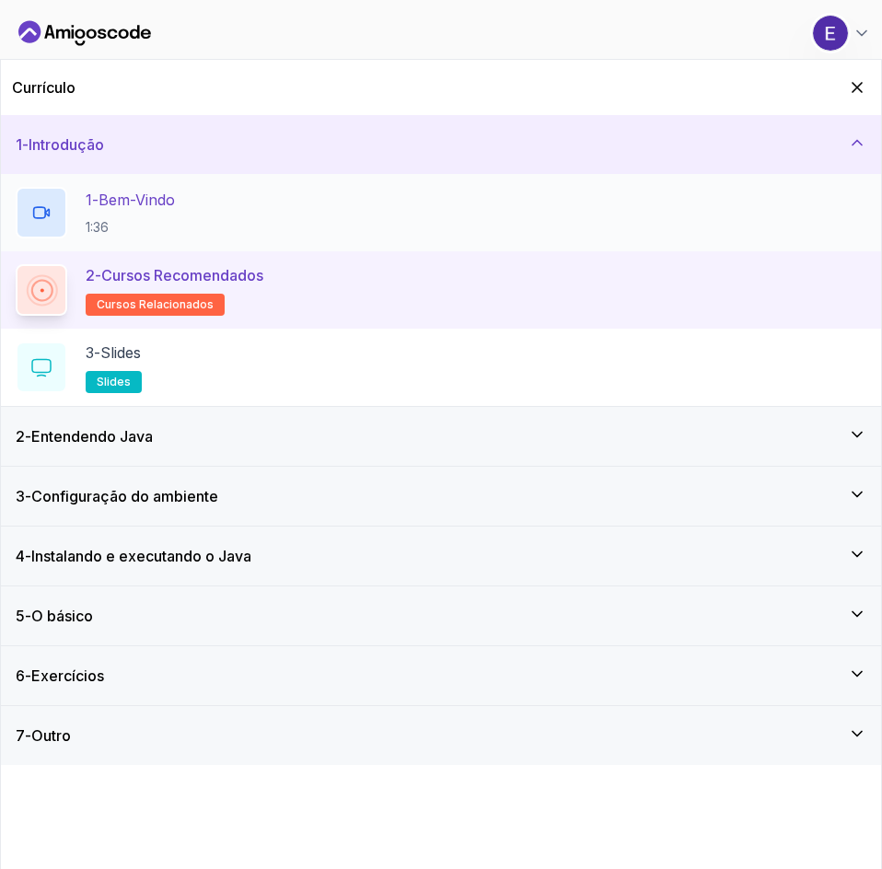
click at [701, 213] on div "1 - Bem-vindo 1:36" at bounding box center [441, 213] width 850 height 52
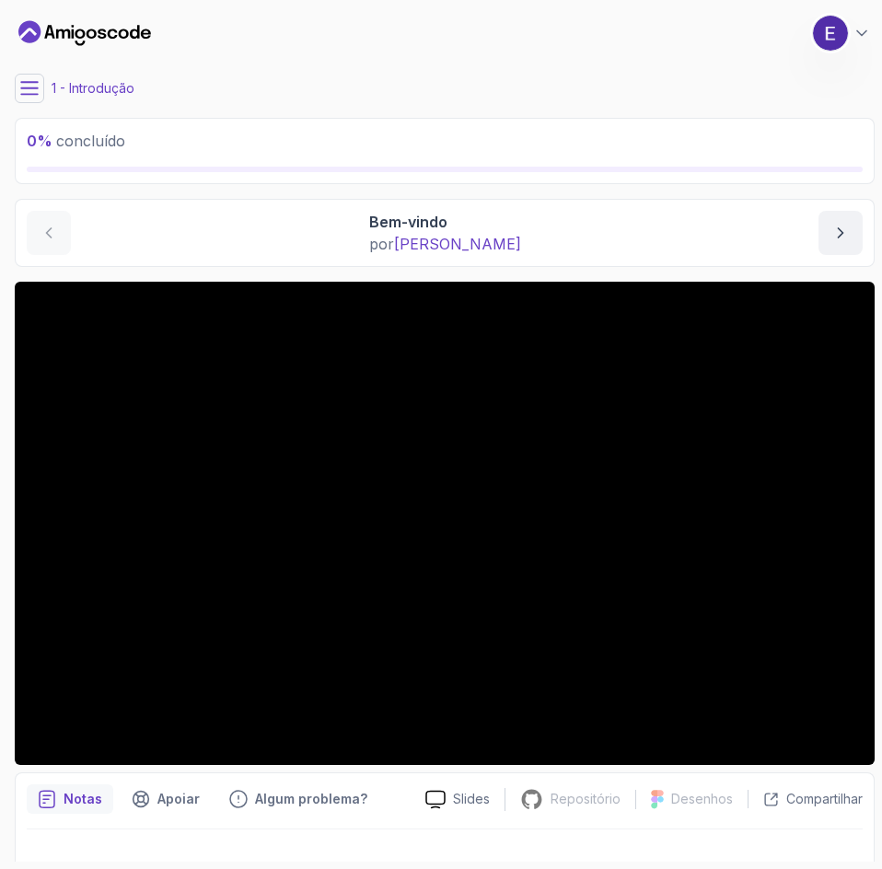
scroll to position [31, 0]
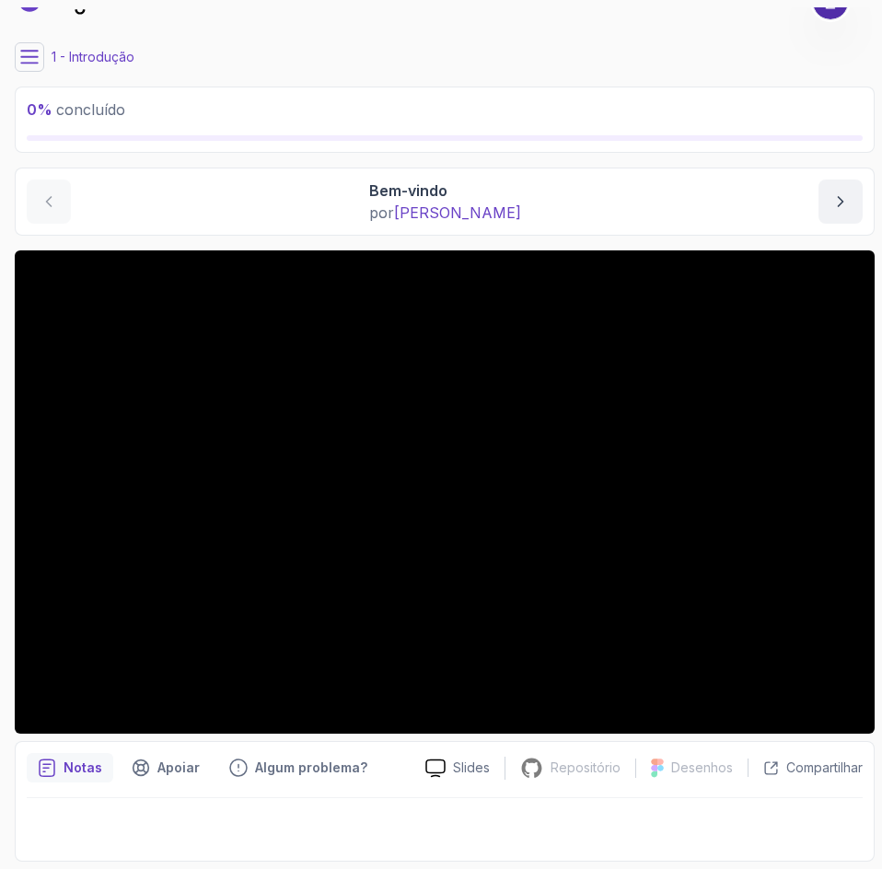
drag, startPoint x: 84, startPoint y: 107, endPoint x: 57, endPoint y: 116, distance: 28.2
click at [83, 107] on font "concluído" at bounding box center [90, 109] width 69 height 18
drag, startPoint x: 33, startPoint y: 131, endPoint x: 272, endPoint y: 141, distance: 239.5
click at [272, 141] on div "0 % concluído" at bounding box center [445, 120] width 860 height 66
click at [37, 107] on font "0" at bounding box center [32, 109] width 10 height 18
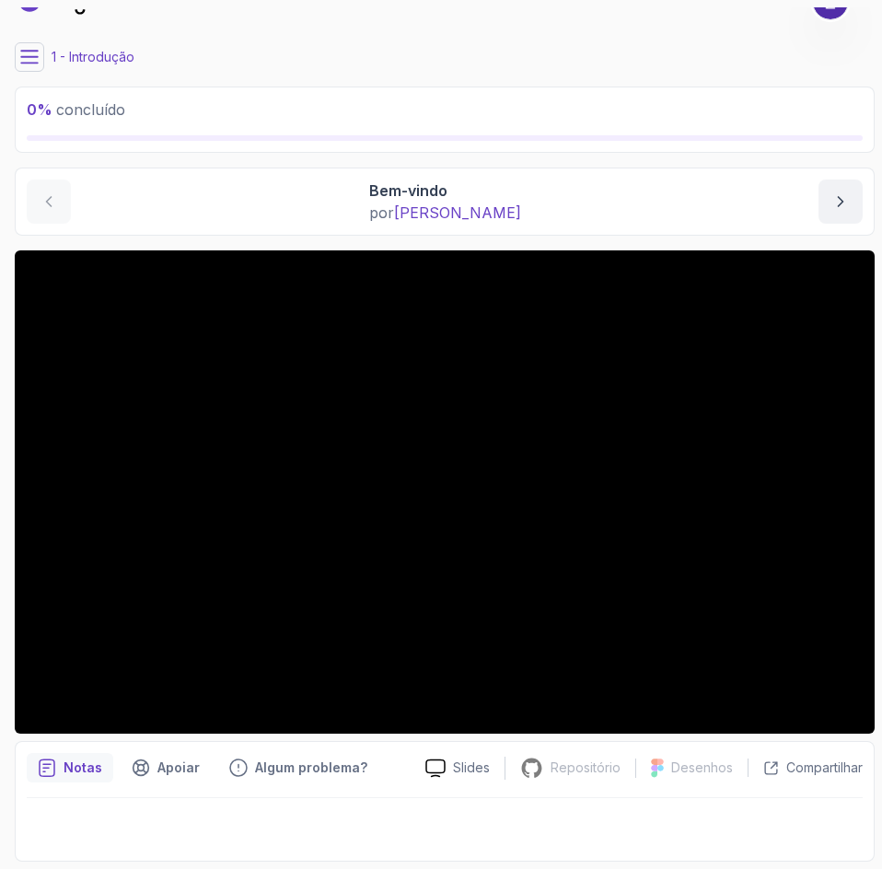
click at [32, 110] on font "0" at bounding box center [32, 109] width 10 height 18
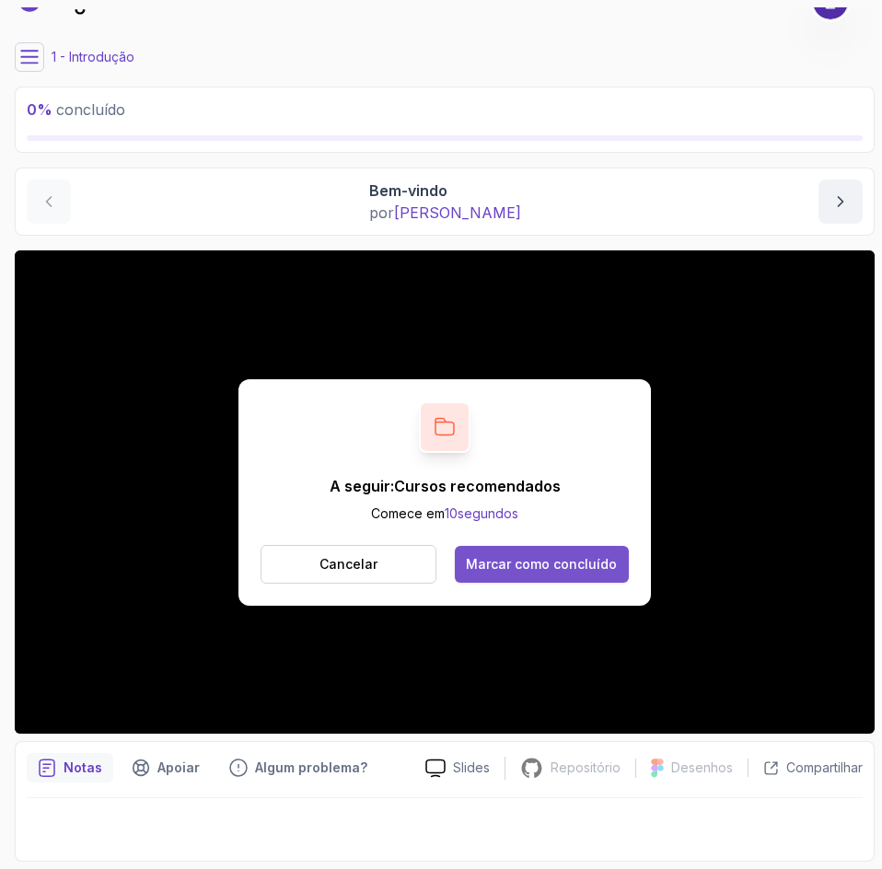
click at [556, 558] on font "Marcar como concluído" at bounding box center [541, 564] width 151 height 16
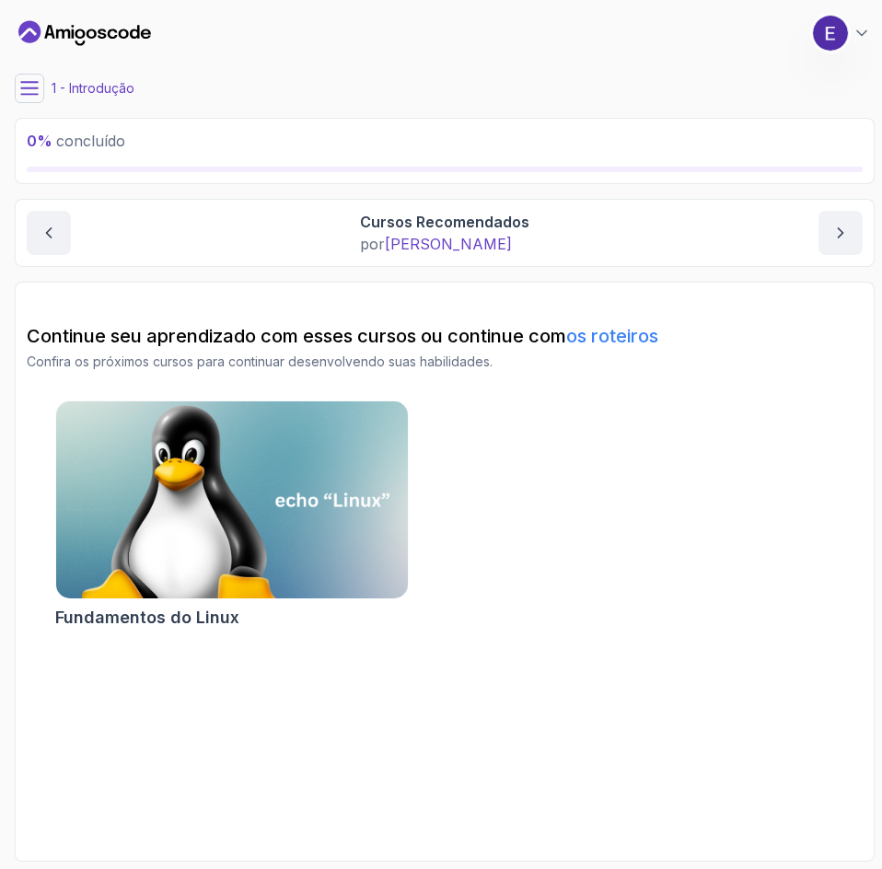
click at [261, 502] on img at bounding box center [231, 500] width 369 height 207
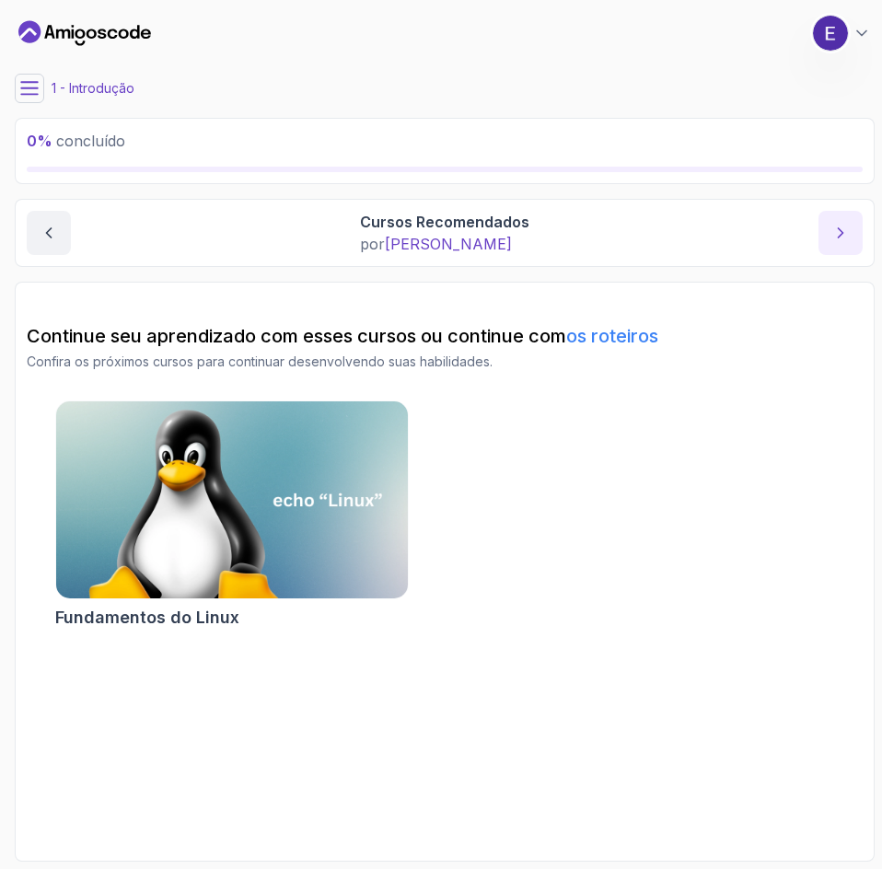
click at [843, 240] on icon "próximo conteúdo" at bounding box center [840, 233] width 18 height 18
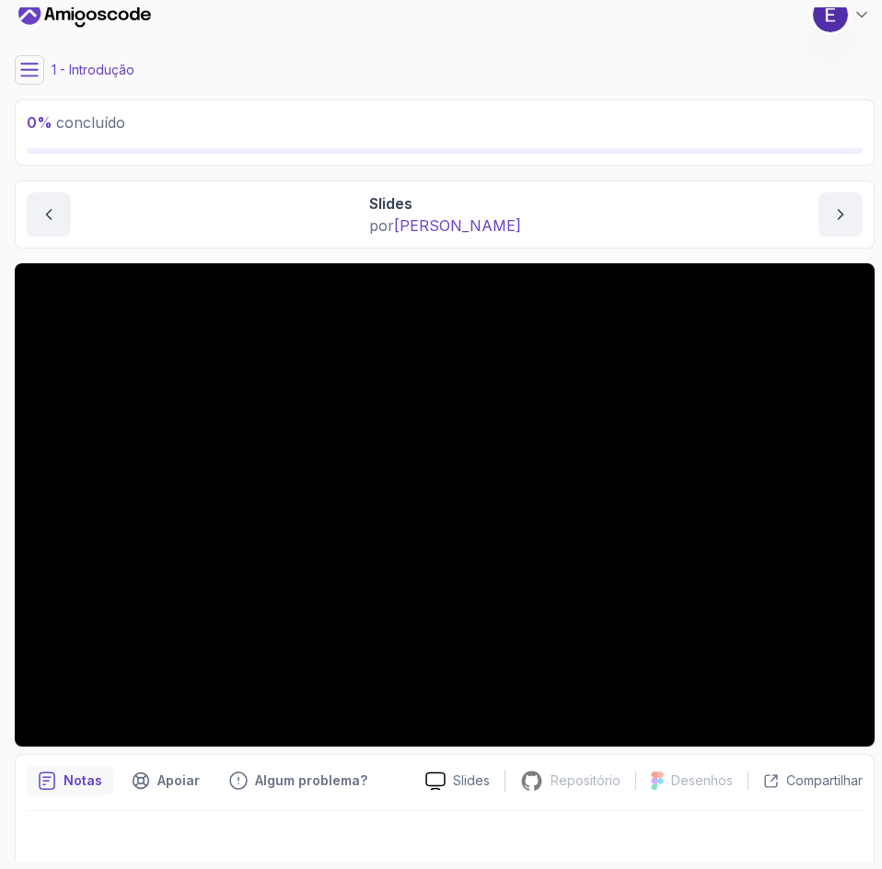
scroll to position [31, 0]
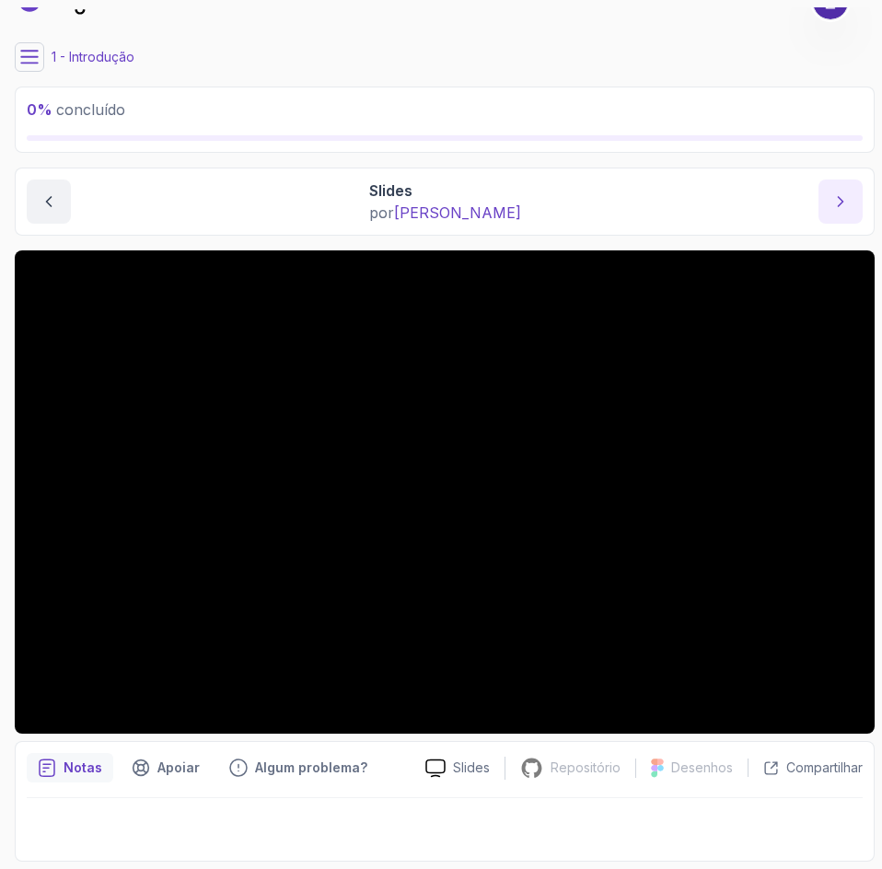
click at [834, 200] on icon "próximo conteúdo" at bounding box center [840, 201] width 18 height 18
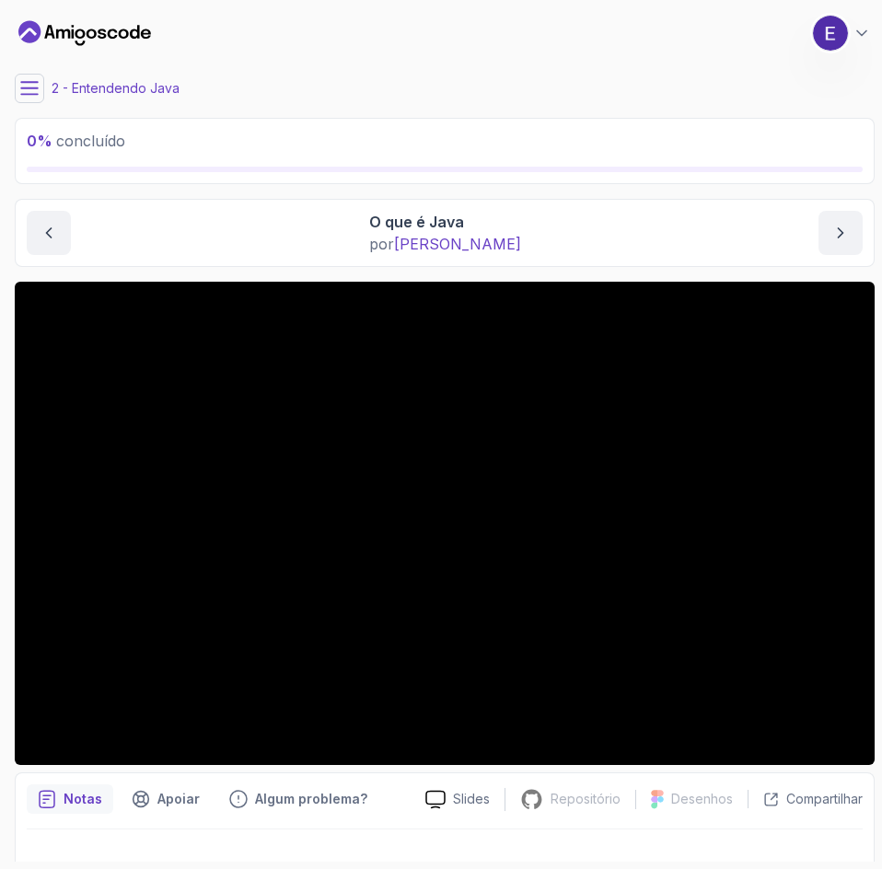
click at [73, 87] on font "2 - Entendendo Java" at bounding box center [116, 88] width 128 height 16
click at [43, 85] on div "2 - Entendendo Java" at bounding box center [445, 88] width 860 height 29
click at [39, 87] on button at bounding box center [29, 88] width 29 height 29
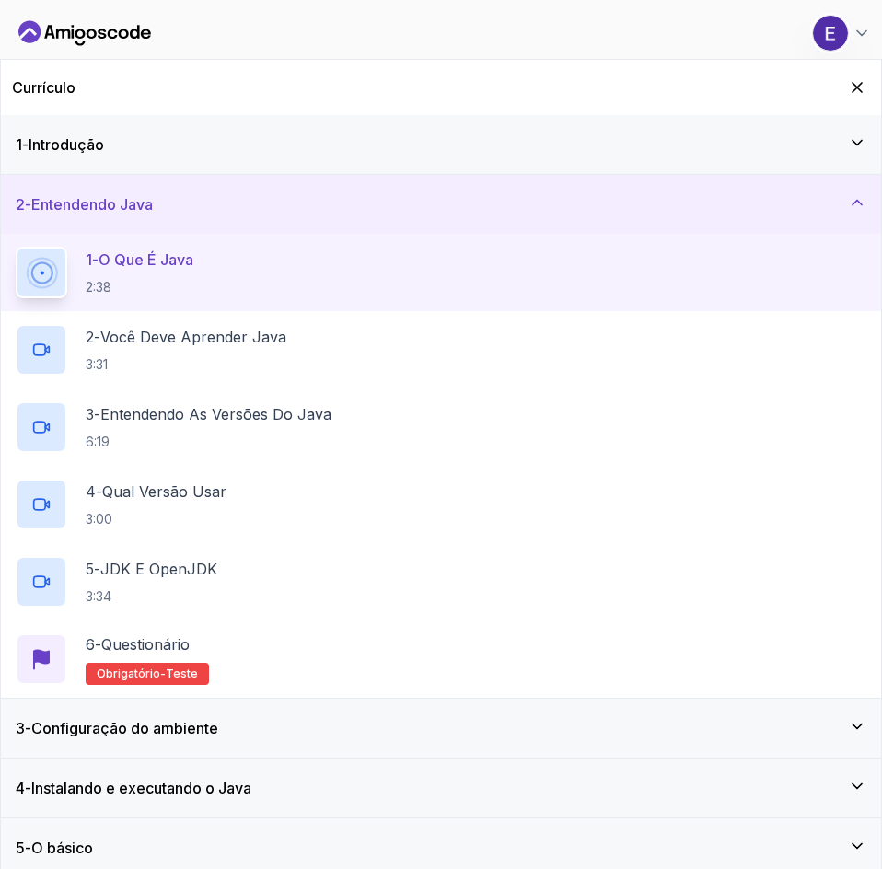
click at [860, 201] on icon at bounding box center [857, 202] width 18 height 18
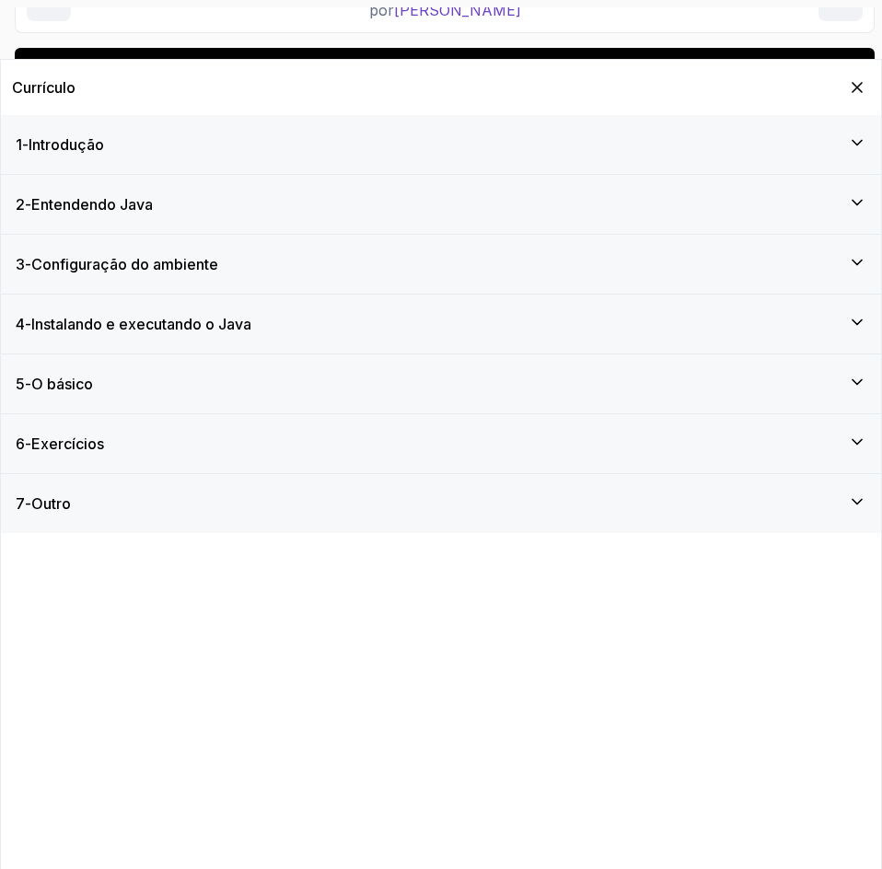
scroll to position [368, 0]
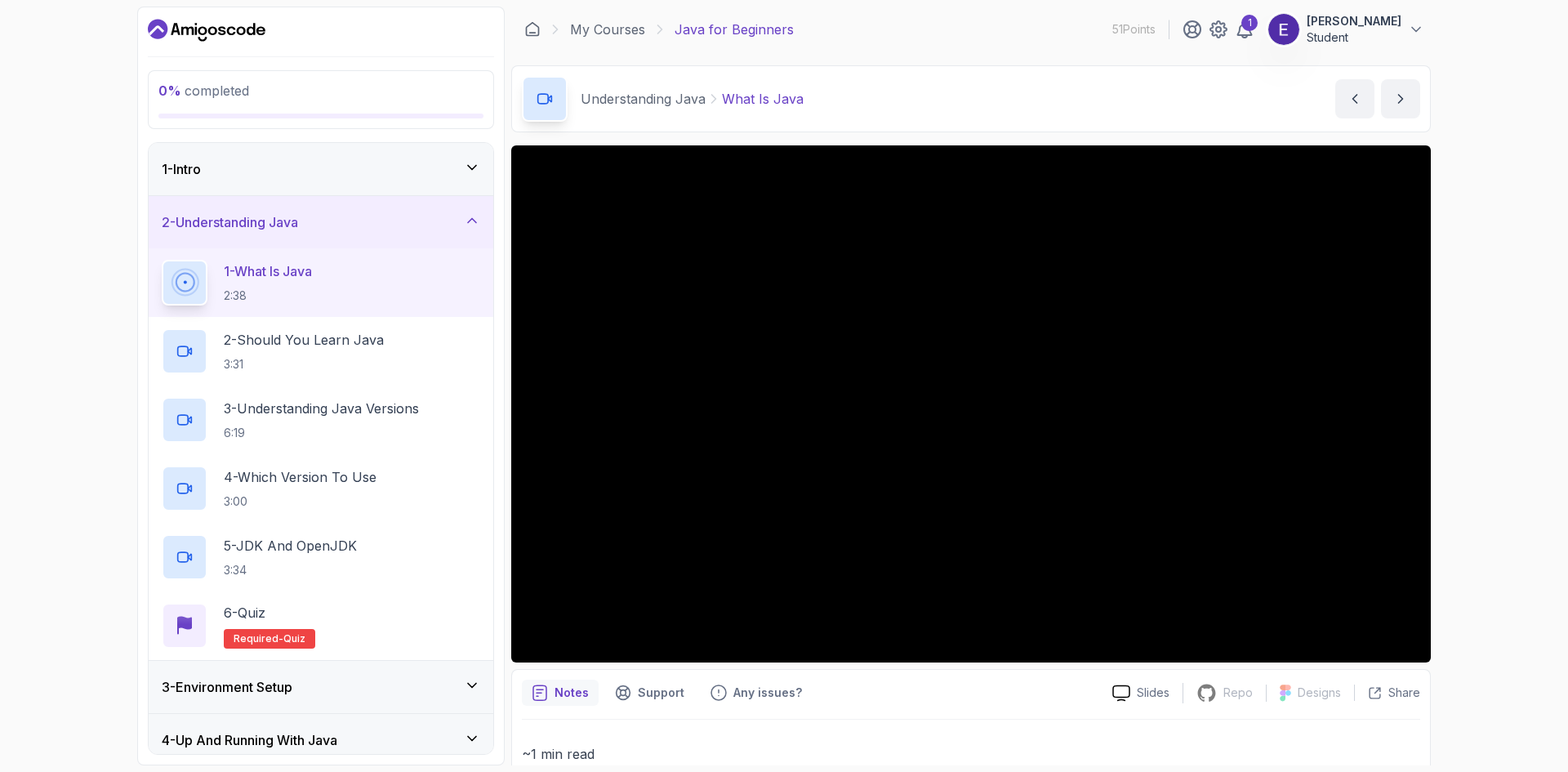
click at [472, 224] on icon at bounding box center [472, 220] width 16 height 16
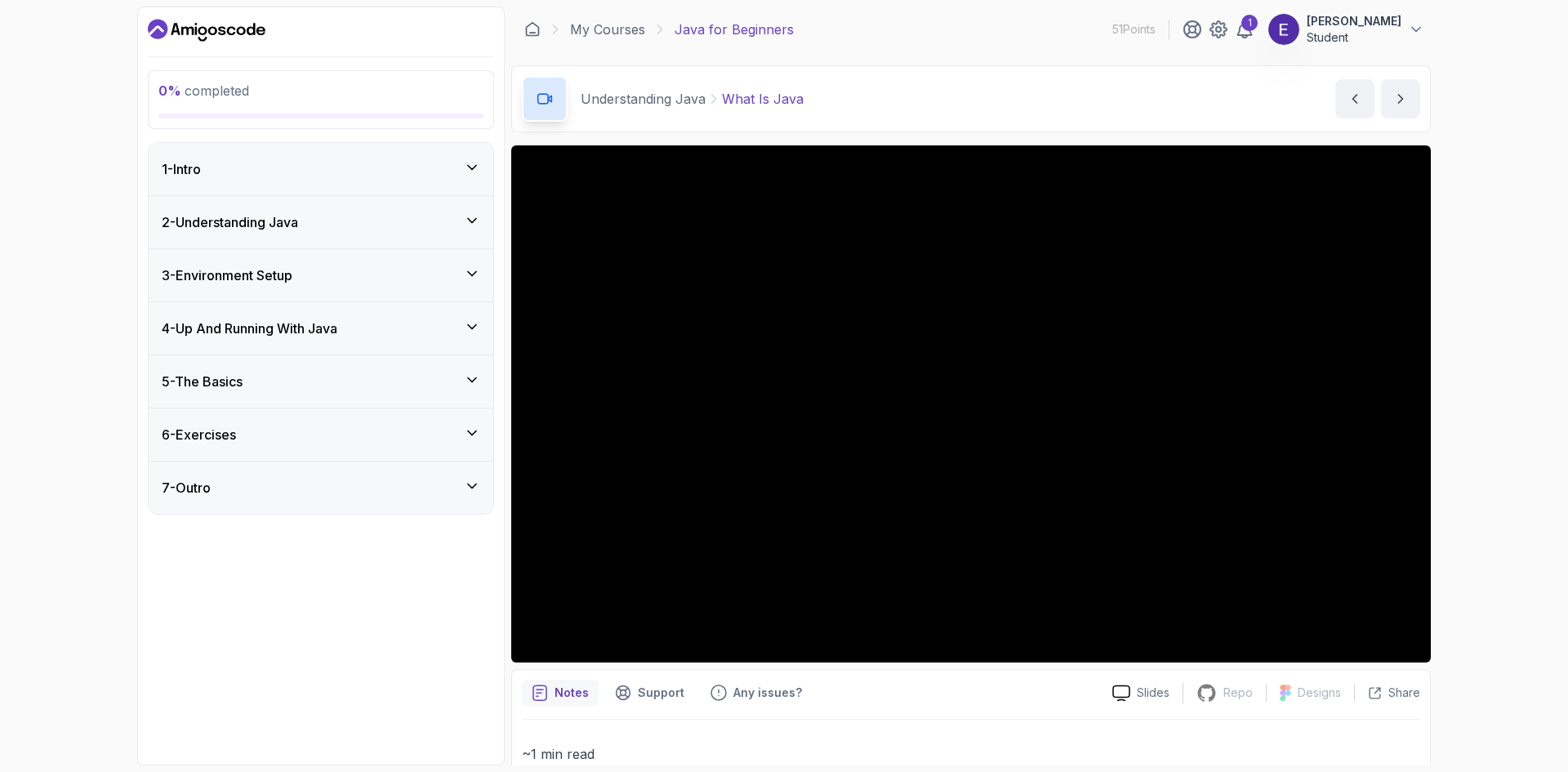
click at [171, 97] on span "0 %" at bounding box center [170, 91] width 23 height 16
click at [331, 159] on div "1 - Intro" at bounding box center [320, 169] width 319 height 20
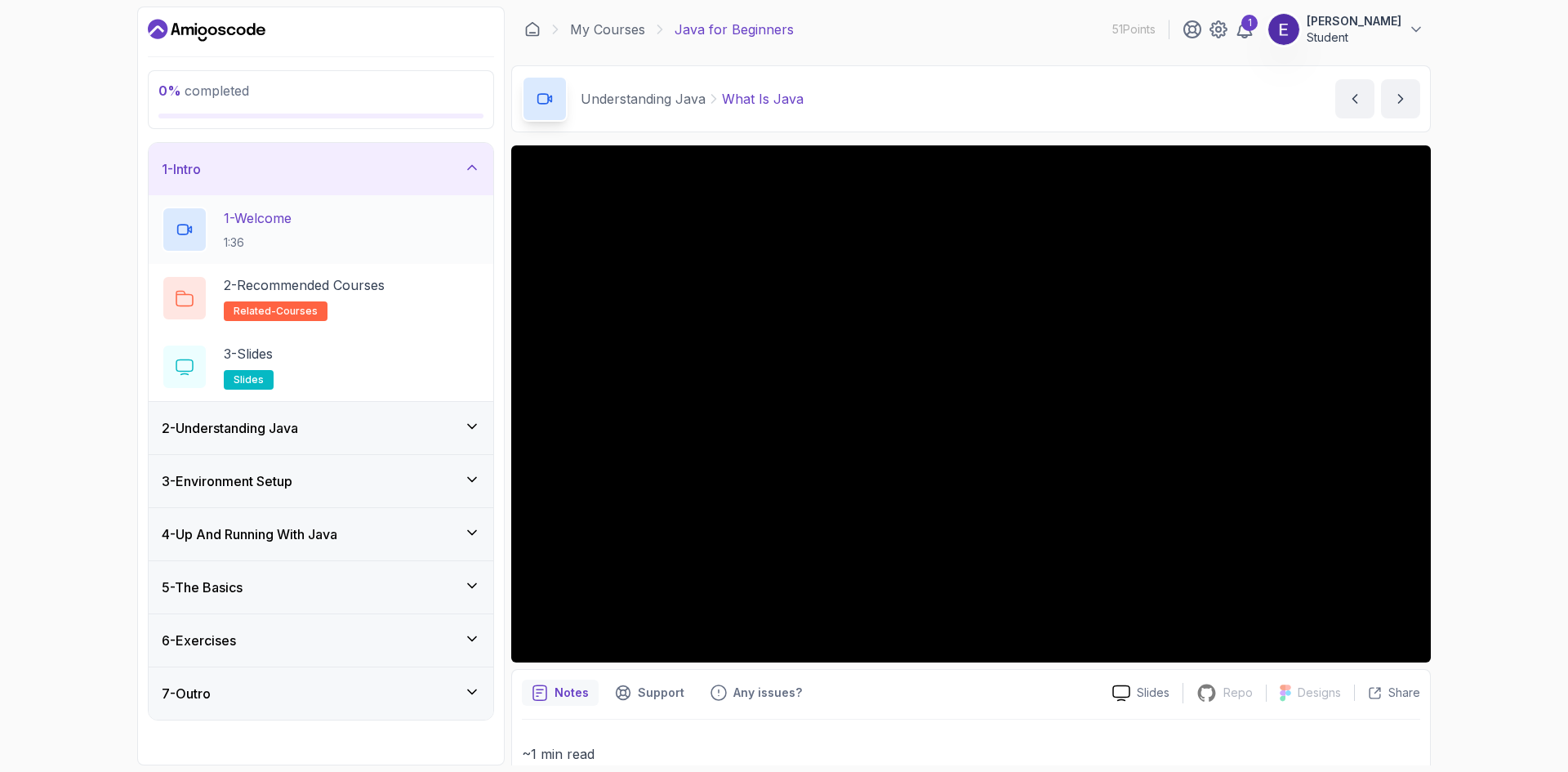
drag, startPoint x: 353, startPoint y: 227, endPoint x: 318, endPoint y: 237, distance: 36.4
click at [318, 237] on div "1 - Welcome 1:36" at bounding box center [320, 230] width 319 height 46
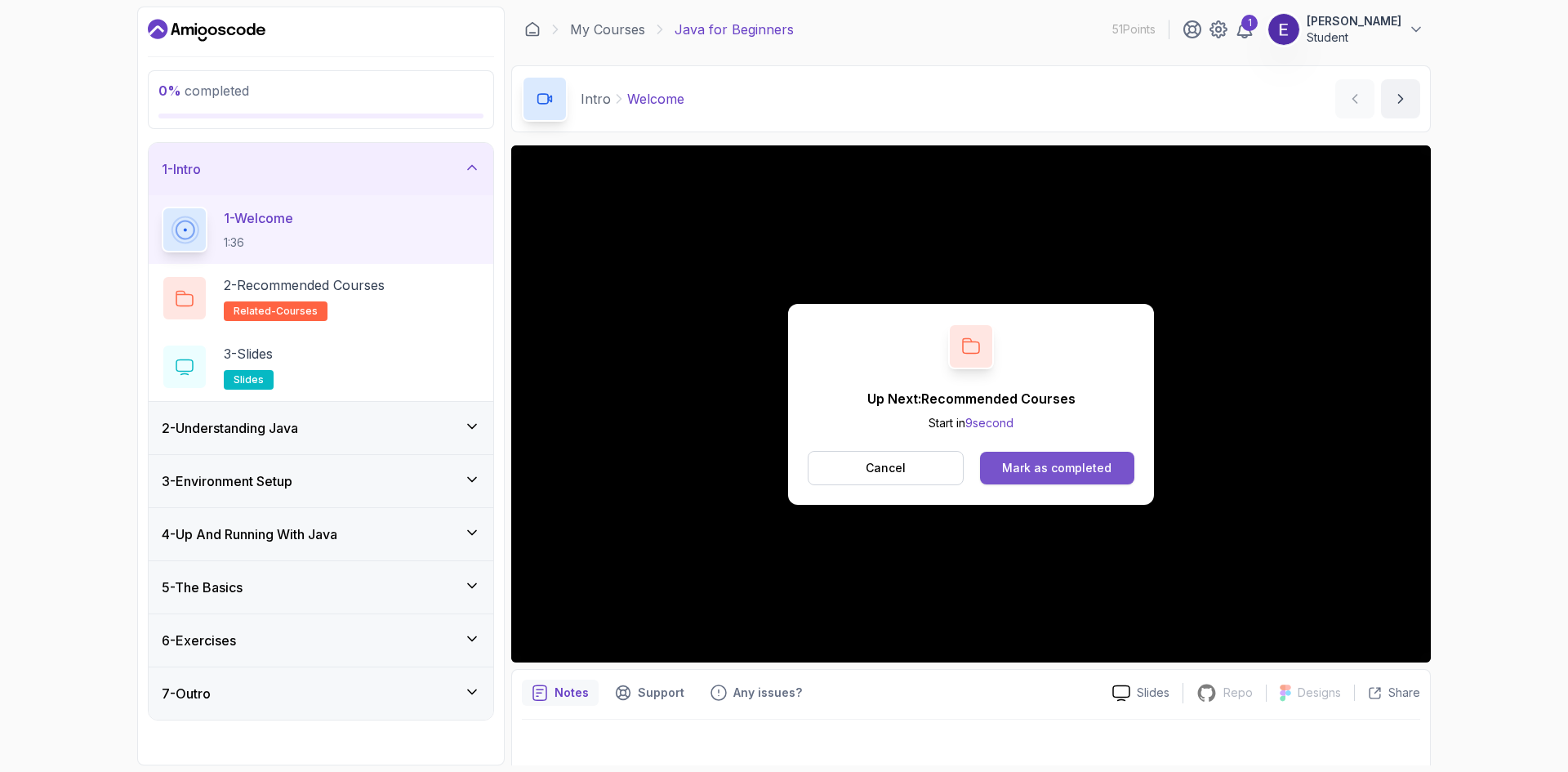
click at [782, 472] on div "Mark as completed" at bounding box center [1056, 468] width 109 height 16
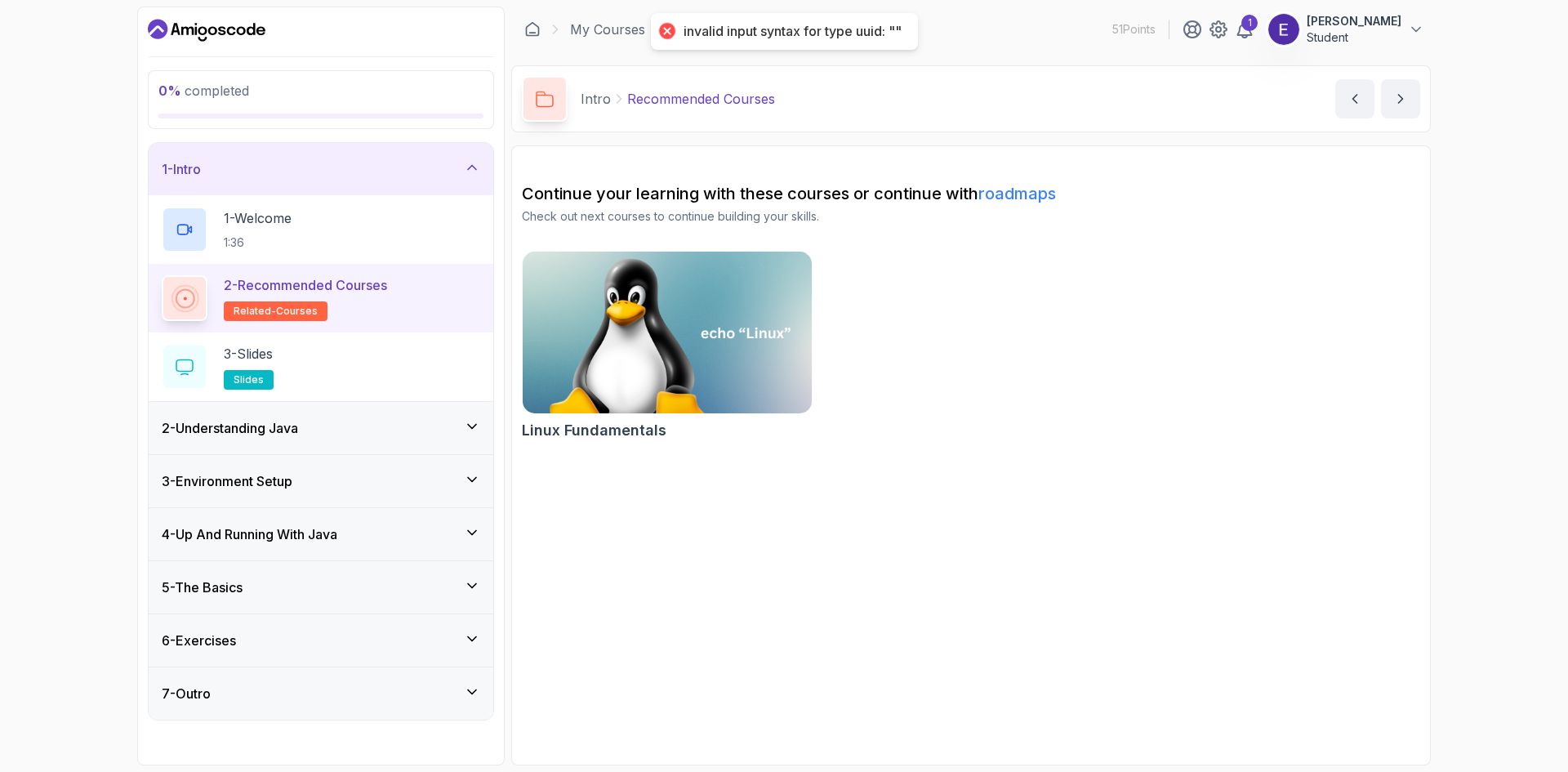
click at [782, 36] on div "invalid input syntax for type uuid: """ at bounding box center [792, 31] width 218 height 17
drag, startPoint x: 658, startPoint y: 26, endPoint x: 897, endPoint y: 45, distance: 239.8
click at [782, 45] on div "invalid input syntax for type uuid: """ at bounding box center [784, 31] width 267 height 36
copy div "invalid input syntax for type uuid: ""
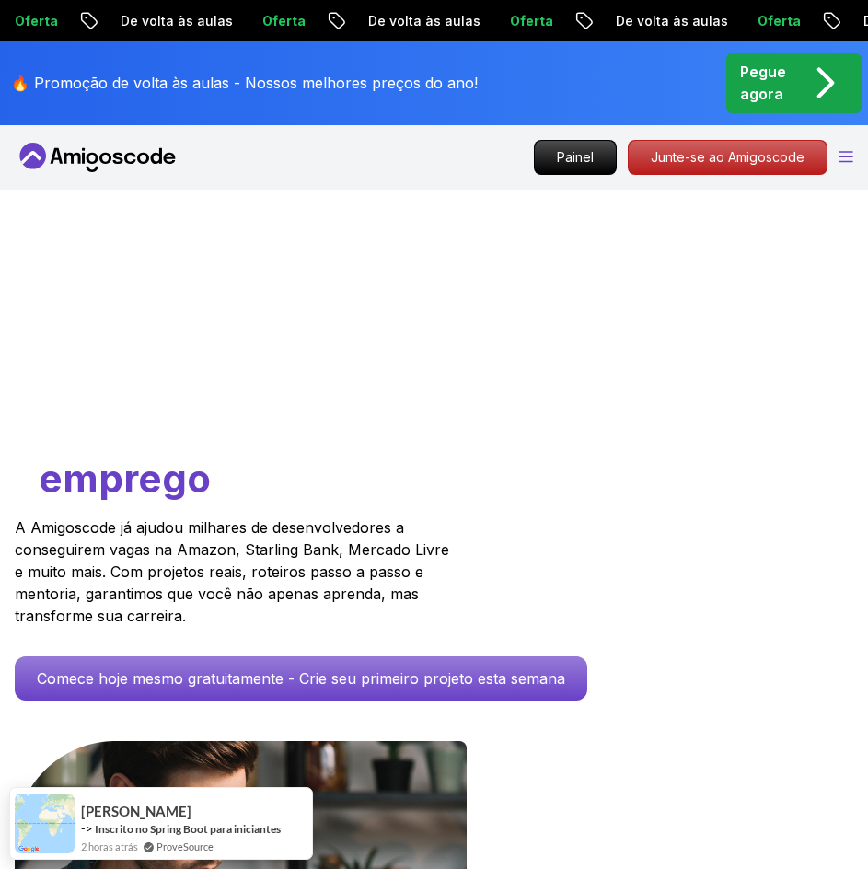
click at [838, 159] on icon "Abrir Menu" at bounding box center [845, 157] width 15 height 12
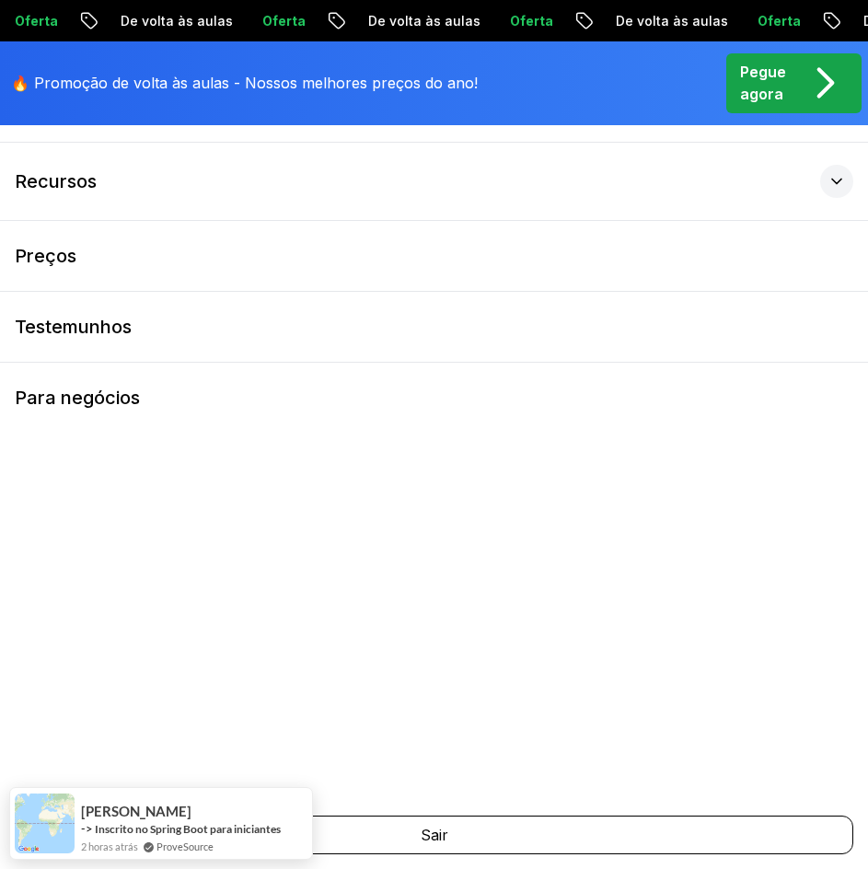
click at [49, 85] on font "🔥 Promoção de volta às aulas - Nossos melhores preços do ano!" at bounding box center [244, 83] width 467 height 18
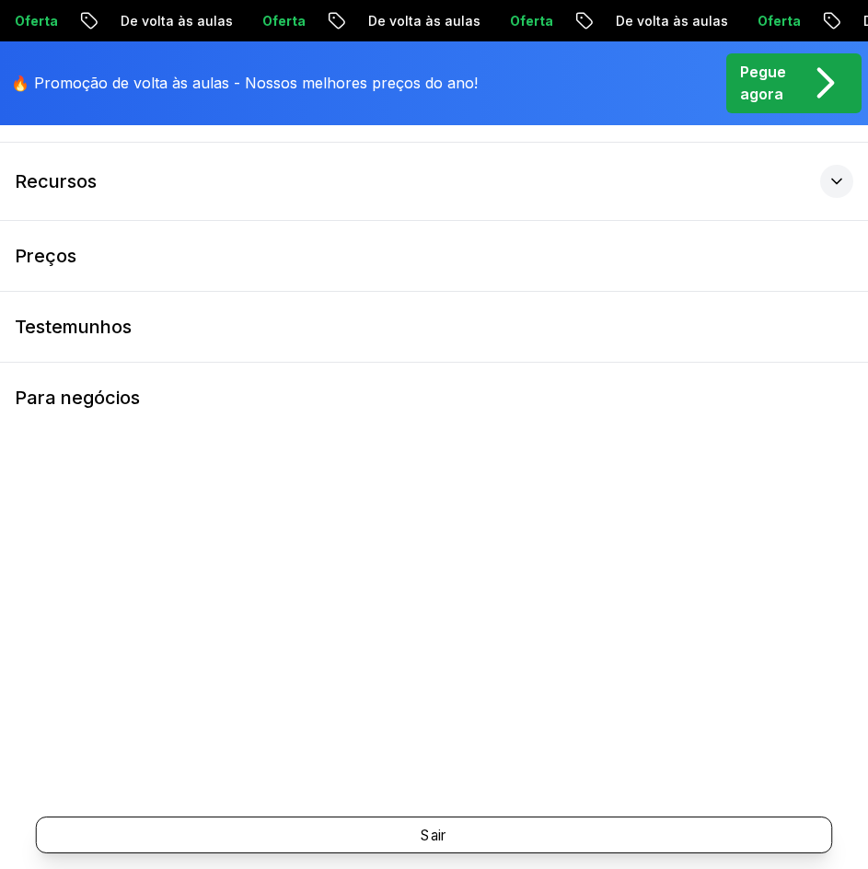
scroll to position [368, 0]
click at [504, 833] on button "Sair" at bounding box center [434, 834] width 796 height 37
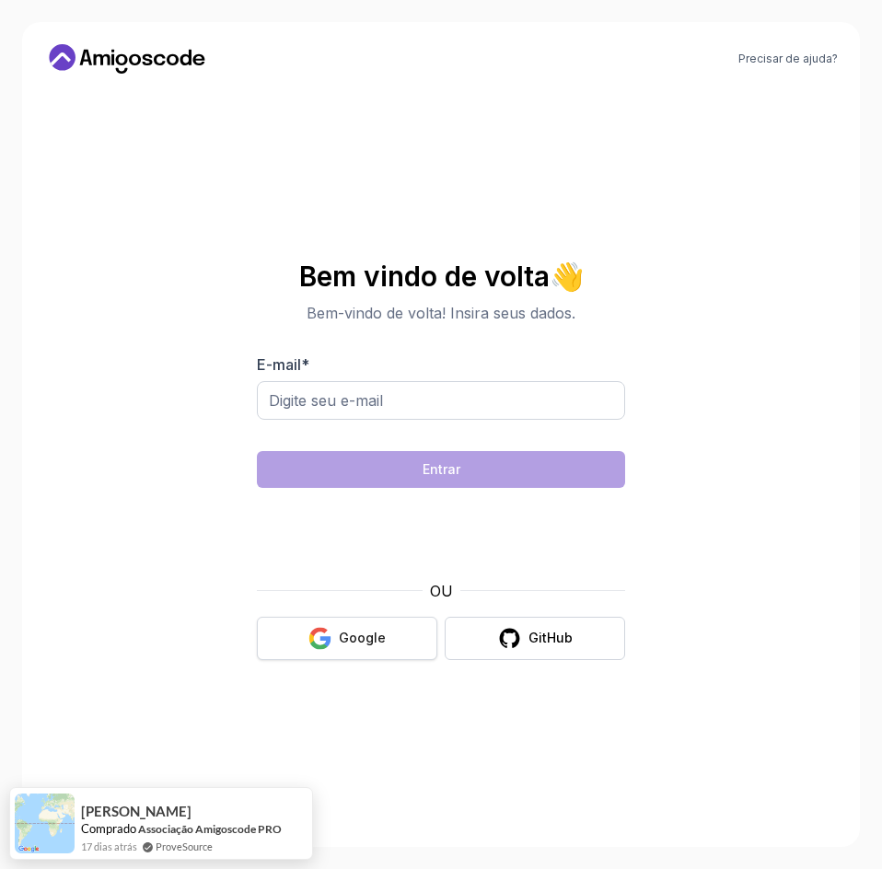
click at [319, 632] on icon "button" at bounding box center [319, 638] width 23 height 23
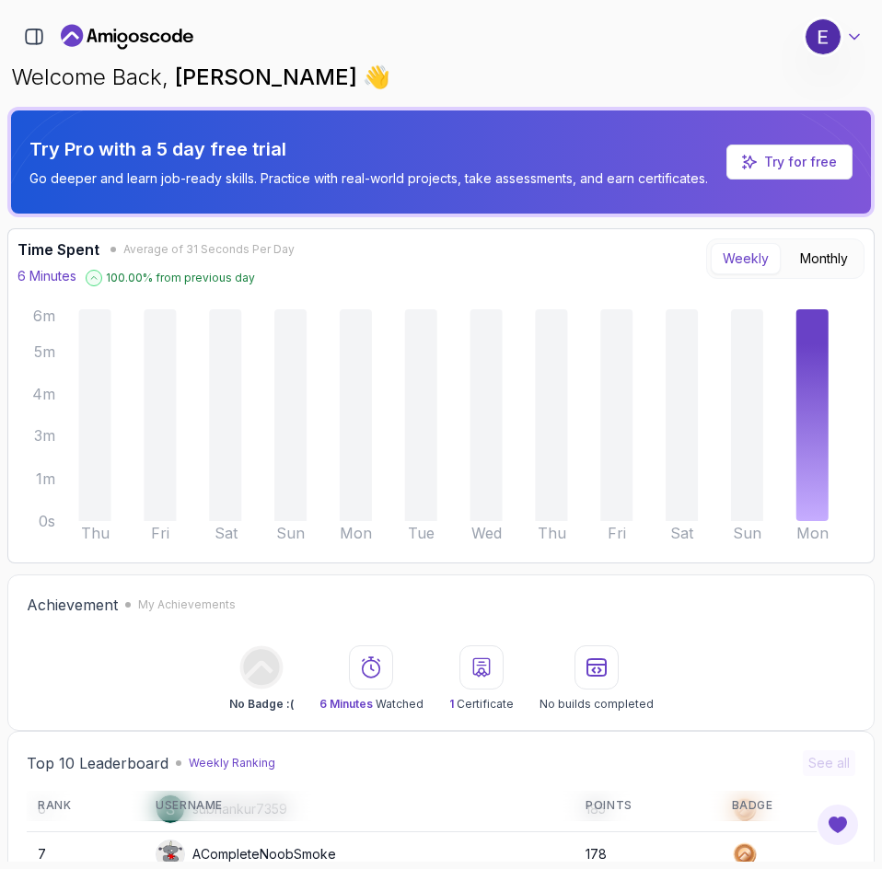
click at [849, 37] on icon at bounding box center [854, 37] width 18 height 18
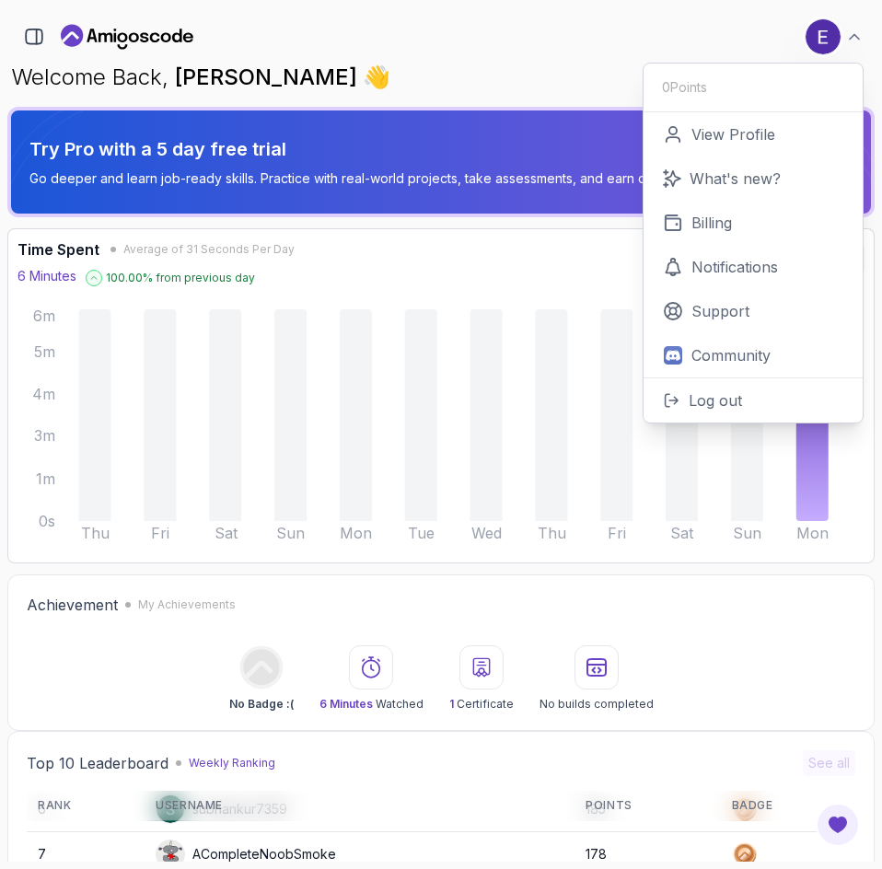
click at [641, 7] on div "51 Points 1 [PERSON_NAME] Student 0 Points View Profile What's new? Billing Not…" at bounding box center [440, 31] width 867 height 48
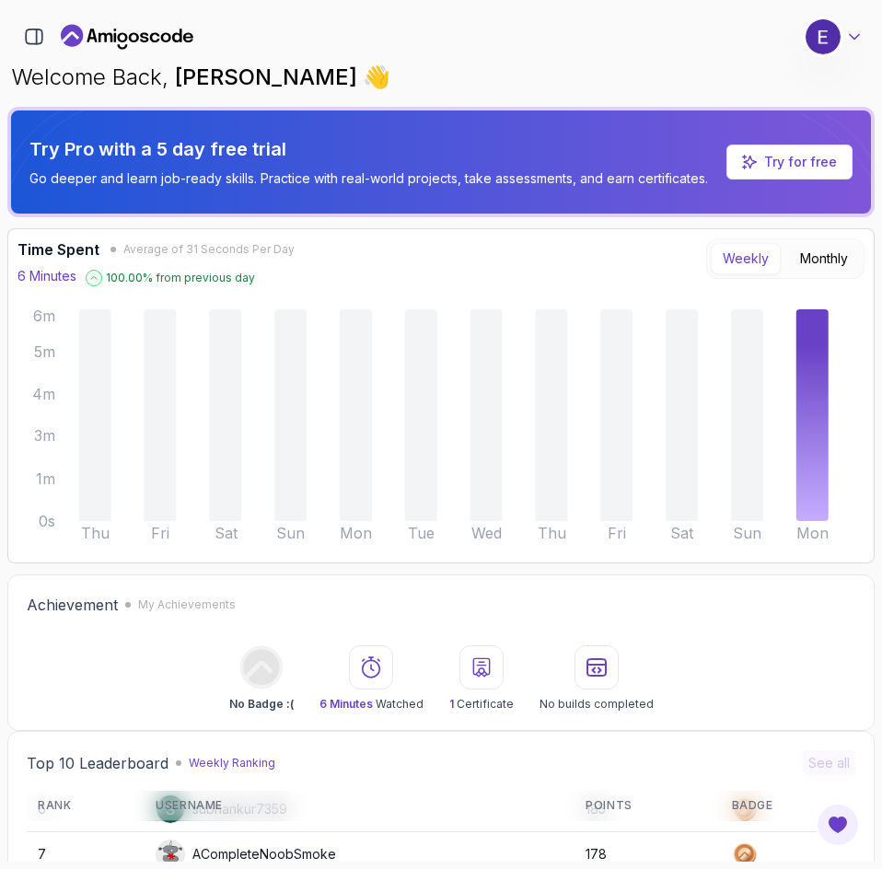
click at [849, 41] on icon at bounding box center [854, 37] width 18 height 18
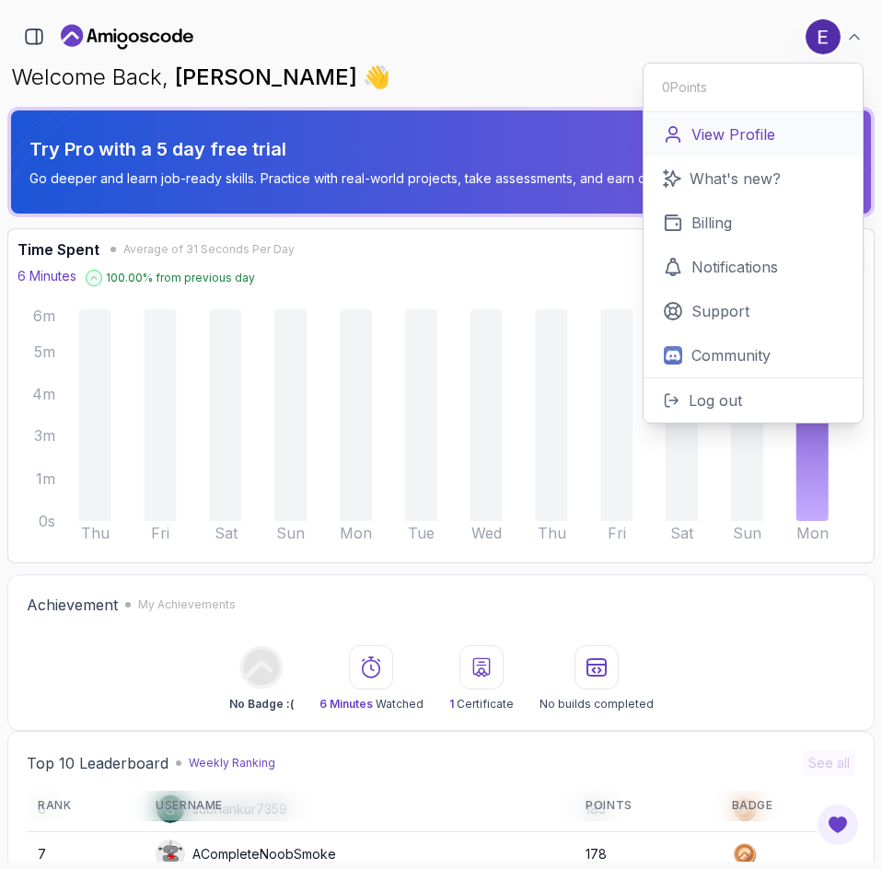
click at [756, 138] on p "View Profile" at bounding box center [733, 134] width 84 height 22
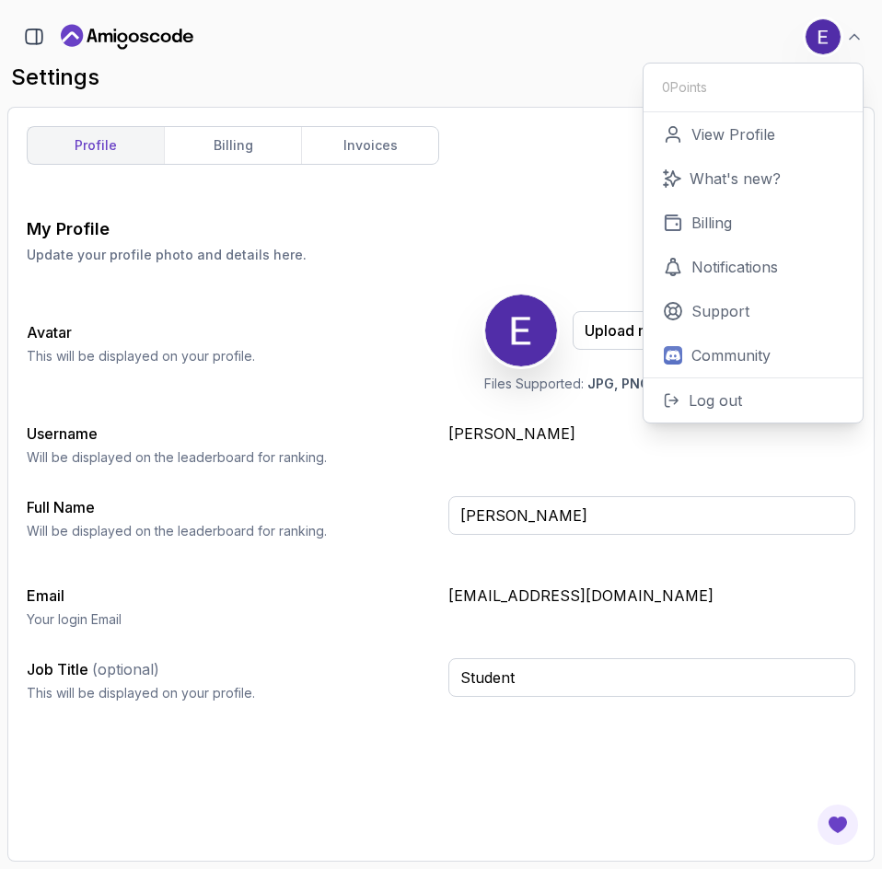
click at [558, 185] on div "profile billing invoices My Profile Update your profile photo and details here.…" at bounding box center [441, 484] width 828 height 716
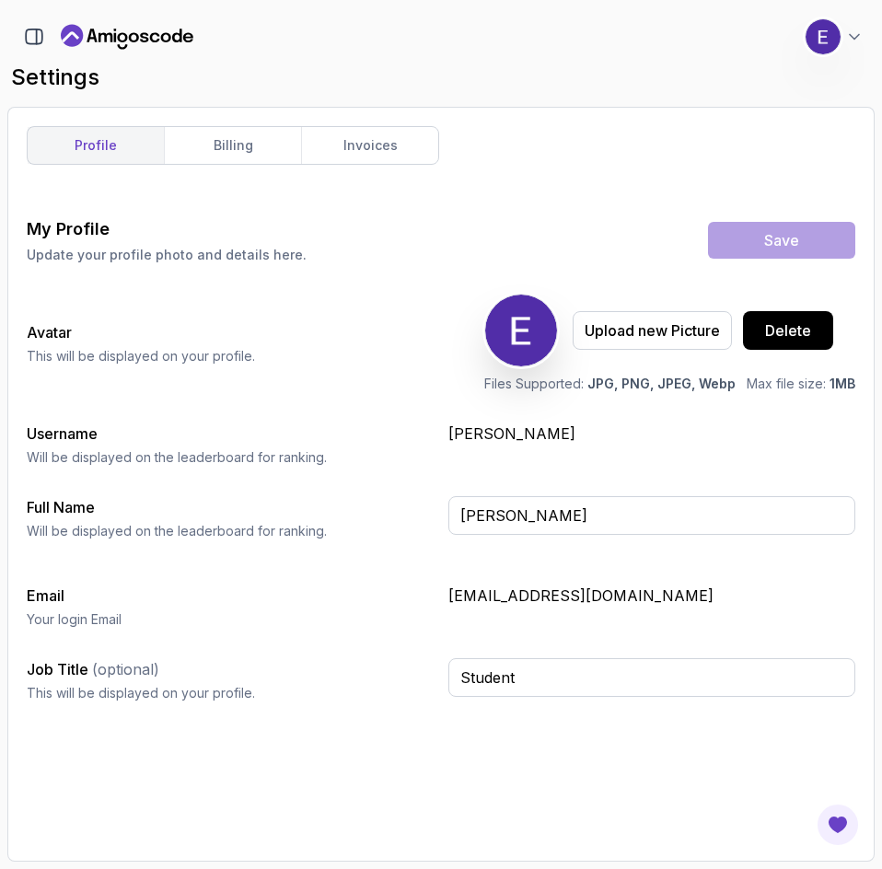
click at [612, 121] on div "profile billing invoices My Profile Update your profile photo and details here.…" at bounding box center [440, 484] width 867 height 755
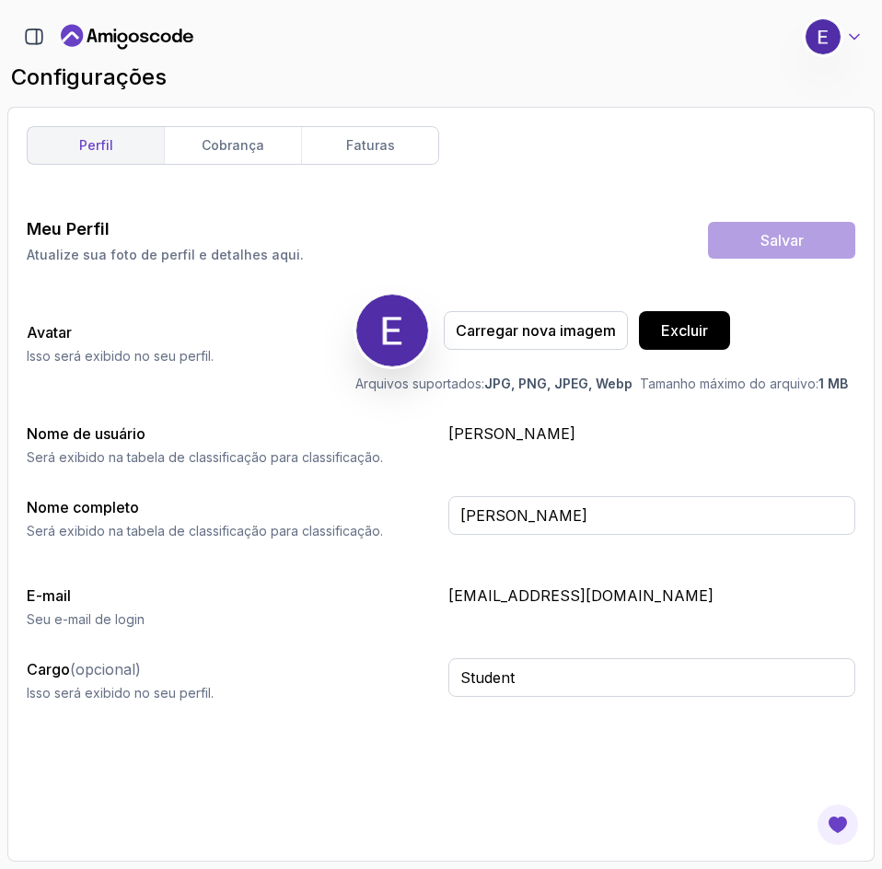
click at [860, 34] on icon at bounding box center [854, 37] width 18 height 18
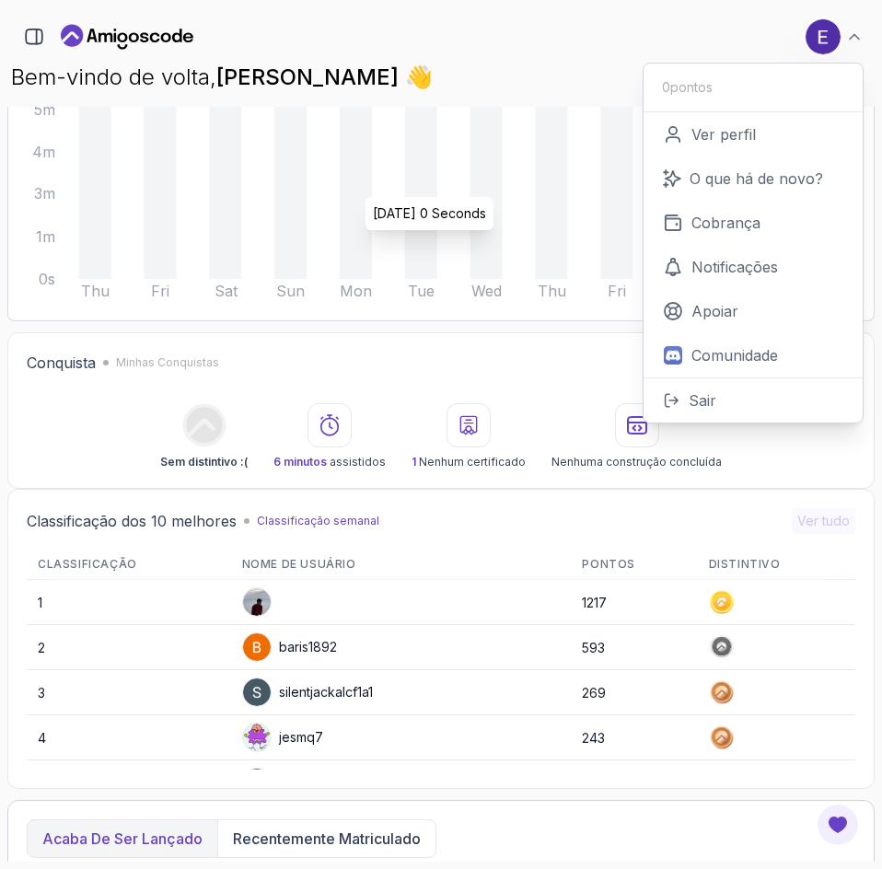
scroll to position [276, 0]
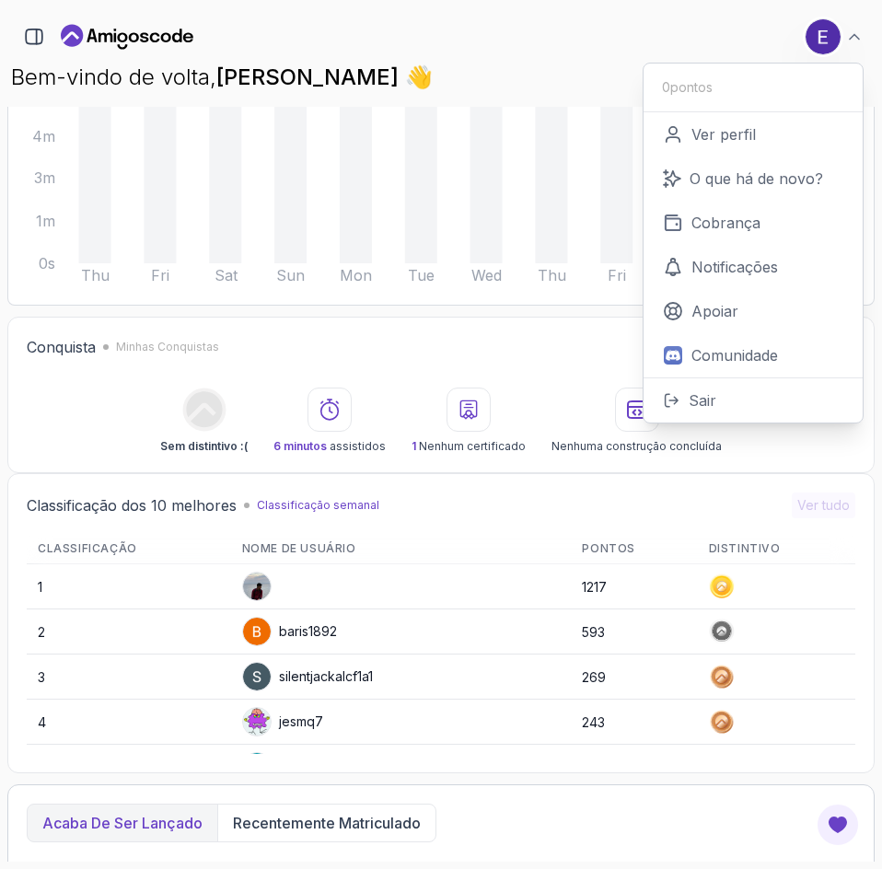
click at [466, 412] on icon at bounding box center [468, 408] width 16 height 17
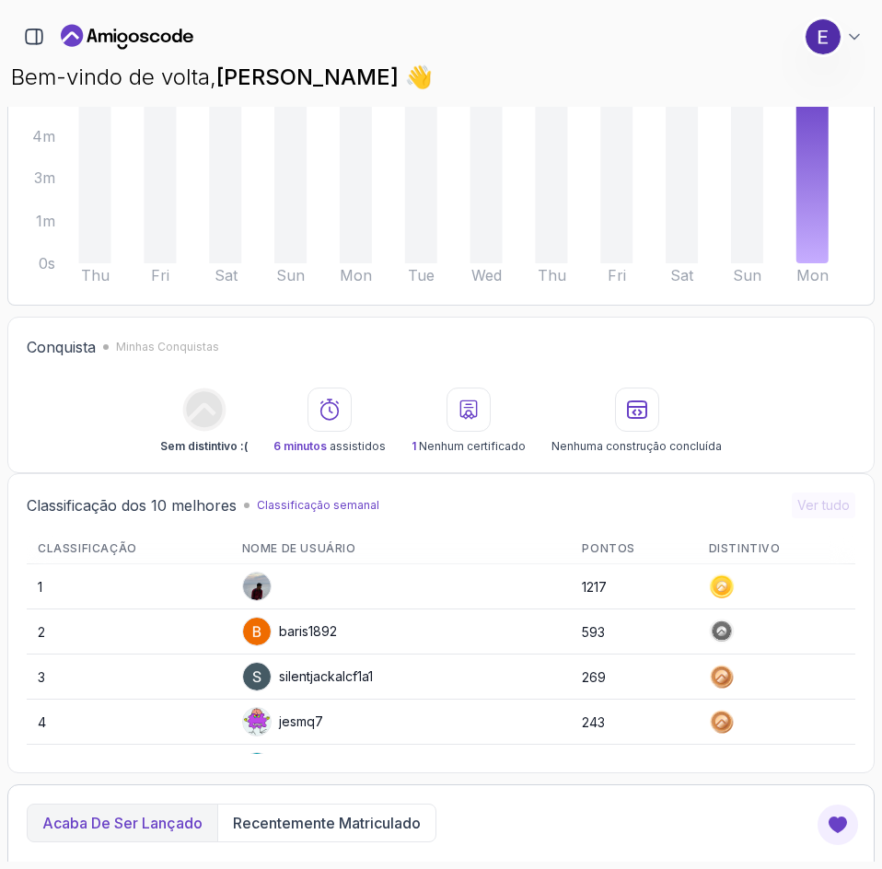
click at [334, 410] on icon at bounding box center [329, 409] width 22 height 22
click at [314, 441] on font "6 minutos" at bounding box center [299, 446] width 53 height 14
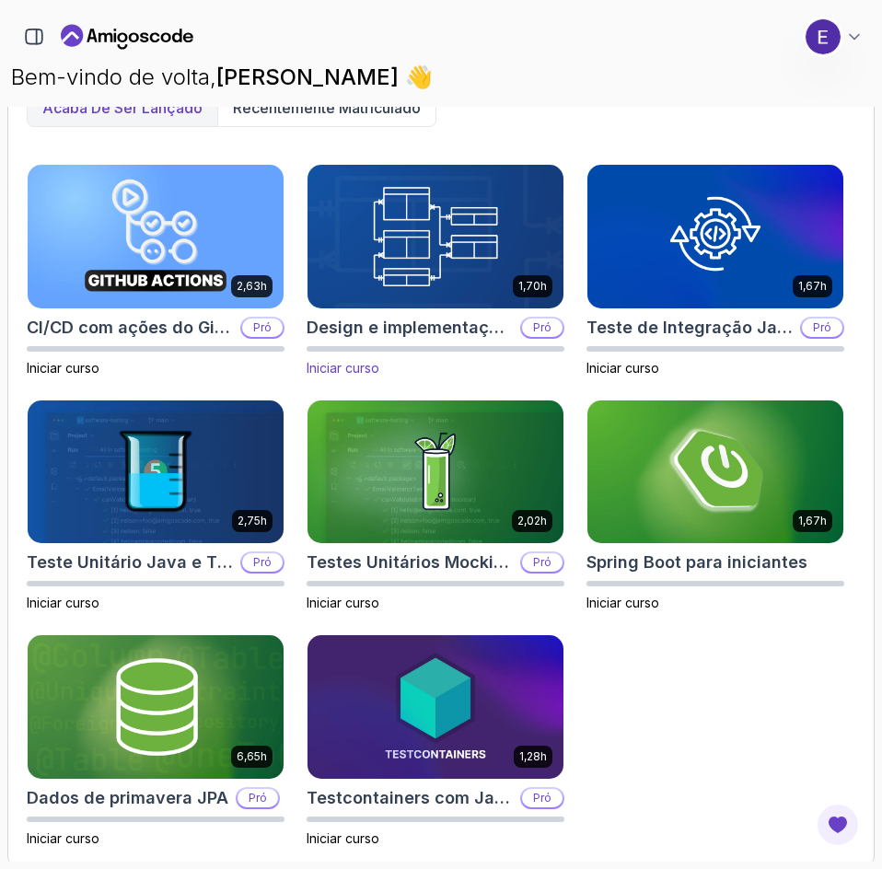
scroll to position [997, 0]
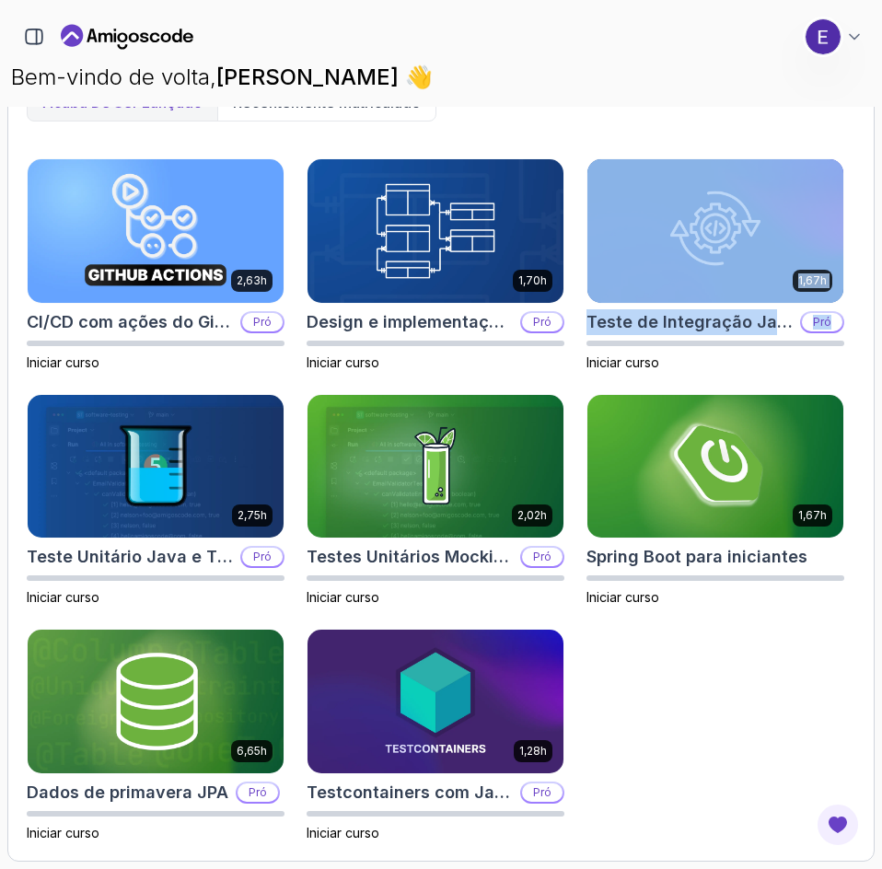
drag, startPoint x: 871, startPoint y: 210, endPoint x: 864, endPoint y: 335, distance: 125.3
click at [864, 335] on div "Acaba de ser lançado Recentemente matriculado 2,63h CI/CD com ações do GitHub P…" at bounding box center [440, 463] width 867 height 798
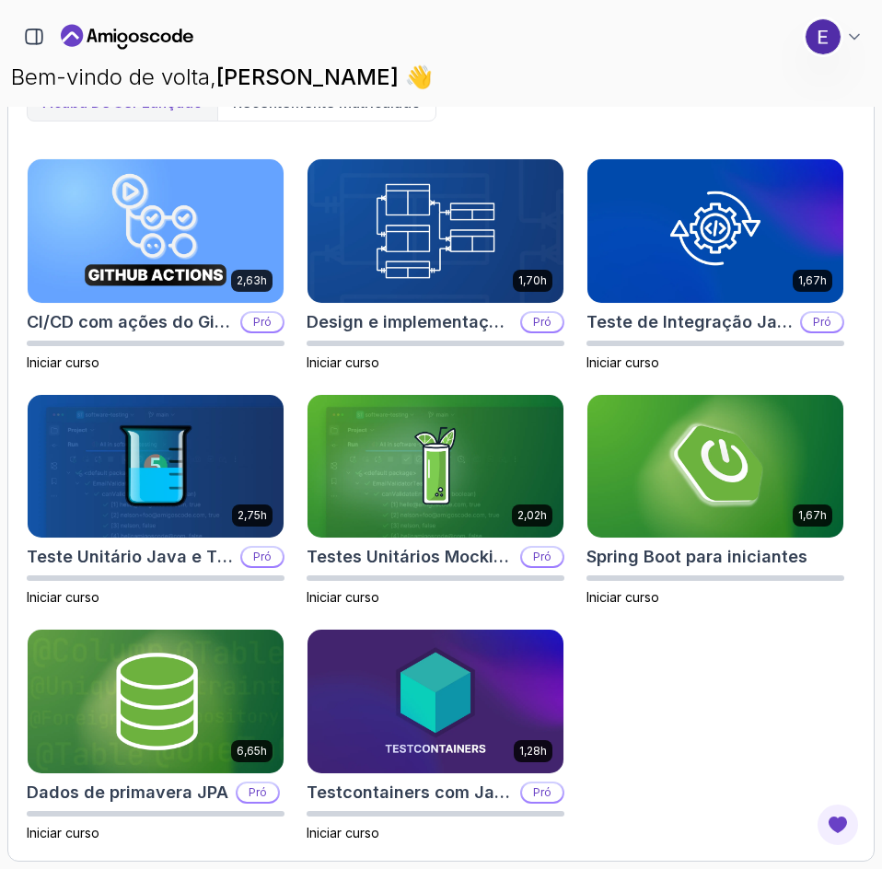
click at [851, 364] on div "2,63h CI/CD com ações do GitHub Pró Iniciar curso 1,70h Design e implementação …" at bounding box center [441, 500] width 828 height 684
click at [710, 52] on div "51 pontos 1 [PERSON_NAME] Estudante" at bounding box center [440, 36] width 867 height 37
click at [722, 88] on p "Bem-vindo de volta, [PERSON_NAME] 👋" at bounding box center [441, 77] width 860 height 29
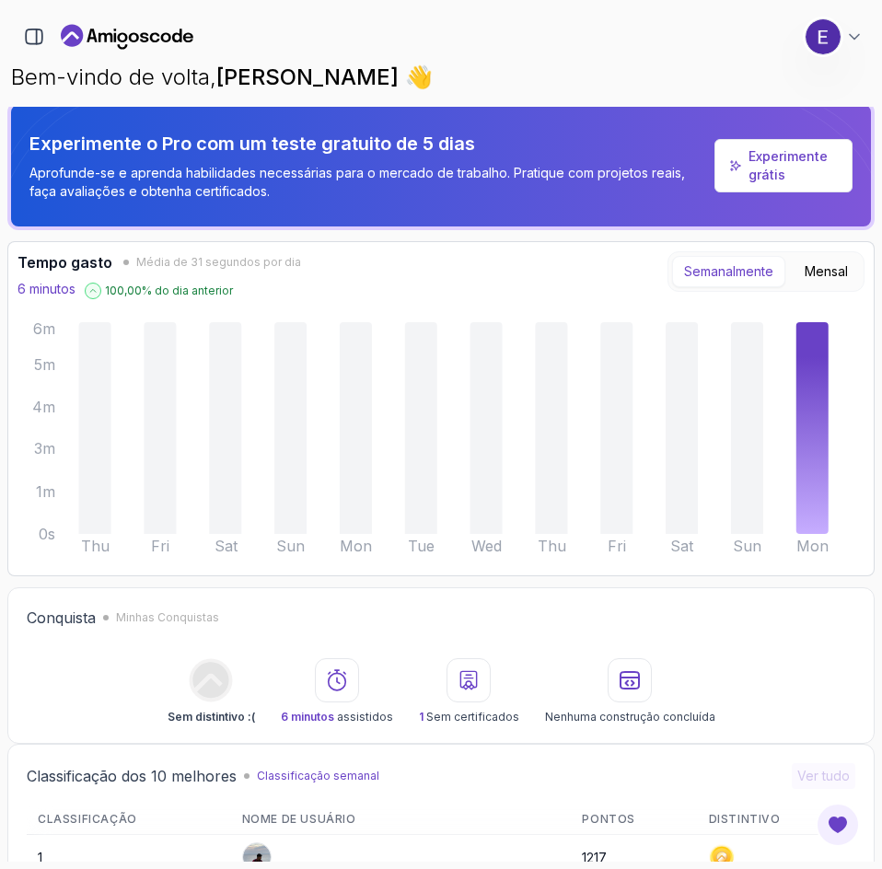
scroll to position [0, 0]
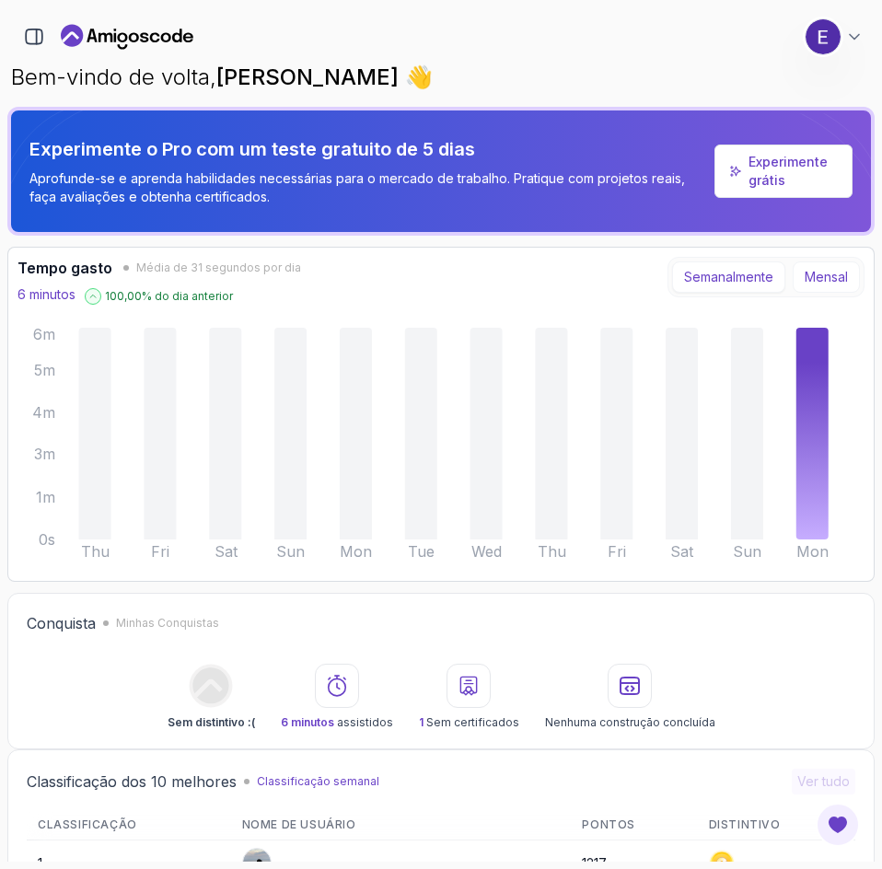
click at [824, 279] on font "Mensal" at bounding box center [825, 277] width 43 height 16
click at [755, 283] on font "Semanalmente" at bounding box center [728, 277] width 89 height 16
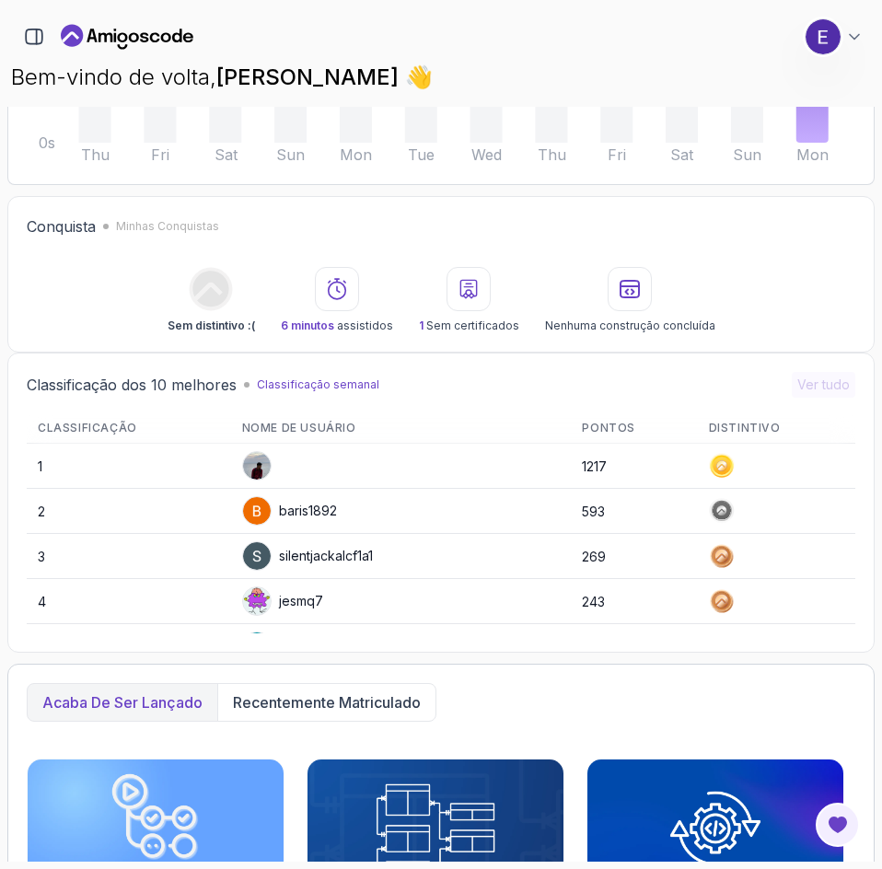
scroll to position [460, 0]
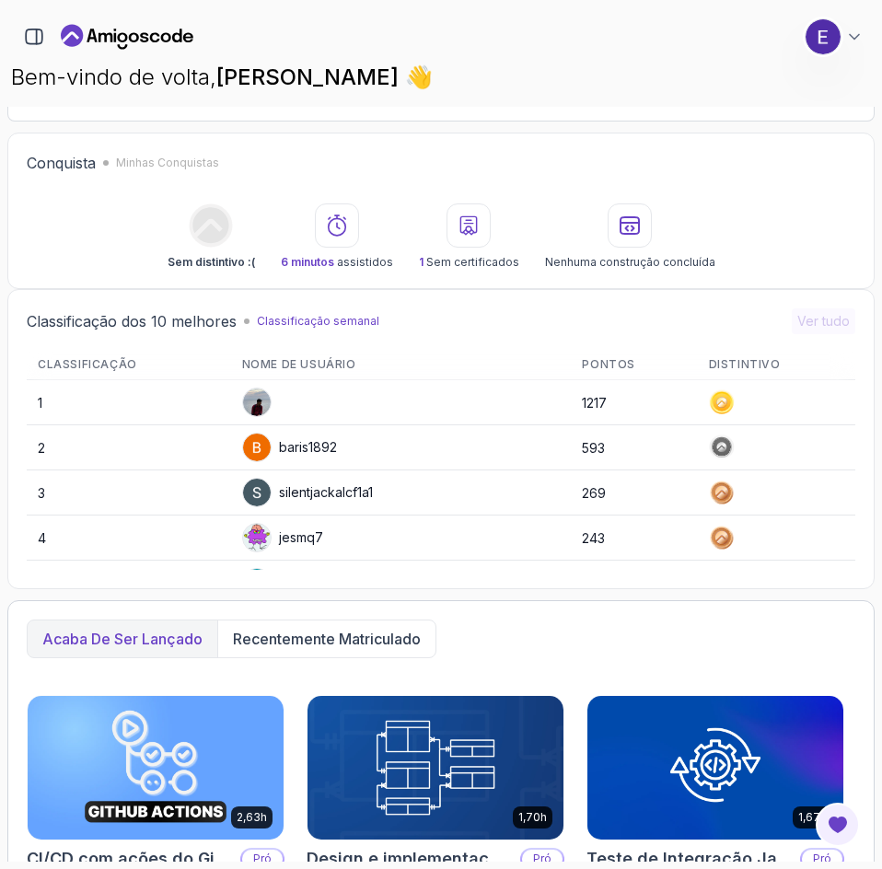
click at [324, 236] on div at bounding box center [337, 225] width 44 height 44
click at [306, 266] on font "6 minutos" at bounding box center [307, 262] width 53 height 14
click at [77, 157] on font "Conquista" at bounding box center [61, 163] width 69 height 18
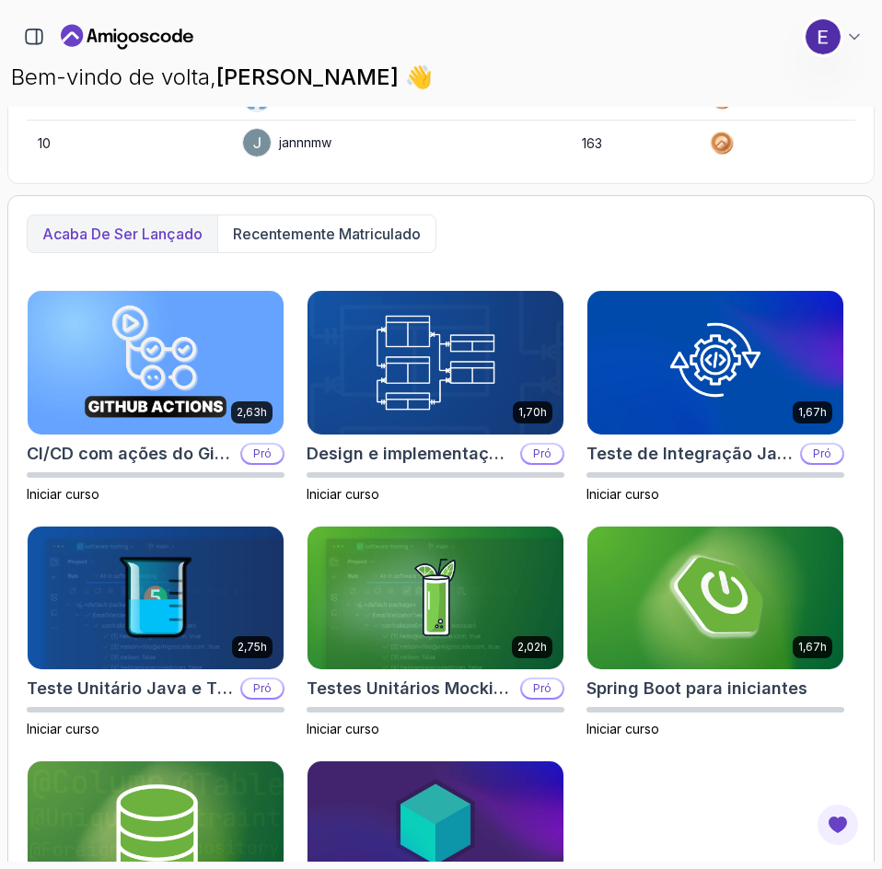
scroll to position [920, 0]
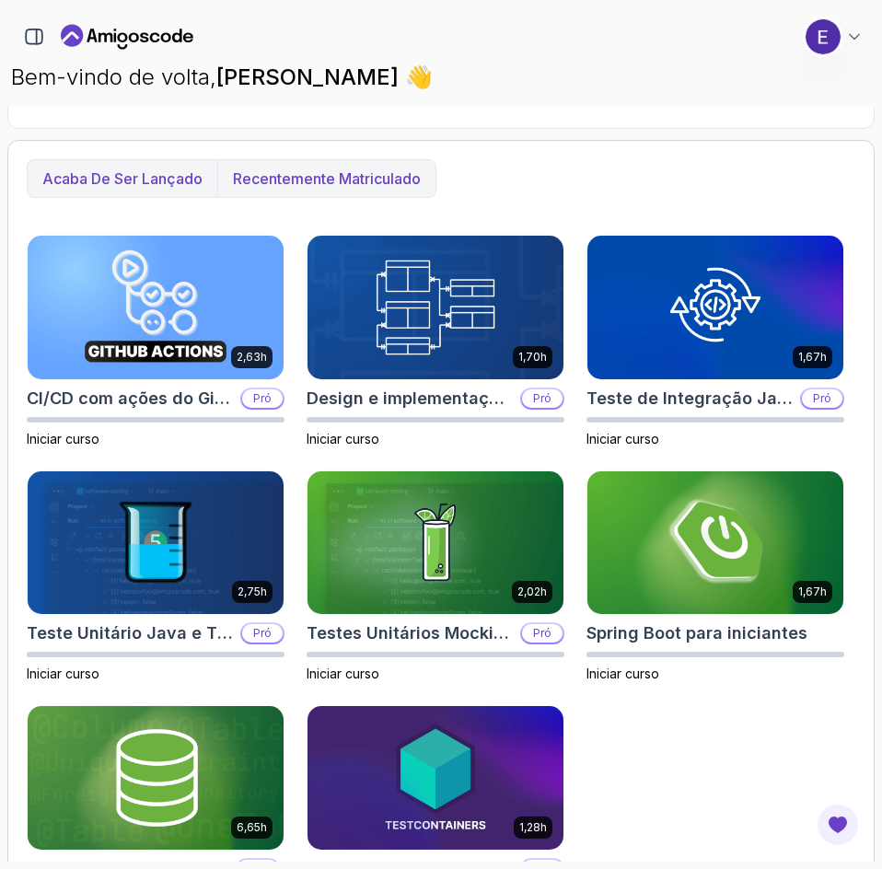
click at [352, 182] on font "Recentemente matriculado" at bounding box center [327, 178] width 188 height 18
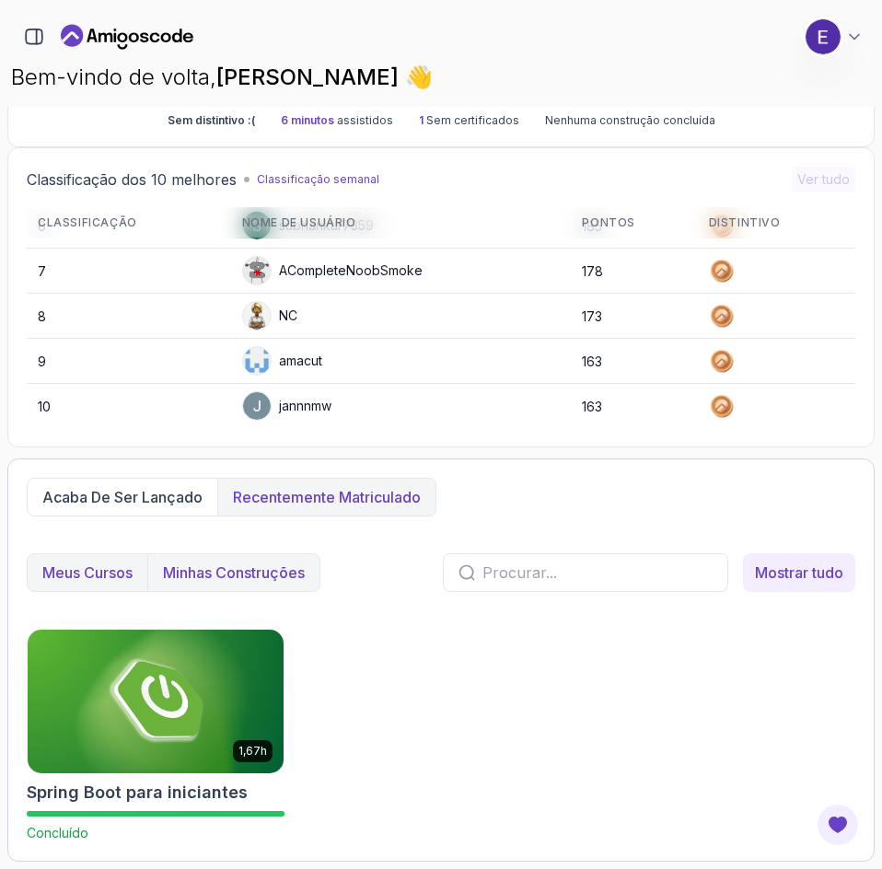
click at [274, 572] on font "Minhas construções" at bounding box center [234, 572] width 142 height 18
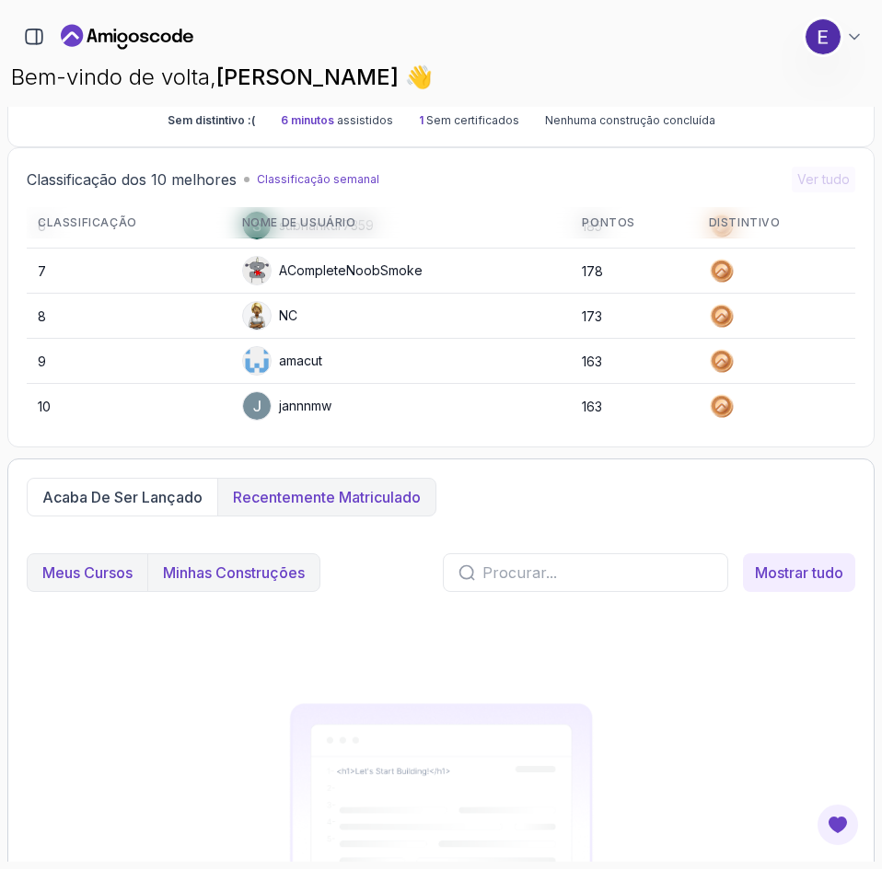
click at [115, 574] on font "Meus Cursos" at bounding box center [87, 572] width 90 height 18
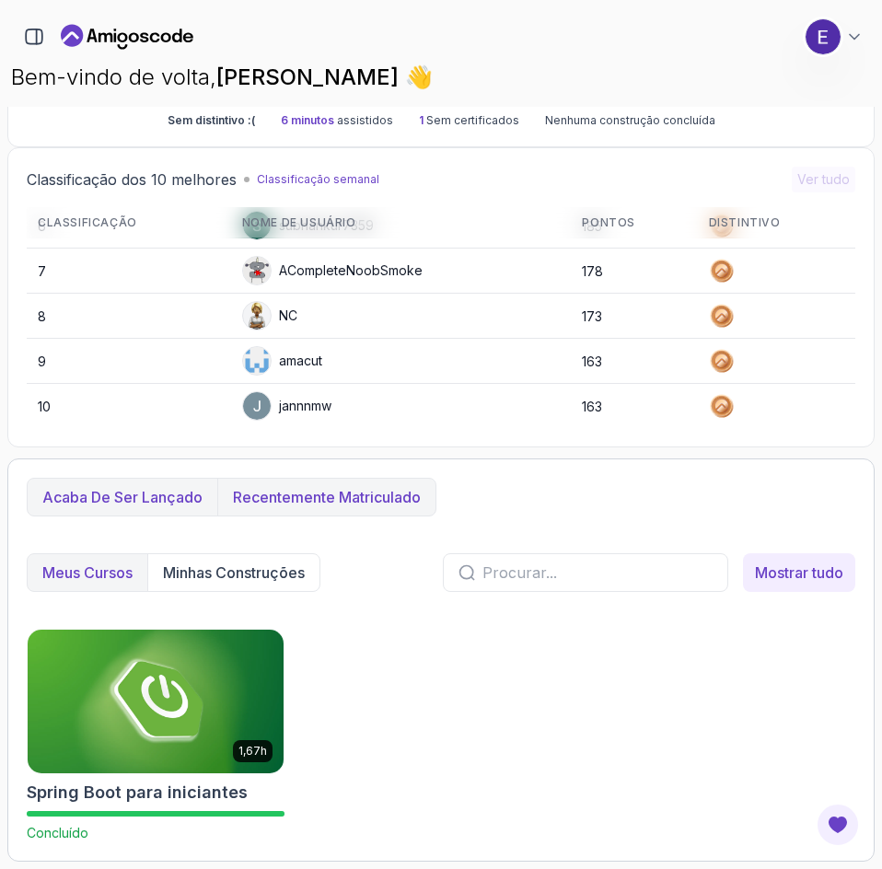
click at [165, 490] on font "Acaba de ser lançado" at bounding box center [122, 497] width 160 height 18
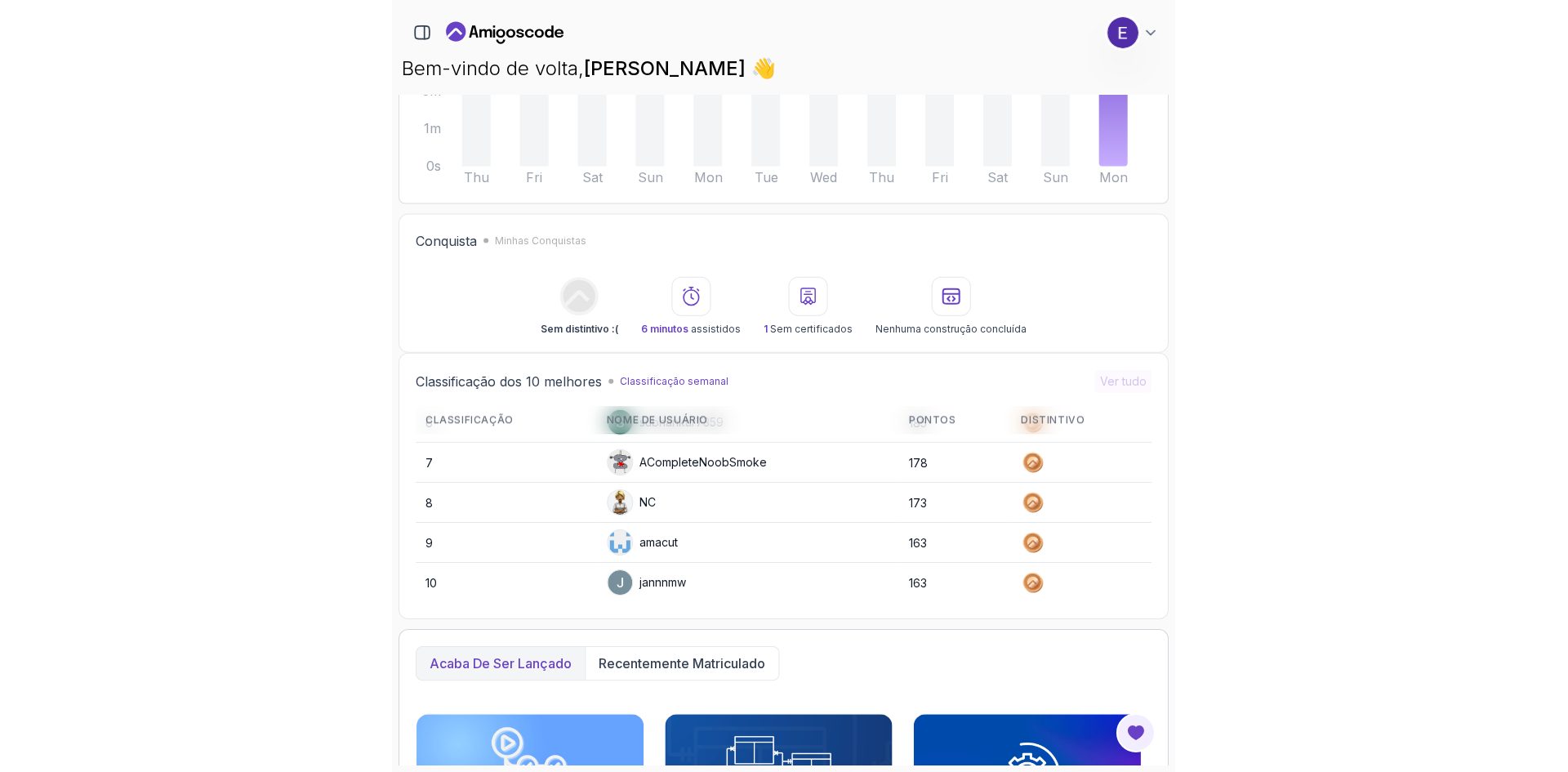
scroll to position [0, 0]
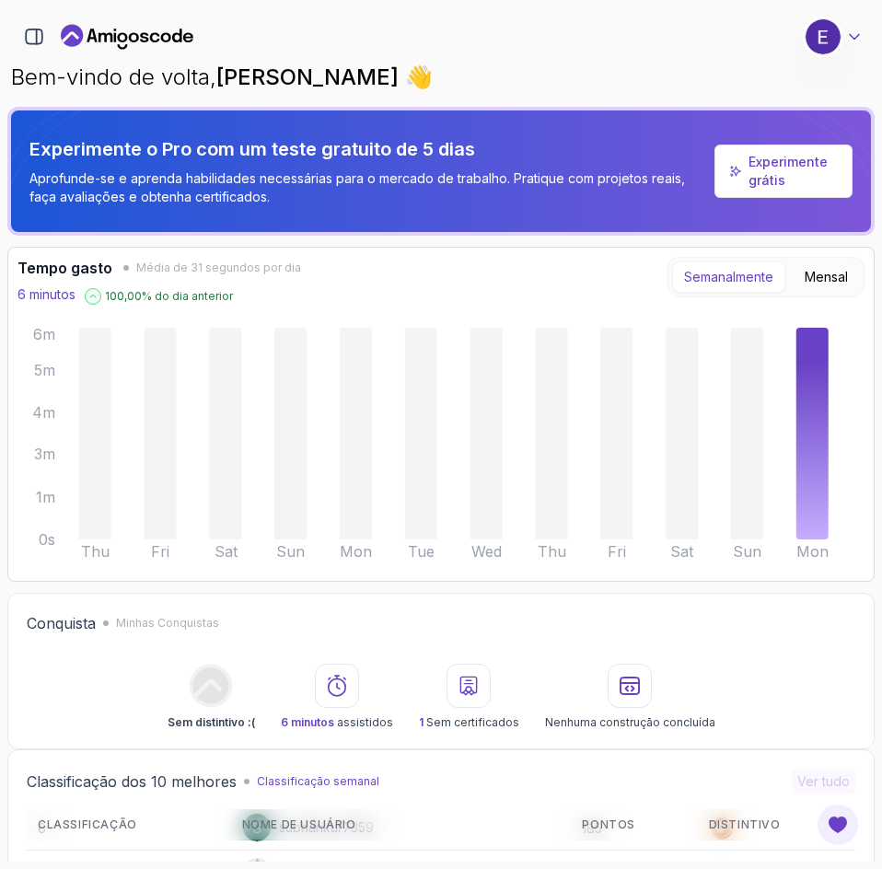
click at [854, 40] on icon at bounding box center [853, 37] width 9 height 5
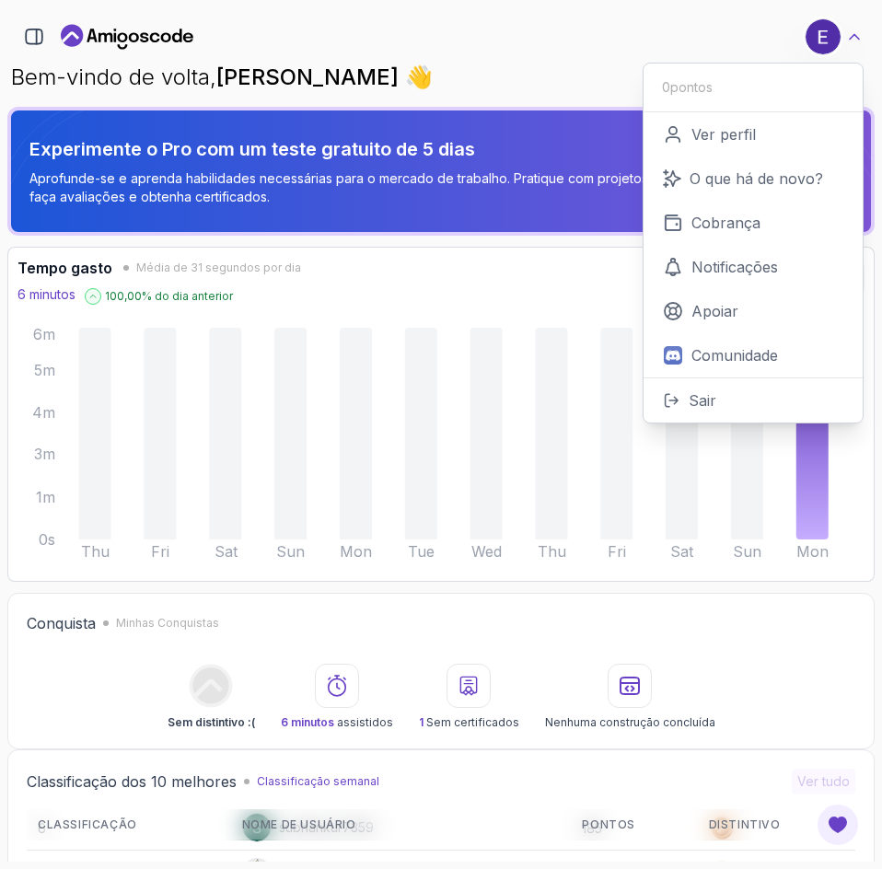
click at [854, 40] on icon at bounding box center [854, 37] width 18 height 18
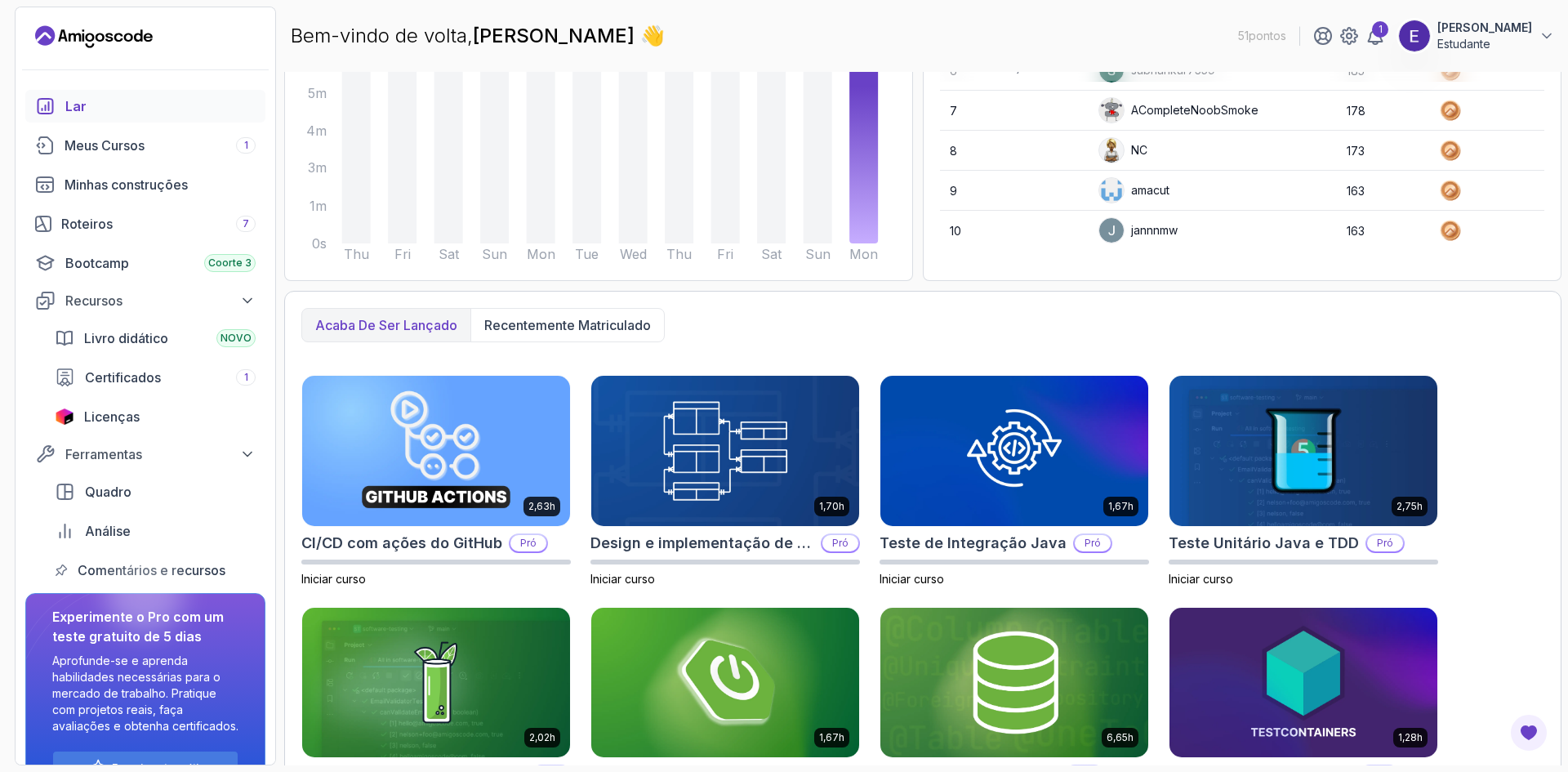
scroll to position [289, 0]
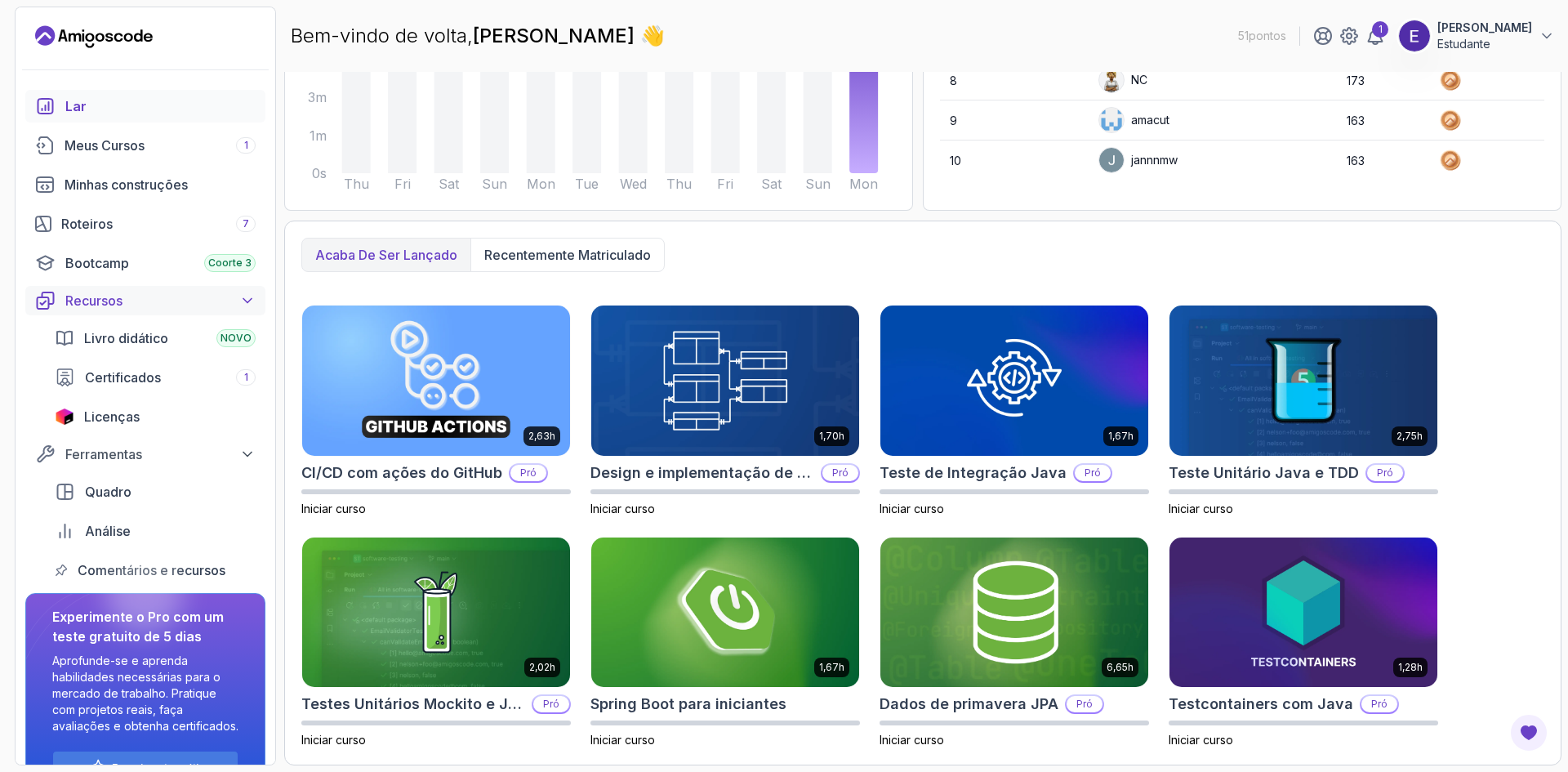
click at [249, 309] on div "Recursos" at bounding box center [161, 301] width 190 height 20
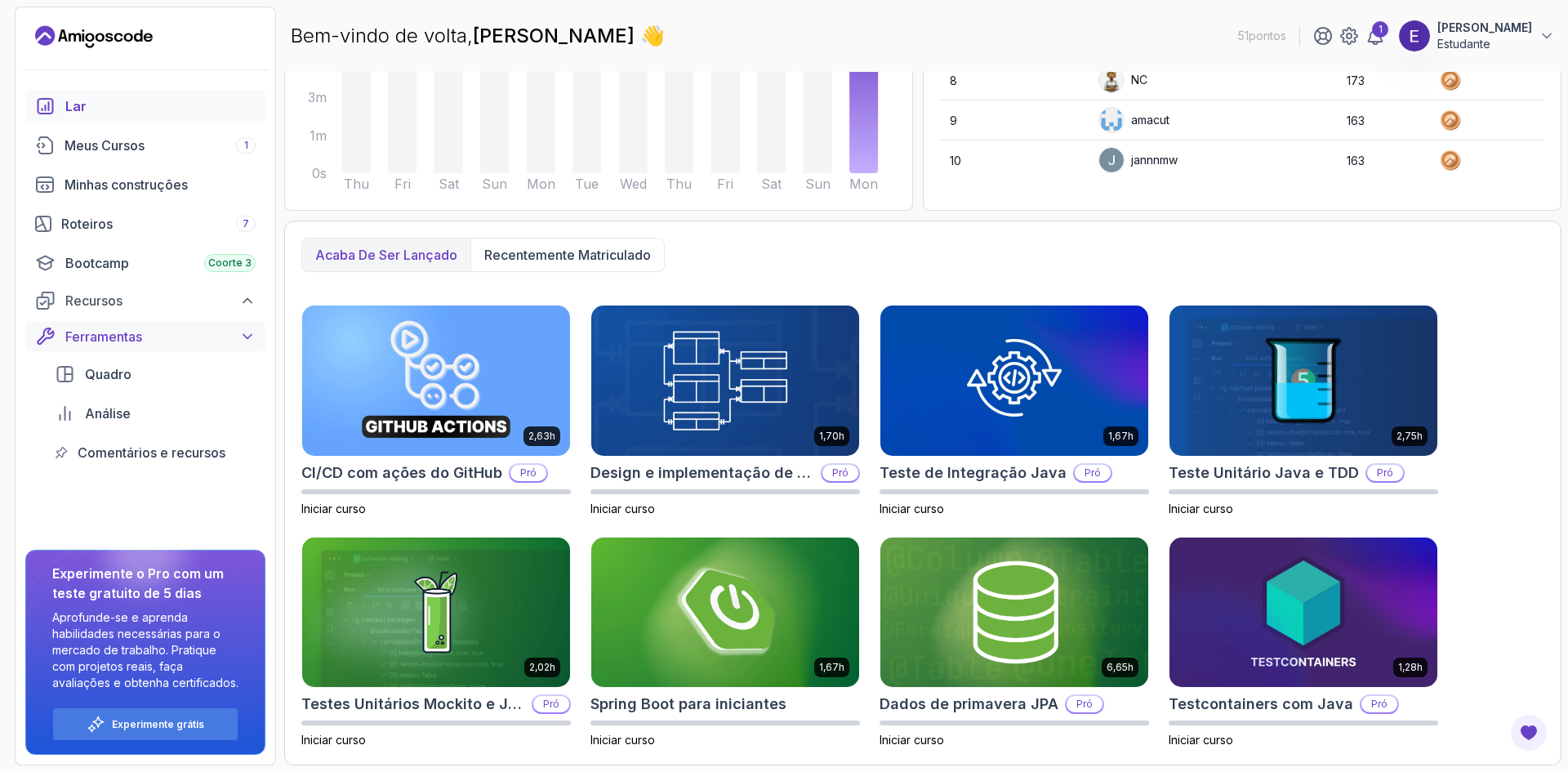
click at [256, 336] on button "Ferramentas" at bounding box center [146, 336] width 240 height 29
click at [217, 151] on div "Meus Cursos 1" at bounding box center [160, 146] width 191 height 20
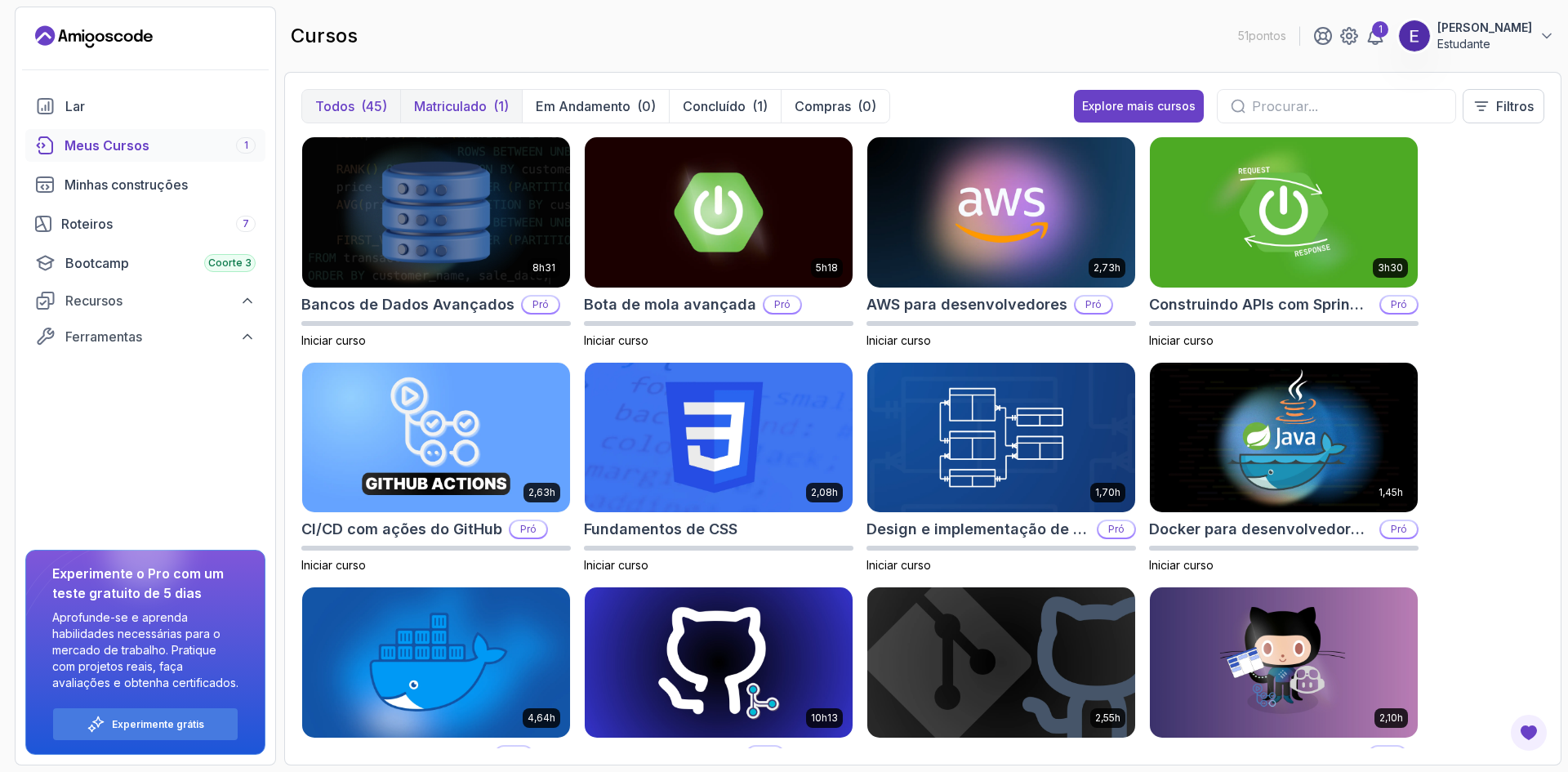
click at [460, 103] on font "Matriculado" at bounding box center [451, 106] width 73 height 16
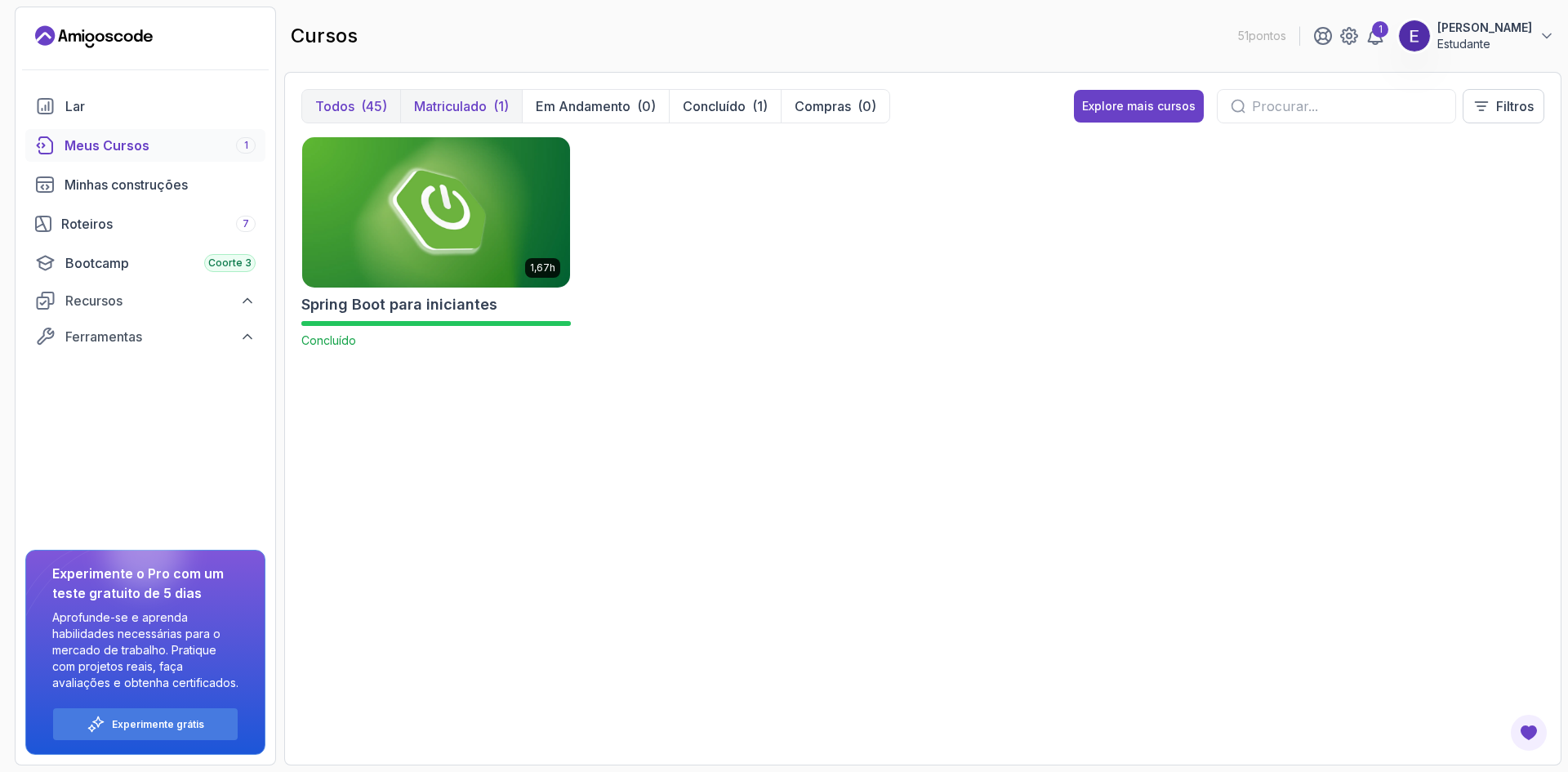
click at [363, 107] on font "(45)" at bounding box center [374, 106] width 26 height 16
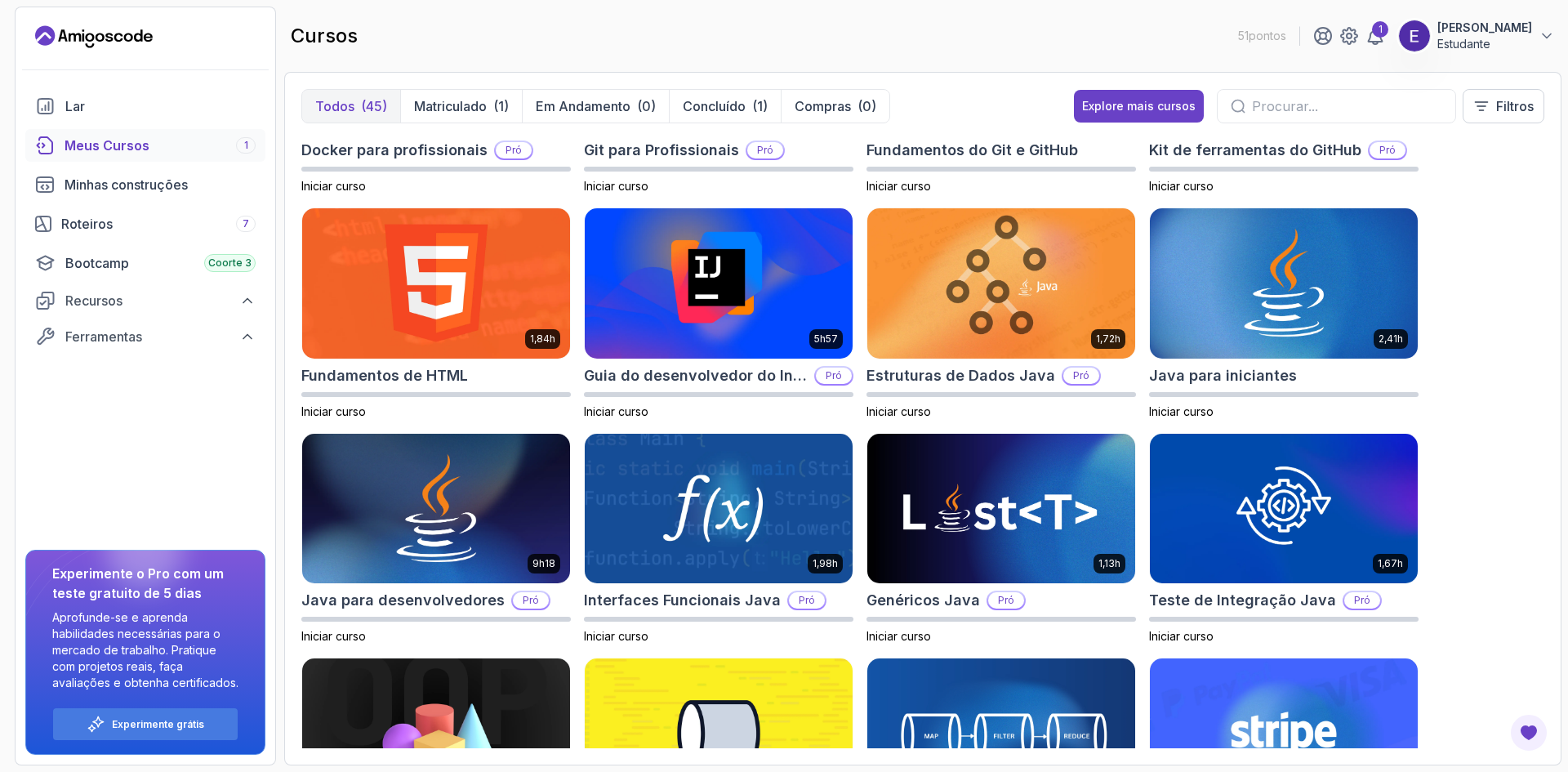
scroll to position [653, 0]
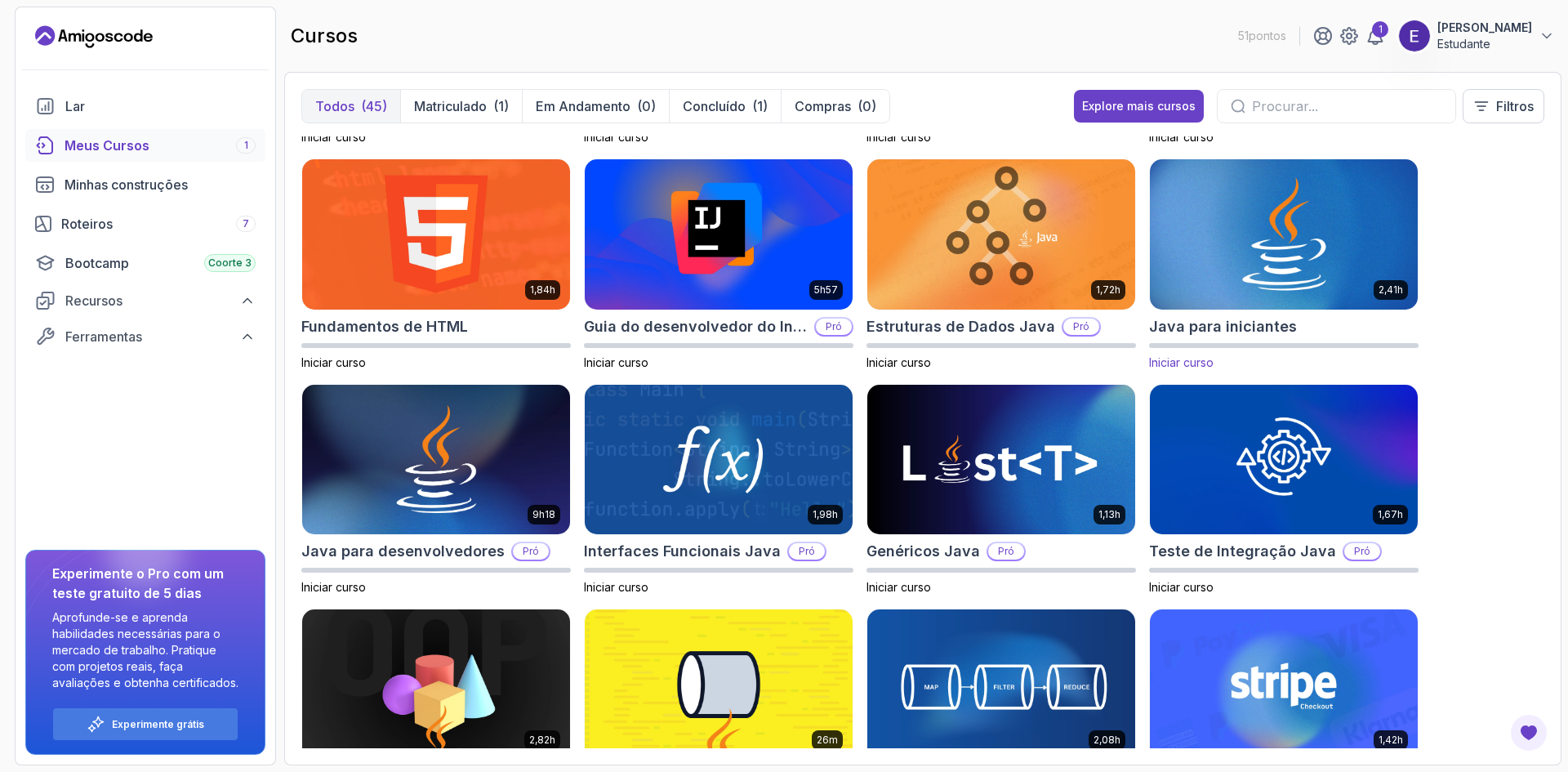
click at [782, 329] on font "Java para iniciantes" at bounding box center [1223, 326] width 148 height 17
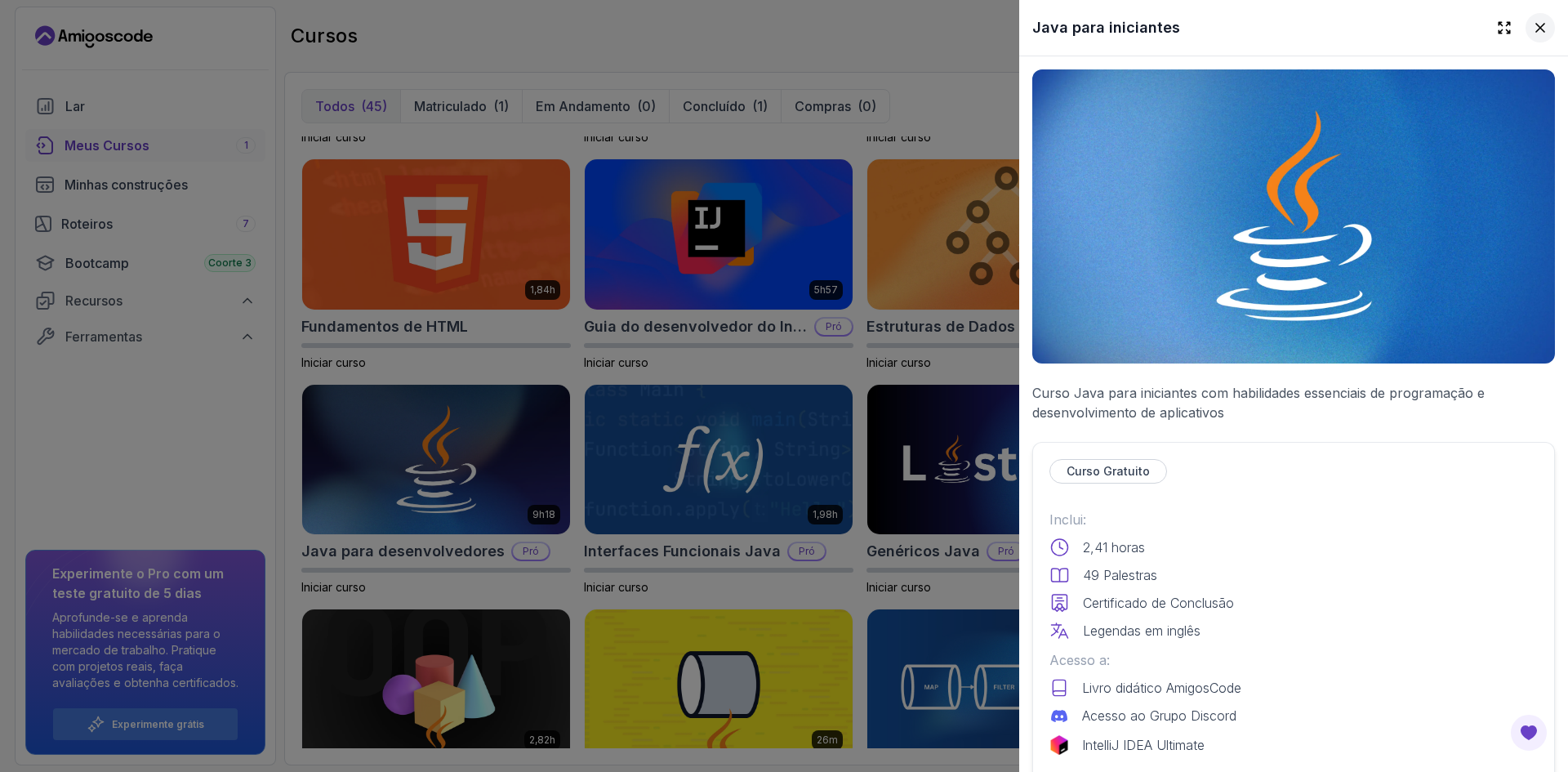
click at [782, 19] on button at bounding box center [1540, 28] width 29 height 29
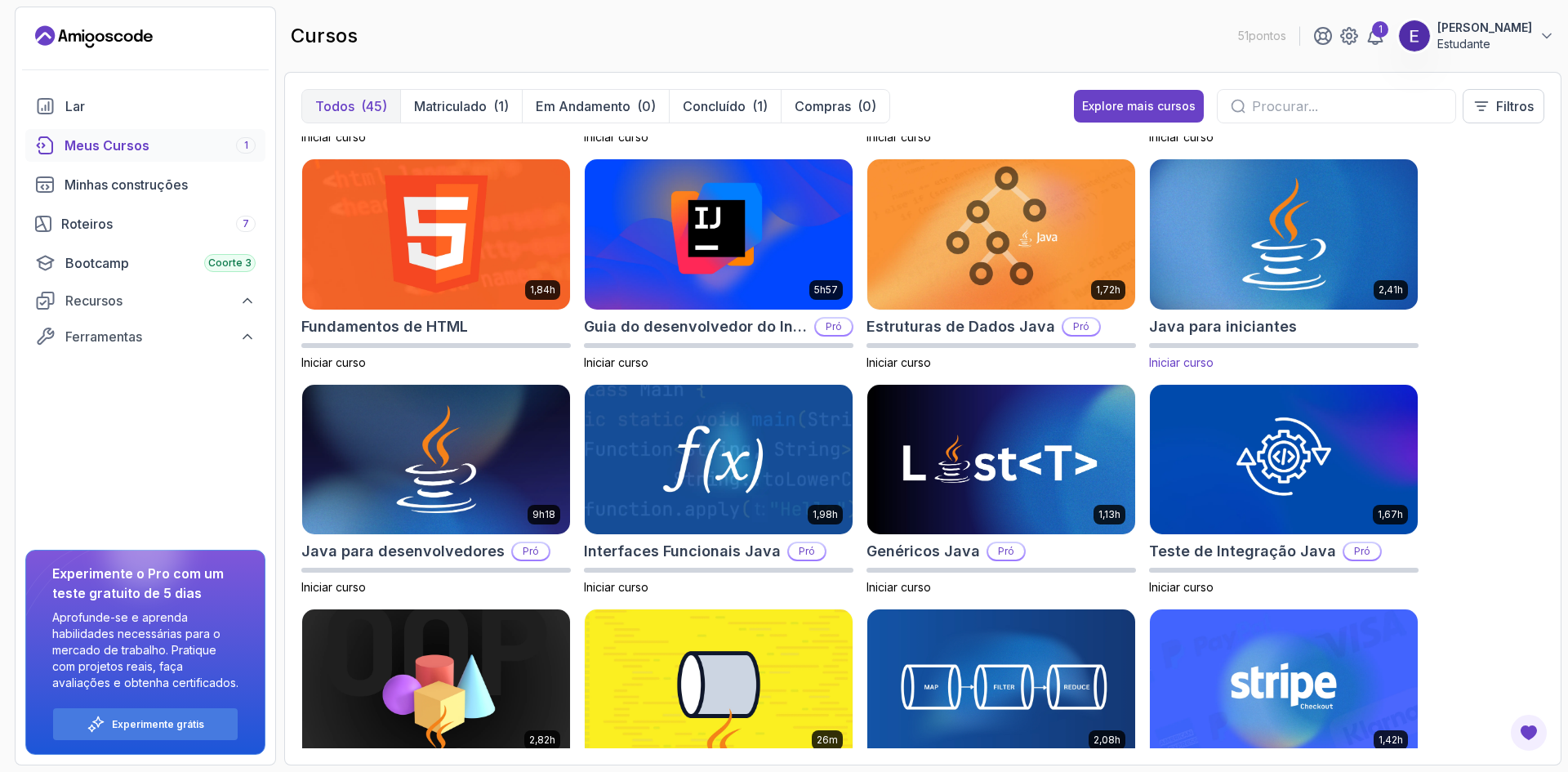
click at [782, 358] on font "Iniciar curso" at bounding box center [1181, 362] width 65 height 14
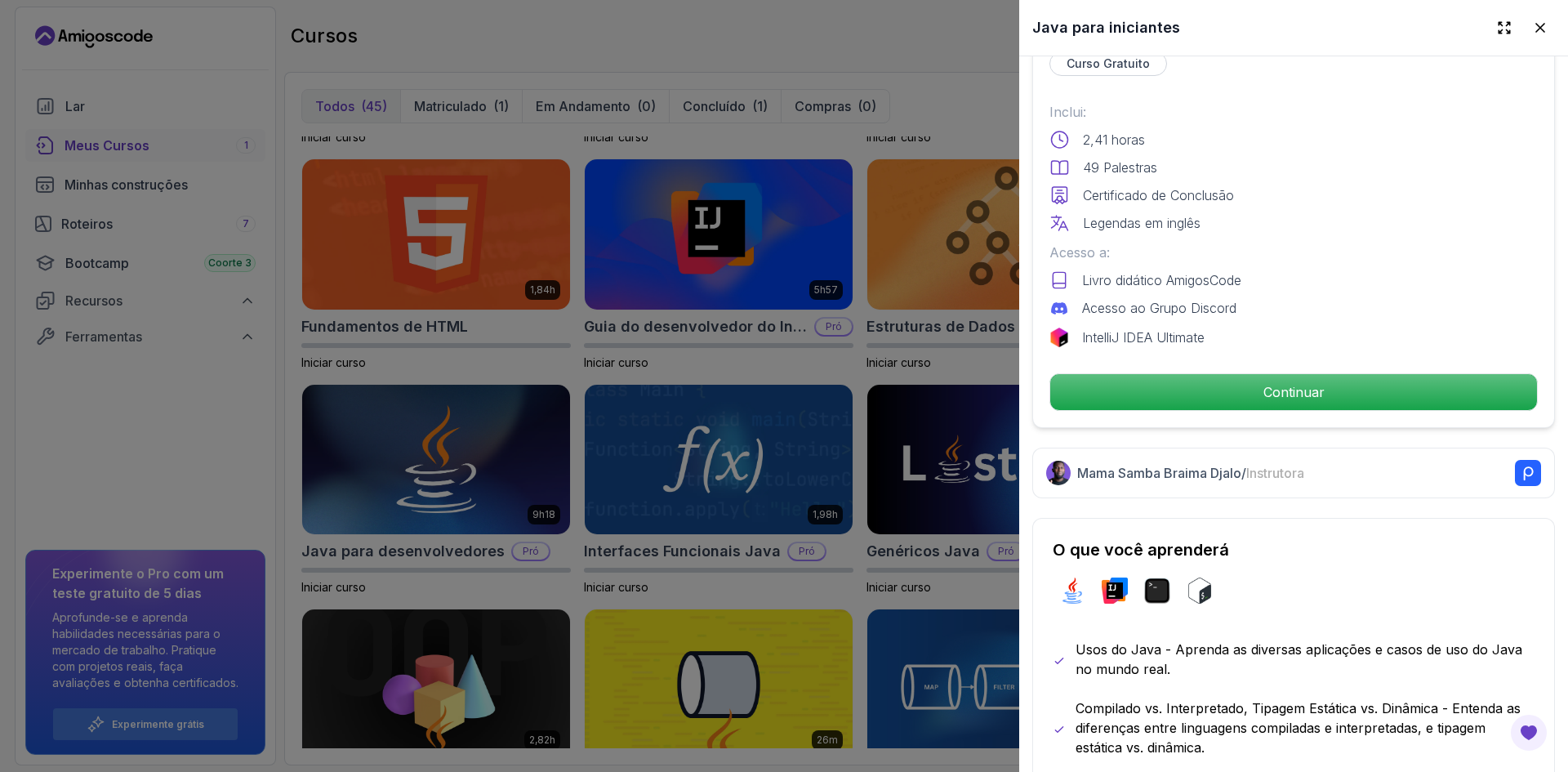
scroll to position [408, 0]
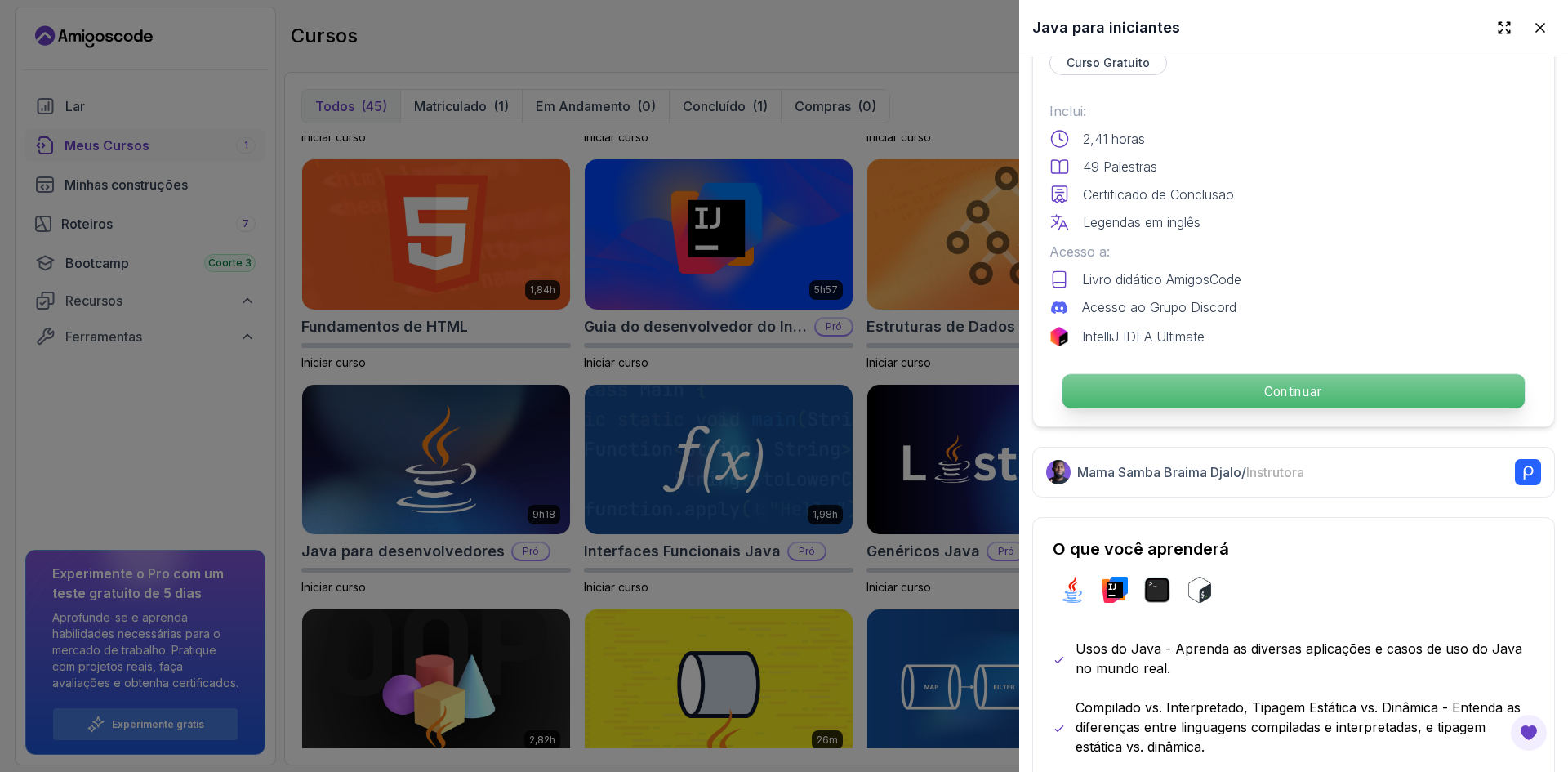
click at [782, 387] on p "Continuar" at bounding box center [1293, 391] width 462 height 35
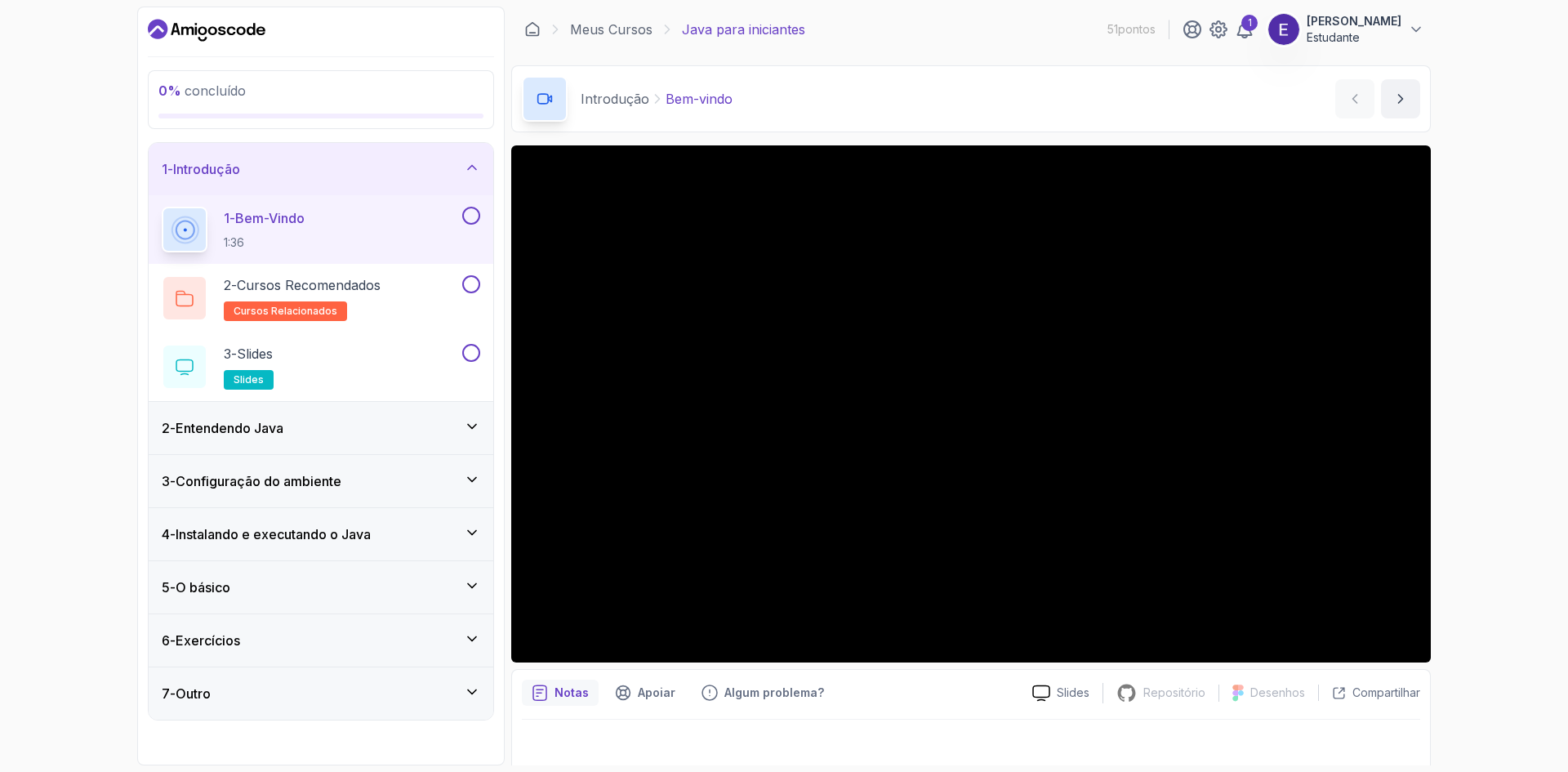
click at [472, 218] on button at bounding box center [471, 216] width 18 height 18
click at [473, 282] on button at bounding box center [471, 284] width 18 height 18
click at [477, 352] on button at bounding box center [471, 352] width 18 height 18
click at [473, 428] on icon at bounding box center [471, 427] width 8 height 4
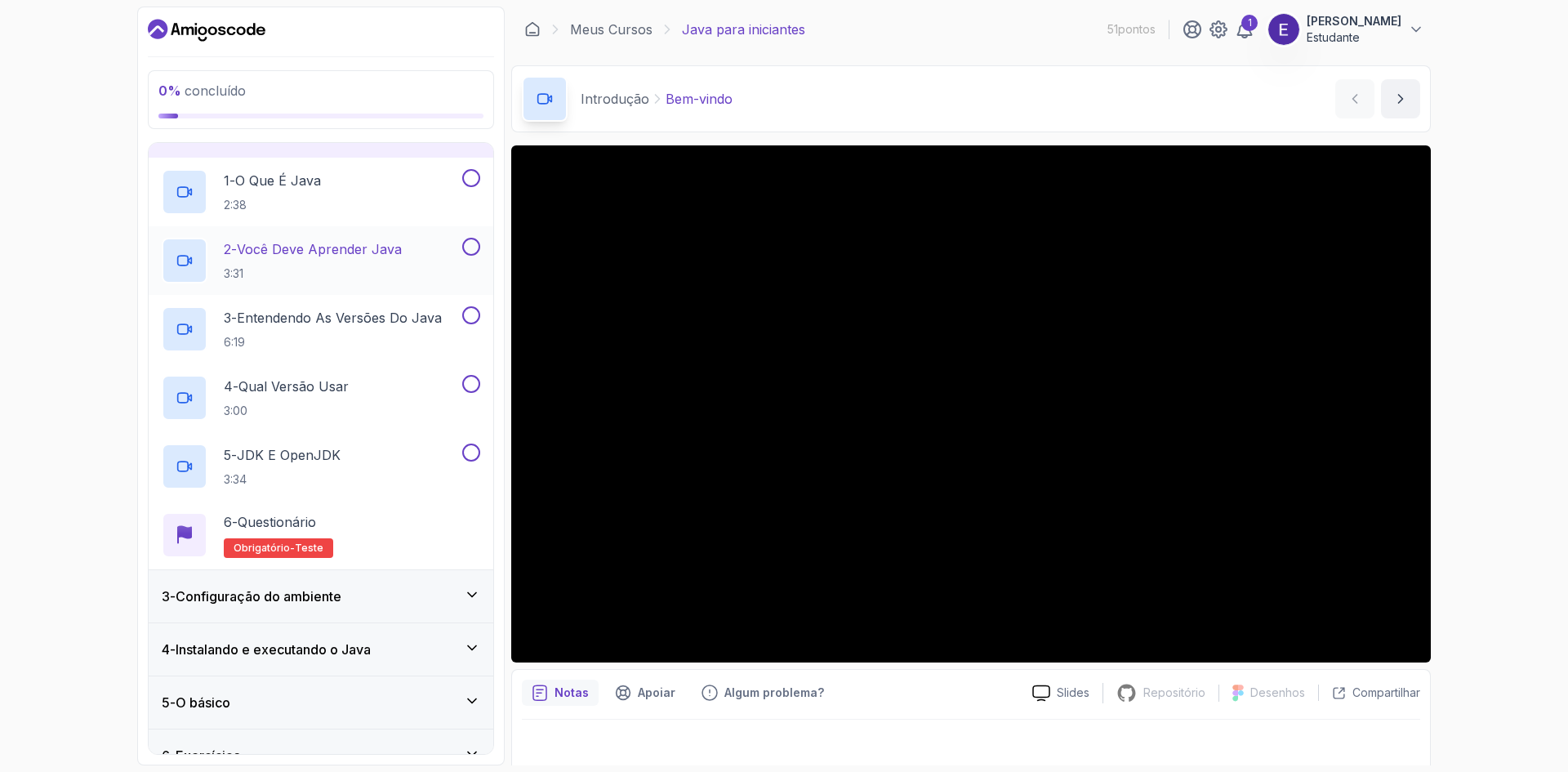
scroll to position [88, 0]
click at [470, 181] on button at bounding box center [471, 180] width 18 height 18
click at [476, 248] on button at bounding box center [471, 249] width 18 height 18
click at [473, 316] on button at bounding box center [471, 318] width 18 height 18
click at [473, 388] on button at bounding box center [471, 386] width 18 height 18
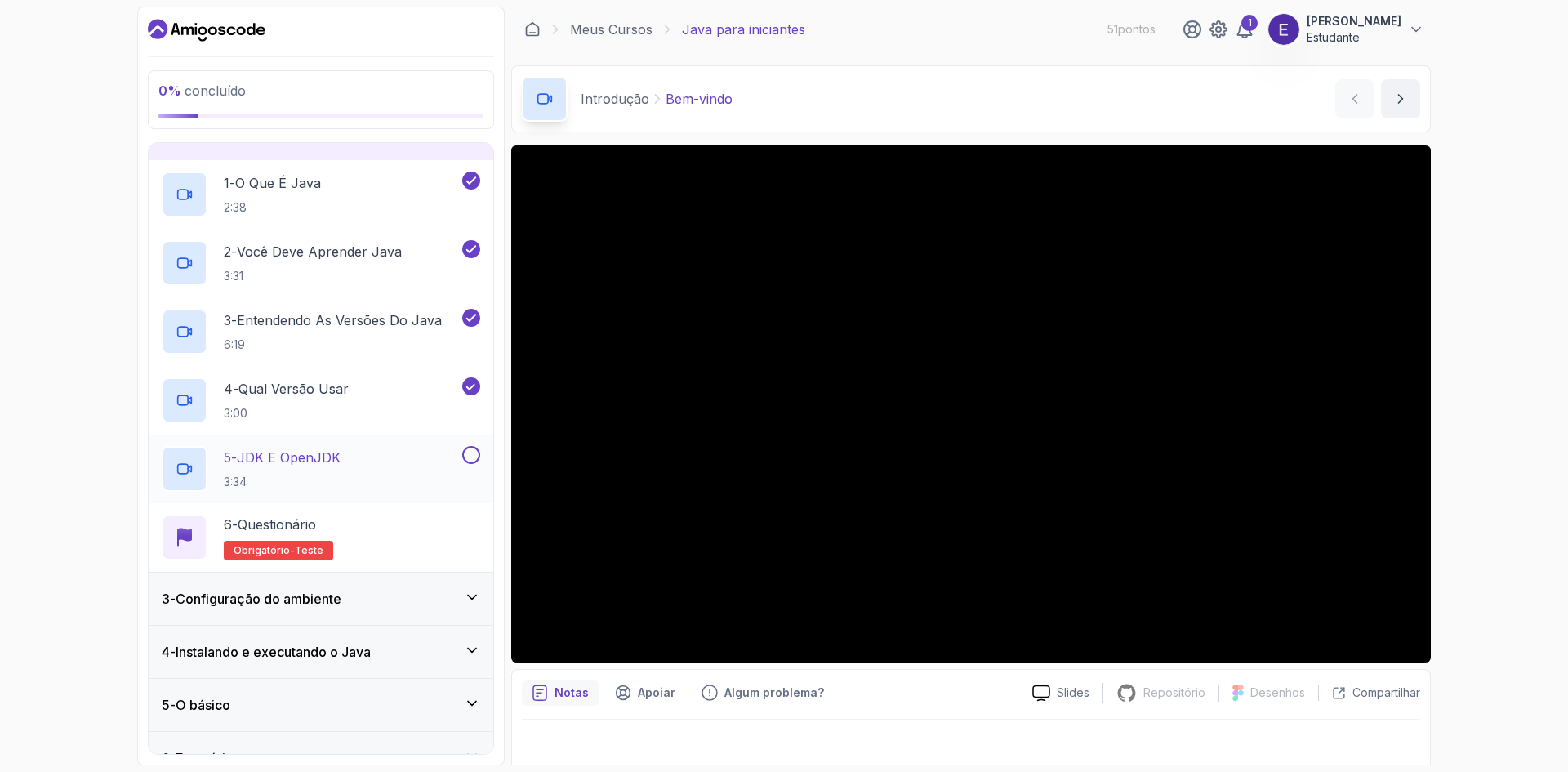
click at [476, 448] on button at bounding box center [471, 454] width 18 height 18
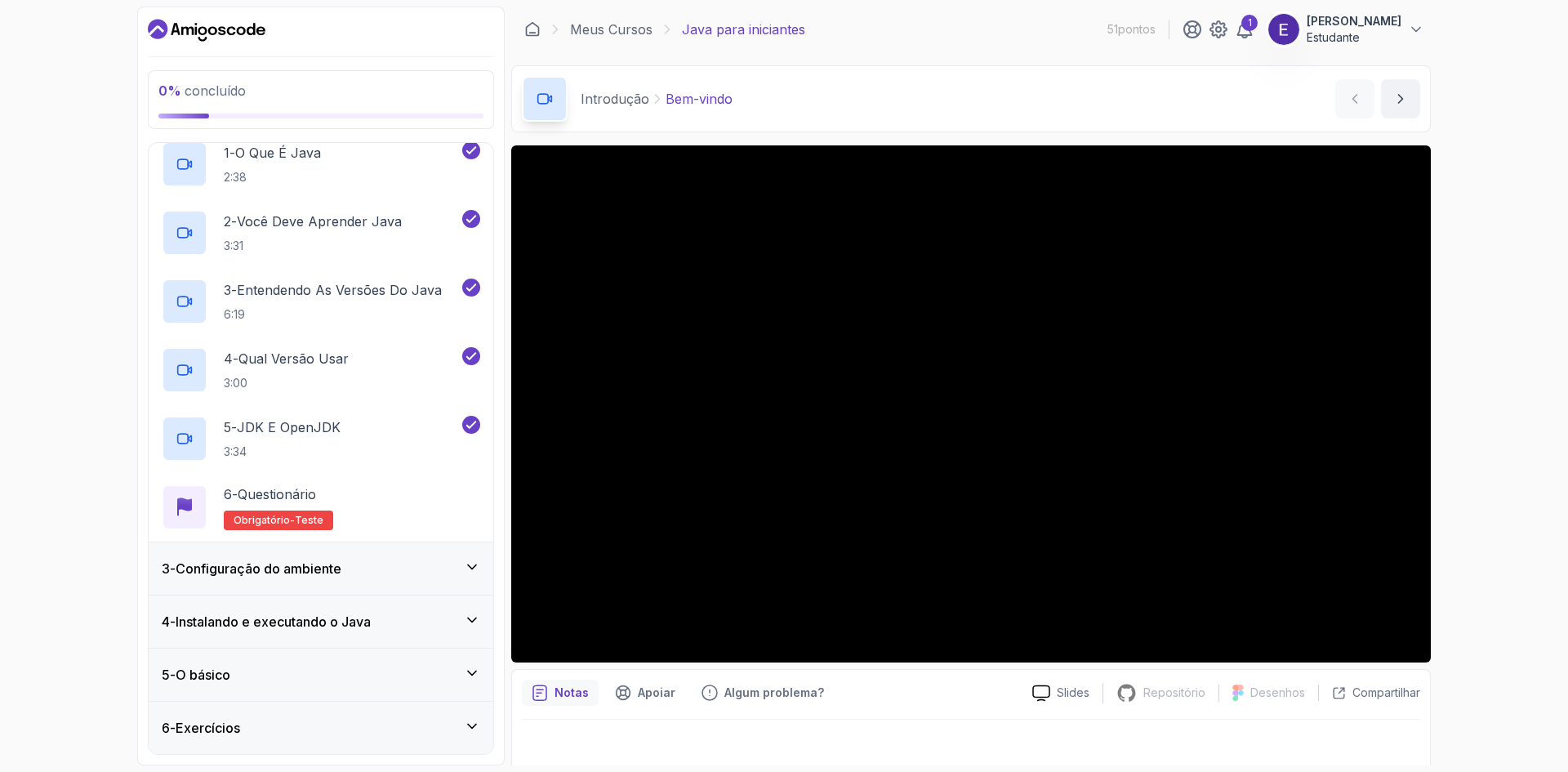
scroll to position [171, 0]
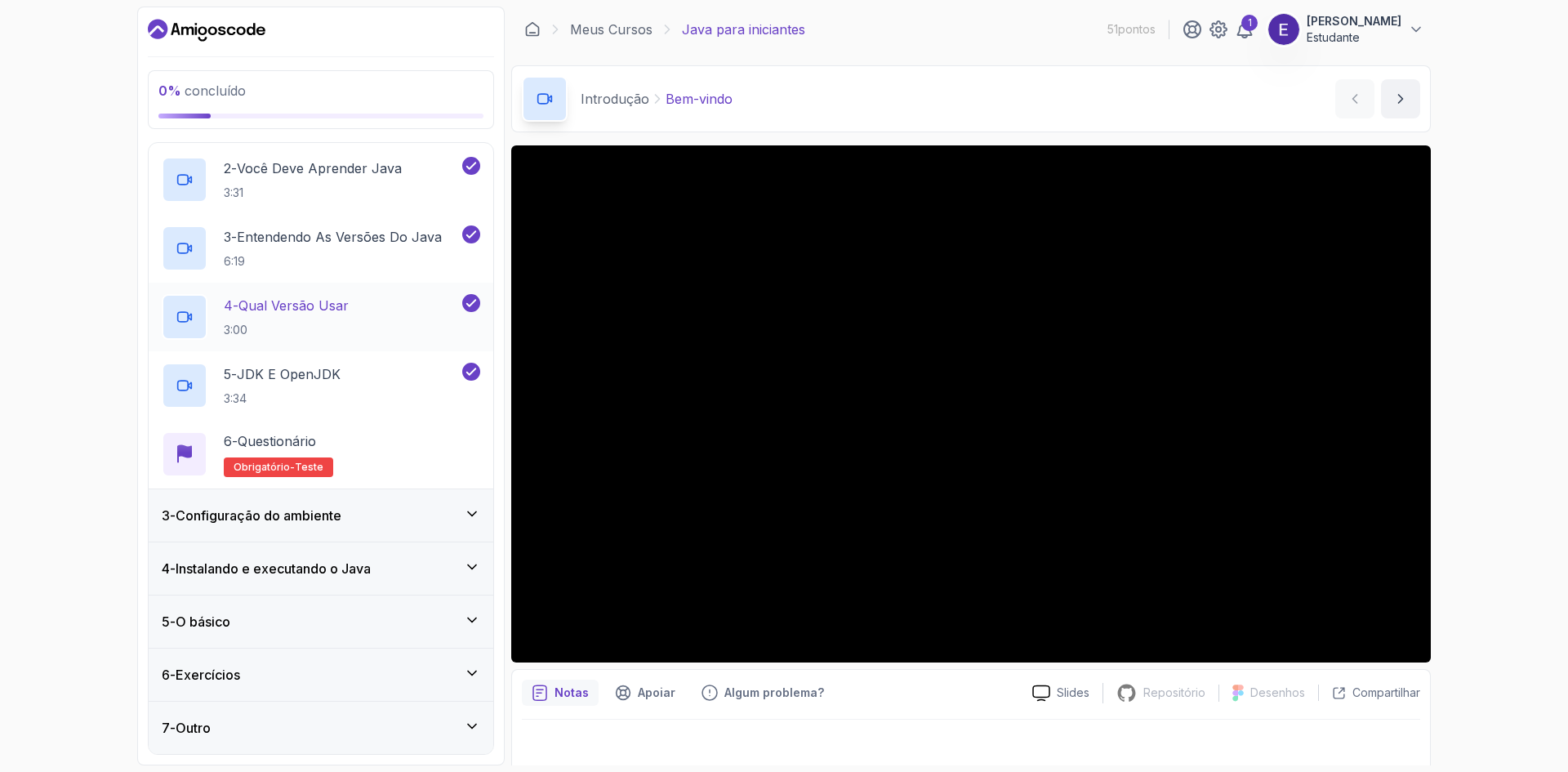
click at [473, 508] on icon at bounding box center [472, 514] width 16 height 16
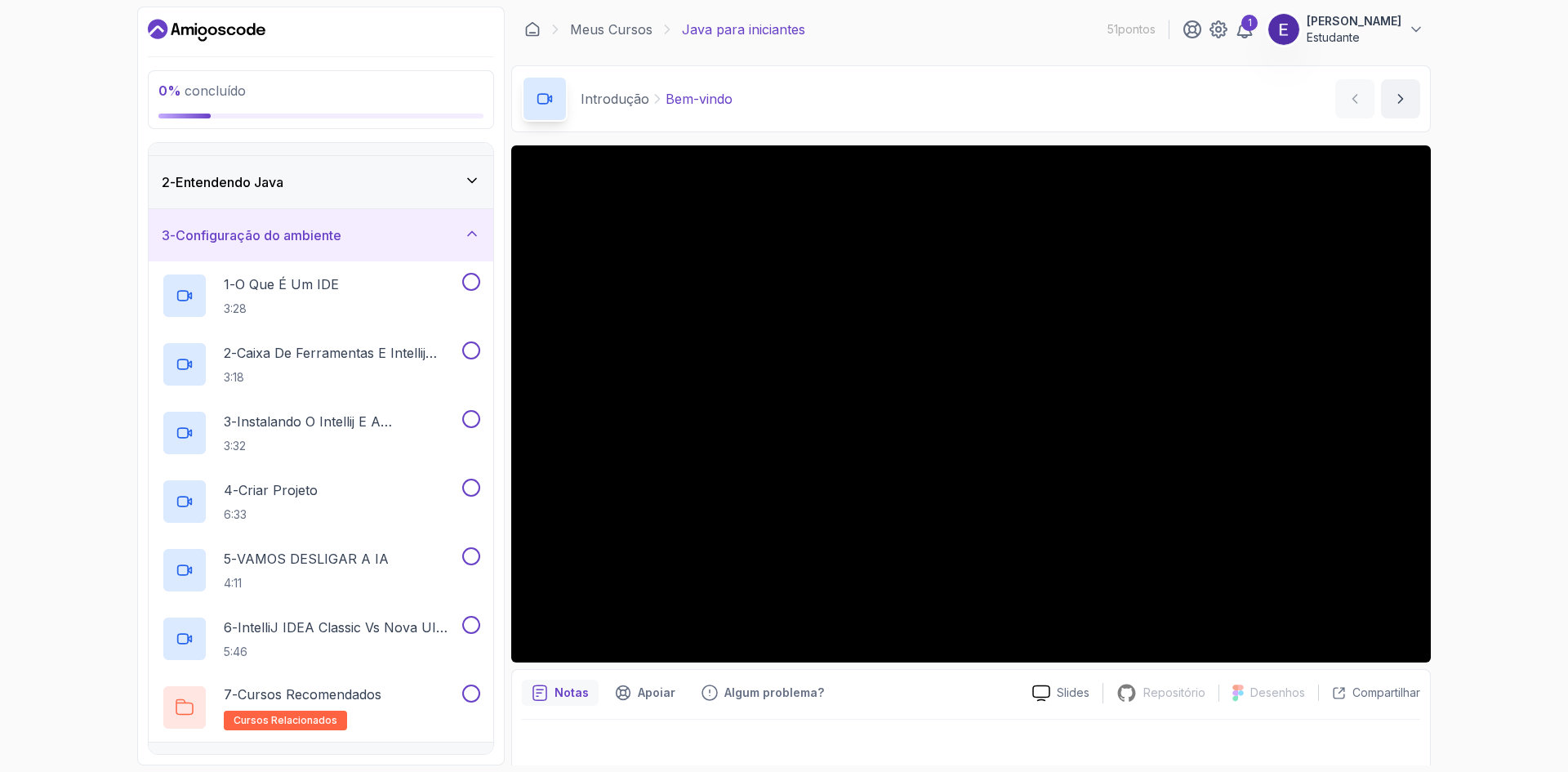
scroll to position [0, 0]
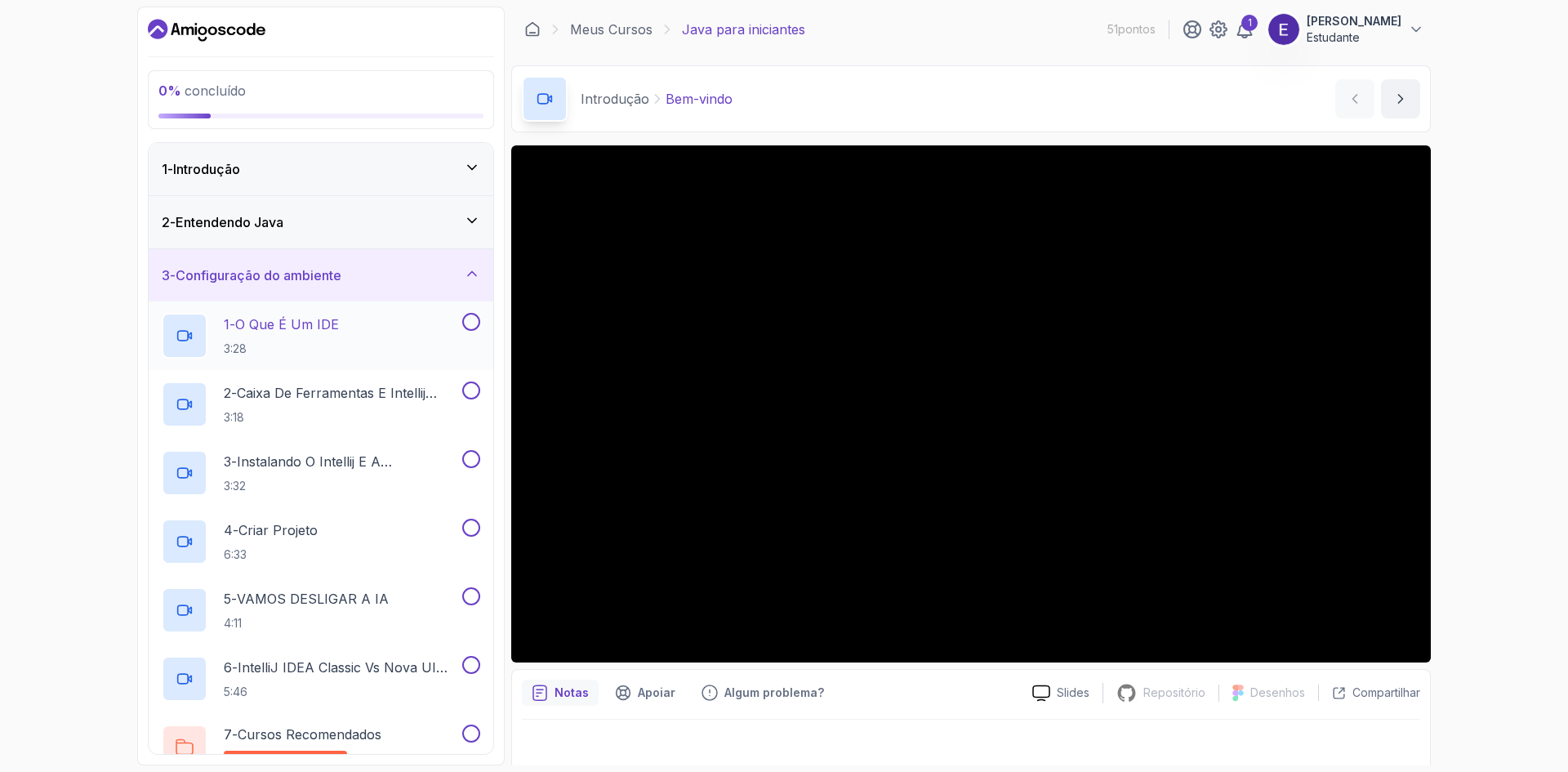
click at [472, 319] on button at bounding box center [471, 321] width 18 height 18
click at [469, 404] on button "2 - Caixa de ferramentas e Intellij IDEA 3:18" at bounding box center [320, 405] width 319 height 46
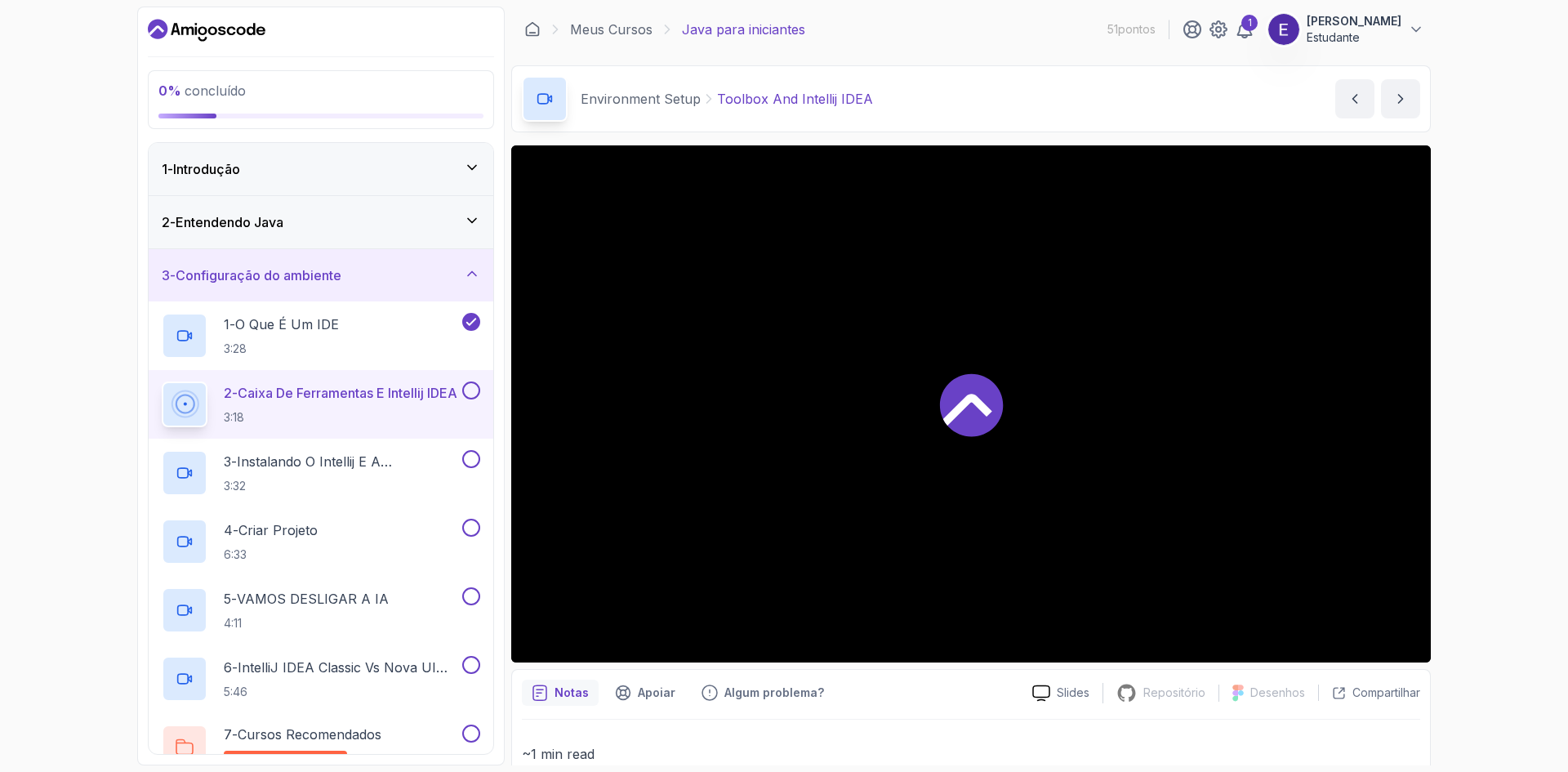
click at [473, 389] on button at bounding box center [471, 390] width 18 height 18
click at [472, 451] on button at bounding box center [471, 459] width 18 height 18
click at [469, 531] on button at bounding box center [471, 527] width 18 height 18
click at [476, 600] on button at bounding box center [471, 596] width 18 height 18
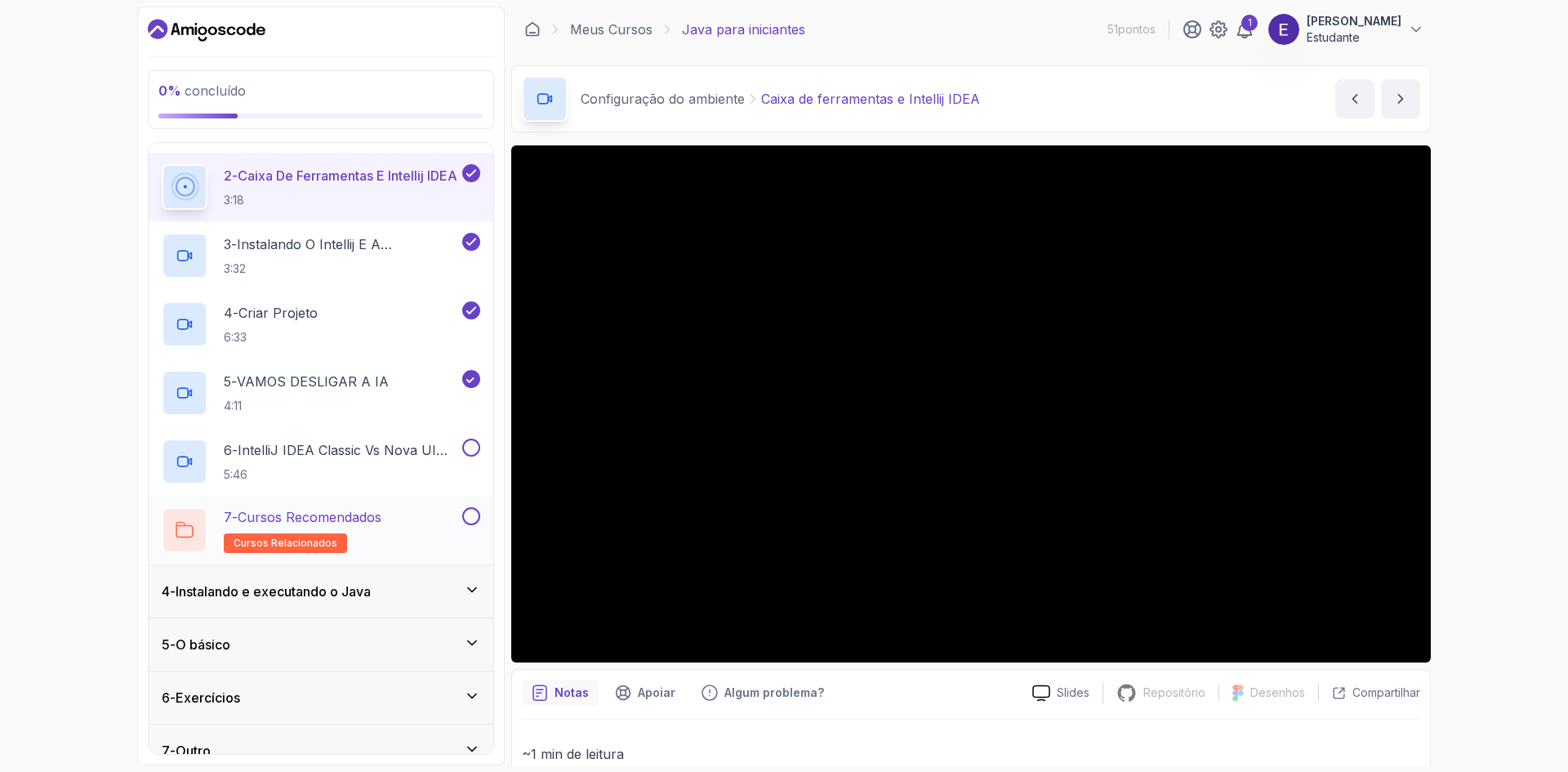
scroll to position [240, 0]
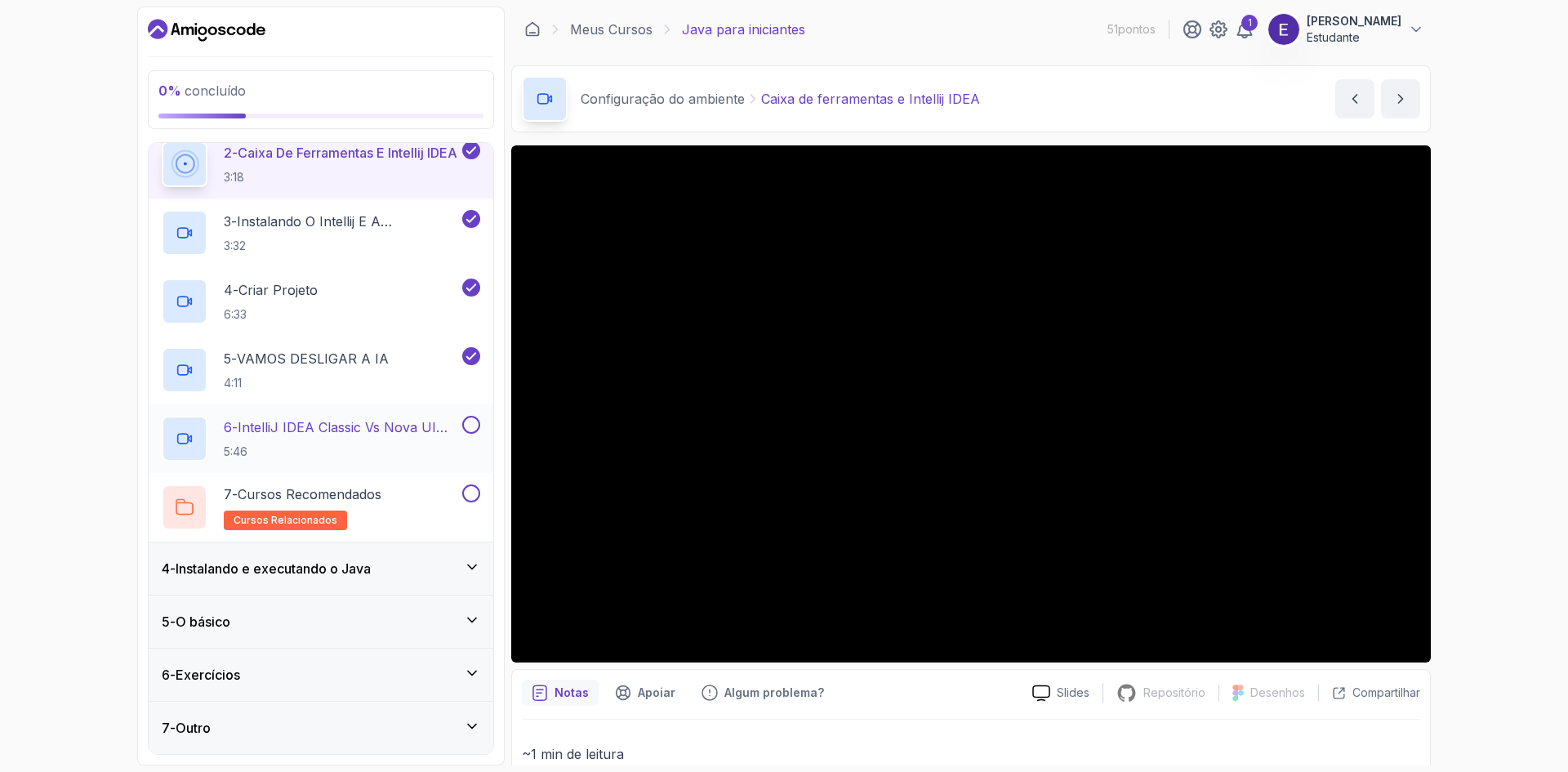
click at [471, 425] on button at bounding box center [471, 424] width 18 height 18
click at [474, 570] on icon at bounding box center [472, 566] width 16 height 16
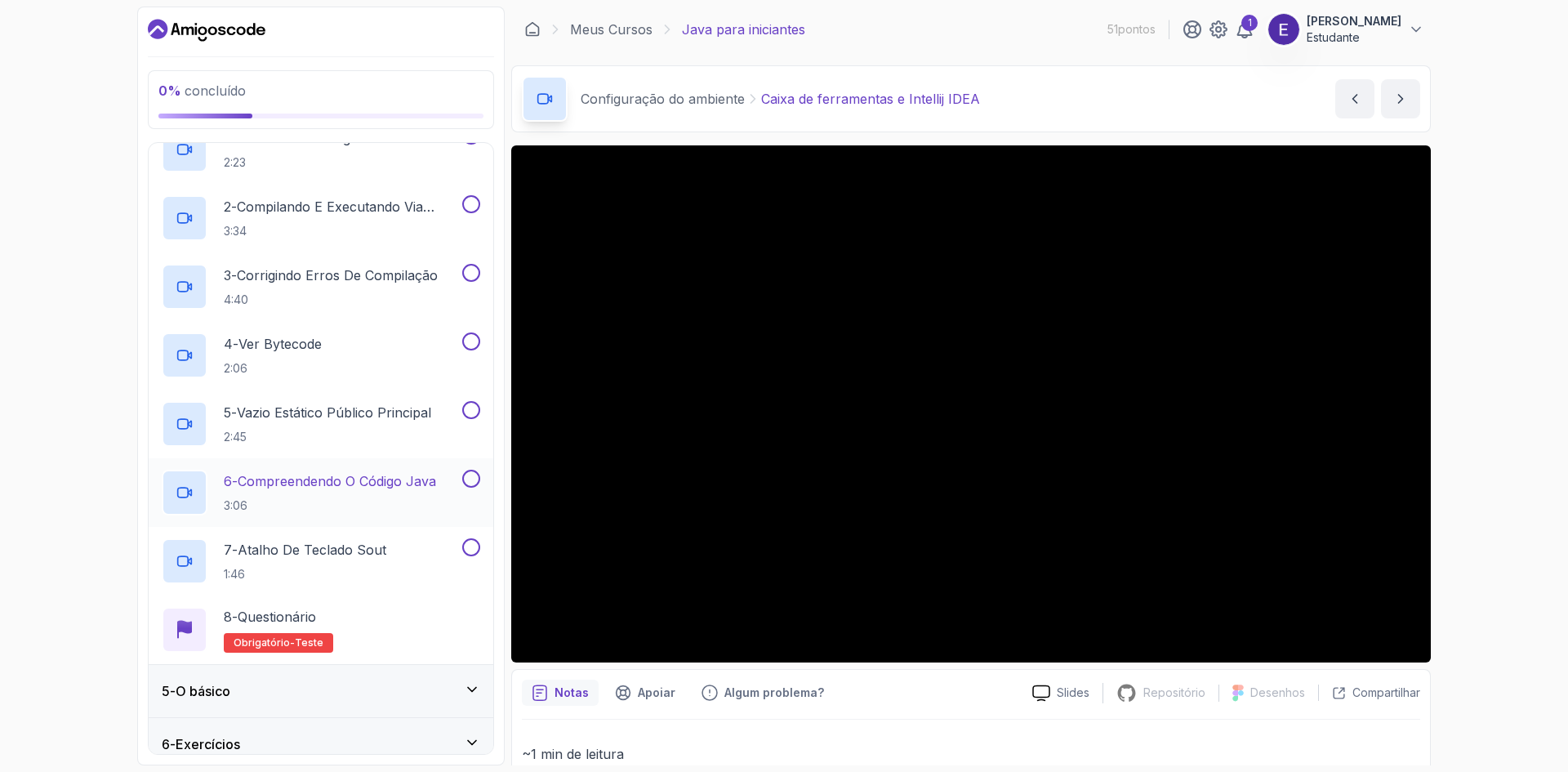
scroll to position [0, 0]
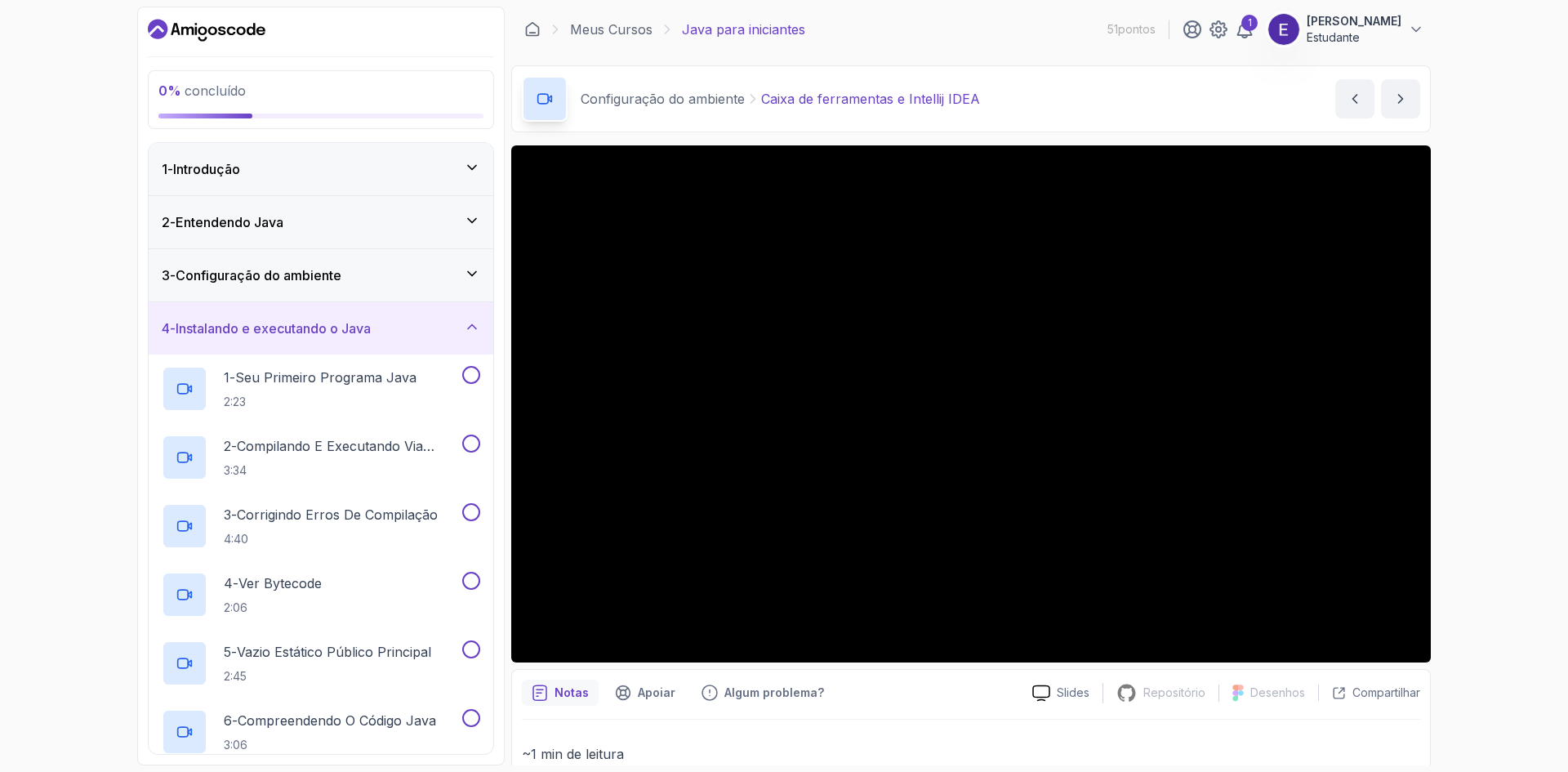
click at [464, 290] on div "3 - Configuração do ambiente" at bounding box center [320, 275] width 344 height 52
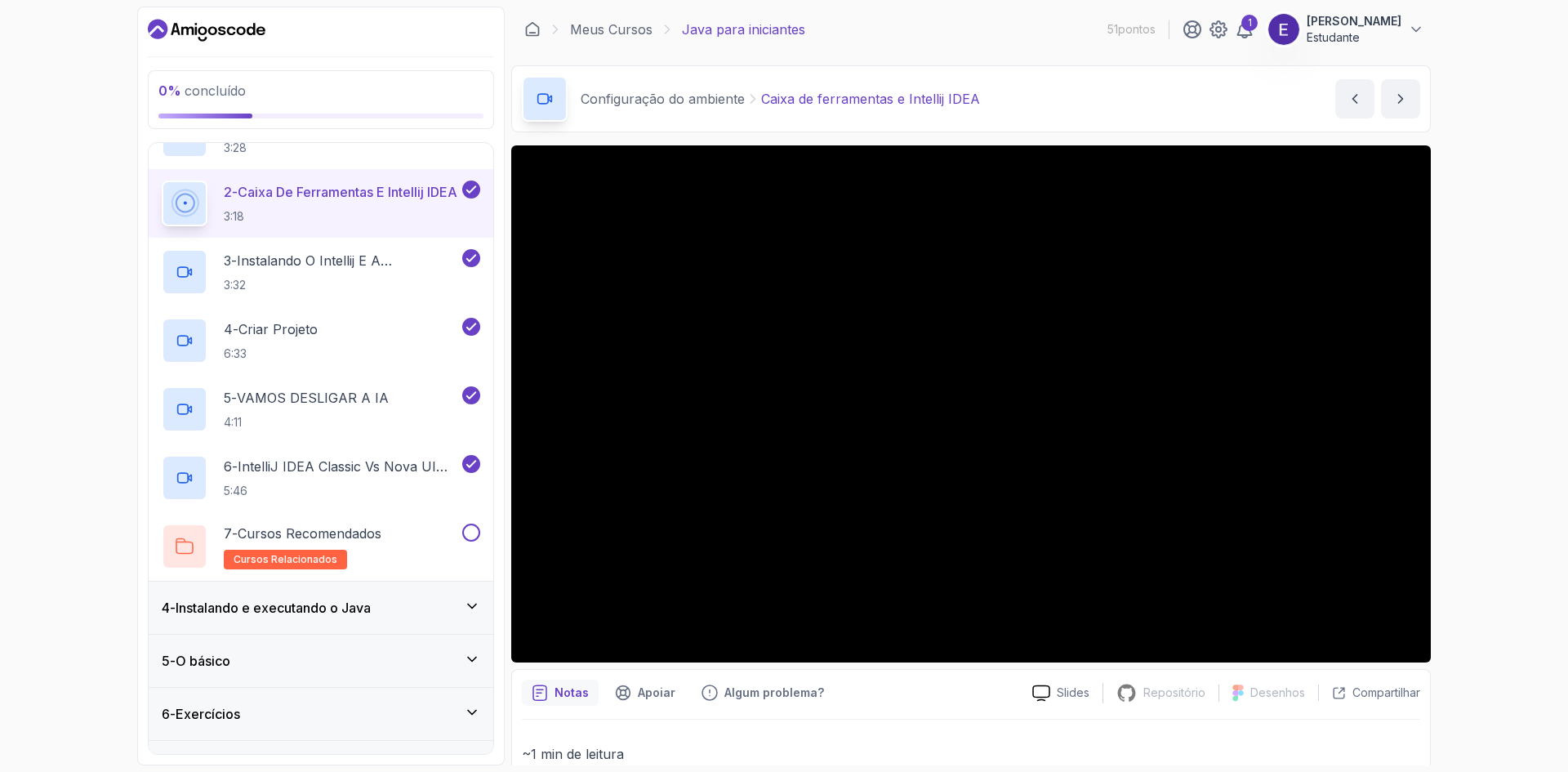
scroll to position [240, 0]
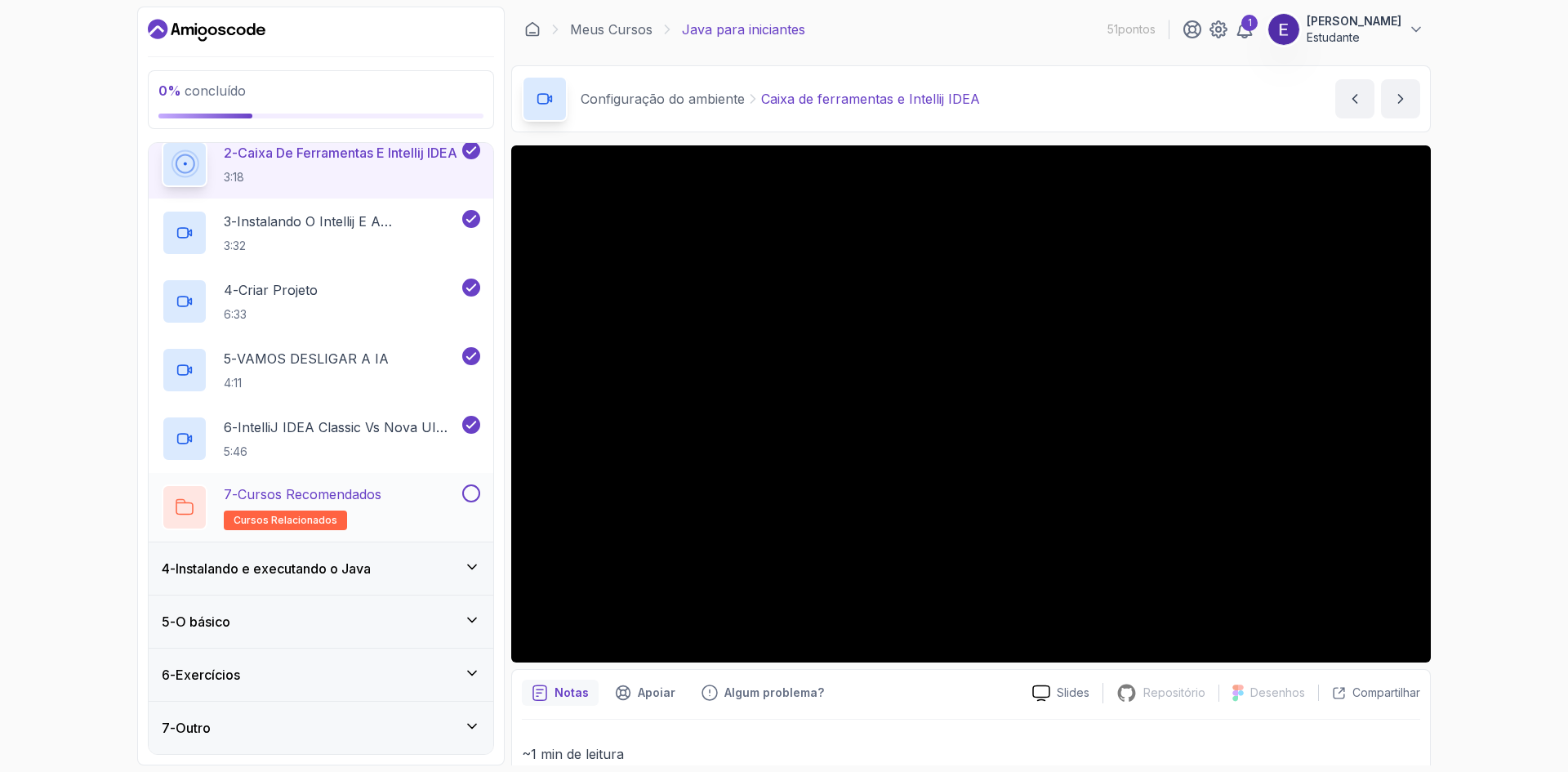
click at [472, 493] on button at bounding box center [471, 493] width 18 height 18
click at [468, 560] on icon at bounding box center [472, 566] width 16 height 16
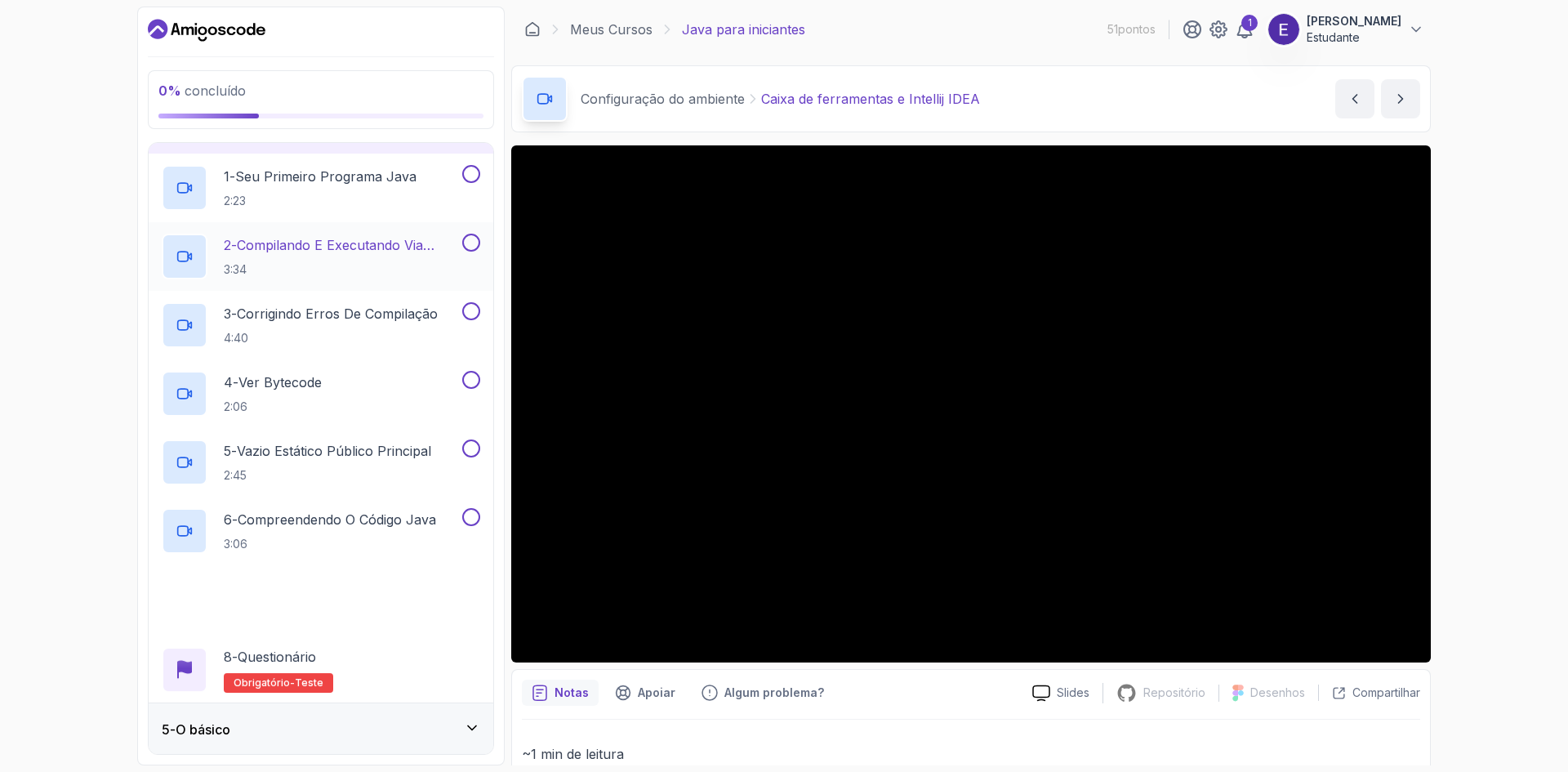
scroll to position [82, 0]
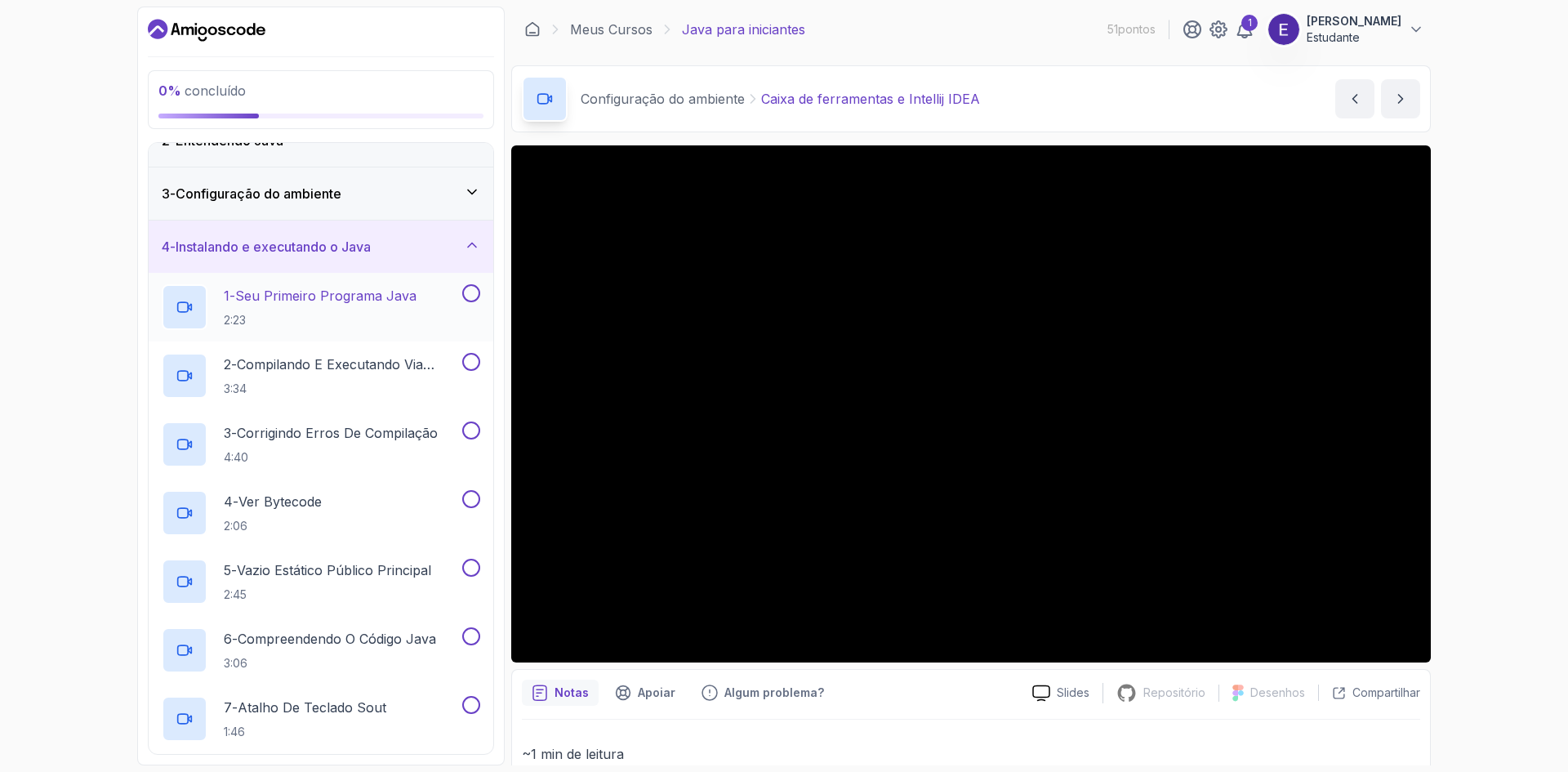
click at [470, 298] on button at bounding box center [471, 293] width 18 height 18
click at [467, 366] on button at bounding box center [471, 362] width 18 height 18
click at [469, 438] on button at bounding box center [471, 430] width 18 height 18
click at [467, 497] on button at bounding box center [471, 499] width 18 height 18
click at [465, 569] on button at bounding box center [471, 567] width 18 height 18
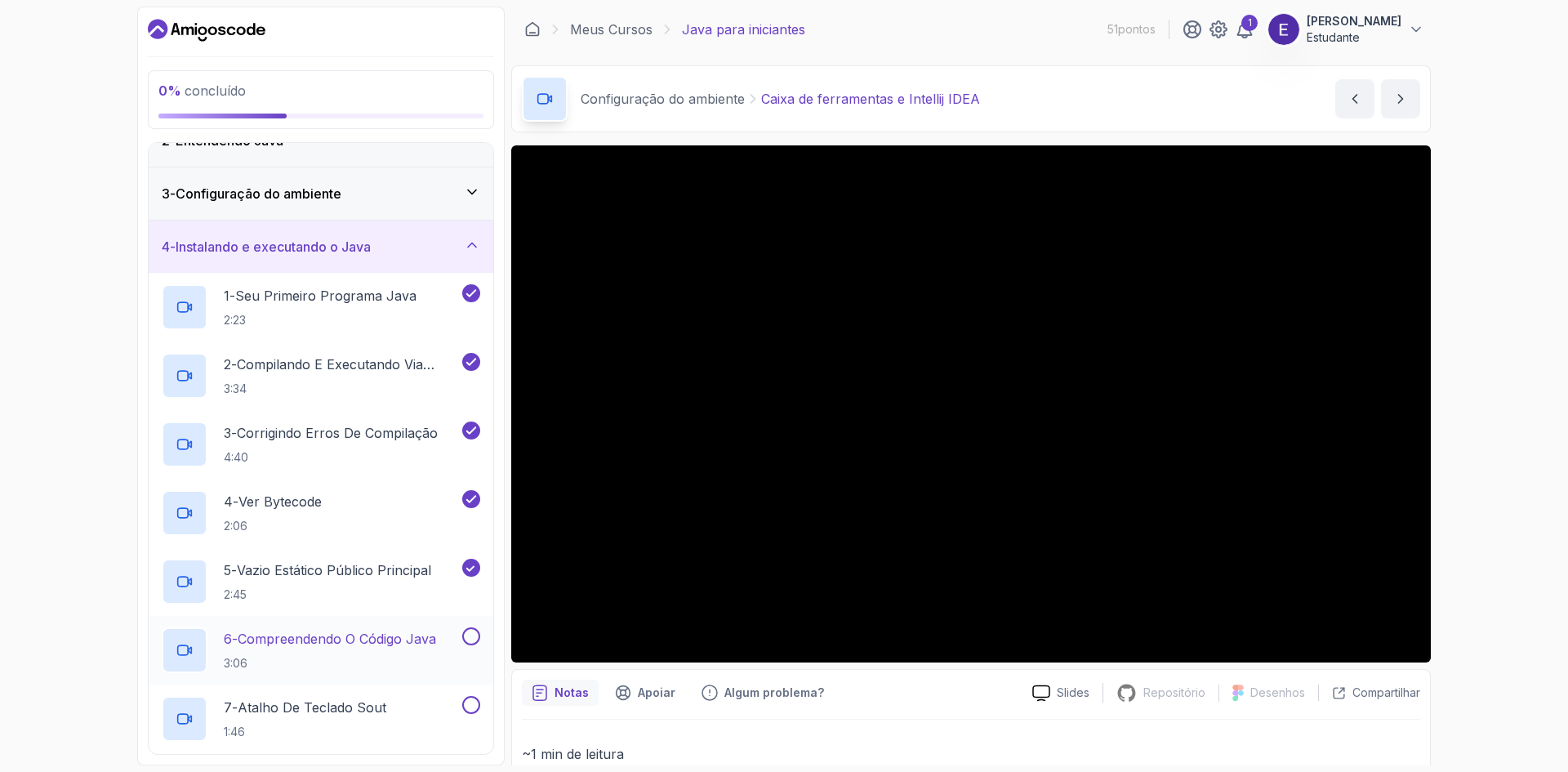
click at [469, 642] on button at bounding box center [471, 636] width 18 height 18
click at [471, 702] on button at bounding box center [471, 705] width 18 height 18
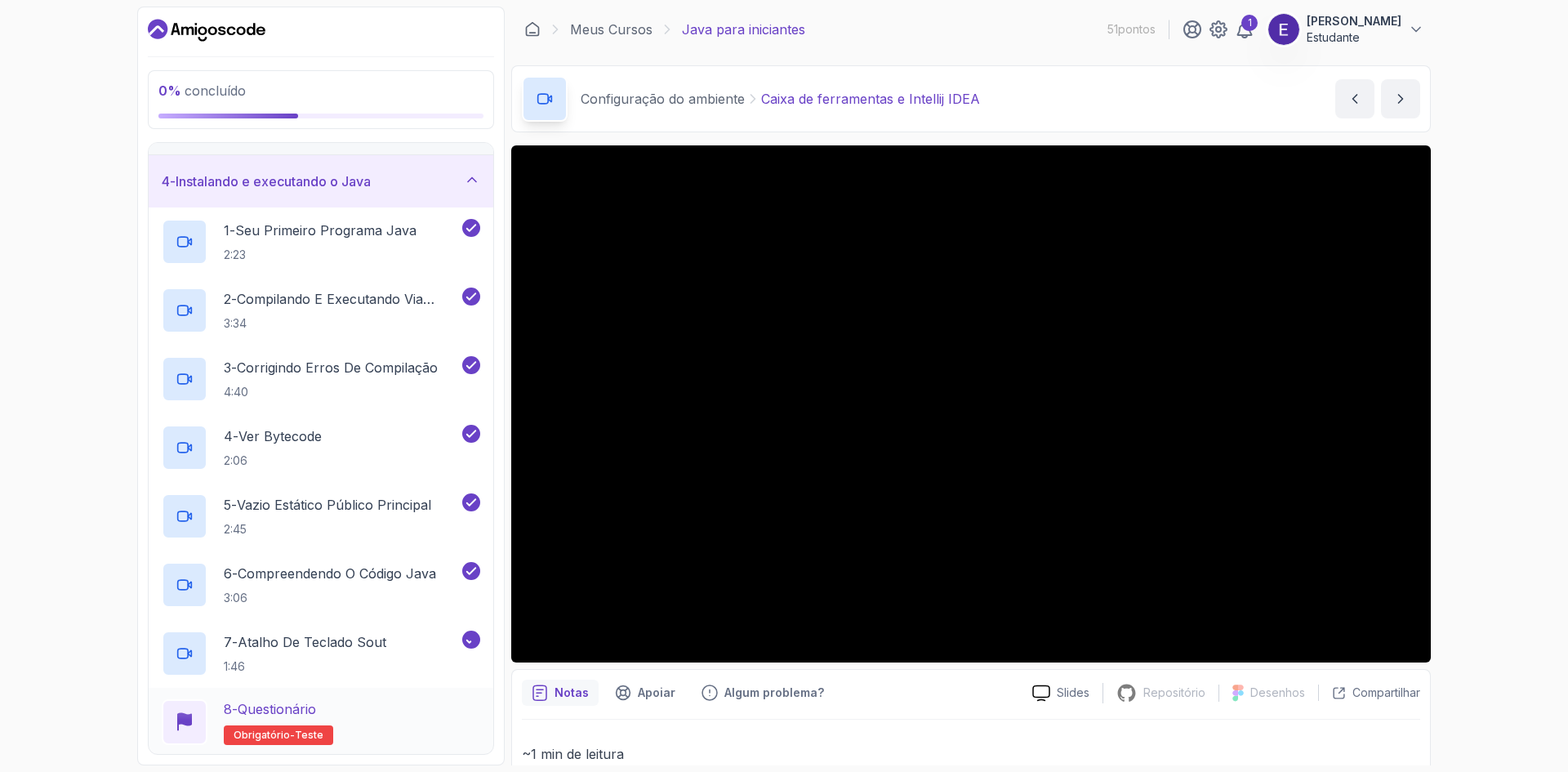
scroll to position [309, 0]
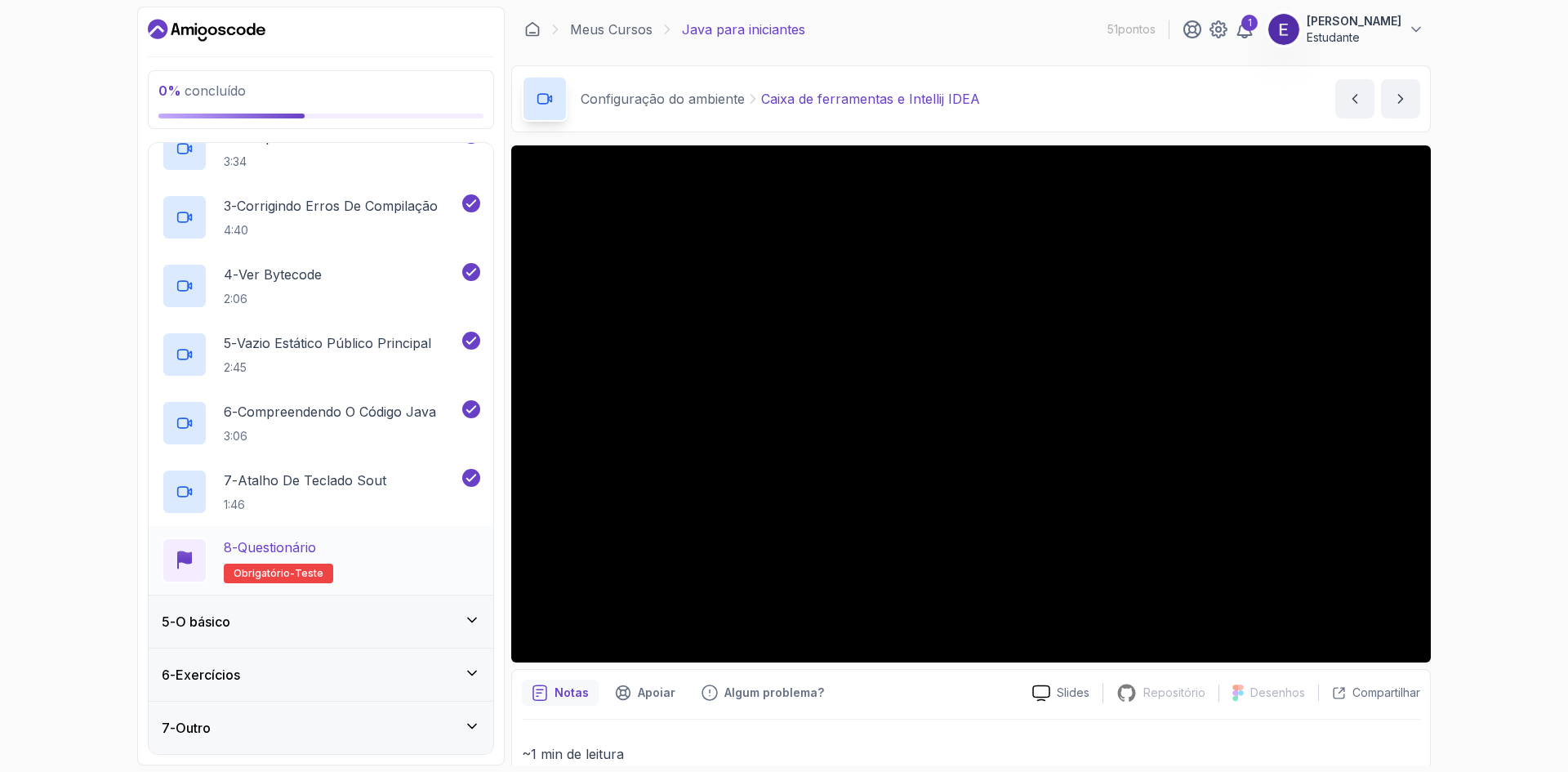
click at [455, 567] on div "8 - Questionário Obrigatório- teste" at bounding box center [320, 561] width 319 height 46
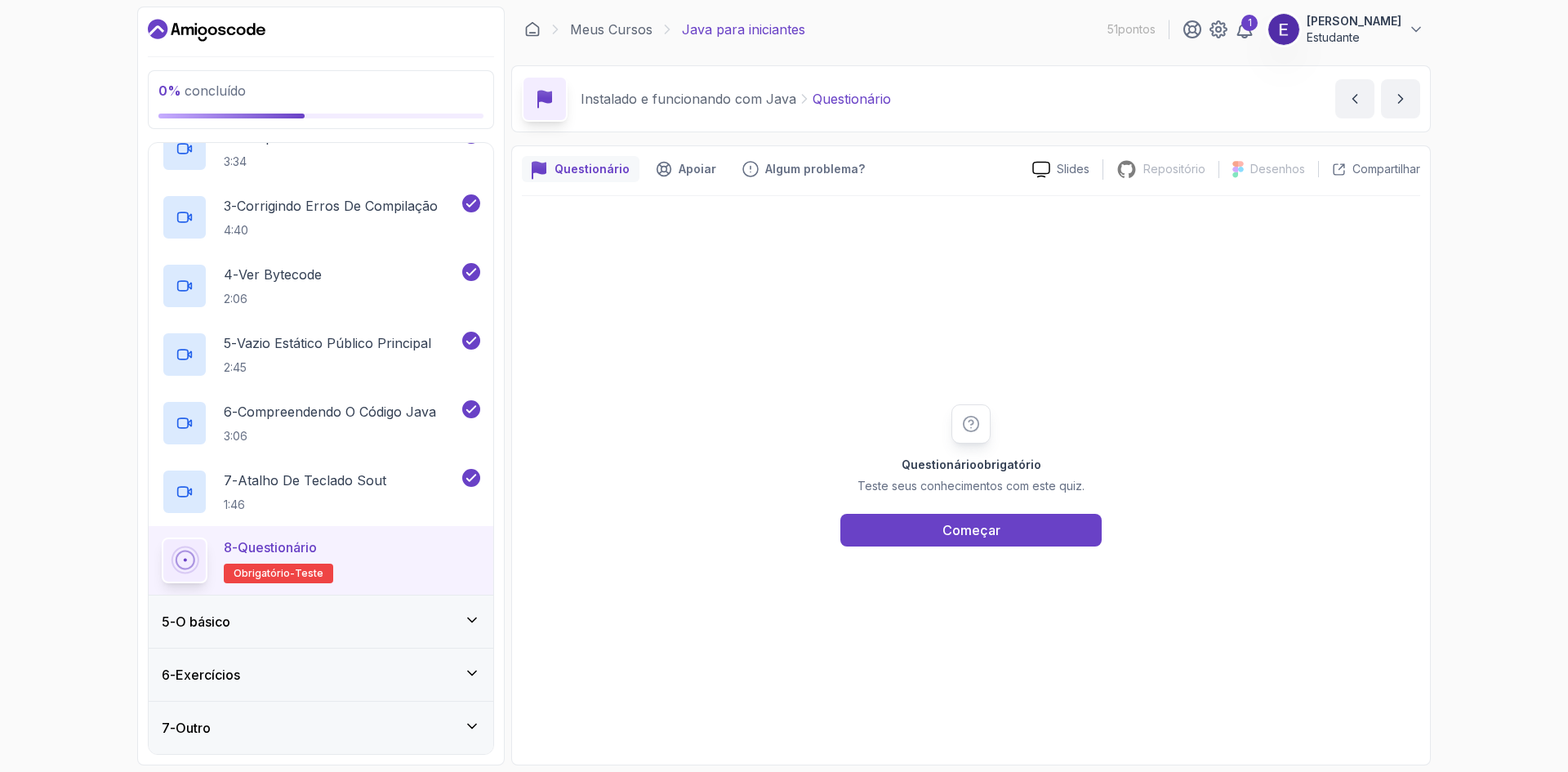
click at [473, 632] on div "5 - O básico" at bounding box center [320, 621] width 344 height 52
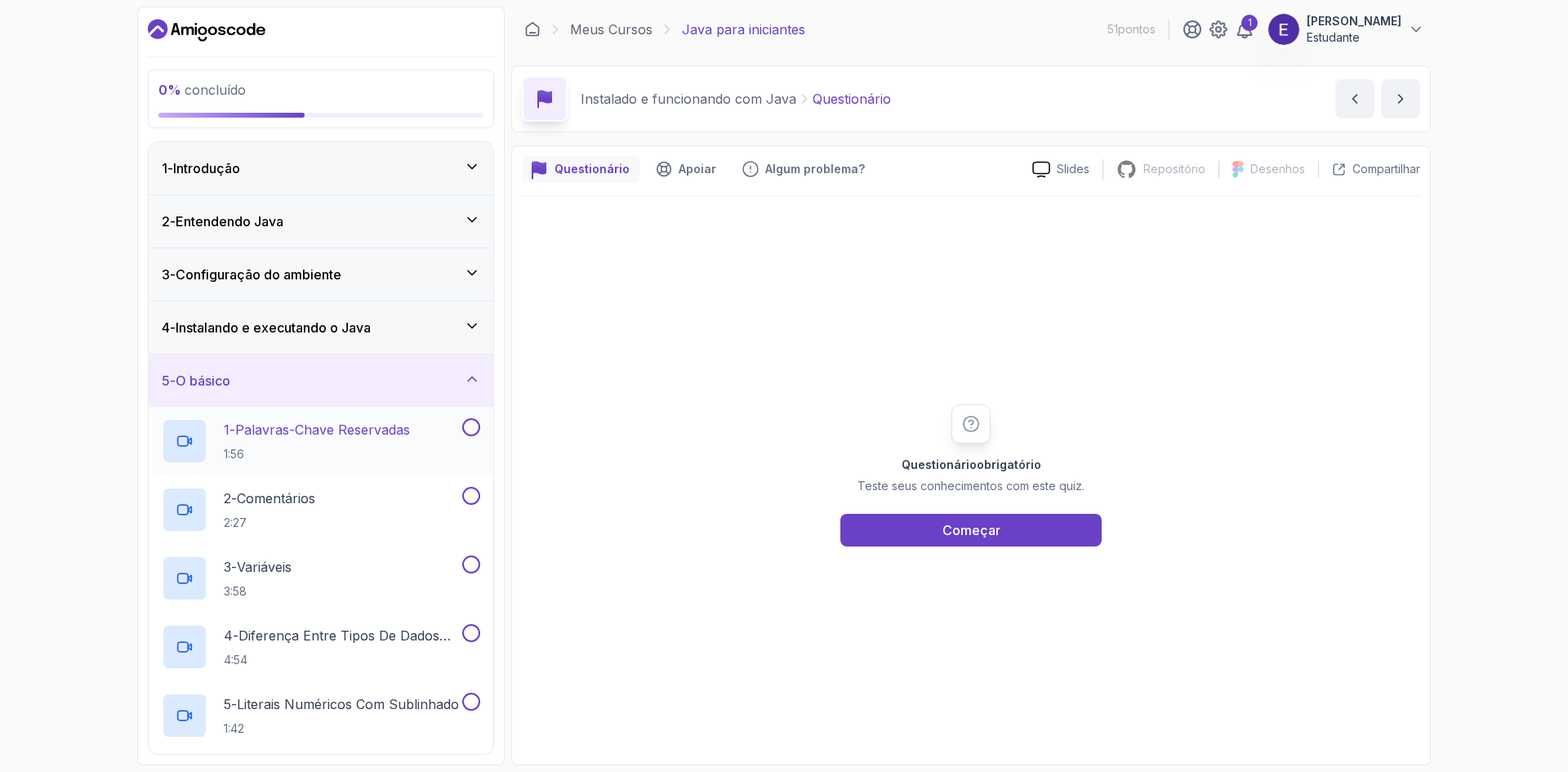
click at [477, 429] on button at bounding box center [471, 427] width 18 height 18
click at [474, 494] on button at bounding box center [471, 496] width 18 height 18
click at [470, 563] on button at bounding box center [471, 564] width 18 height 18
click at [471, 635] on button at bounding box center [471, 633] width 18 height 18
click at [473, 704] on button at bounding box center [471, 701] width 18 height 18
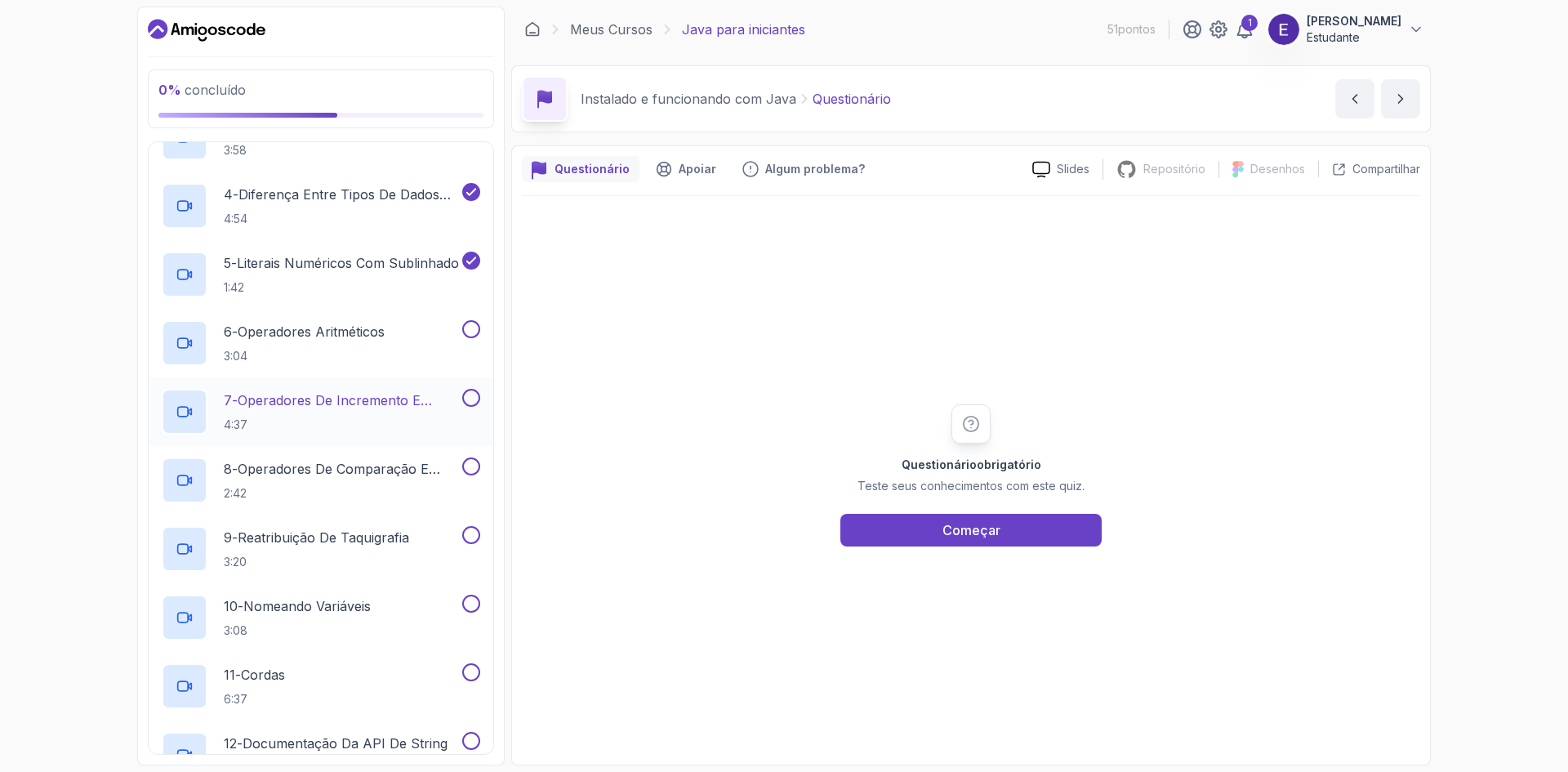
scroll to position [408, 0]
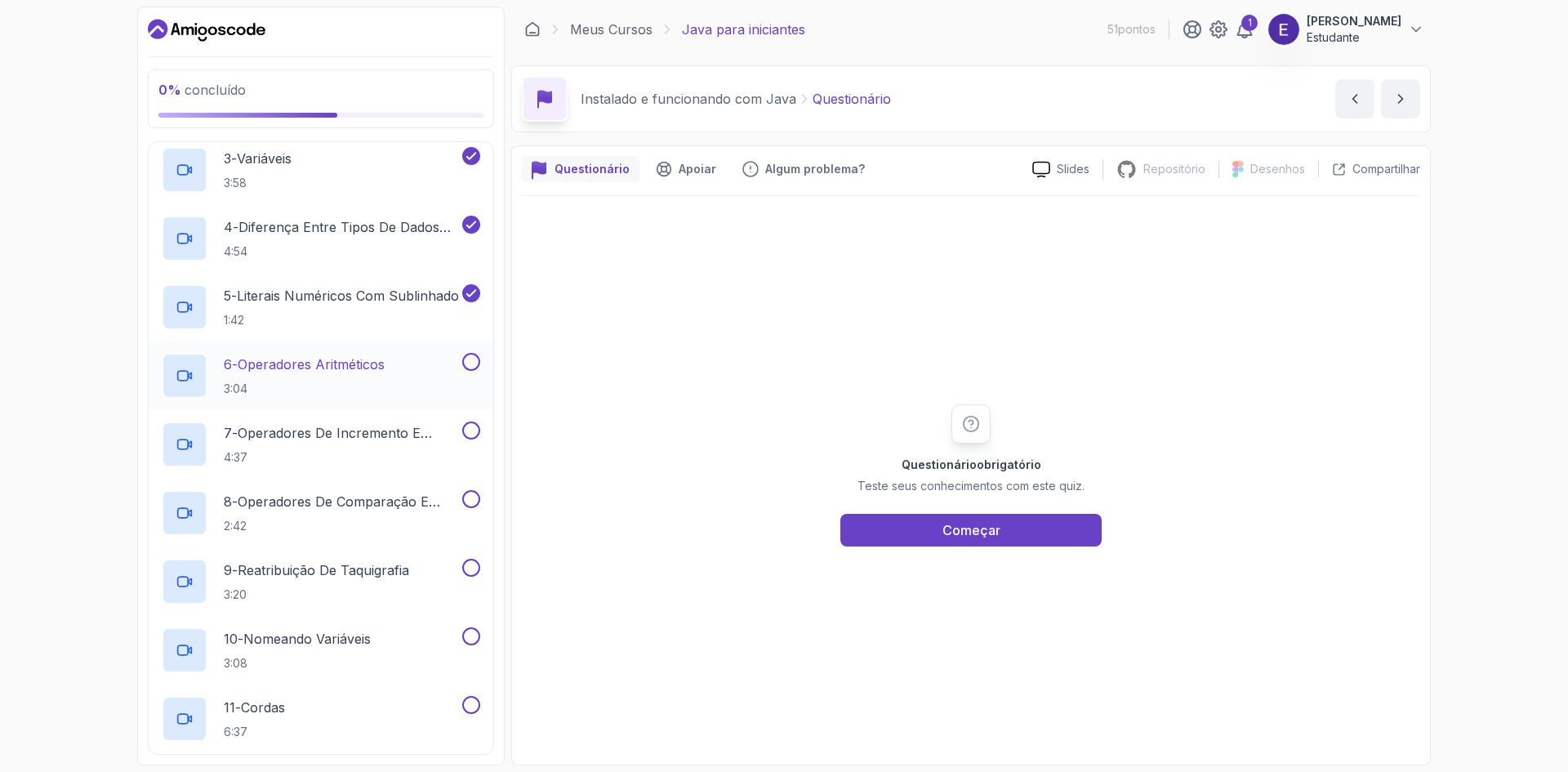
click at [468, 368] on button at bounding box center [471, 362] width 18 height 18
click at [469, 435] on button at bounding box center [471, 430] width 18 height 18
click at [471, 500] on button at bounding box center [471, 499] width 18 height 18
click at [474, 567] on button at bounding box center [471, 567] width 18 height 18
click at [476, 641] on button at bounding box center [471, 636] width 18 height 18
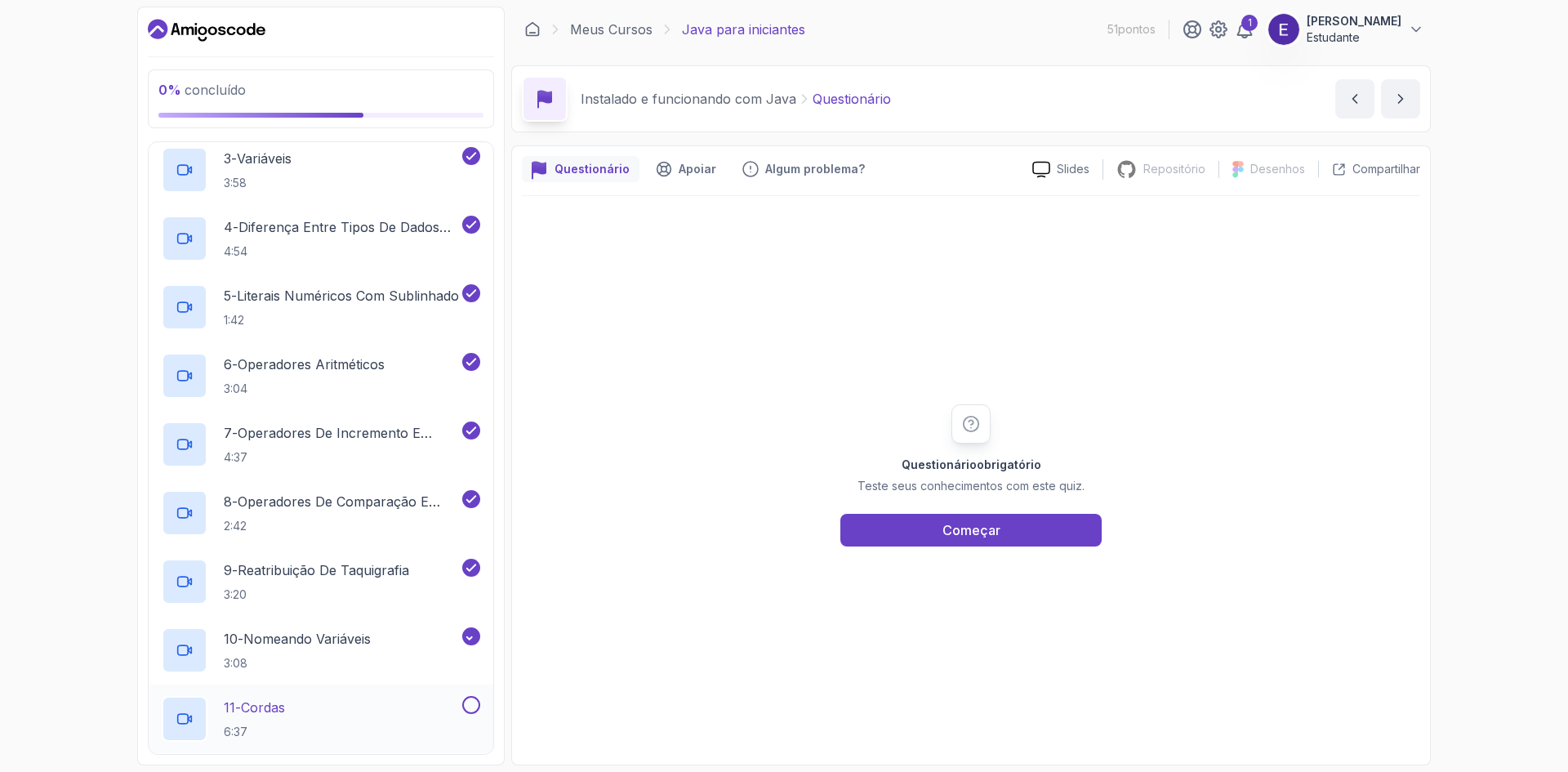
click at [471, 704] on button at bounding box center [471, 705] width 18 height 18
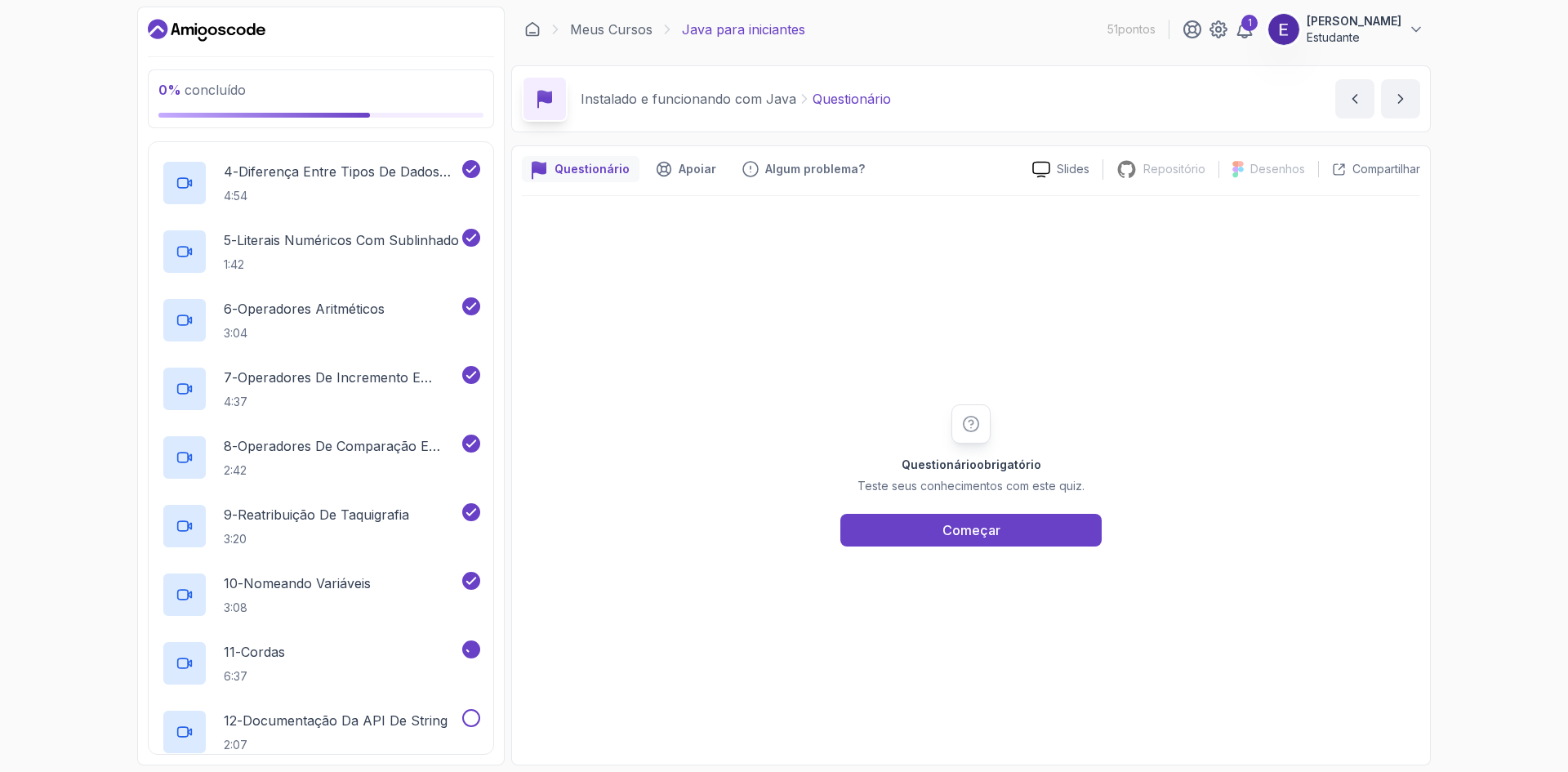
scroll to position [735, 0]
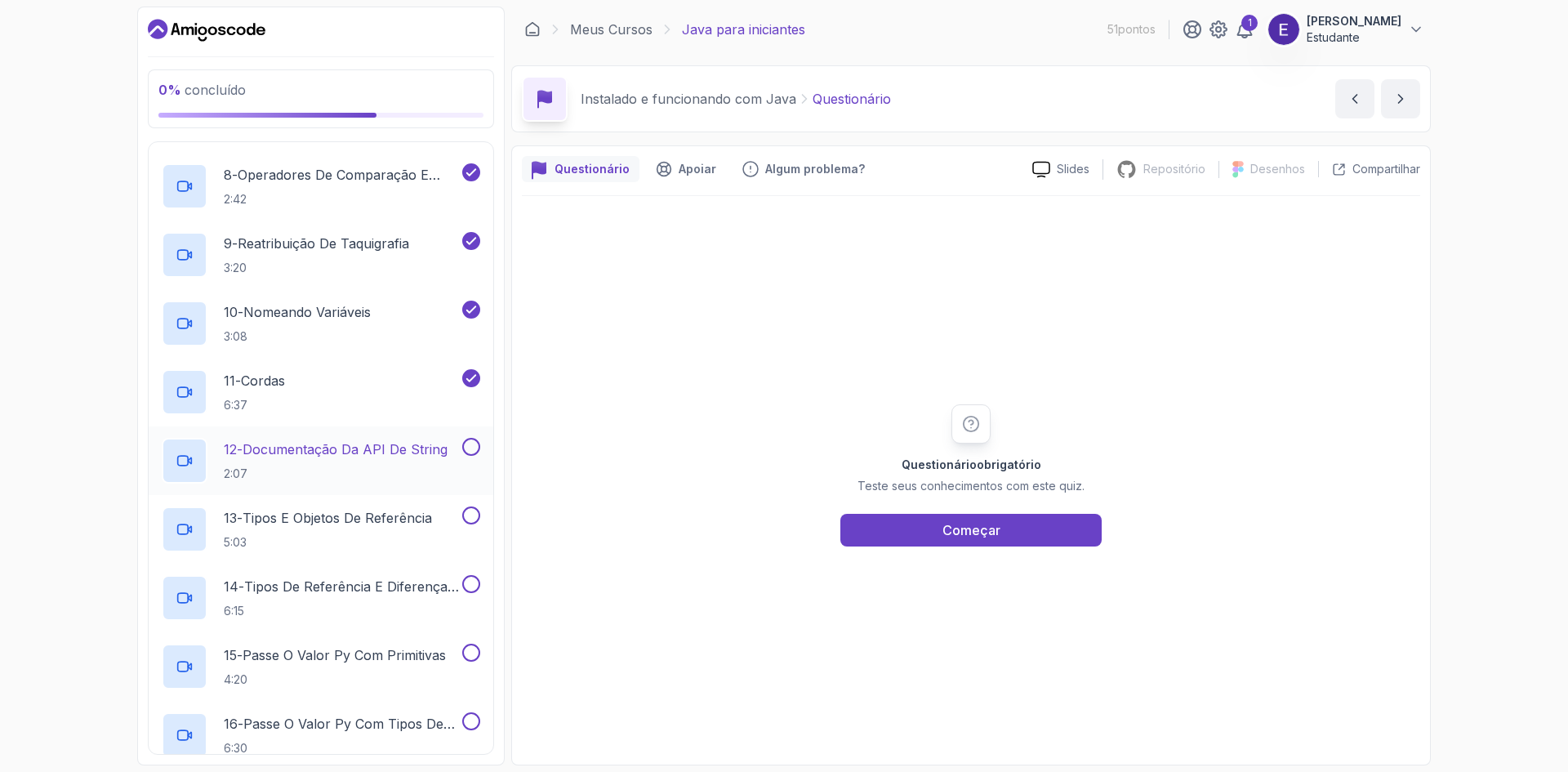
click at [473, 443] on button at bounding box center [471, 446] width 18 height 18
click at [472, 510] on button at bounding box center [471, 516] width 18 height 18
click at [473, 589] on button at bounding box center [471, 584] width 18 height 18
click at [473, 661] on button at bounding box center [471, 652] width 18 height 18
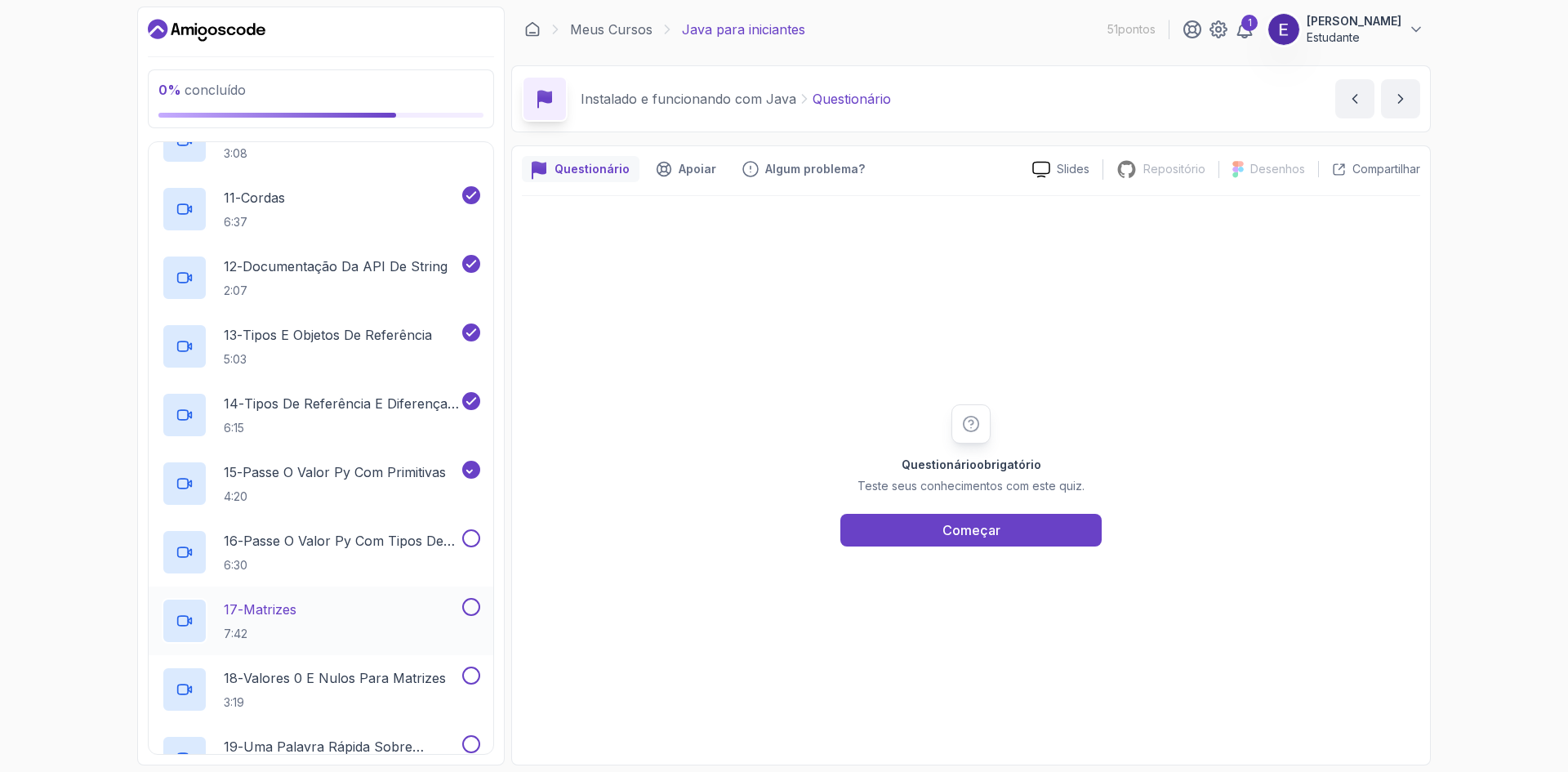
scroll to position [980, 0]
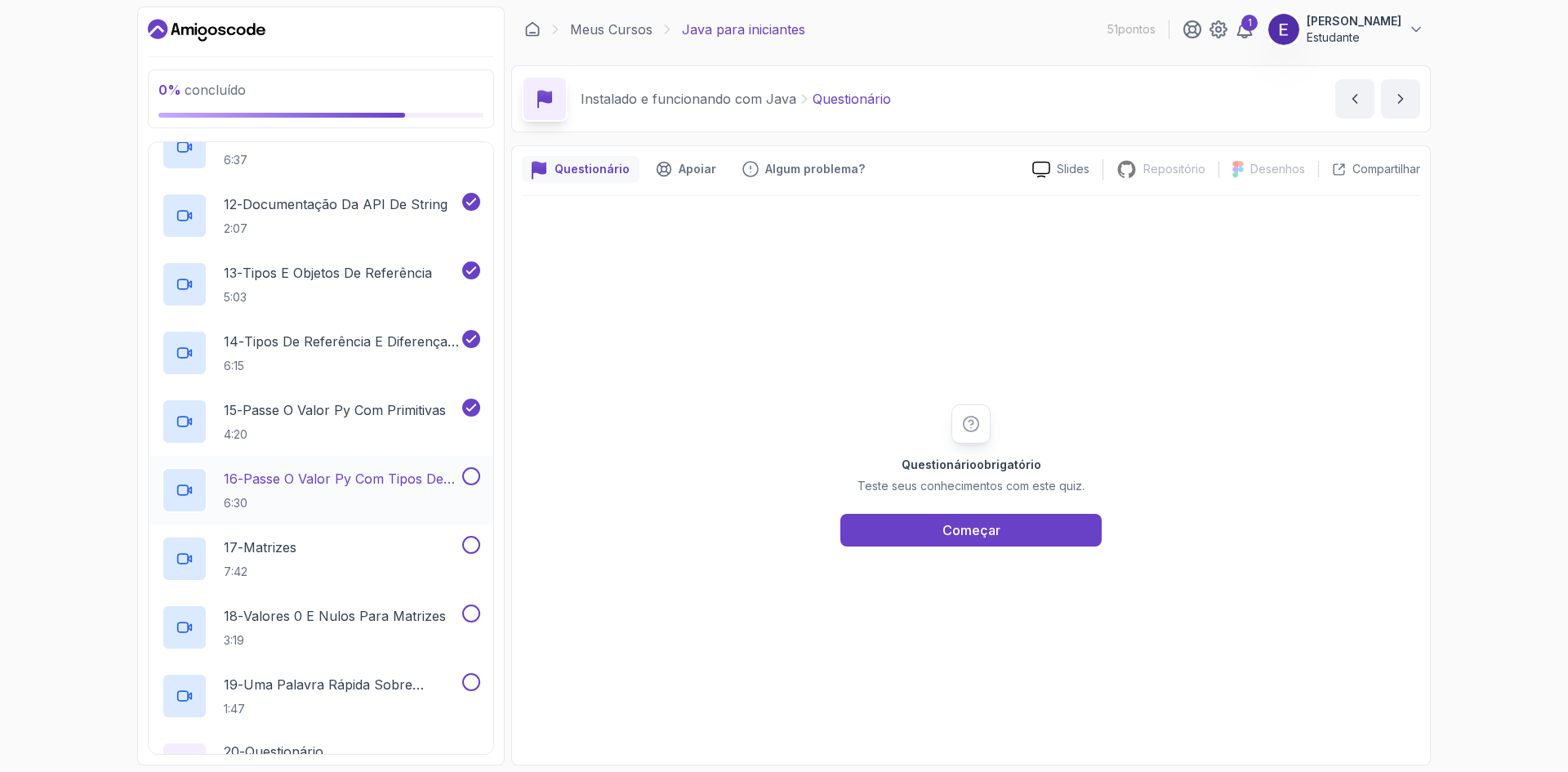
click at [476, 480] on button at bounding box center [471, 476] width 18 height 18
click at [470, 548] on button at bounding box center [471, 545] width 18 height 18
click at [476, 681] on button at bounding box center [471, 681] width 18 height 18
click at [470, 614] on button at bounding box center [471, 613] width 18 height 18
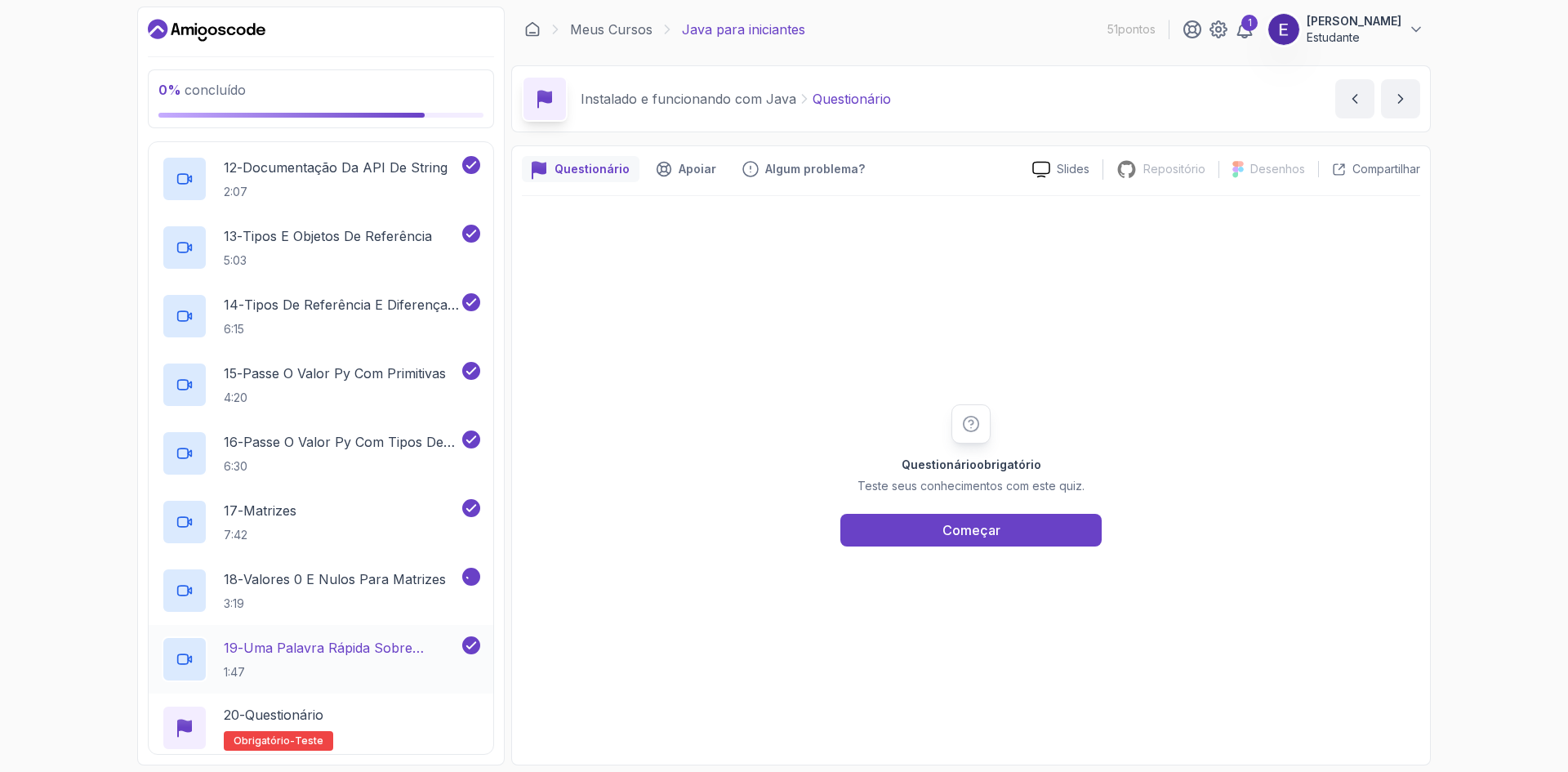
scroll to position [1131, 0]
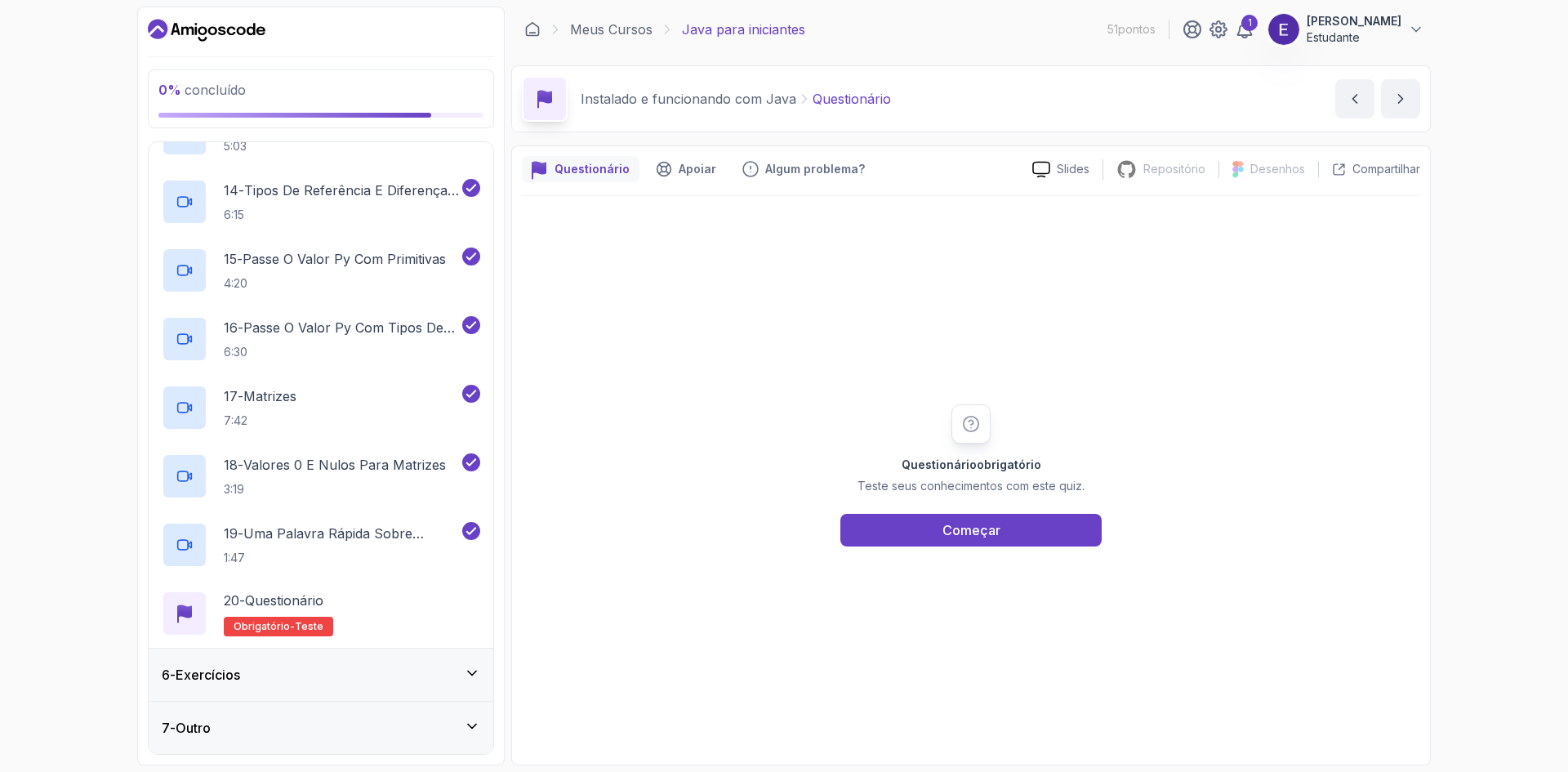
click at [466, 677] on icon at bounding box center [472, 673] width 16 height 16
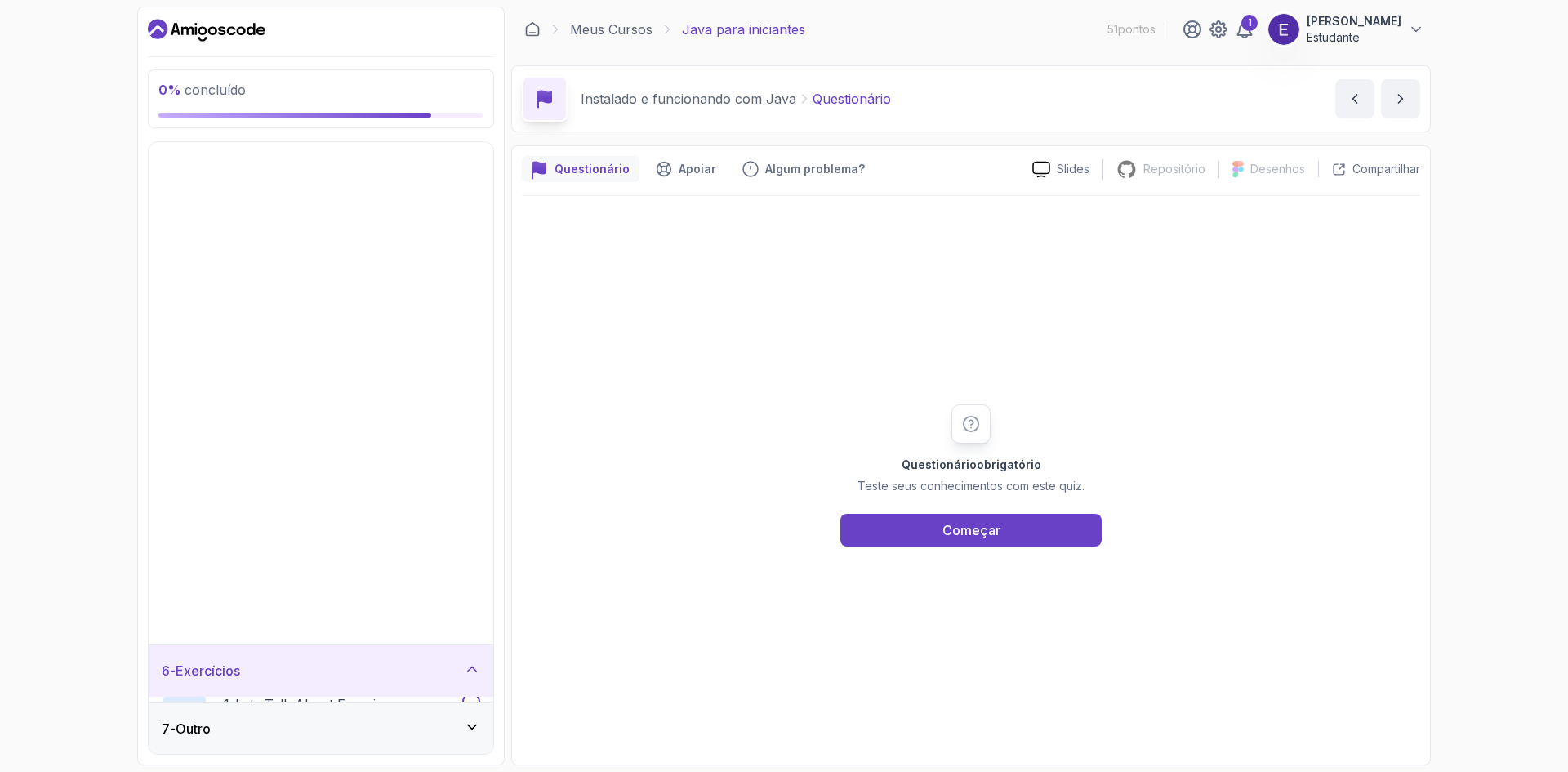
scroll to position [0, 0]
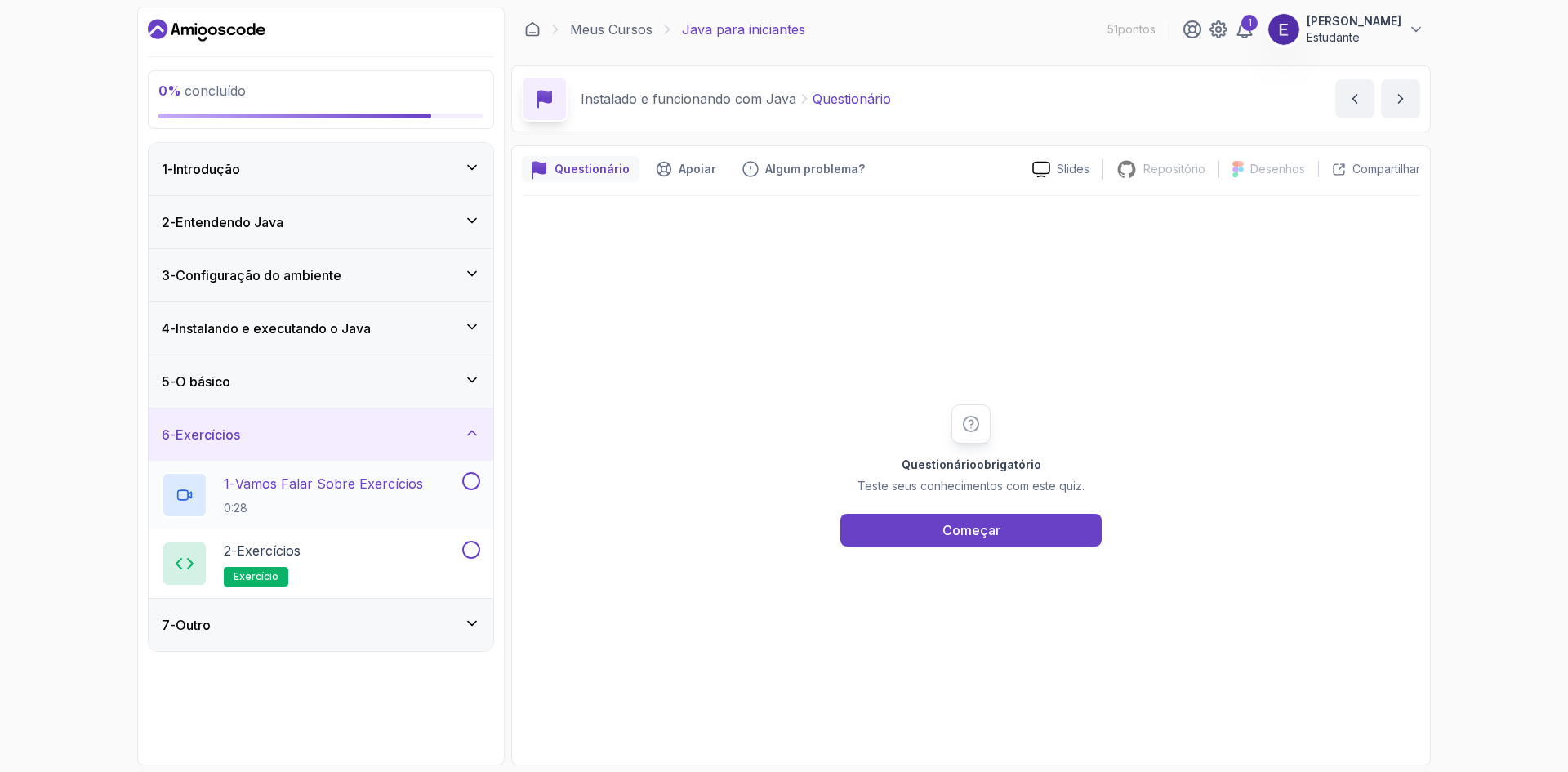
click at [469, 484] on button at bounding box center [471, 481] width 18 height 18
click at [469, 545] on button at bounding box center [471, 549] width 18 height 18
click at [468, 630] on icon at bounding box center [472, 623] width 16 height 16
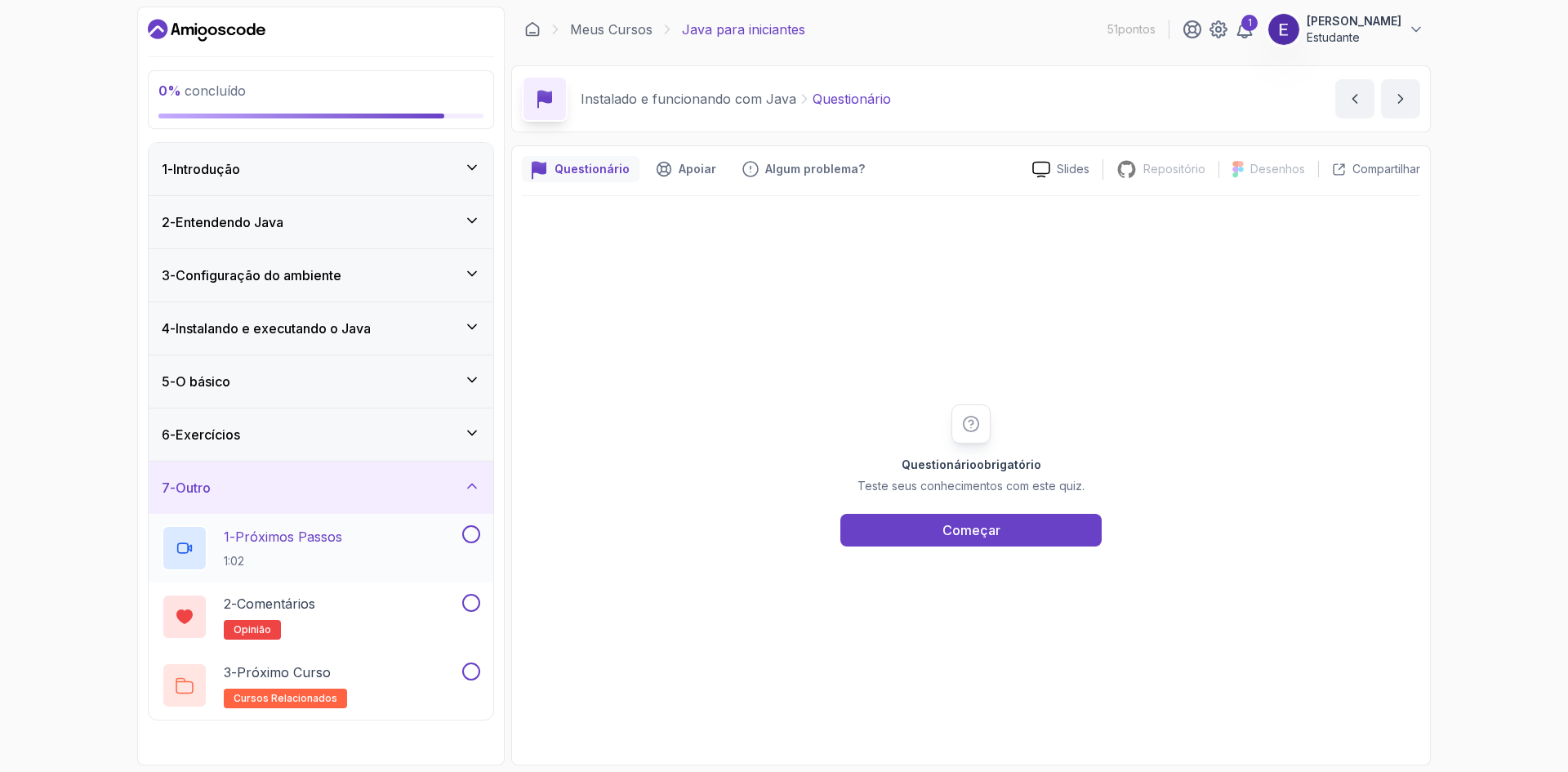
click at [461, 539] on div at bounding box center [469, 534] width 21 height 18
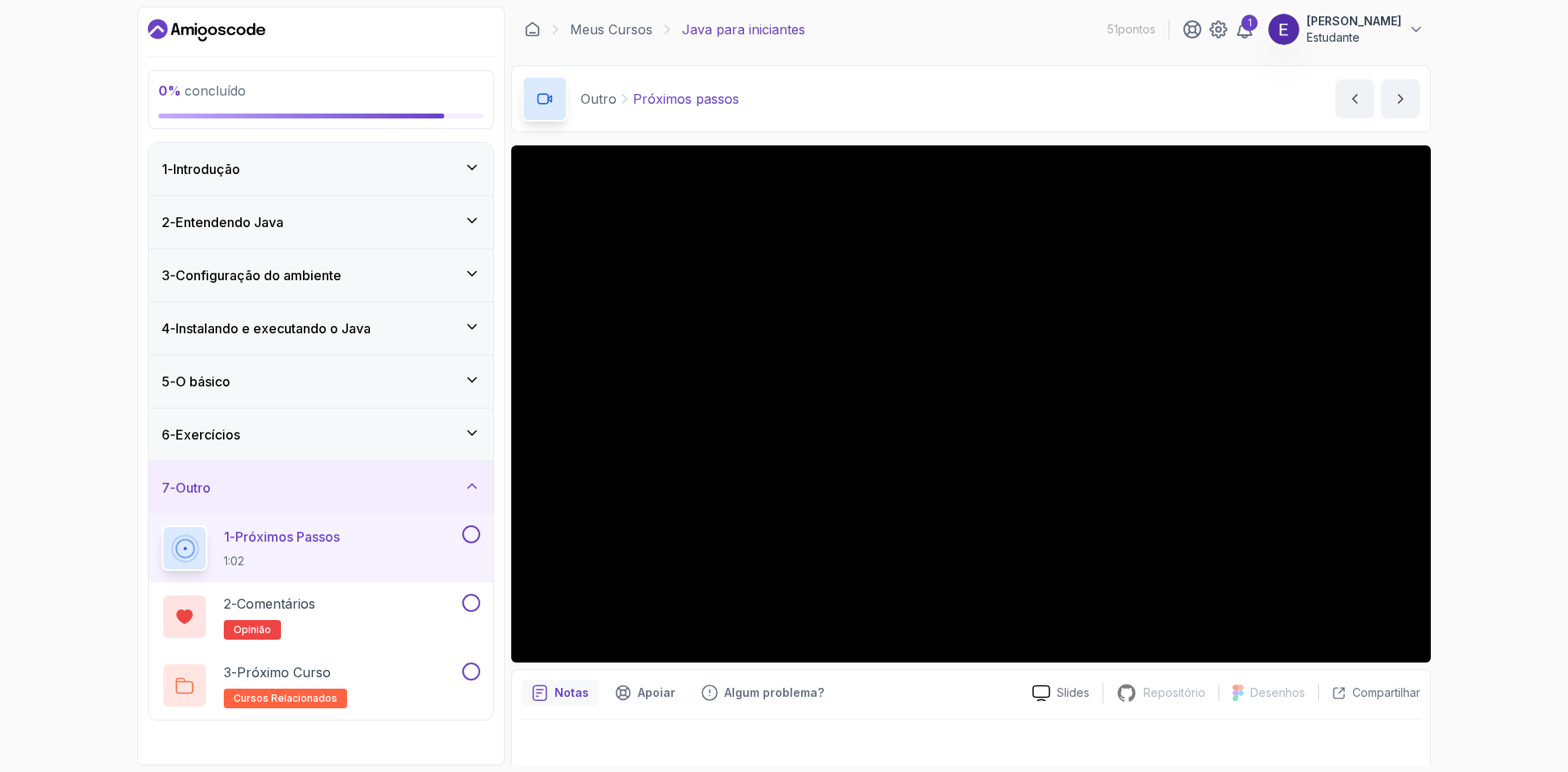
click at [470, 539] on button at bounding box center [471, 534] width 18 height 18
click at [475, 601] on button at bounding box center [471, 603] width 18 height 18
click at [473, 681] on button "3 - Próximo Curso cursos relacionados" at bounding box center [320, 685] width 319 height 46
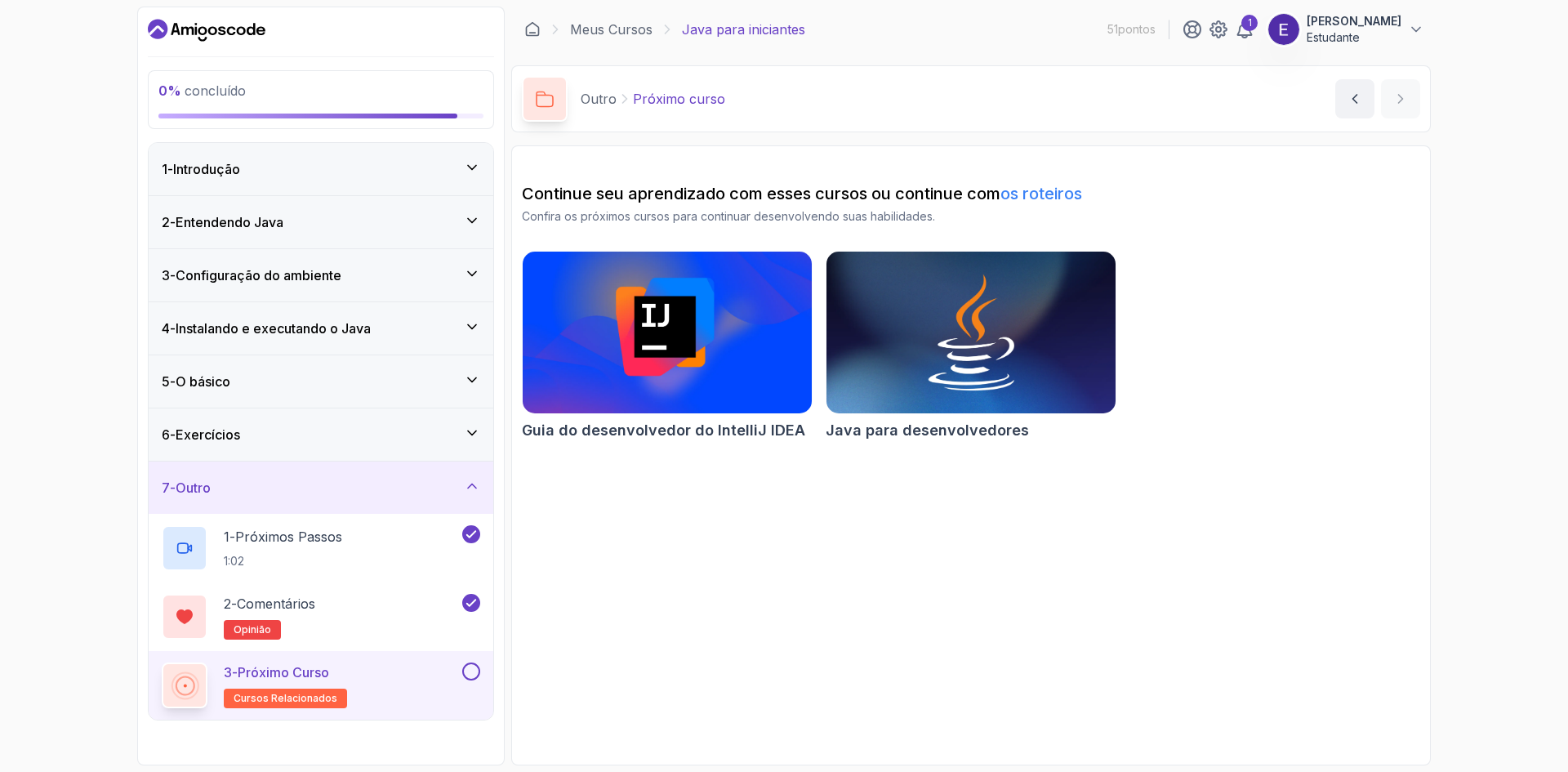
click at [473, 674] on button at bounding box center [471, 671] width 18 height 18
click at [482, 494] on div "7 - Outro" at bounding box center [320, 487] width 344 height 52
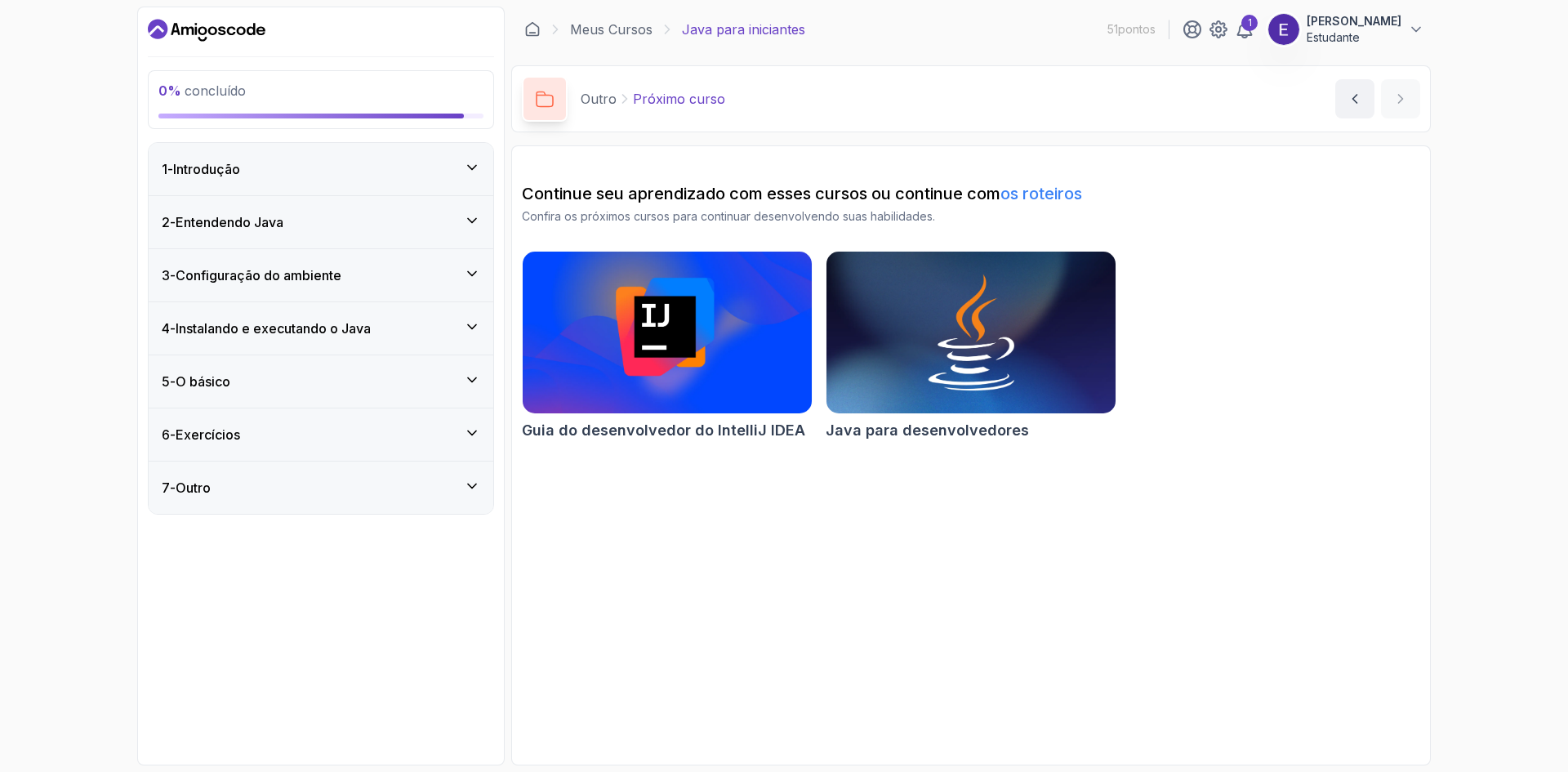
click at [469, 203] on div "2 - Entendendo Java" at bounding box center [320, 222] width 344 height 52
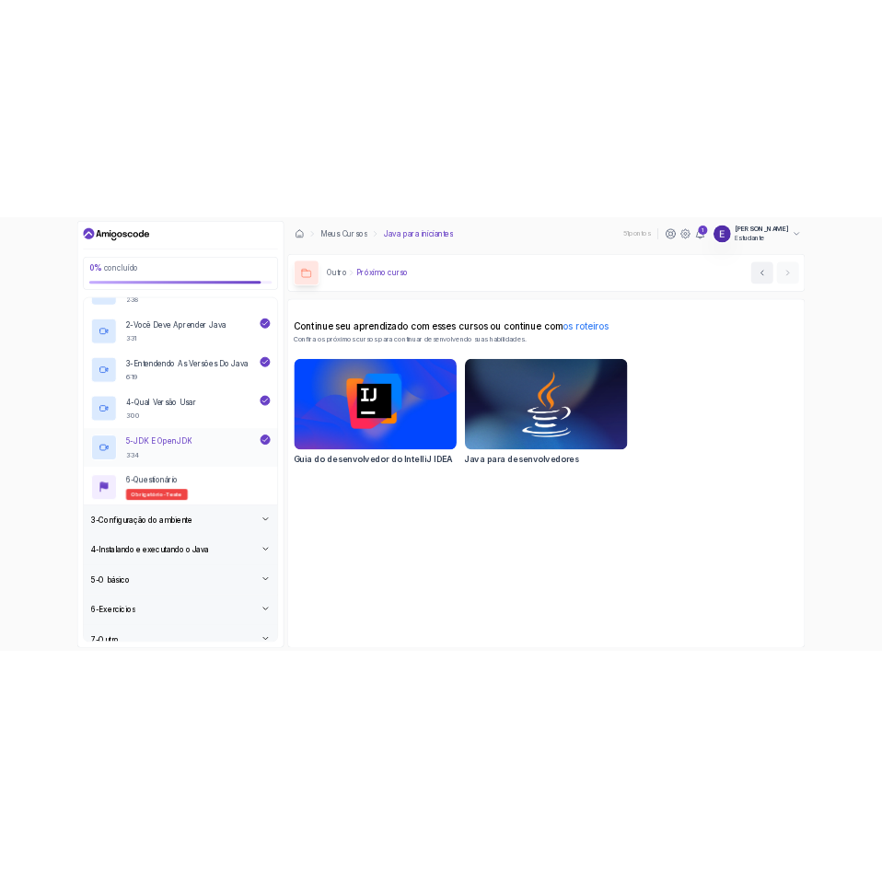
scroll to position [193, 0]
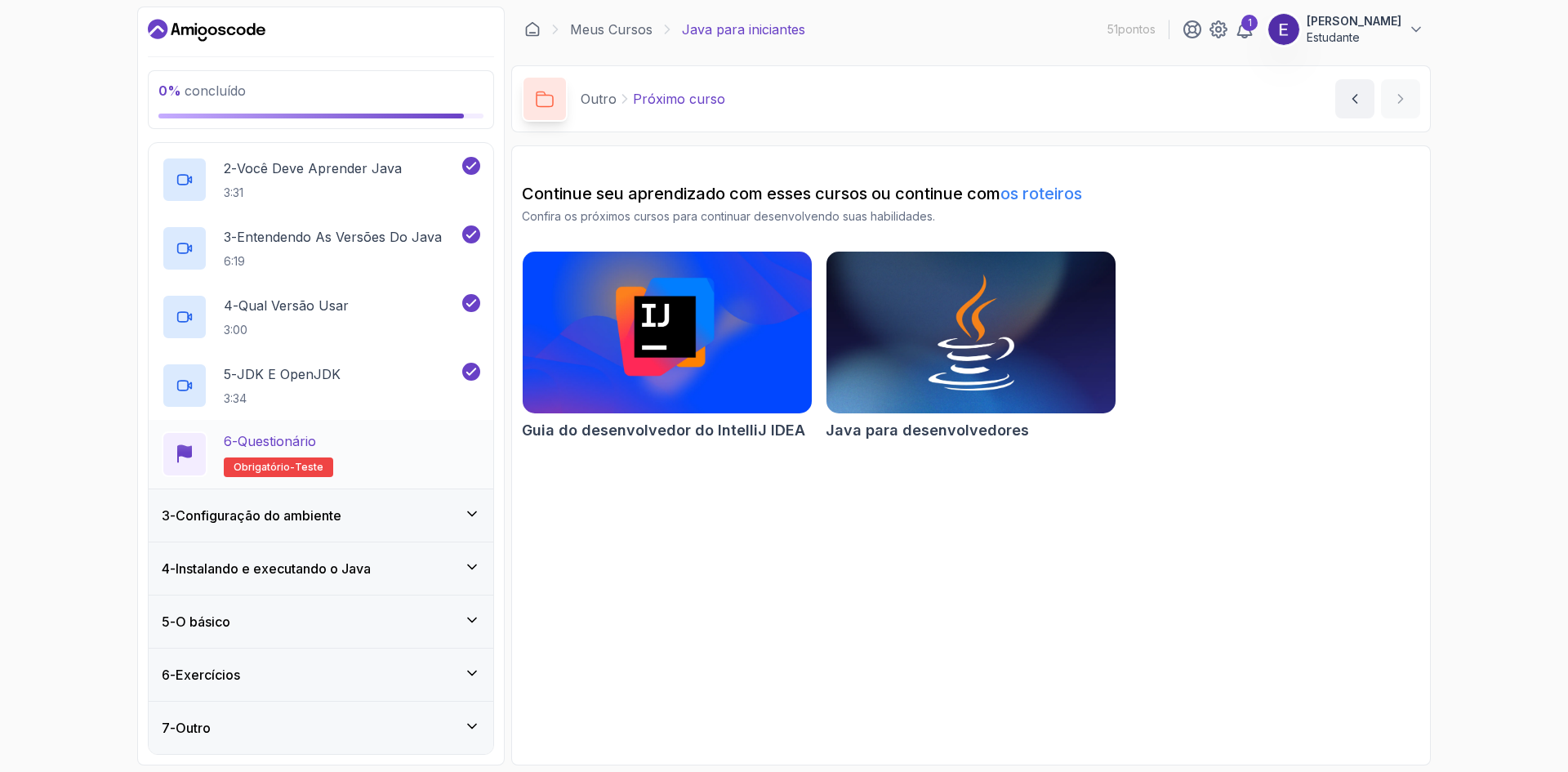
click at [395, 451] on div "6 - Questionário Obrigatório- teste" at bounding box center [320, 454] width 319 height 46
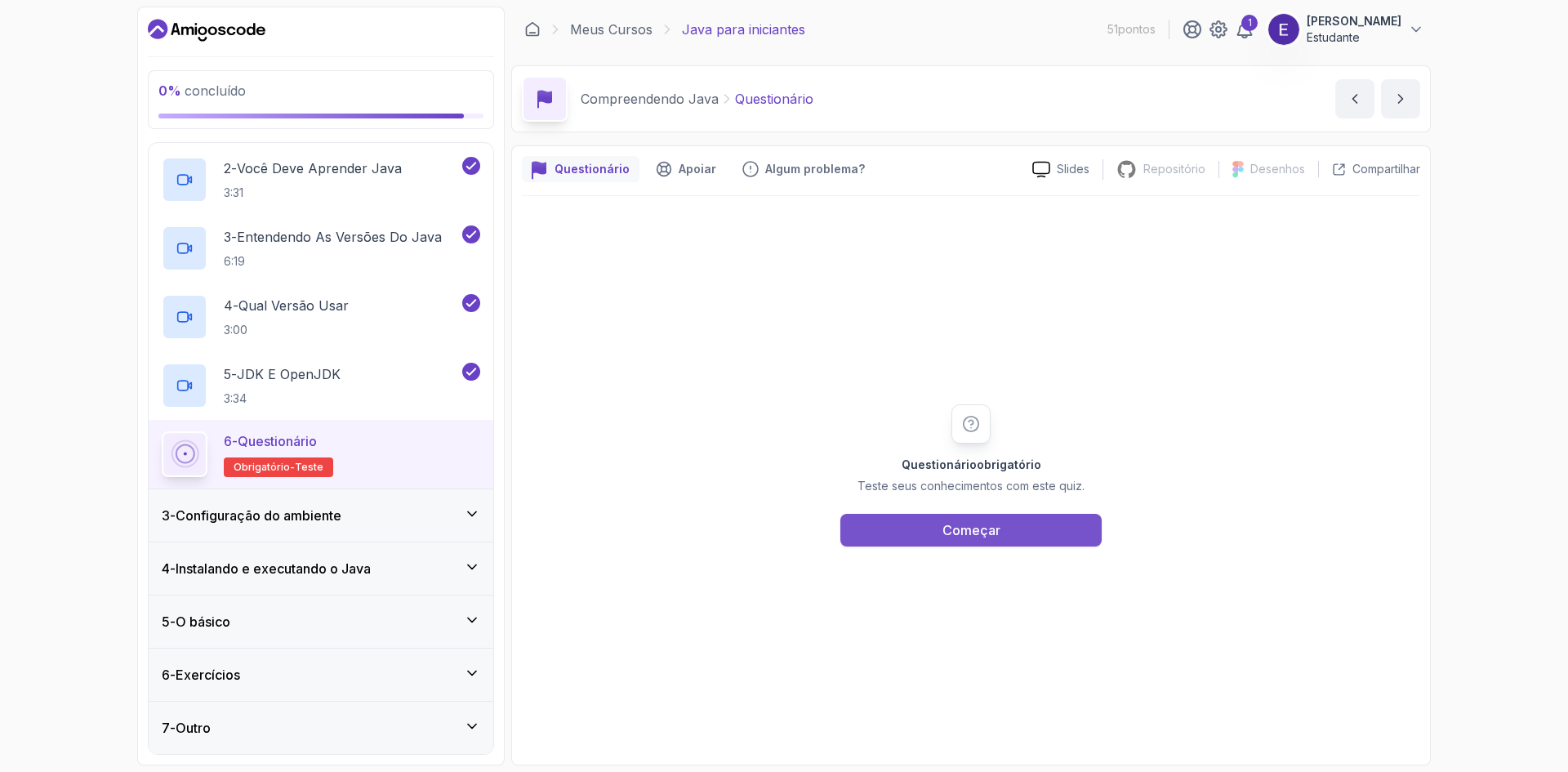
click at [782, 532] on button "Começar" at bounding box center [971, 530] width 262 height 33
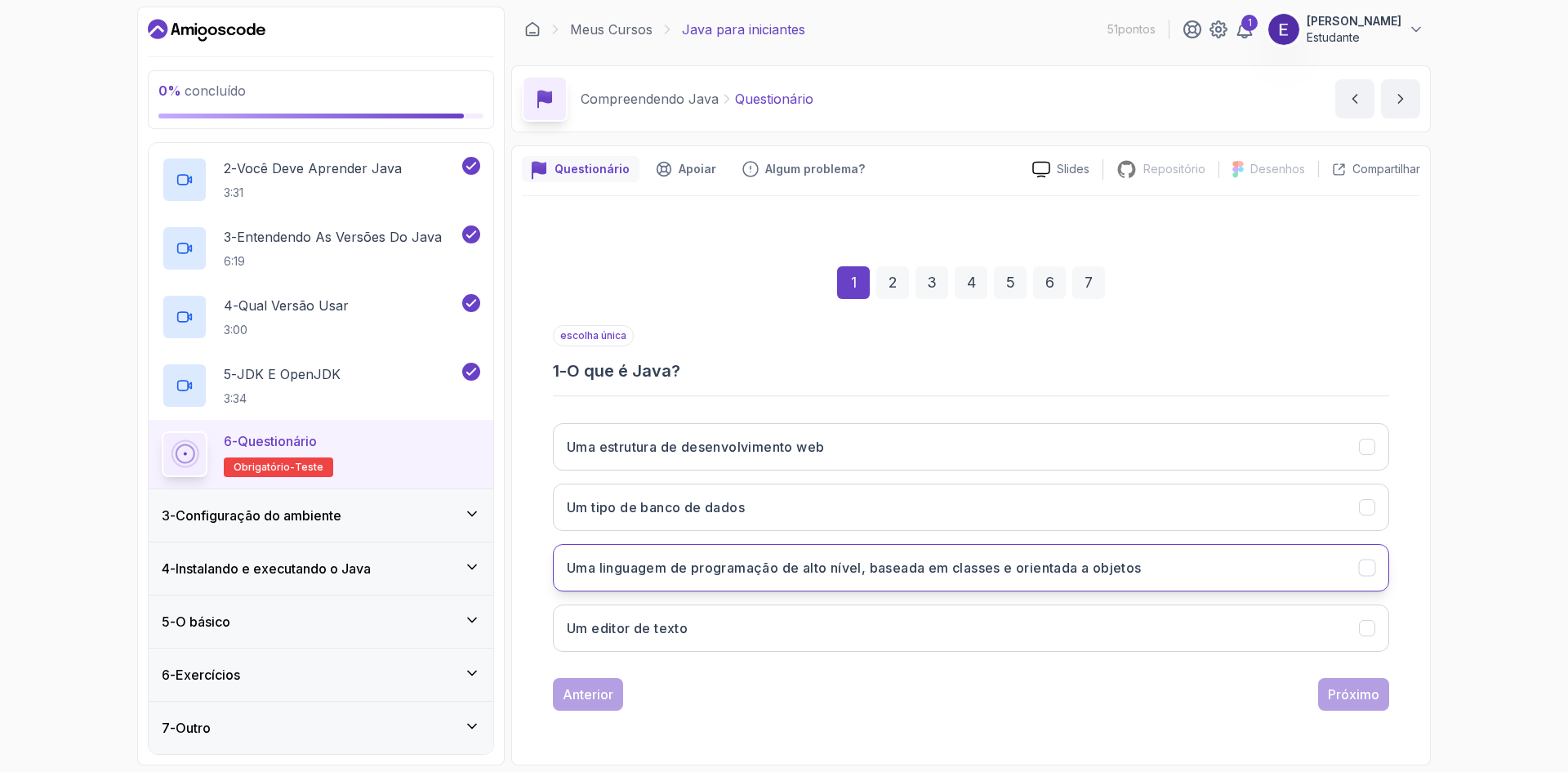
click at [782, 573] on button "Uma linguagem de programação de alto nível, baseada em classes e orientada a ob…" at bounding box center [971, 567] width 836 height 47
click at [782, 701] on font "Próximo" at bounding box center [1353, 694] width 51 height 16
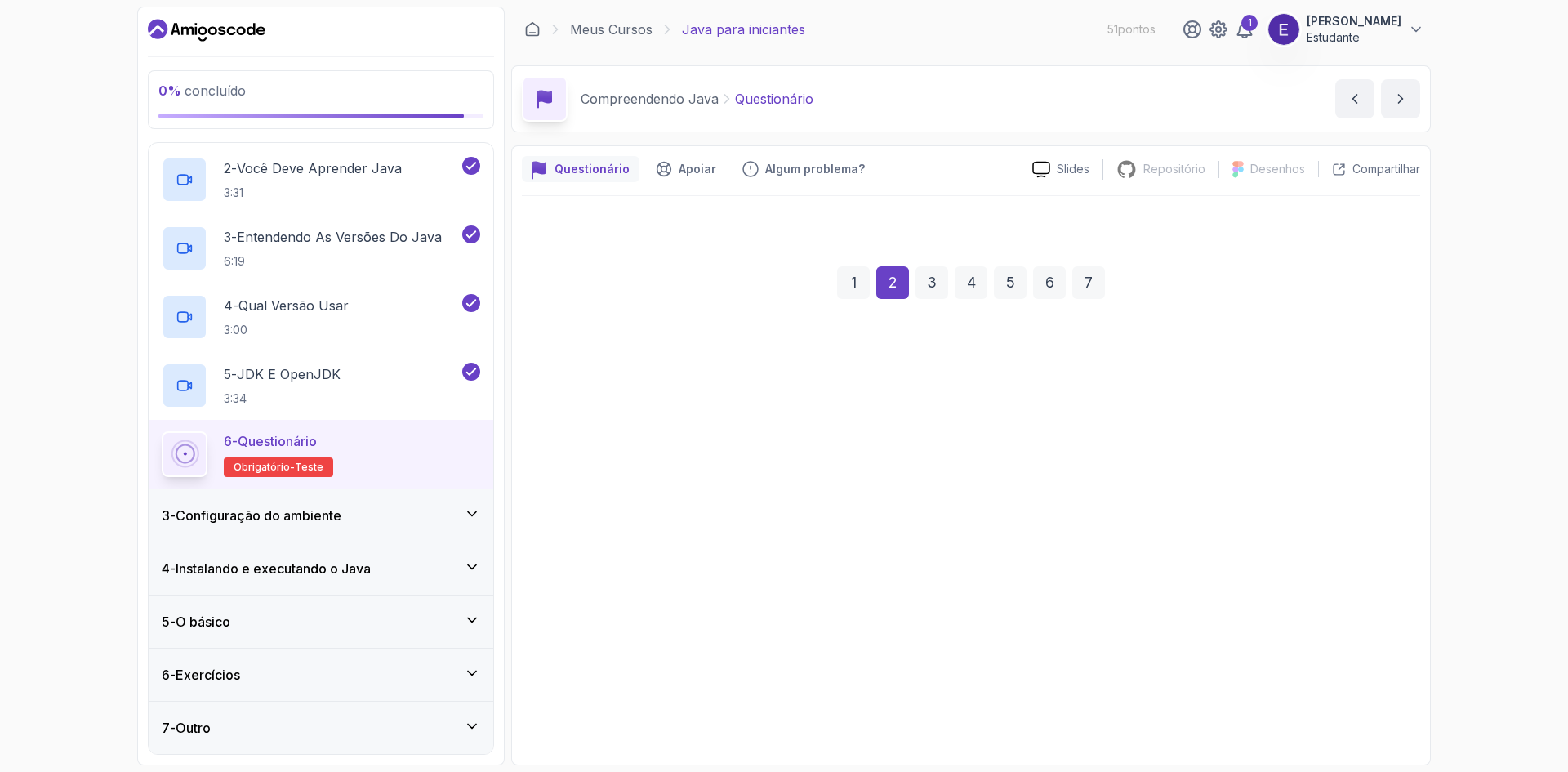
click at [782, 515] on div "0 % concluído 1 - Introdução 2 - Entendendo Java 1 - O que é Java 2:38 2 - Você…" at bounding box center [784, 386] width 1568 height 772
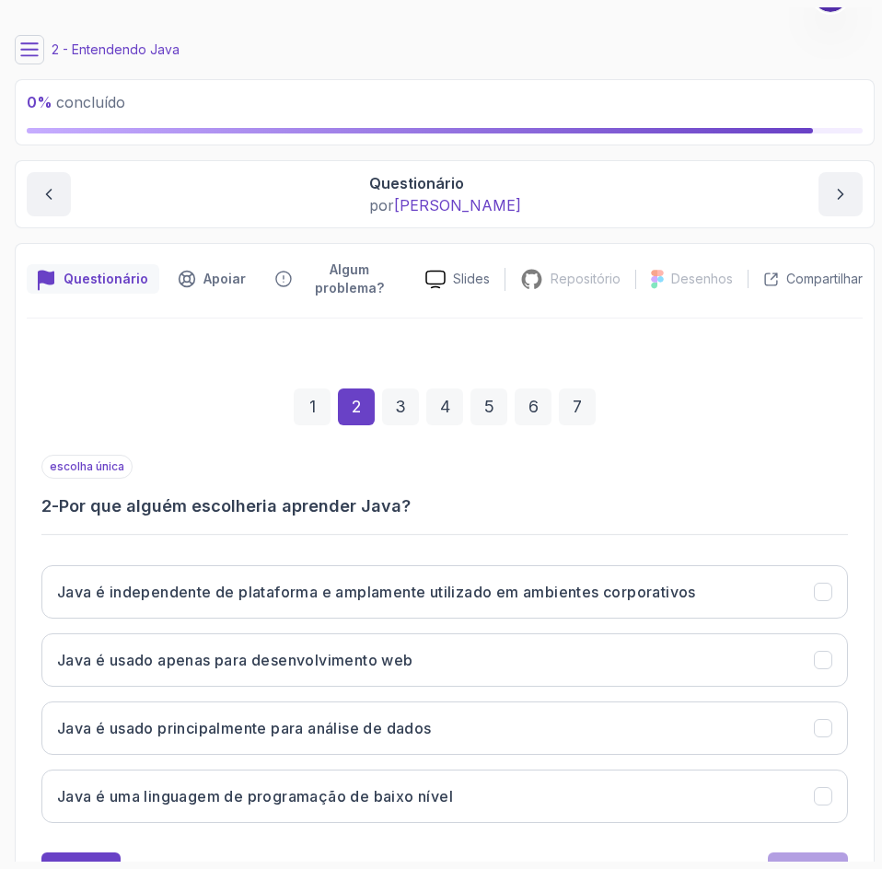
scroll to position [119, 0]
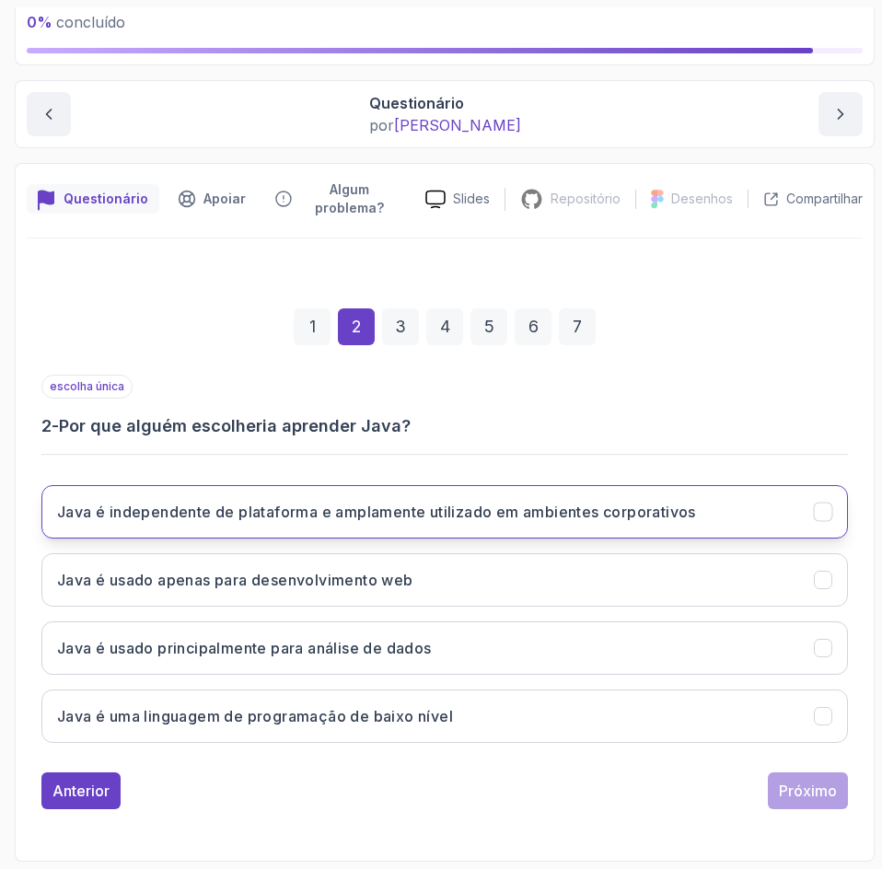
click at [733, 514] on button "Java é independente de plataforma e amplamente utilizado em ambientes corporati…" at bounding box center [444, 511] width 806 height 53
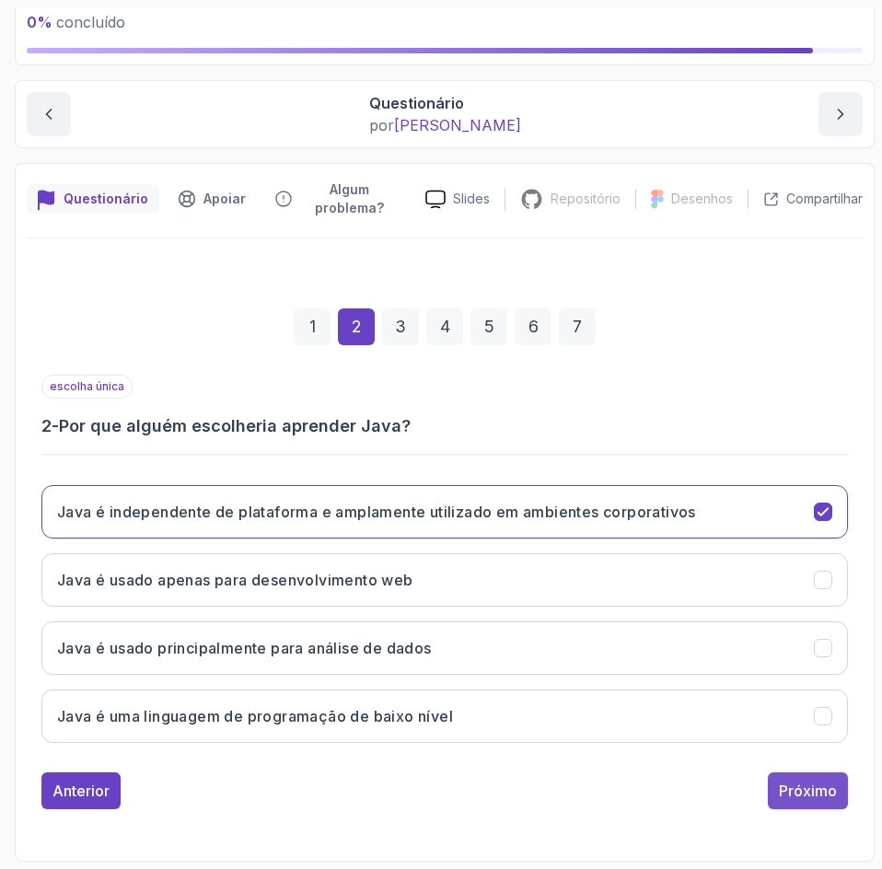
click at [812, 791] on font "Próximo" at bounding box center [808, 790] width 58 height 18
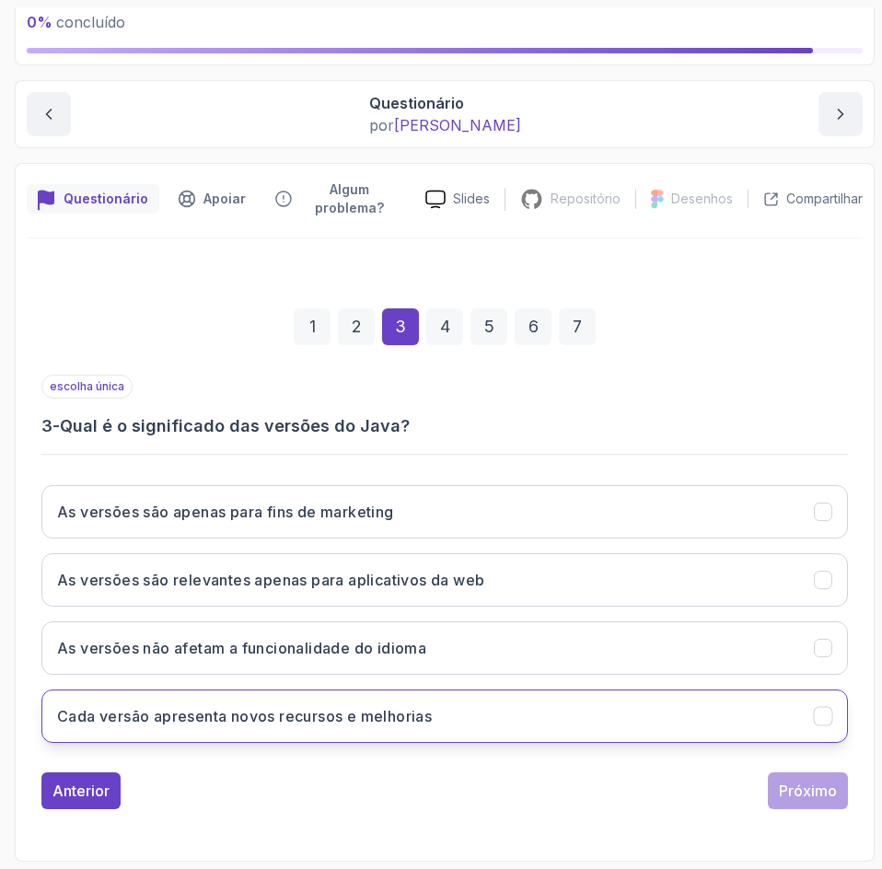
click at [628, 730] on button "Cada versão apresenta novos recursos e melhorias" at bounding box center [444, 715] width 806 height 53
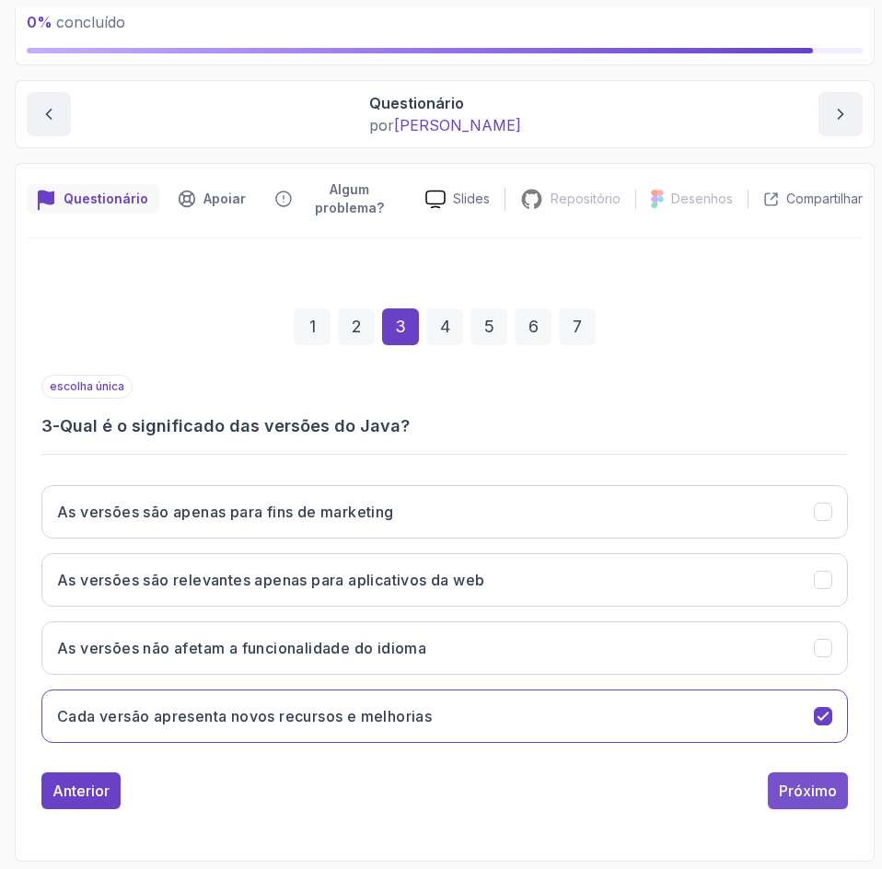
click at [772, 803] on button "Próximo" at bounding box center [808, 790] width 80 height 37
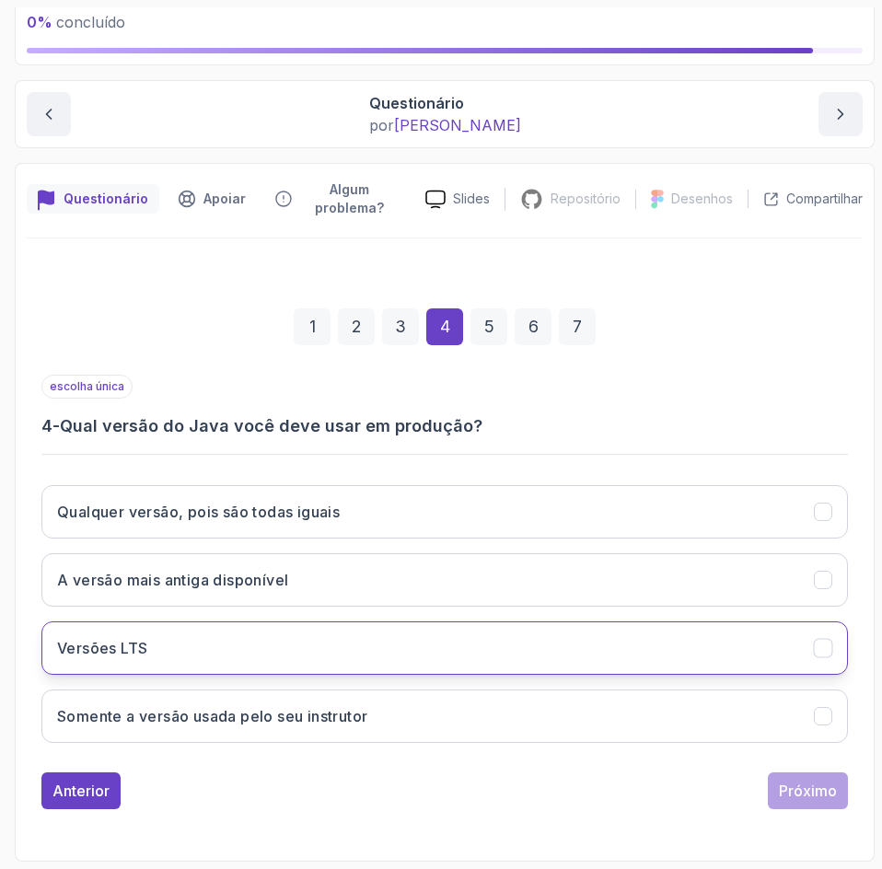
click at [486, 641] on button "Versões LTS" at bounding box center [444, 647] width 806 height 53
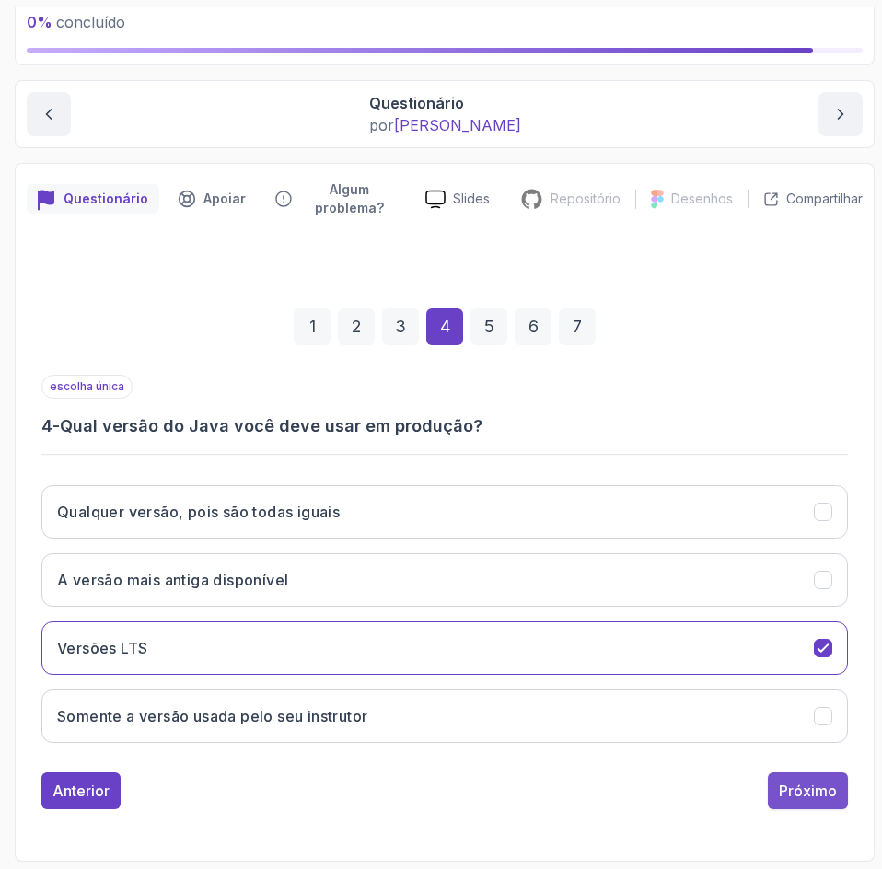
click at [809, 800] on div "Próximo" at bounding box center [808, 791] width 58 height 22
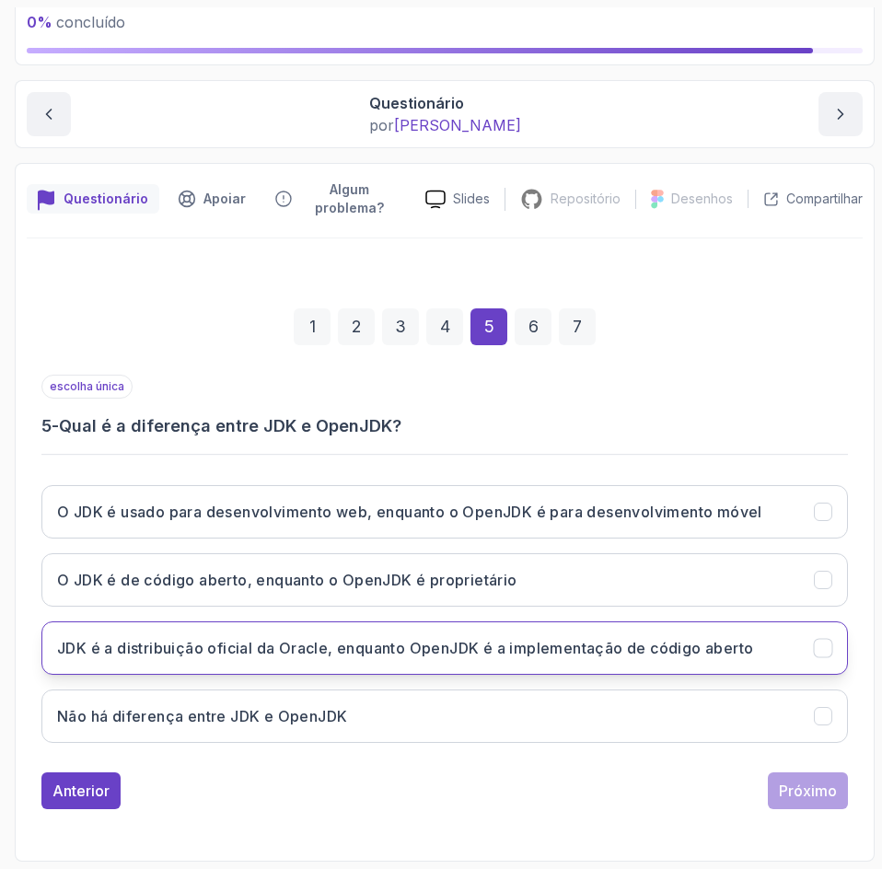
click at [658, 657] on h3 "JDK é a distribuição oficial da Oracle, enquanto OpenJDK é a implementação de c…" at bounding box center [405, 648] width 696 height 22
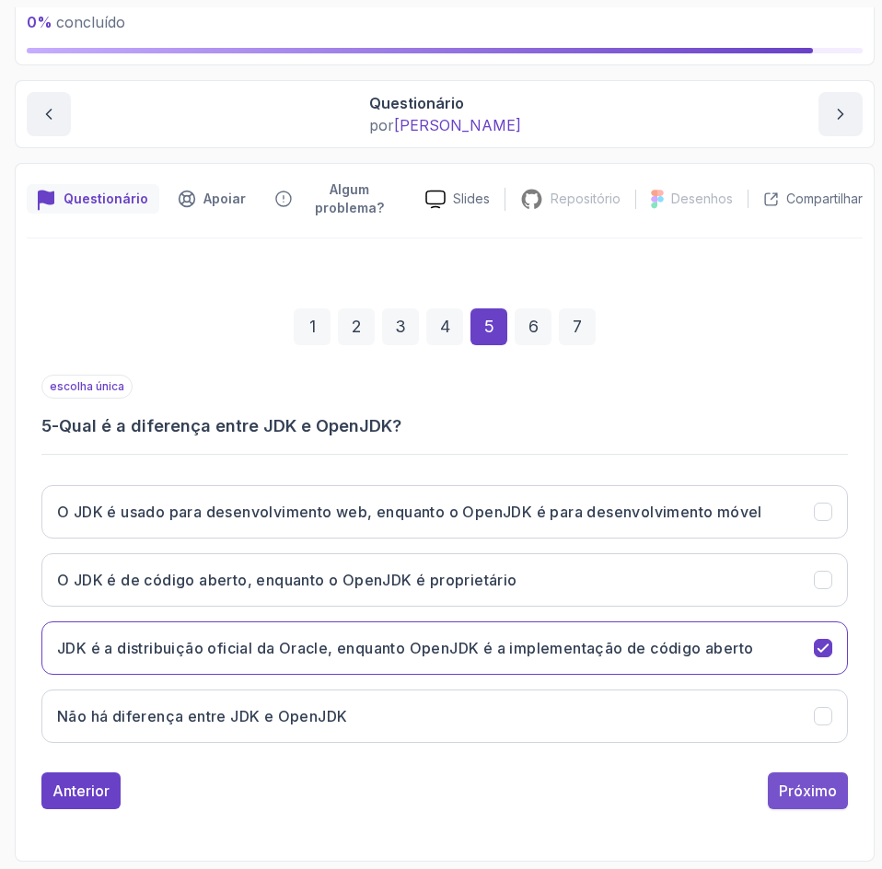
click at [800, 803] on button "Próximo" at bounding box center [808, 790] width 80 height 37
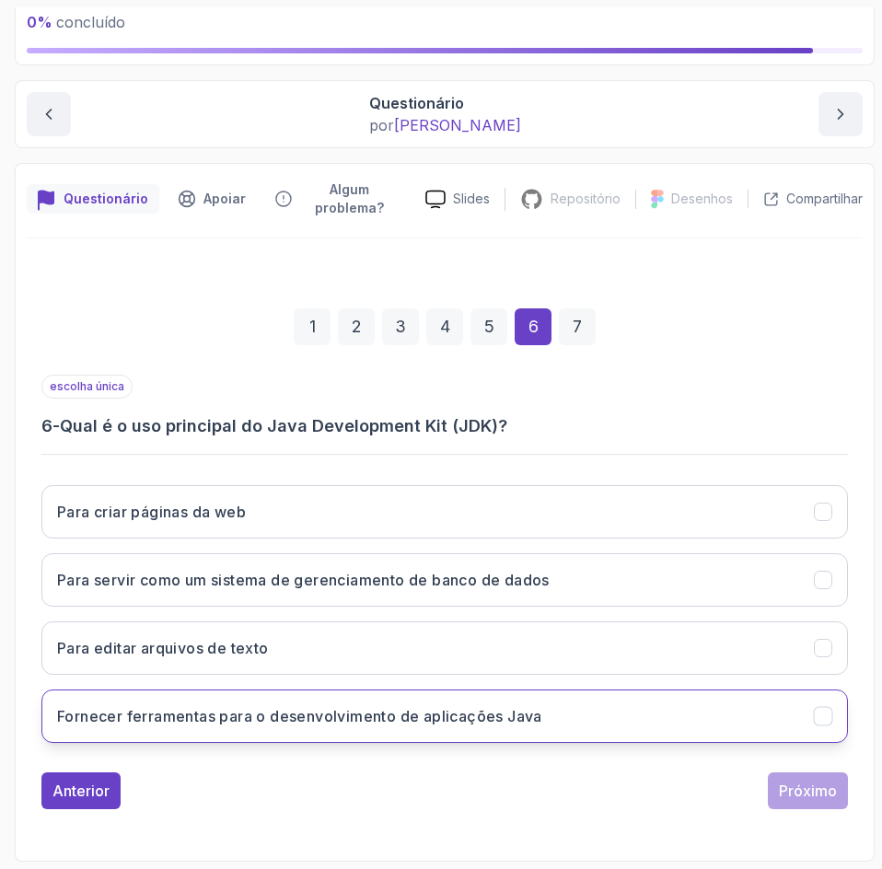
click at [618, 719] on button "Fornecer ferramentas para o desenvolvimento de aplicações Java" at bounding box center [444, 715] width 806 height 53
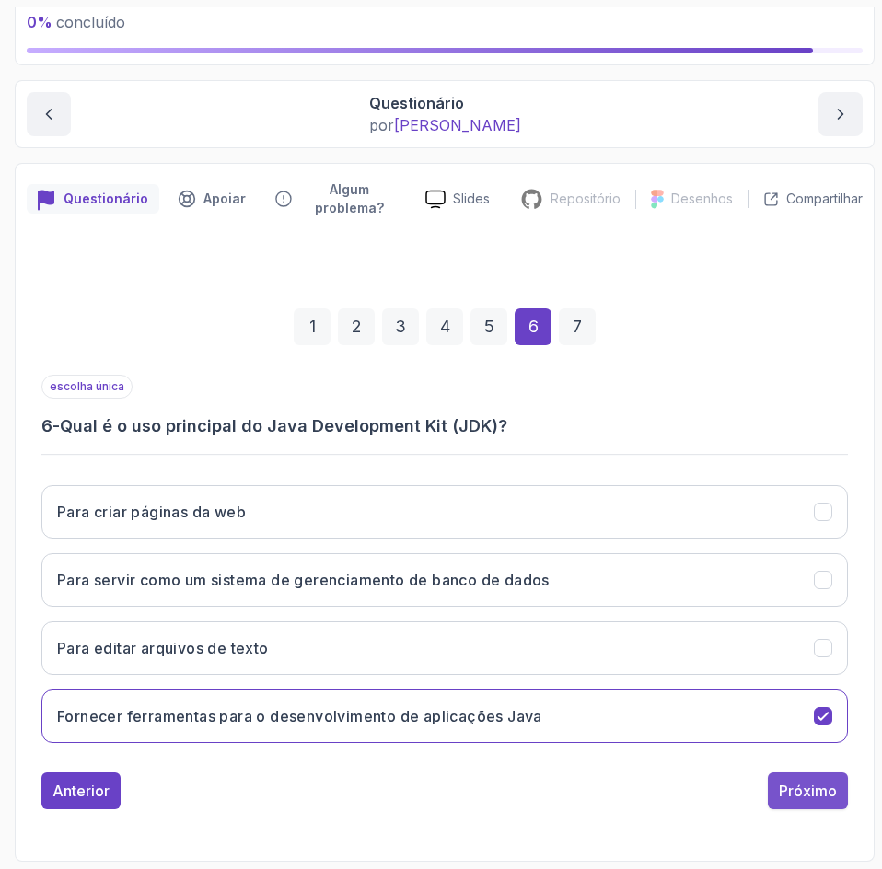
click at [798, 791] on font "Próximo" at bounding box center [808, 790] width 58 height 18
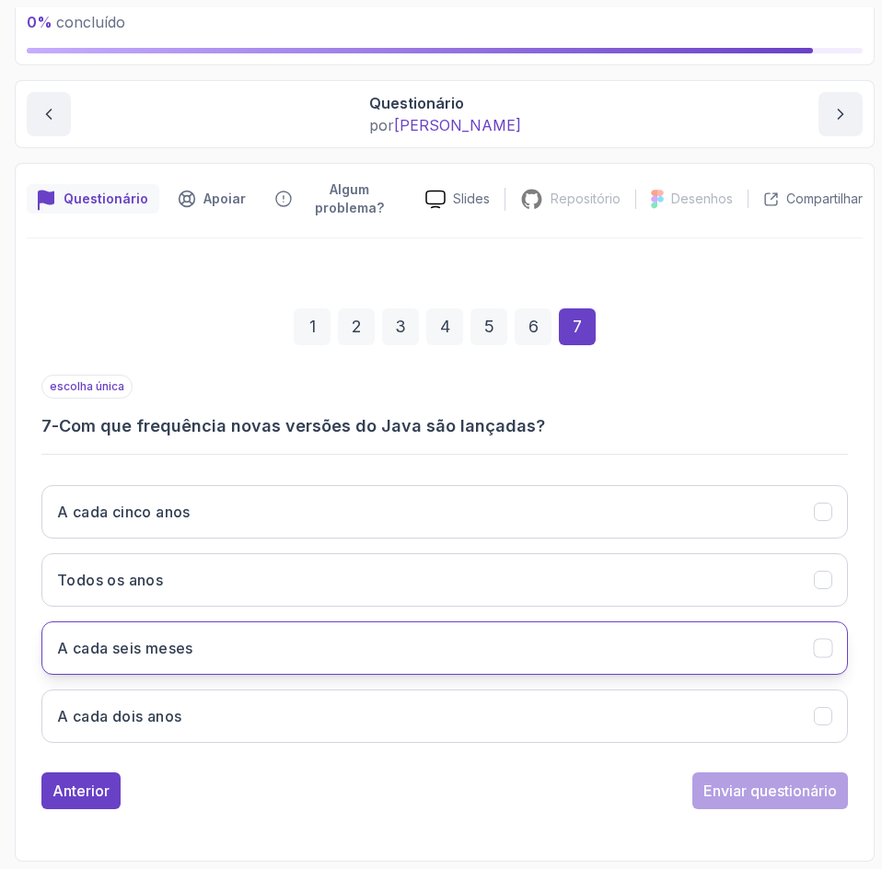
click at [501, 639] on button "A cada seis meses" at bounding box center [444, 647] width 806 height 53
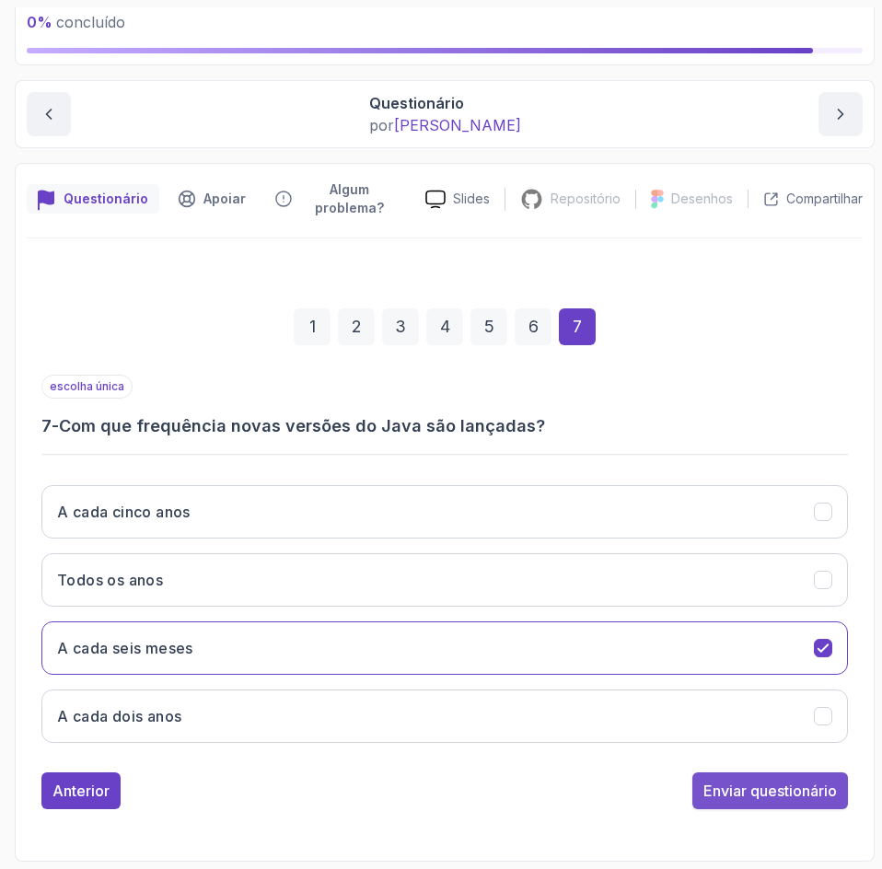
click at [802, 783] on font "Enviar questionário" at bounding box center [769, 790] width 133 height 18
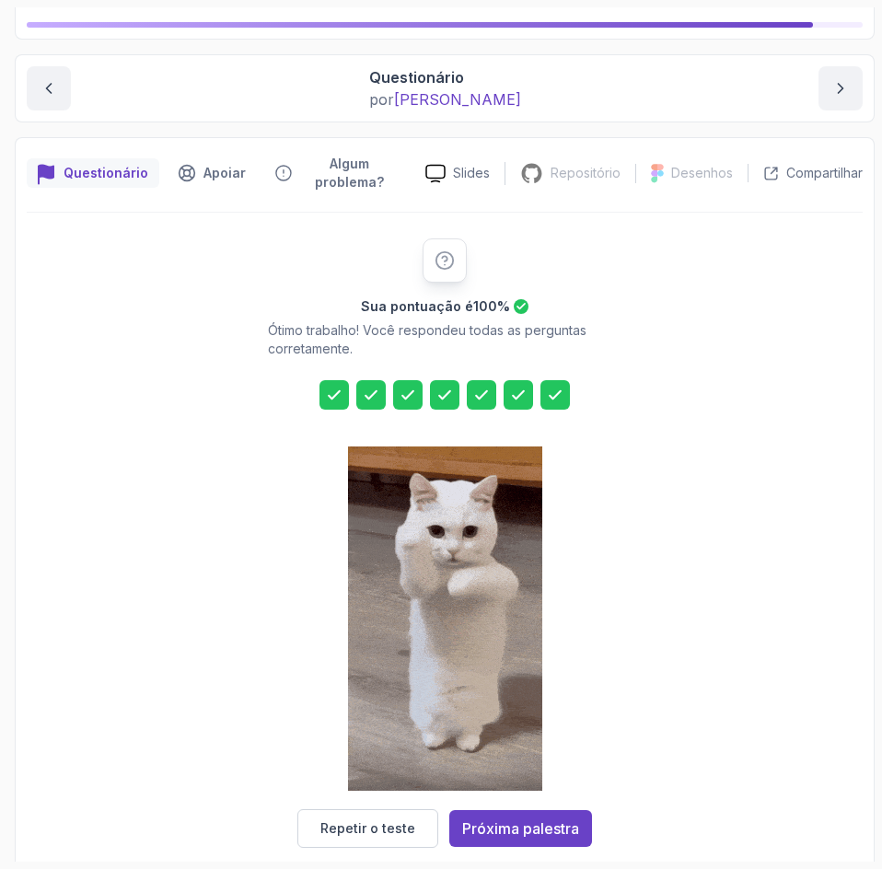
scroll to position [168, 0]
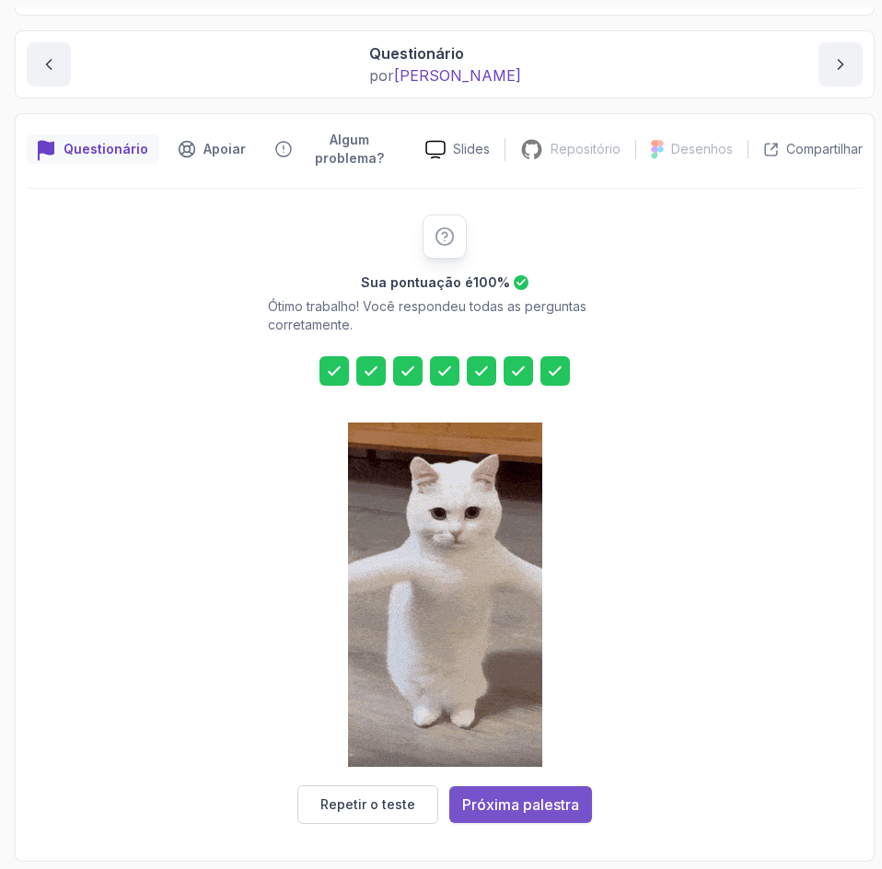
click at [568, 804] on font "Próxima palestra" at bounding box center [520, 804] width 117 height 18
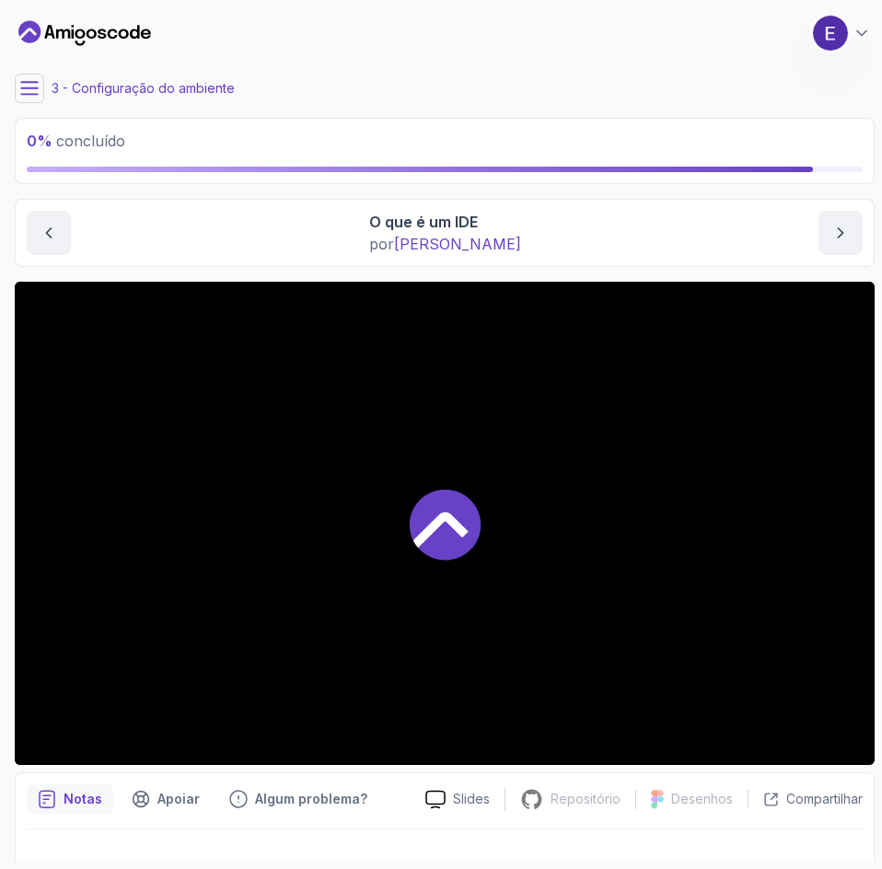
click at [28, 96] on icon at bounding box center [29, 88] width 18 height 18
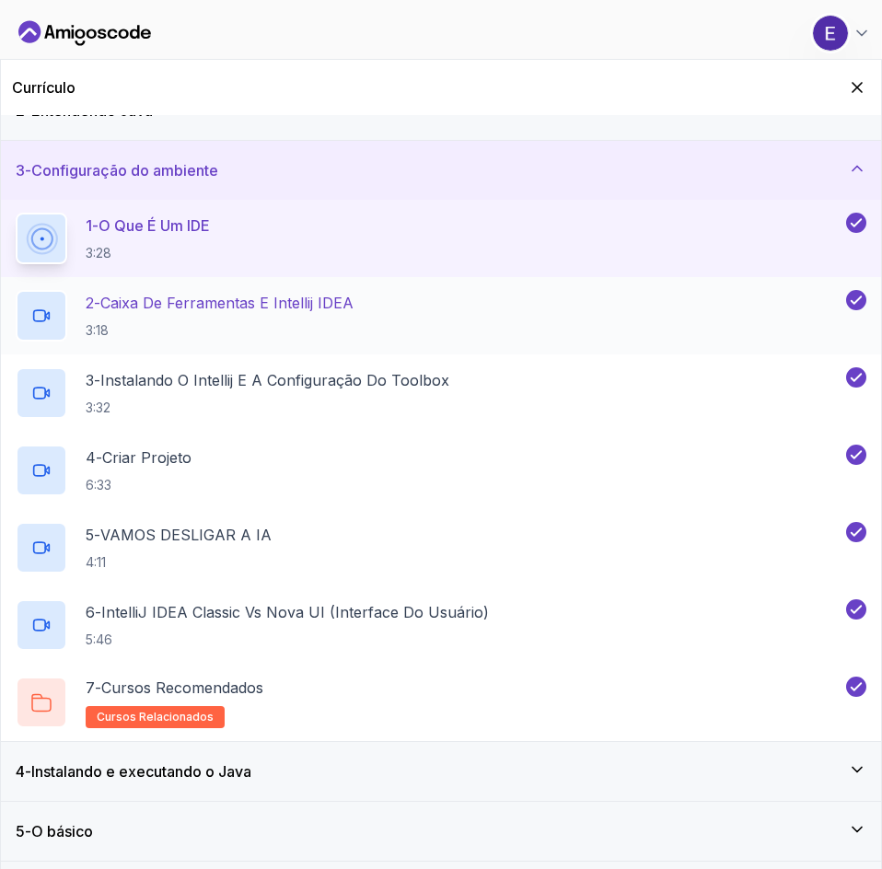
scroll to position [55, 0]
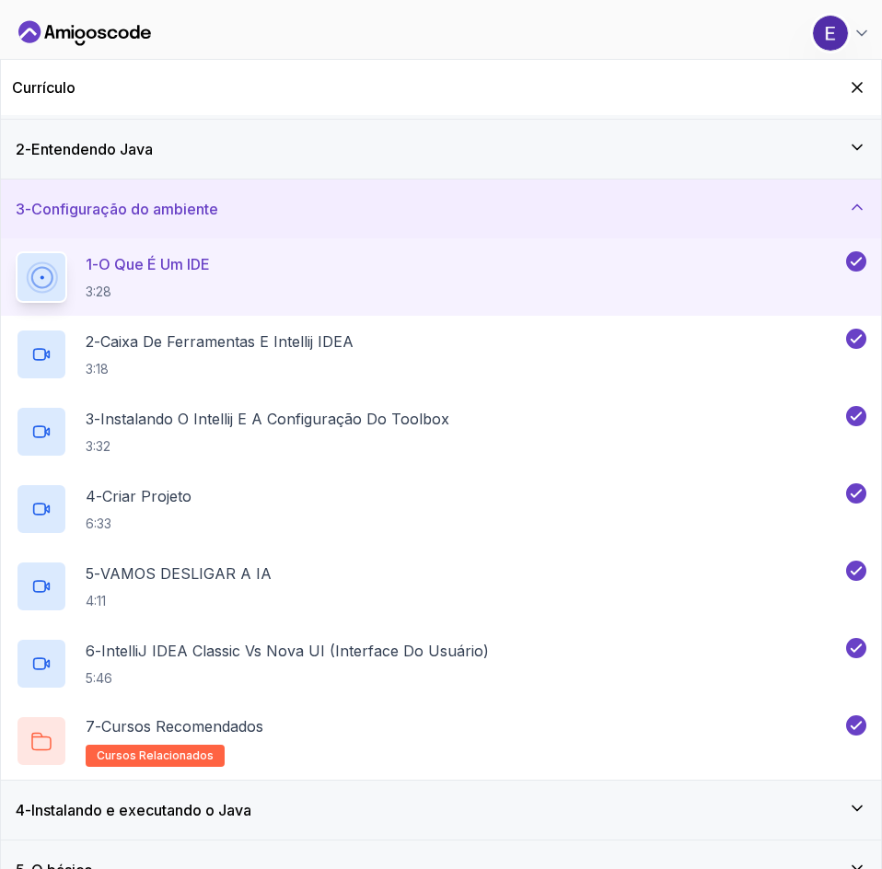
click at [867, 210] on div "3 - Configuração do ambiente" at bounding box center [441, 208] width 880 height 59
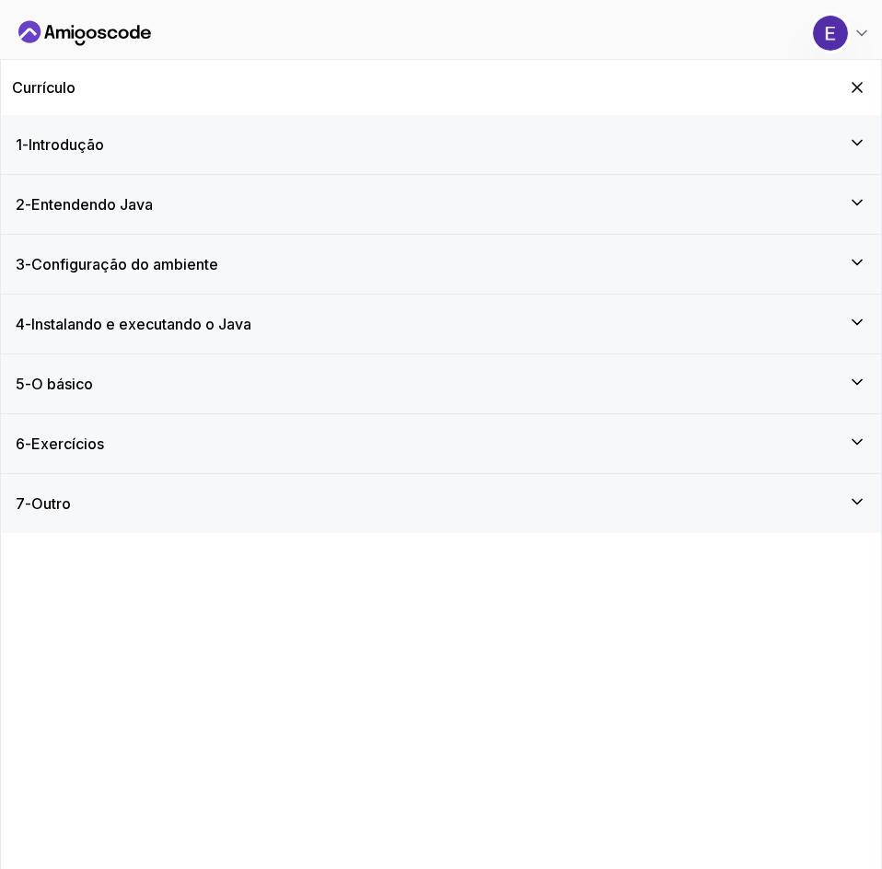
scroll to position [31, 0]
click at [854, 318] on icon at bounding box center [857, 322] width 18 height 18
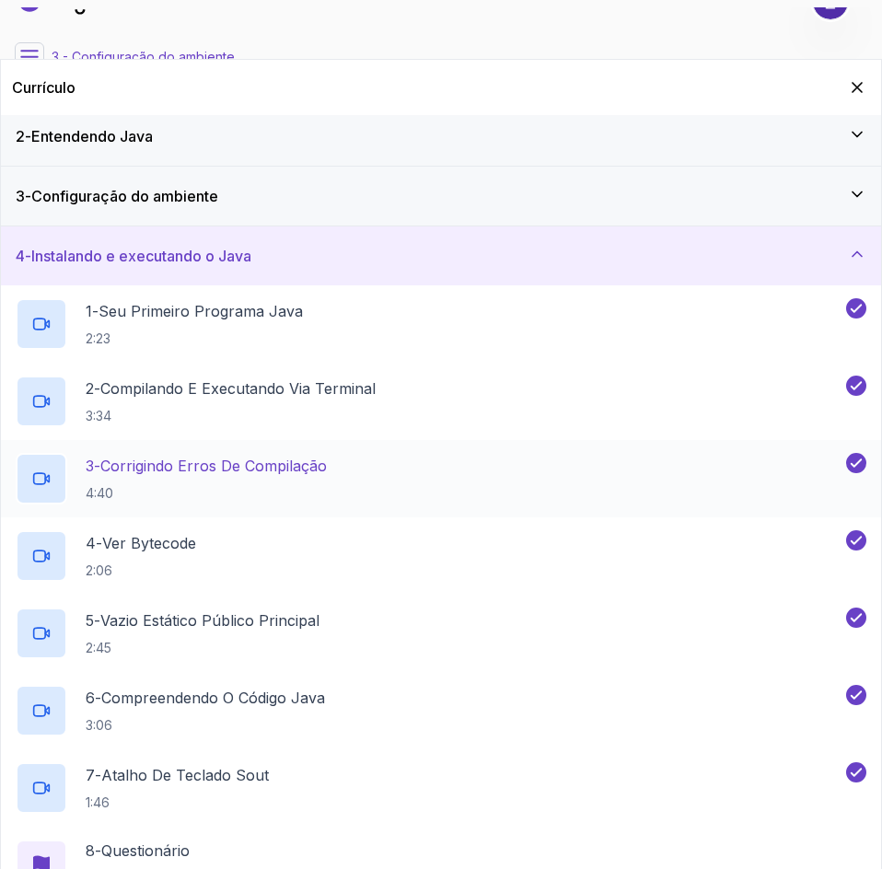
scroll to position [225, 0]
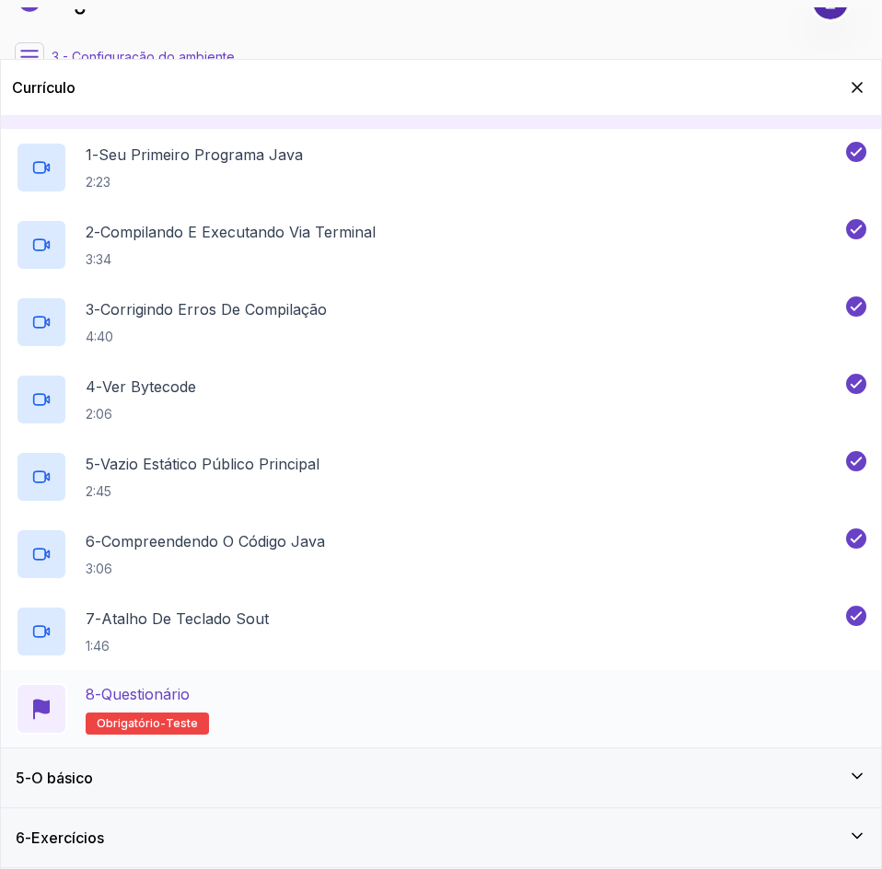
click at [502, 717] on div "8 - Questionário Obrigatório- teste" at bounding box center [441, 709] width 850 height 52
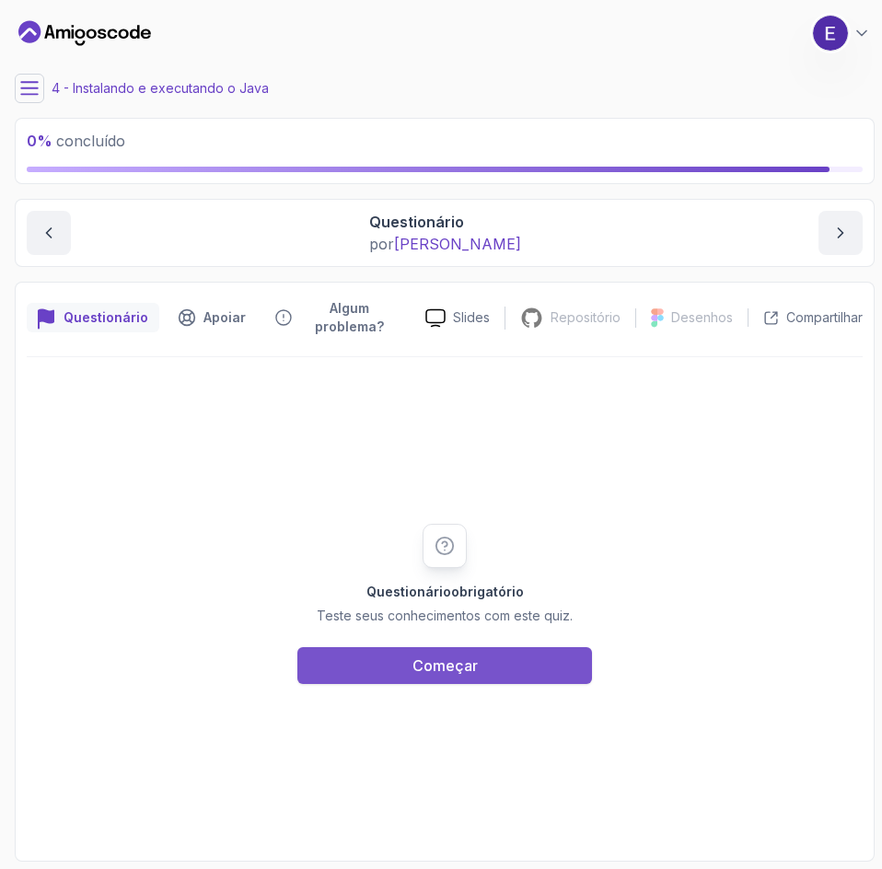
click at [498, 677] on button "Começar" at bounding box center [444, 665] width 295 height 37
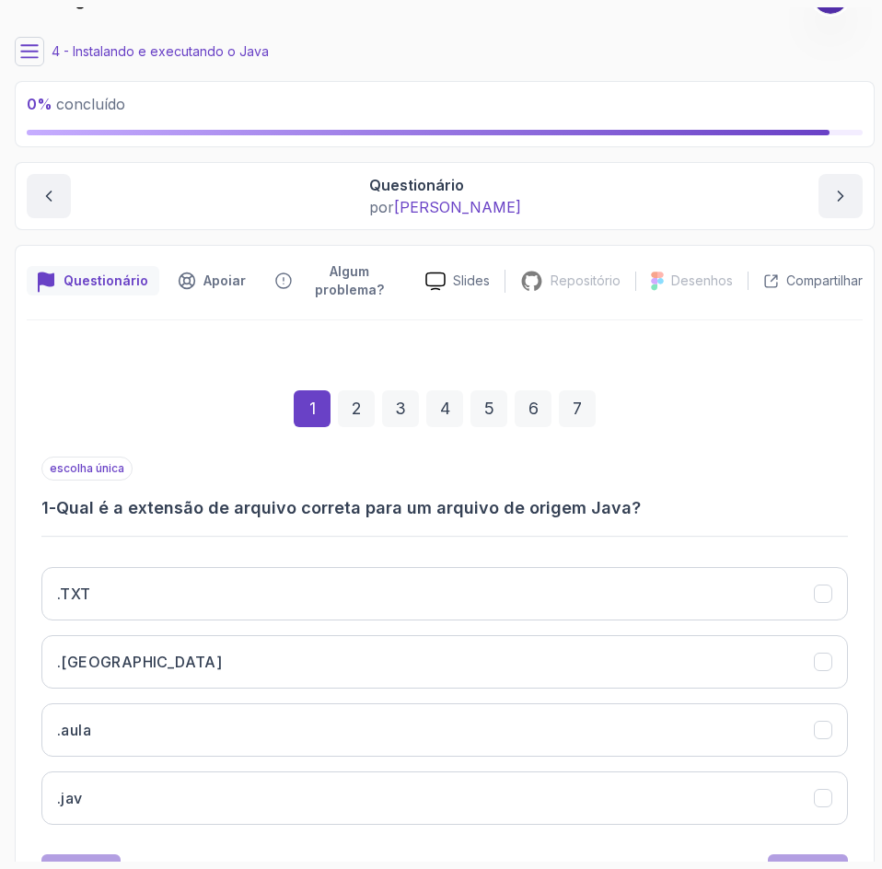
scroll to position [119, 0]
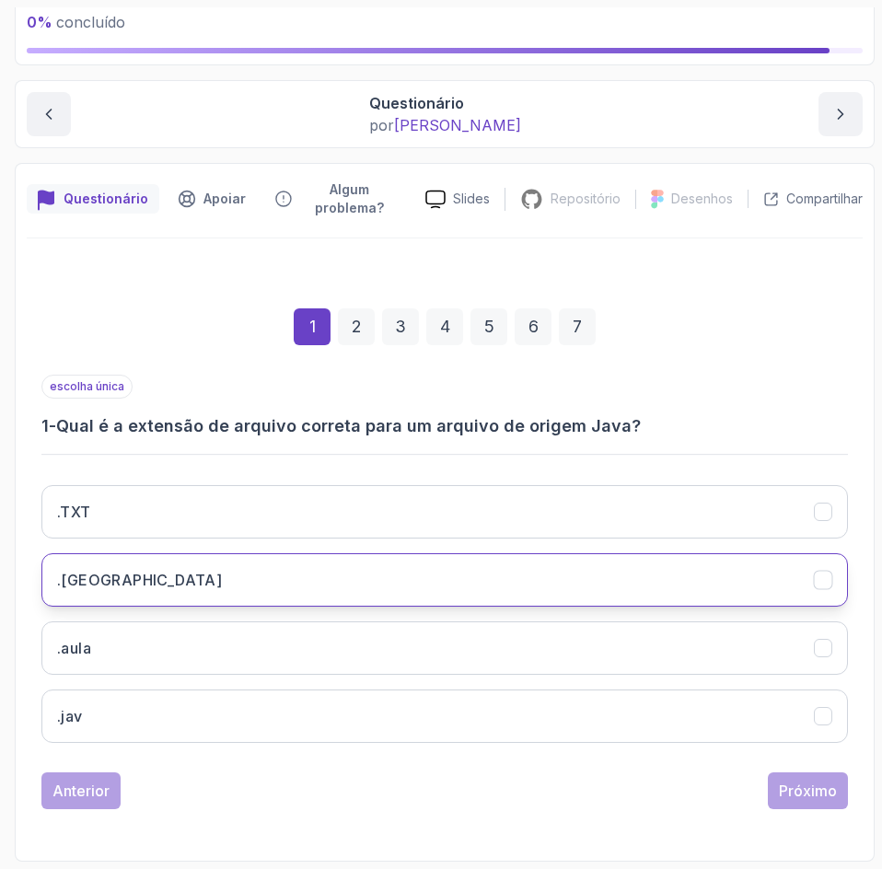
click at [472, 588] on button ".[GEOGRAPHIC_DATA]" at bounding box center [444, 579] width 806 height 53
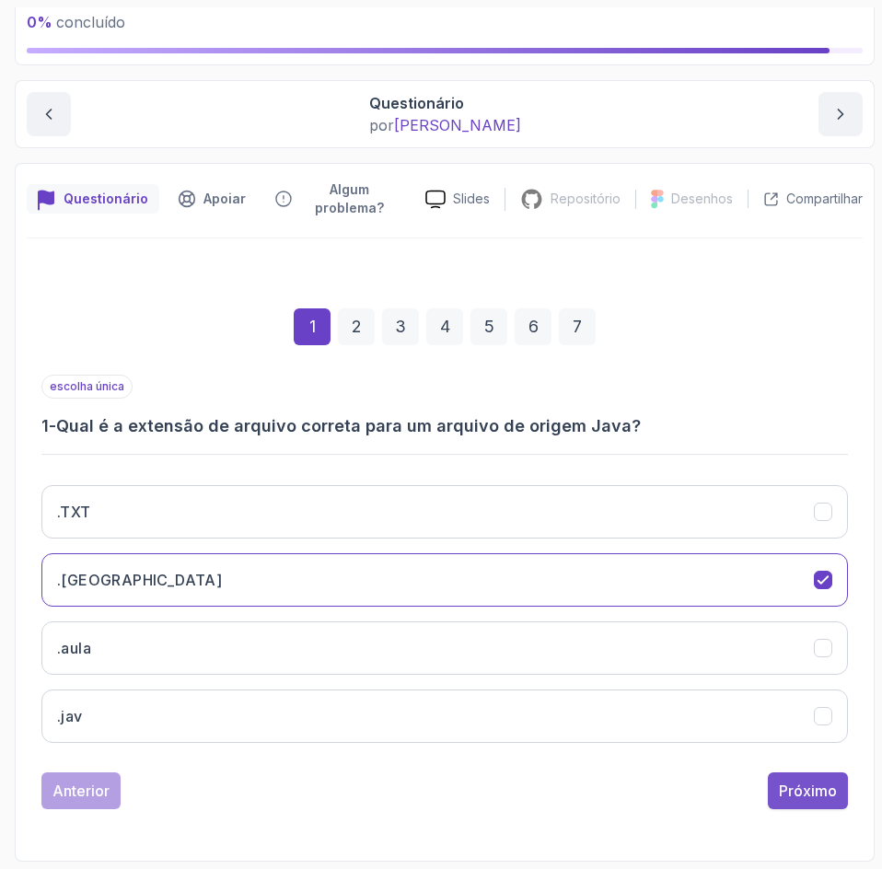
click at [800, 798] on font "Próximo" at bounding box center [808, 790] width 58 height 18
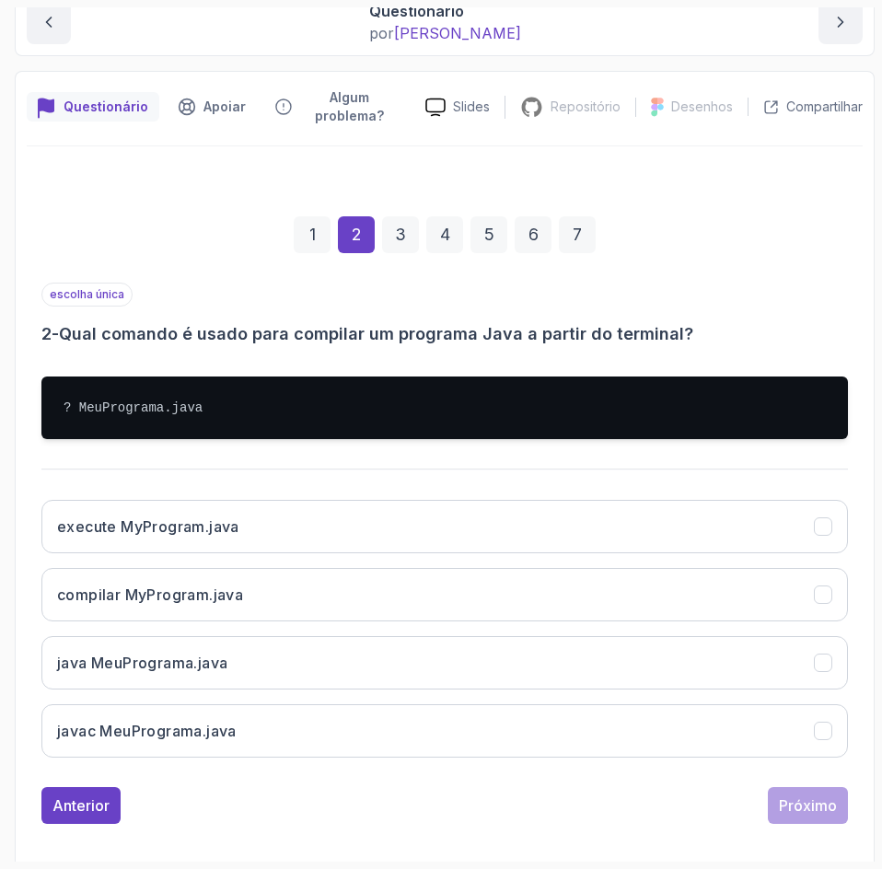
scroll to position [225, 0]
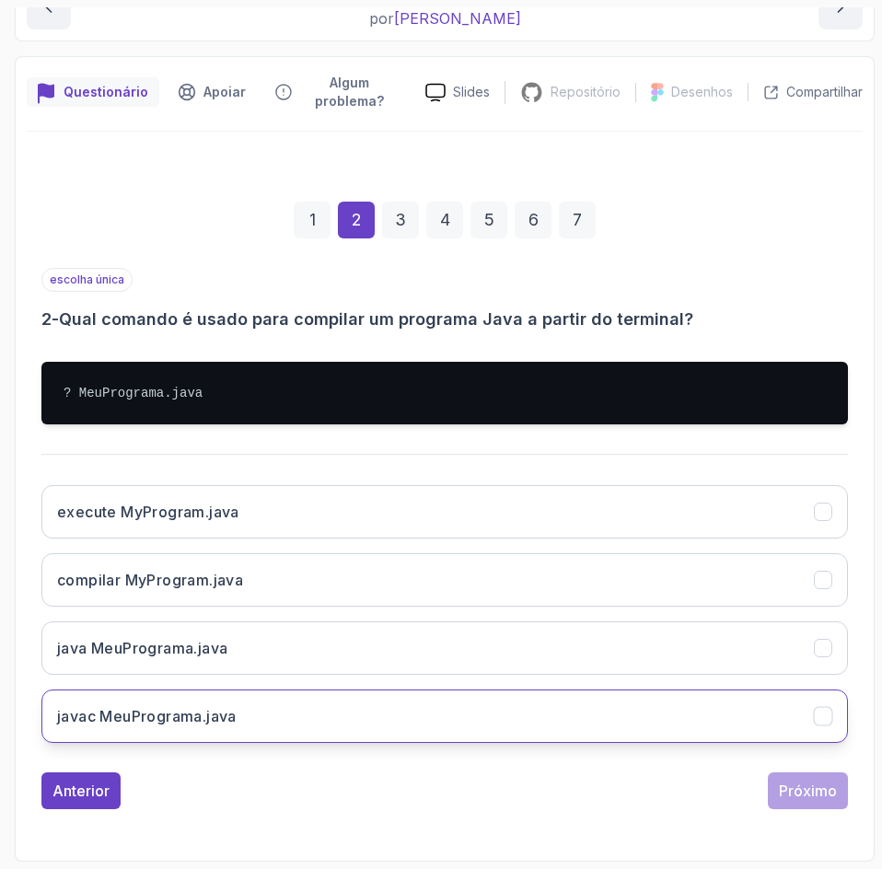
click at [453, 721] on button "javac MeuPrograma.java" at bounding box center [444, 715] width 806 height 53
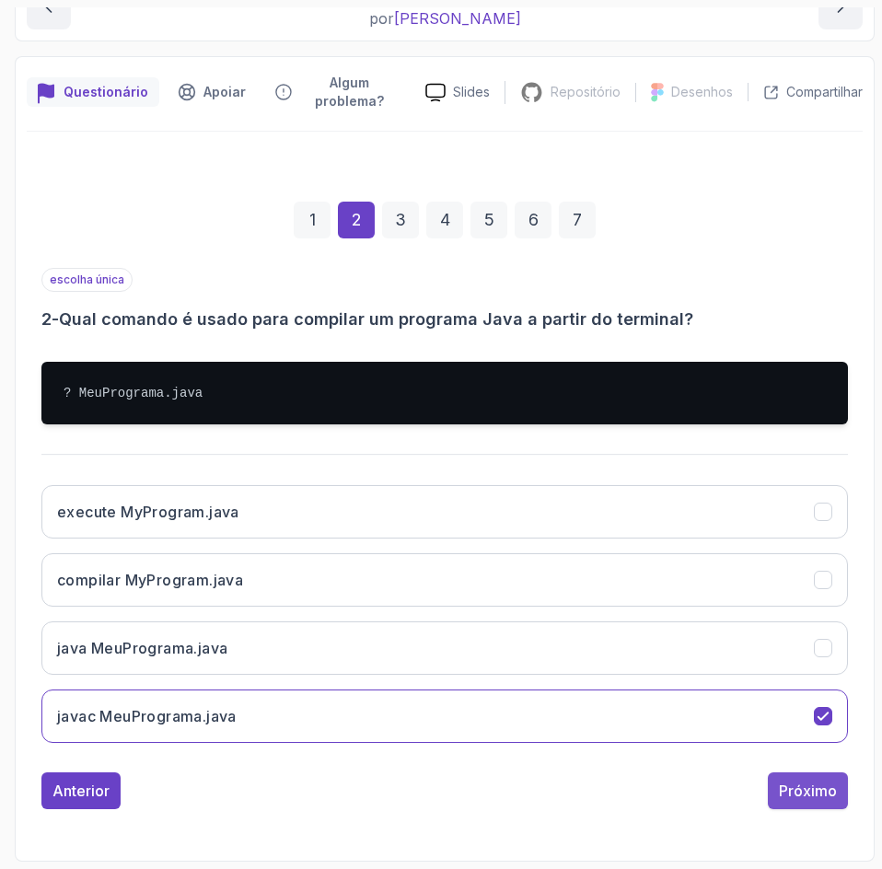
click at [821, 798] on font "Próximo" at bounding box center [808, 790] width 58 height 18
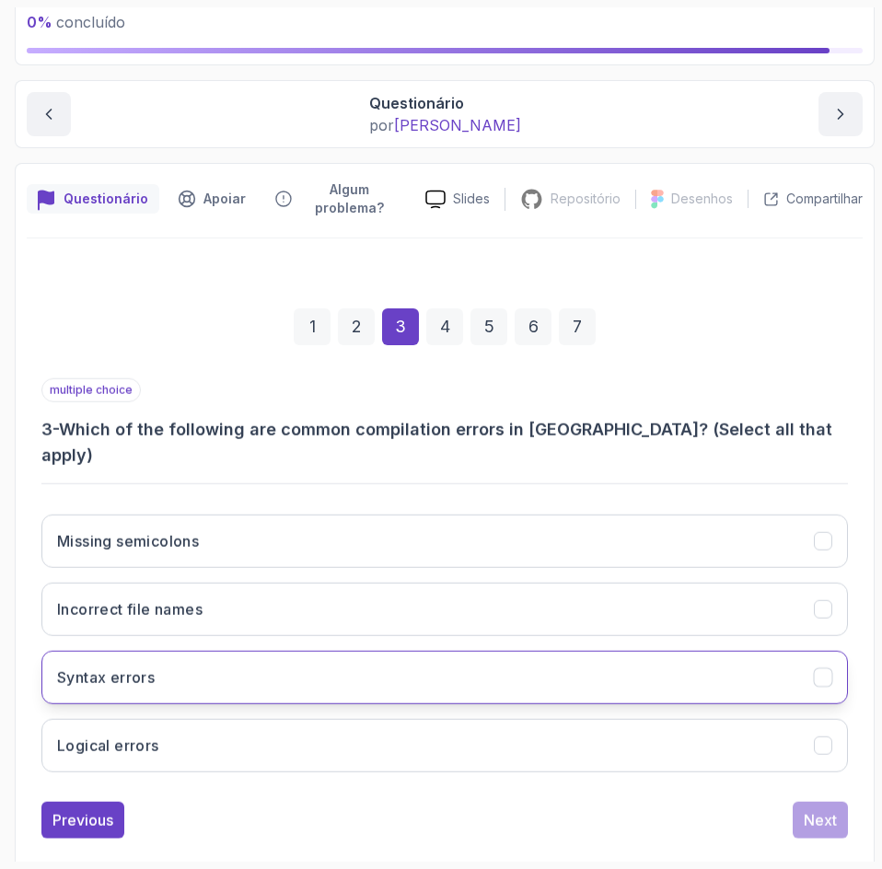
scroll to position [144, 0]
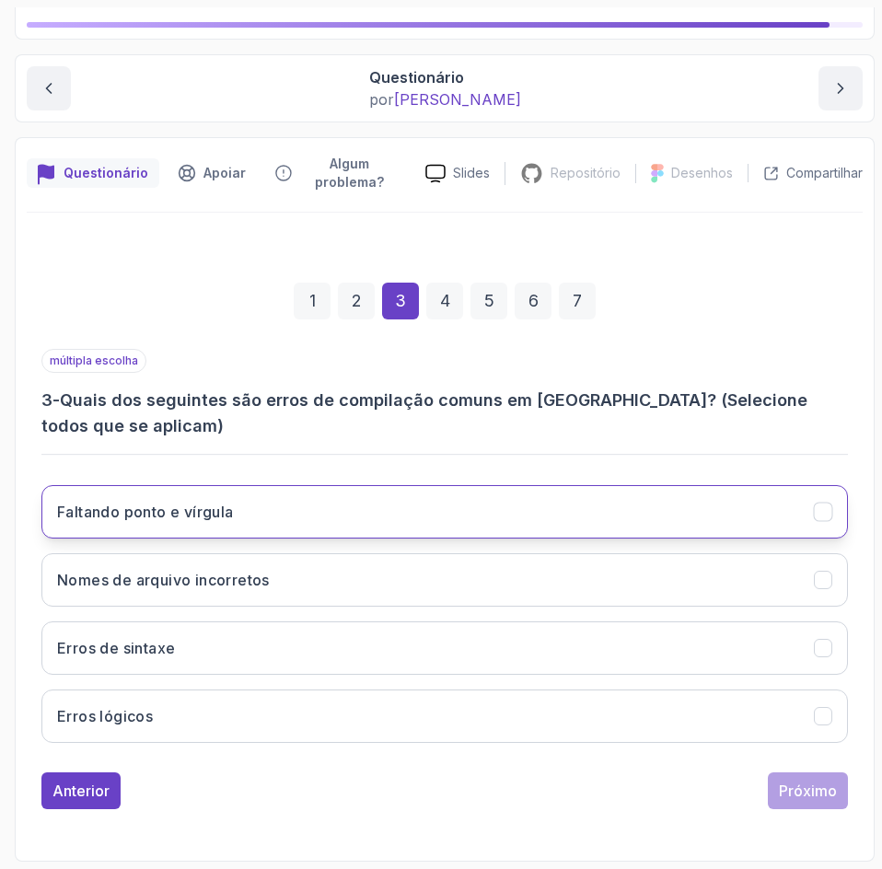
click at [532, 511] on button "Faltando ponto e vírgula" at bounding box center [444, 511] width 806 height 53
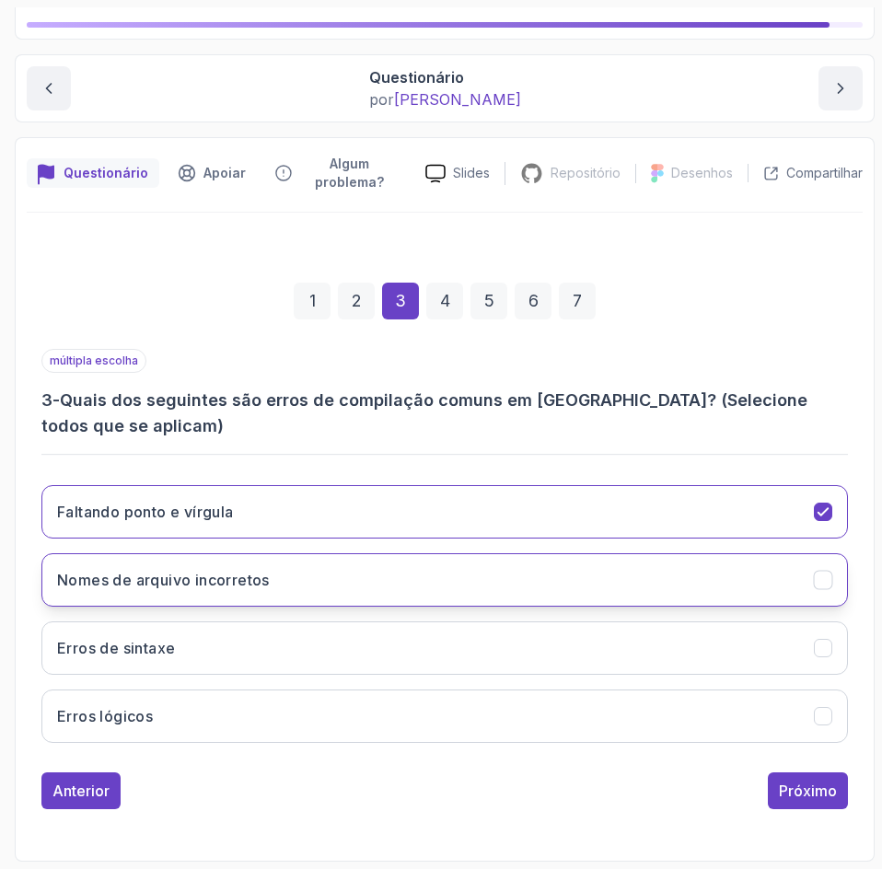
click at [528, 577] on button "Nomes de arquivo incorretos" at bounding box center [444, 579] width 806 height 53
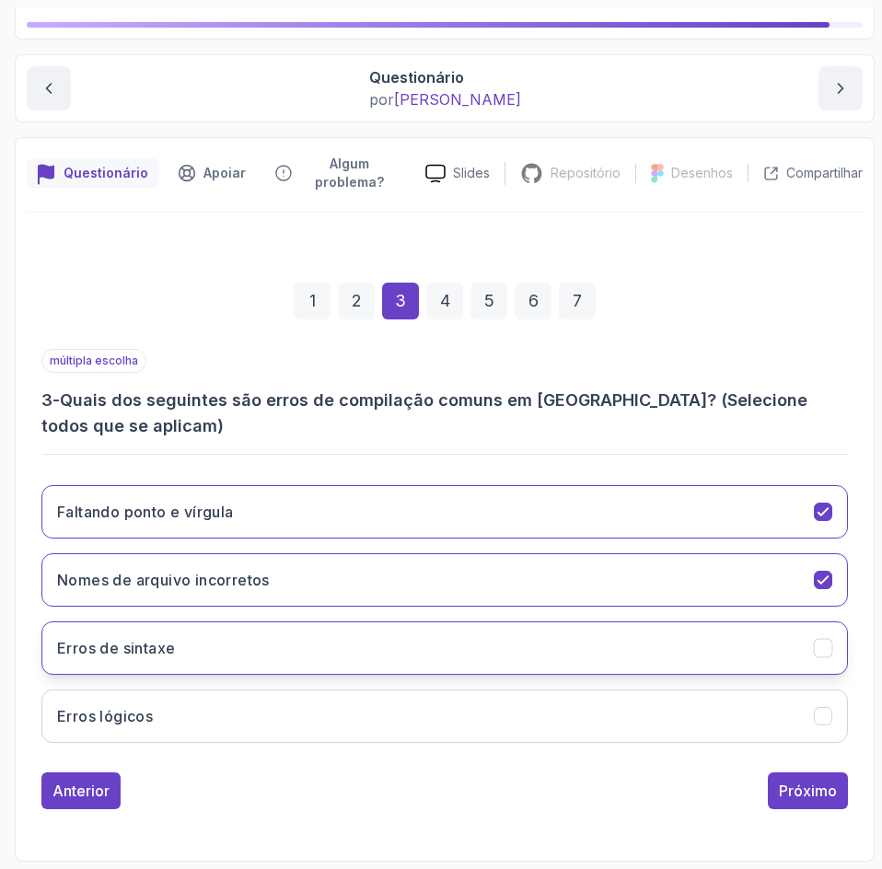
click at [526, 641] on button "Erros de sintaxe" at bounding box center [444, 647] width 806 height 53
click at [799, 796] on font "Próximo" at bounding box center [808, 790] width 58 height 18
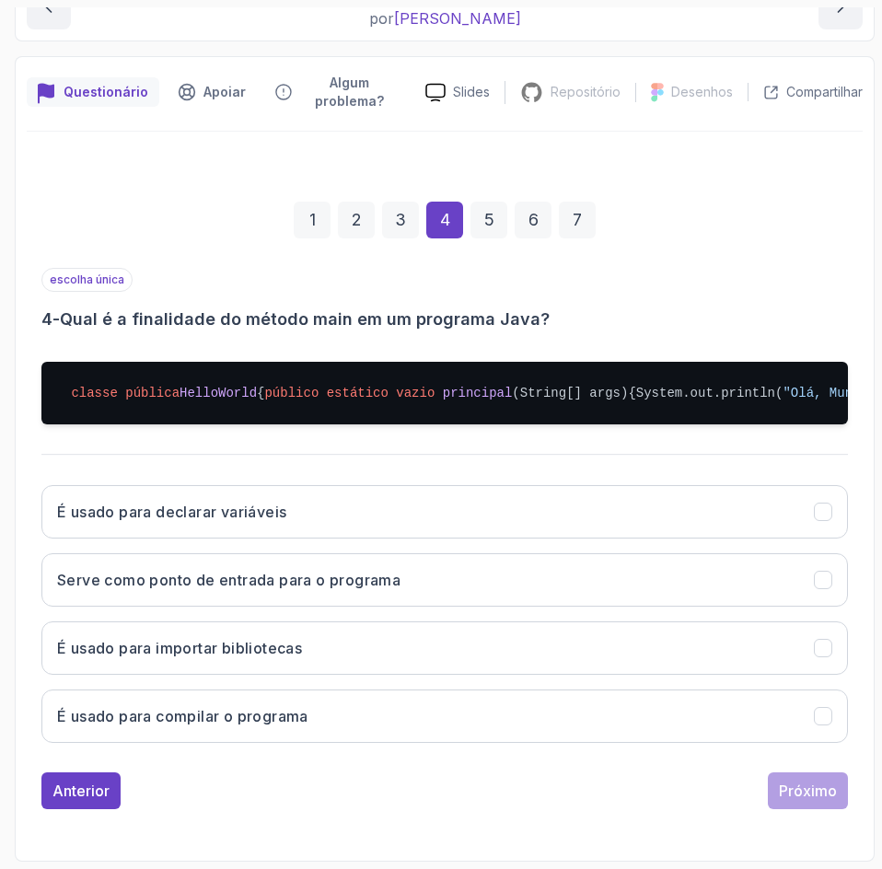
scroll to position [299, 0]
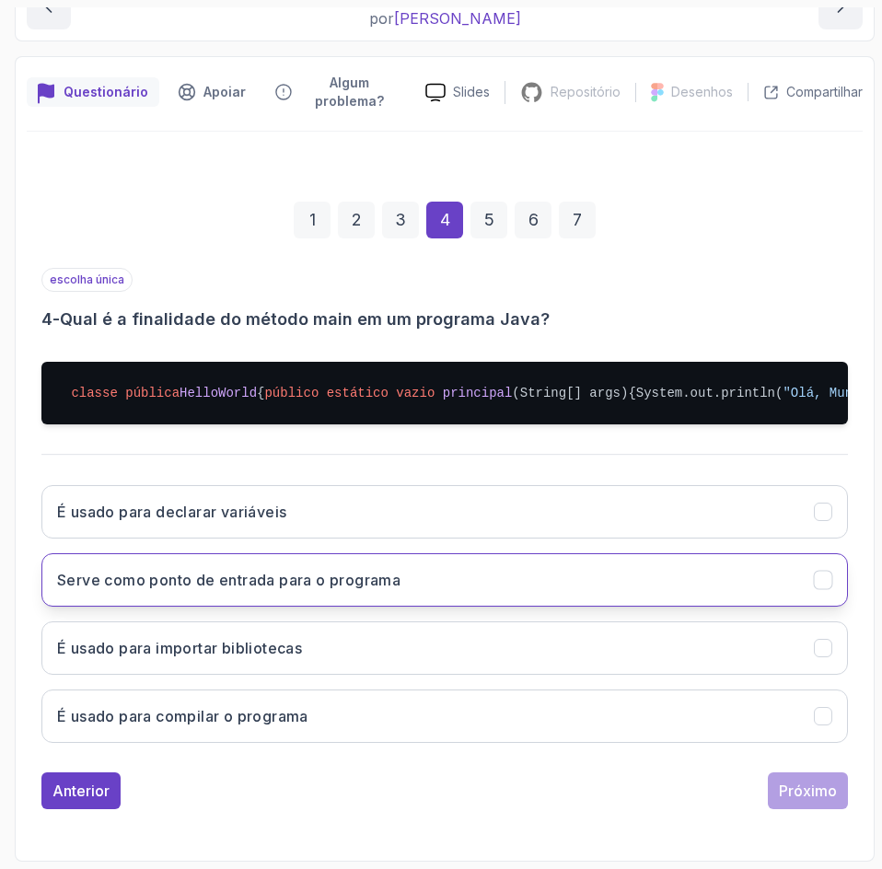
click at [575, 581] on button "Serve como ponto de entrada para o programa" at bounding box center [444, 579] width 806 height 53
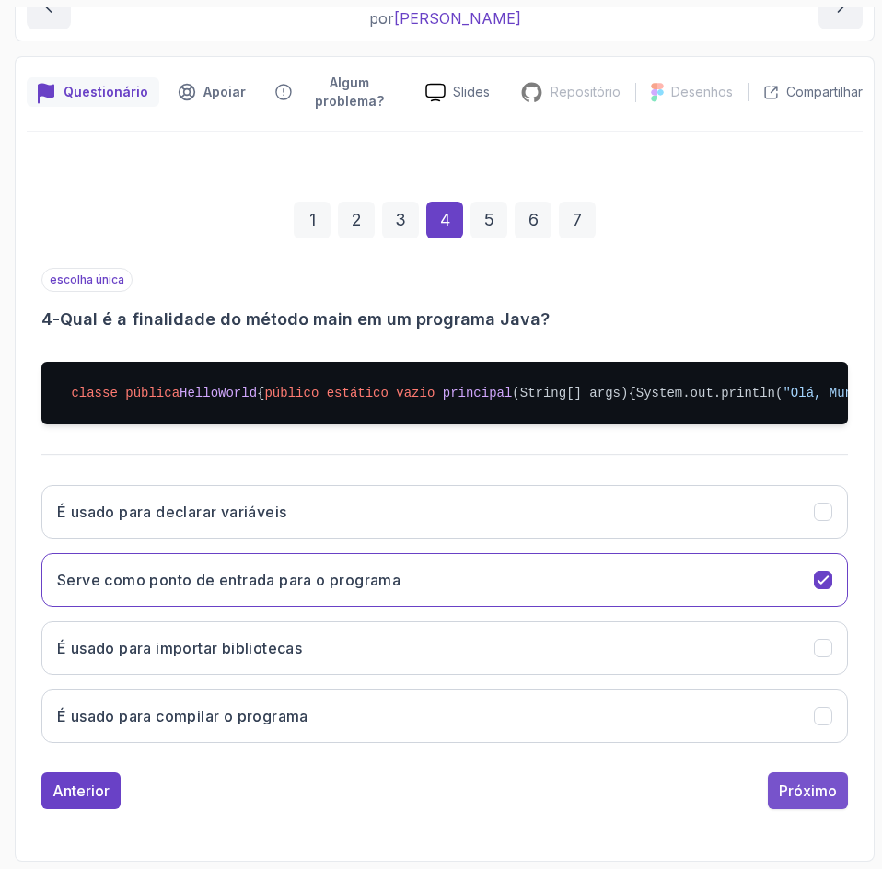
click at [814, 796] on font "Próximo" at bounding box center [808, 790] width 58 height 18
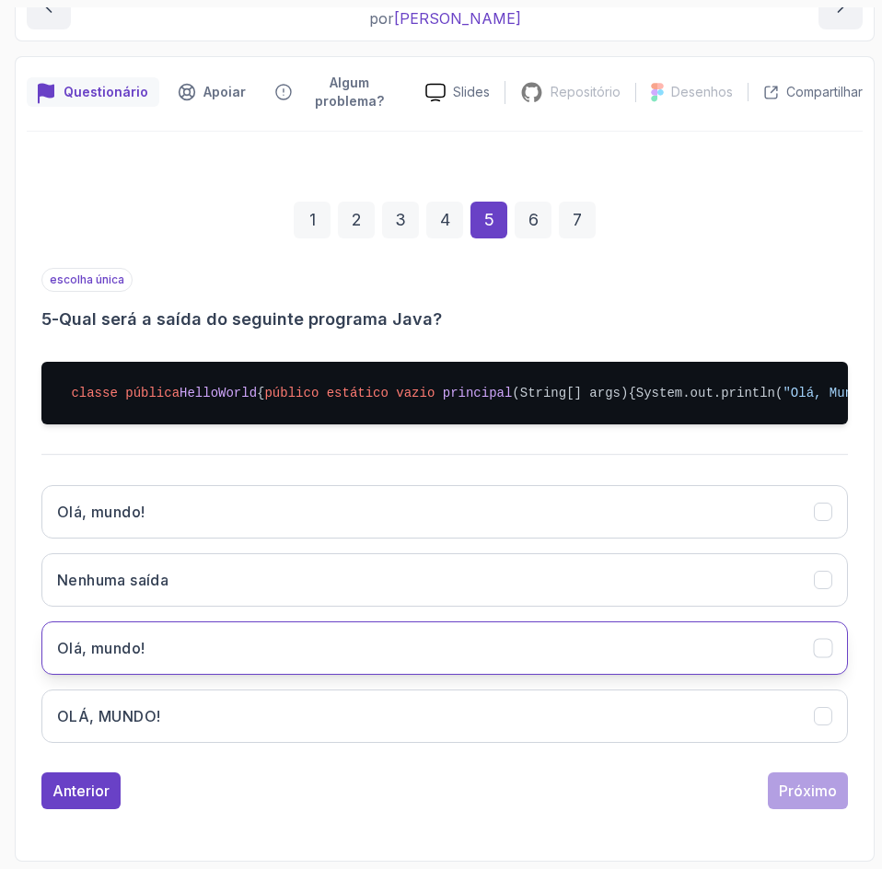
click at [404, 654] on button "Olá, mundo!" at bounding box center [444, 647] width 806 height 53
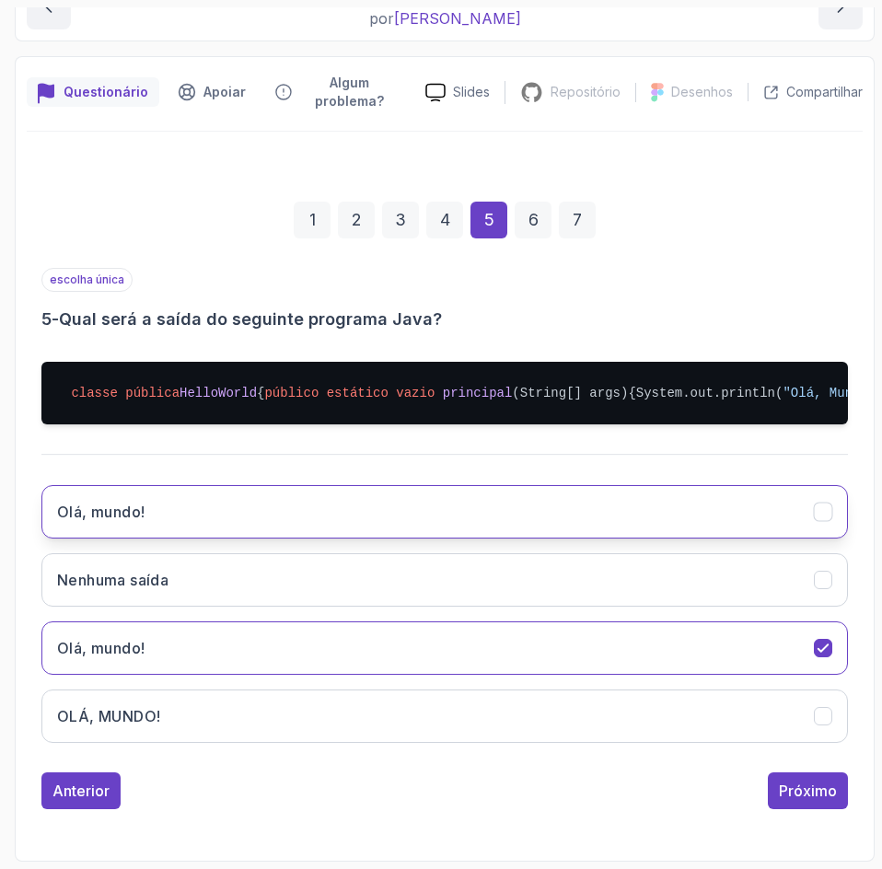
click at [787, 514] on button "Olá, mundo!" at bounding box center [444, 511] width 806 height 53
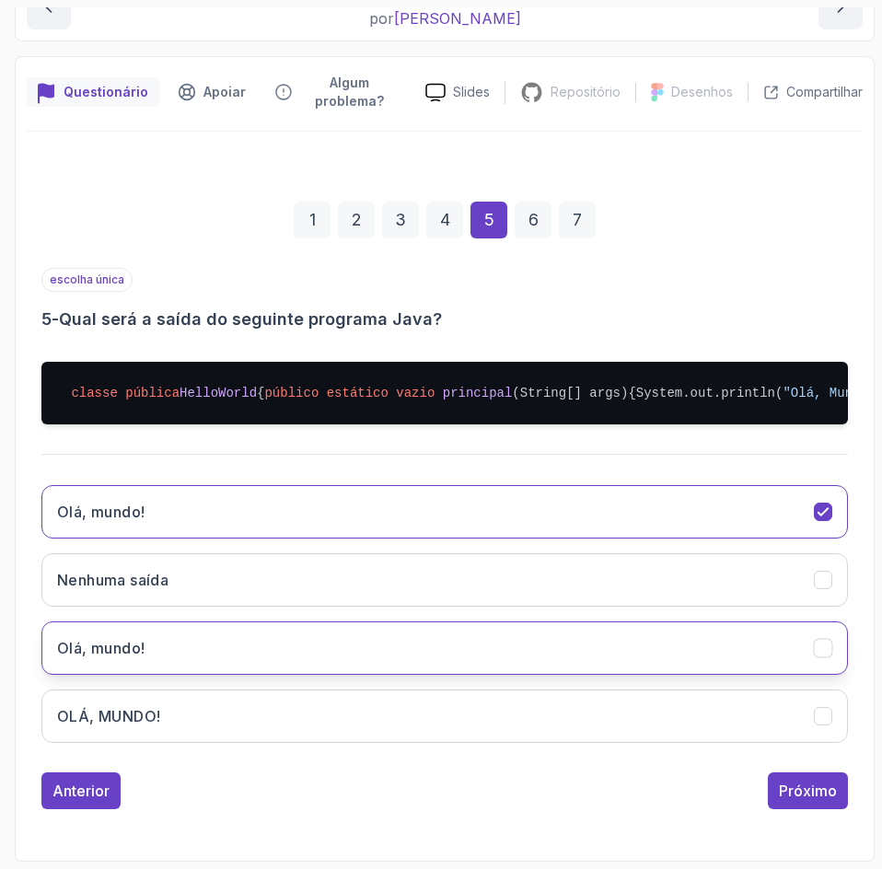
click at [767, 653] on button "Olá, mundo!" at bounding box center [444, 647] width 806 height 53
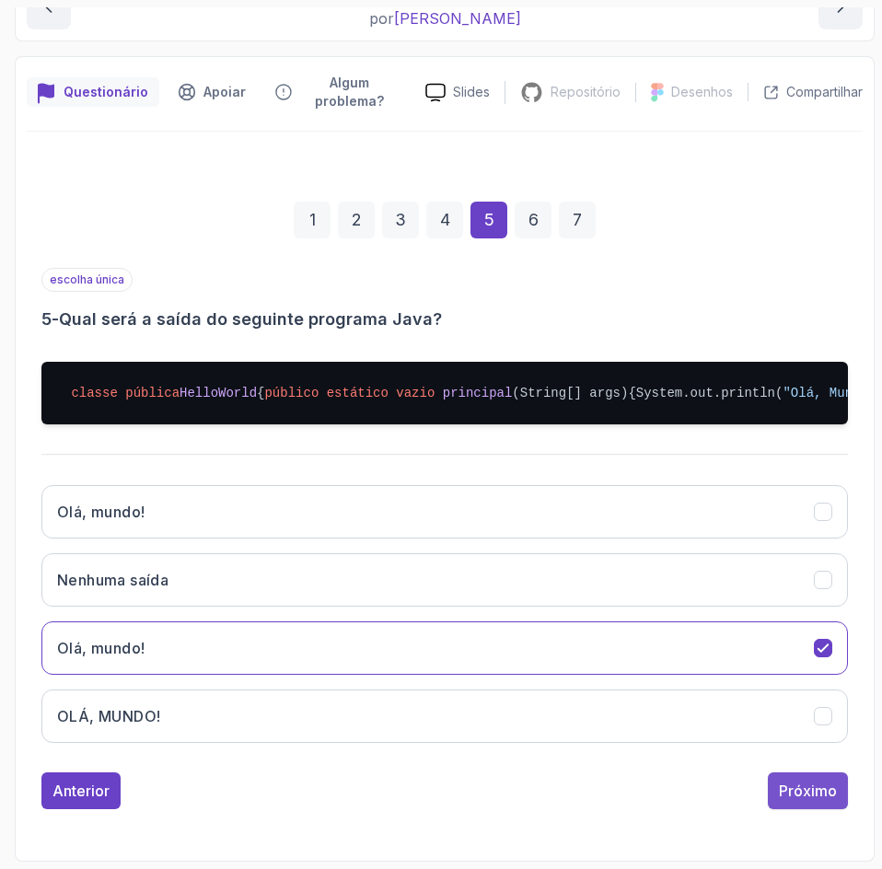
click at [821, 799] on font "Próximo" at bounding box center [808, 790] width 58 height 18
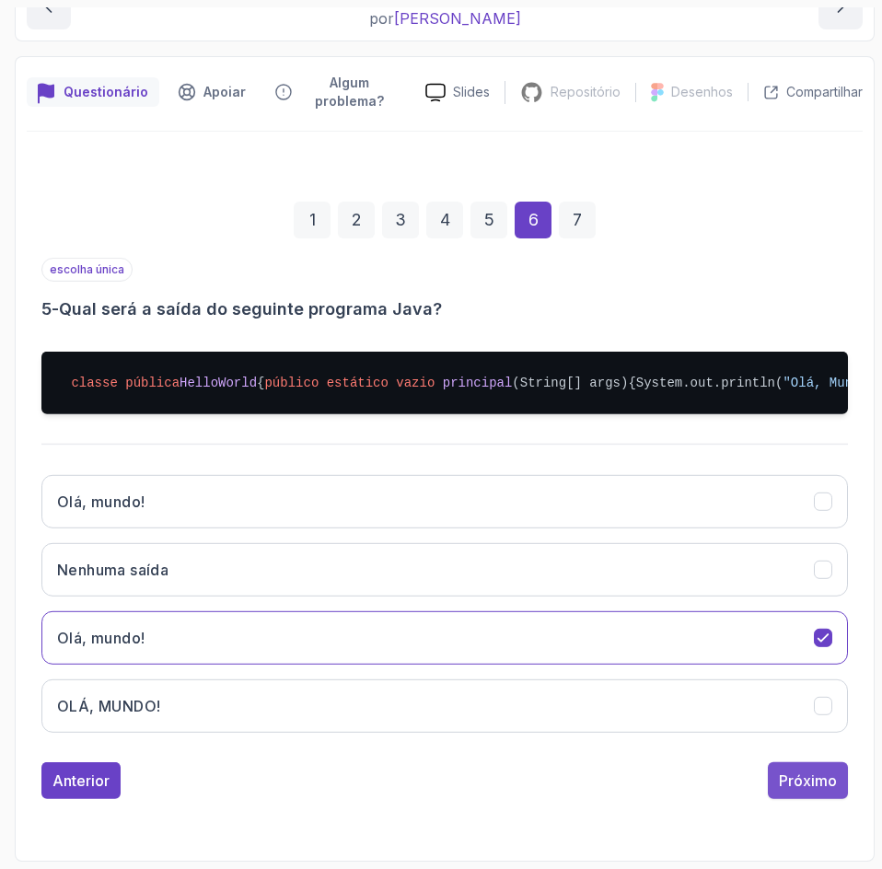
scroll to position [119, 0]
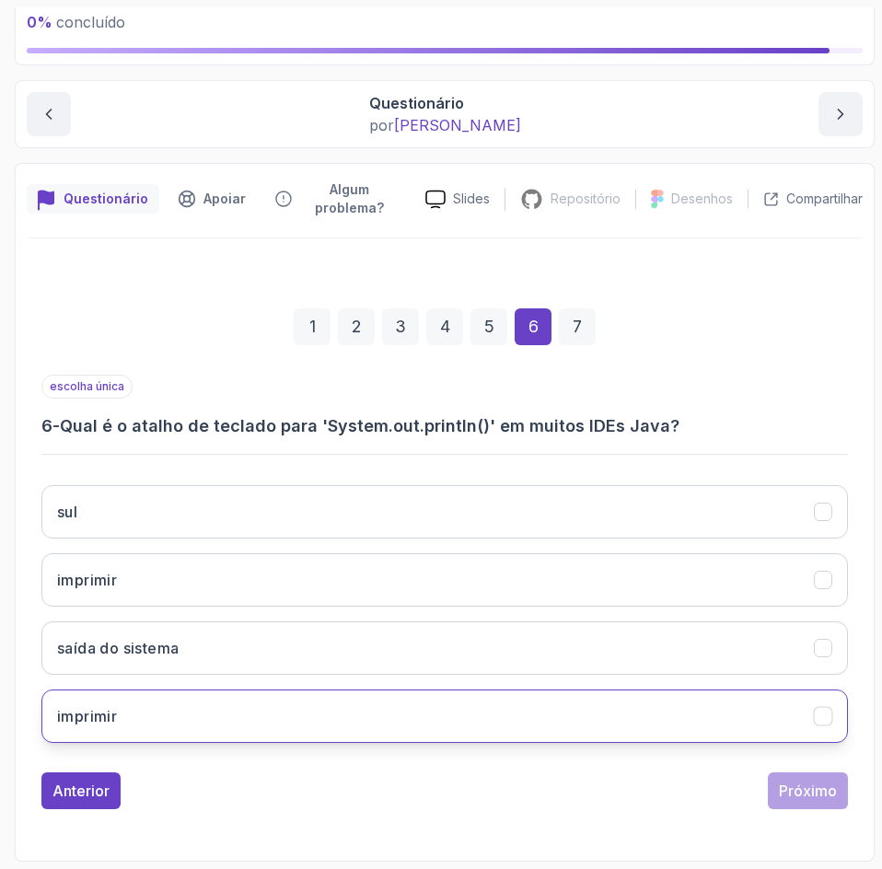
click at [561, 720] on button "imprimir" at bounding box center [444, 715] width 806 height 53
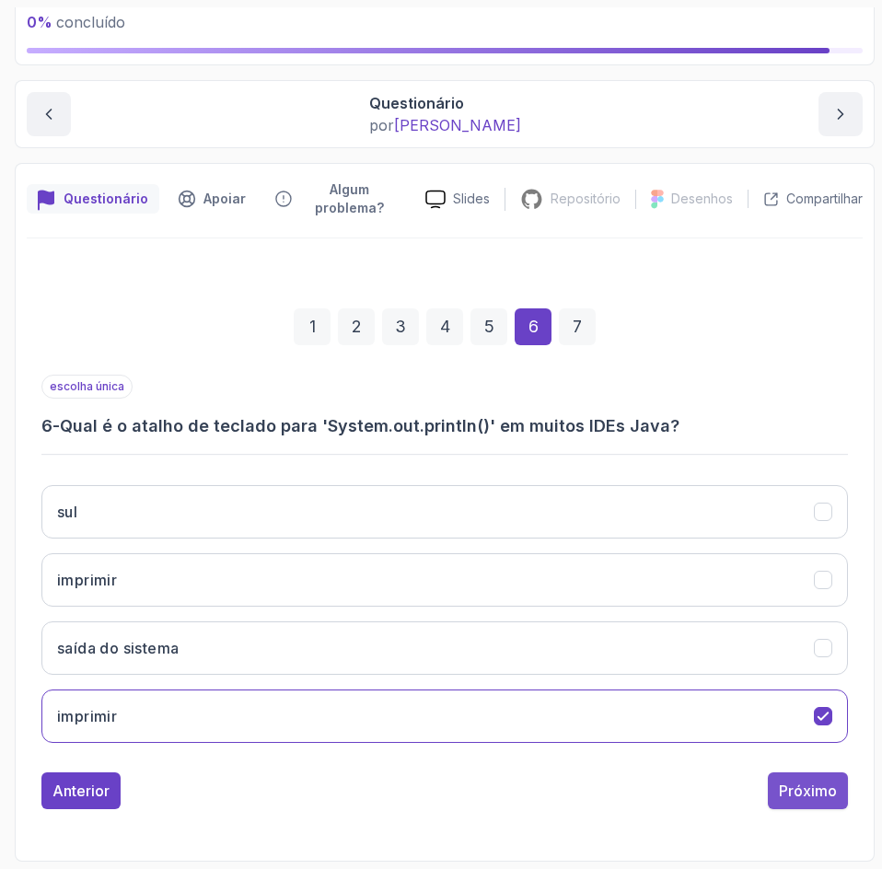
click at [814, 800] on div "Próximo" at bounding box center [808, 791] width 58 height 22
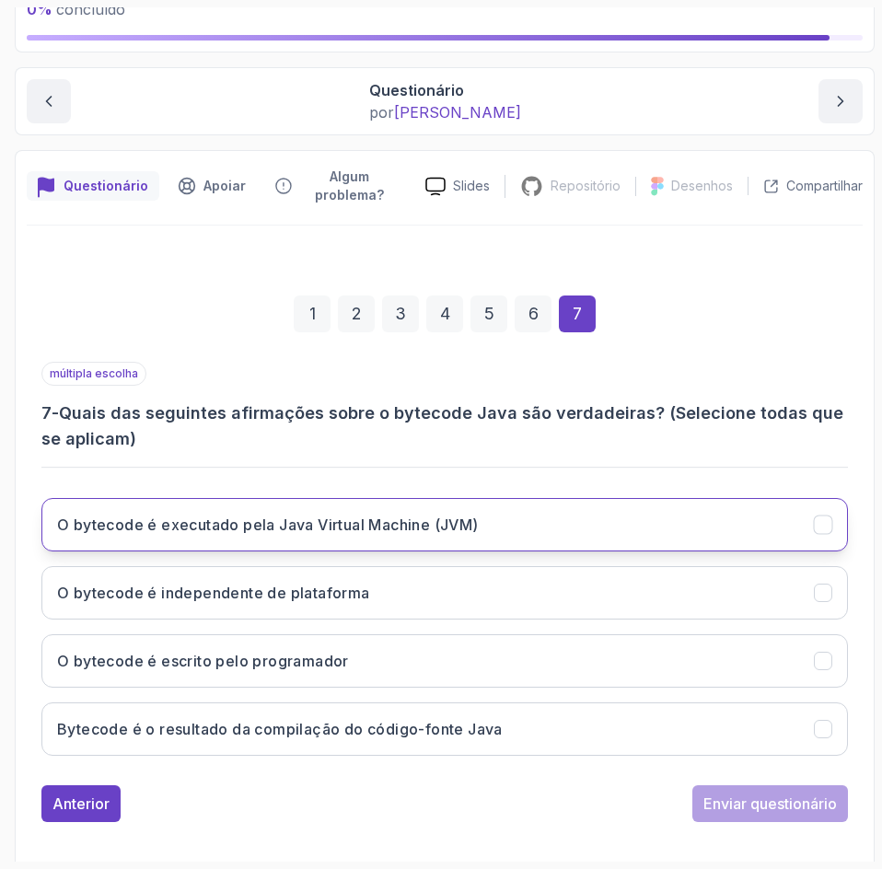
scroll to position [144, 0]
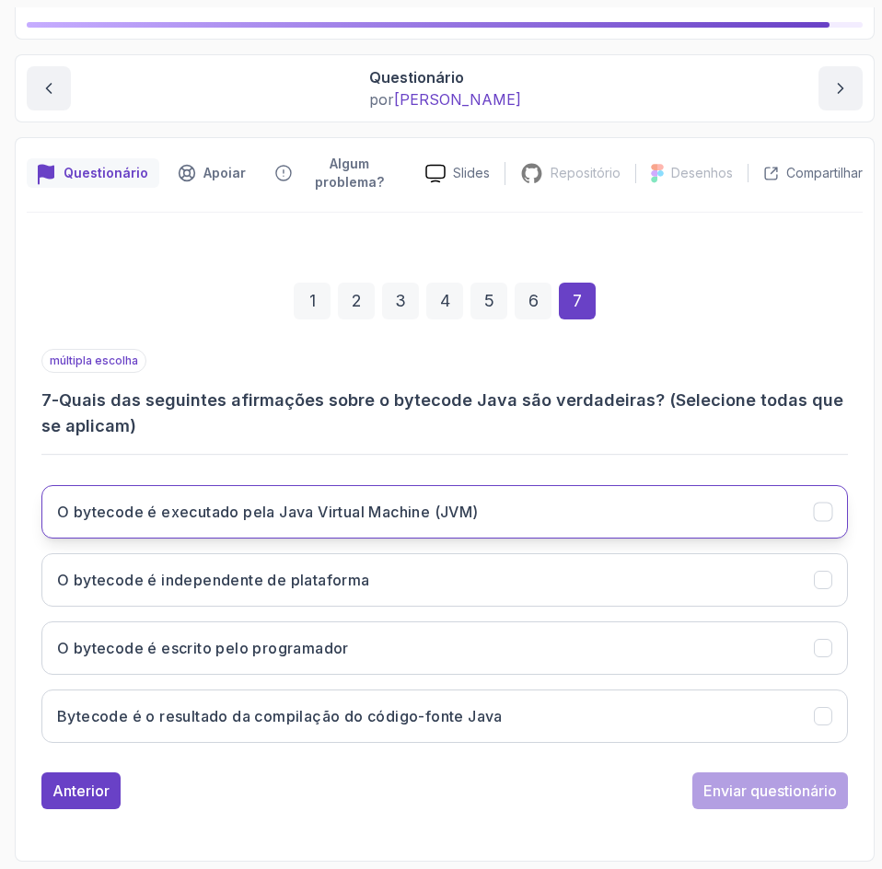
click at [673, 520] on button "O bytecode é executado pela Java Virtual Machine (JVM)" at bounding box center [444, 511] width 806 height 53
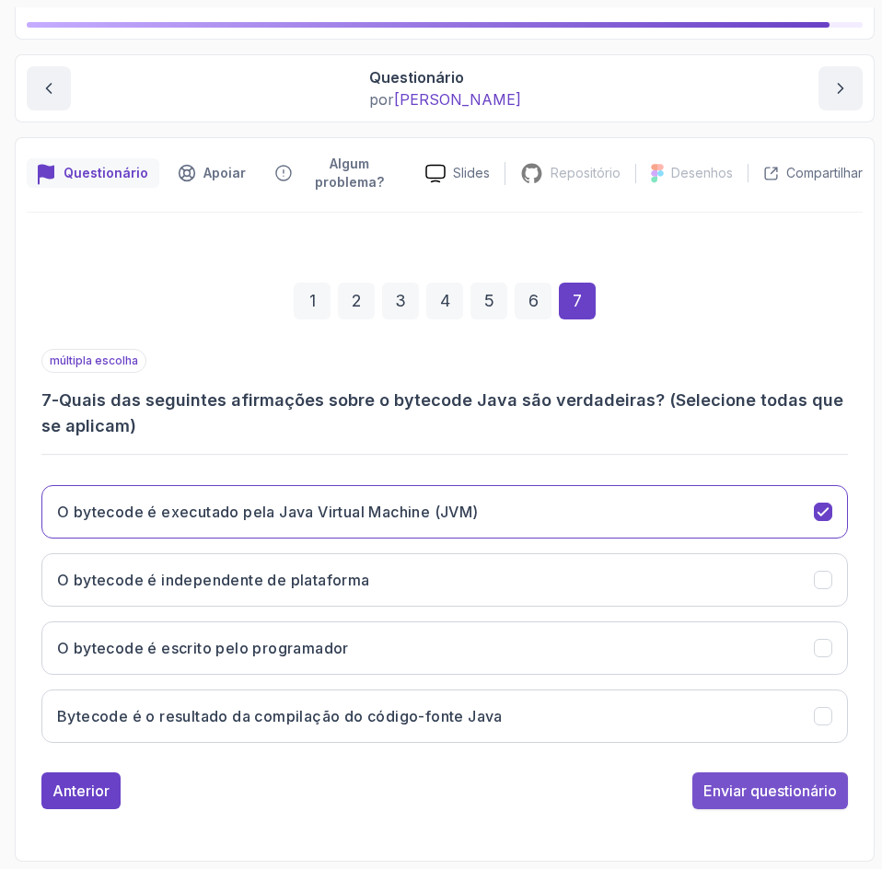
click at [740, 794] on font "Enviar questionário" at bounding box center [769, 790] width 133 height 18
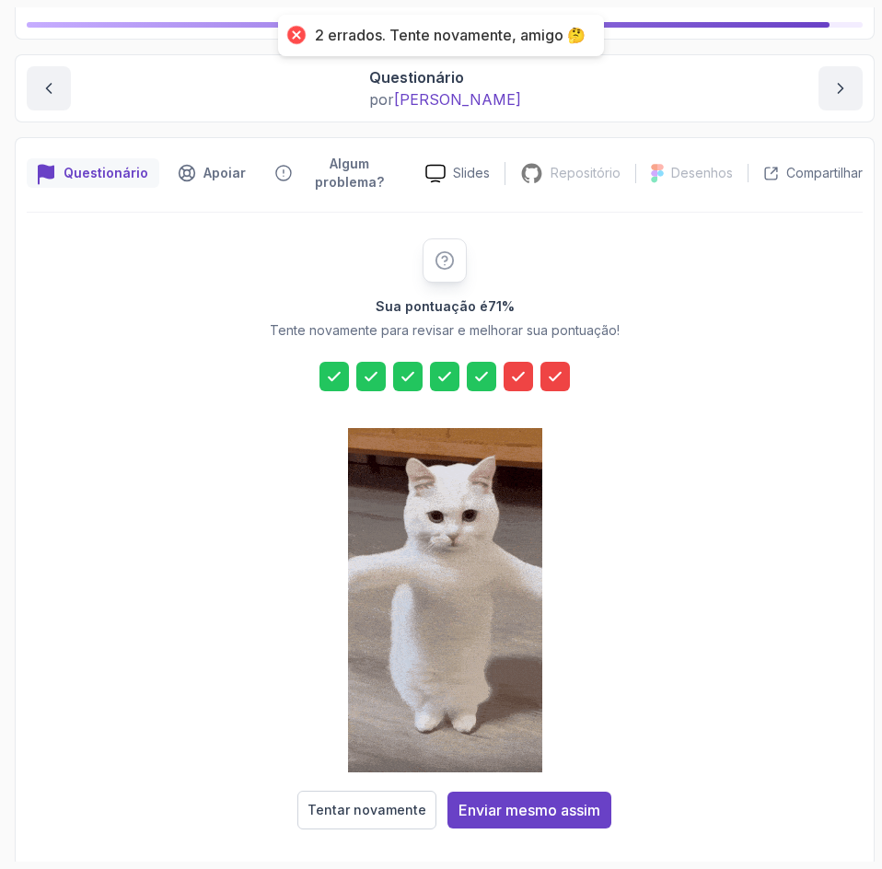
scroll to position [150, 0]
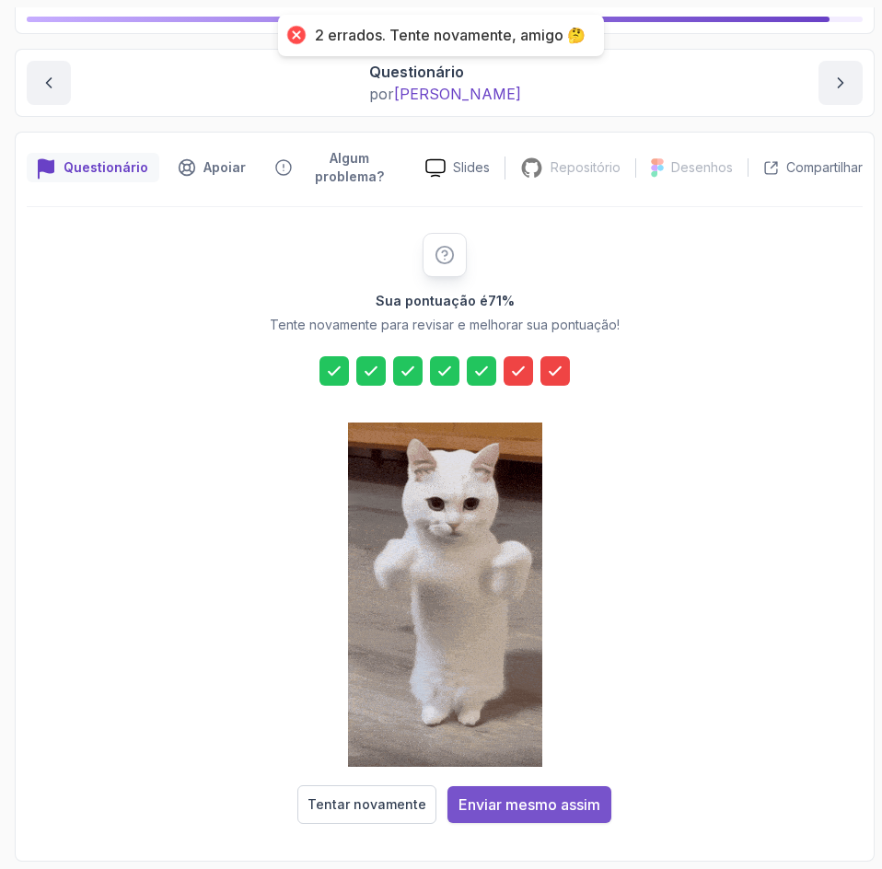
click at [549, 805] on font "Enviar mesmo assim" at bounding box center [529, 804] width 142 height 18
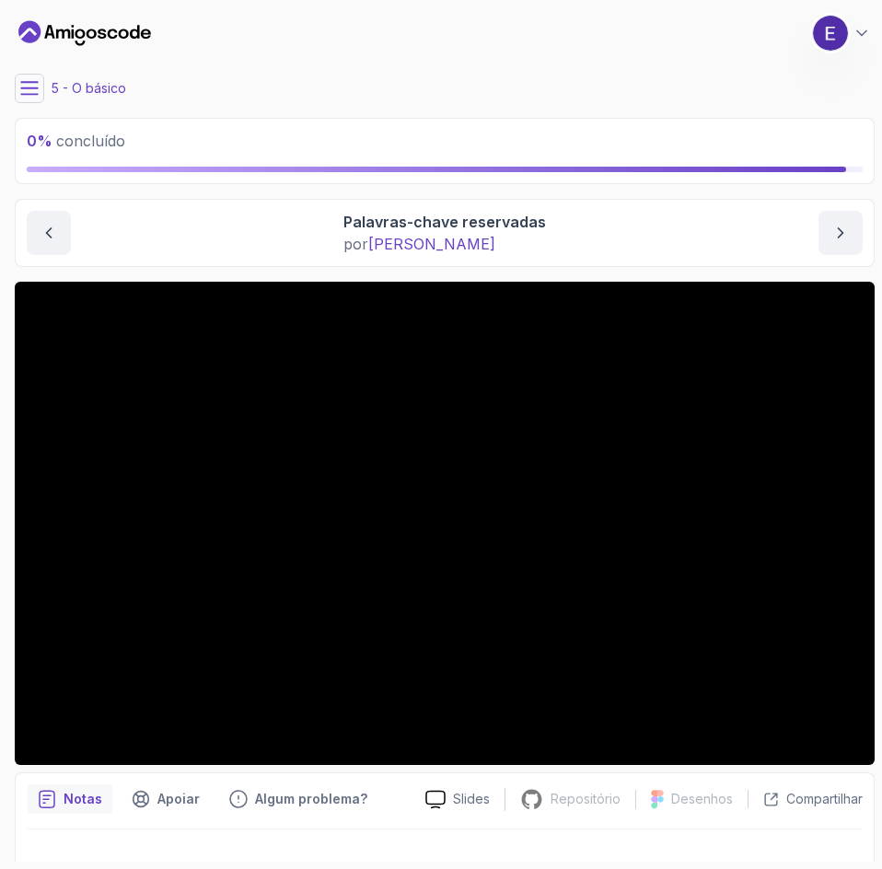
click at [77, 87] on font "5 - O básico" at bounding box center [89, 88] width 75 height 16
click at [40, 81] on button at bounding box center [29, 88] width 29 height 29
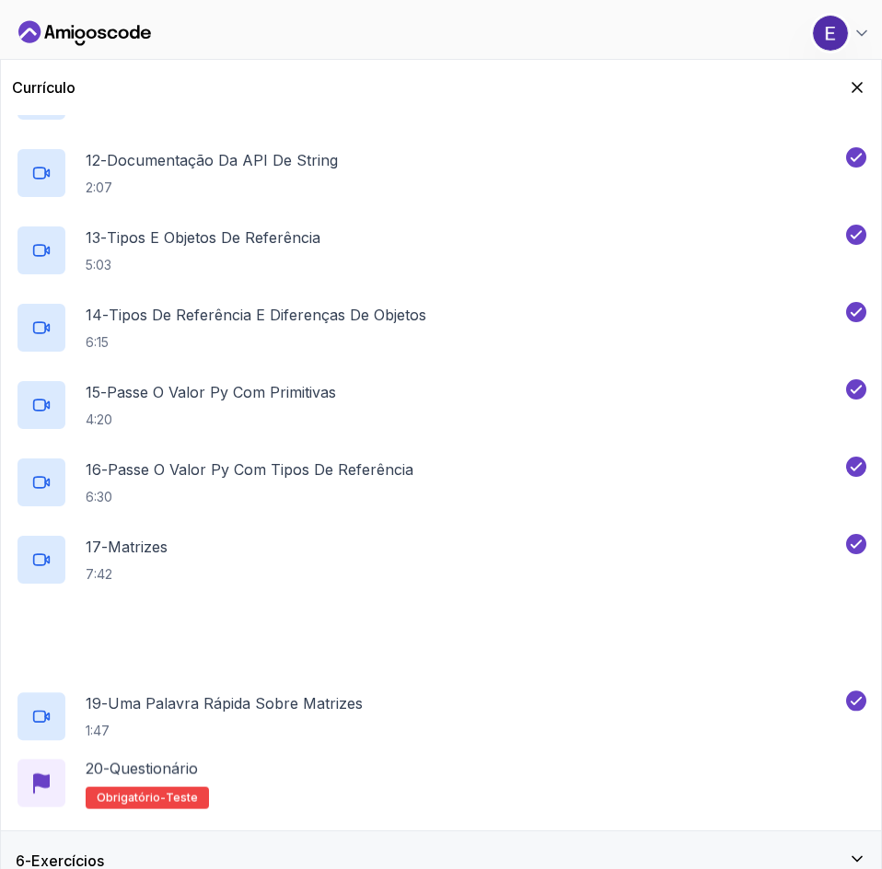
scroll to position [1152, 0]
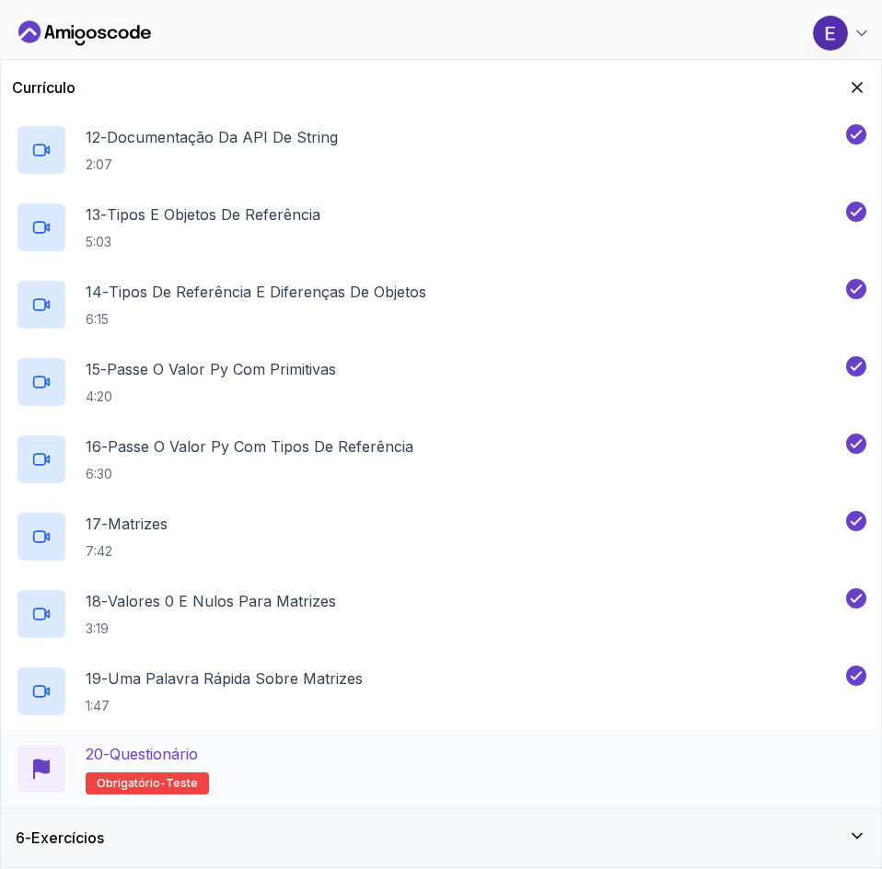
click at [681, 762] on div "20 - Questionário Obrigatório- teste" at bounding box center [441, 769] width 850 height 52
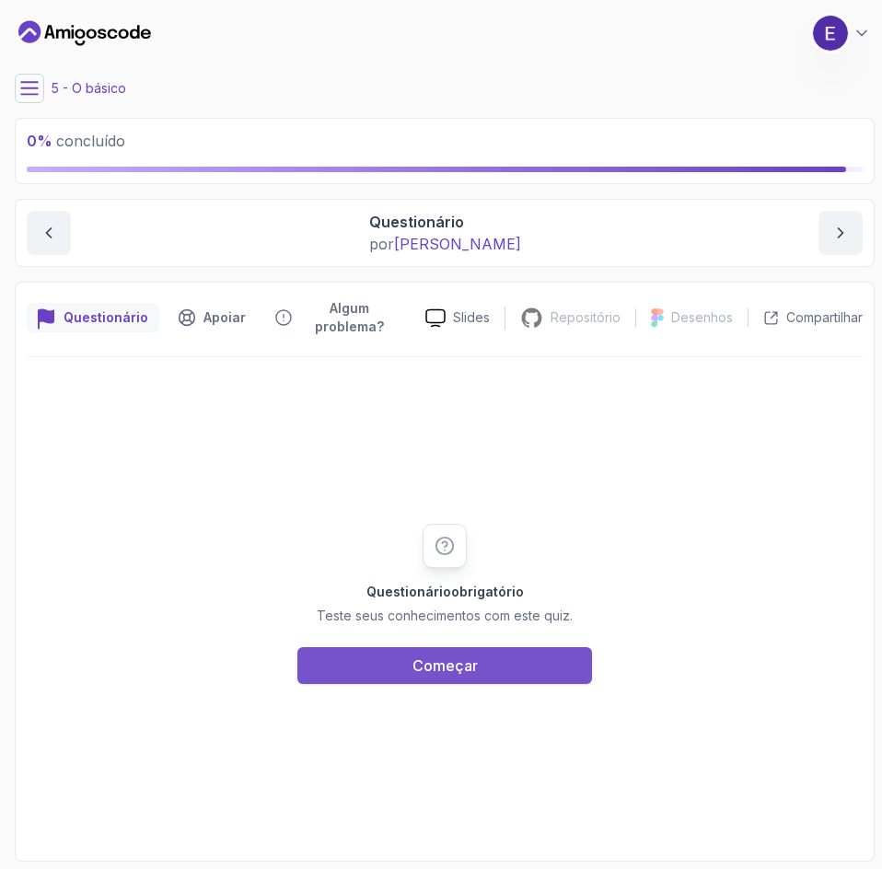
click at [518, 674] on button "Começar" at bounding box center [444, 665] width 295 height 37
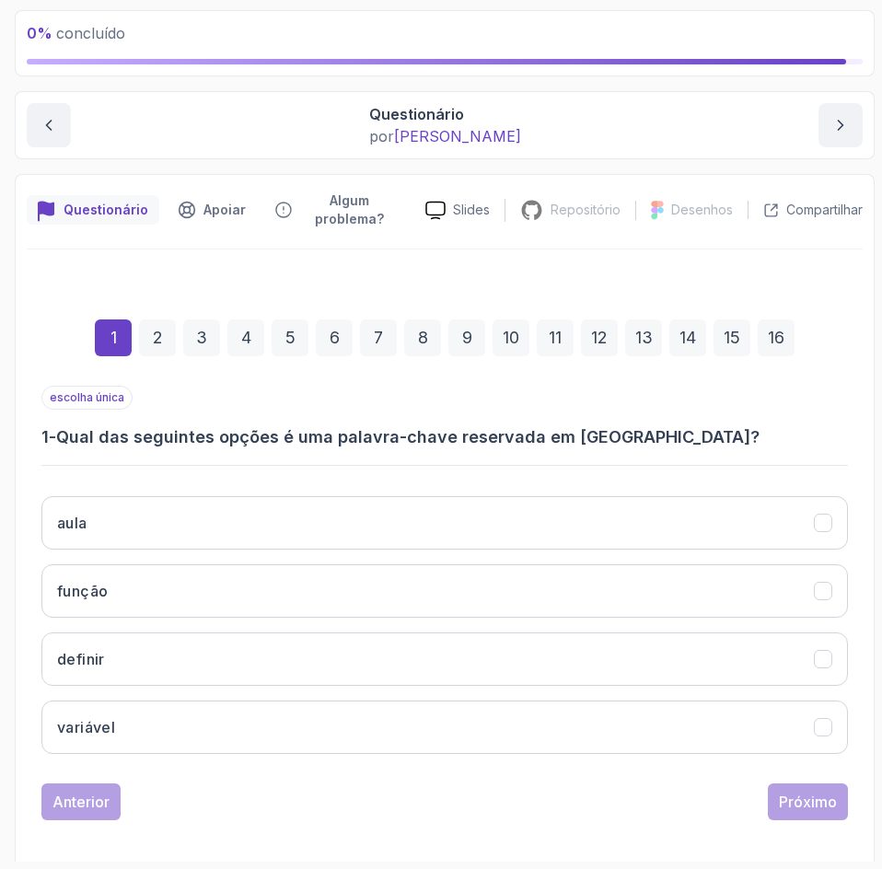
scroll to position [119, 0]
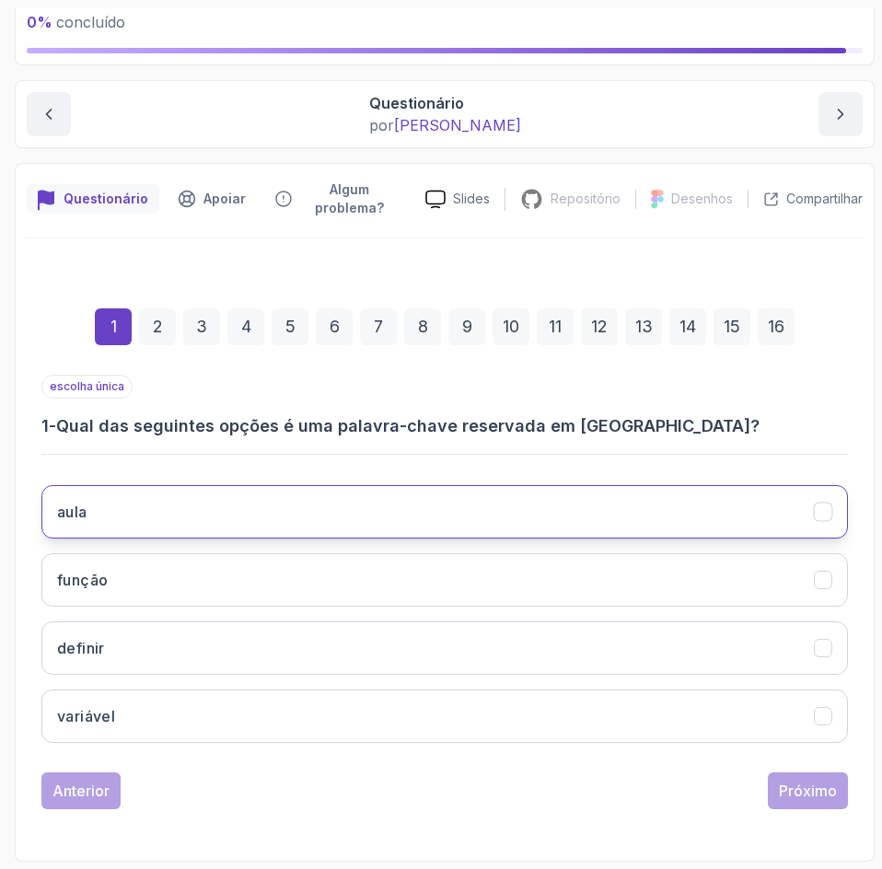
click at [654, 516] on button "aula" at bounding box center [444, 511] width 806 height 53
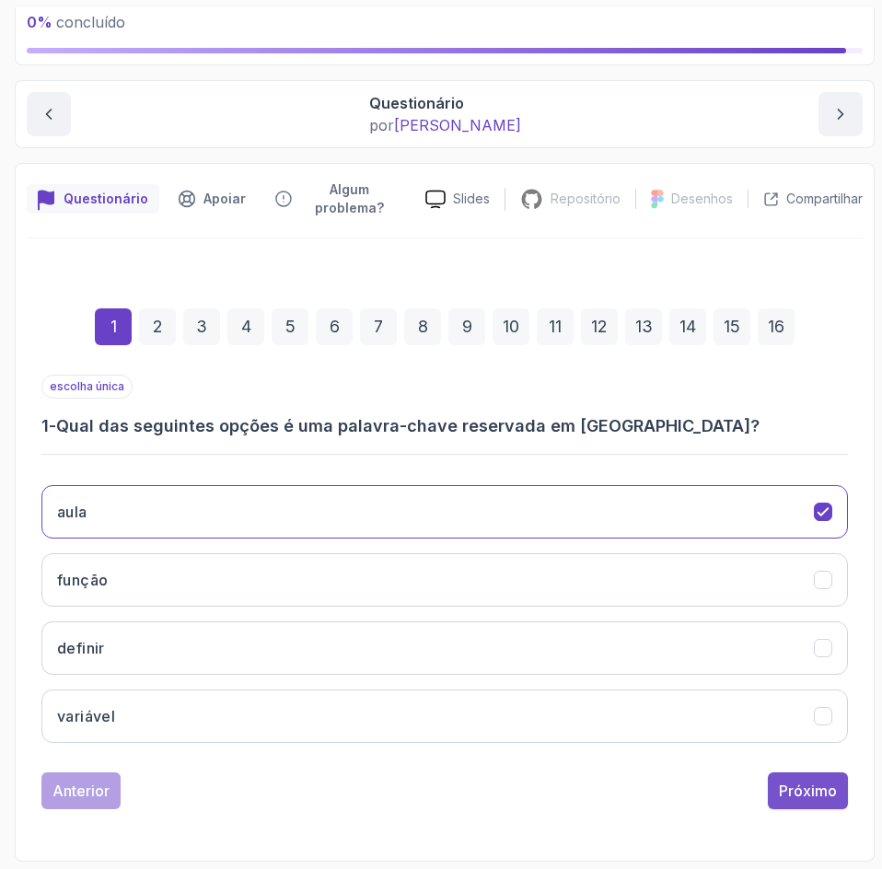
click at [780, 787] on font "Próximo" at bounding box center [808, 790] width 58 height 18
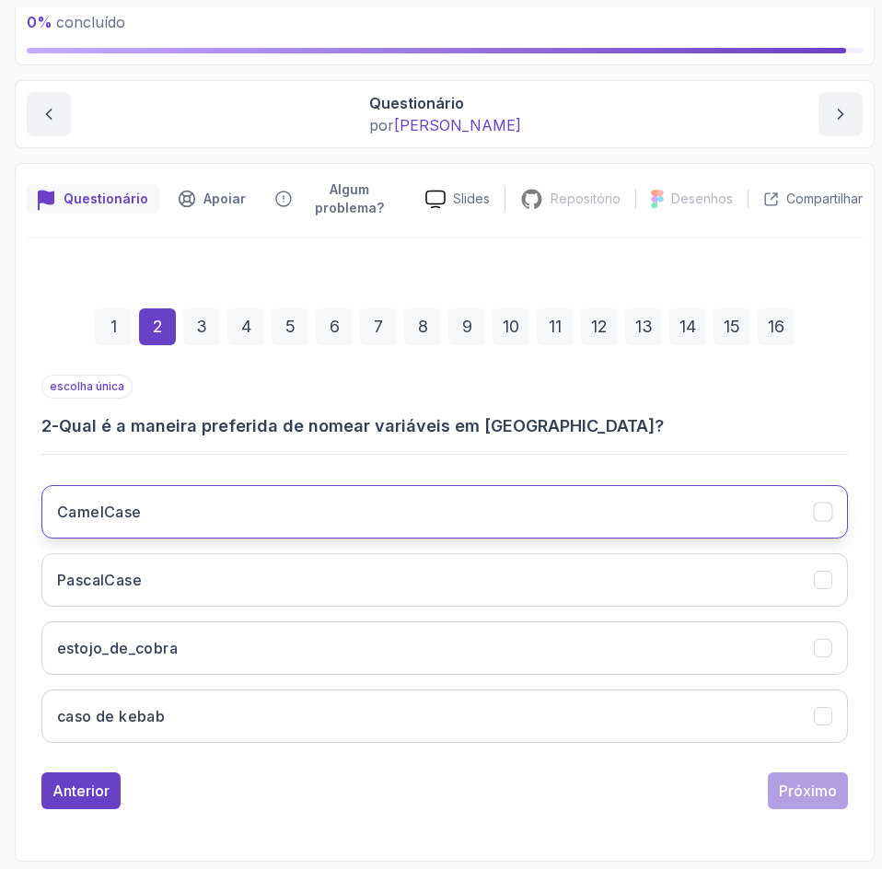
click at [249, 524] on button "CamelCase" at bounding box center [444, 511] width 806 height 53
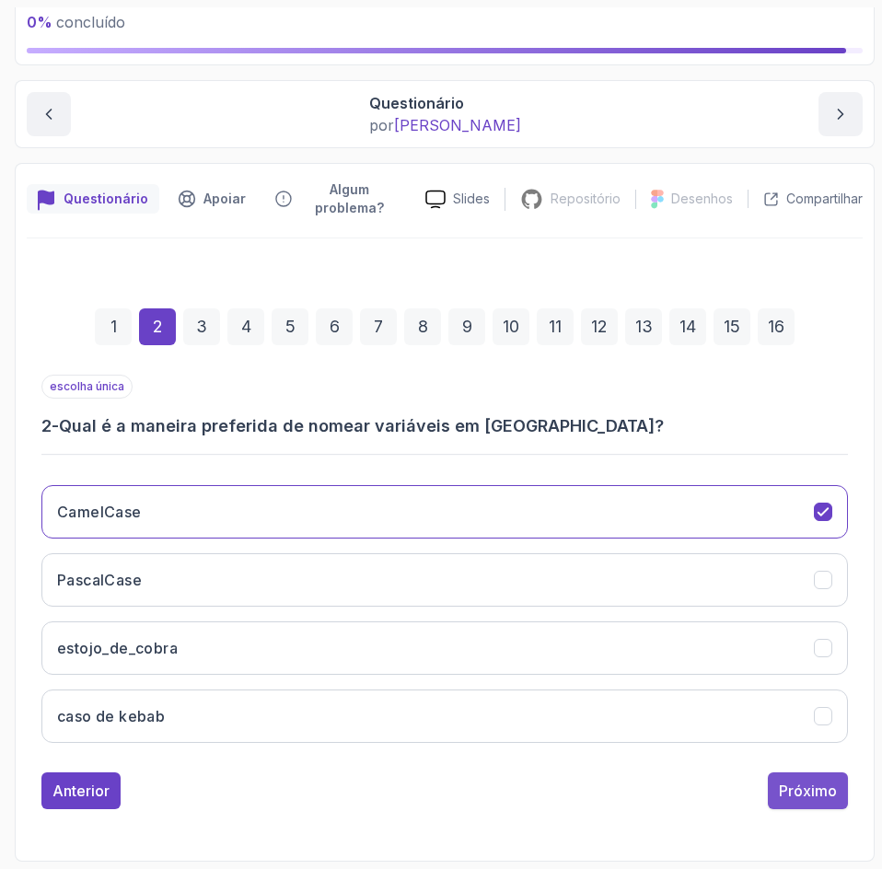
click at [795, 798] on font "Próximo" at bounding box center [808, 790] width 58 height 18
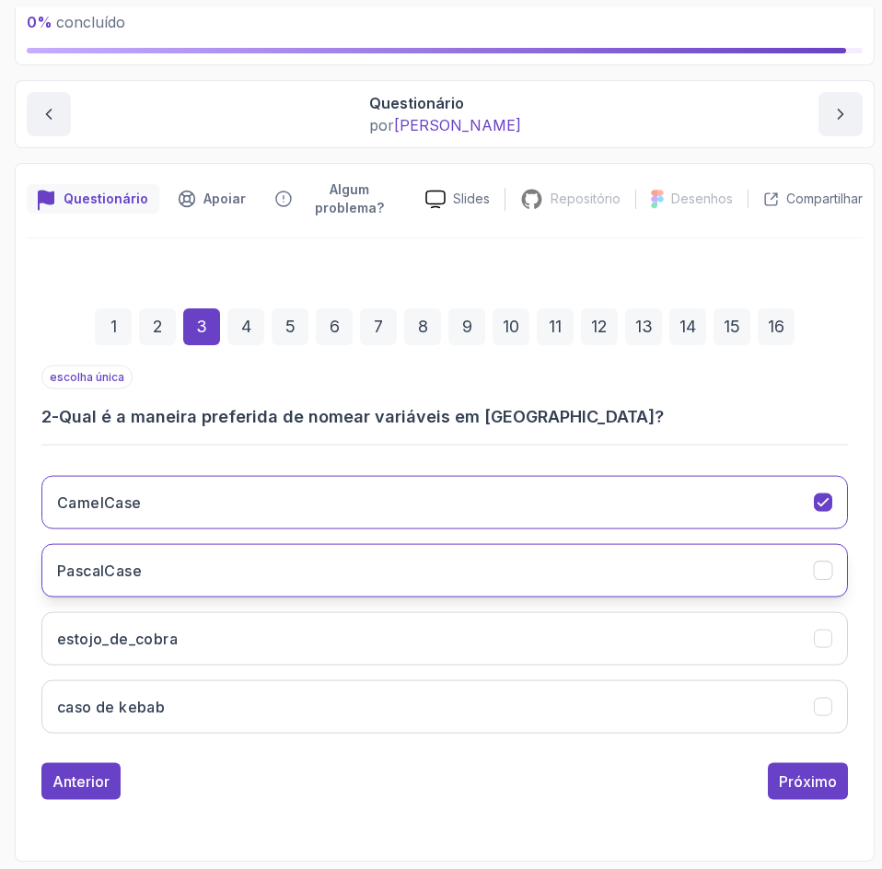
scroll to position [89, 0]
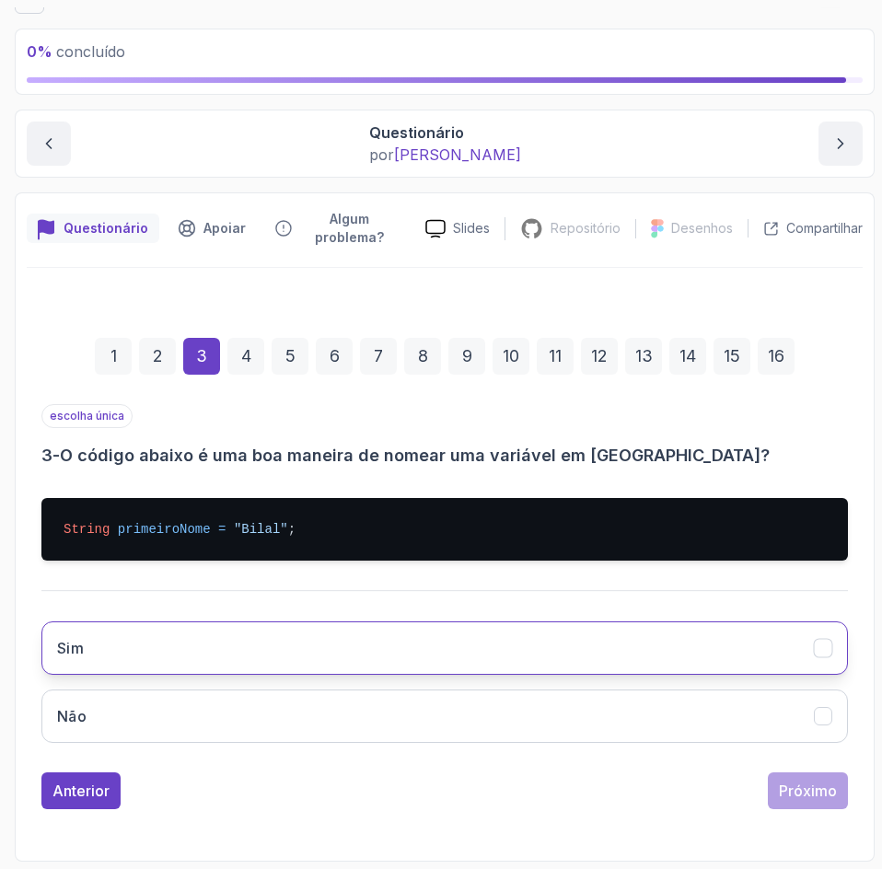
click at [208, 667] on button "Sim" at bounding box center [444, 647] width 806 height 53
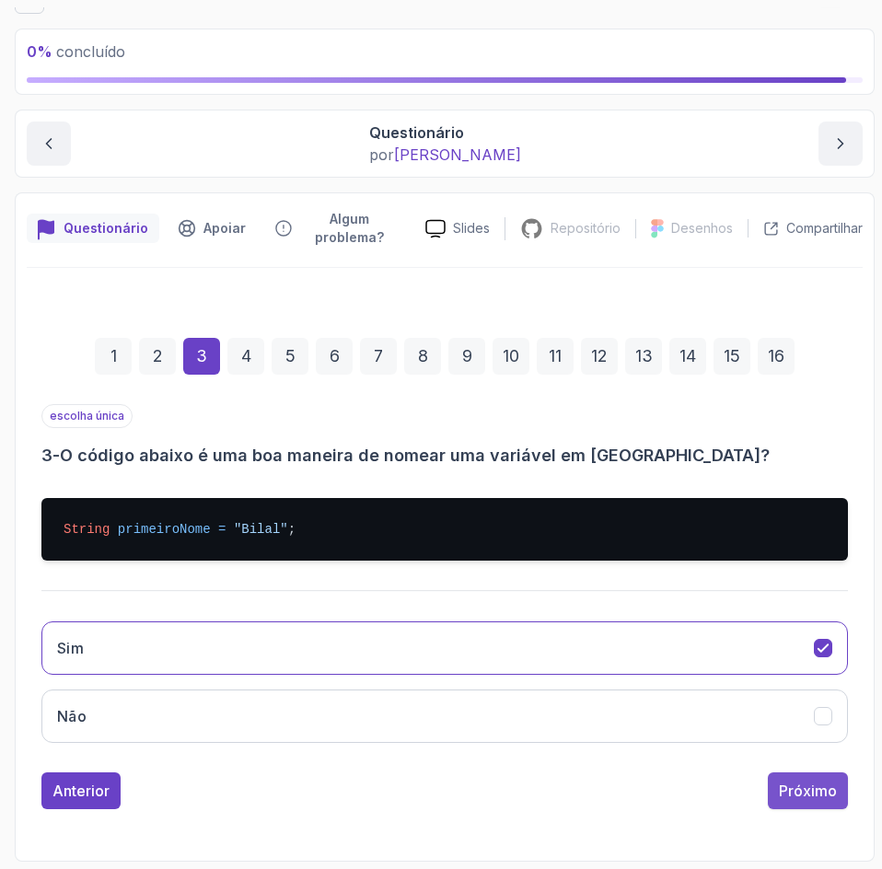
click at [831, 800] on div "Próximo" at bounding box center [808, 791] width 58 height 22
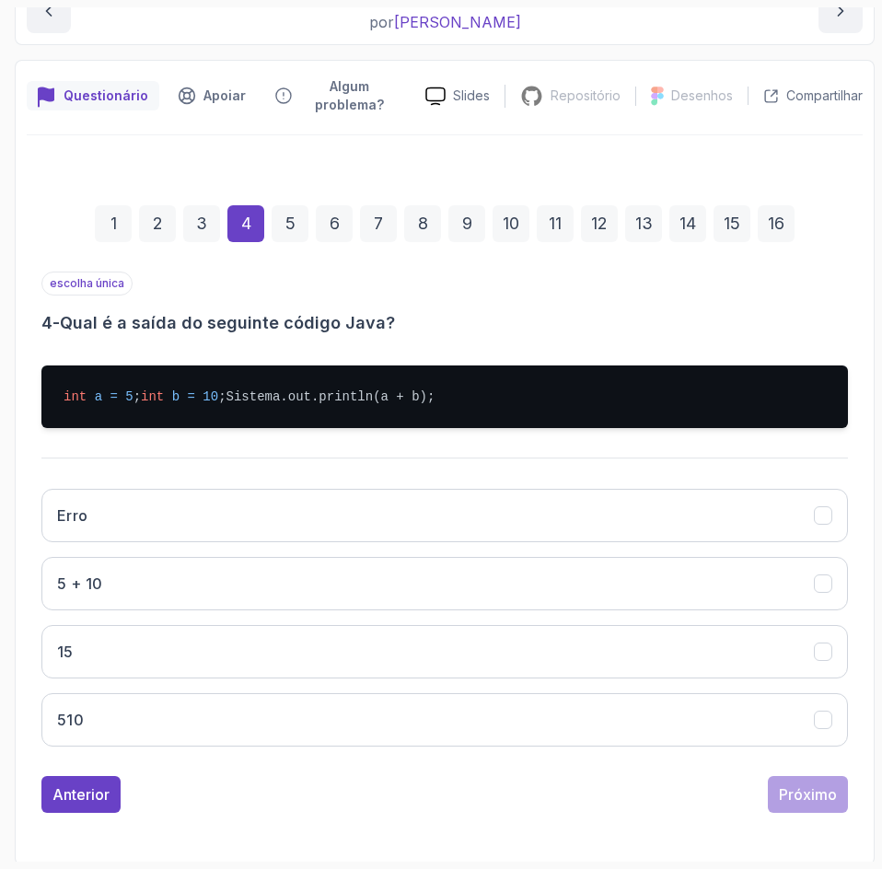
scroll to position [262, 0]
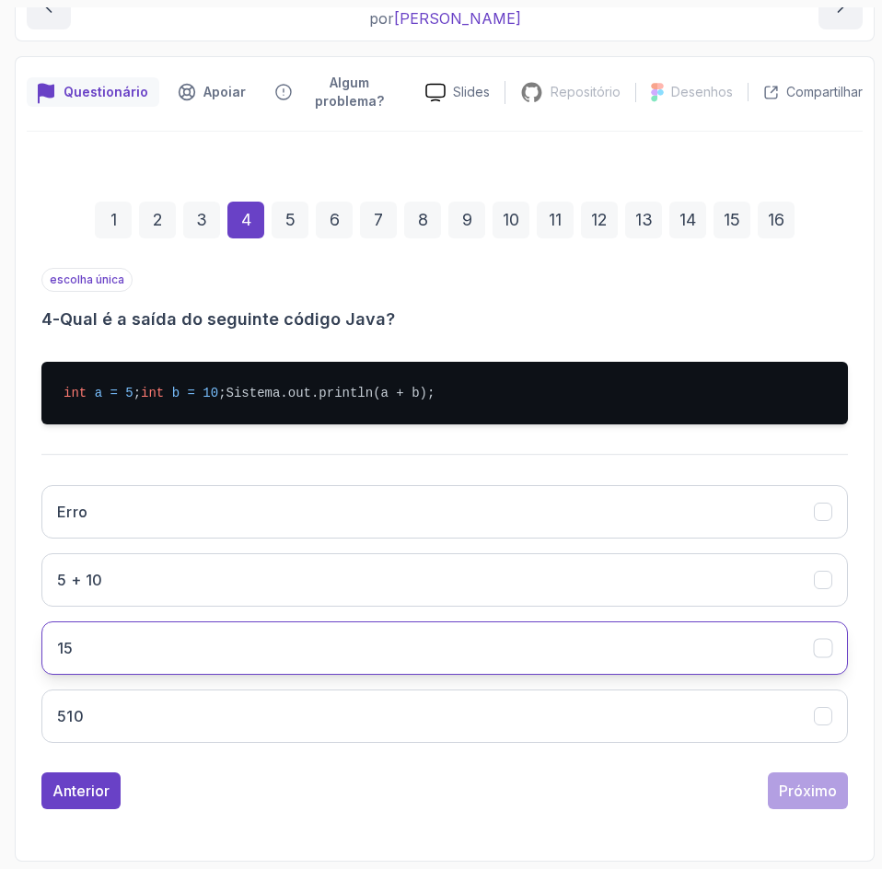
click at [269, 649] on button "15" at bounding box center [444, 647] width 806 height 53
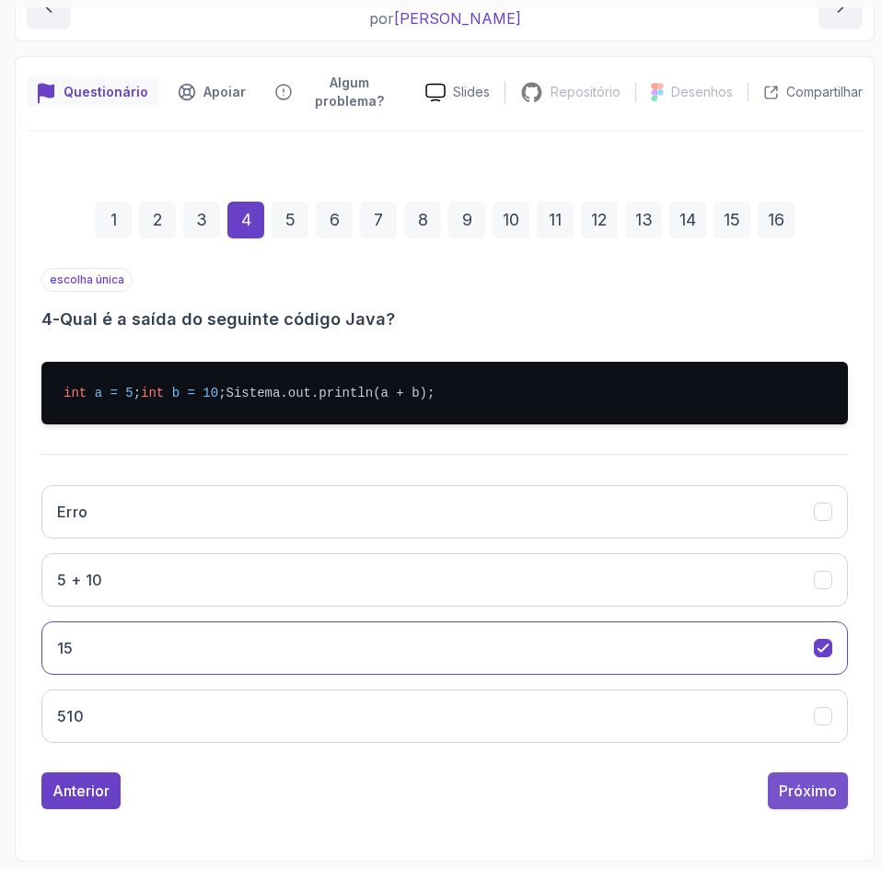
click at [808, 800] on div "Próximo" at bounding box center [808, 791] width 58 height 22
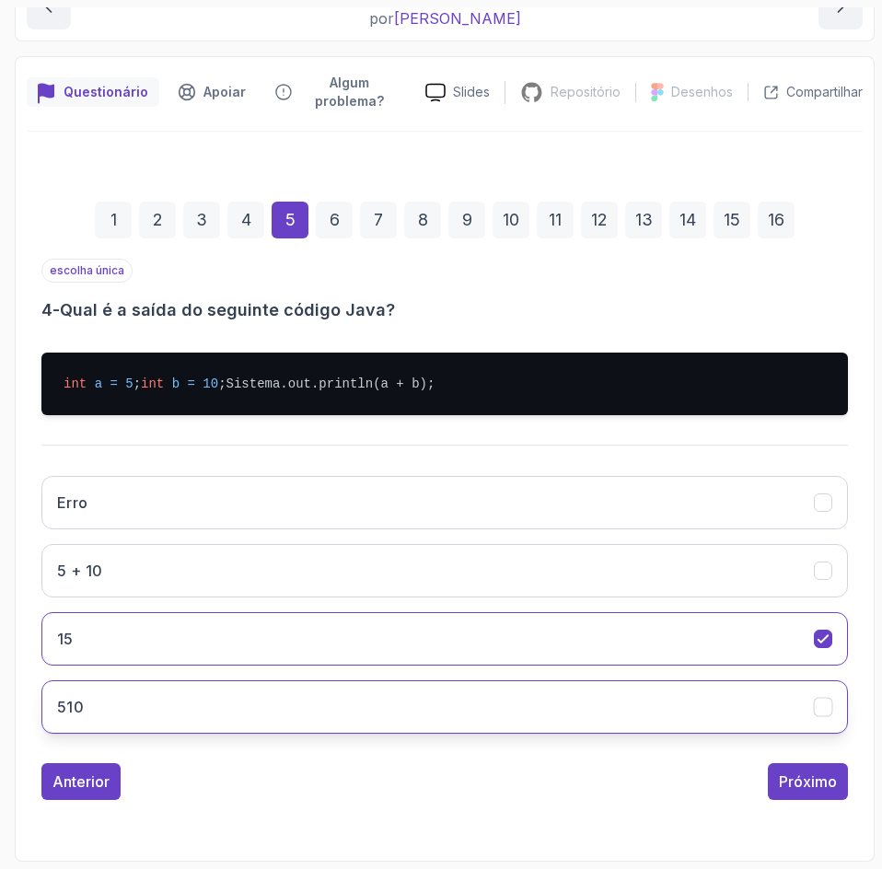
scroll to position [119, 0]
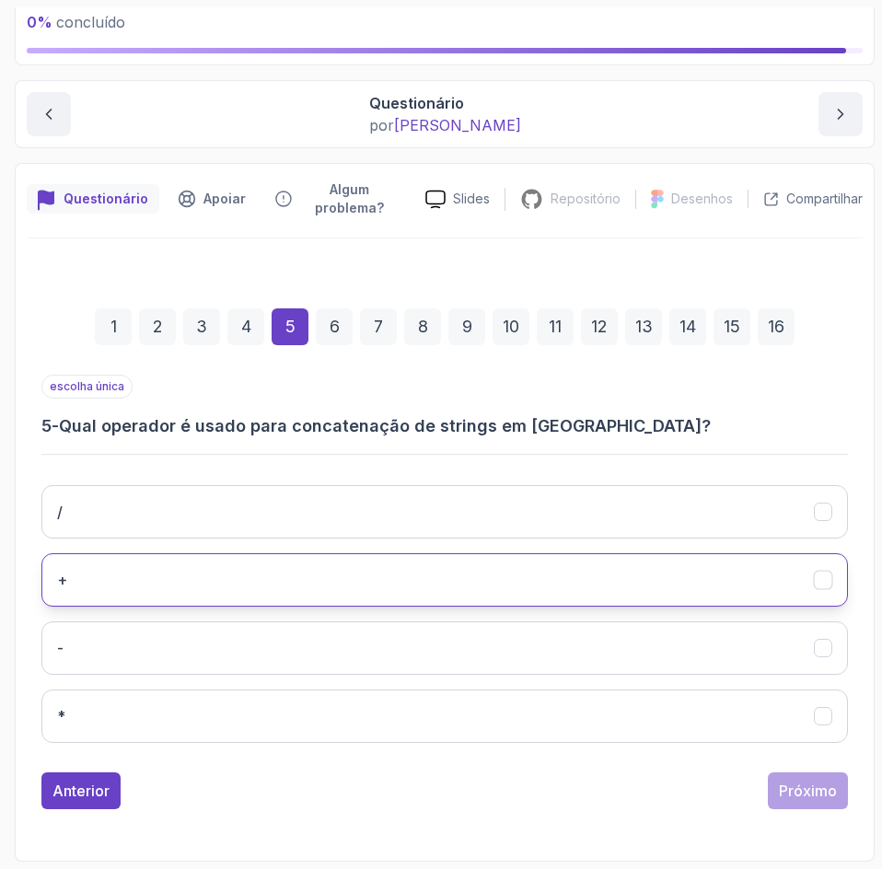
click at [475, 589] on button "+" at bounding box center [444, 579] width 806 height 53
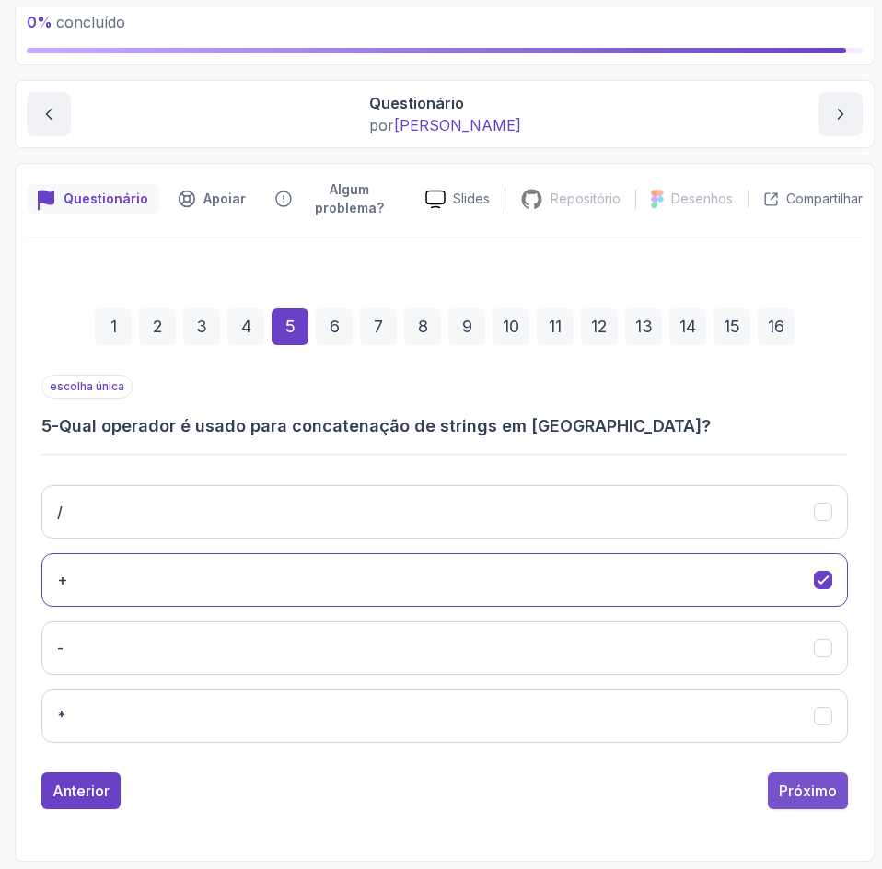
click at [794, 791] on font "Próximo" at bounding box center [808, 790] width 58 height 18
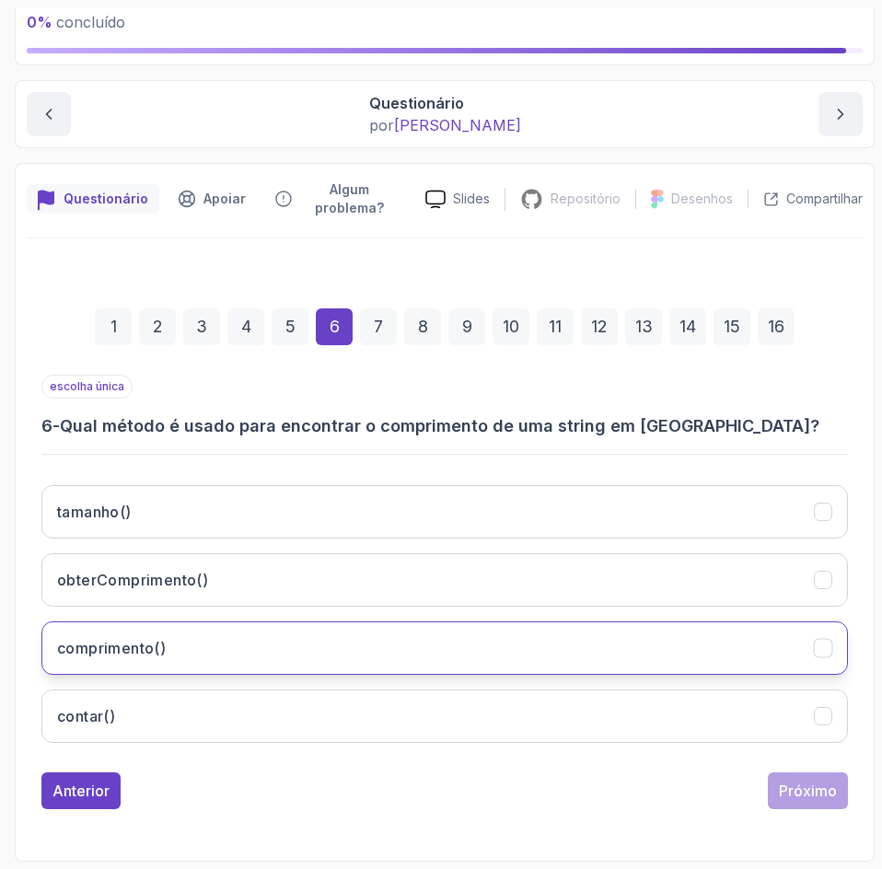
click at [289, 635] on button "comprimento()" at bounding box center [444, 647] width 806 height 53
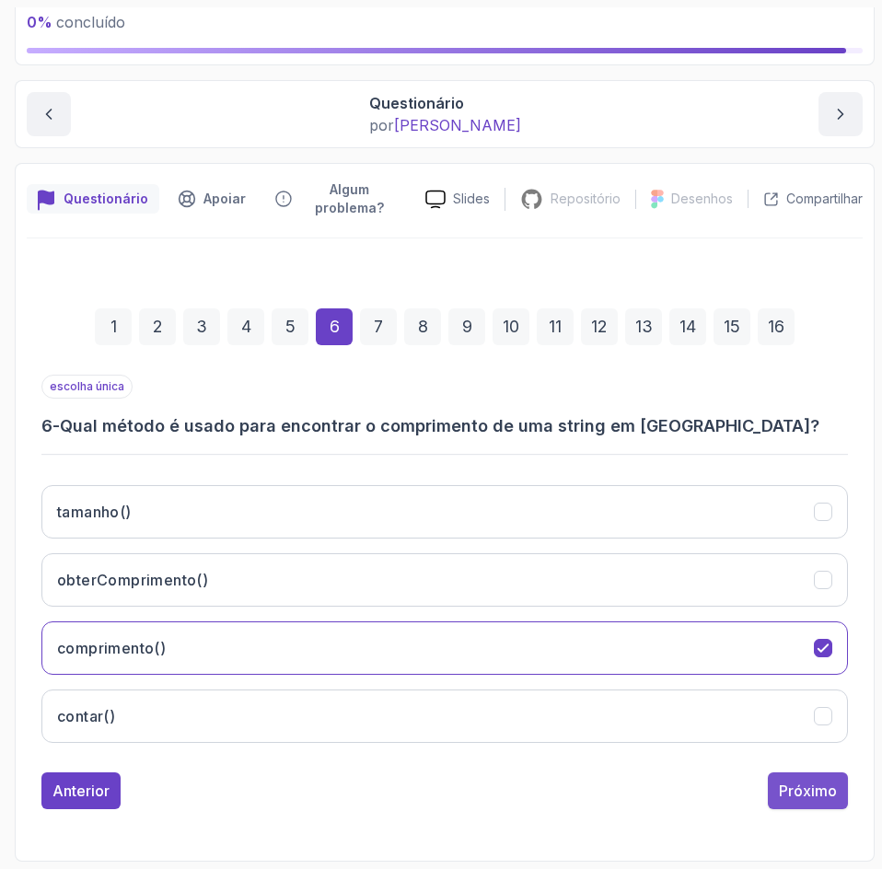
click at [792, 790] on font "Próximo" at bounding box center [808, 790] width 58 height 18
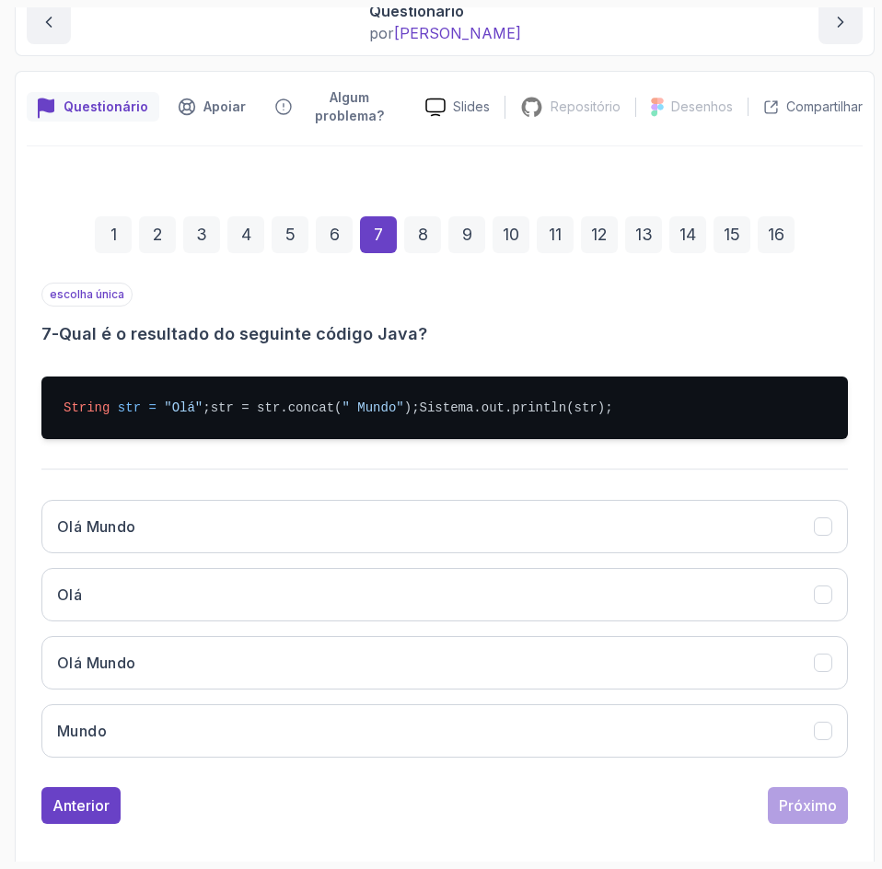
scroll to position [262, 0]
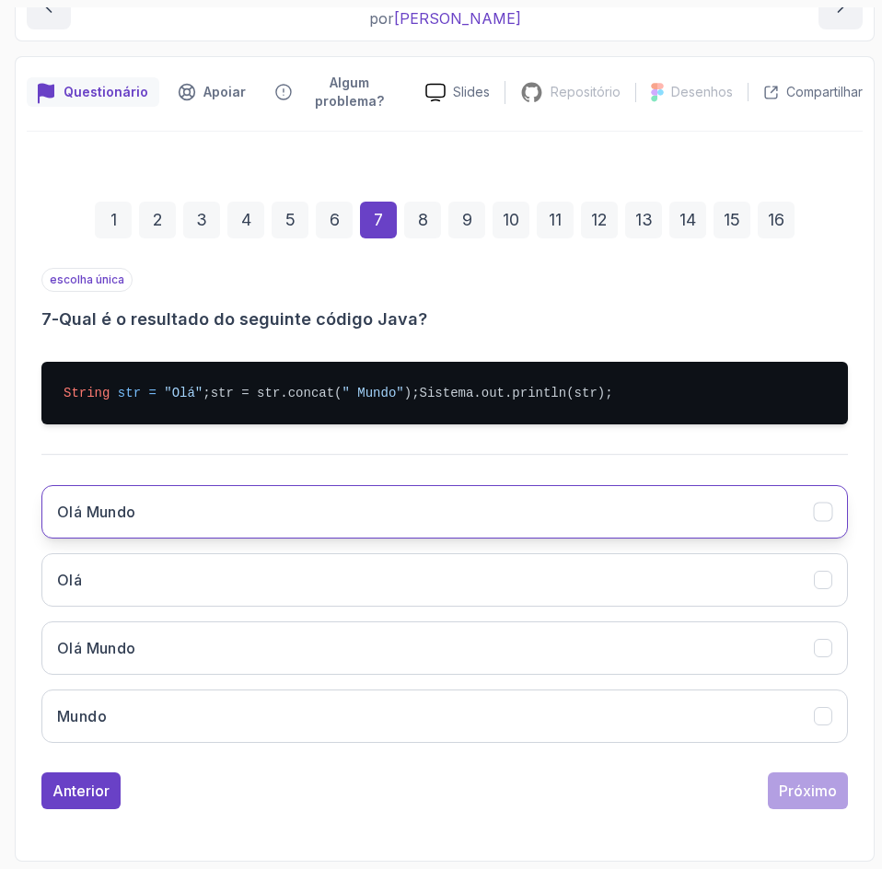
click at [535, 507] on button "Olá Mundo" at bounding box center [444, 511] width 806 height 53
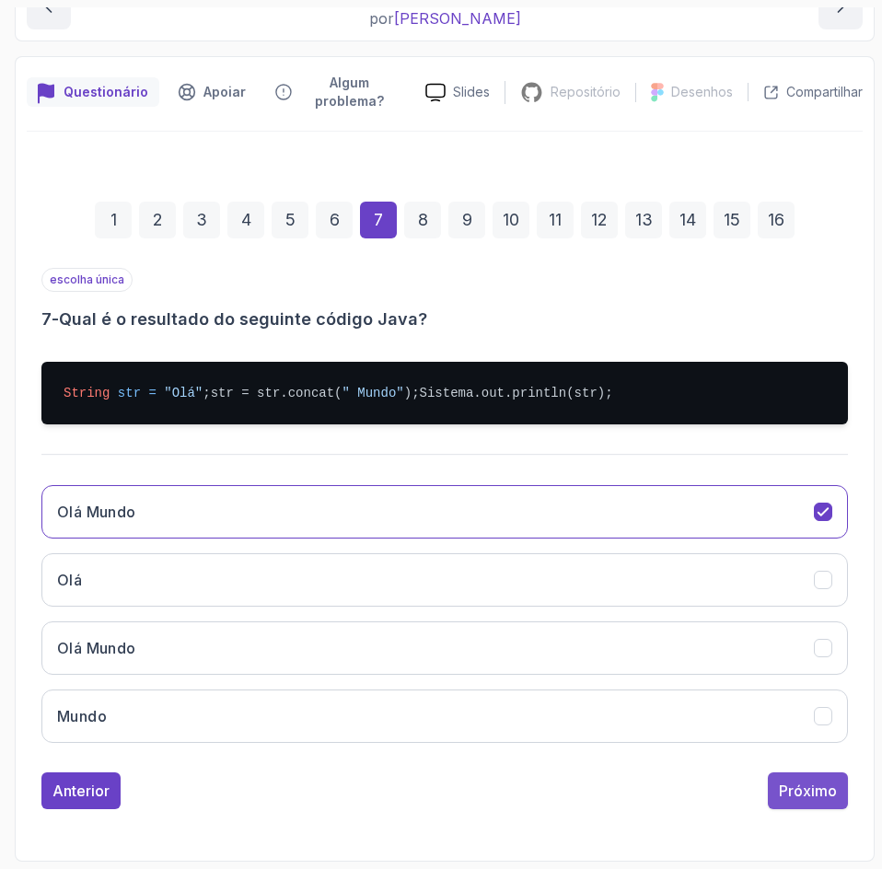
click at [822, 799] on font "Próximo" at bounding box center [808, 790] width 58 height 18
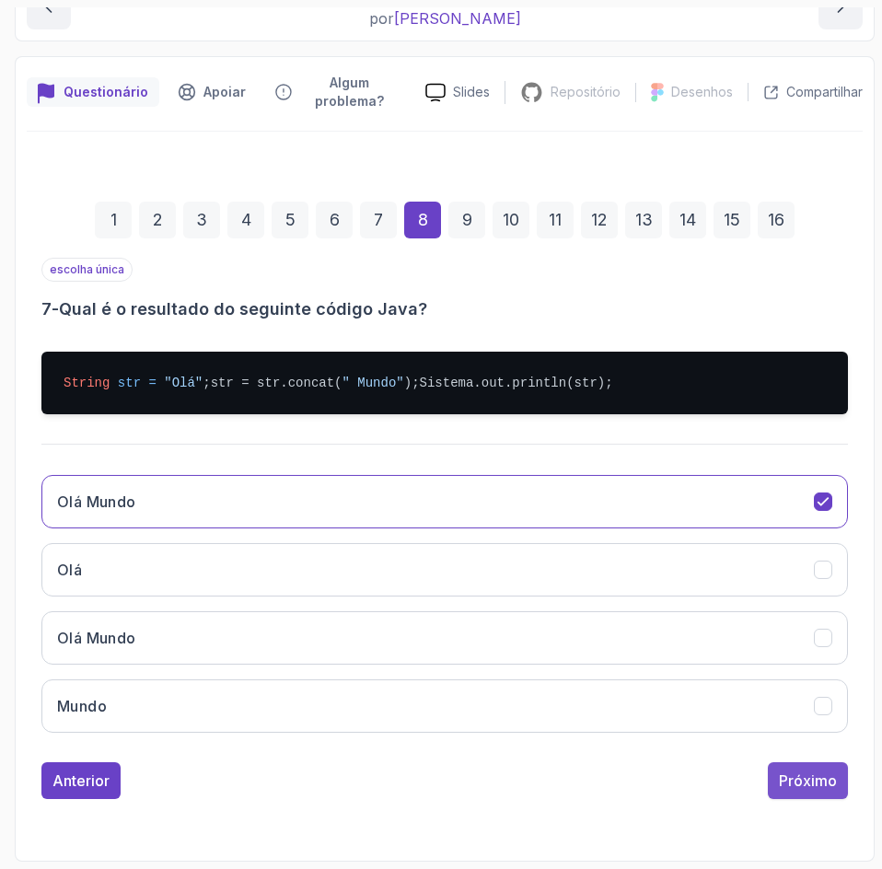
scroll to position [119, 0]
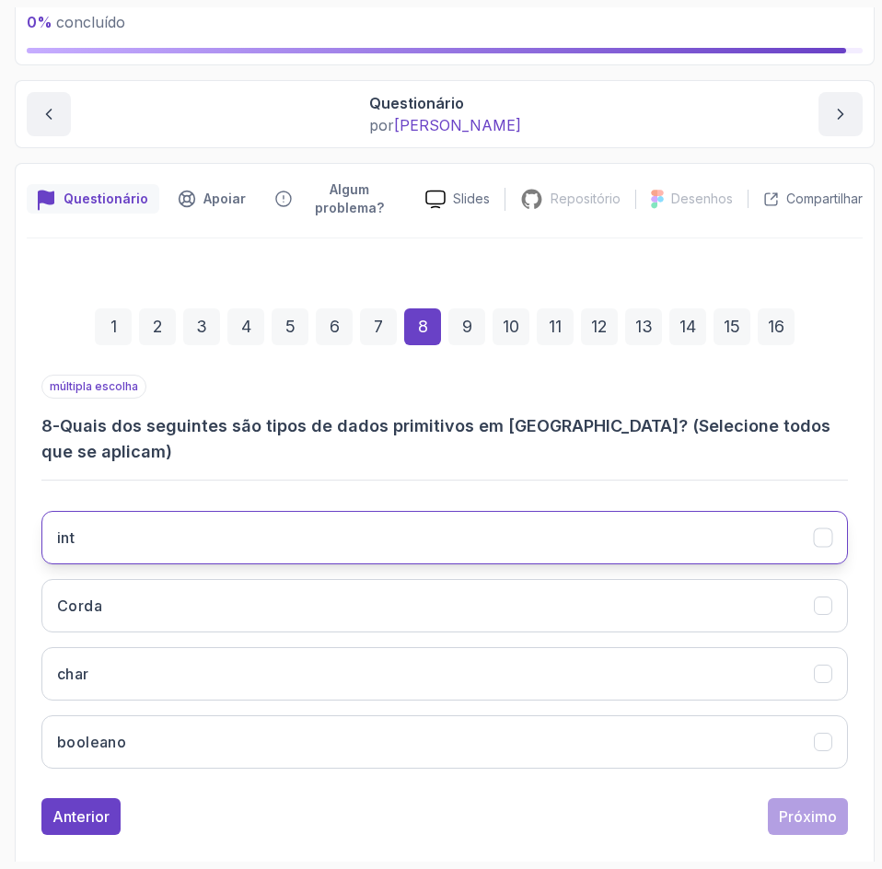
click at [689, 511] on button "int" at bounding box center [444, 537] width 806 height 53
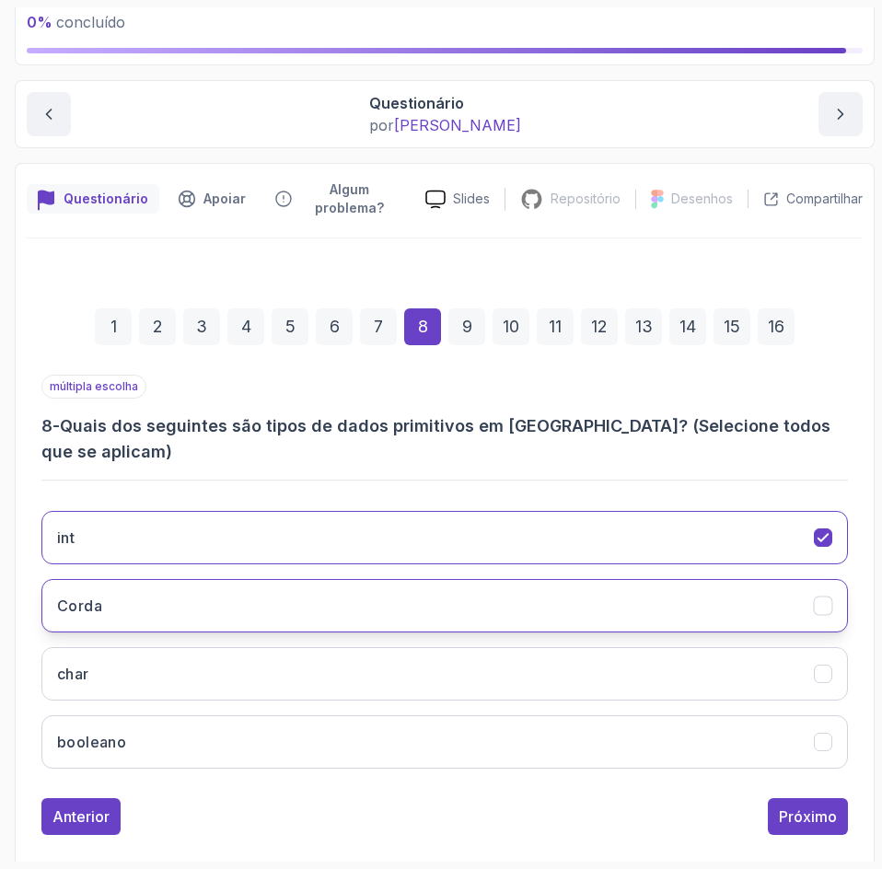
click at [618, 598] on button "Corda" at bounding box center [444, 605] width 806 height 53
click at [632, 579] on button "Corda" at bounding box center [444, 605] width 806 height 53
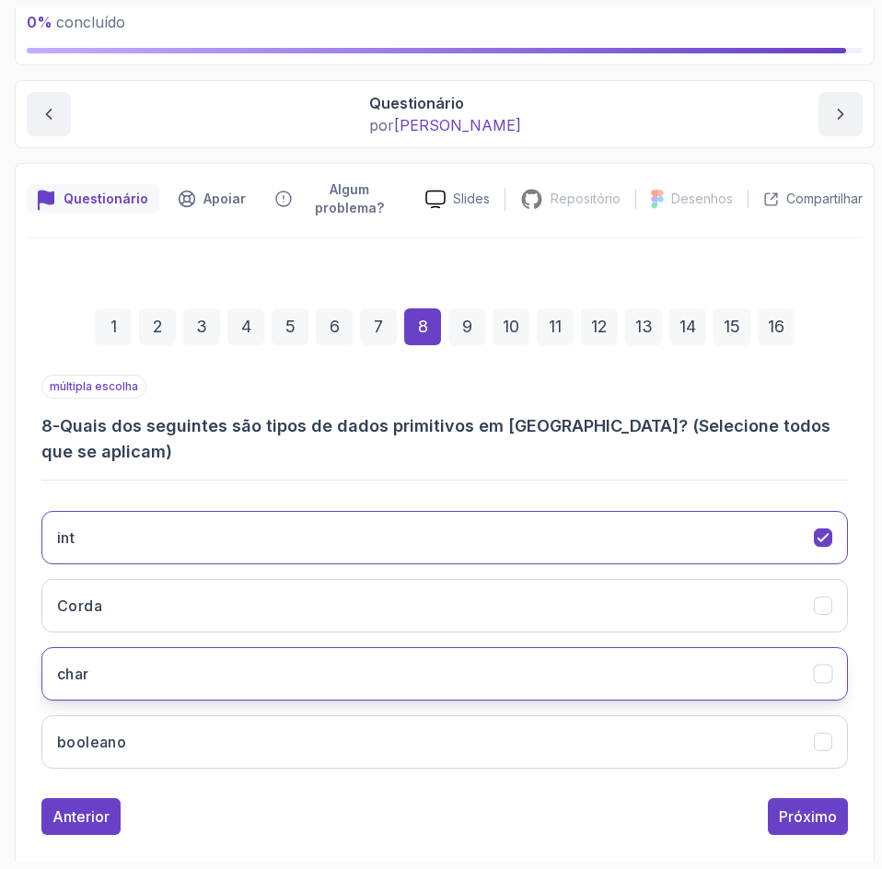
click at [616, 652] on button "char" at bounding box center [444, 673] width 806 height 53
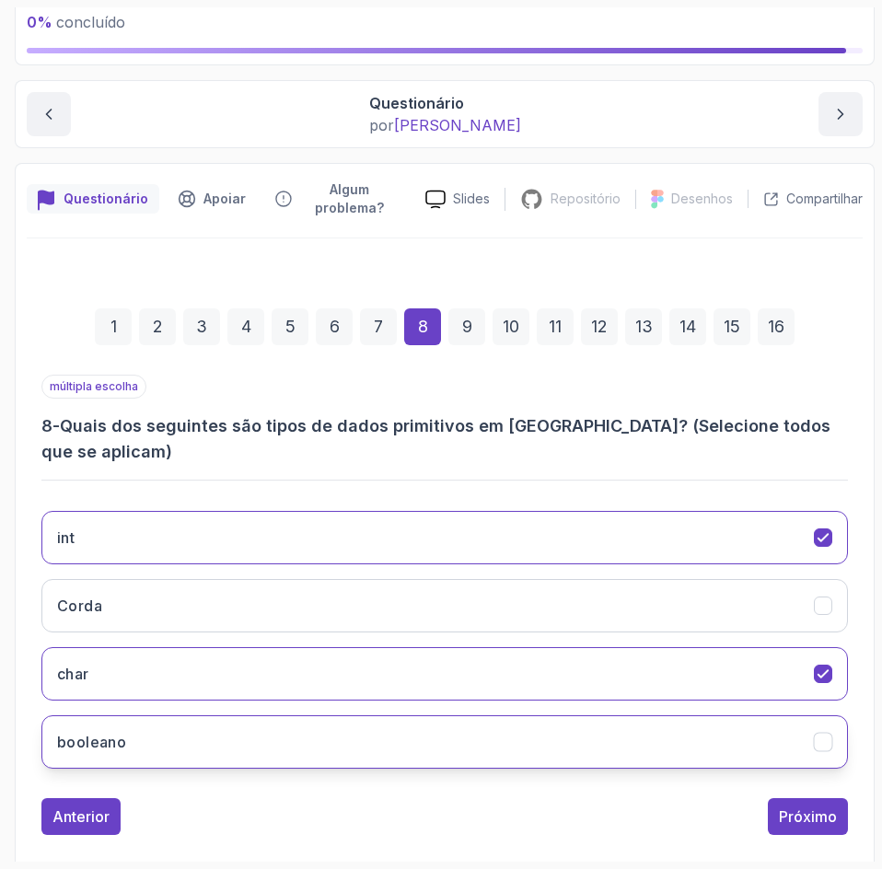
click at [605, 720] on button "booleano" at bounding box center [444, 741] width 806 height 53
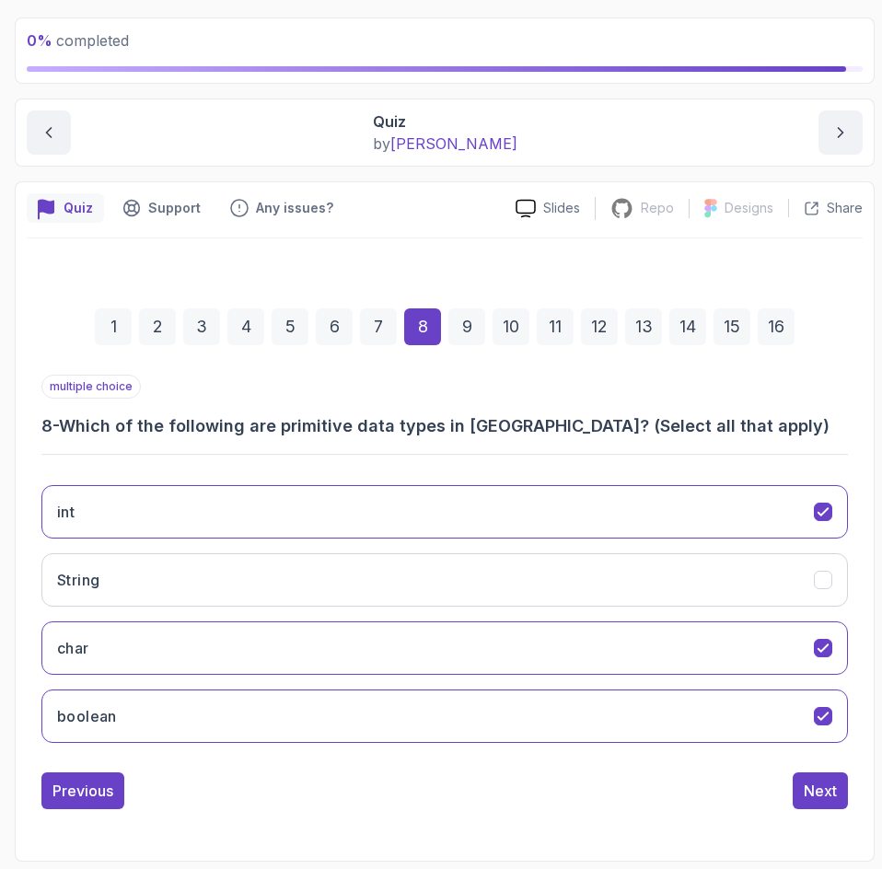
scroll to position [100, 0]
drag, startPoint x: 815, startPoint y: 656, endPoint x: 816, endPoint y: 631, distance: 24.9
click at [815, 656] on icon "char" at bounding box center [822, 648] width 17 height 17
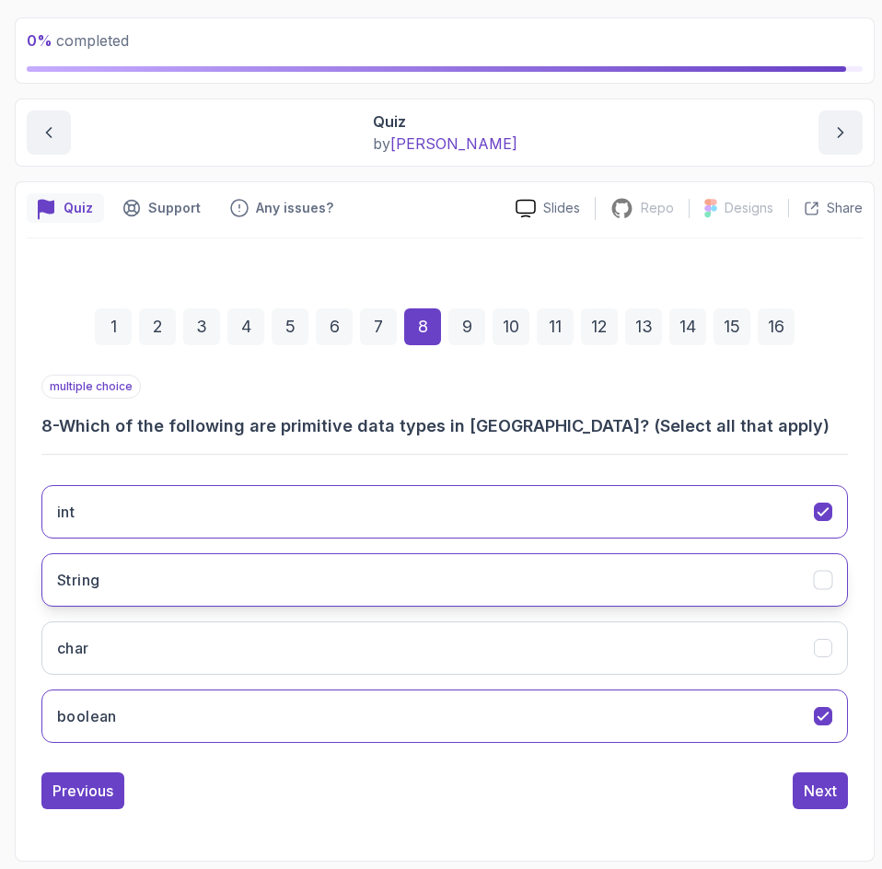
click at [812, 588] on button "String" at bounding box center [444, 579] width 806 height 53
click at [830, 796] on div "Next" at bounding box center [819, 791] width 33 height 22
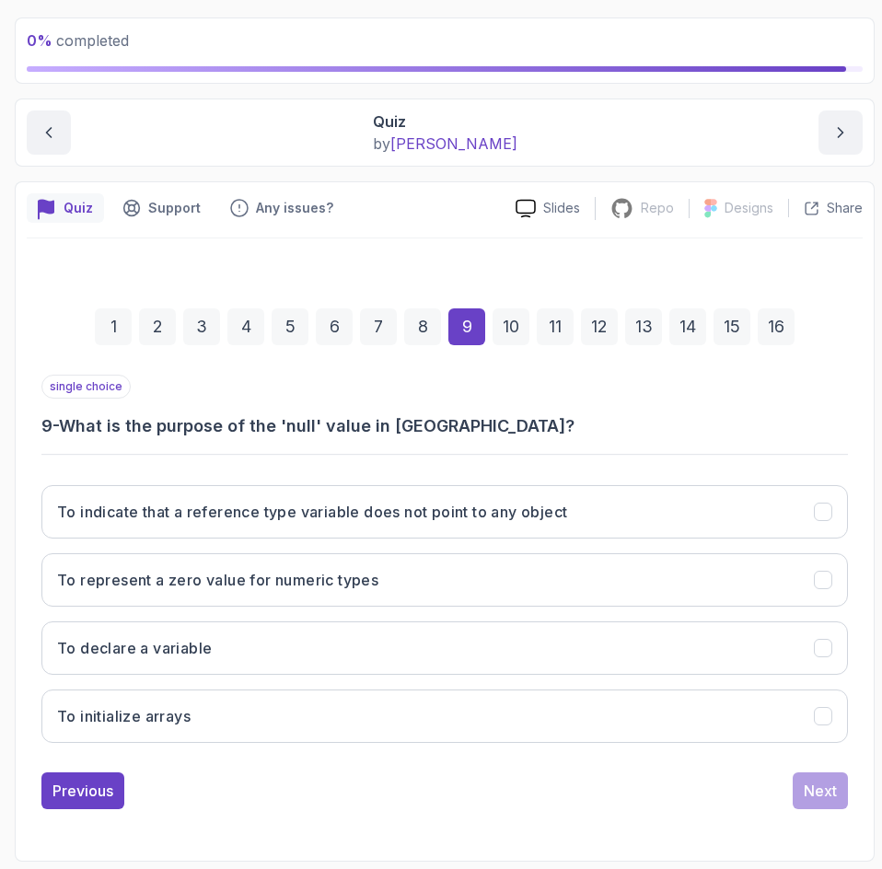
click at [797, 39] on p "0 % completed" at bounding box center [445, 40] width 836 height 22
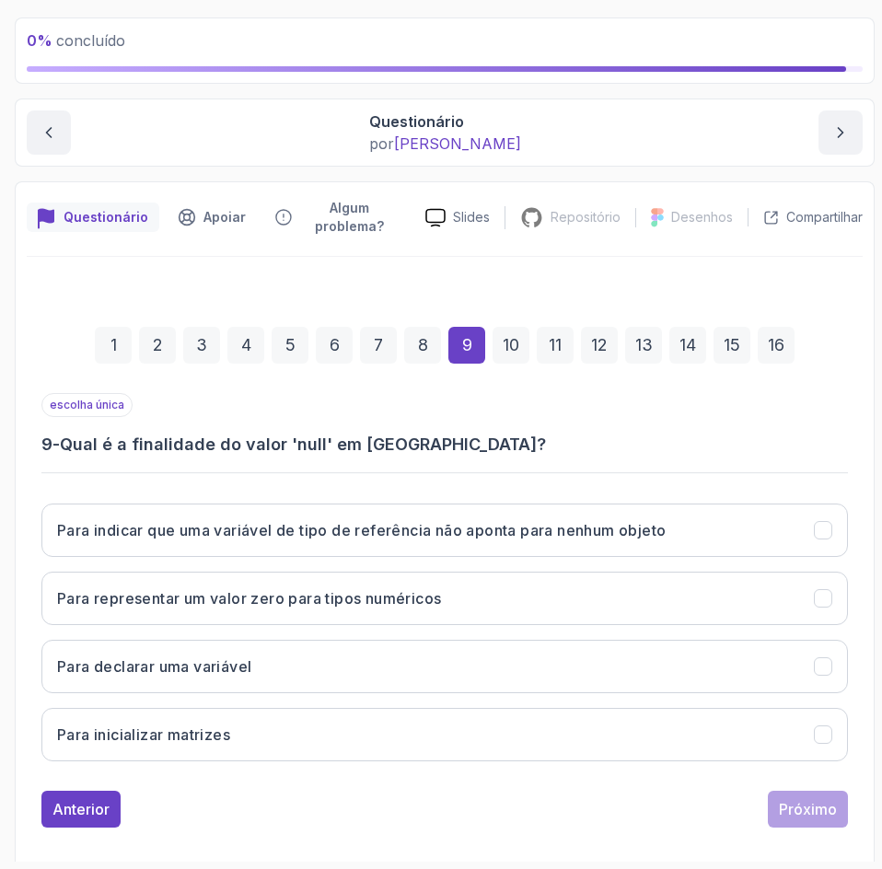
scroll to position [119, 0]
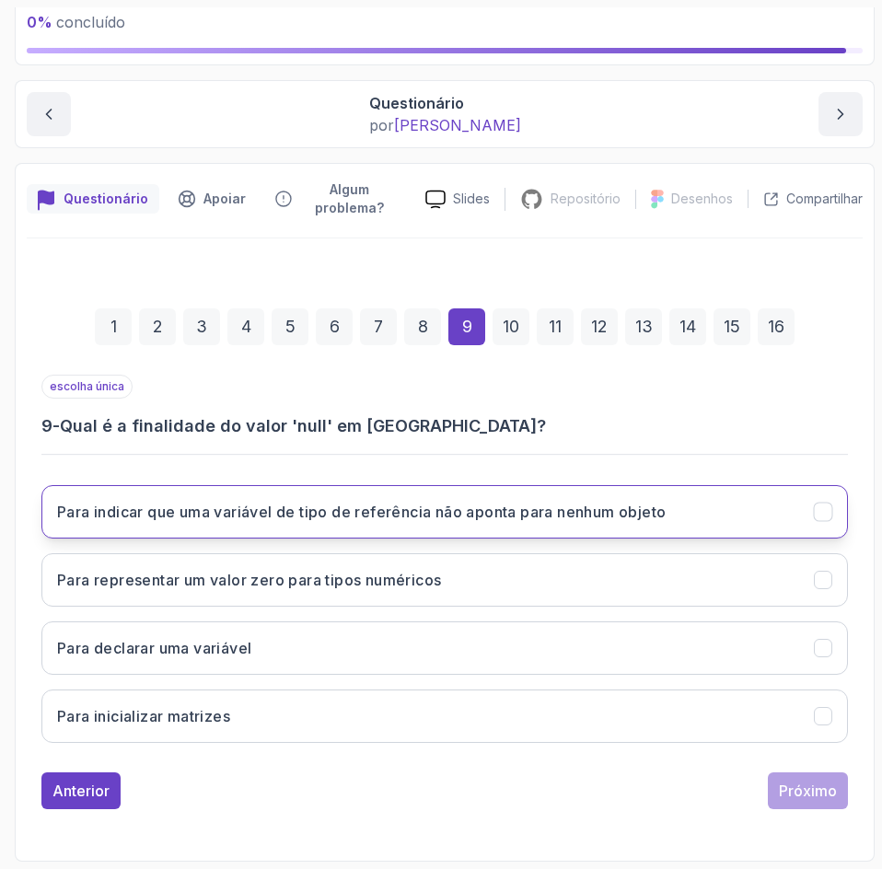
click at [699, 526] on button "Para indicar que uma variável de tipo de referência não aponta para nenhum obje…" at bounding box center [444, 511] width 806 height 53
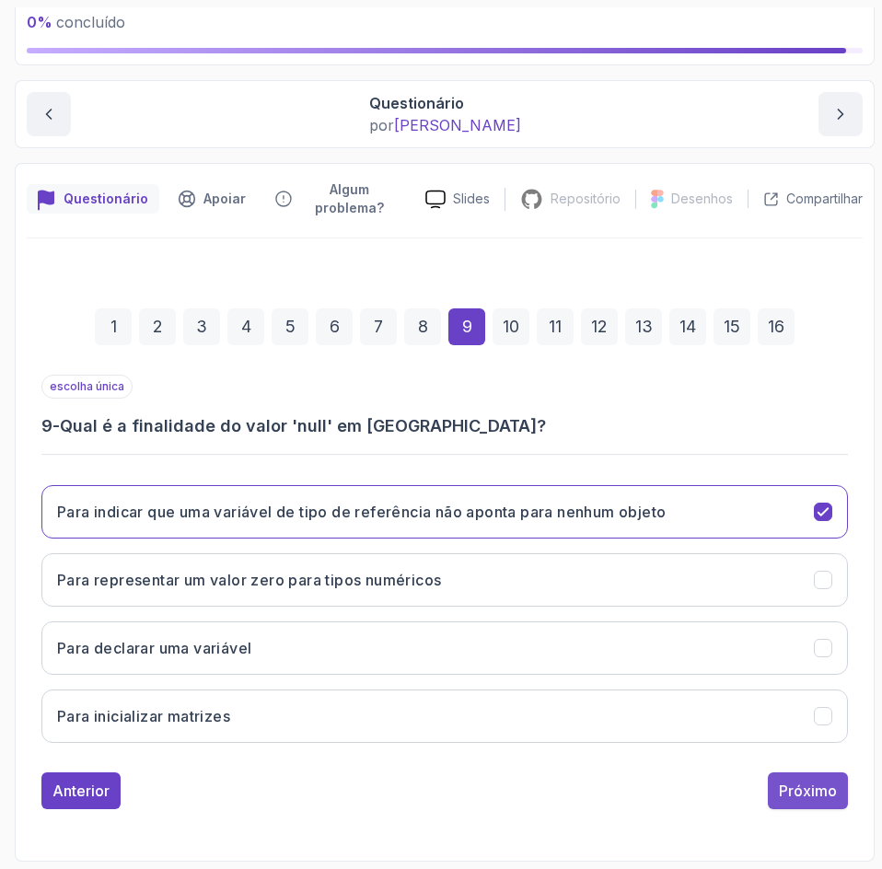
click at [796, 801] on div "Próximo" at bounding box center [808, 791] width 58 height 22
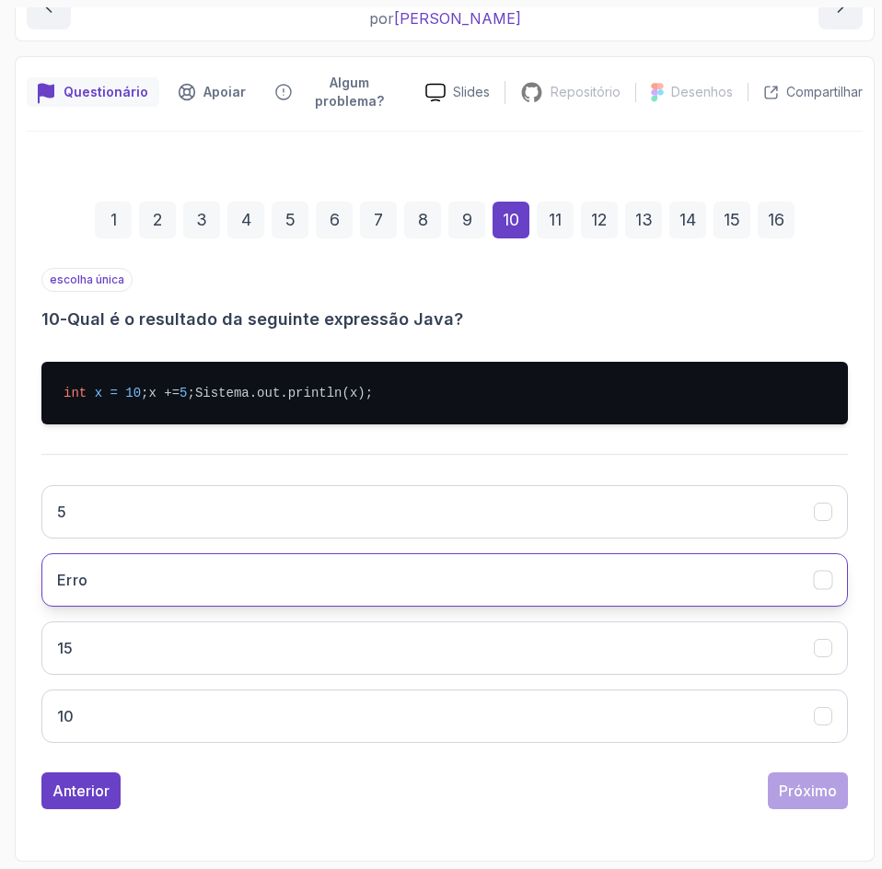
scroll to position [262, 0]
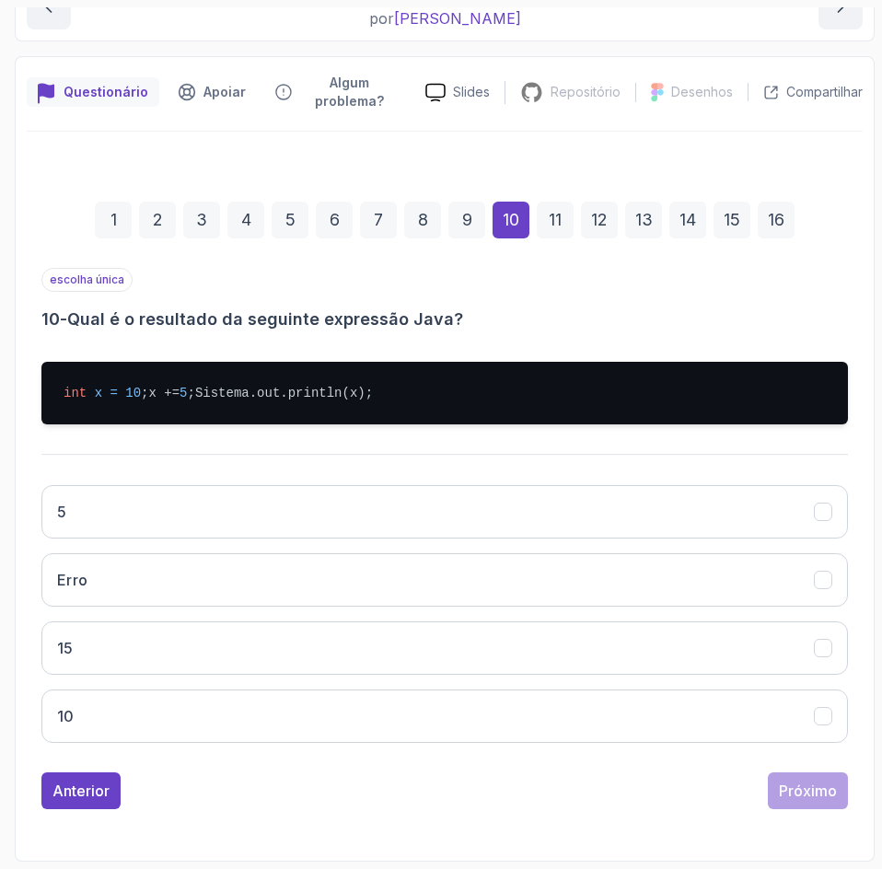
drag, startPoint x: 240, startPoint y: 652, endPoint x: 478, endPoint y: 687, distance: 240.1
click at [239, 652] on button "15" at bounding box center [444, 647] width 806 height 53
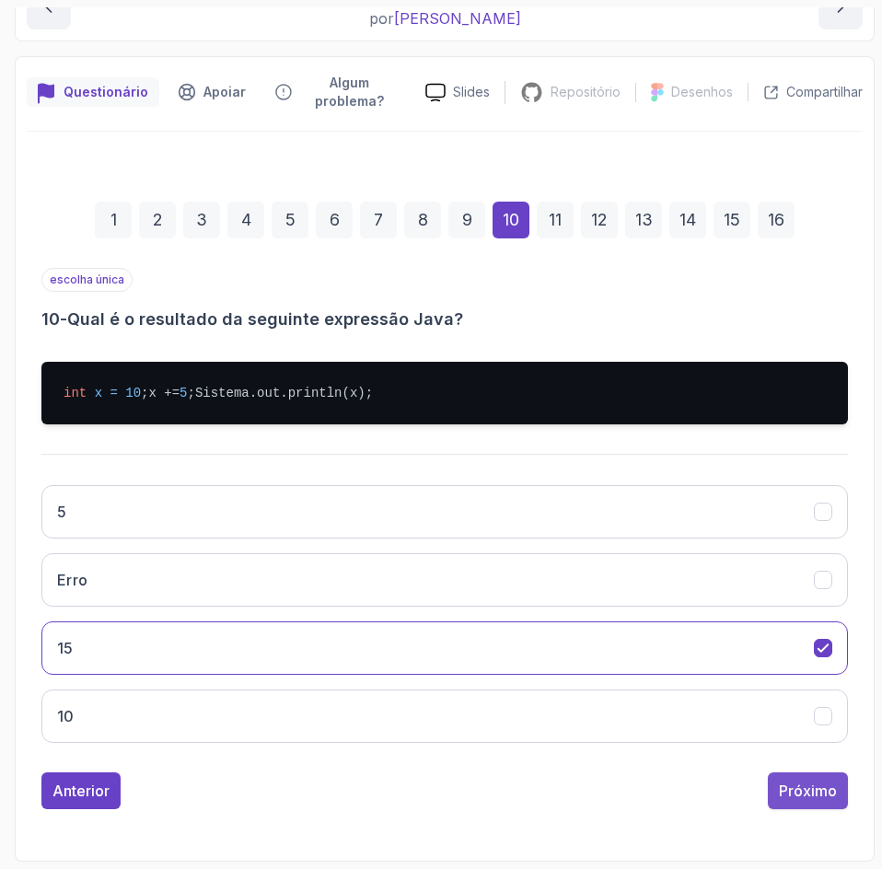
click at [833, 801] on button "Próximo" at bounding box center [808, 790] width 80 height 37
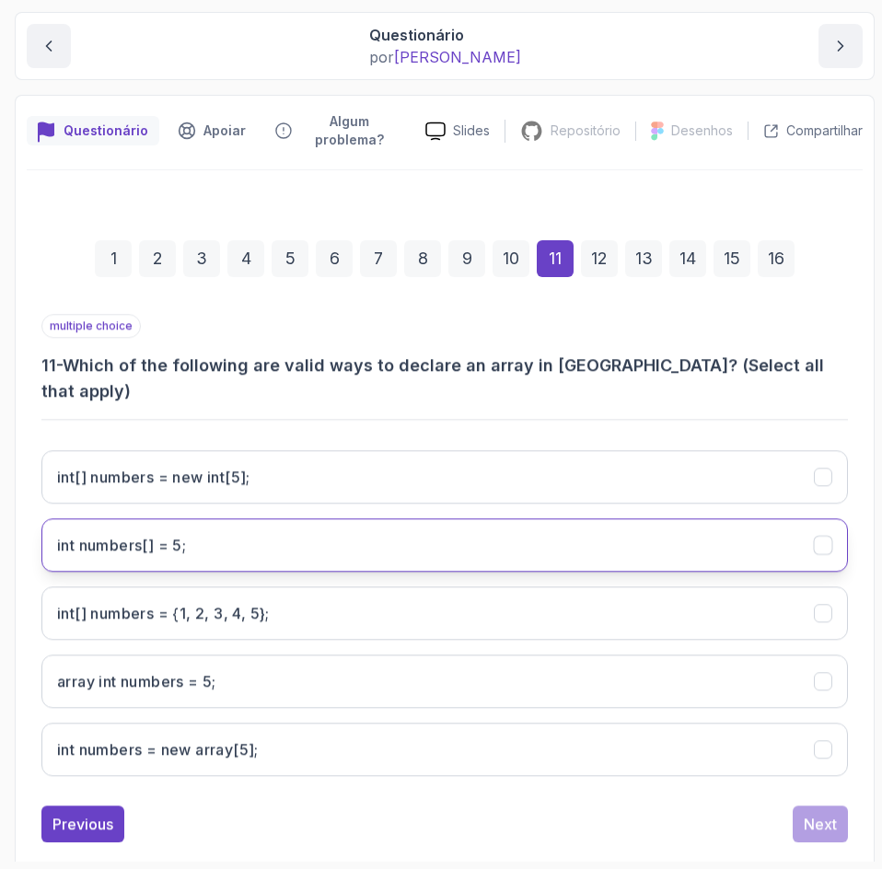
scroll to position [213, 0]
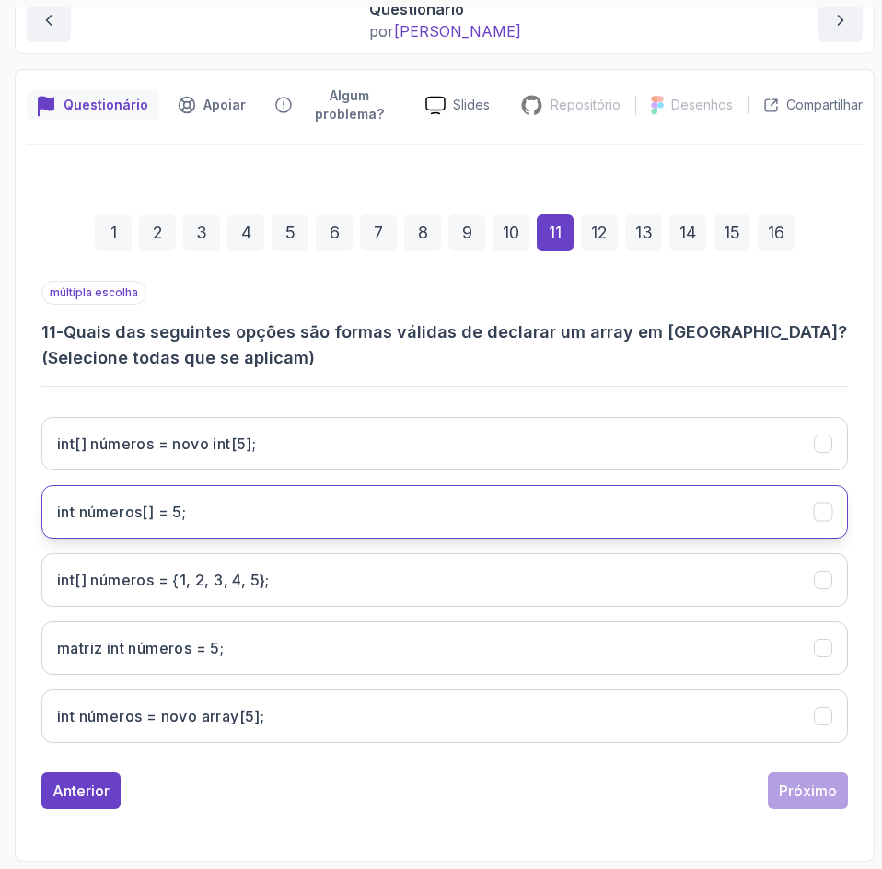
click at [495, 509] on 5;"] "int números[] = 5;" at bounding box center [444, 511] width 806 height 53
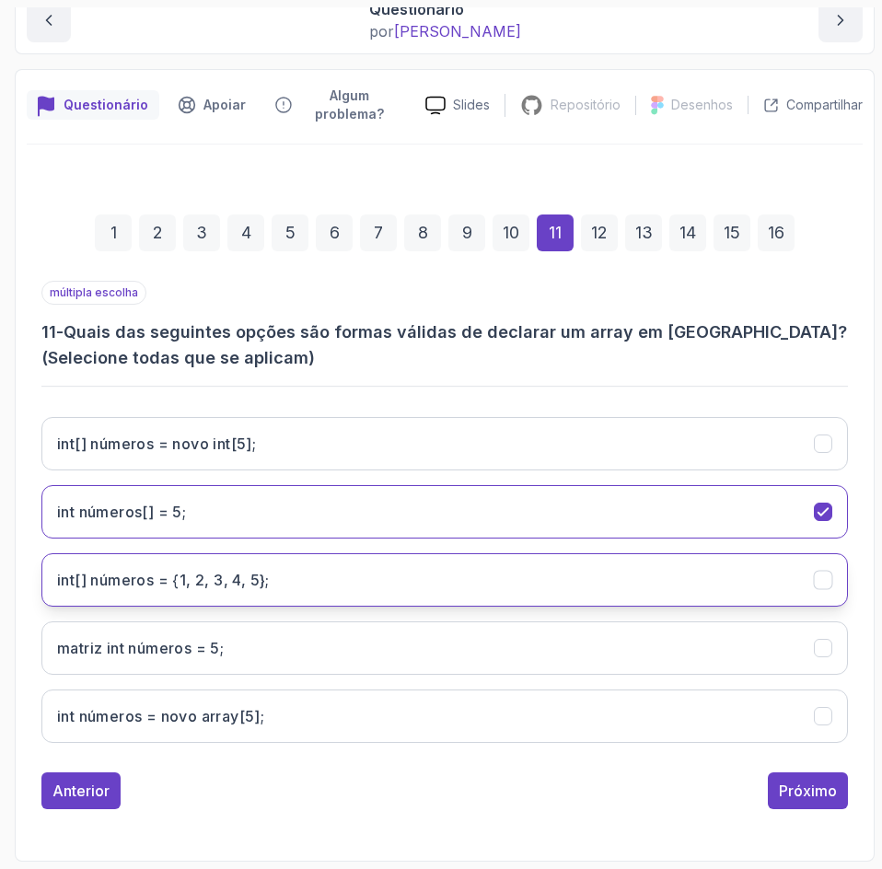
click at [464, 577] on 5};"] "int[] números = {1, 2, 3, 4, 5};" at bounding box center [444, 579] width 806 height 53
click at [802, 788] on font "Próximo" at bounding box center [808, 790] width 58 height 18
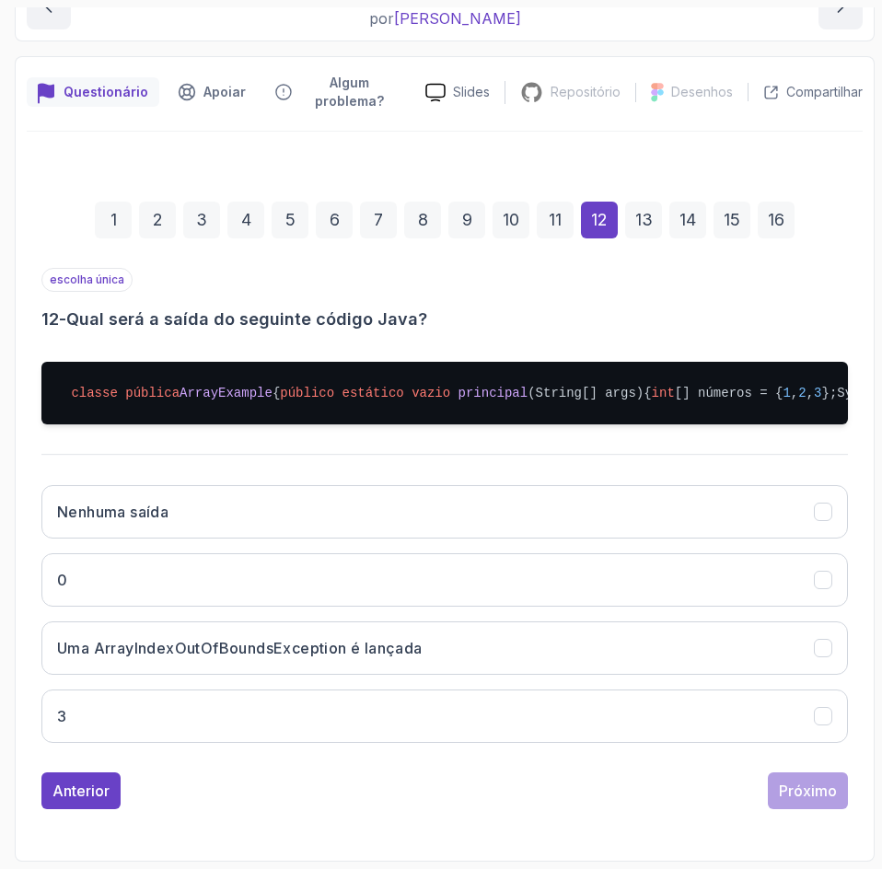
scroll to position [318, 0]
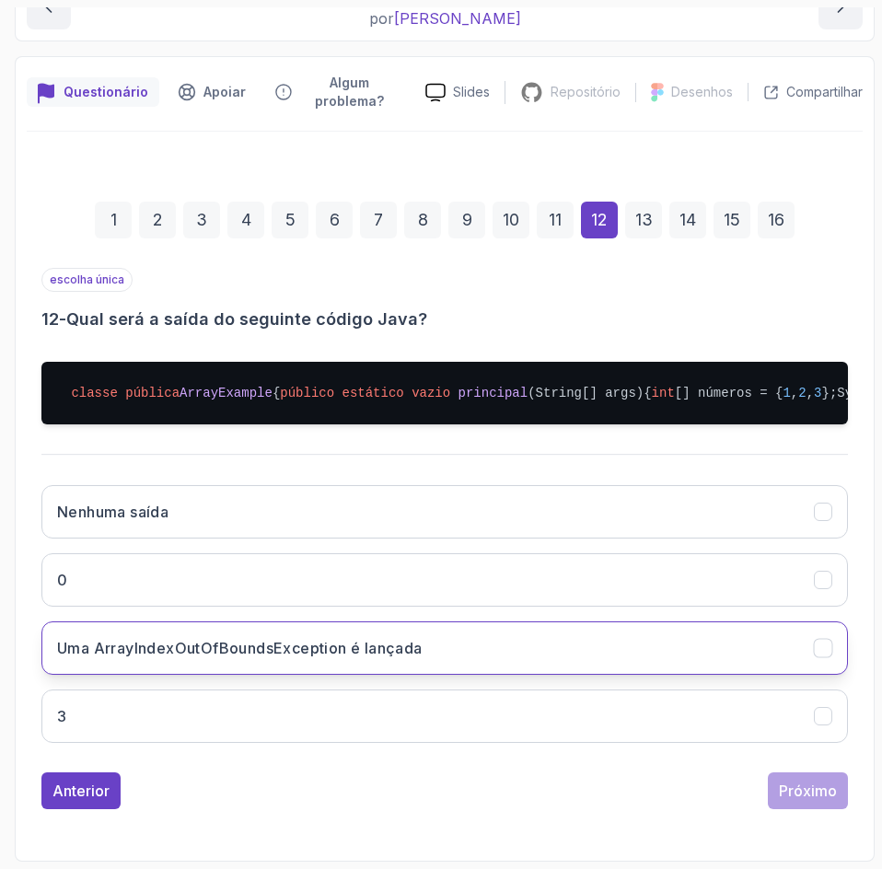
click at [508, 641] on button "Uma ArrayIndexOutOfBoundsException é lançada" at bounding box center [444, 647] width 806 height 53
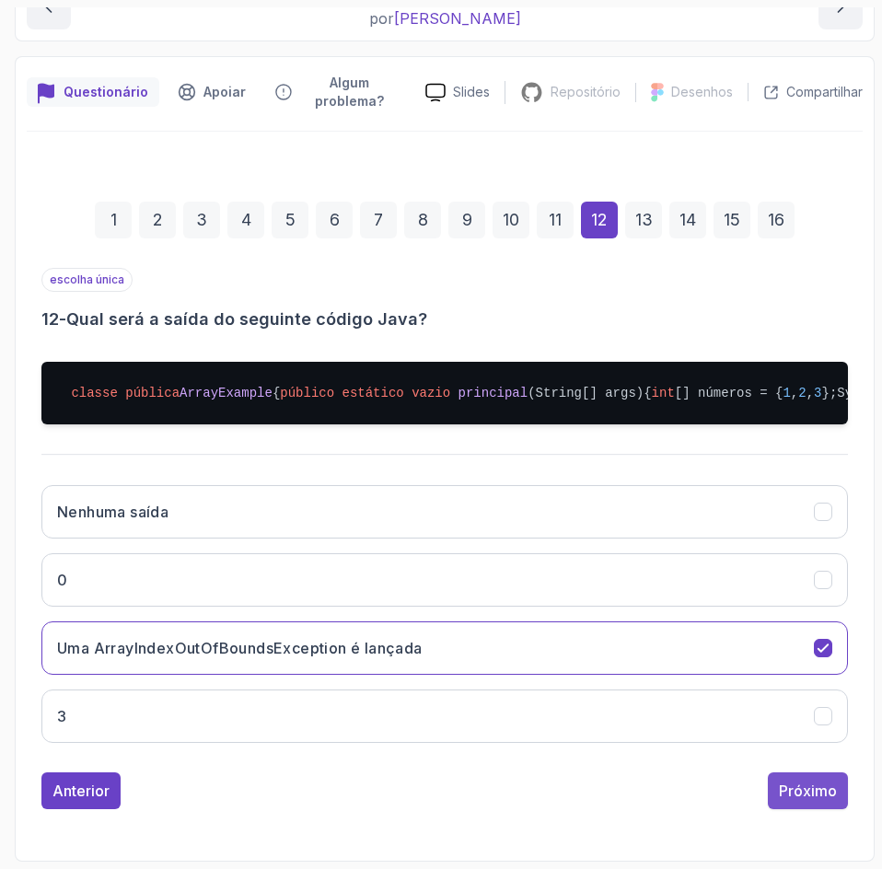
click at [801, 791] on font "Próximo" at bounding box center [808, 790] width 58 height 18
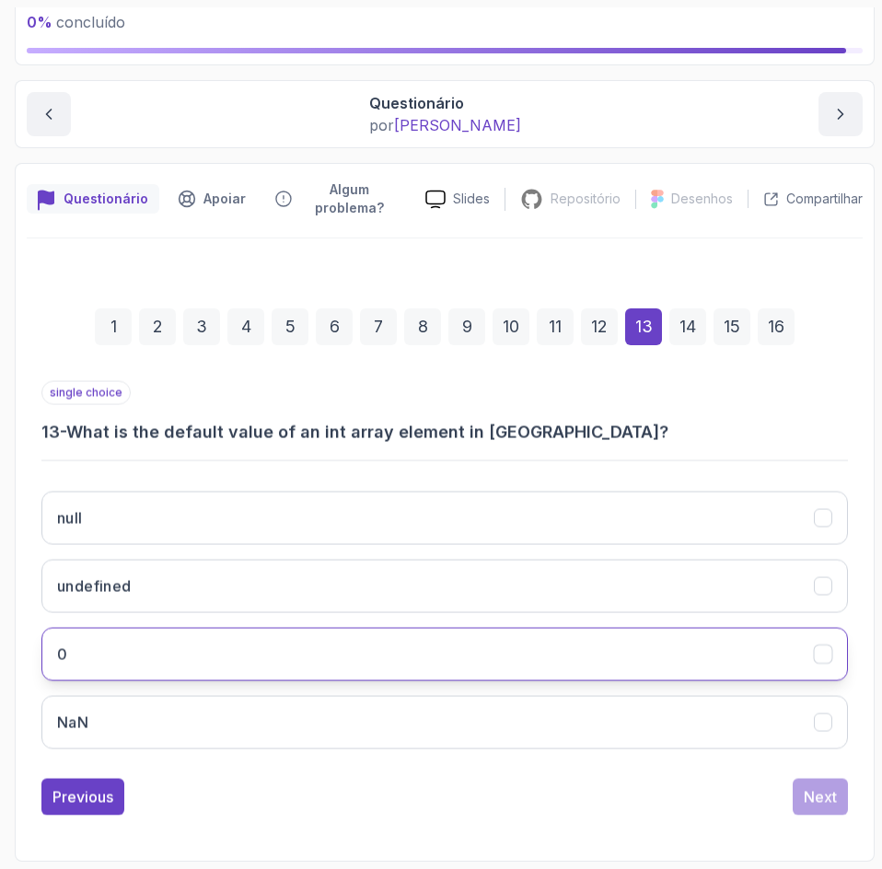
scroll to position [119, 0]
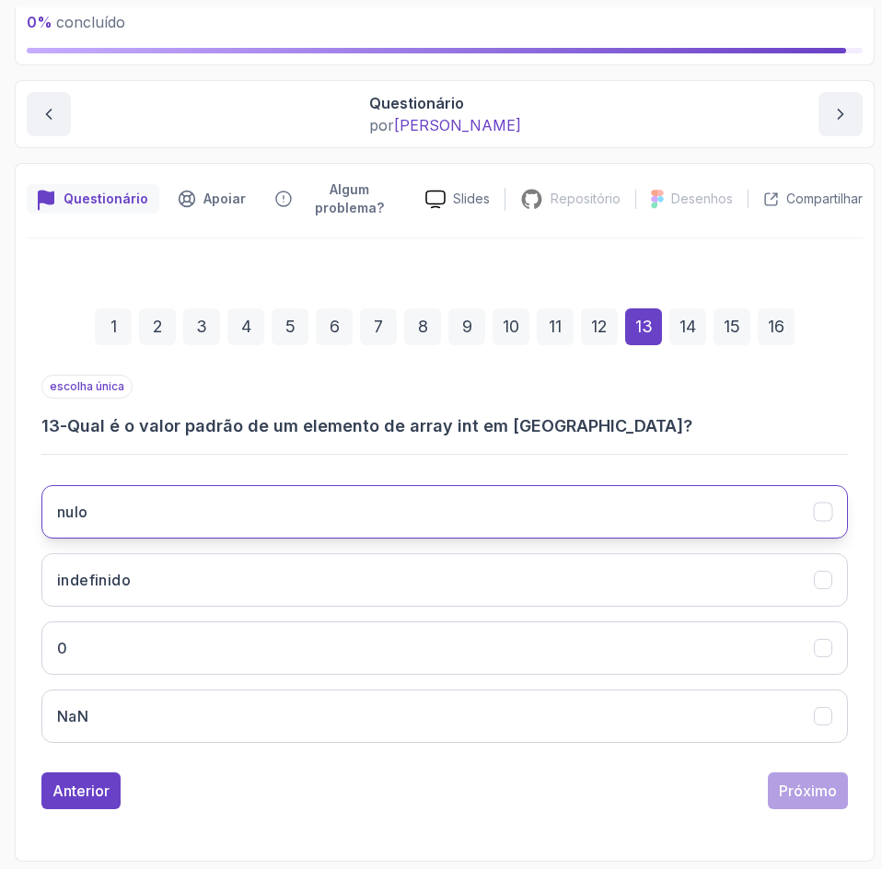
click at [604, 511] on button "nulo" at bounding box center [444, 511] width 806 height 53
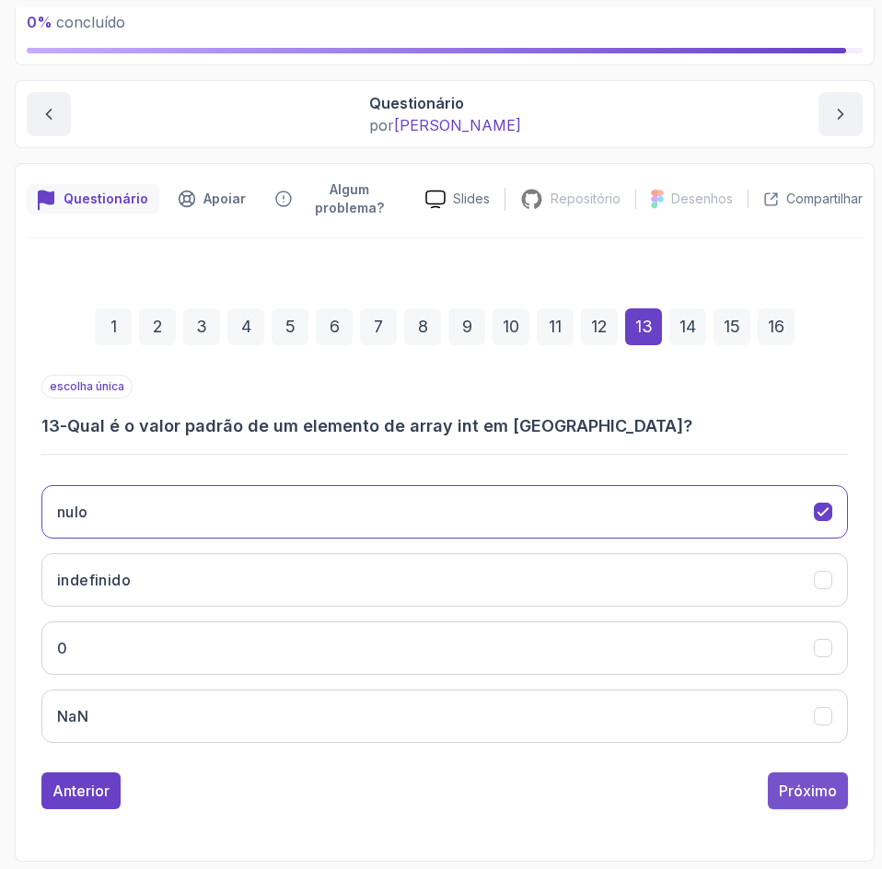
click at [829, 791] on font "Próximo" at bounding box center [808, 790] width 58 height 18
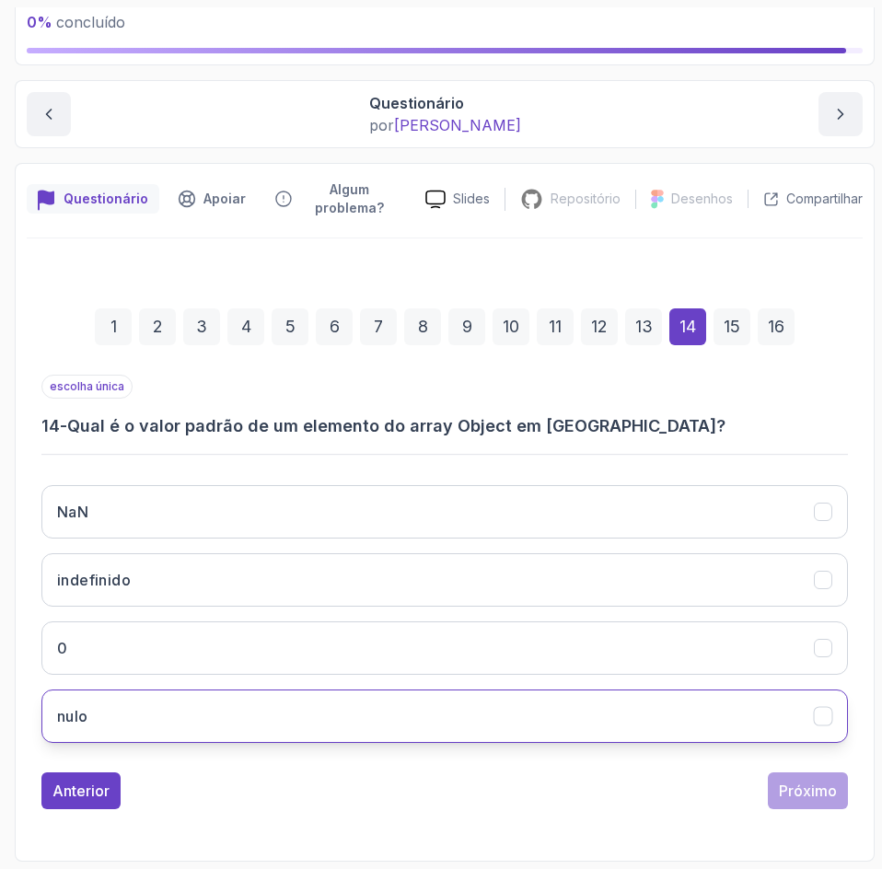
click at [334, 713] on button "nulo" at bounding box center [444, 715] width 806 height 53
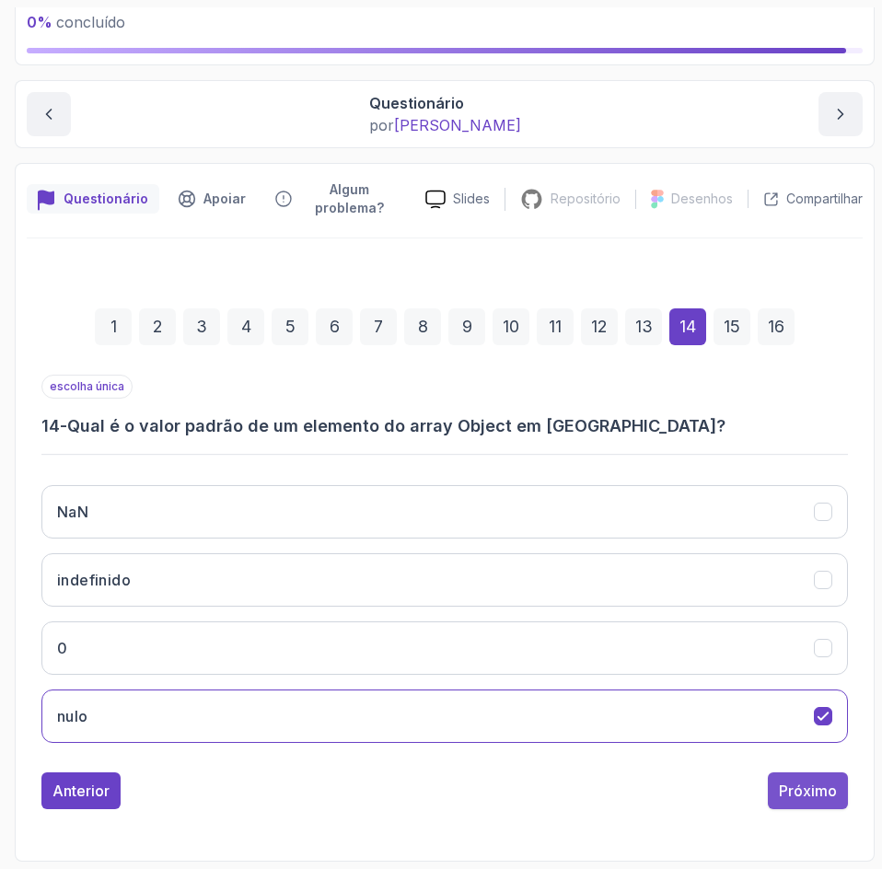
click at [809, 794] on font "Próximo" at bounding box center [808, 790] width 58 height 18
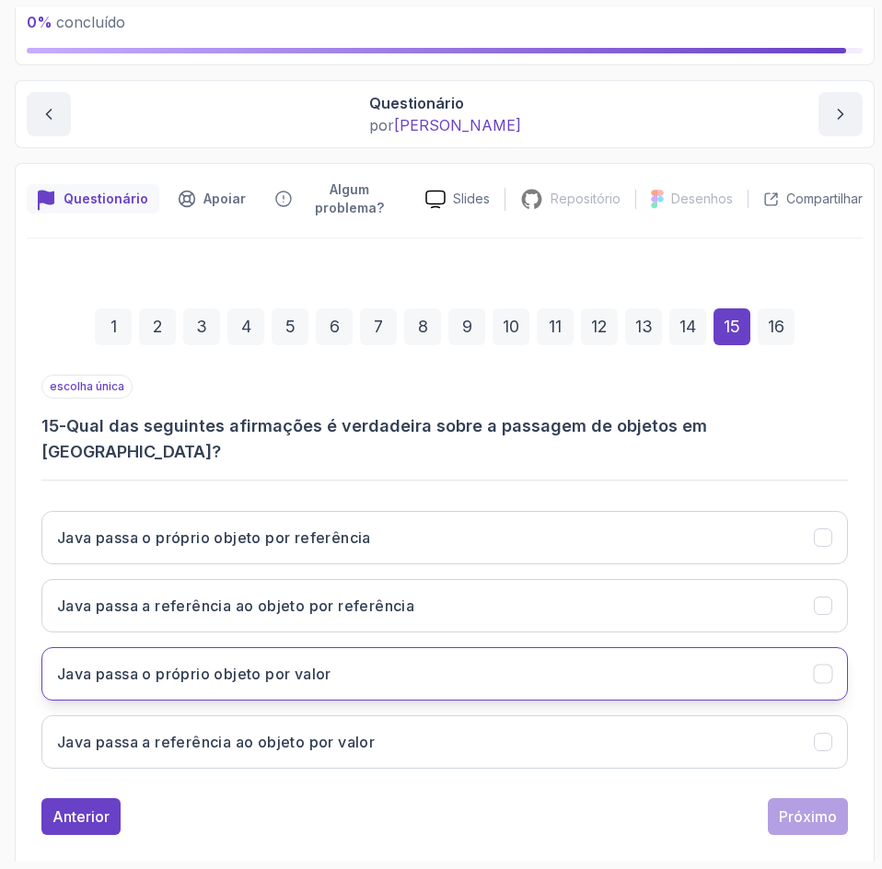
click at [525, 647] on button "Java passa o próprio objeto por valor" at bounding box center [444, 673] width 806 height 53
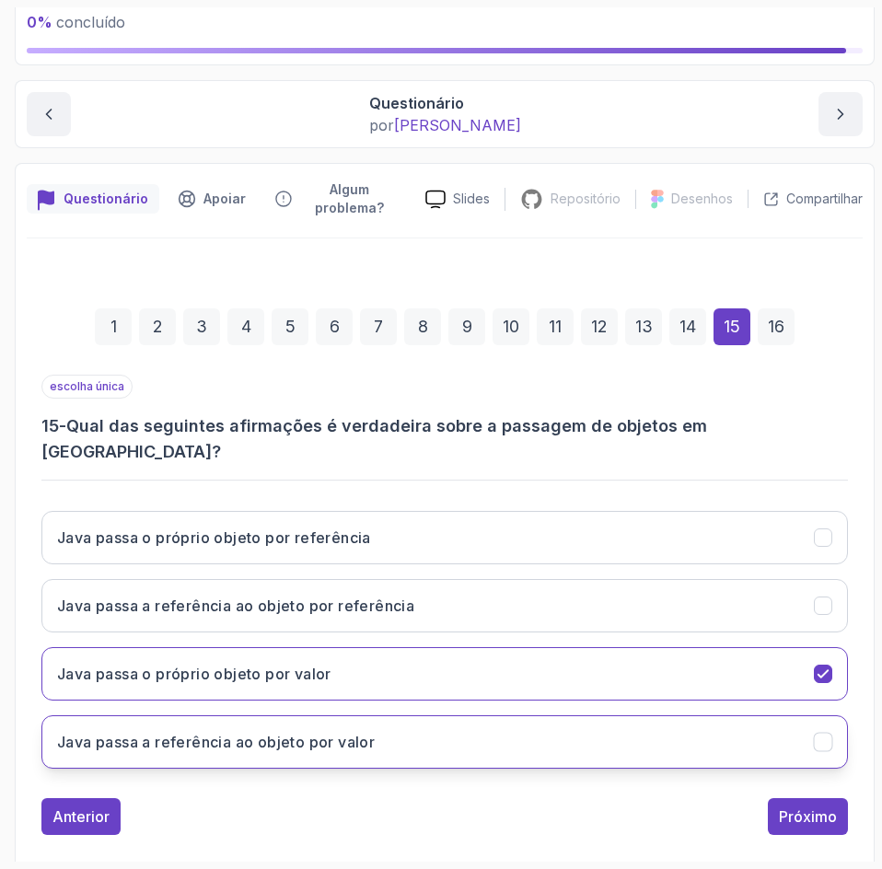
click at [529, 715] on button "Java passa a referência ao objeto por valor" at bounding box center [444, 741] width 806 height 53
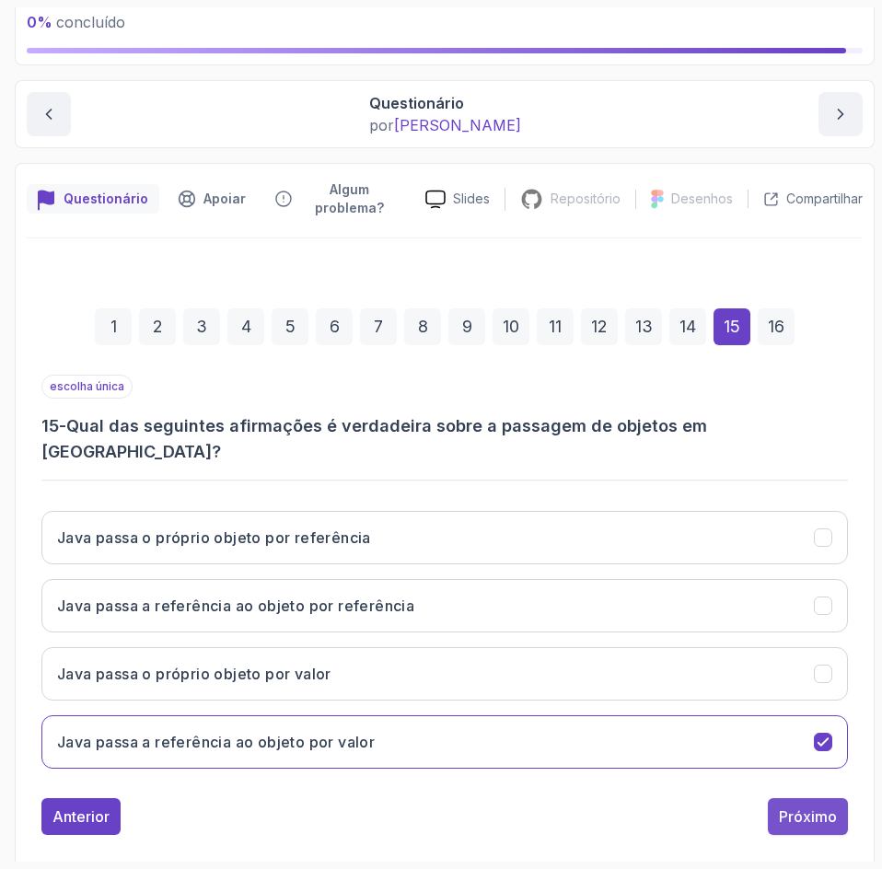
click at [823, 807] on font "Próximo" at bounding box center [808, 816] width 58 height 18
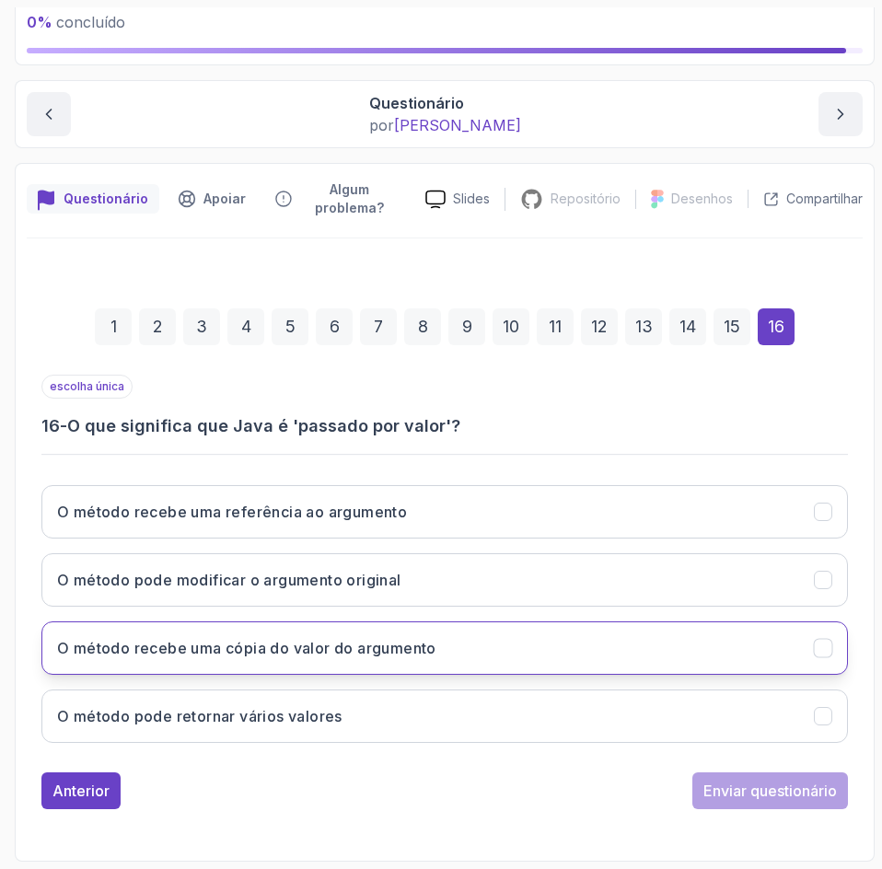
click at [489, 664] on button "O método recebe uma cópia do valor do argumento" at bounding box center [444, 647] width 806 height 53
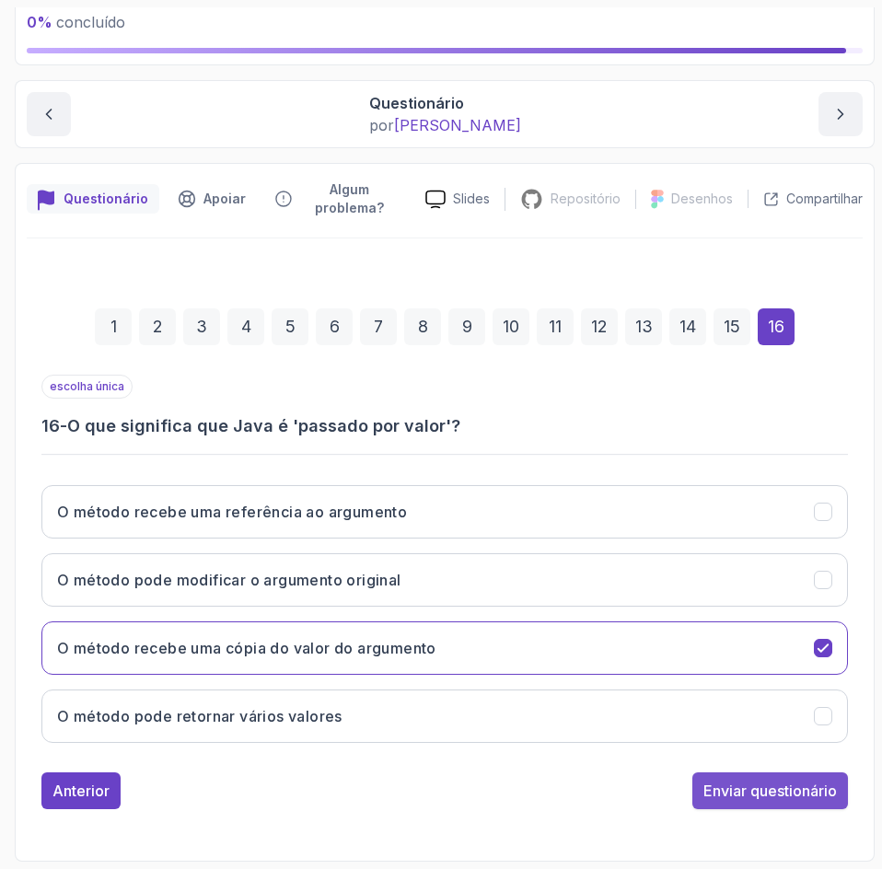
click at [743, 791] on font "Enviar questionário" at bounding box center [769, 790] width 133 height 18
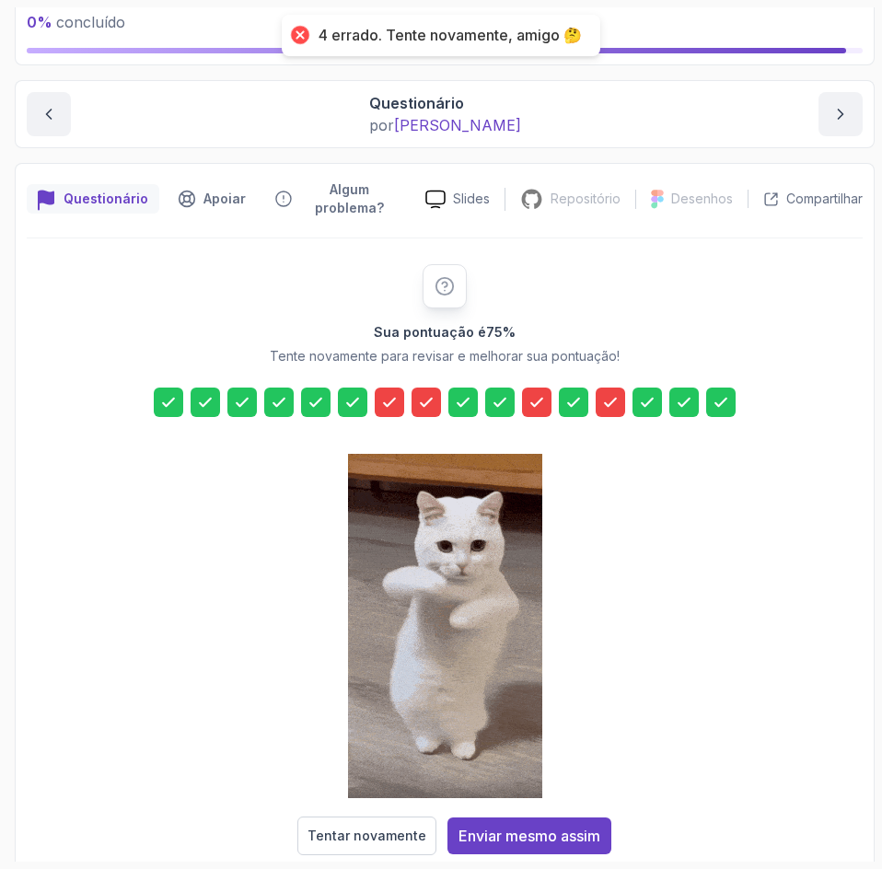
scroll to position [150, 0]
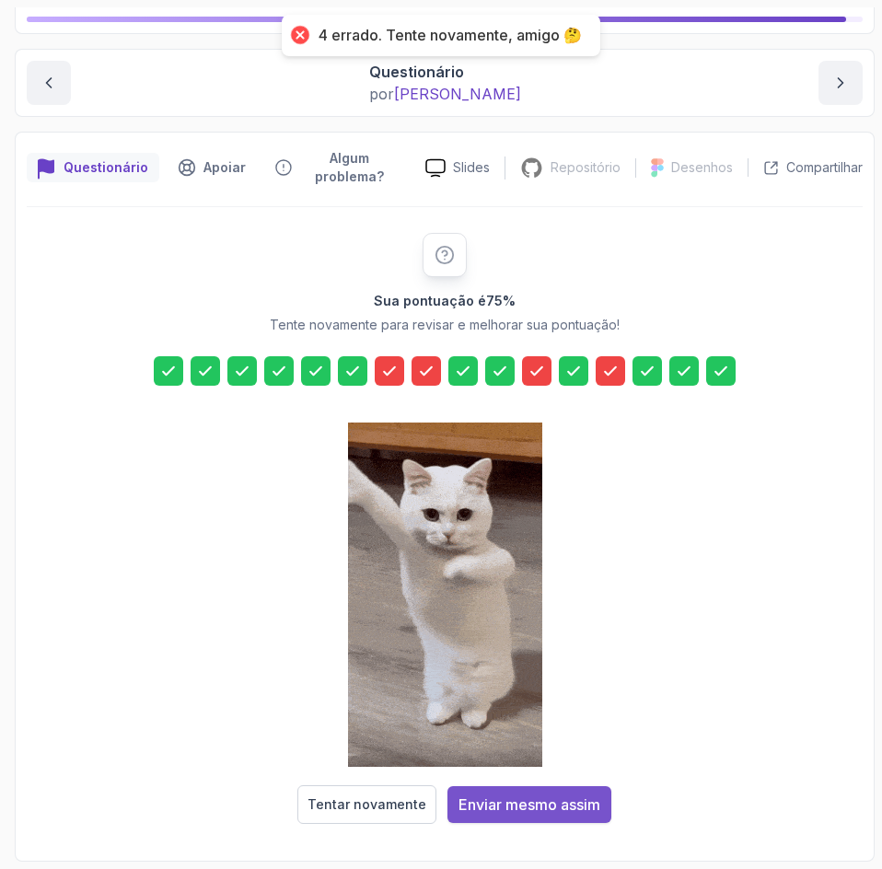
click at [583, 814] on div "Enviar mesmo assim" at bounding box center [529, 804] width 142 height 22
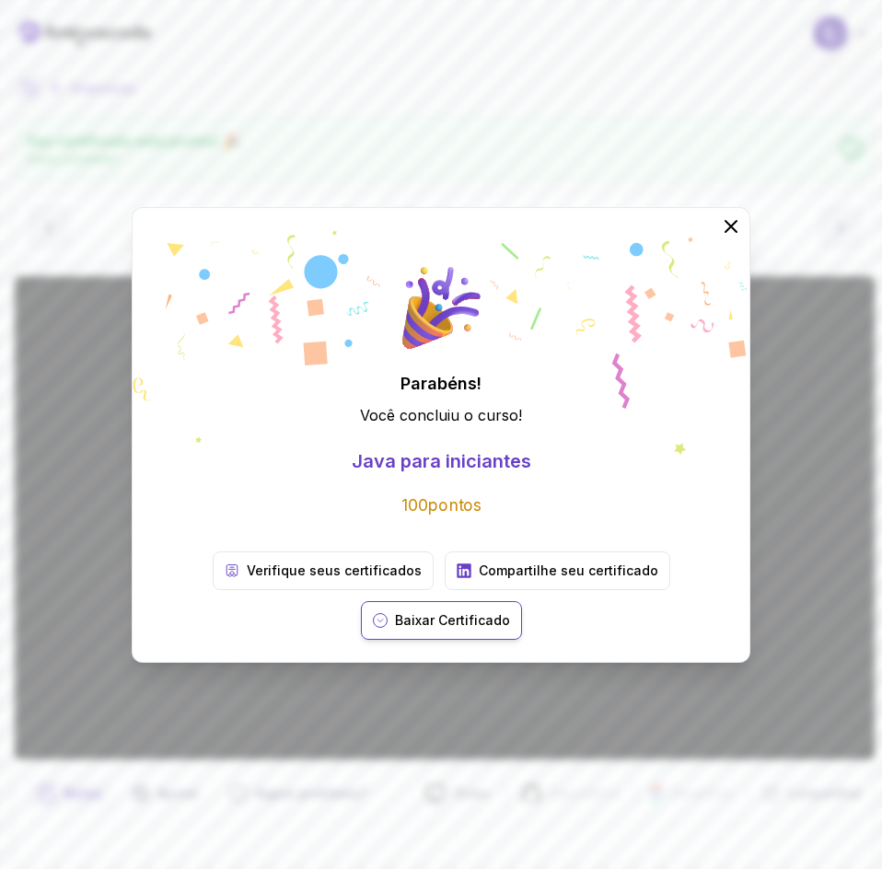
click at [422, 624] on font "Baixar Certificado" at bounding box center [452, 620] width 115 height 16
